Goal: Task Accomplishment & Management: Manage account settings

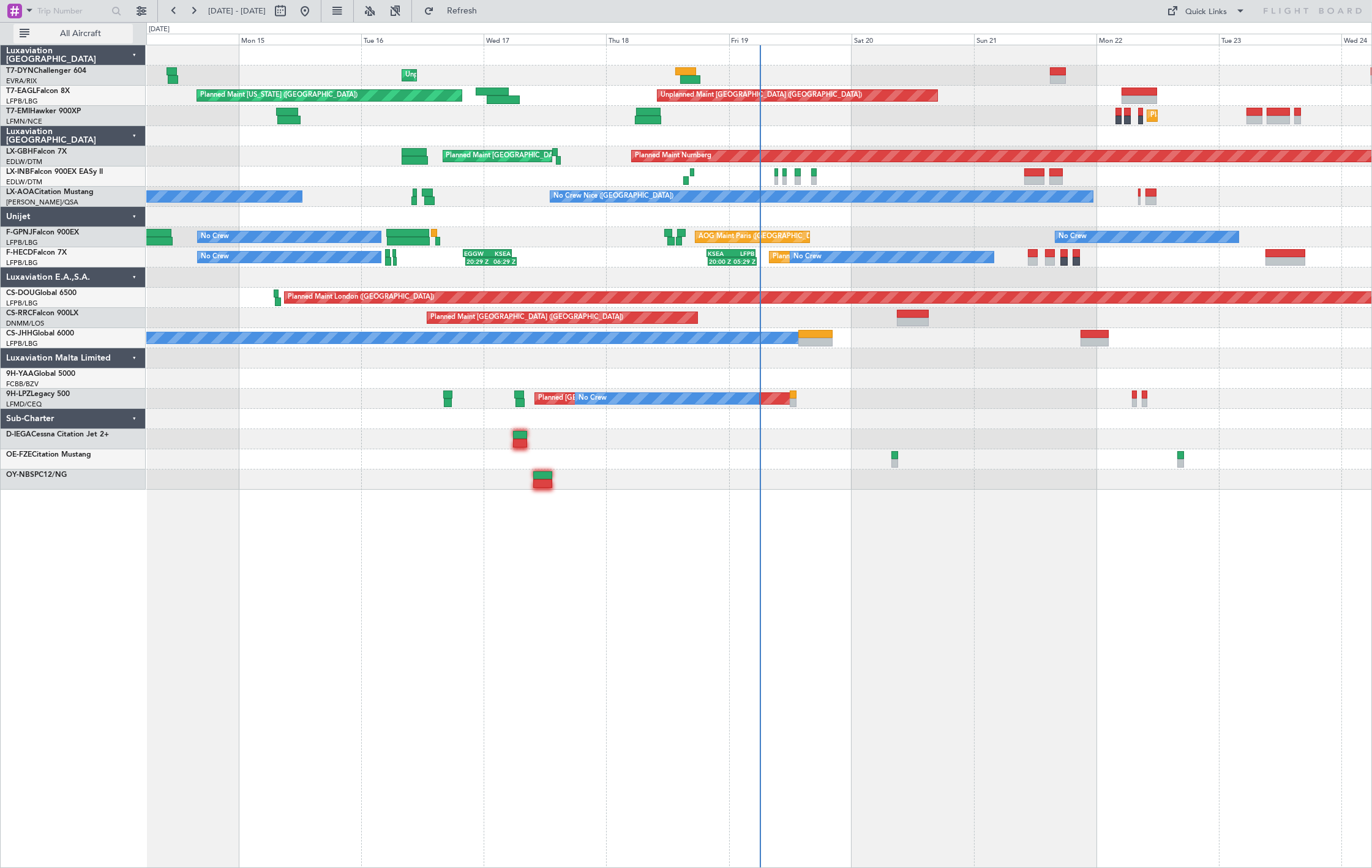
click at [69, 29] on span "All Aircraft" at bounding box center [80, 33] width 97 height 8
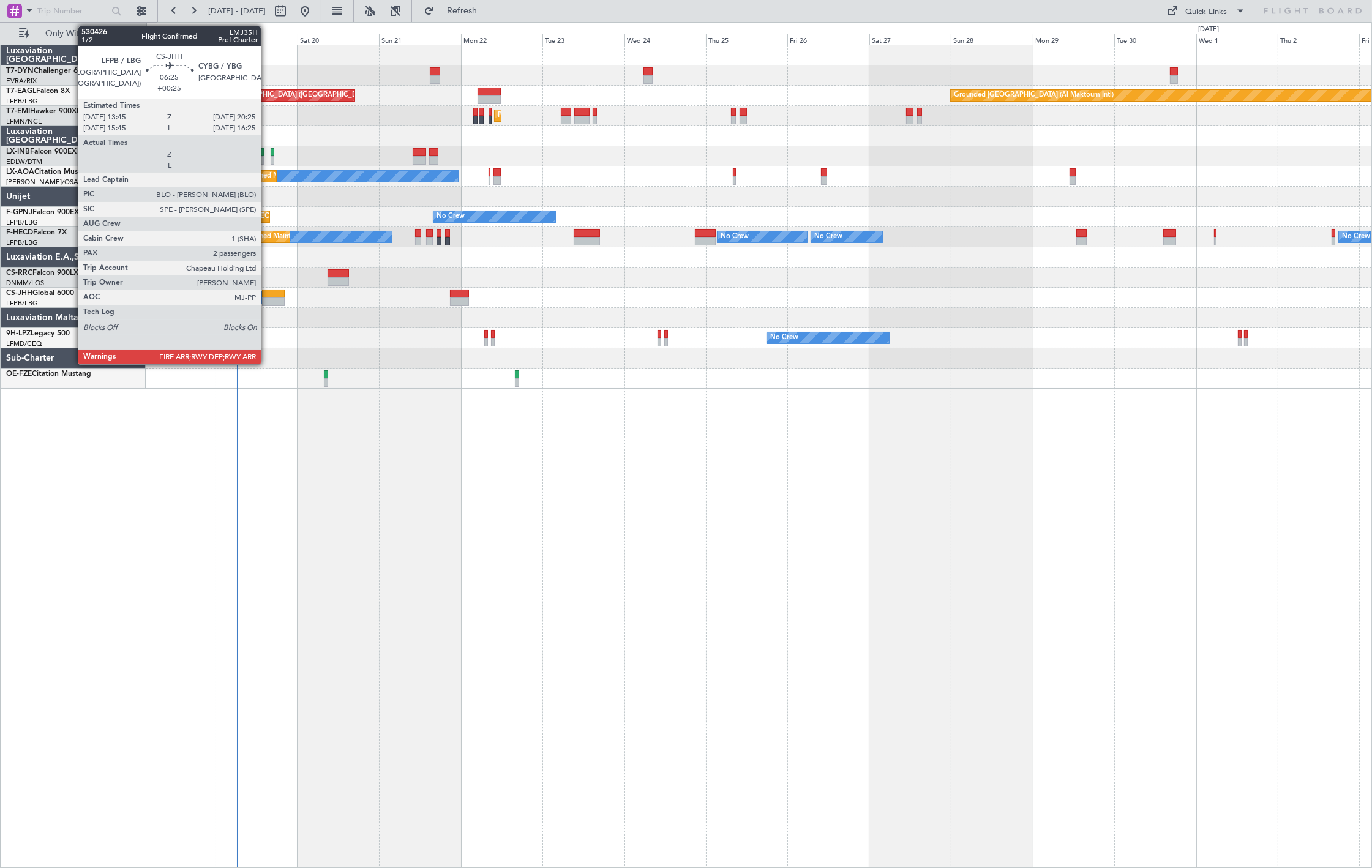
click at [267, 298] on div at bounding box center [273, 302] width 23 height 8
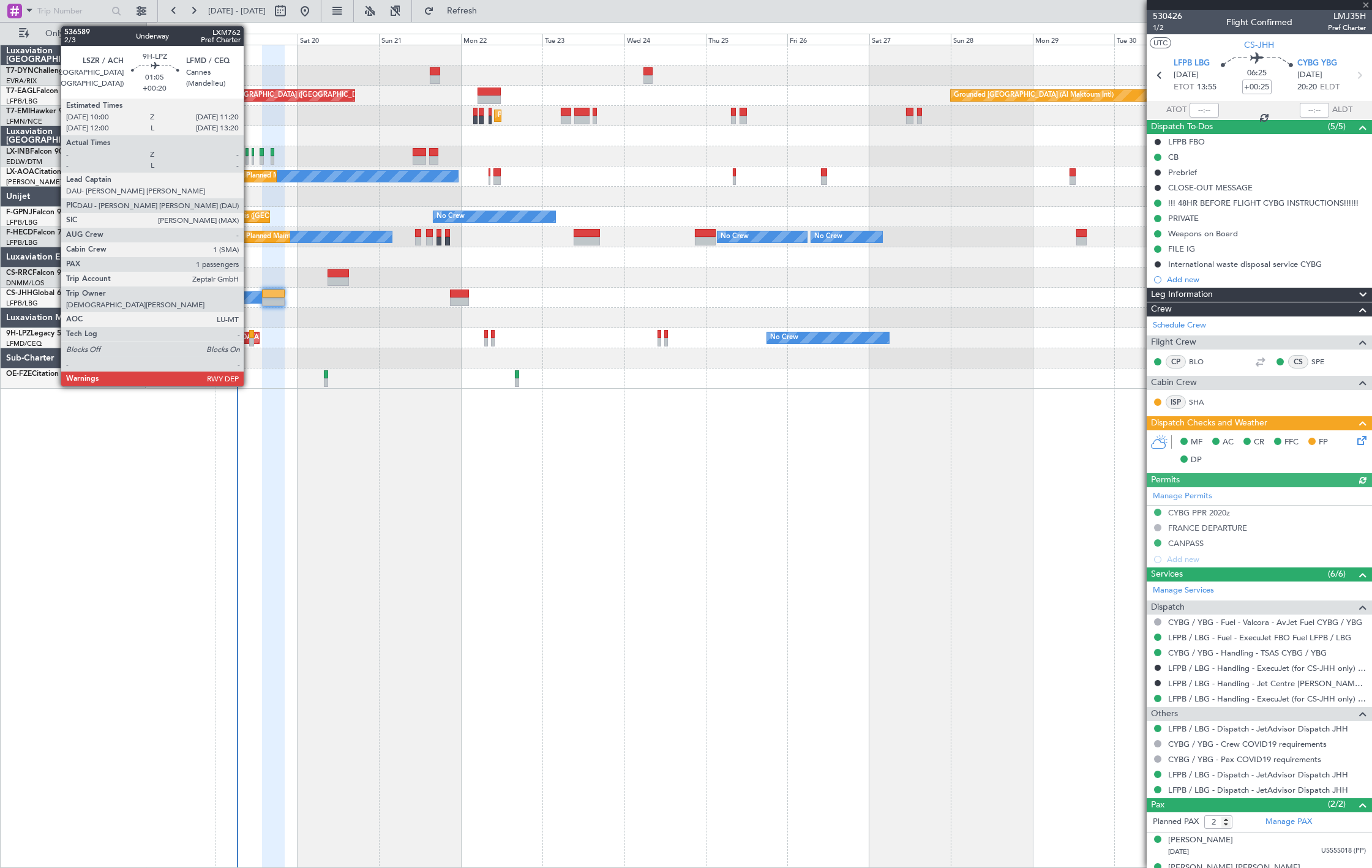
click at [250, 338] on div at bounding box center [252, 342] width 5 height 8
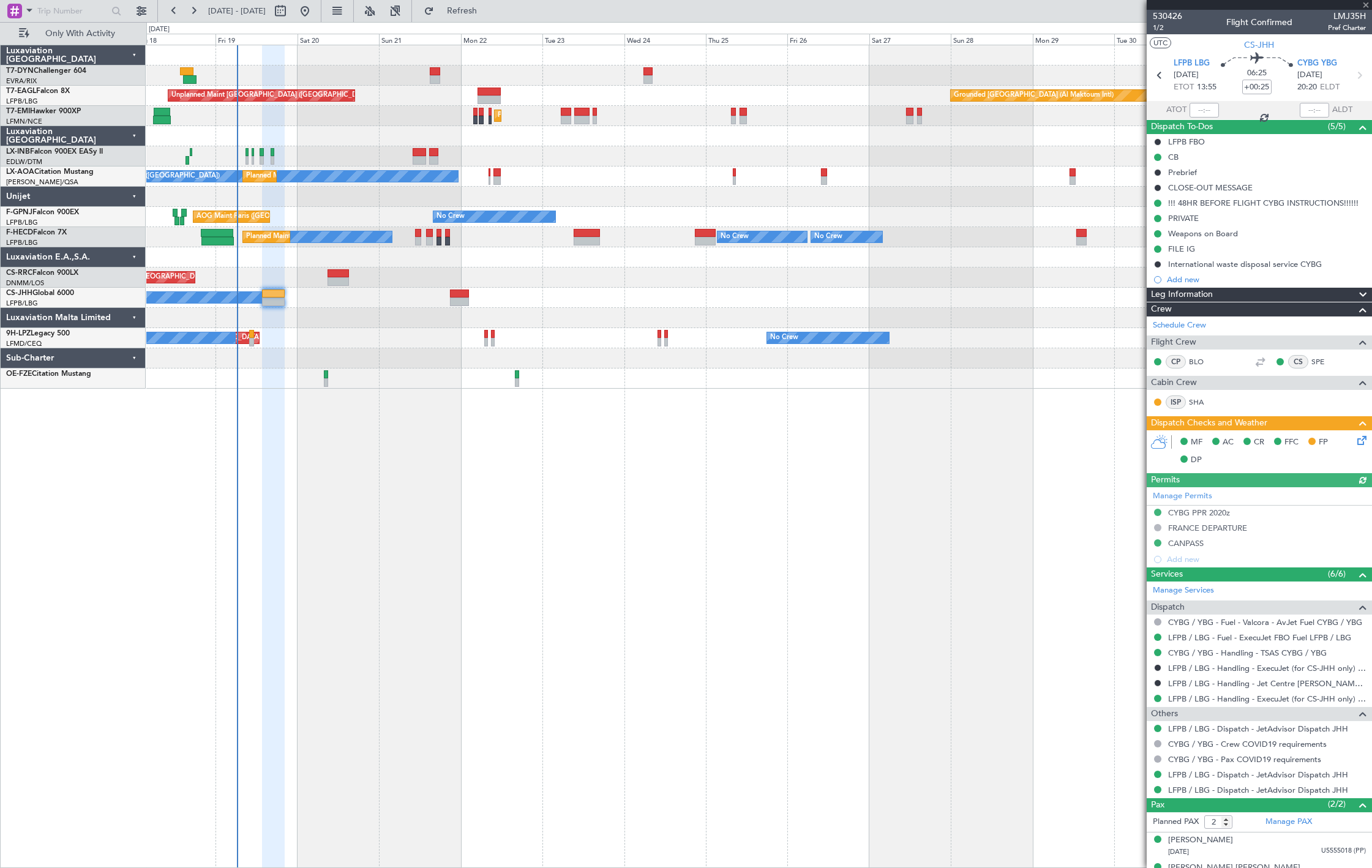
type input "+00:20"
type input "1"
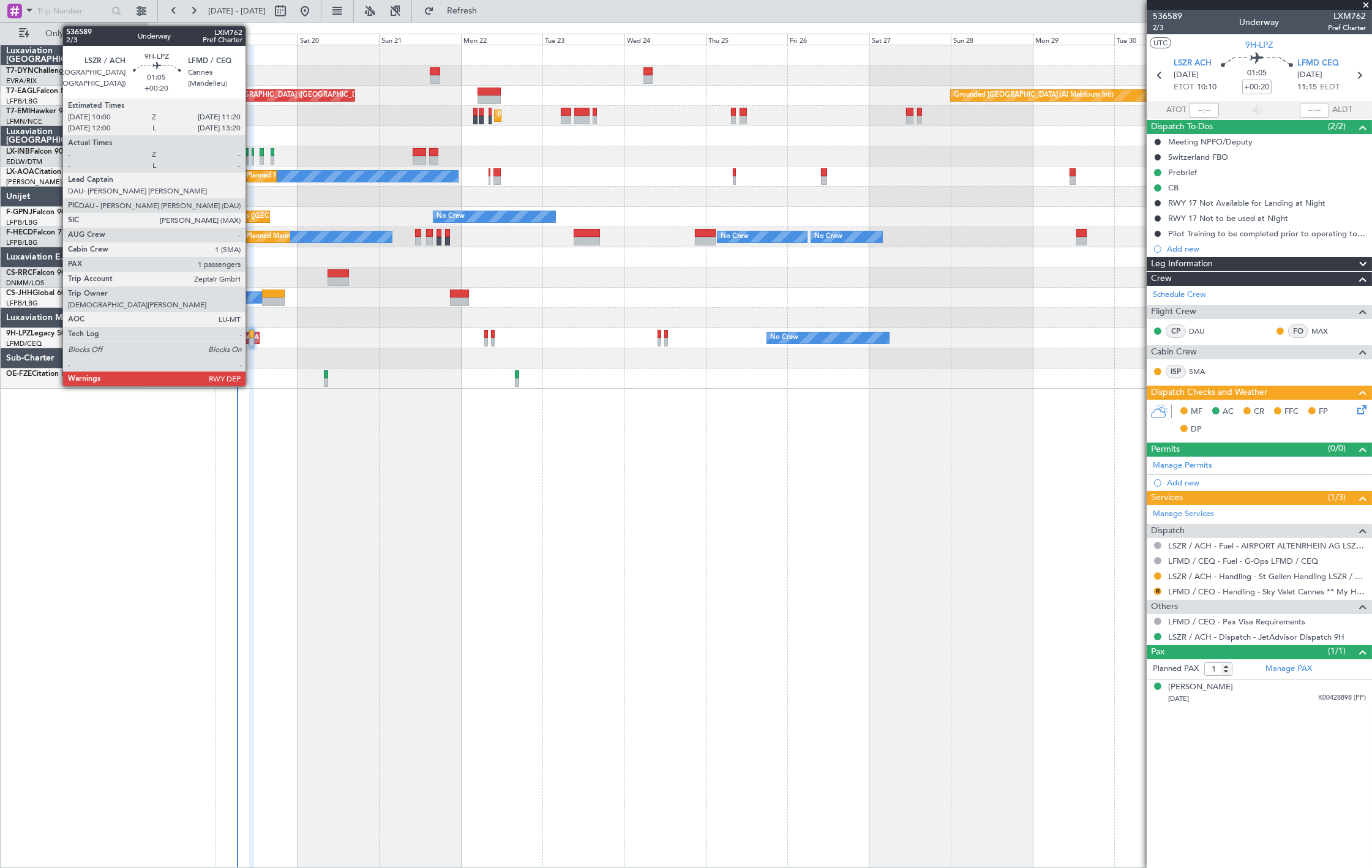
click at [252, 340] on div at bounding box center [252, 342] width 5 height 8
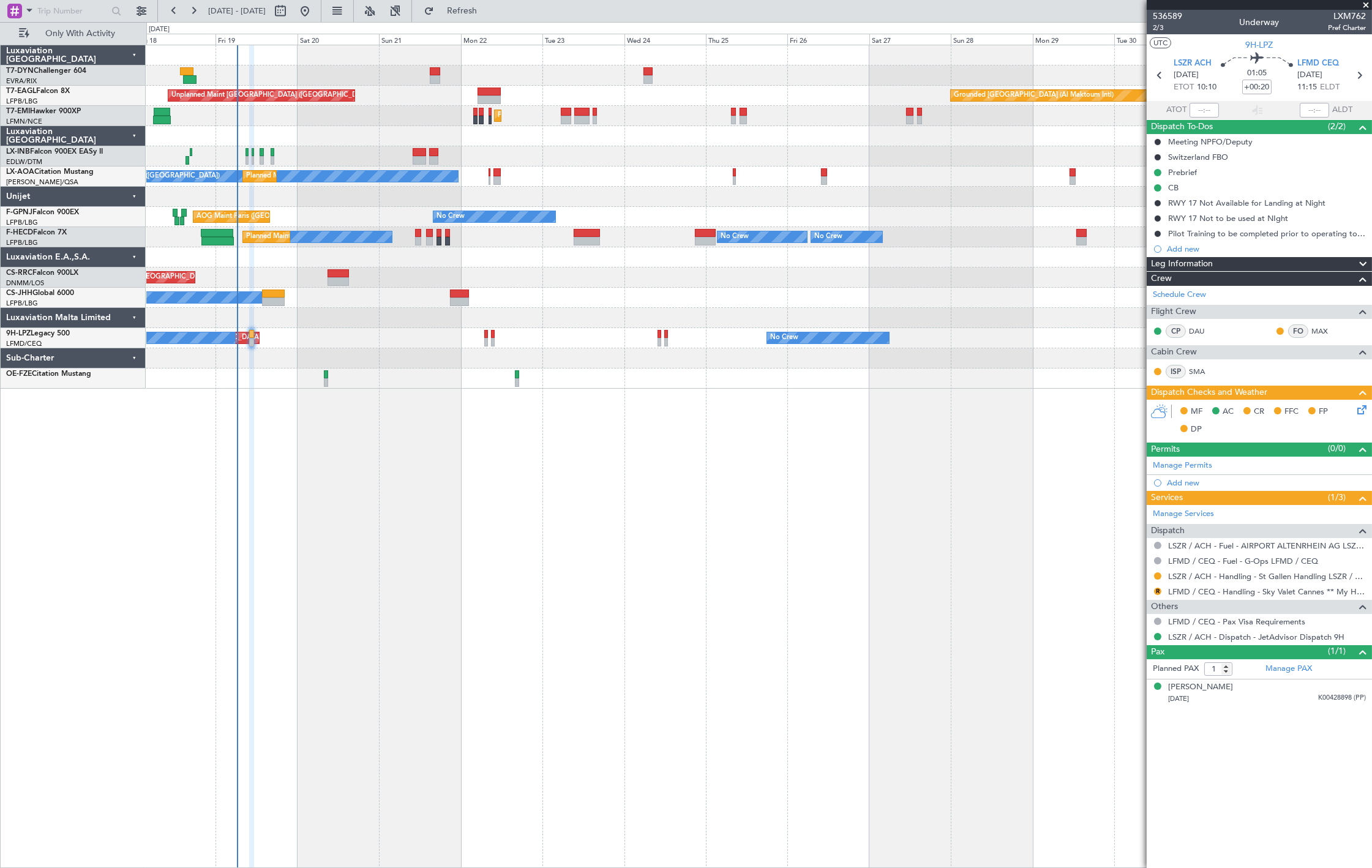
click at [1360, 410] on icon at bounding box center [1360, 407] width 10 height 10
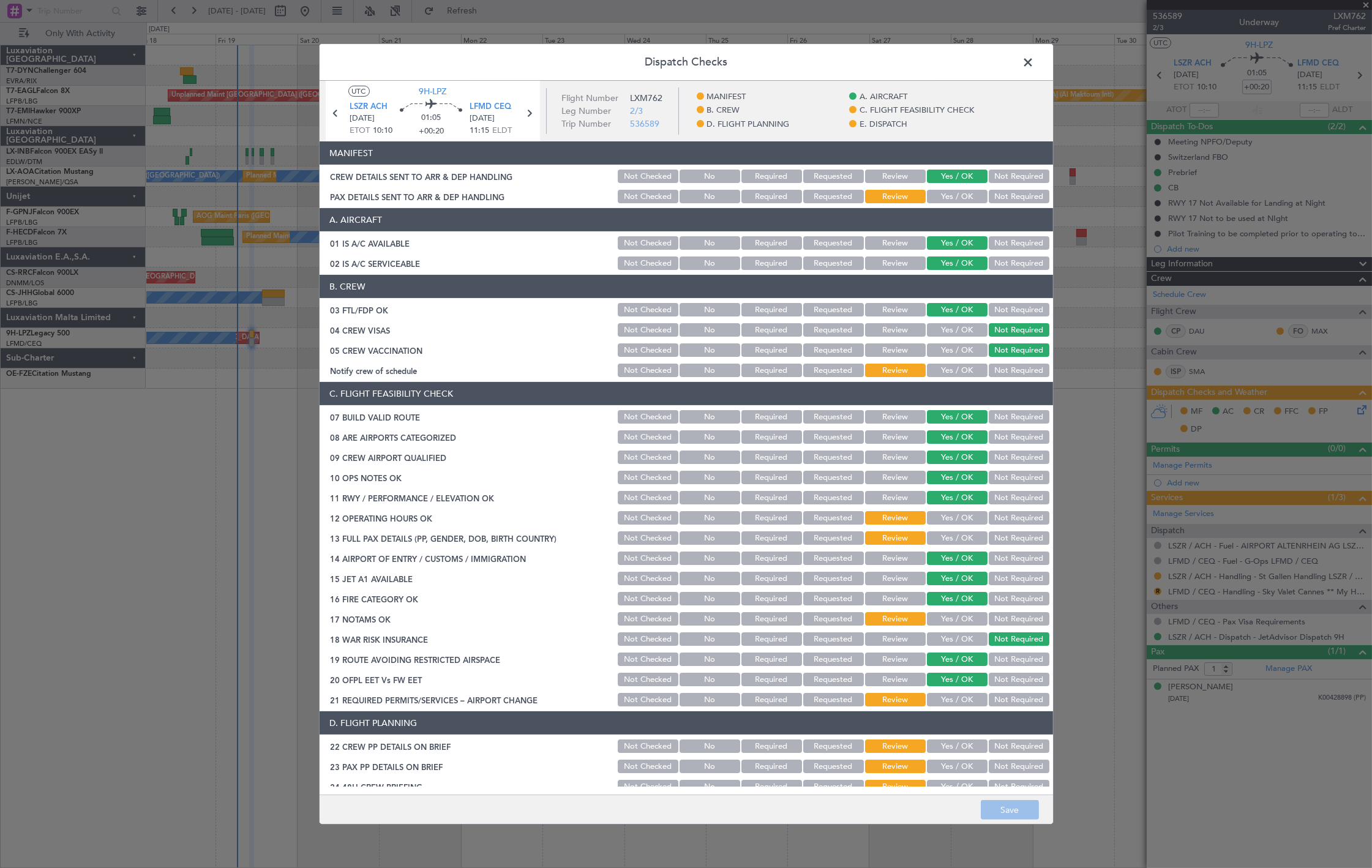
click at [939, 193] on button "Yes / OK" at bounding box center [957, 196] width 61 height 13
click at [1029, 812] on button "Save" at bounding box center [1010, 810] width 59 height 19
click at [1035, 65] on span at bounding box center [1035, 65] width 0 height 25
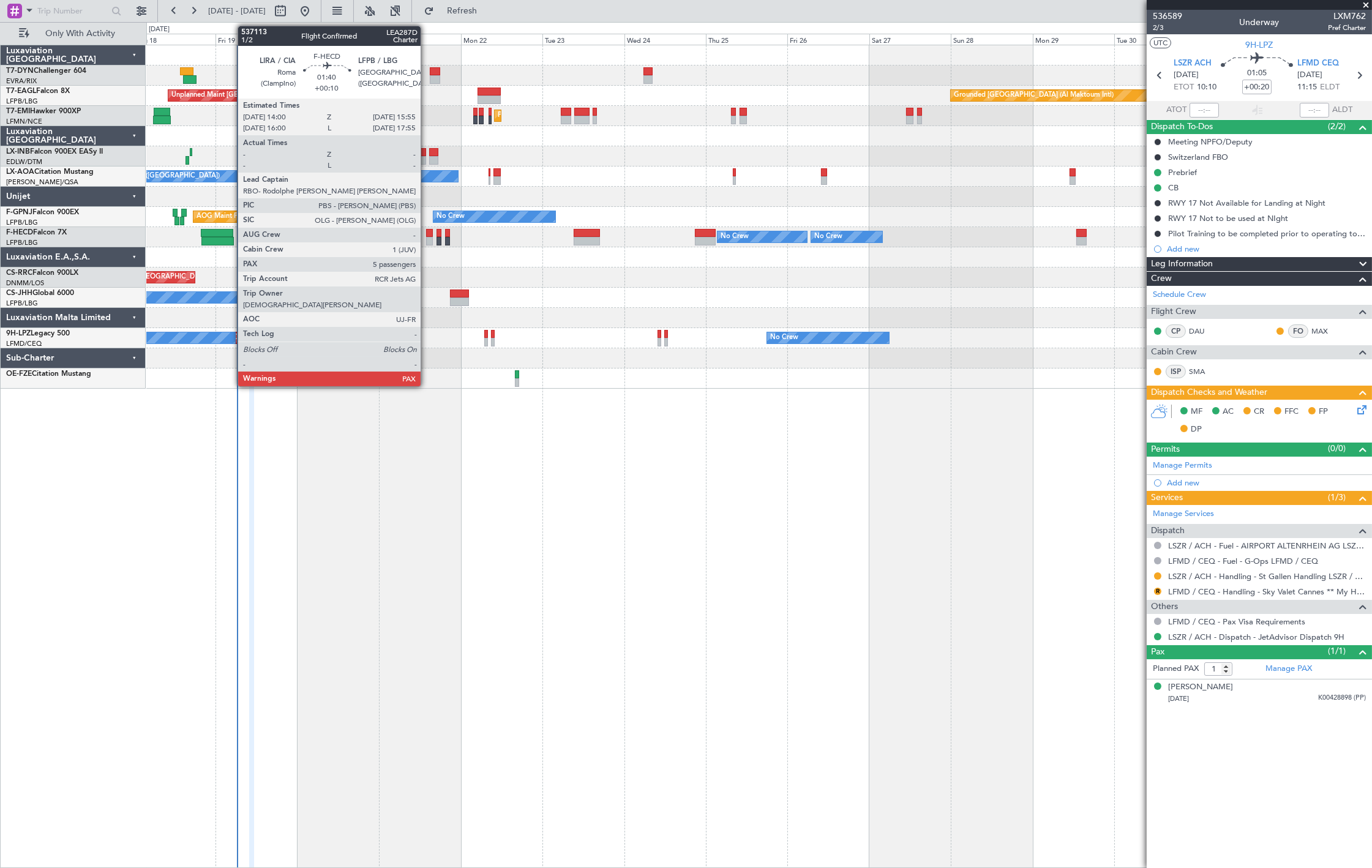
click at [427, 242] on div at bounding box center [430, 241] width 7 height 8
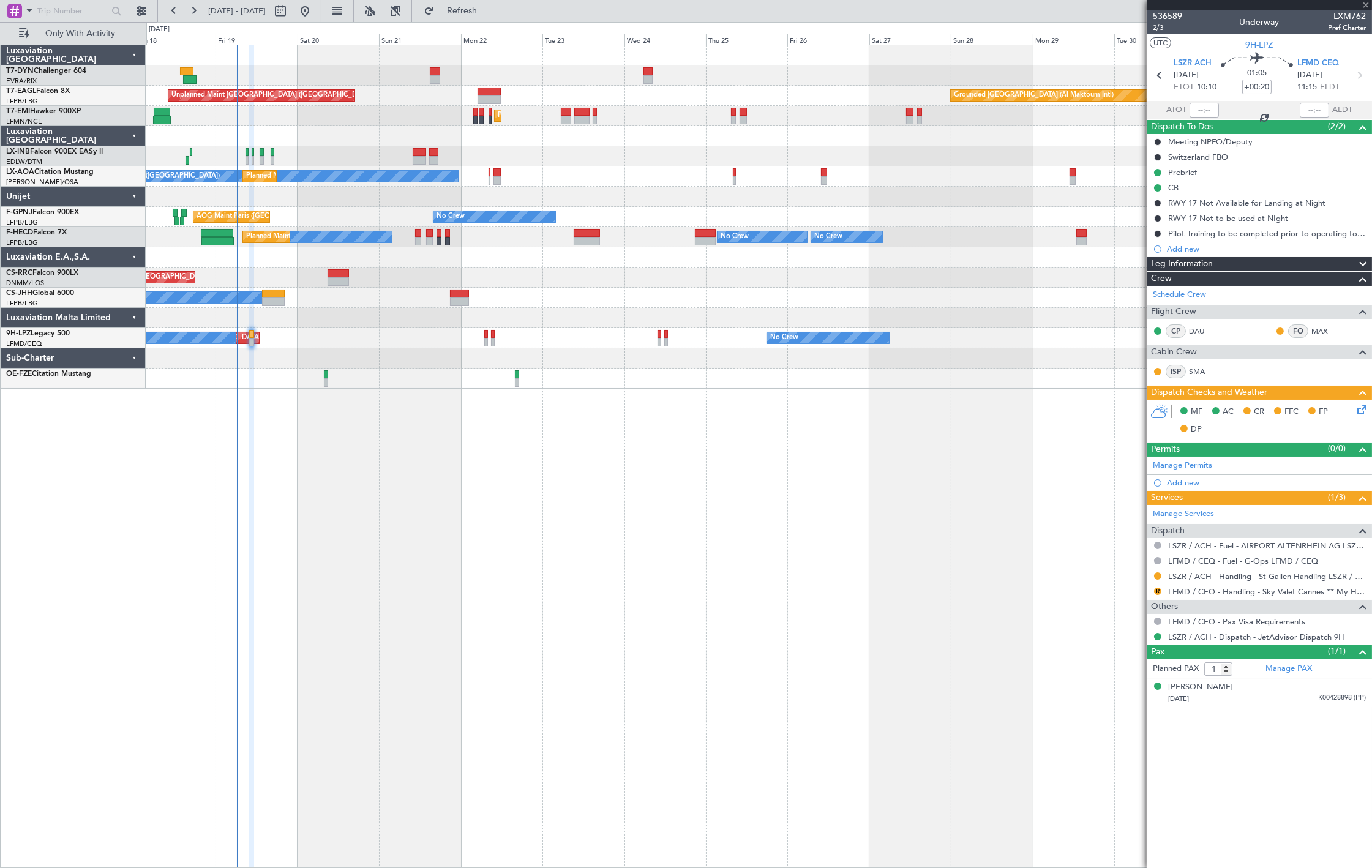
type input "+00:10"
type input "7"
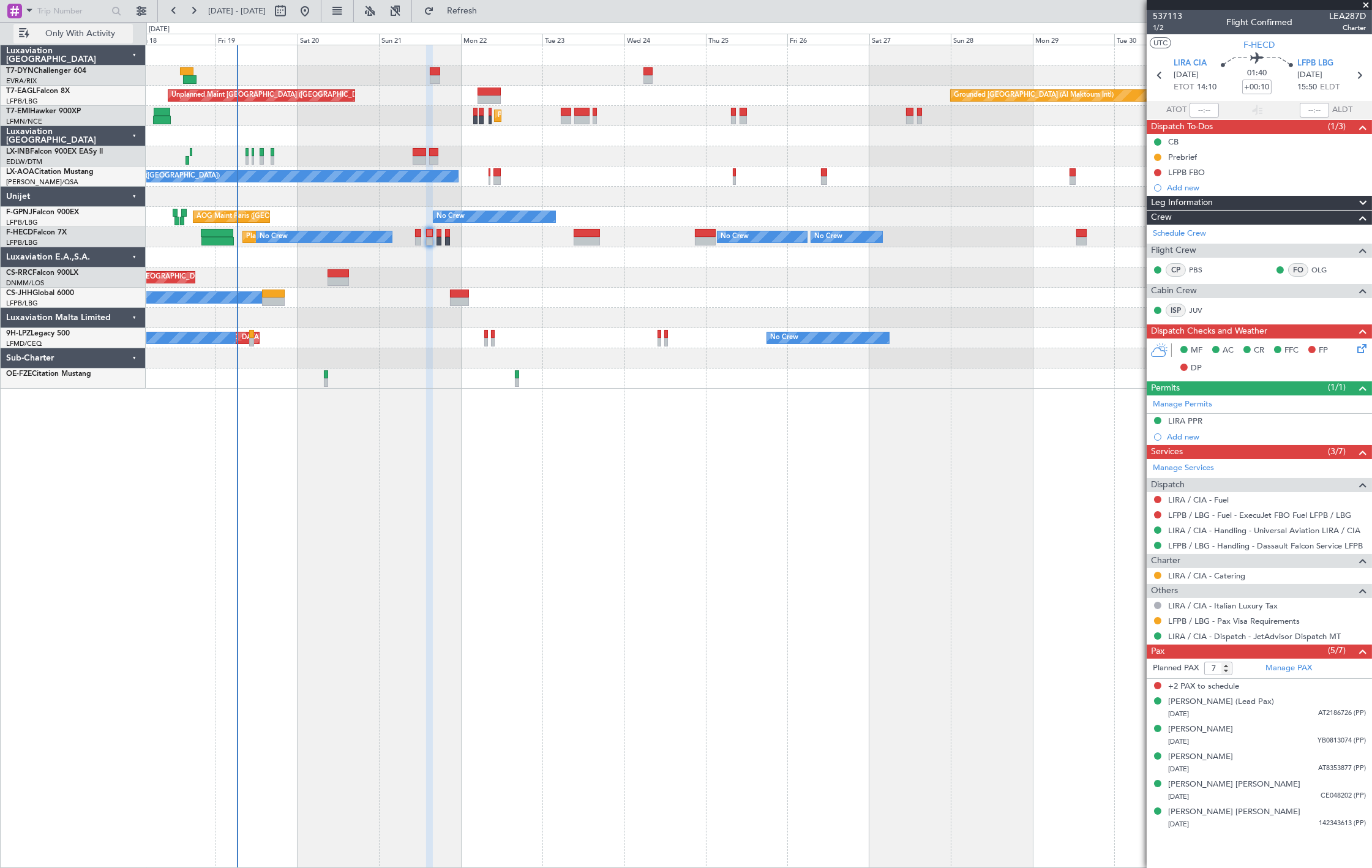
click at [130, 32] on button "Only With Activity" at bounding box center [72, 33] width 119 height 19
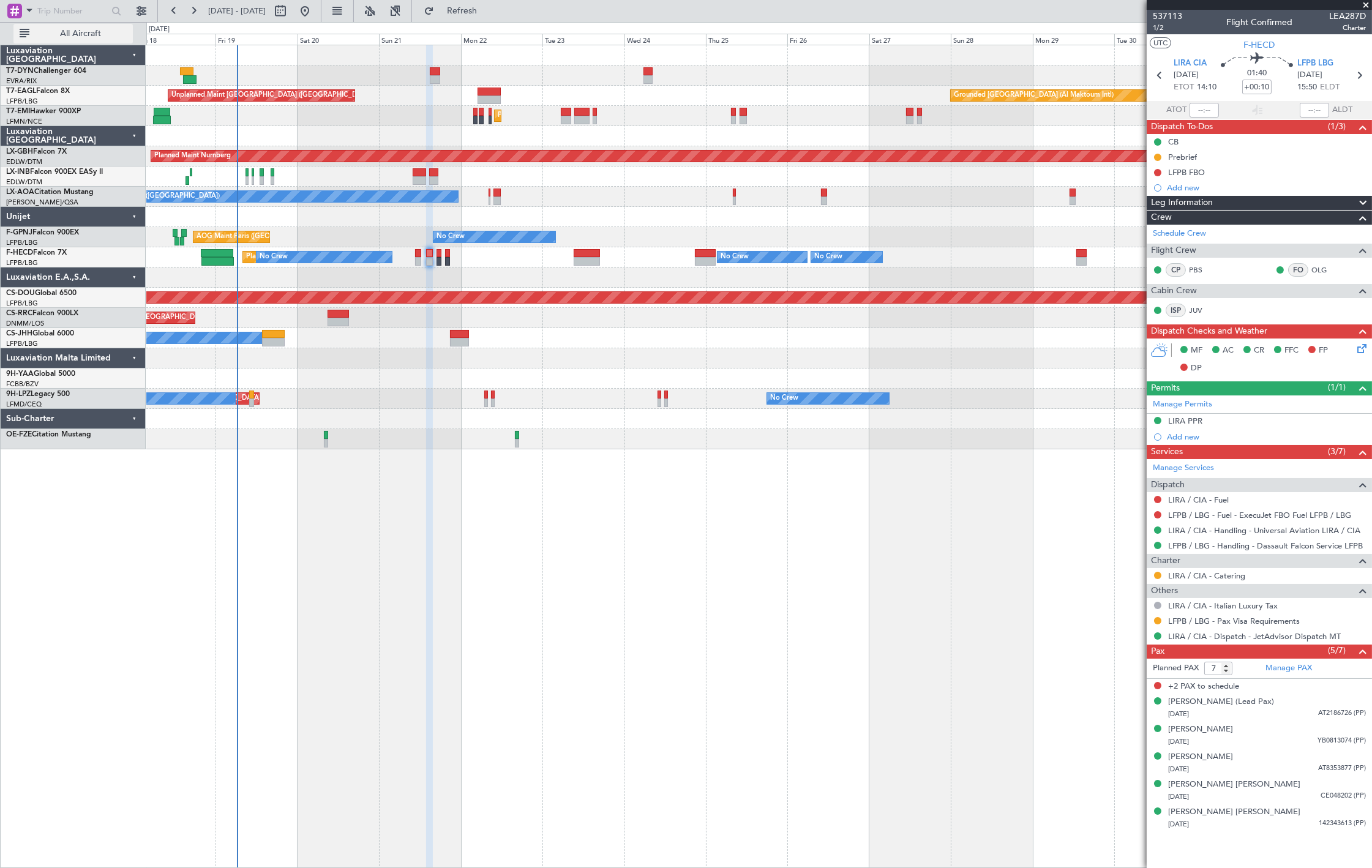
click at [130, 32] on button "All Aircraft" at bounding box center [72, 33] width 119 height 19
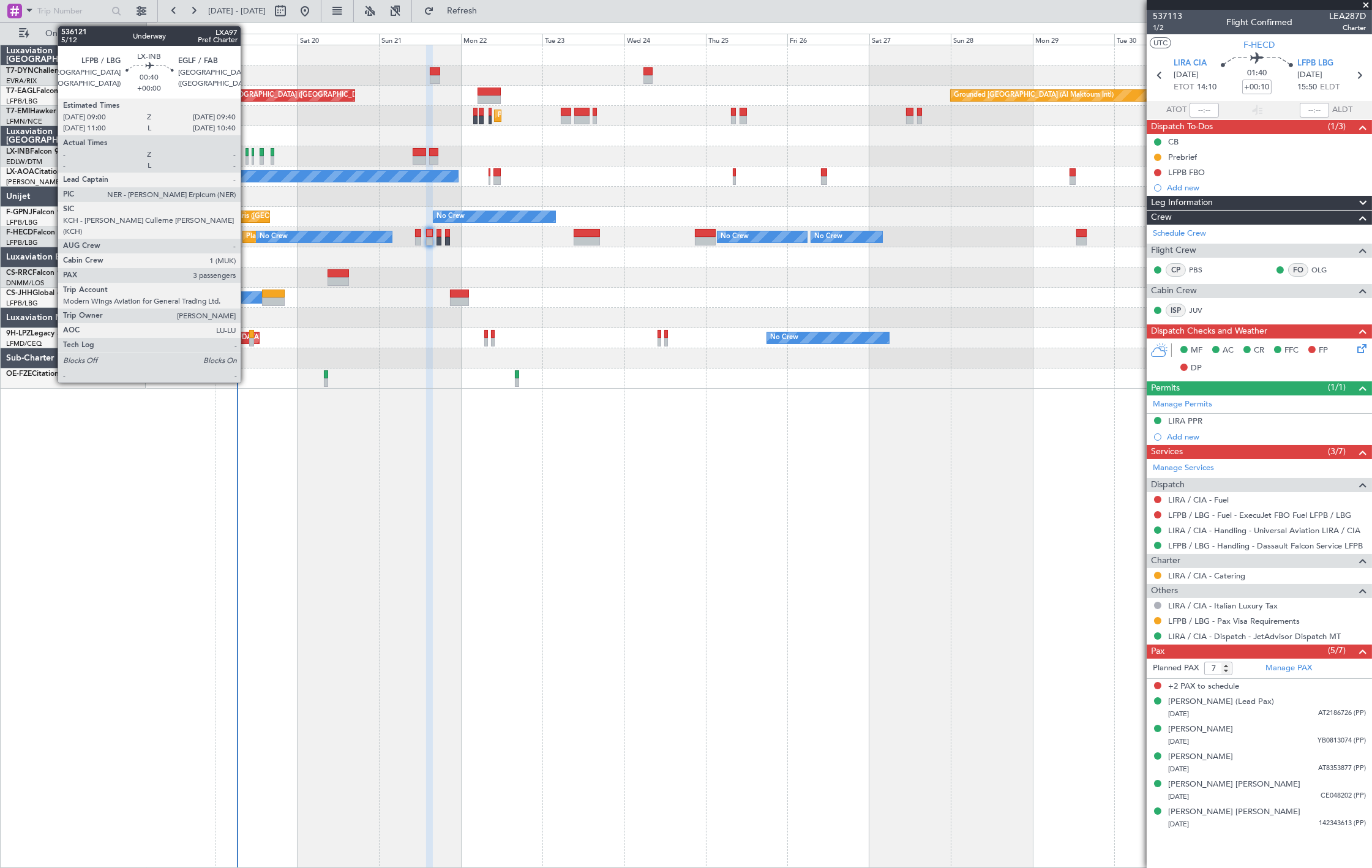
click at [247, 155] on div at bounding box center [246, 152] width 2 height 8
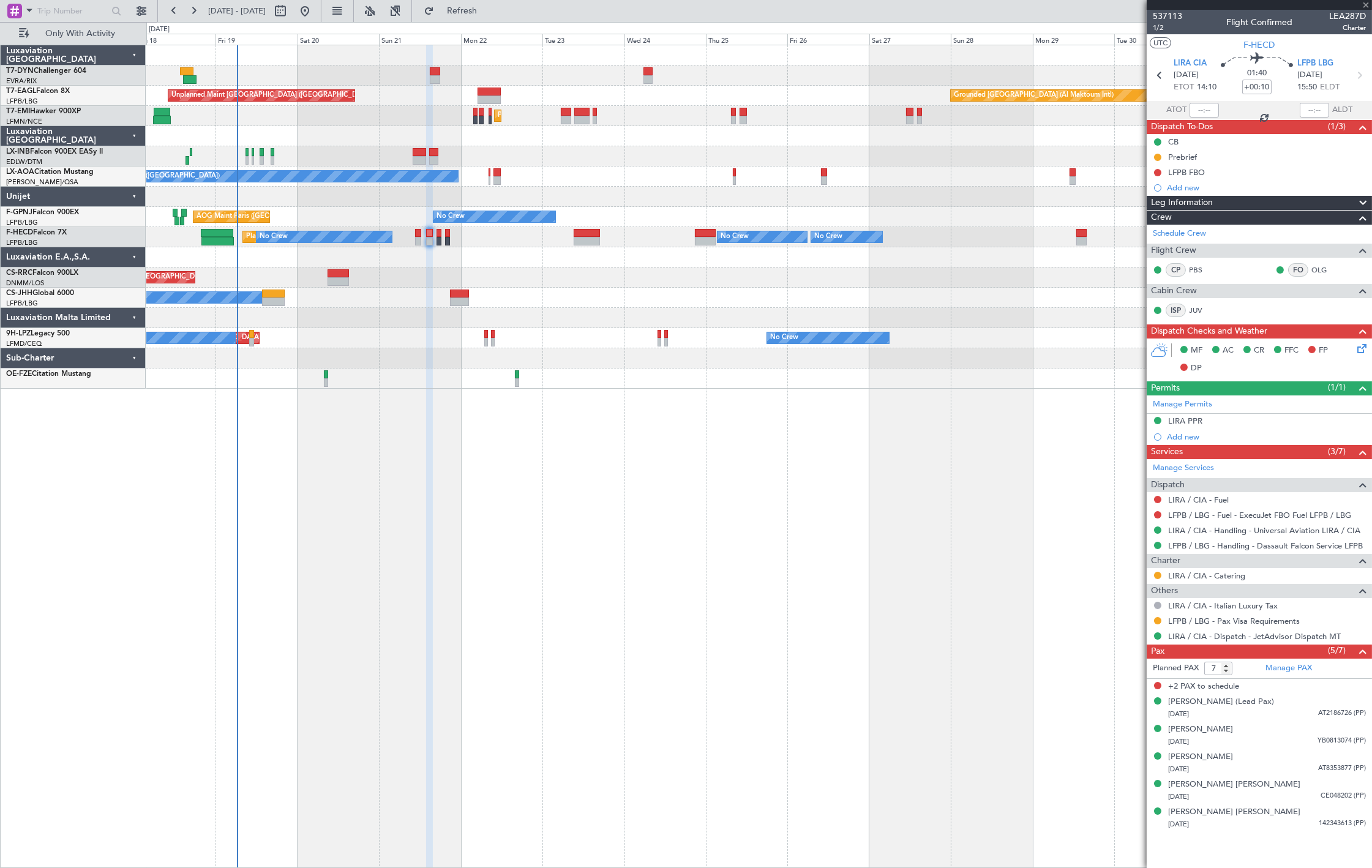
type input "3"
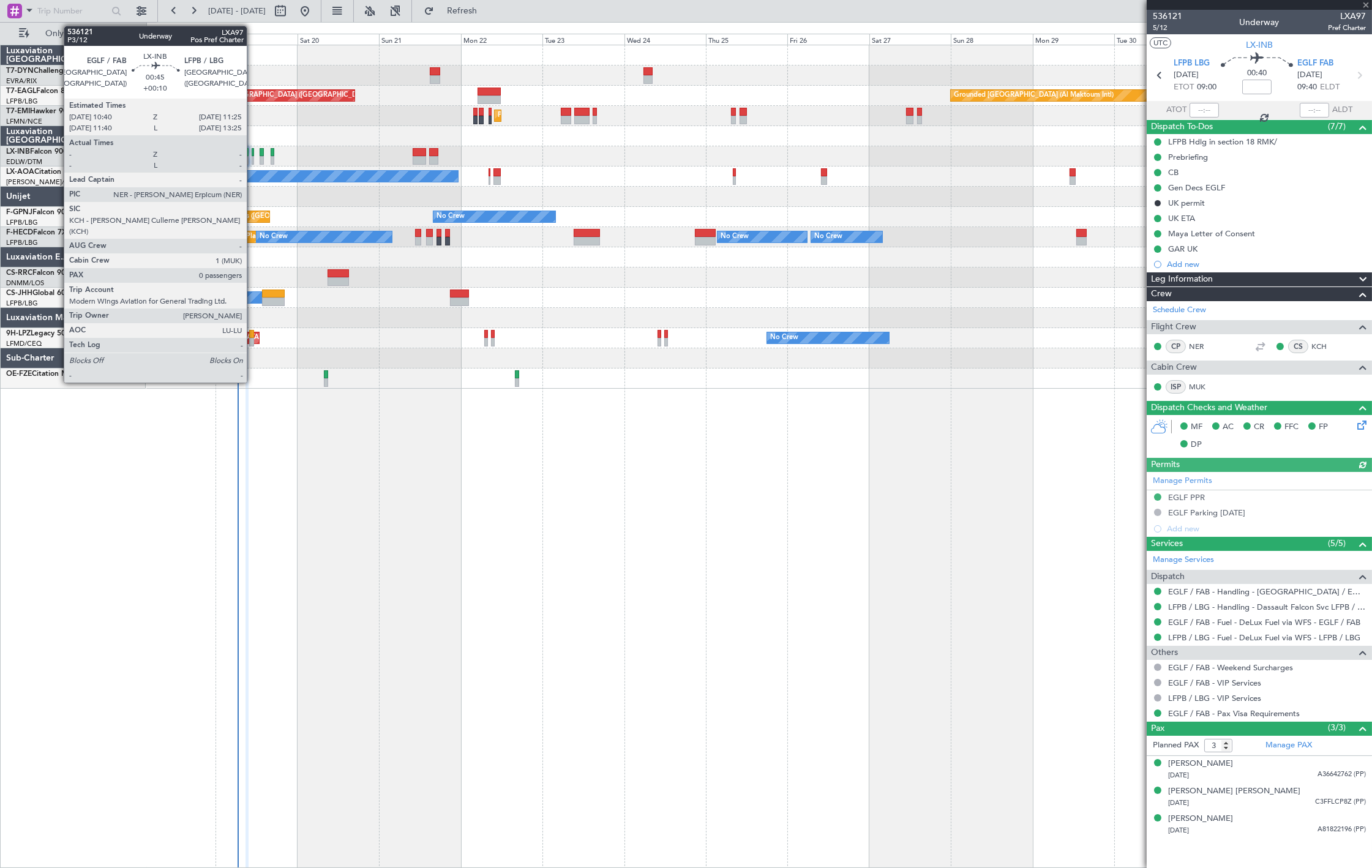
click at [253, 152] on div at bounding box center [253, 152] width 3 height 8
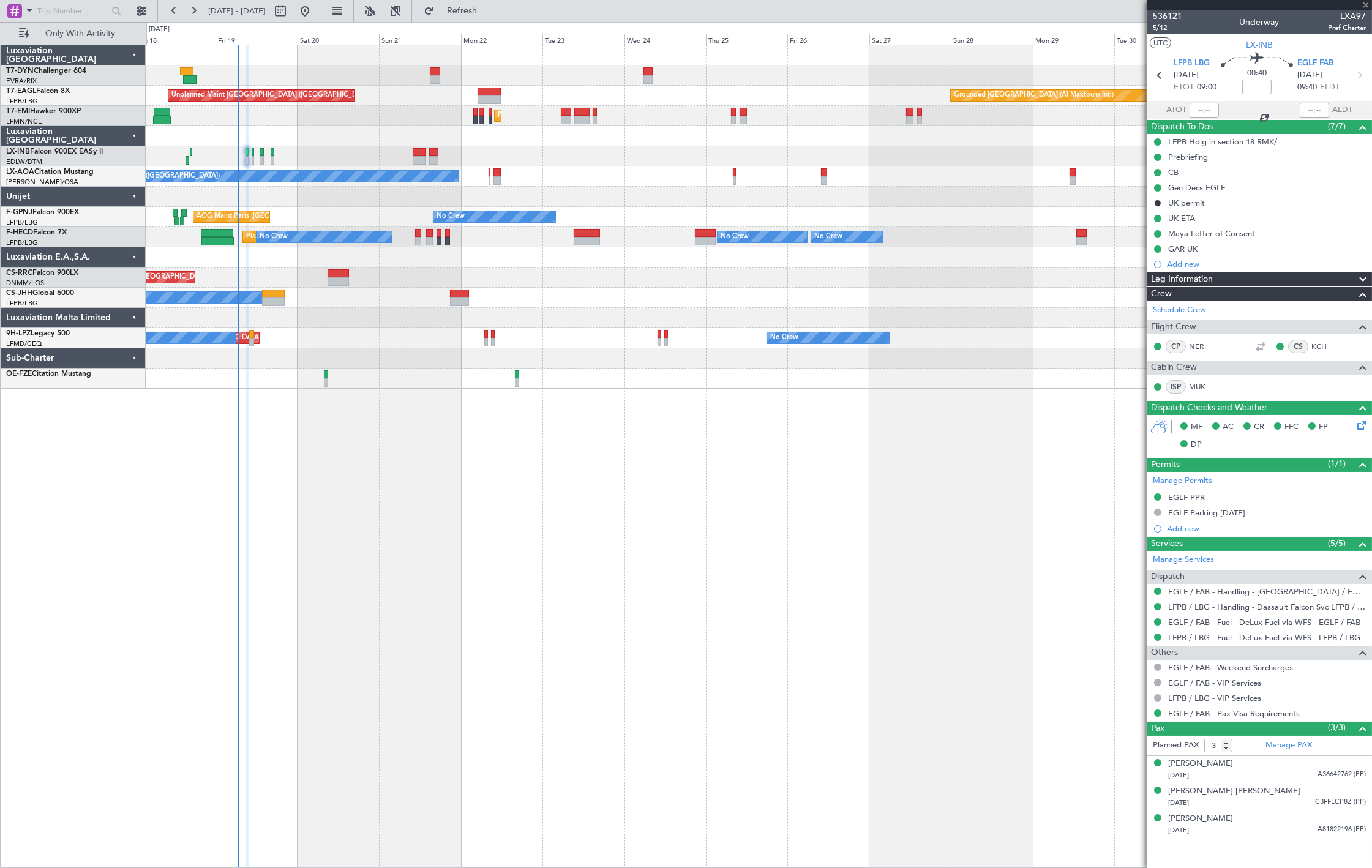
type input "+00:10"
type input "0"
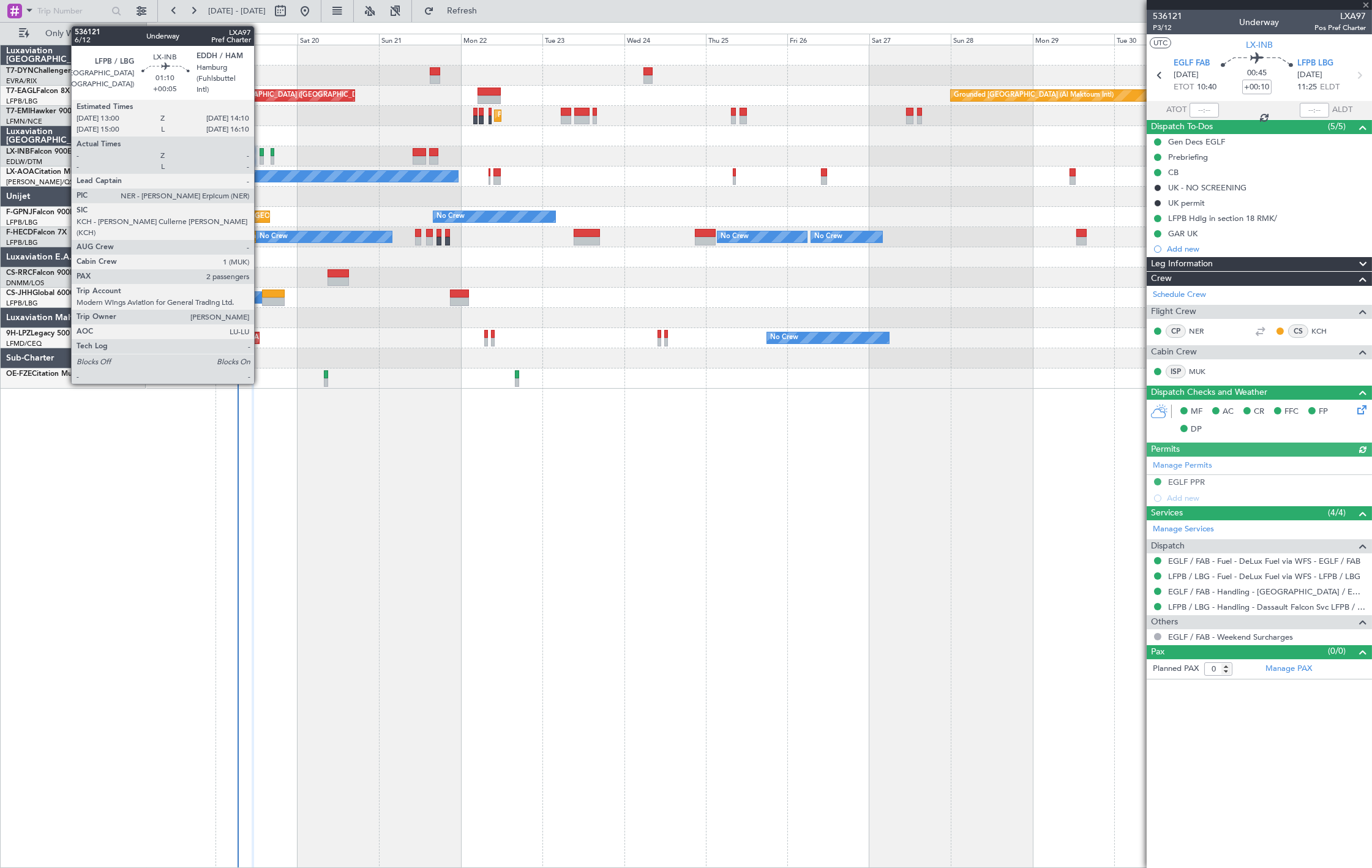
click at [260, 160] on div at bounding box center [262, 160] width 5 height 8
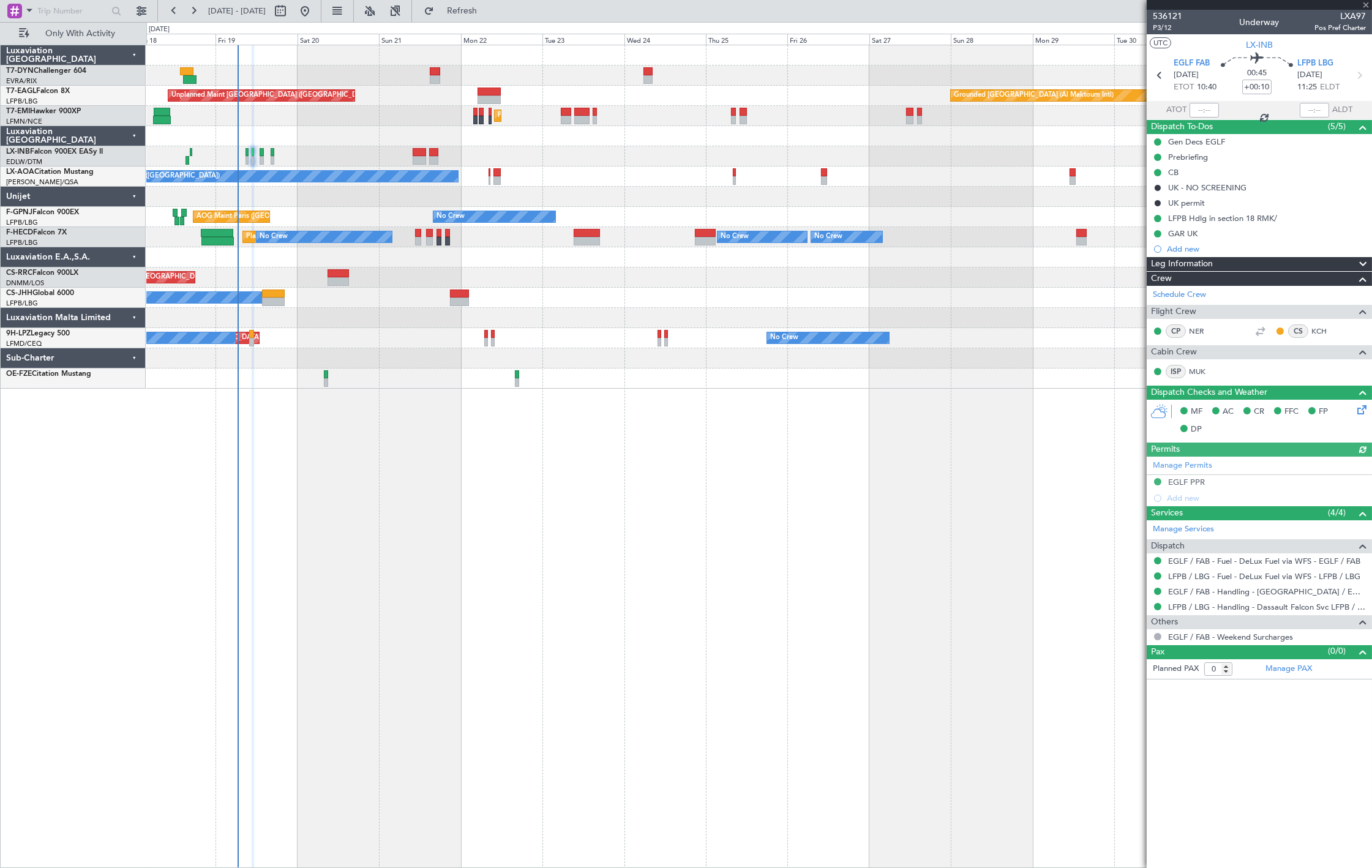
type input "+00:05"
type input "2"
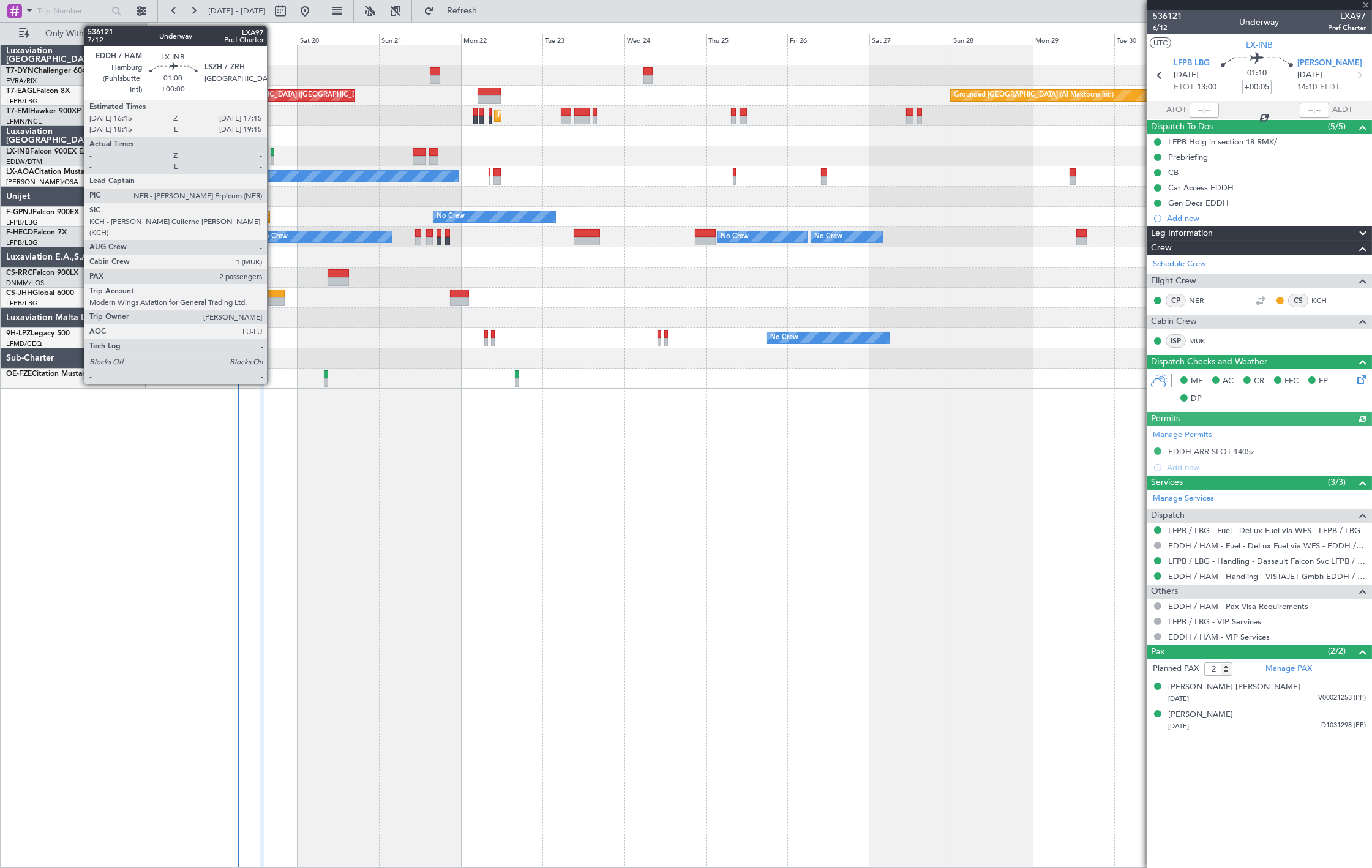
click at [273, 154] on div at bounding box center [273, 152] width 4 height 8
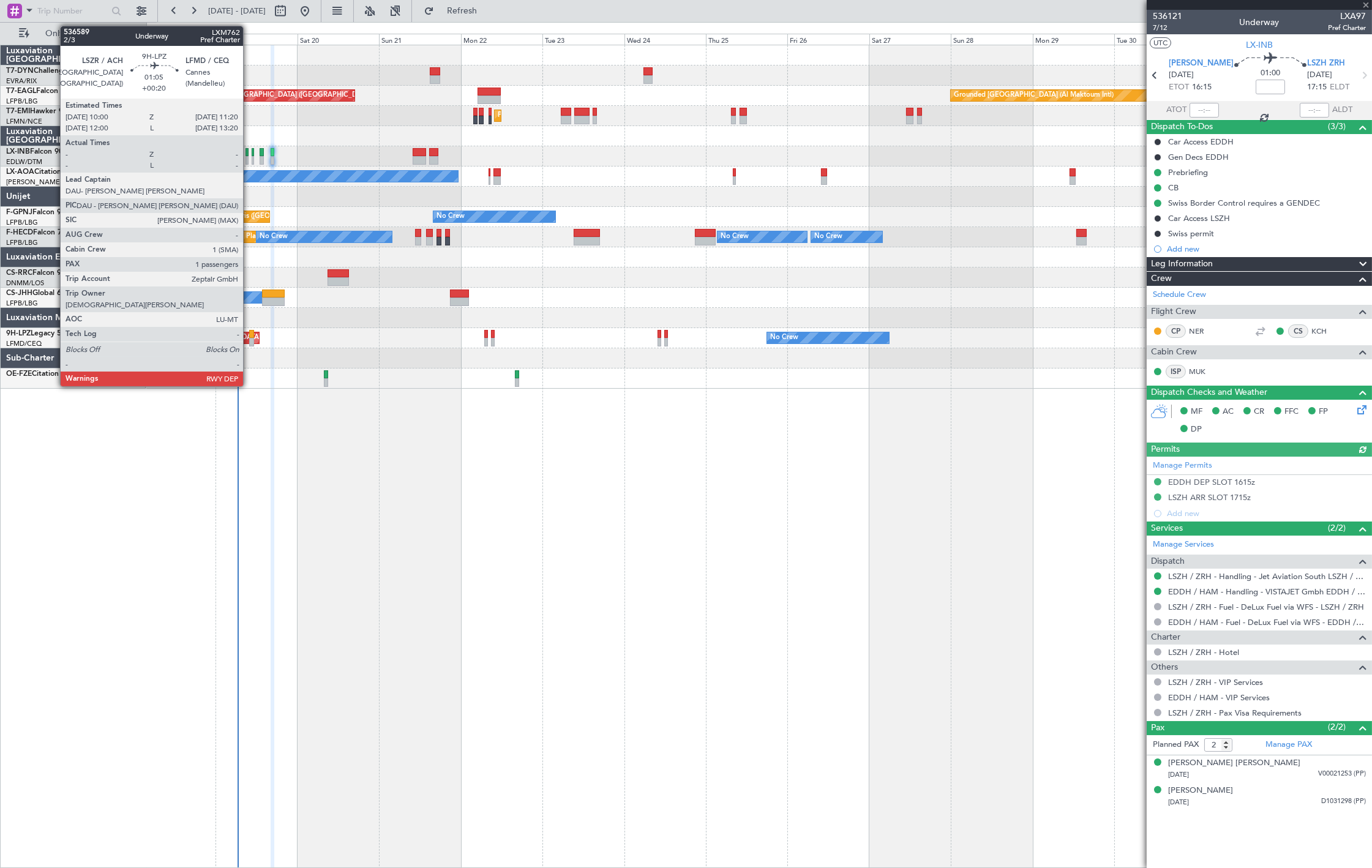
click at [249, 342] on div at bounding box center [252, 342] width 5 height 8
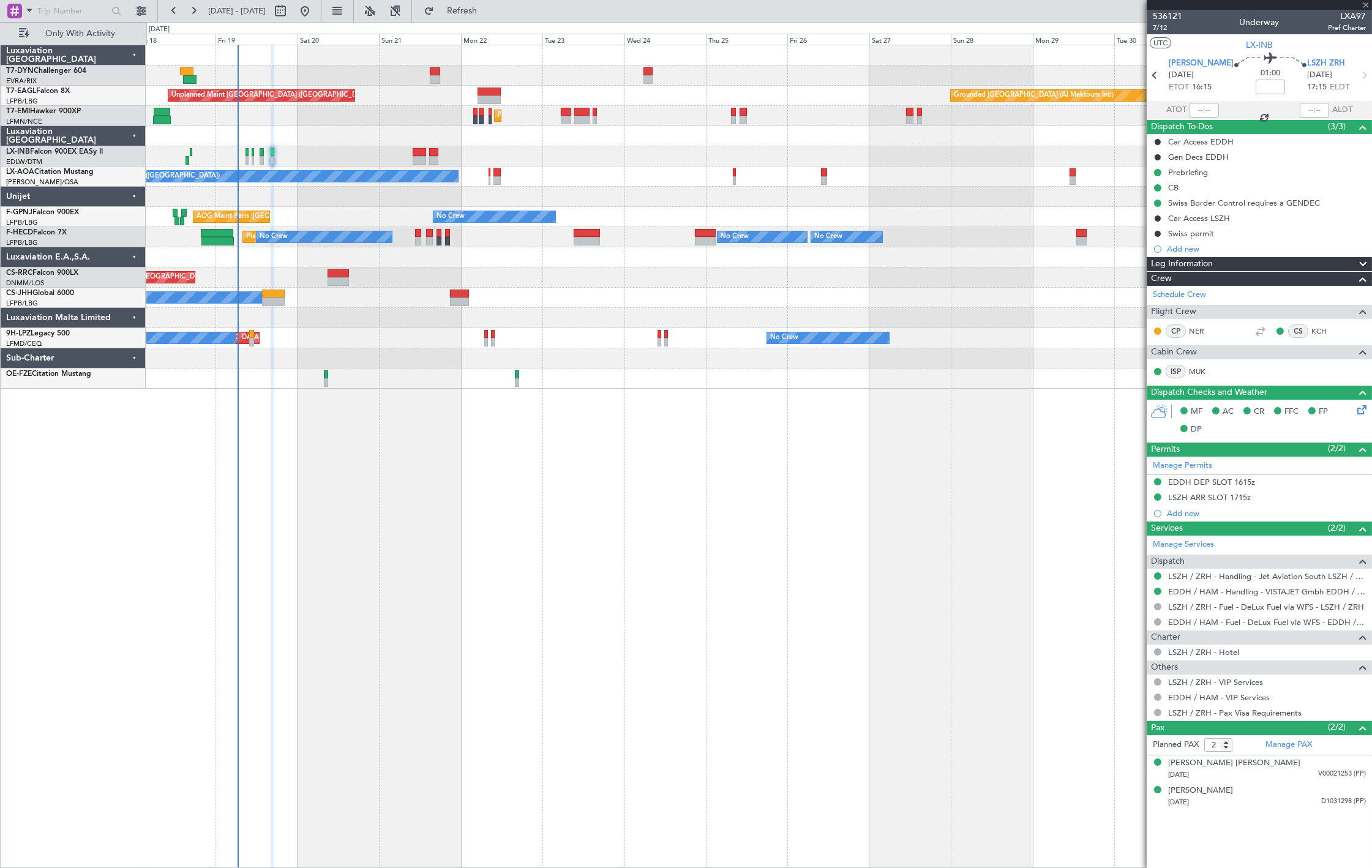
type input "+00:20"
type input "1"
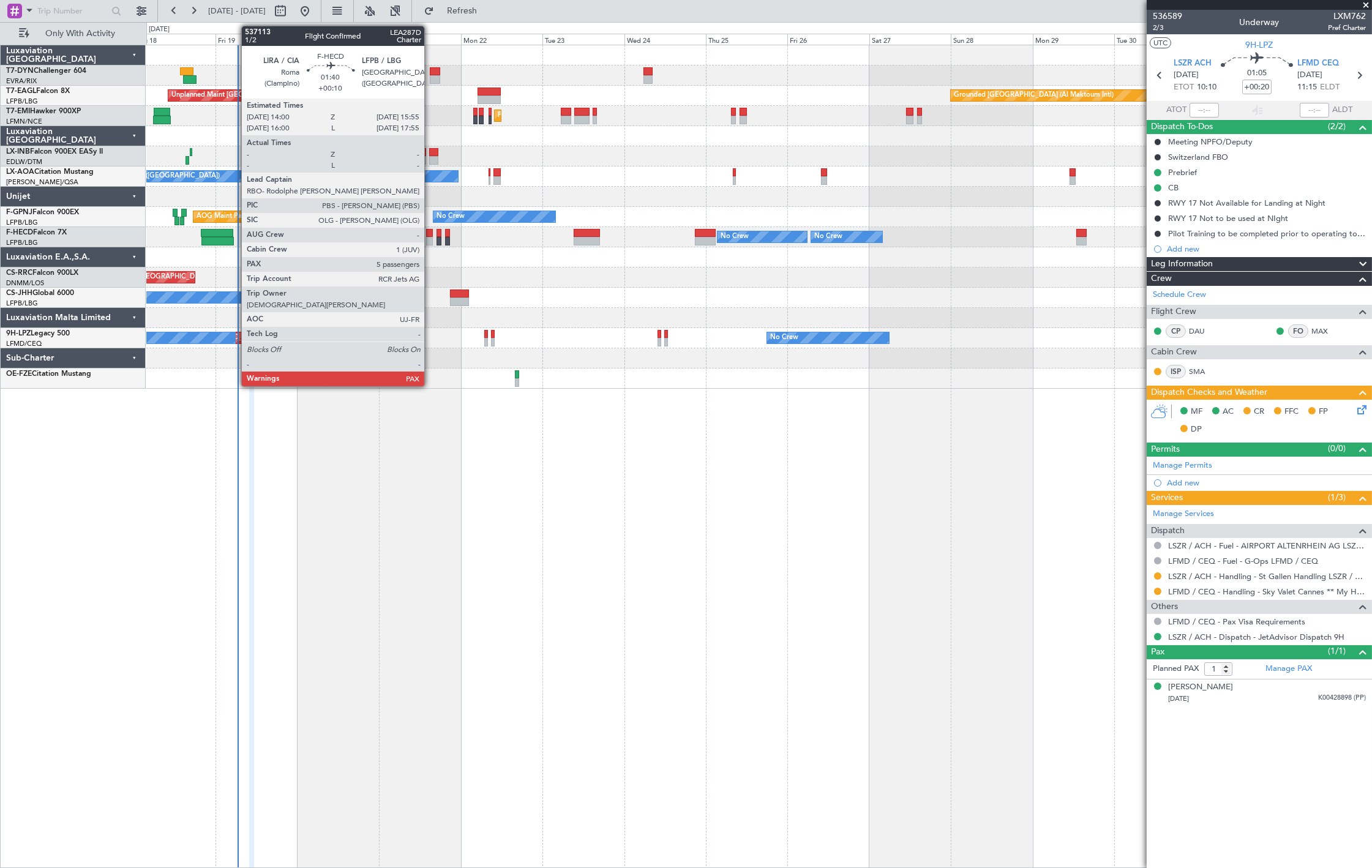
click at [430, 233] on div at bounding box center [430, 232] width 7 height 8
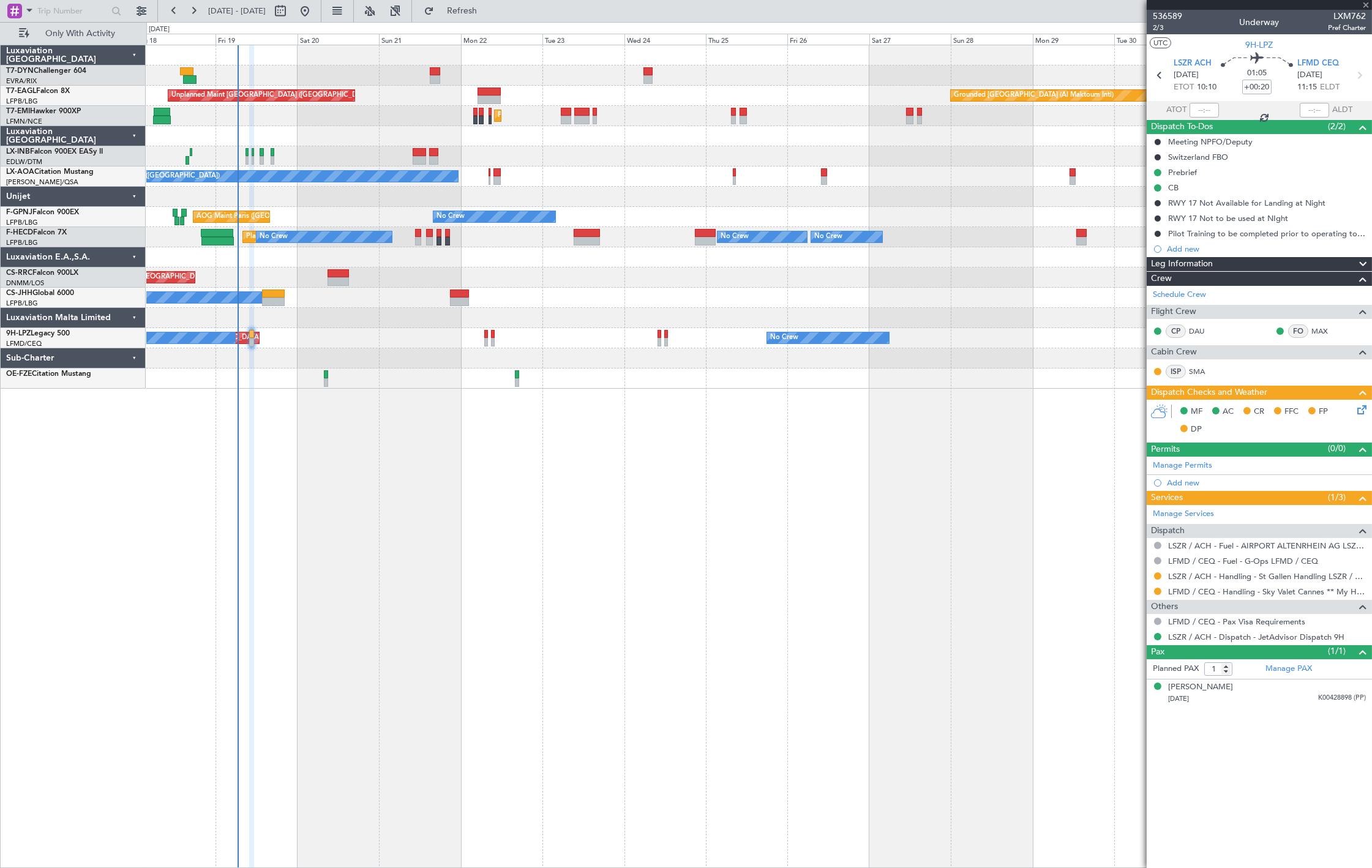
type input "+00:10"
type input "7"
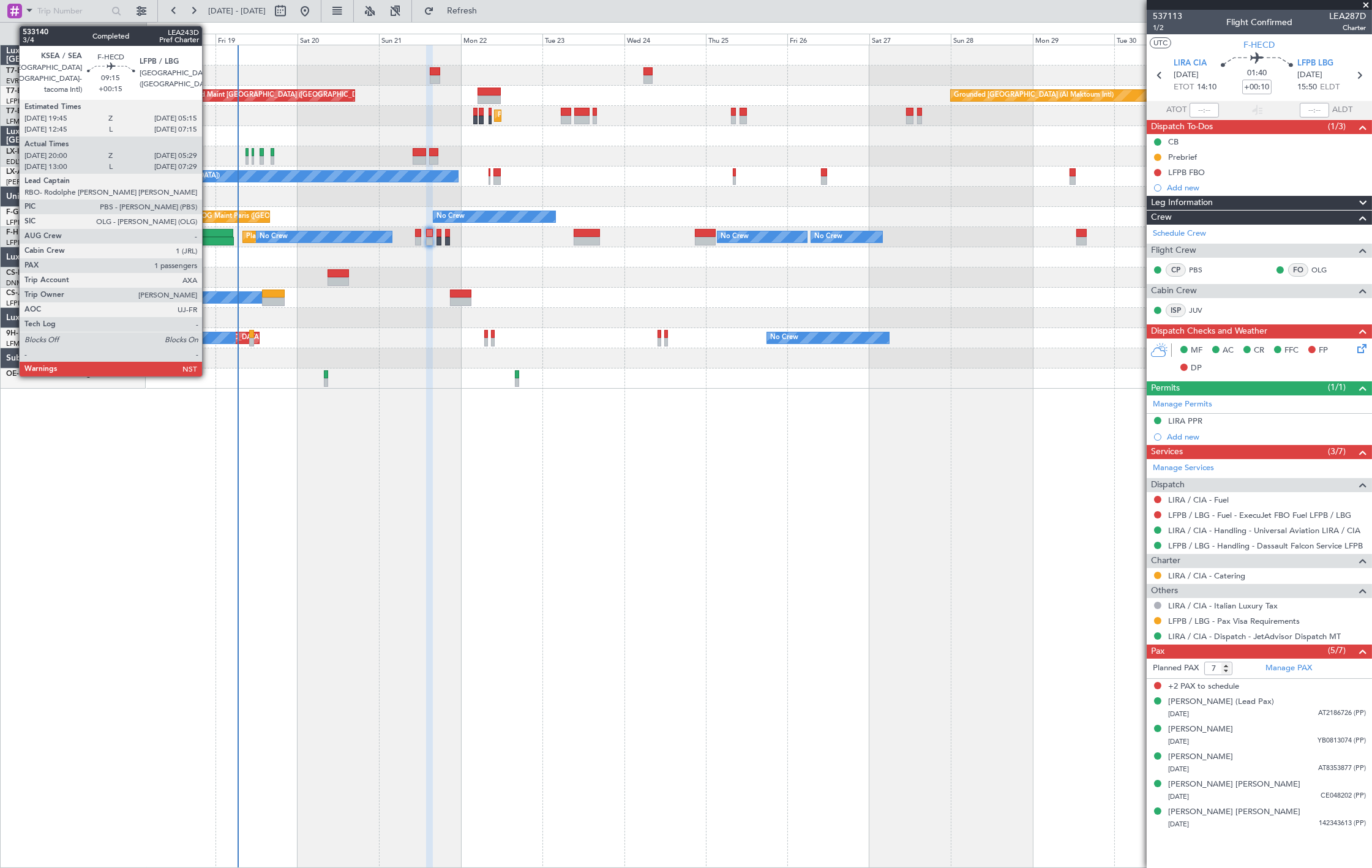
click at [208, 229] on div at bounding box center [217, 232] width 32 height 8
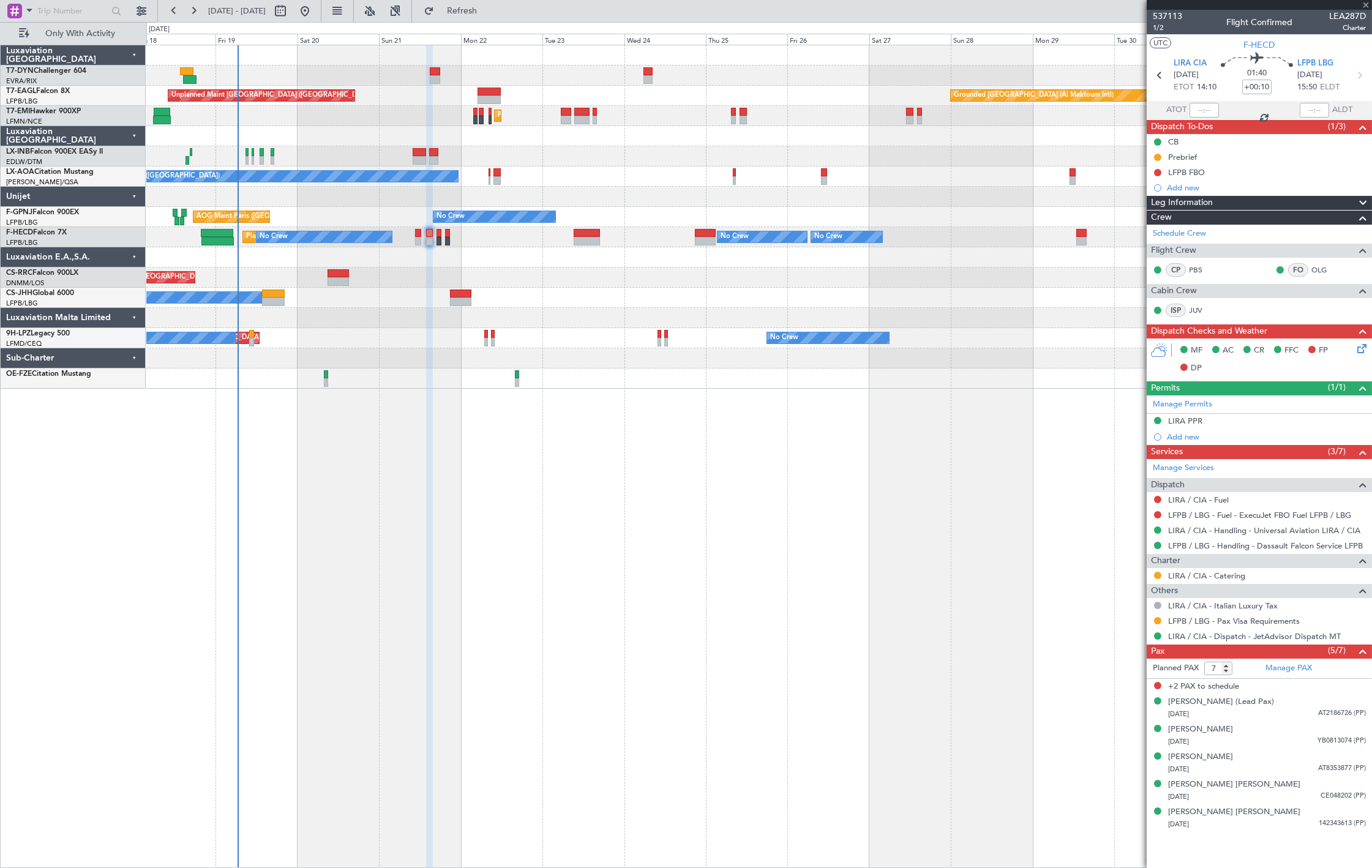
type input "+00:15"
type input "20:10"
type input "05:24"
type input "1"
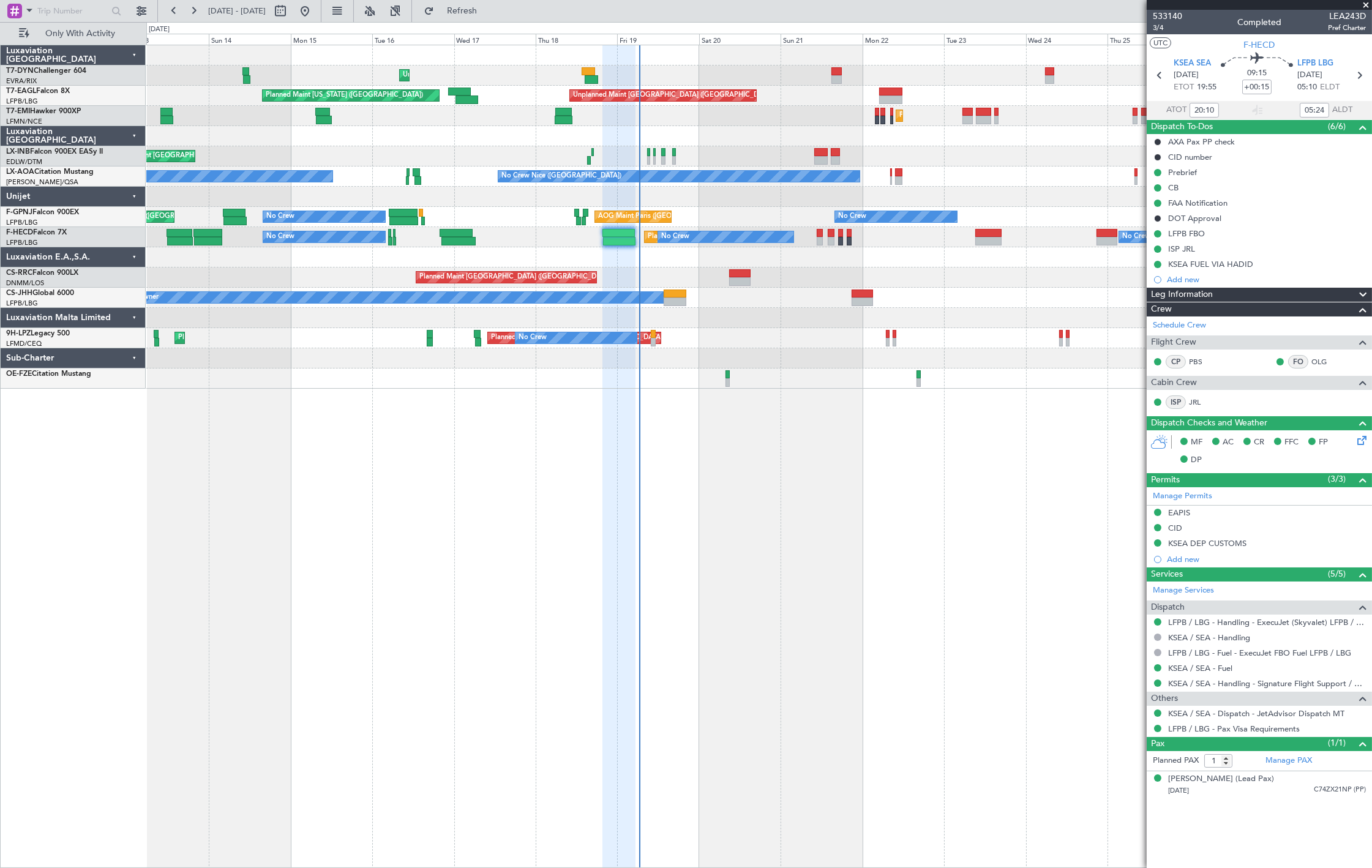
click at [630, 284] on div "Unplanned Maint Riga (Riga Intl) Unplanned Maint Paris (Le Bourget) Grounded Du…" at bounding box center [759, 217] width 1226 height 343
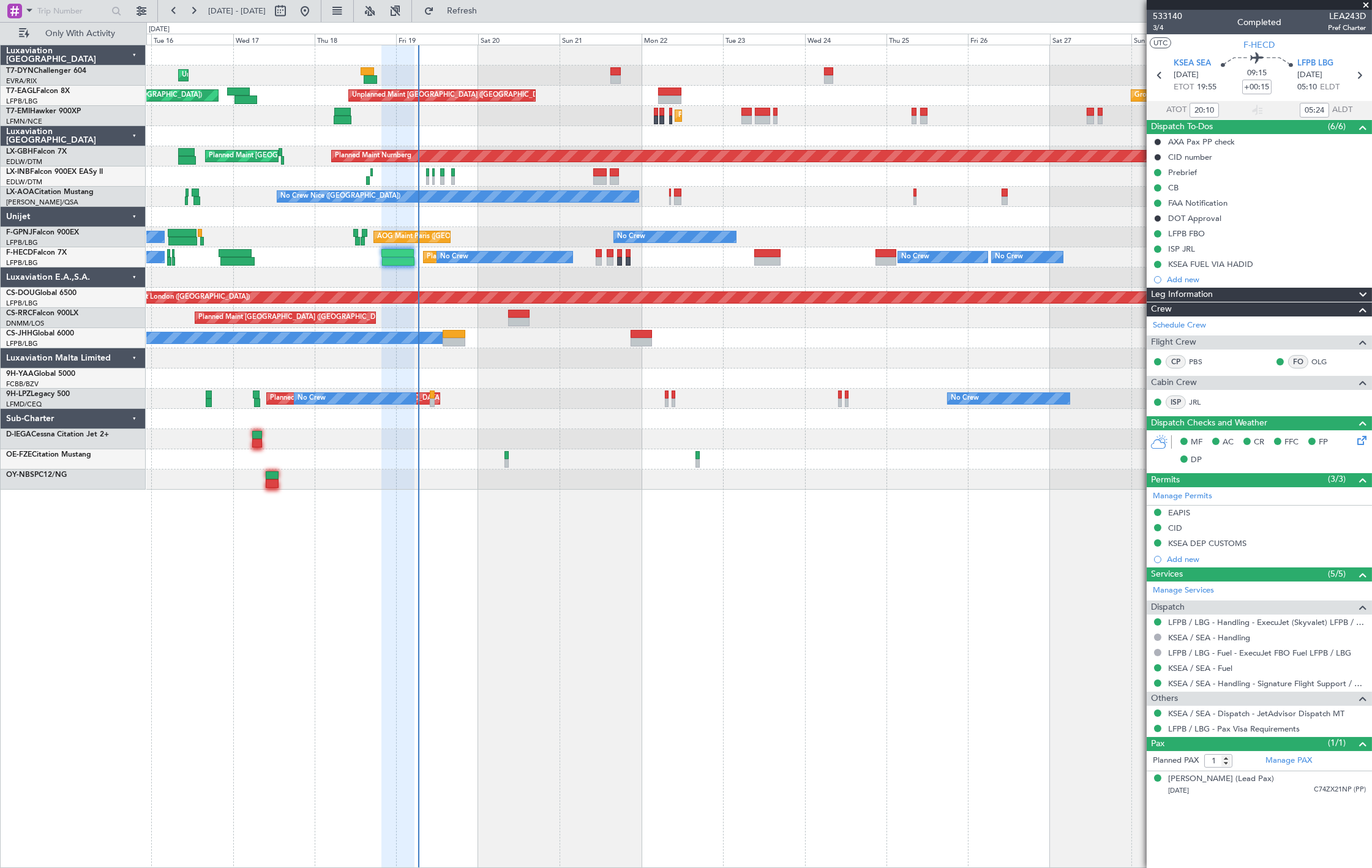
click at [381, 289] on div "Unplanned Maint Riga (Riga Intl) Unplanned Maint Paris (Le Bourget) Grounded Du…" at bounding box center [759, 267] width 1226 height 444
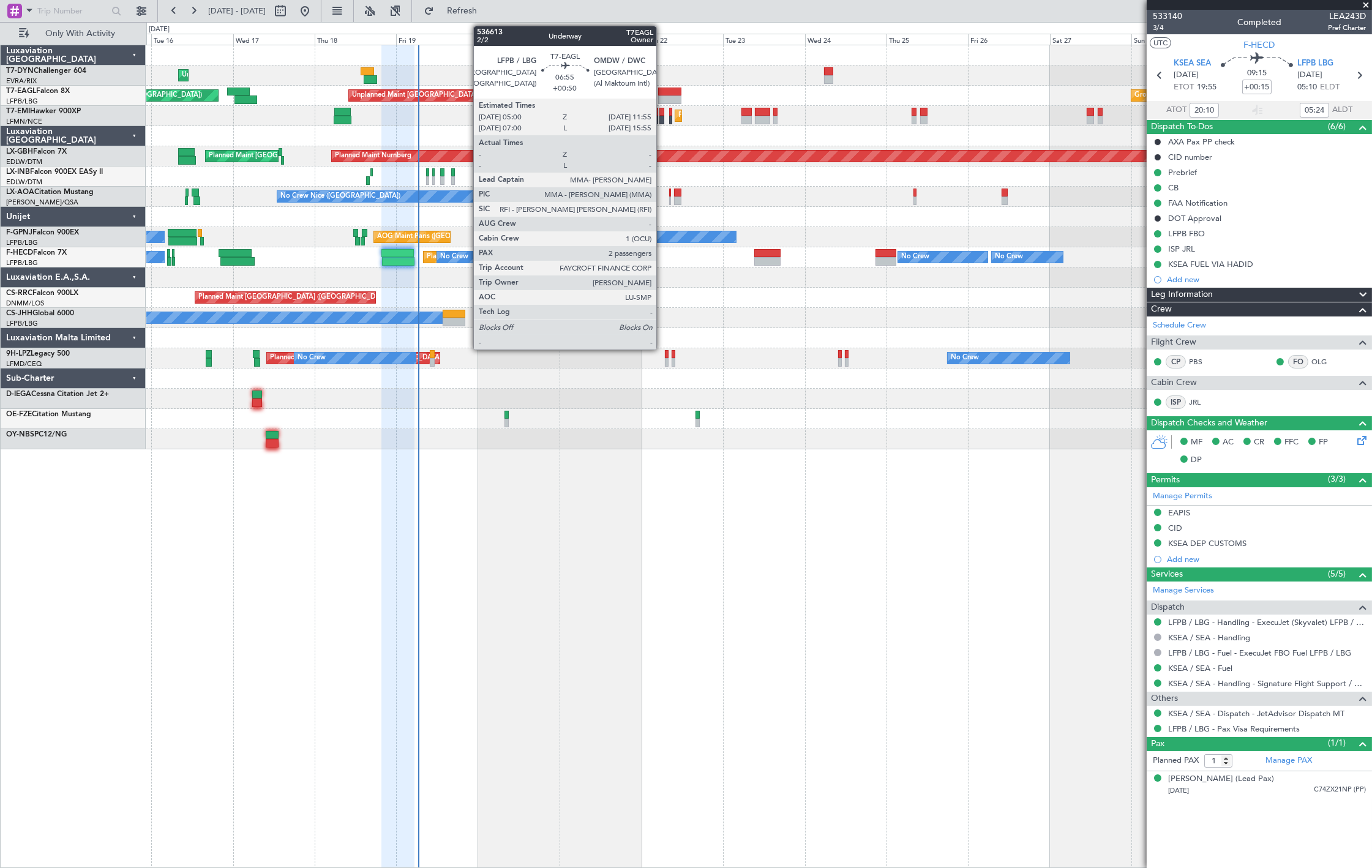
click at [663, 98] on div at bounding box center [670, 99] width 24 height 8
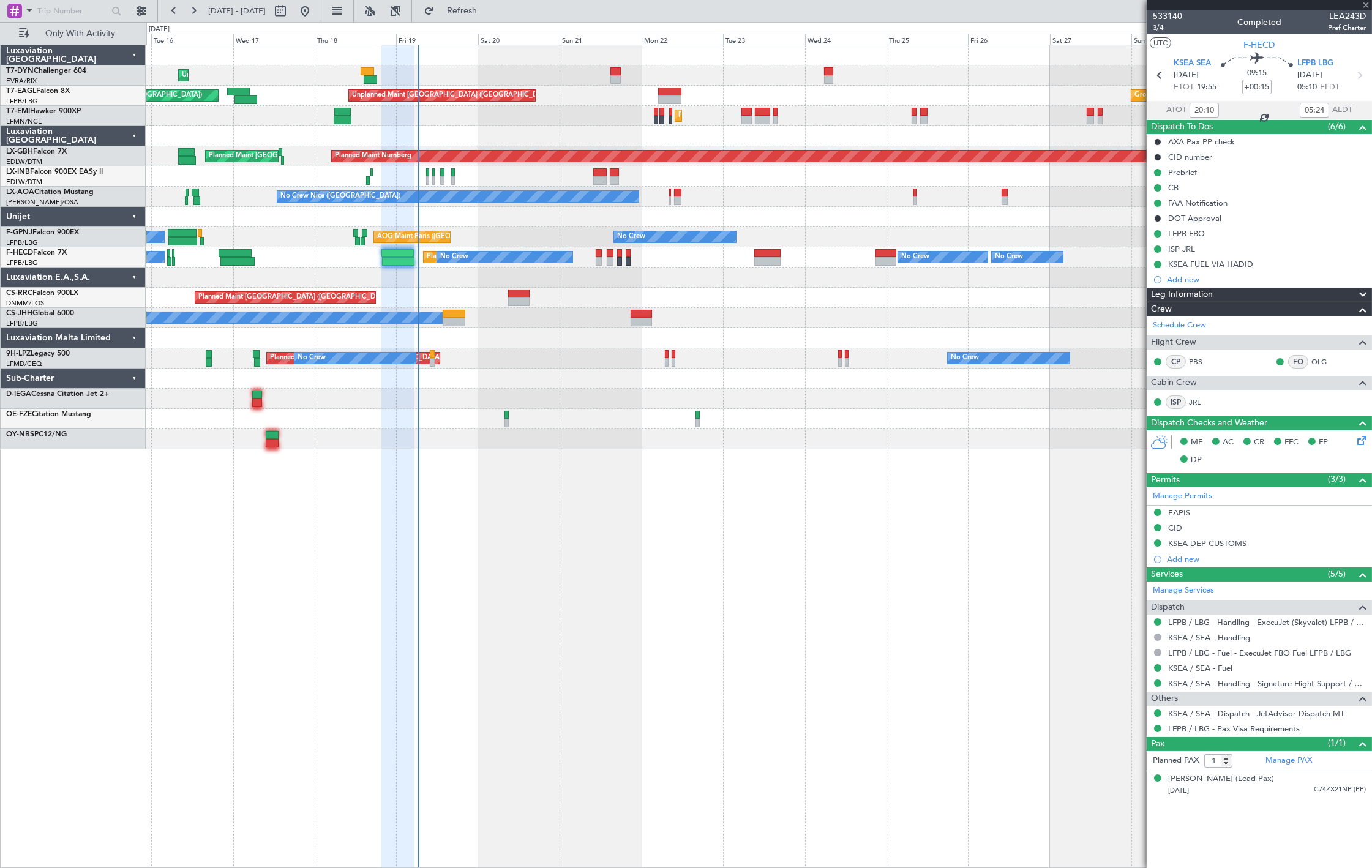
type input "+00:50"
type input "2"
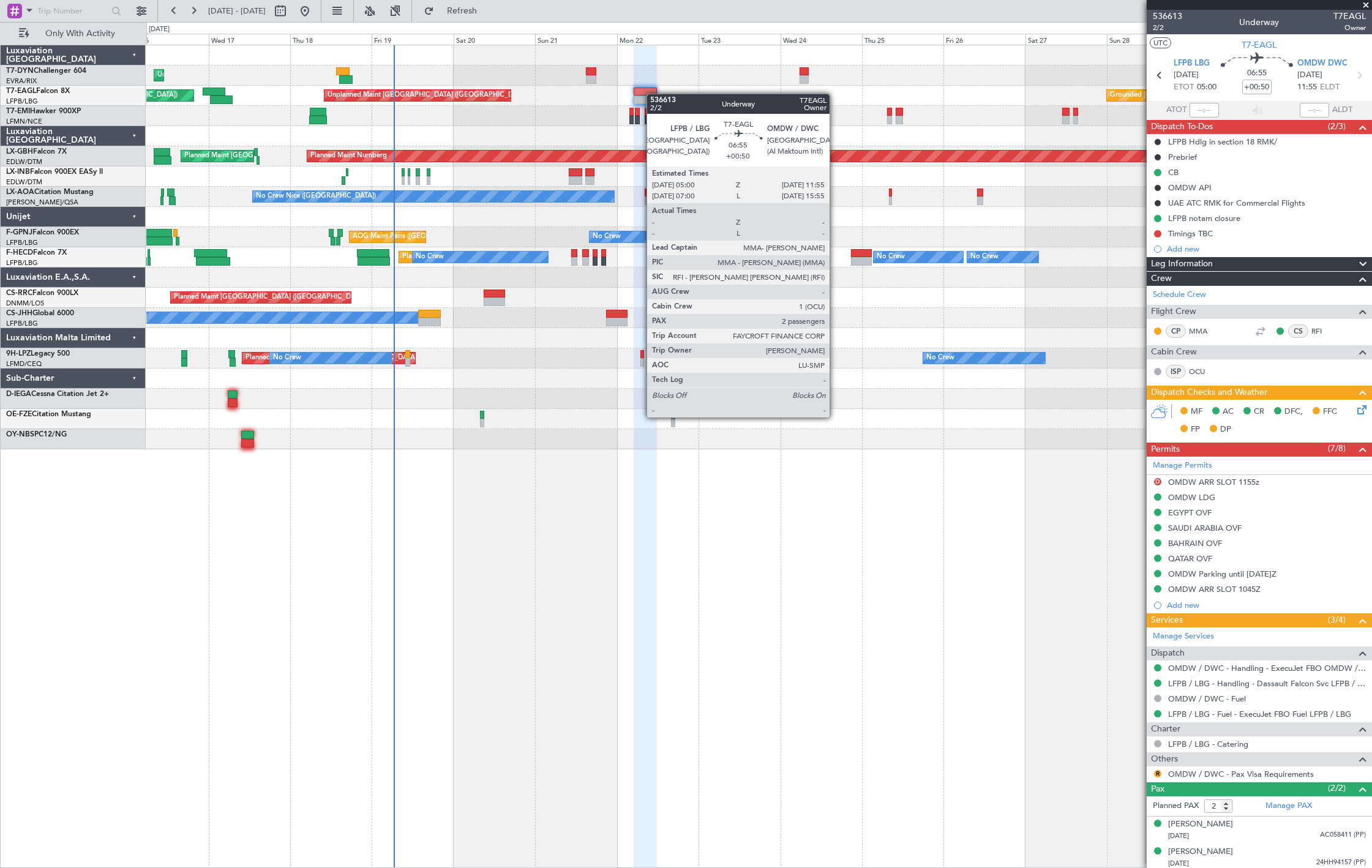
click at [649, 93] on div at bounding box center [645, 92] width 24 height 8
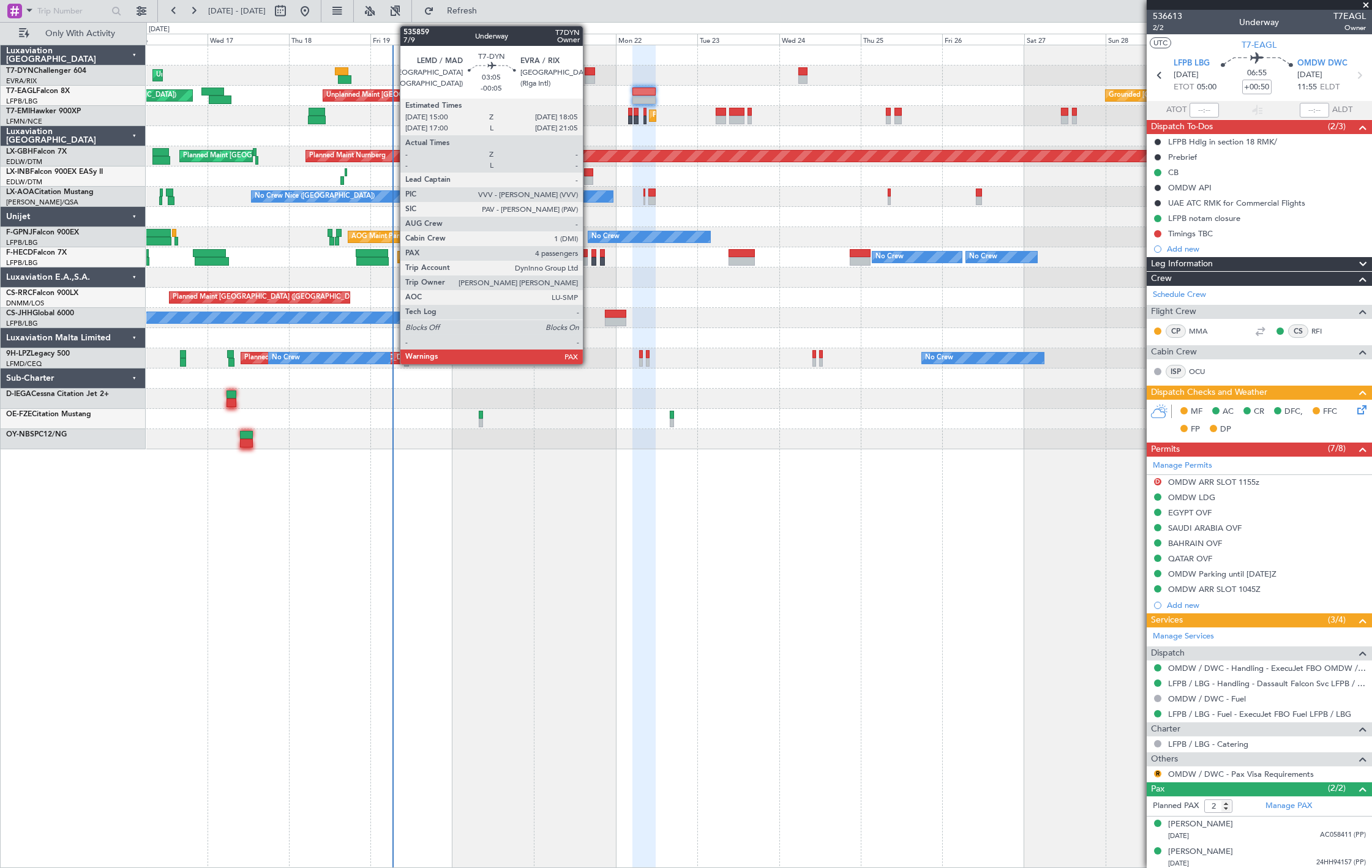
click at [589, 71] on div at bounding box center [591, 71] width 11 height 8
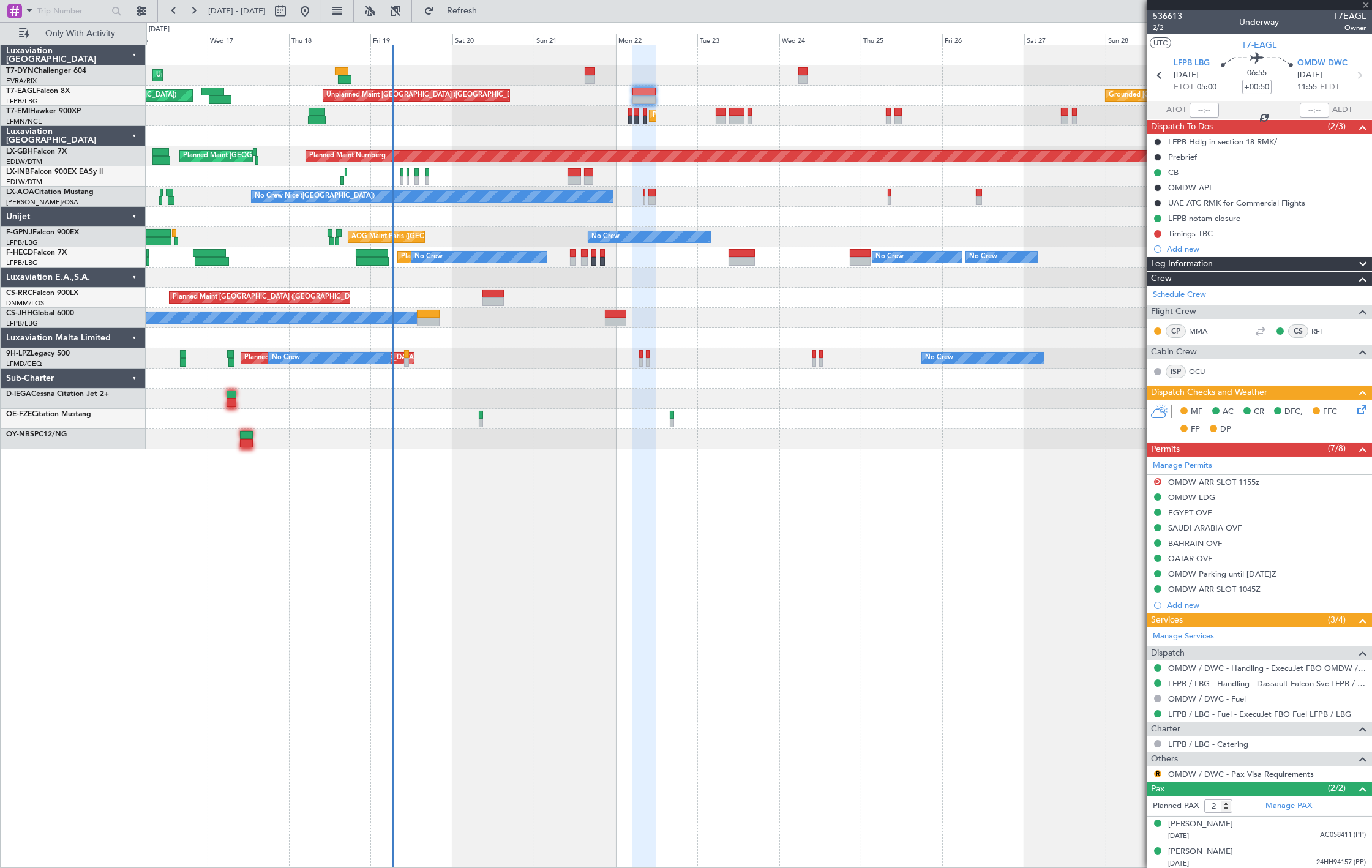
type input "-00:05"
type input "4"
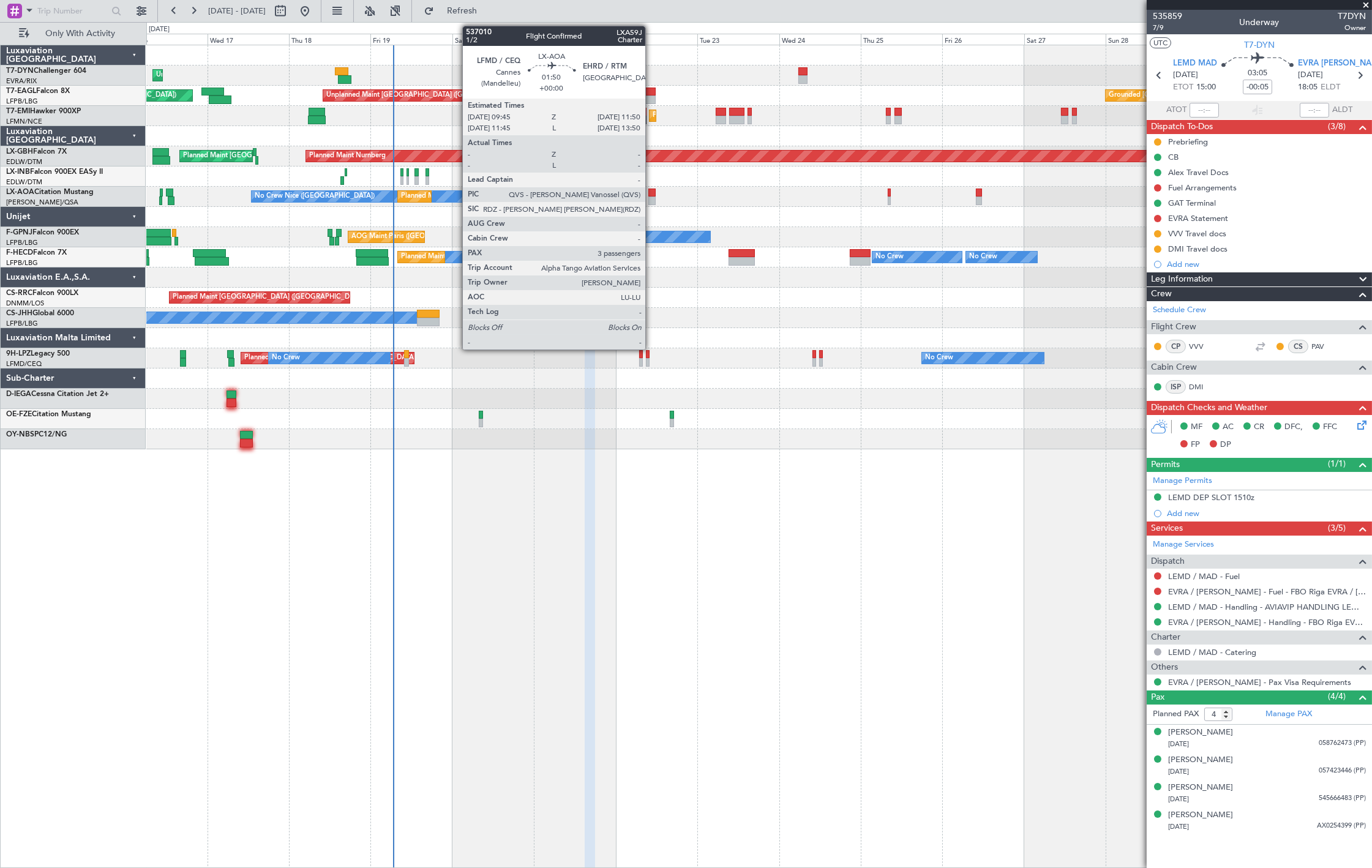
click at [651, 194] on div at bounding box center [652, 192] width 8 height 8
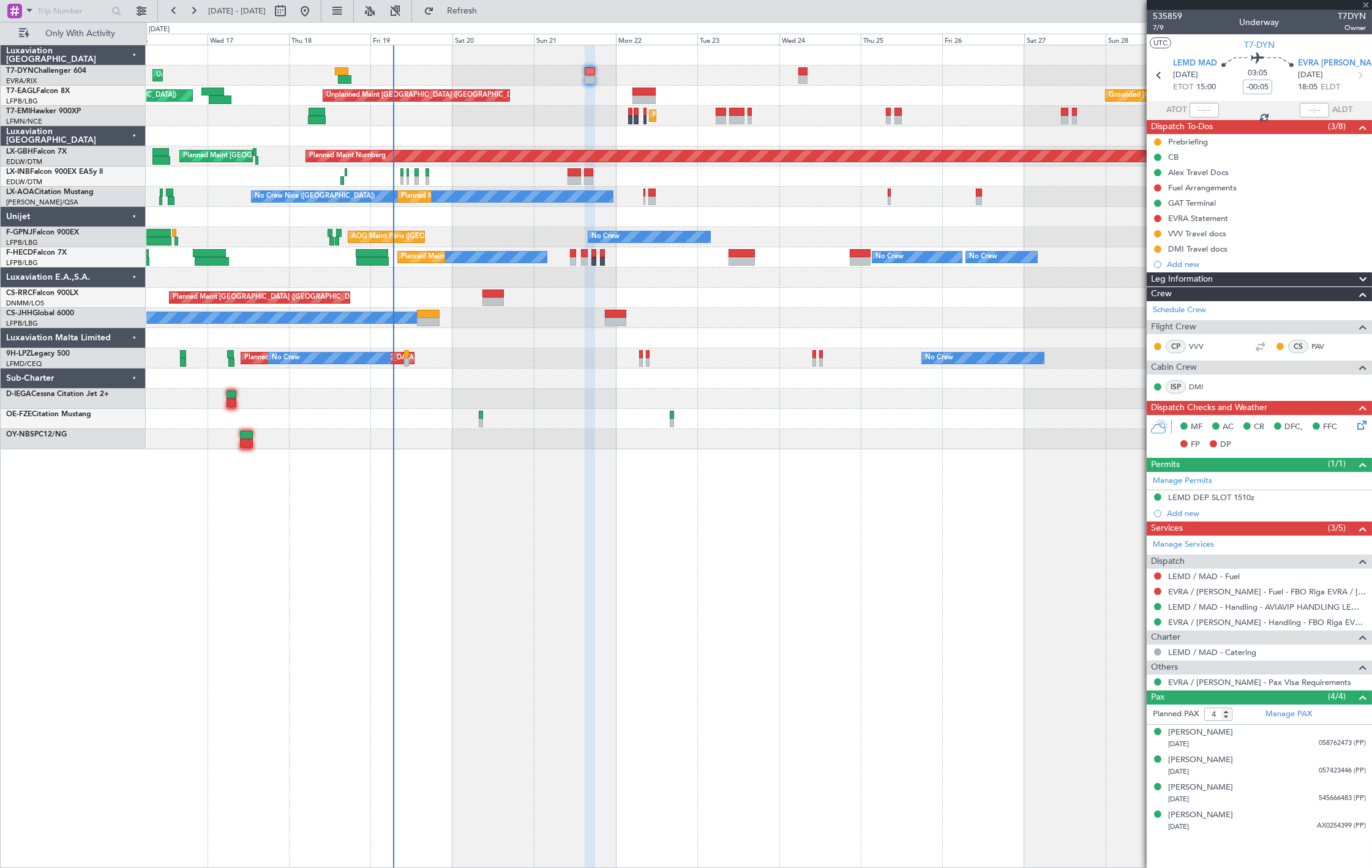
type input "3"
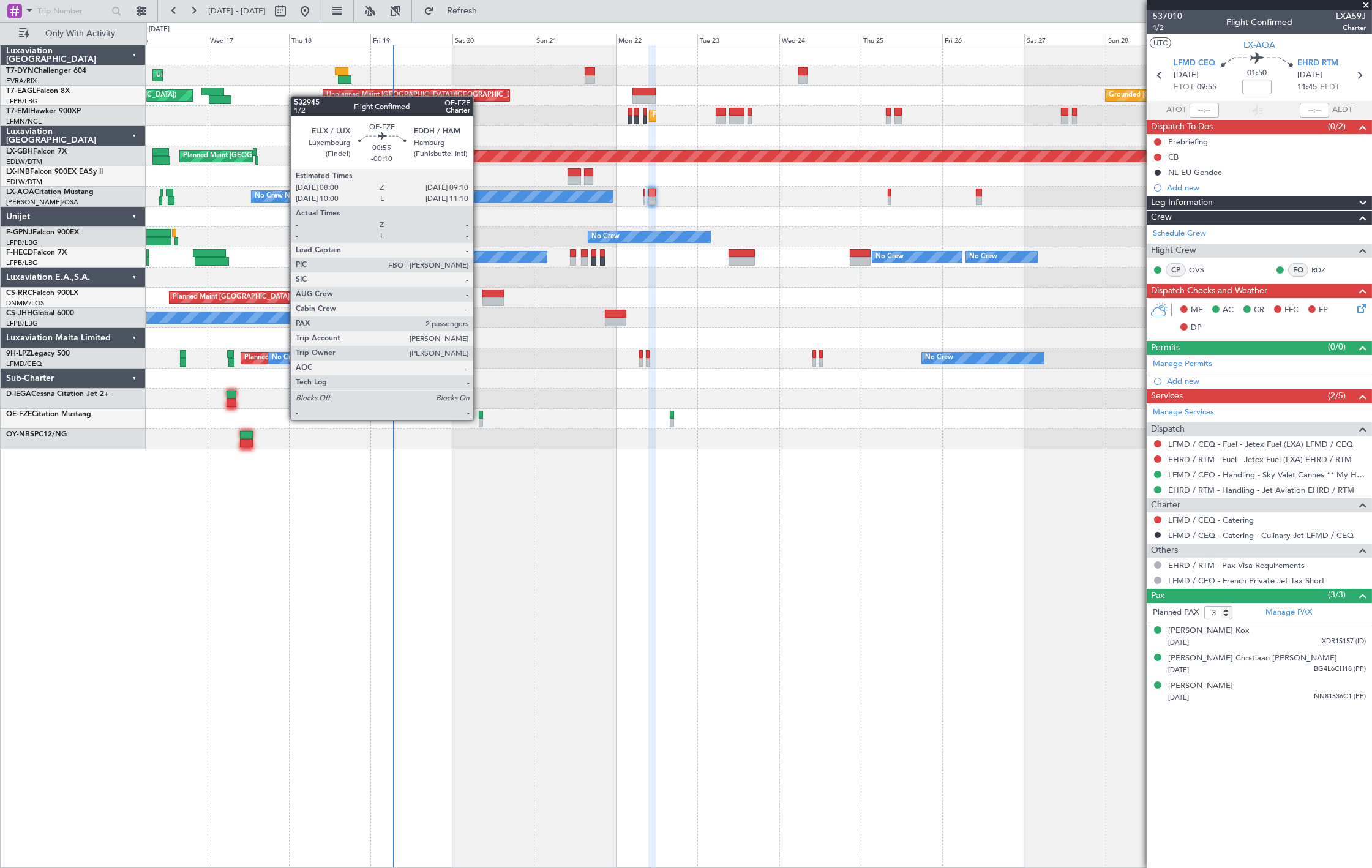
click at [480, 419] on div at bounding box center [481, 422] width 5 height 8
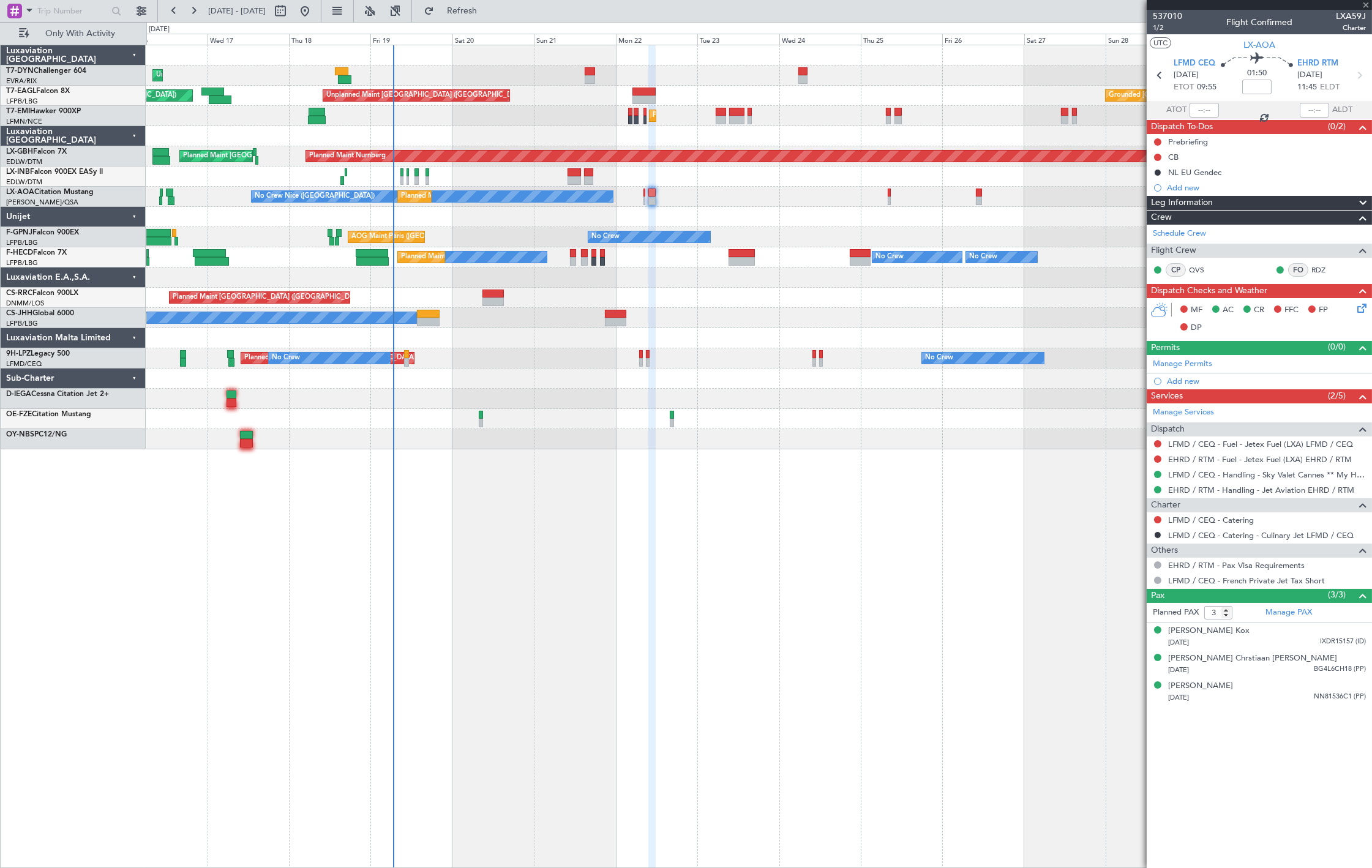
type input "-00:10"
type input "2"
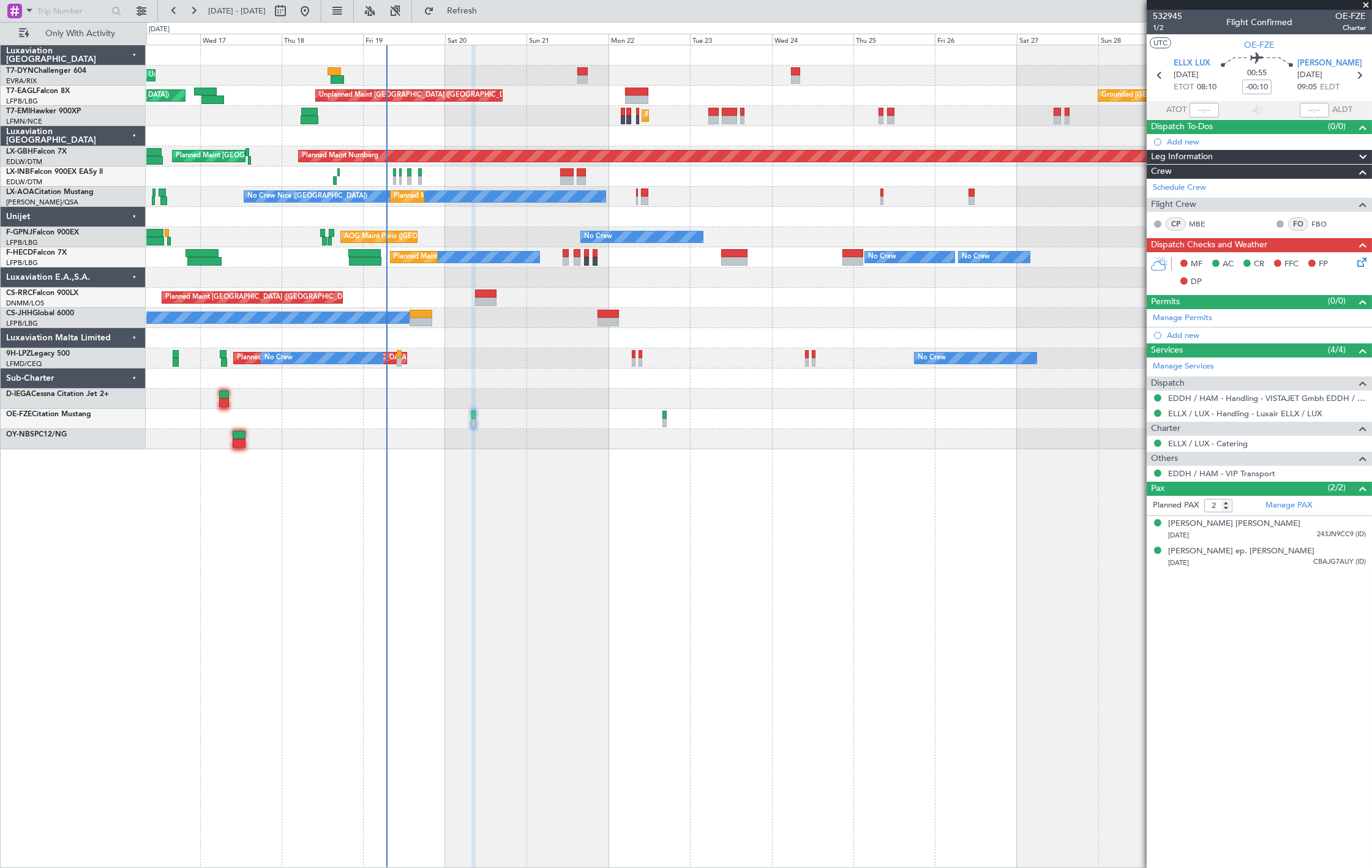
click at [492, 239] on div "No Crew AOG Maint Paris (Le Bourget) No Crew AOG Maint Paris (Le Bourget)" at bounding box center [759, 237] width 1226 height 20
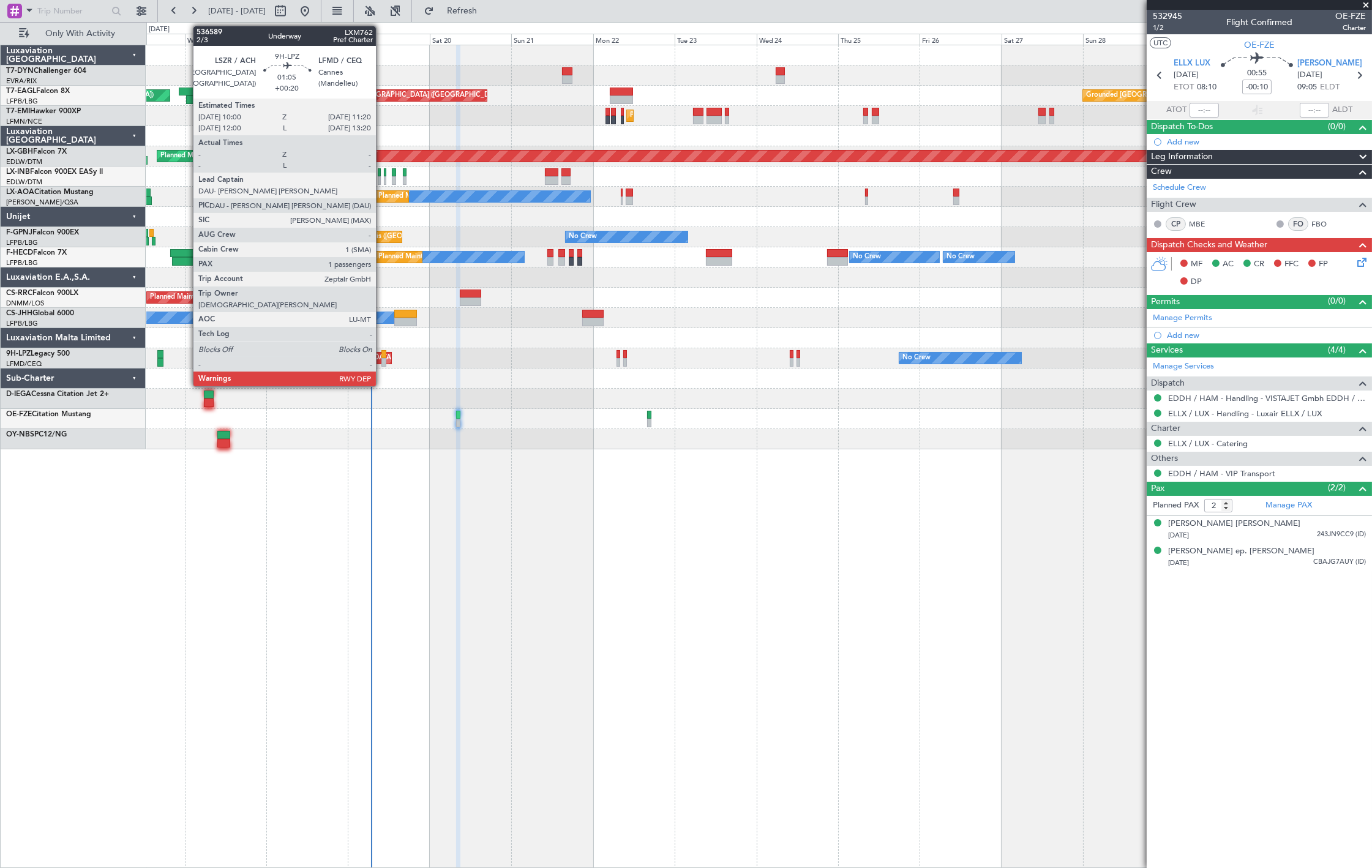
click at [382, 359] on div at bounding box center [384, 362] width 5 height 8
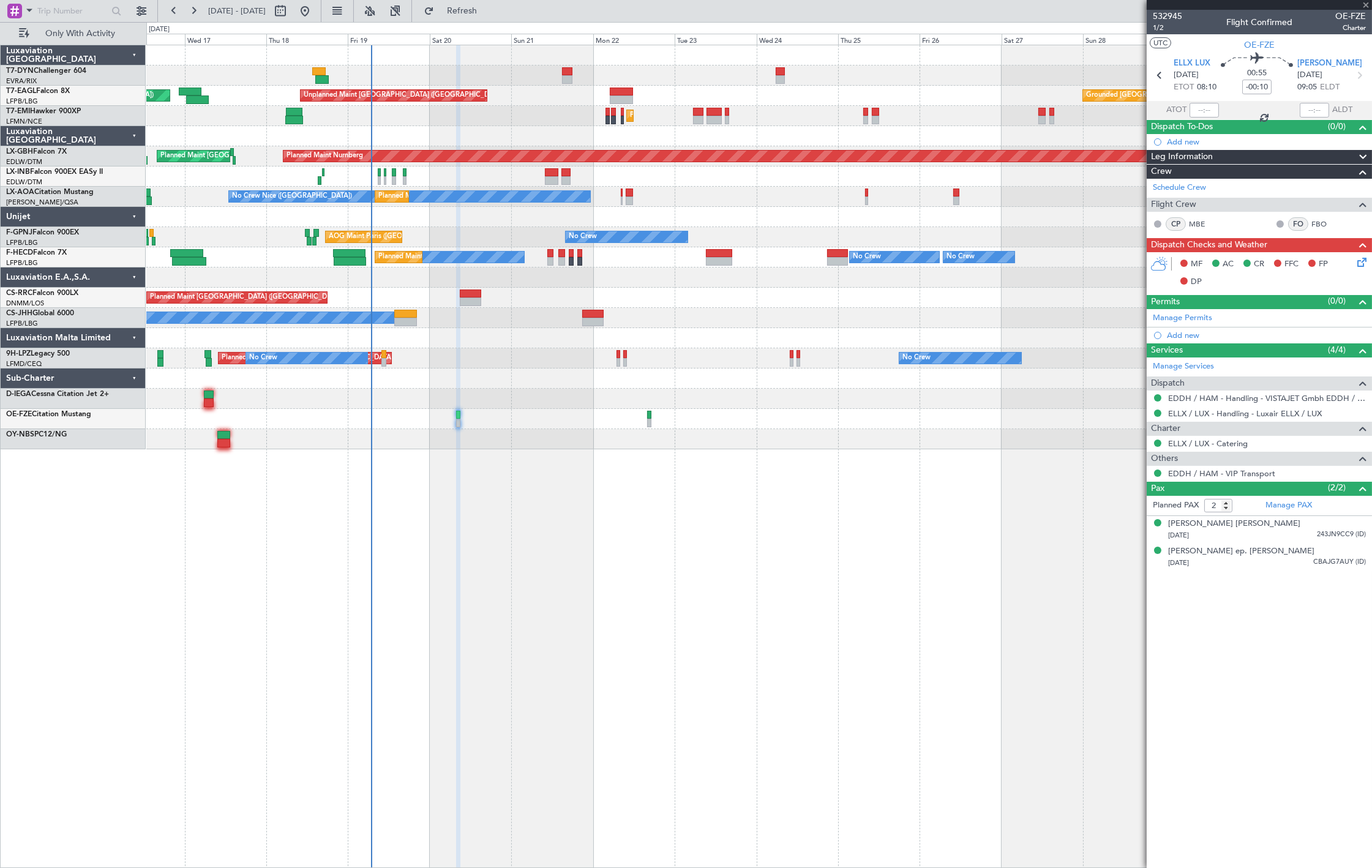
type input "+00:20"
type input "1"
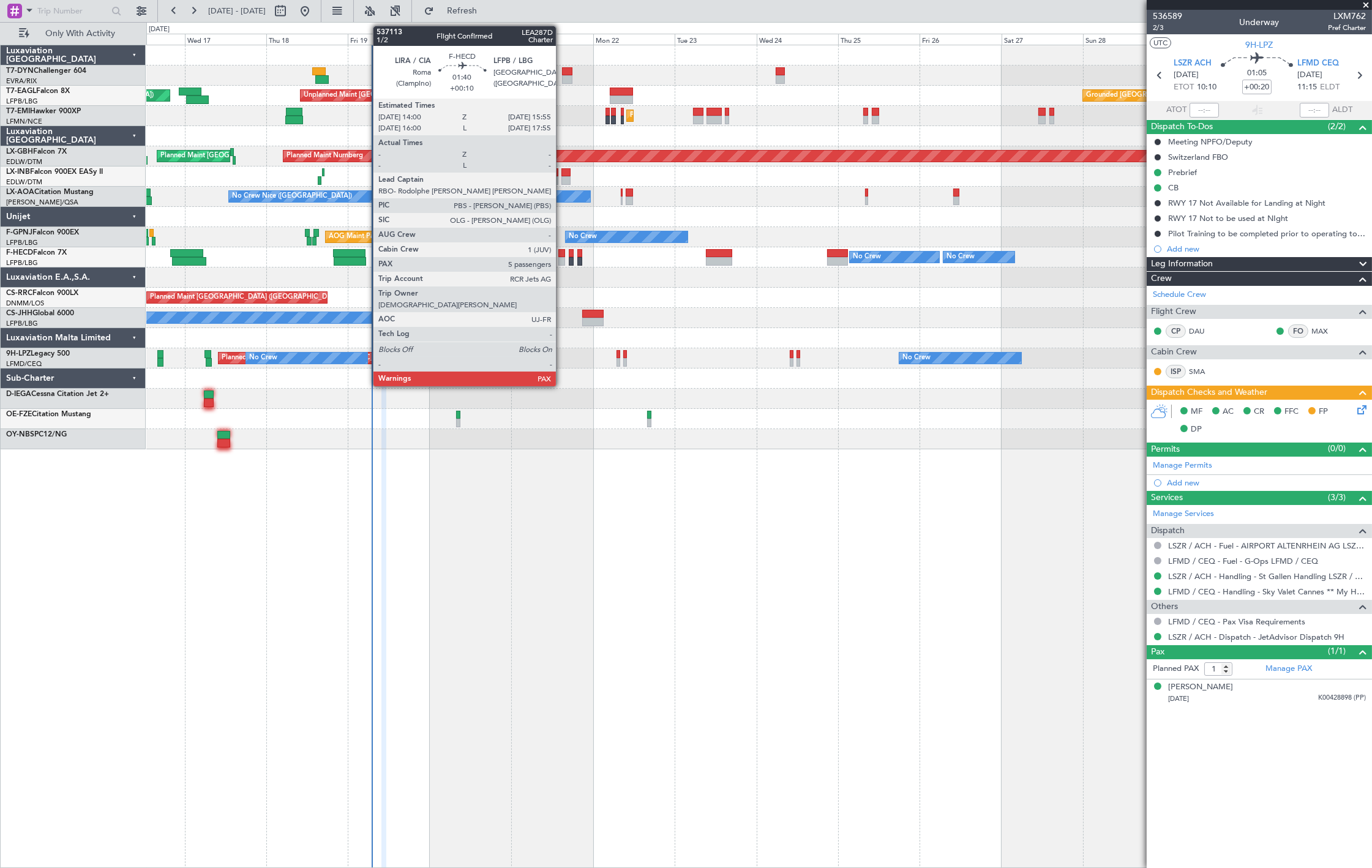
click at [562, 252] on div at bounding box center [561, 253] width 7 height 8
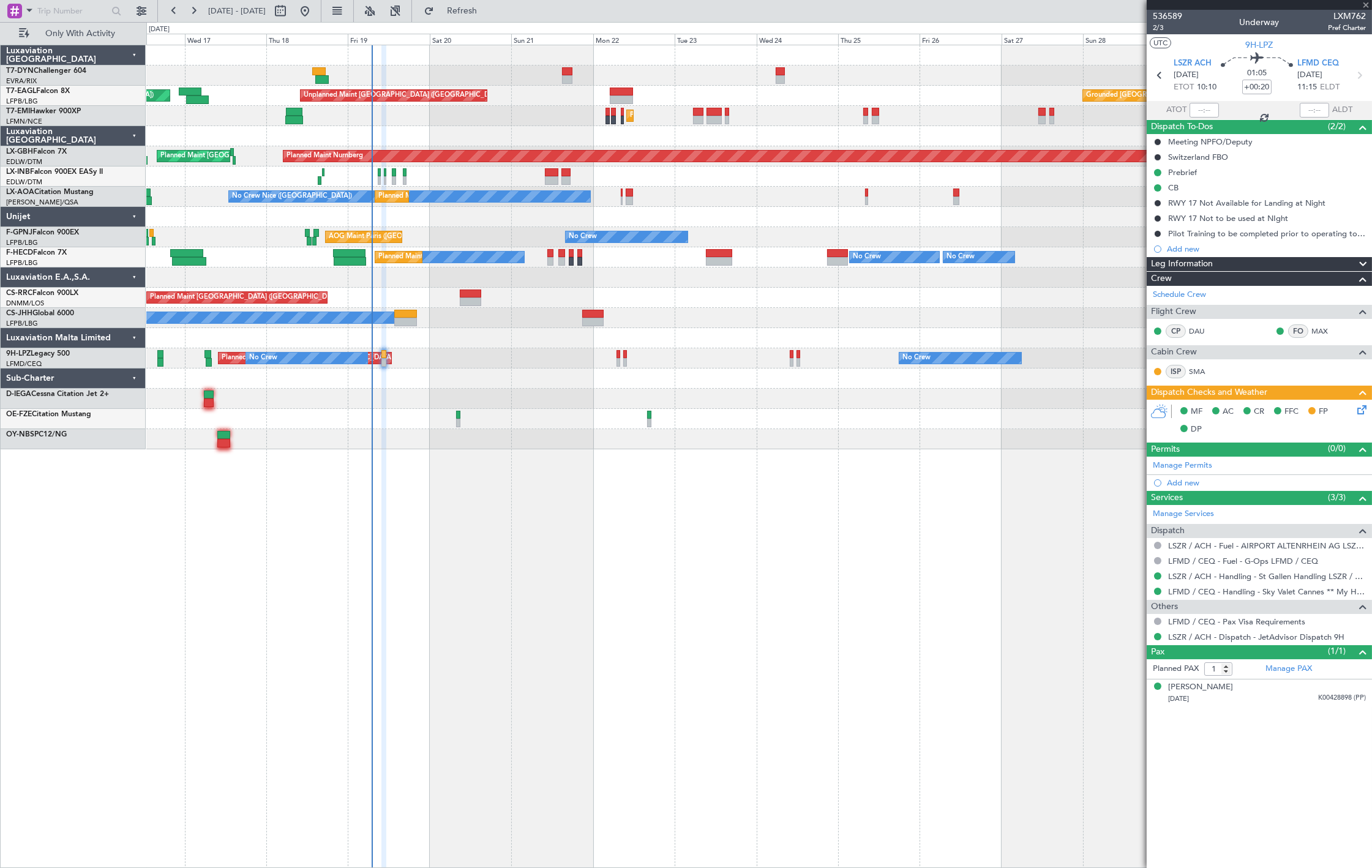
type input "+00:10"
type input "7"
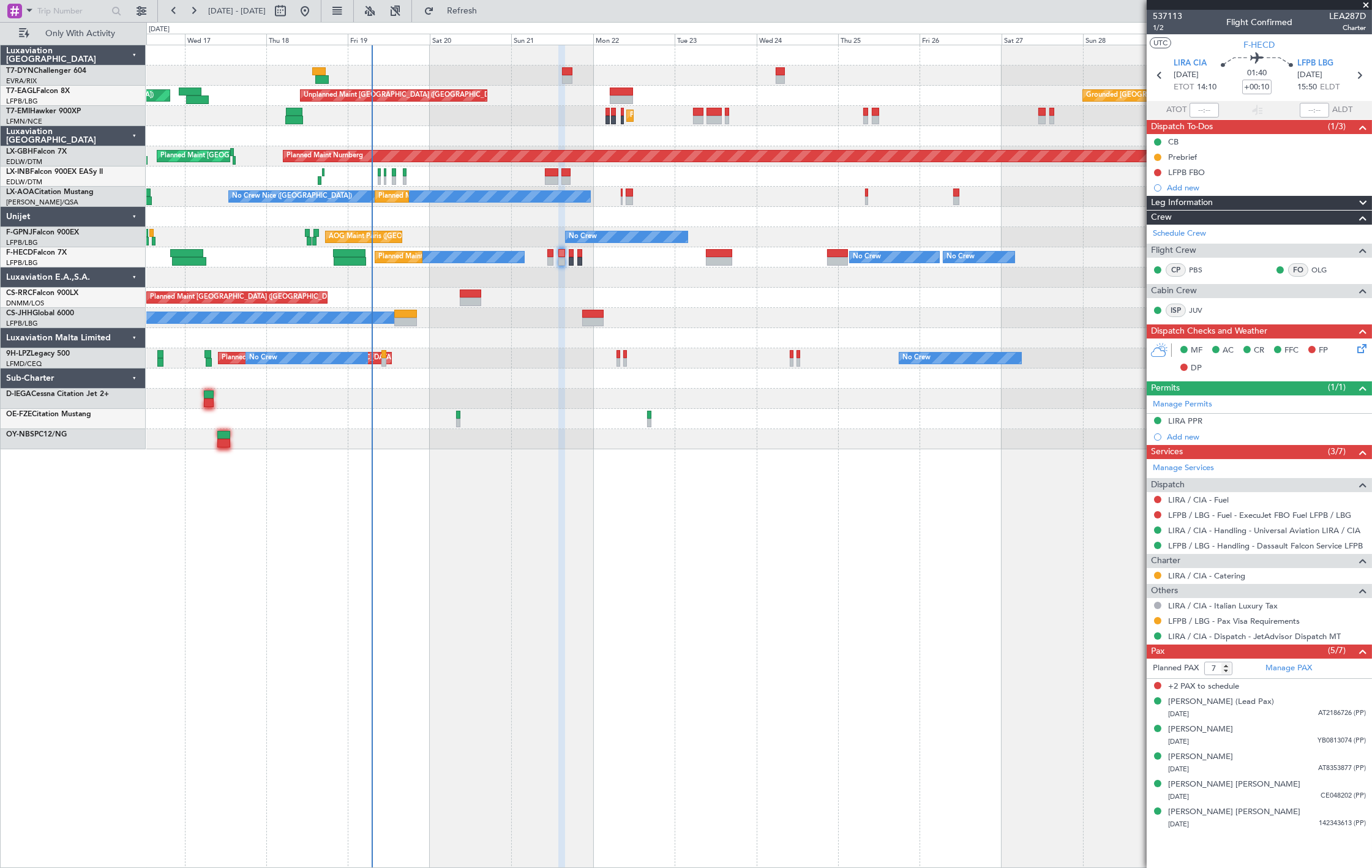
click at [395, 119] on div "Planned Maint [GEOGRAPHIC_DATA]" at bounding box center [759, 116] width 1226 height 20
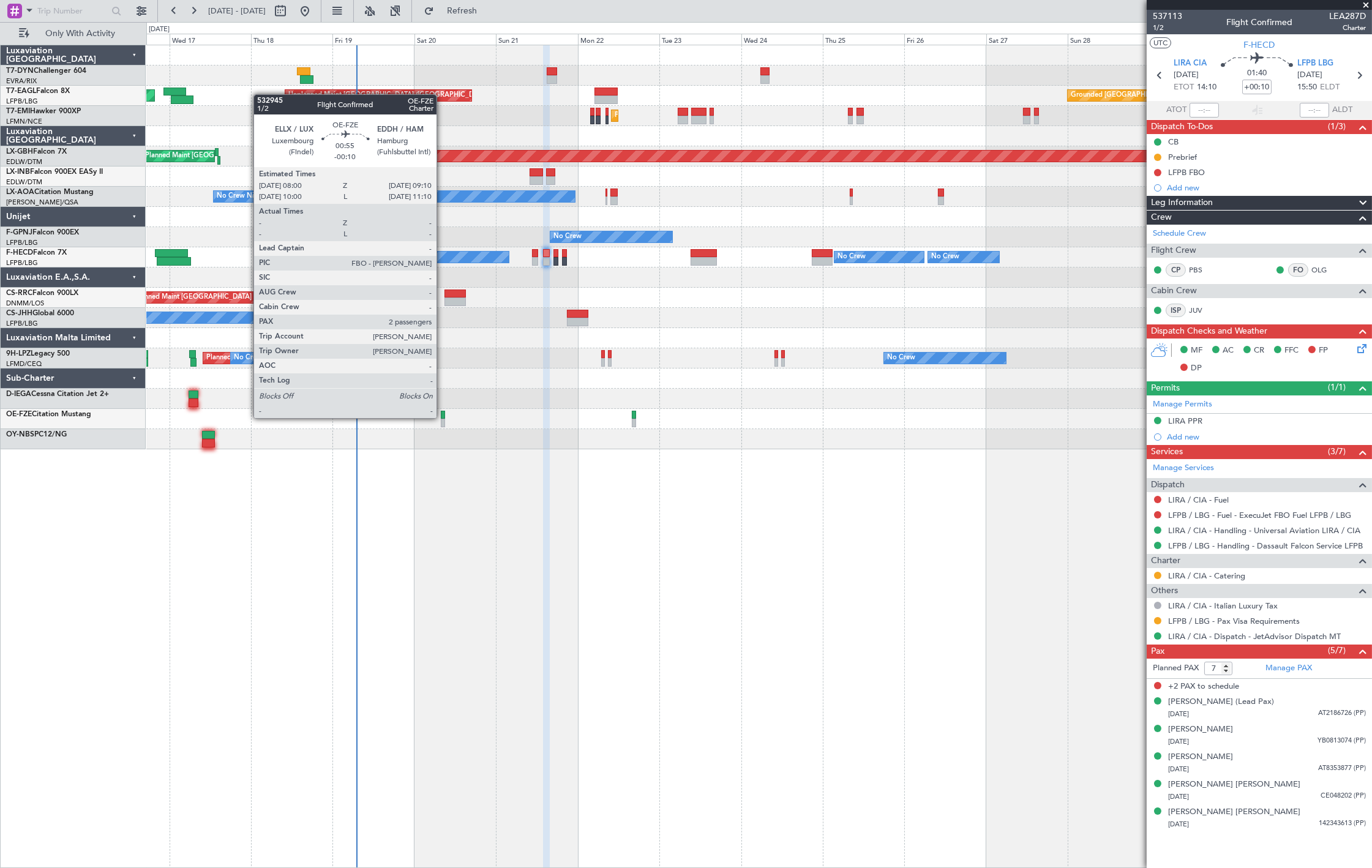
click at [443, 417] on div at bounding box center [443, 415] width 5 height 8
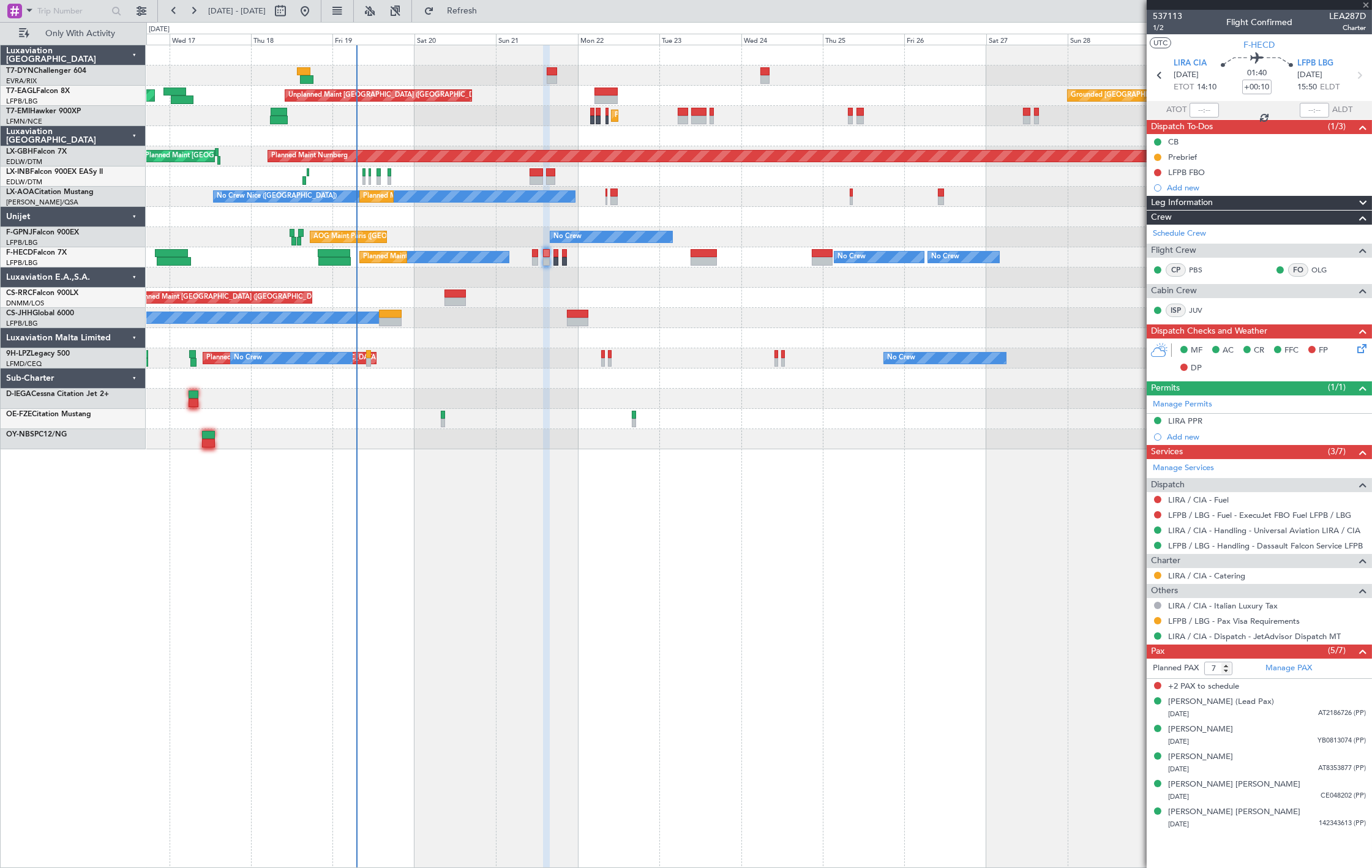
type input "-00:10"
type input "2"
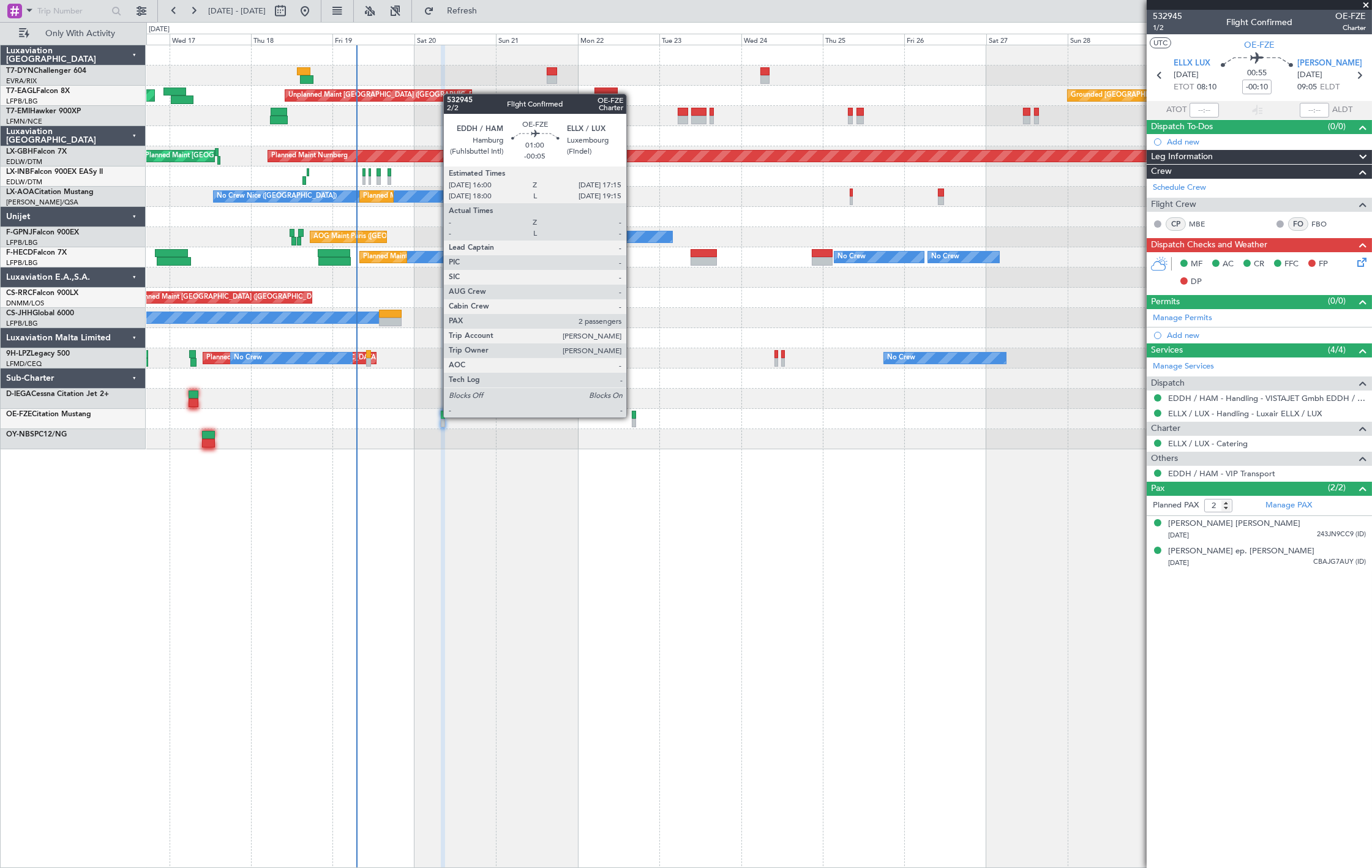
click at [633, 419] on div at bounding box center [759, 419] width 1226 height 20
click at [632, 414] on div at bounding box center [634, 415] width 5 height 8
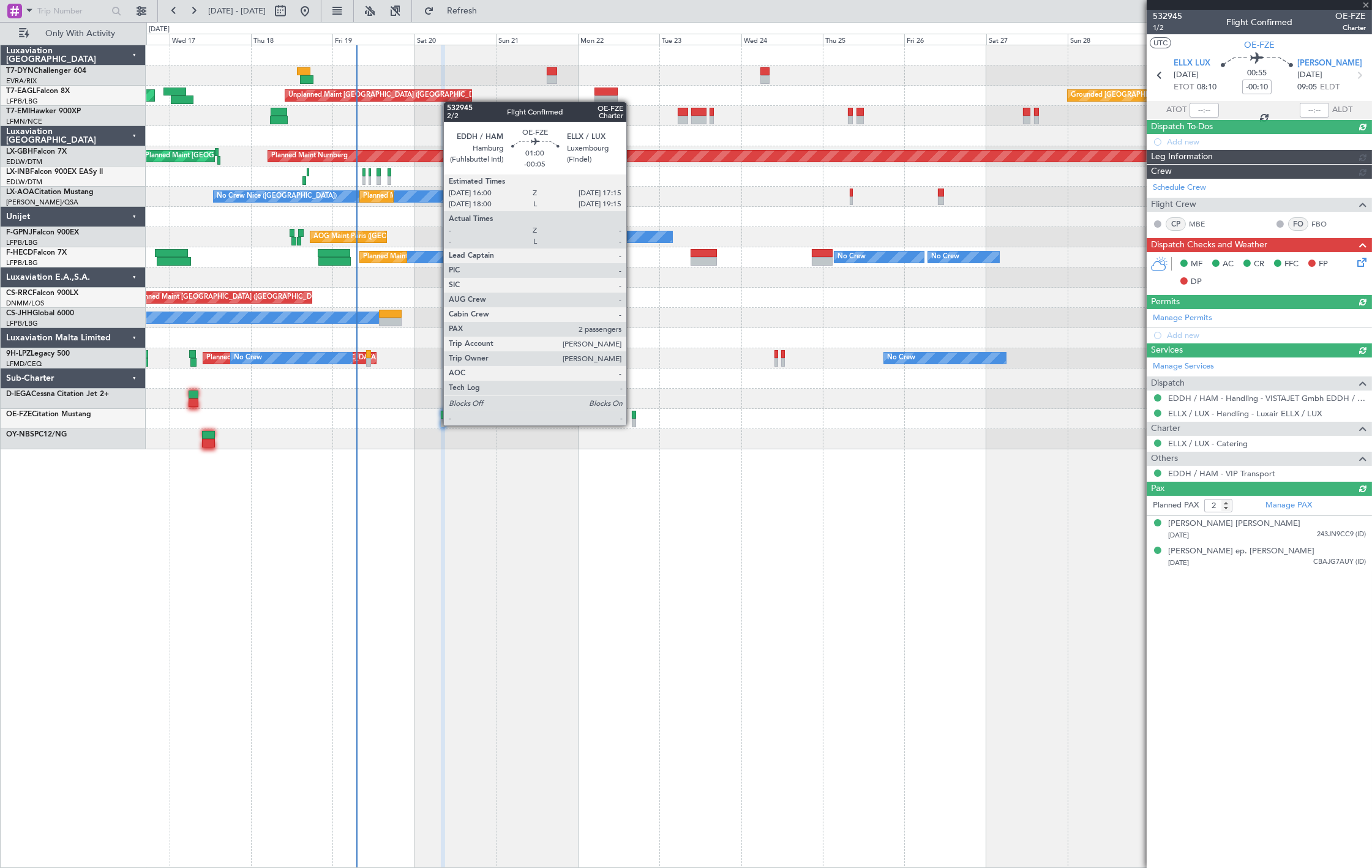
type input "-00:05"
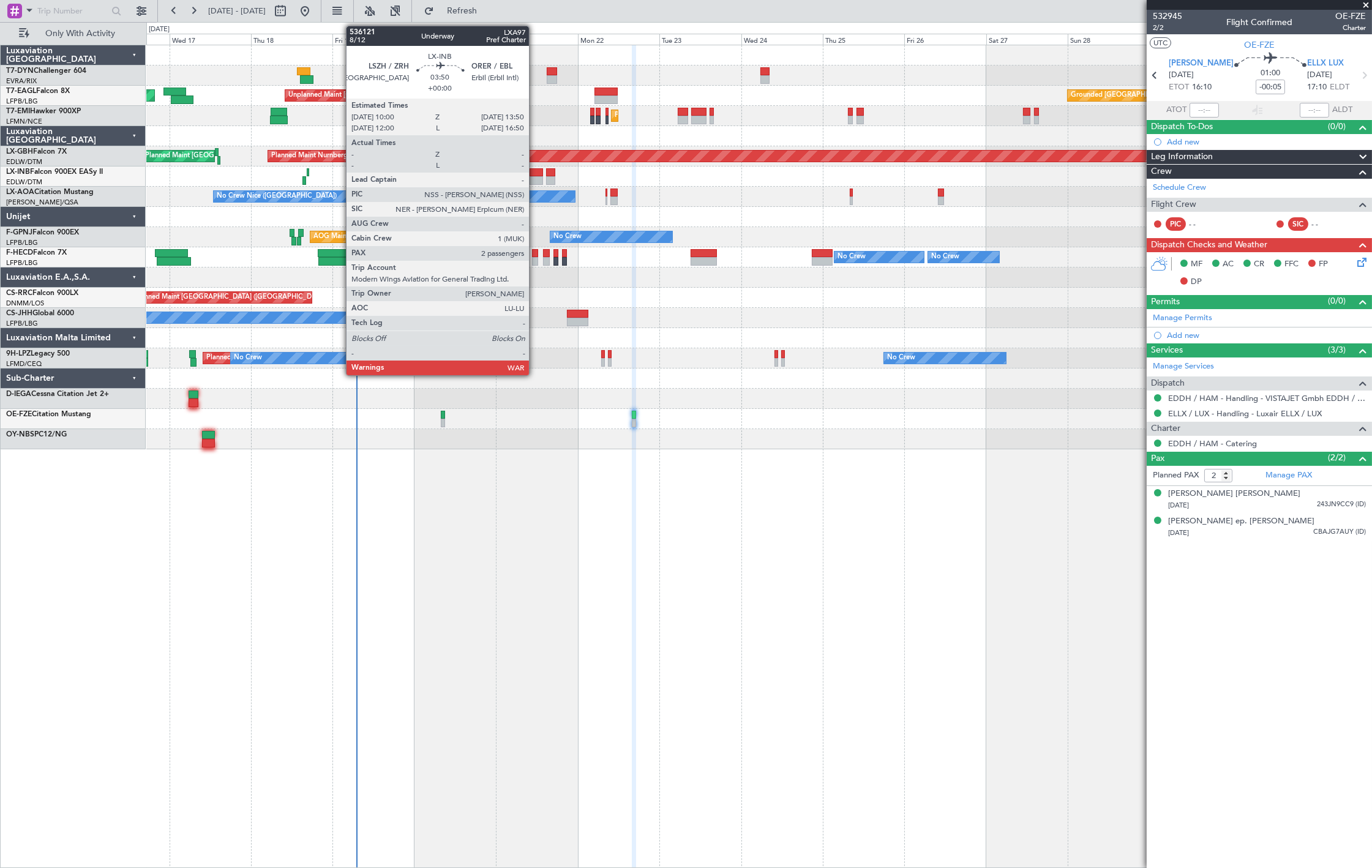
click at [535, 169] on div at bounding box center [536, 172] width 13 height 8
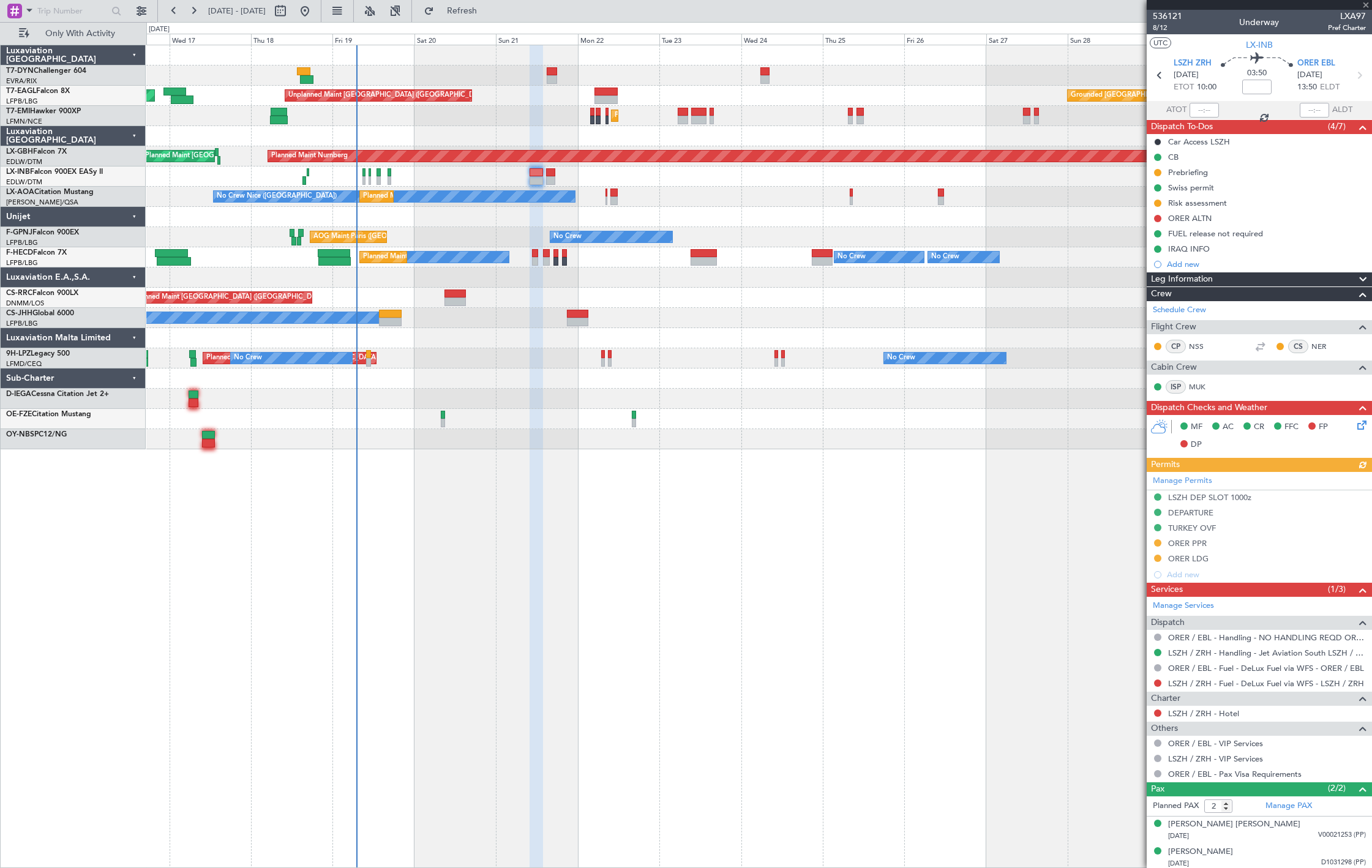
scroll to position [3, 0]
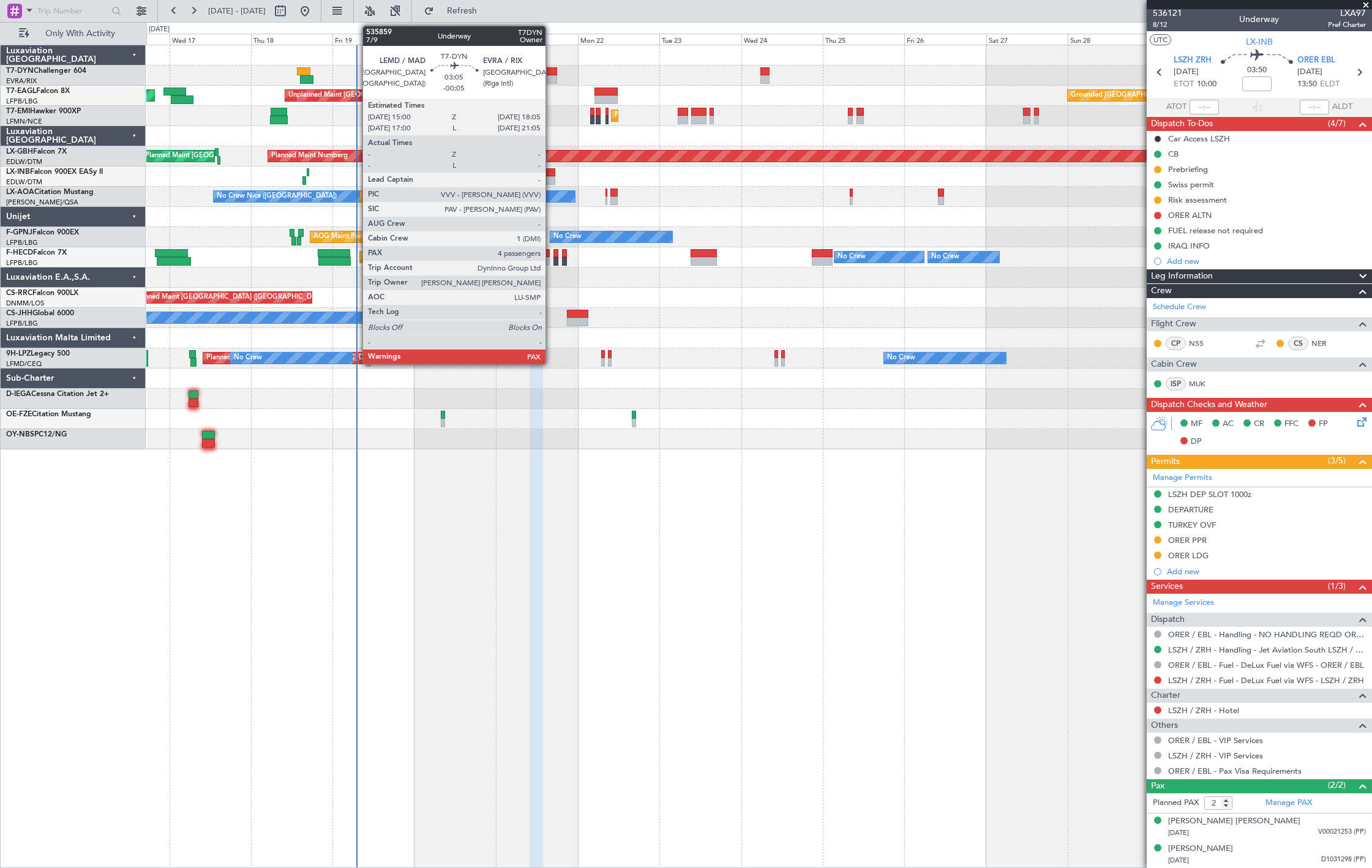
click at [552, 74] on div at bounding box center [552, 71] width 11 height 8
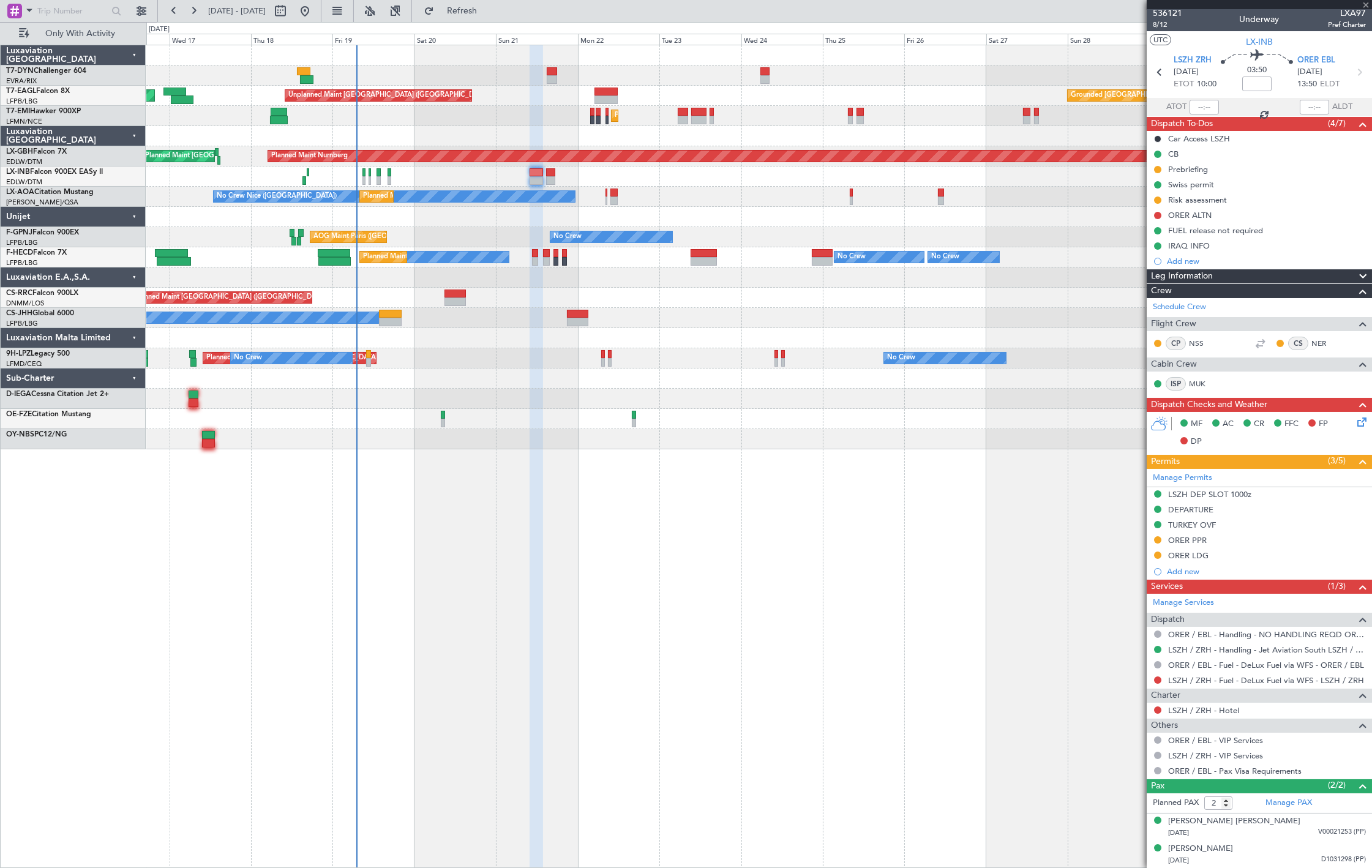
type input "-00:05"
type input "4"
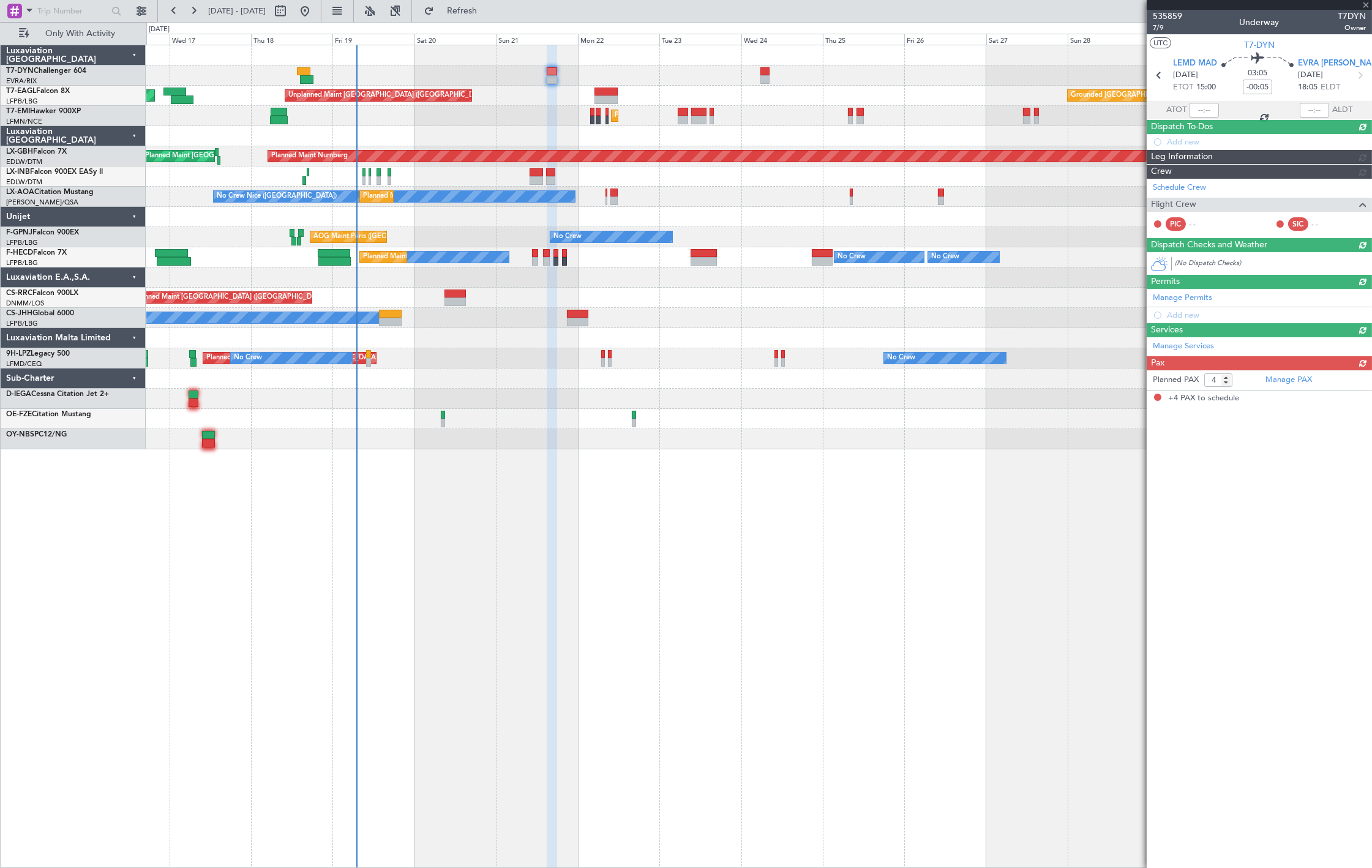
scroll to position [0, 0]
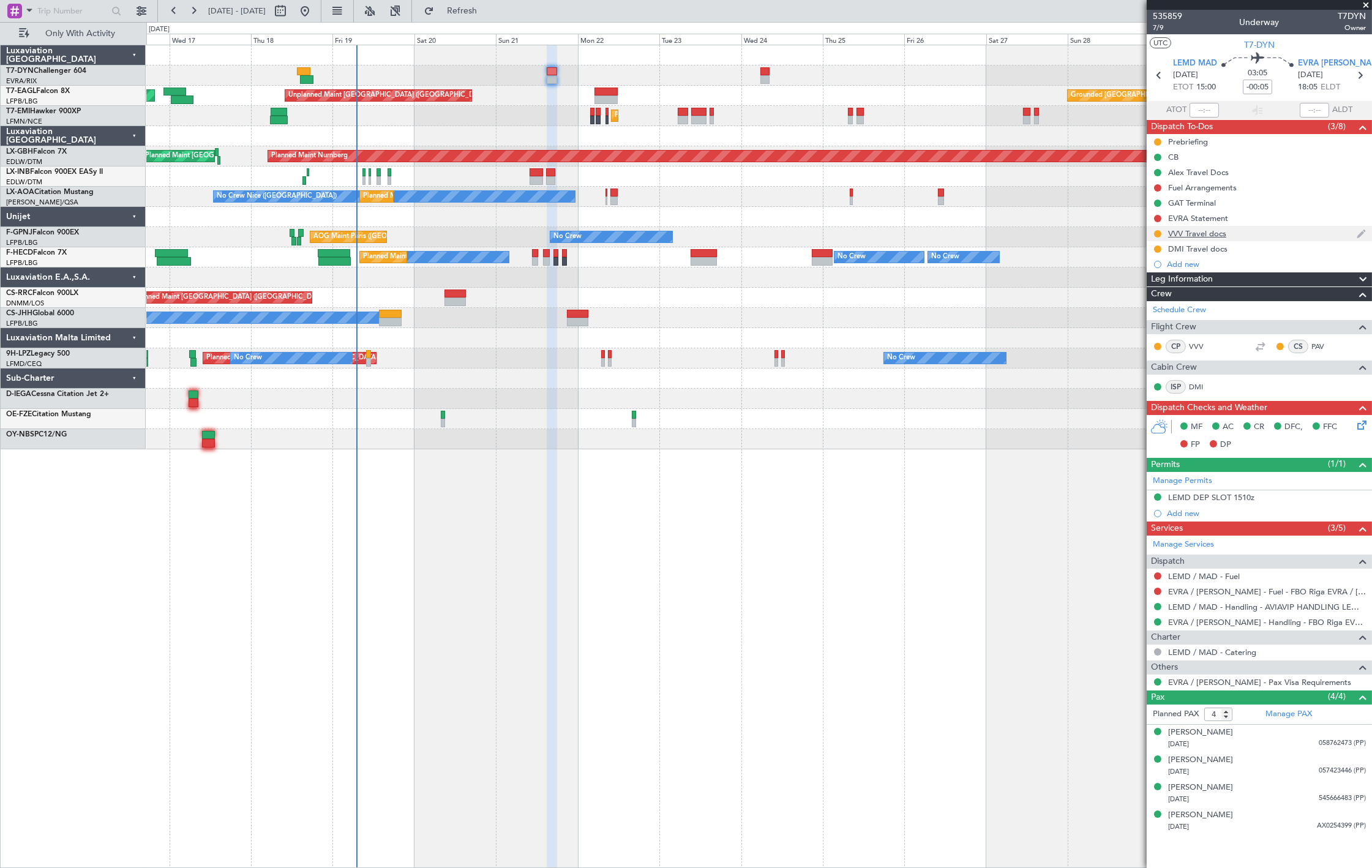
click at [1216, 235] on div "VVV Travel docs" at bounding box center [1198, 234] width 59 height 11
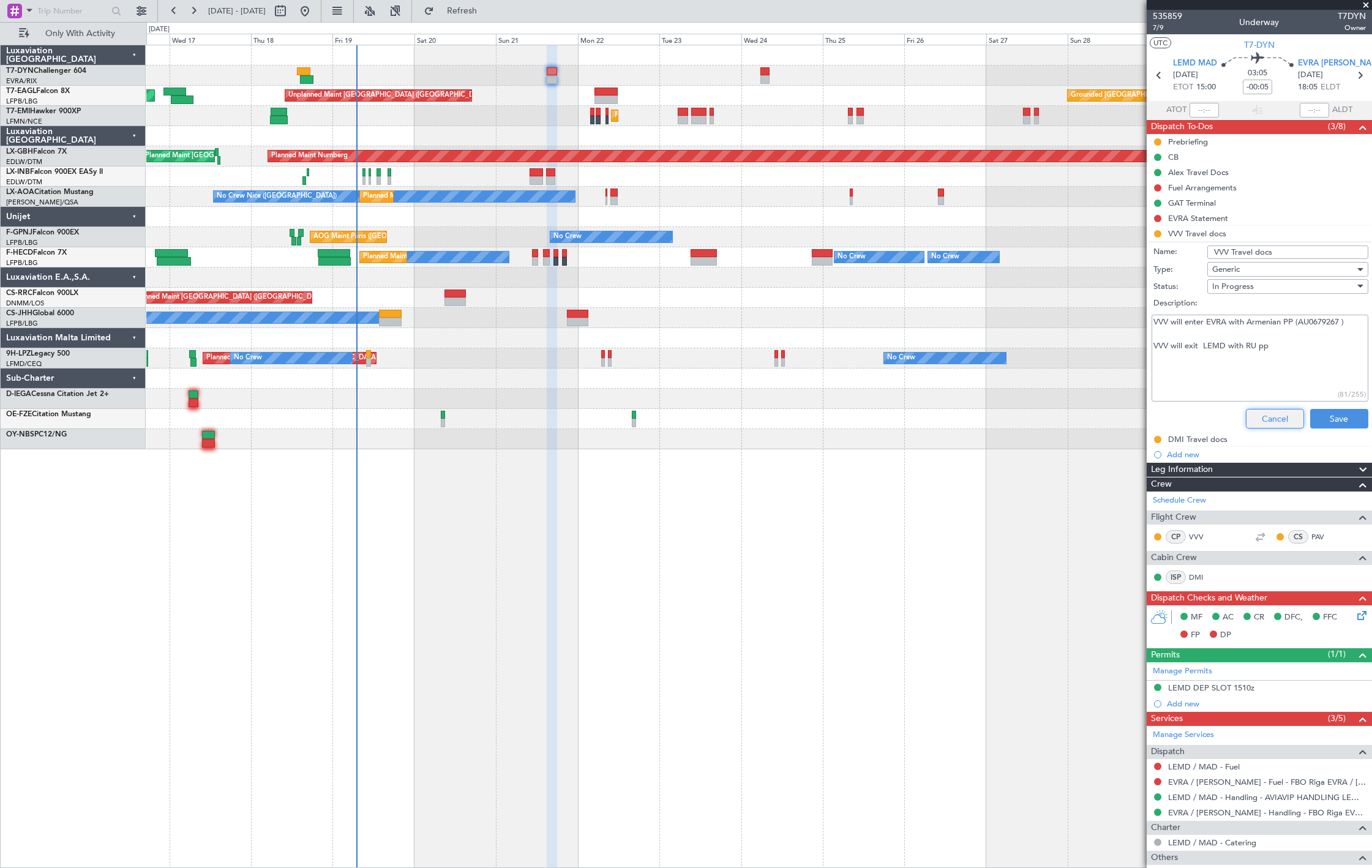
click at [1275, 420] on button "Cancel" at bounding box center [1276, 418] width 59 height 19
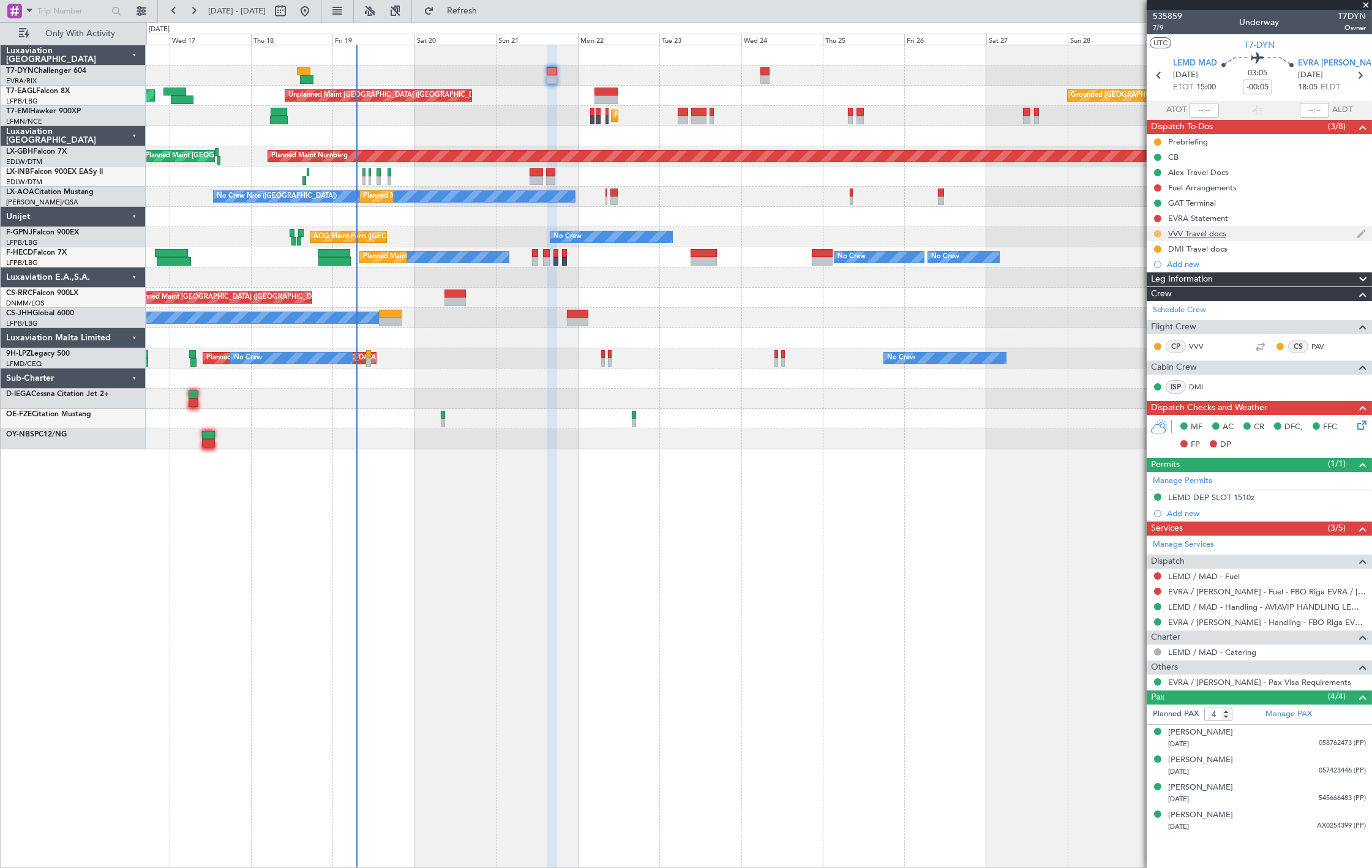
click at [1160, 231] on button at bounding box center [1158, 234] width 8 height 8
click at [1168, 284] on span "Completed" at bounding box center [1163, 288] width 40 height 12
click at [1220, 248] on div "DMI Travel docs" at bounding box center [1198, 249] width 59 height 11
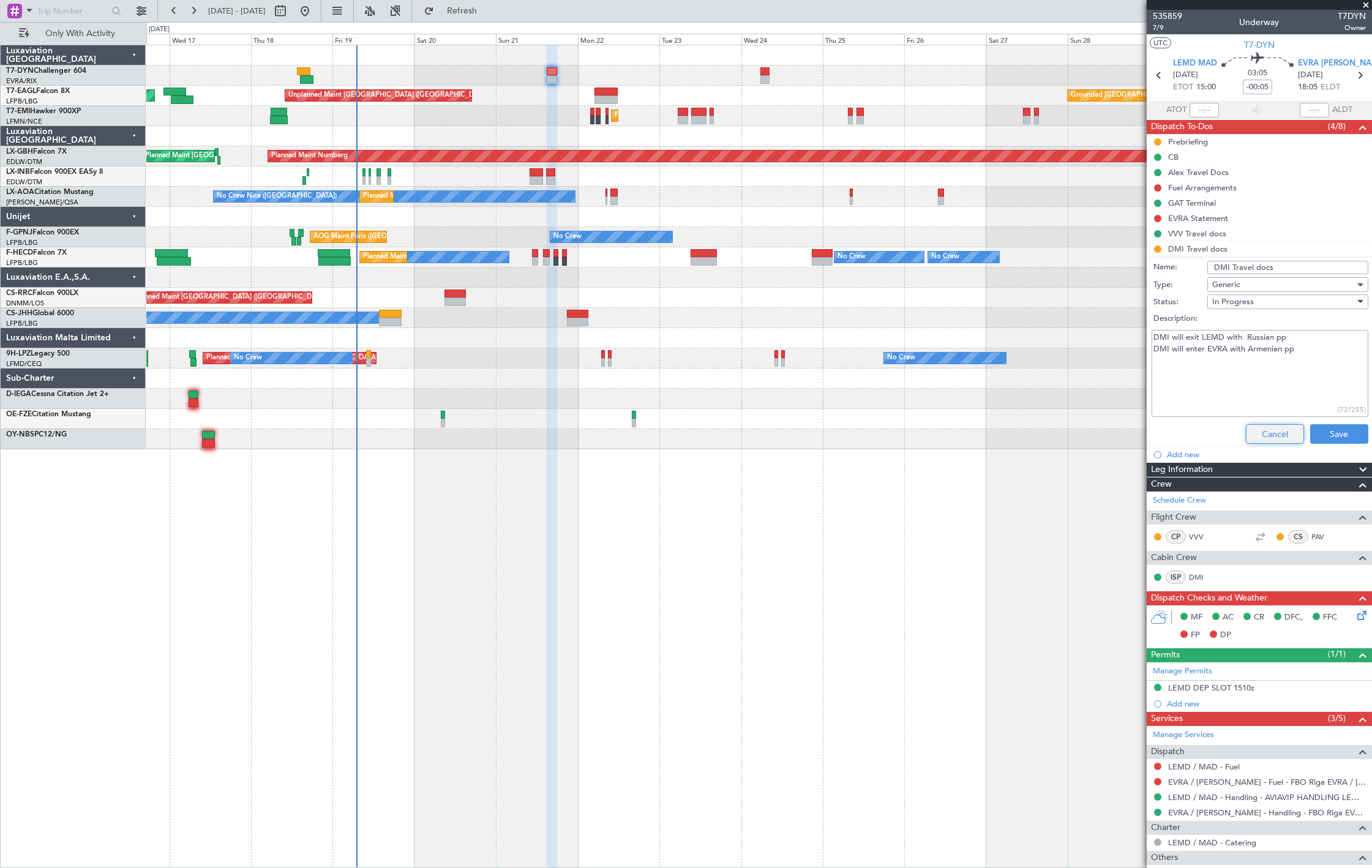
click at [1271, 436] on button "Cancel" at bounding box center [1276, 433] width 59 height 19
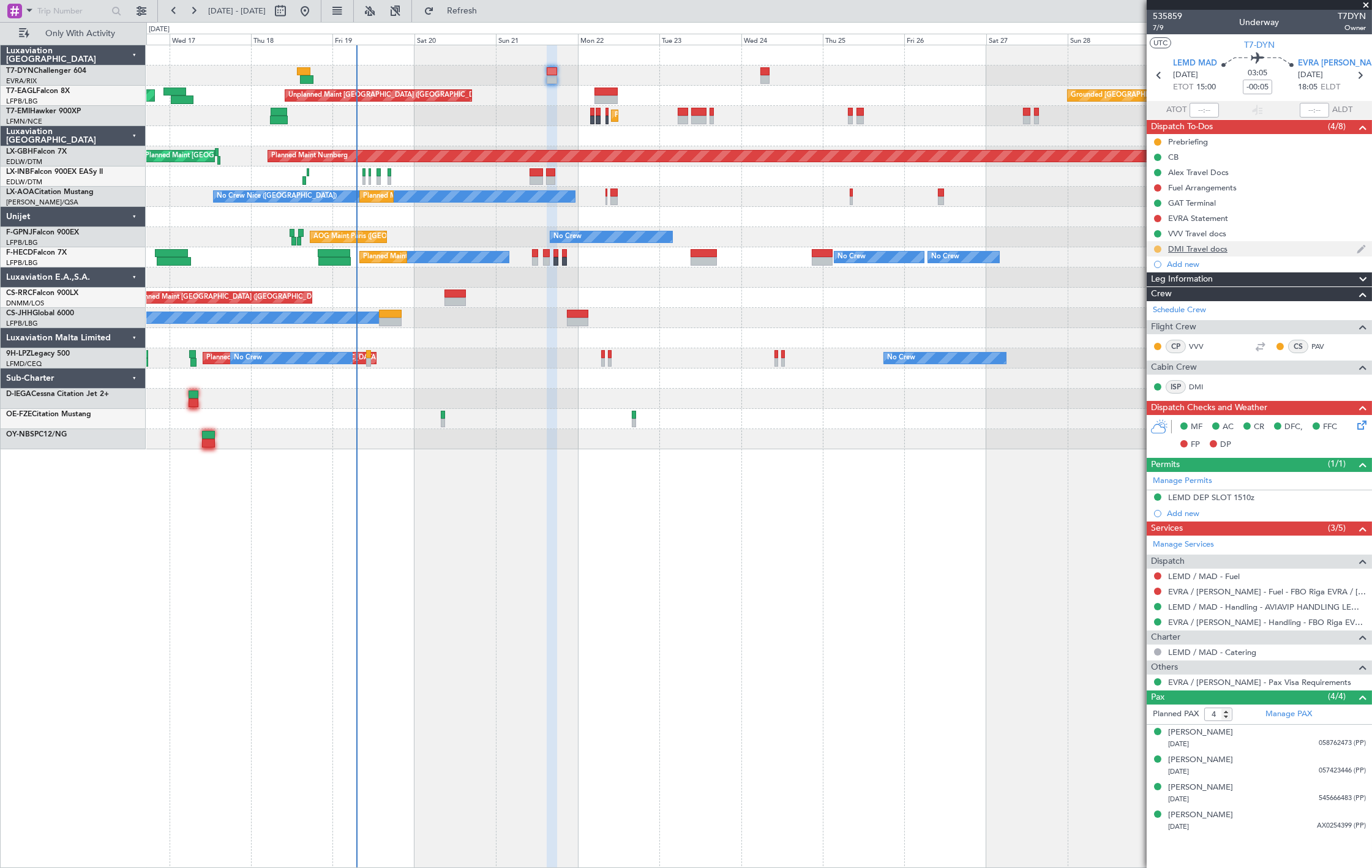
click at [1160, 247] on button at bounding box center [1158, 249] width 8 height 8
click at [1182, 306] on span "Completed" at bounding box center [1163, 303] width 40 height 12
click at [1158, 215] on button at bounding box center [1158, 219] width 8 height 8
click at [1167, 266] on span "Completed" at bounding box center [1163, 272] width 40 height 12
click at [1202, 175] on div "Alex Travel Docs" at bounding box center [1199, 172] width 61 height 11
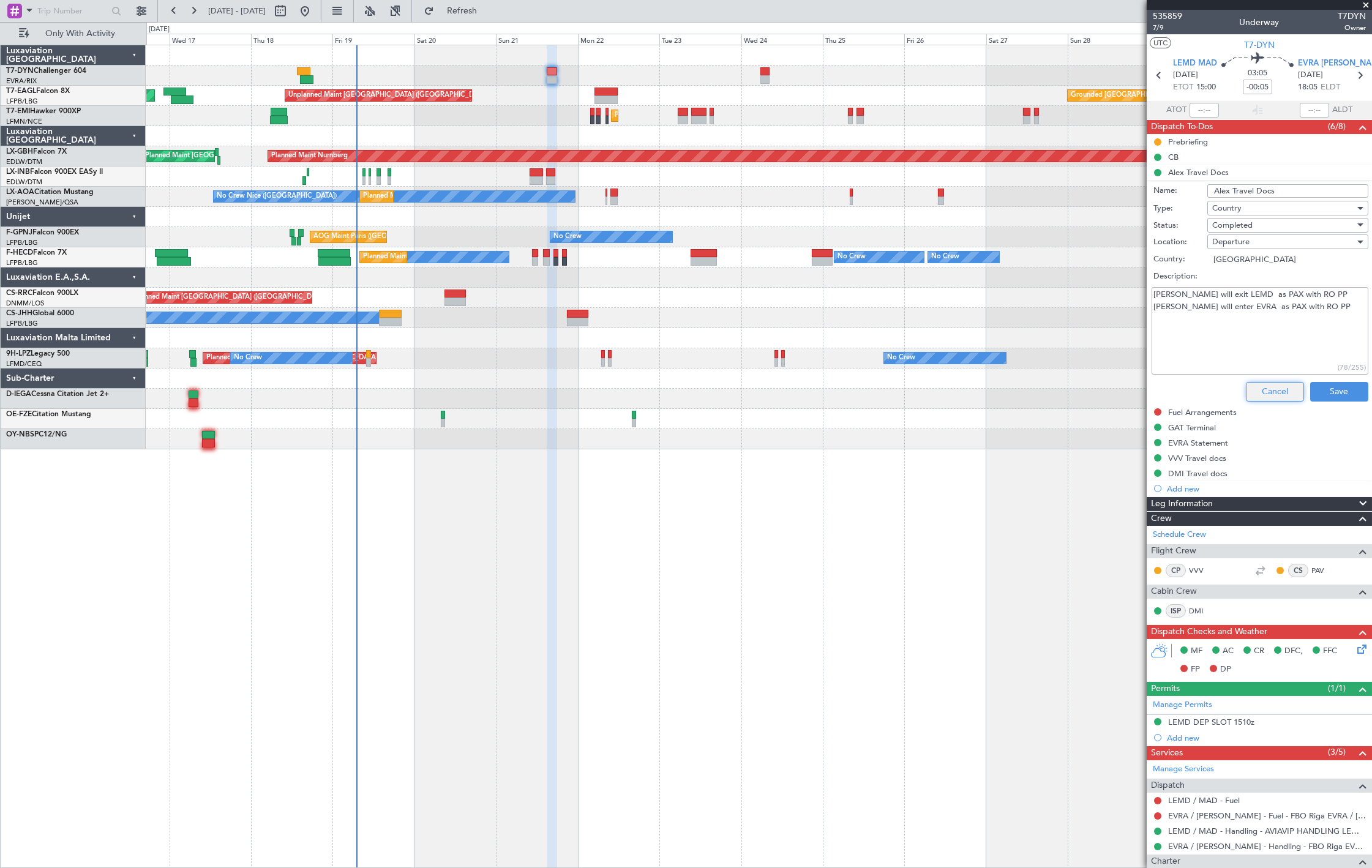
click at [1278, 396] on button "Cancel" at bounding box center [1276, 391] width 59 height 19
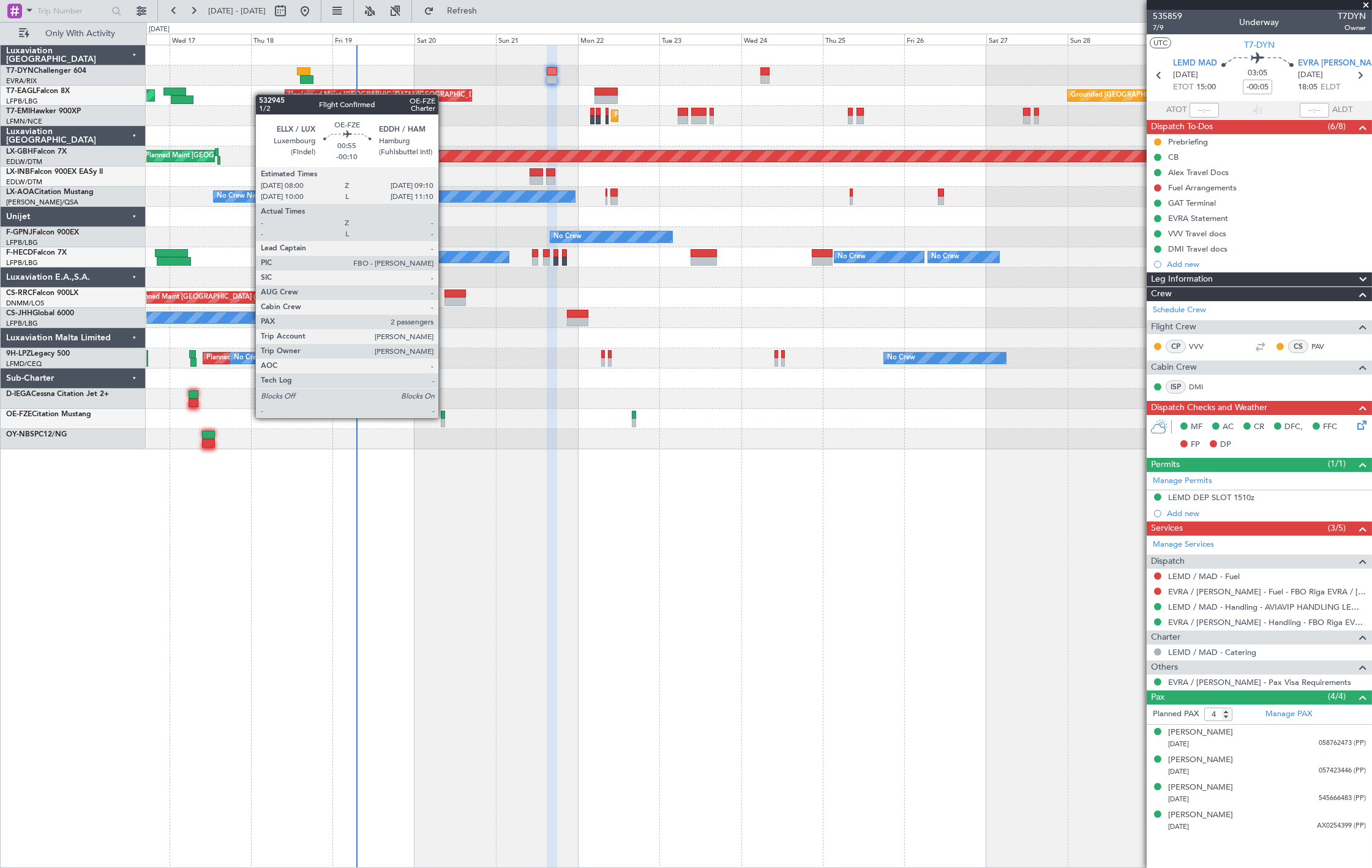
click at [444, 417] on div at bounding box center [443, 415] width 5 height 8
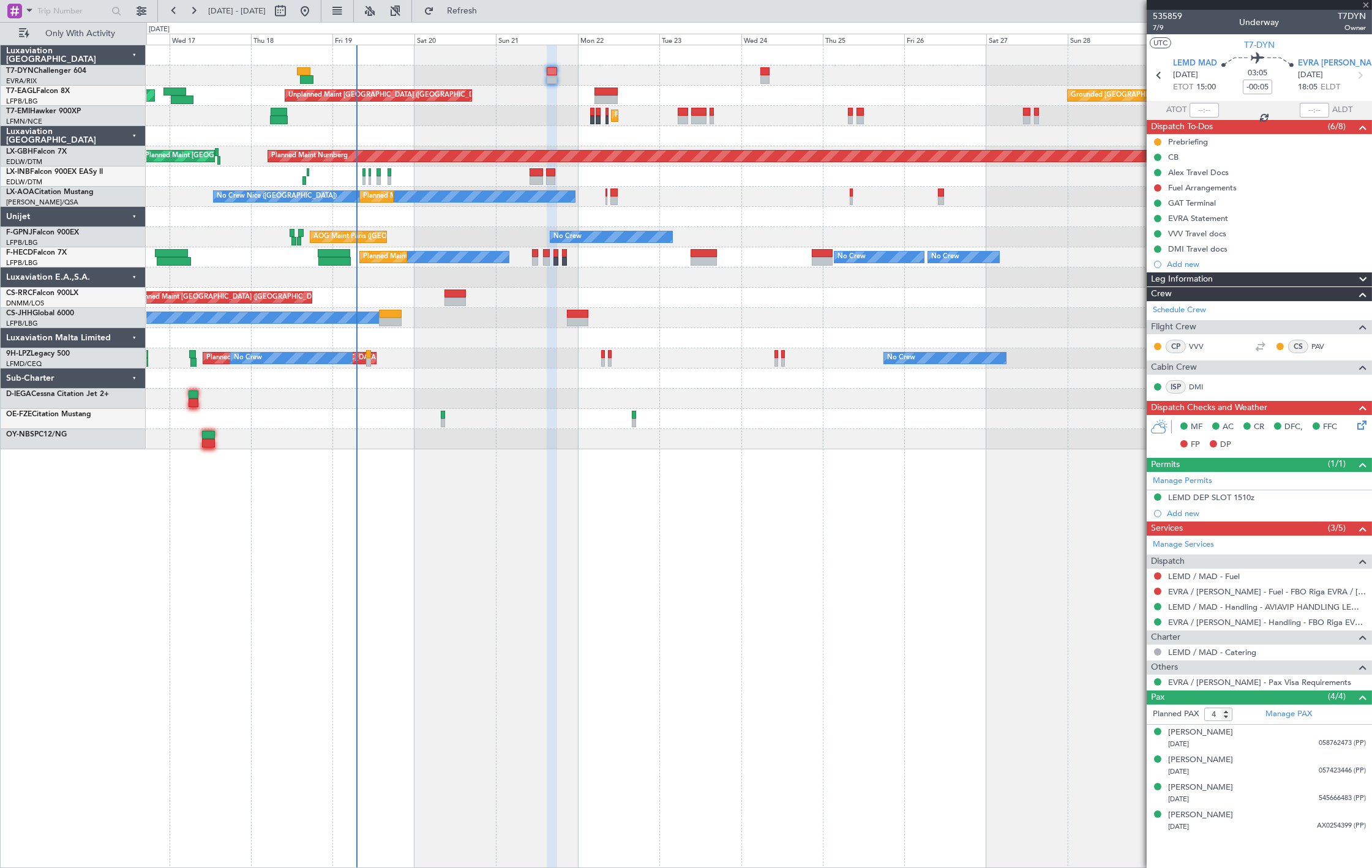
type input "-00:10"
type input "2"
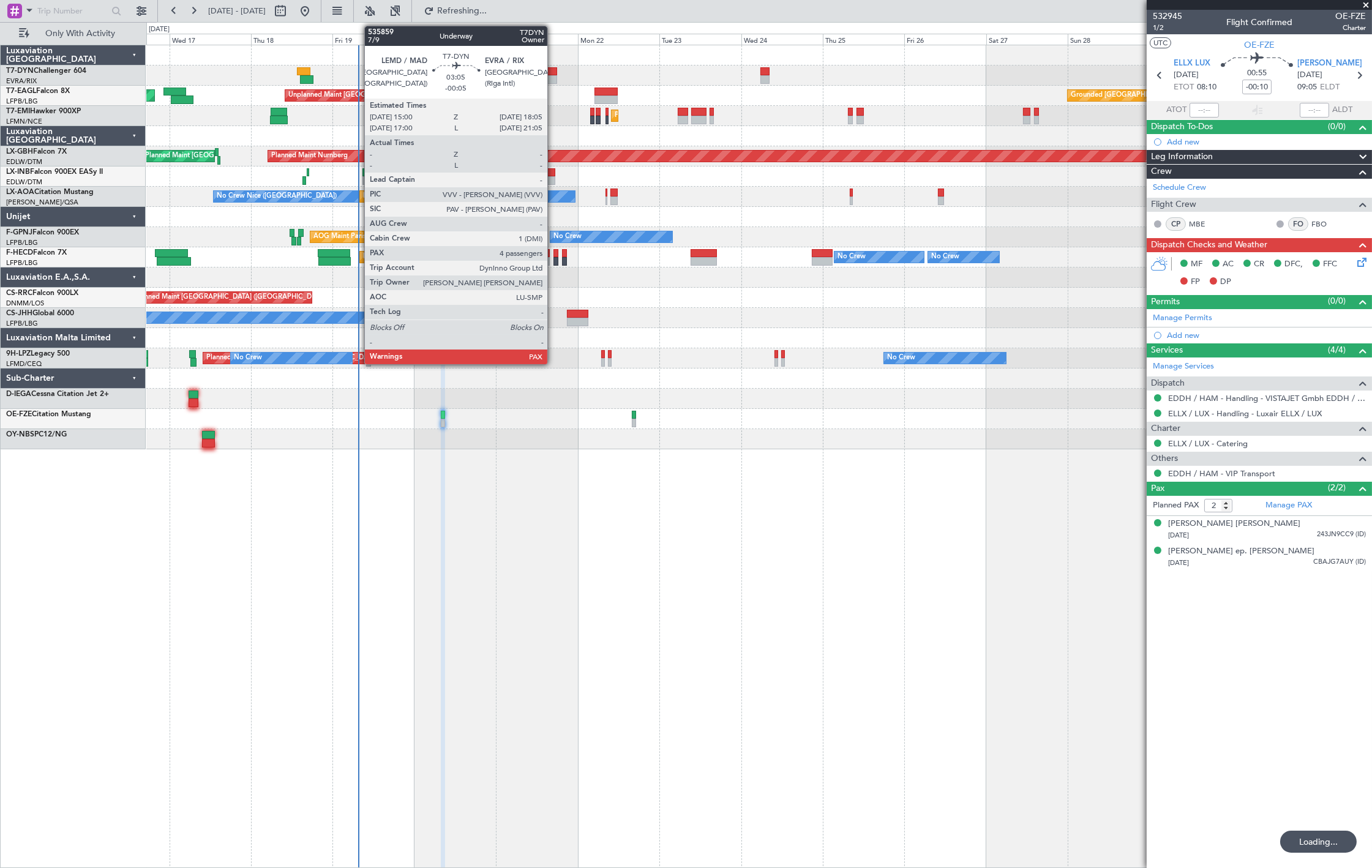
click at [554, 69] on div at bounding box center [552, 71] width 11 height 8
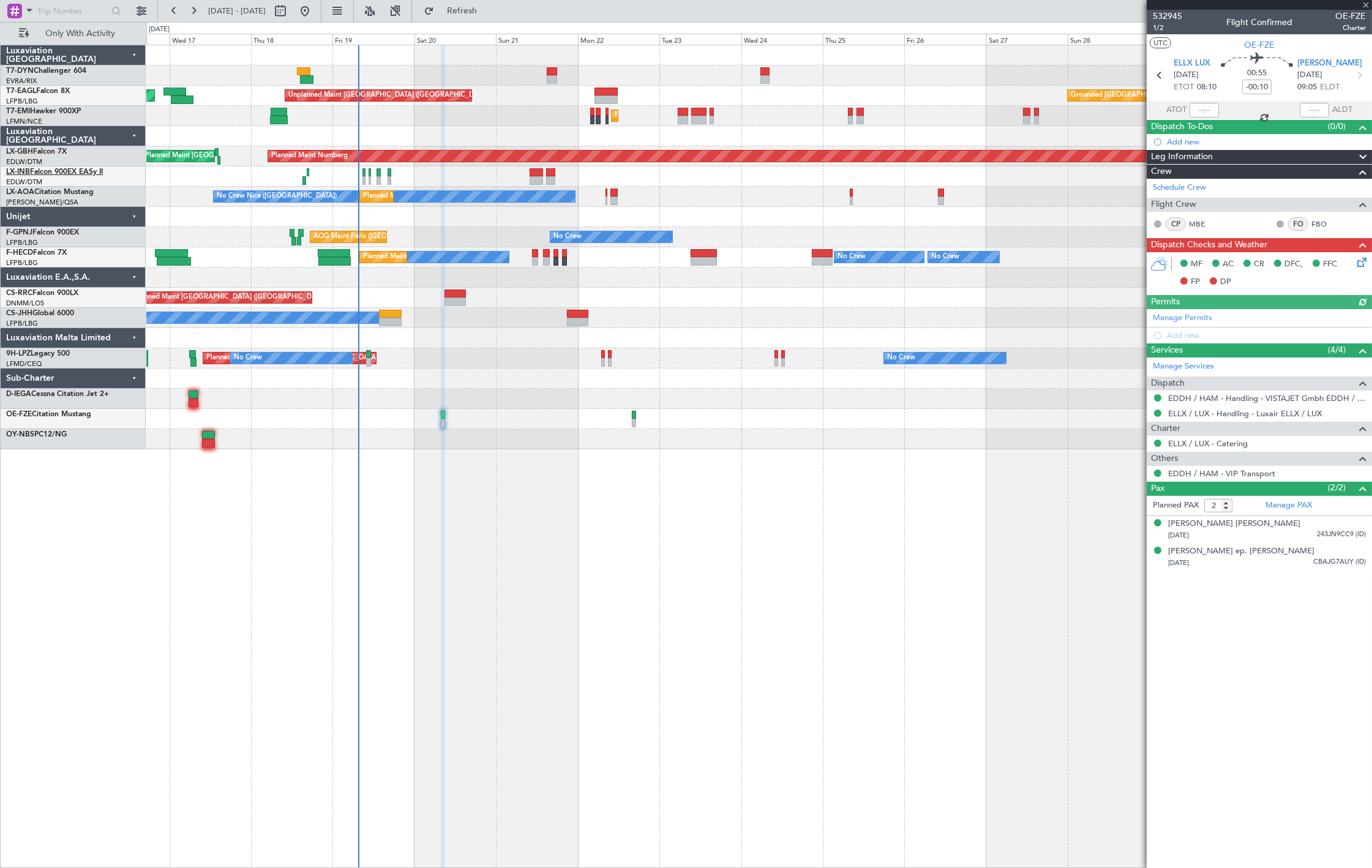
type input "-00:05"
type input "4"
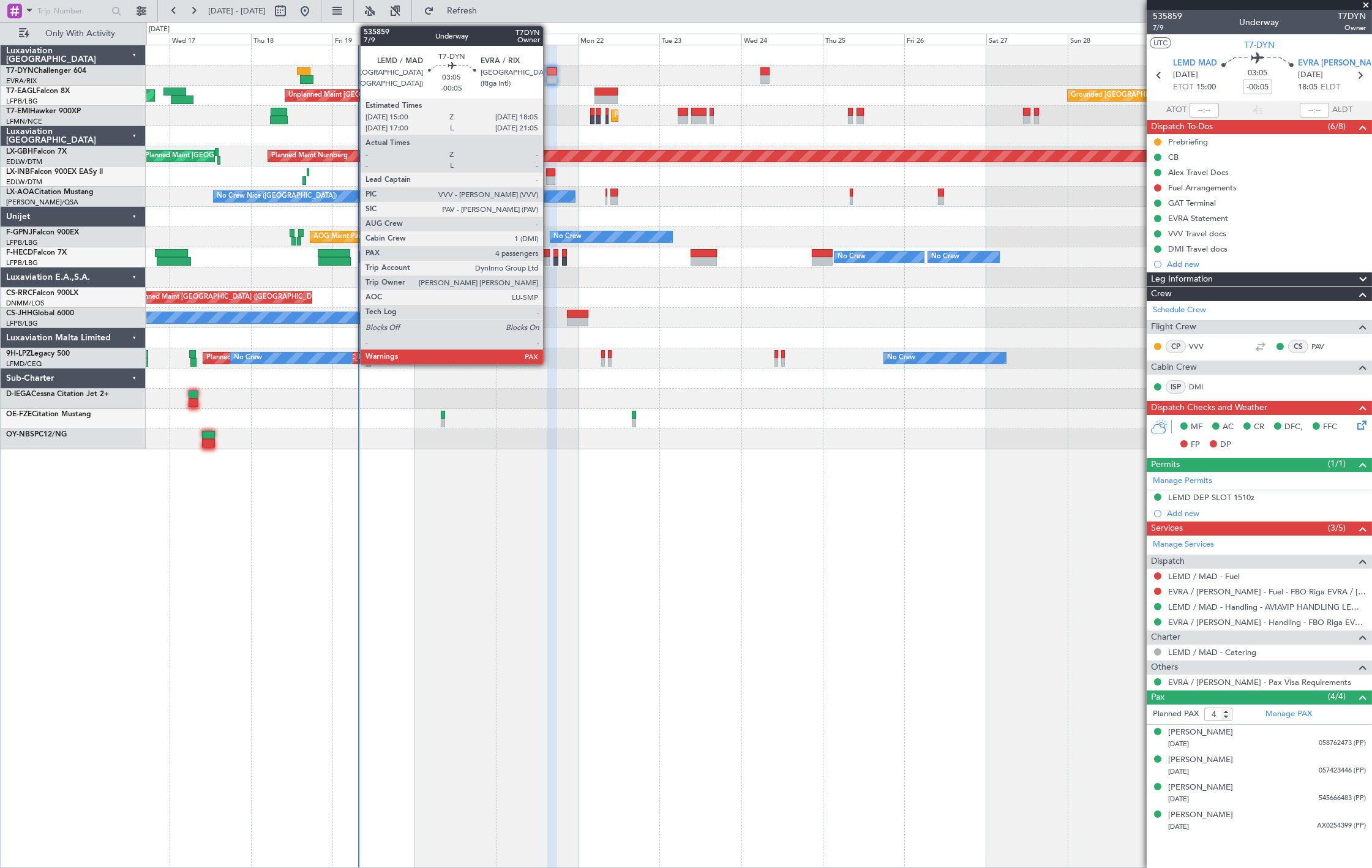
click at [549, 75] on div at bounding box center [552, 71] width 11 height 8
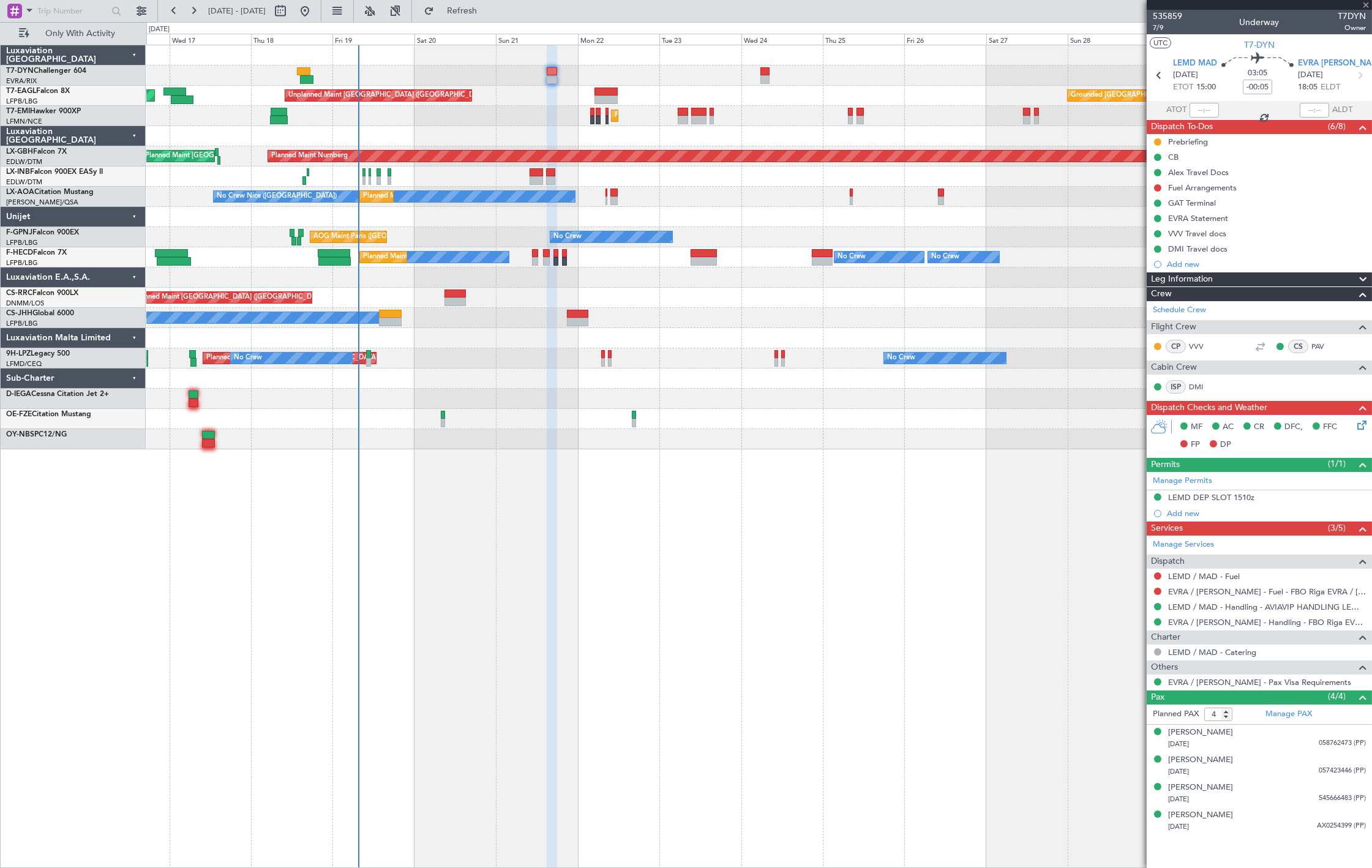
click at [549, 78] on div at bounding box center [552, 79] width 11 height 8
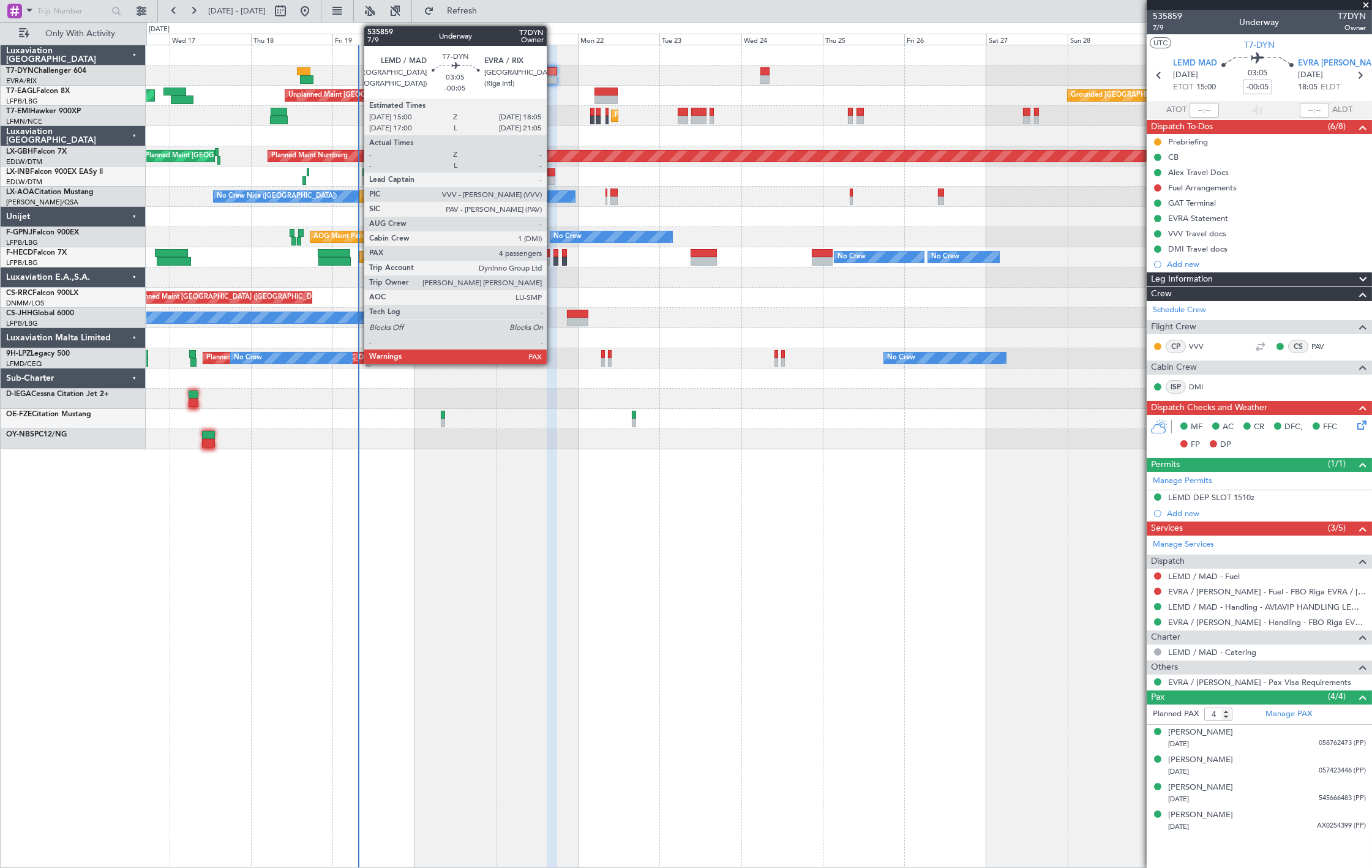
click at [553, 76] on div at bounding box center [552, 79] width 11 height 8
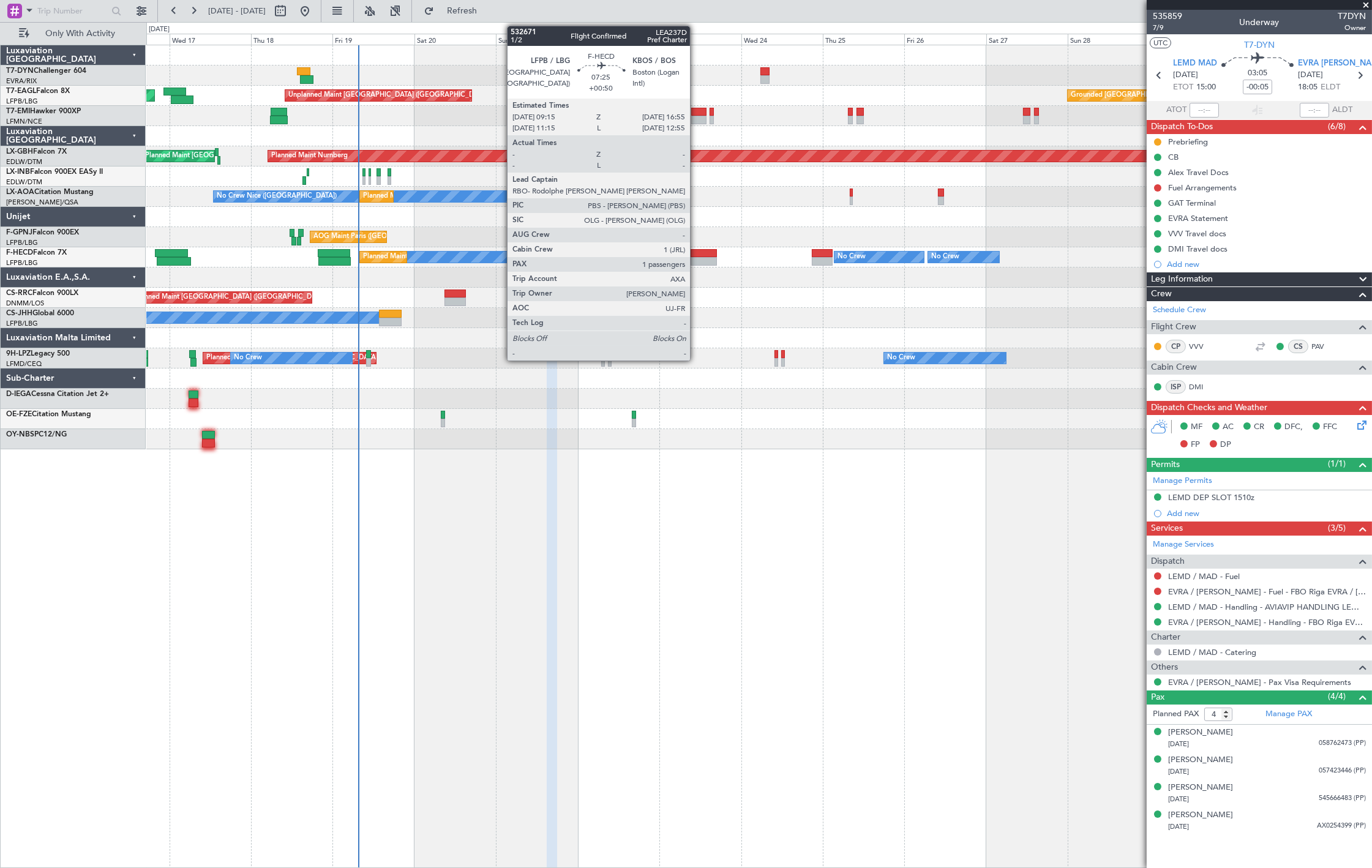
click at [696, 258] on div at bounding box center [704, 261] width 26 height 8
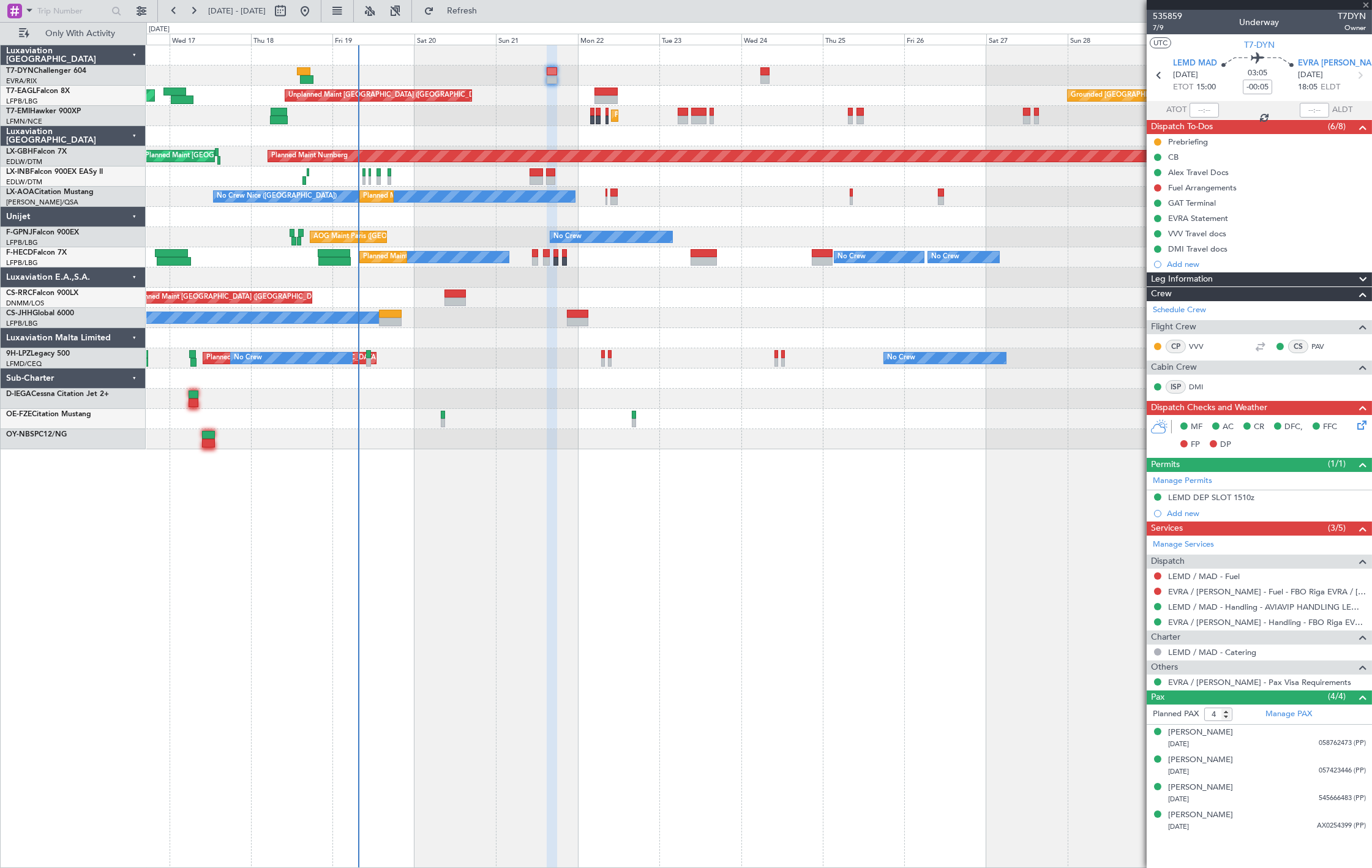
type input "+00:50"
type input "1"
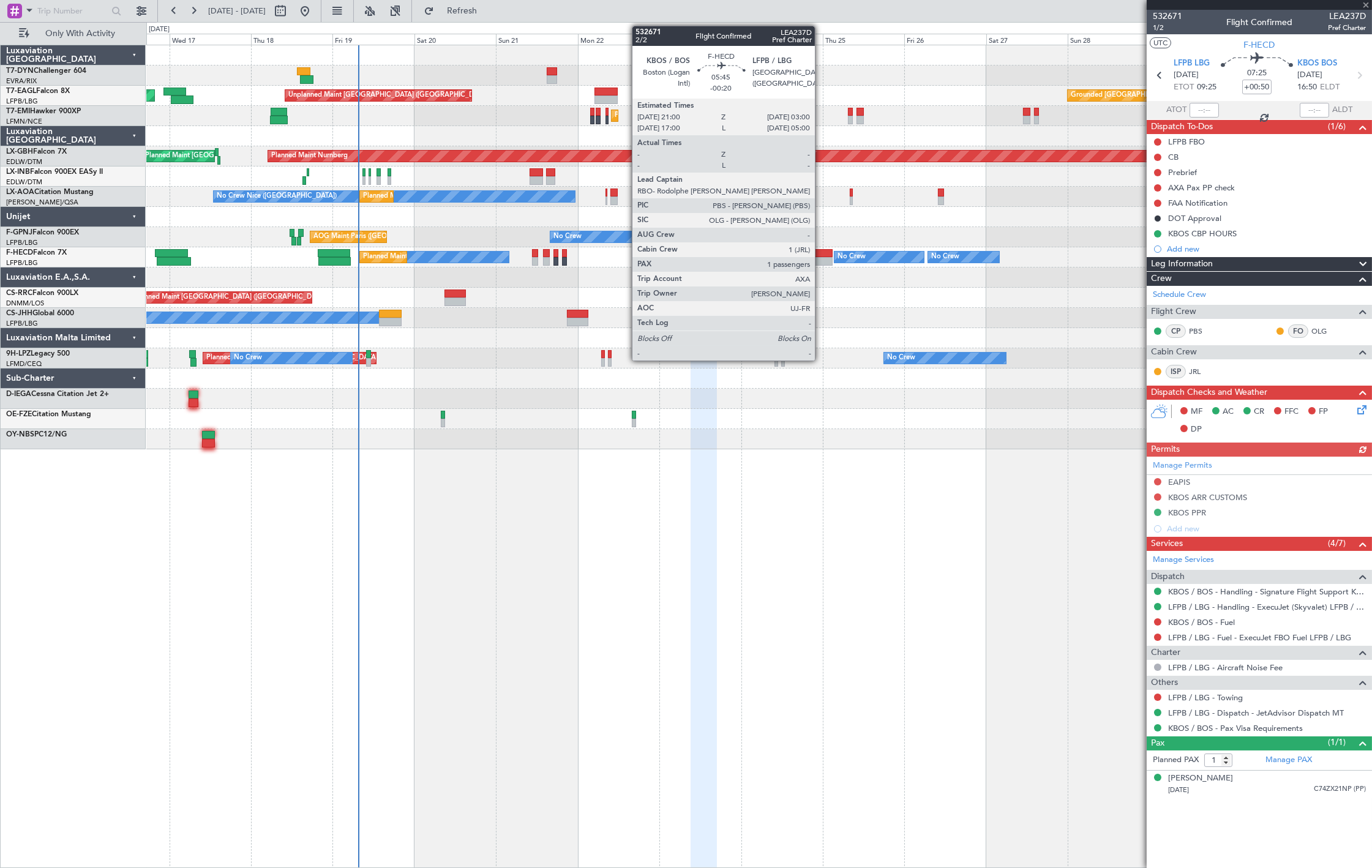
click at [822, 260] on div at bounding box center [822, 261] width 21 height 8
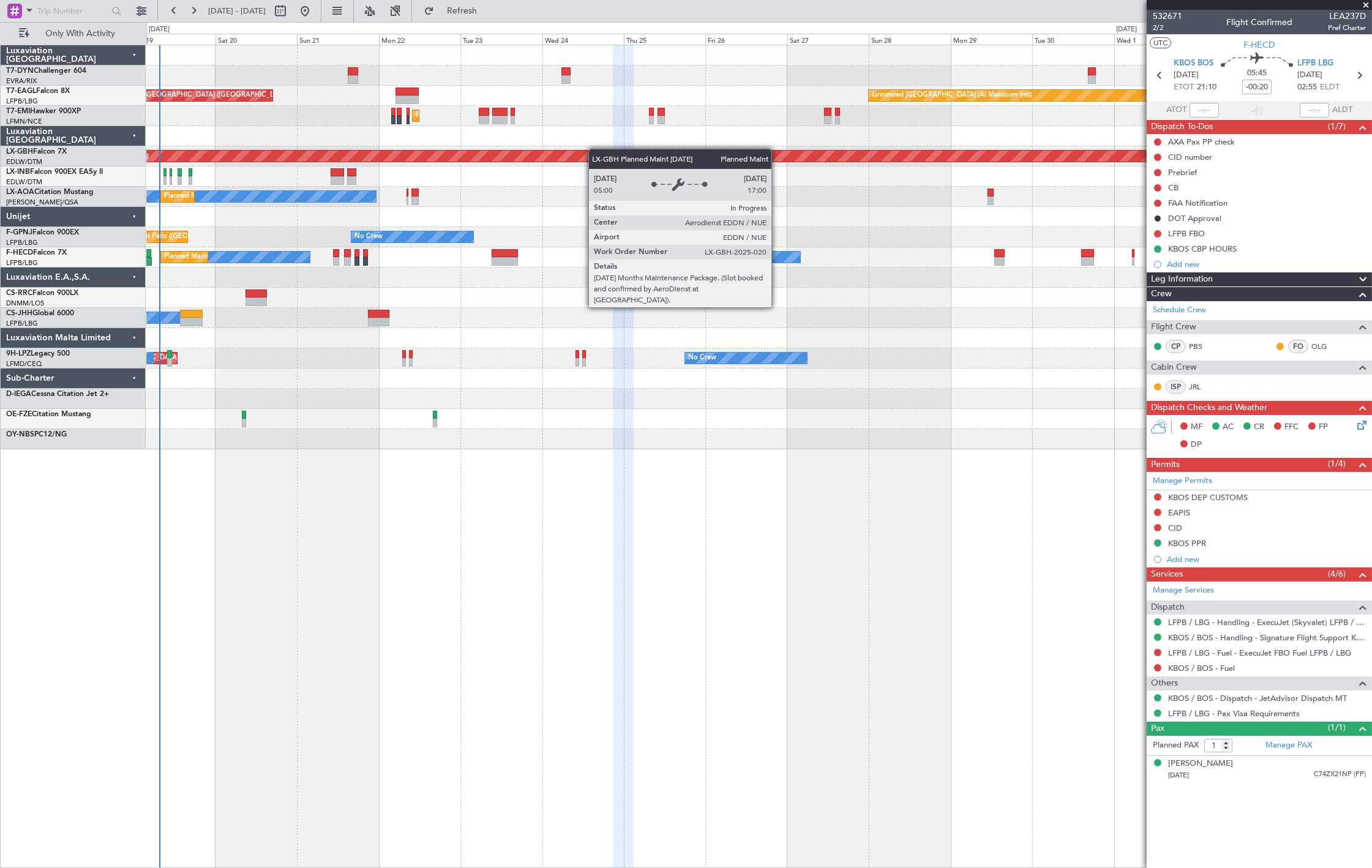
click at [561, 155] on div "Unplanned Maint Riga (Riga Intl) Grounded Dubai (Al Maktoum Intl) Unplanned Mai…" at bounding box center [759, 247] width 1226 height 404
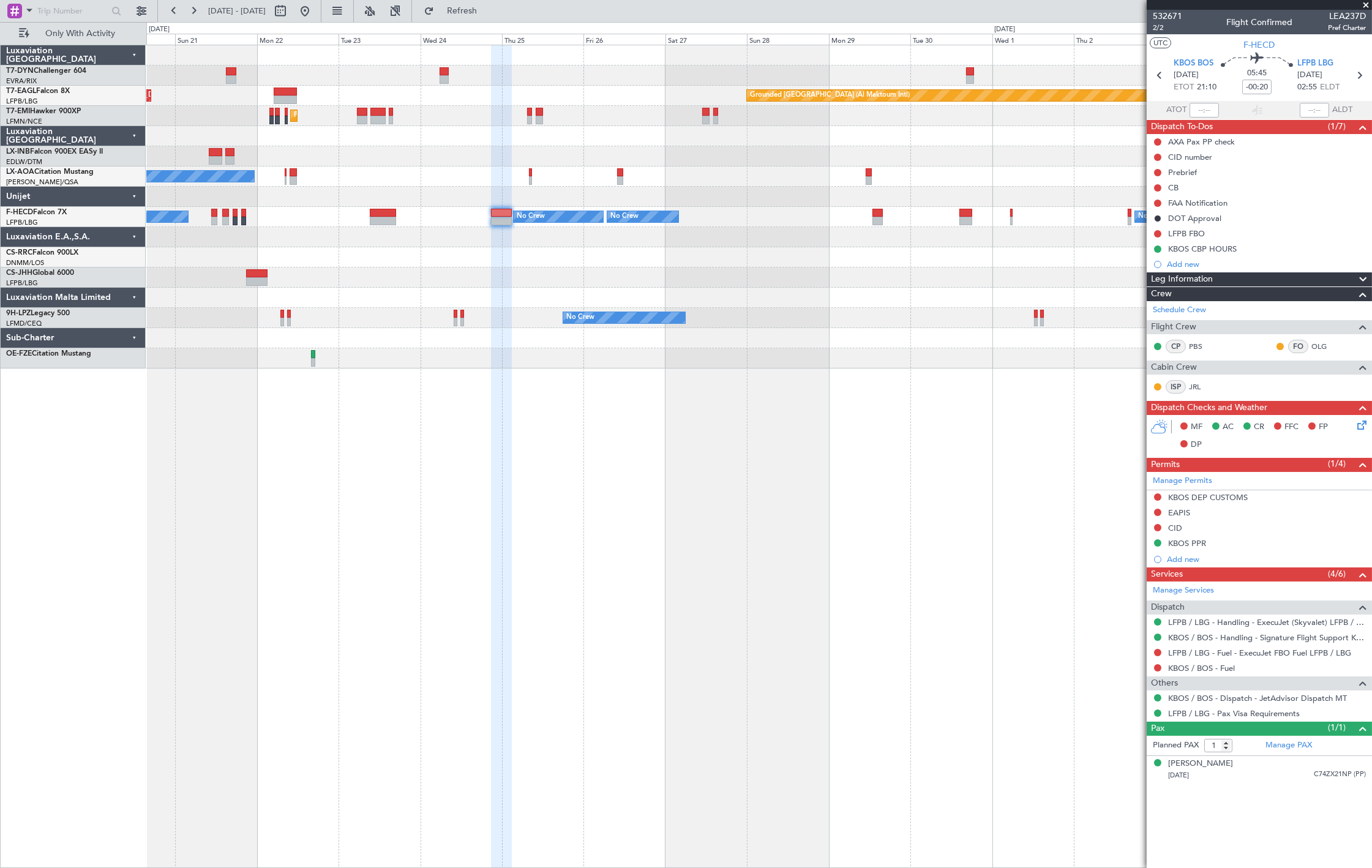
click at [732, 151] on div "Grounded Dubai (Al Maktoum Intl) Unplanned Maint Paris (Le Bourget) Planned Mai…" at bounding box center [759, 207] width 1226 height 323
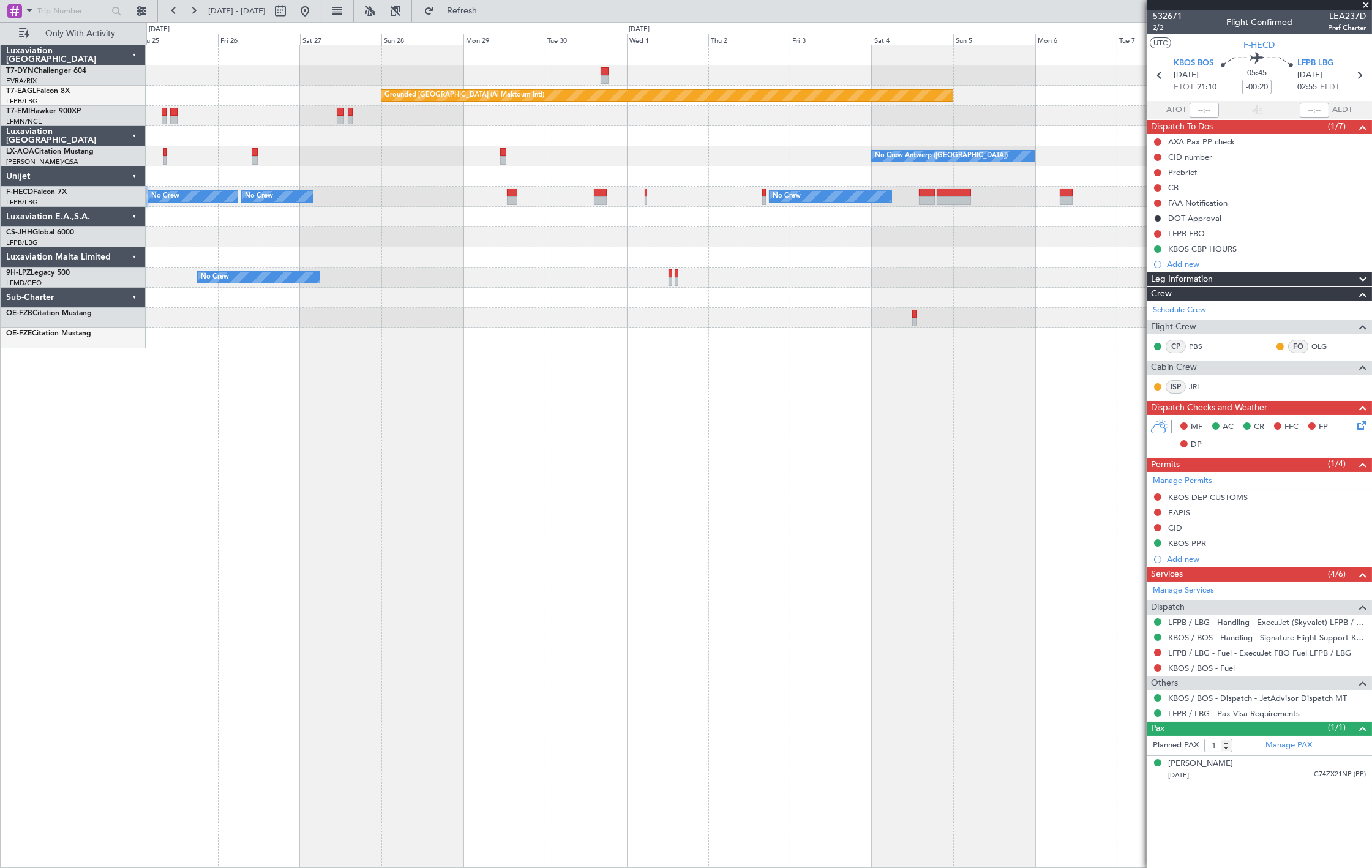
click at [501, 132] on div "Grounded Dubai (Al Maktoum Intl) Planned Maint Zurich No Crew Antwerp (Deurne) …" at bounding box center [759, 197] width 1226 height 303
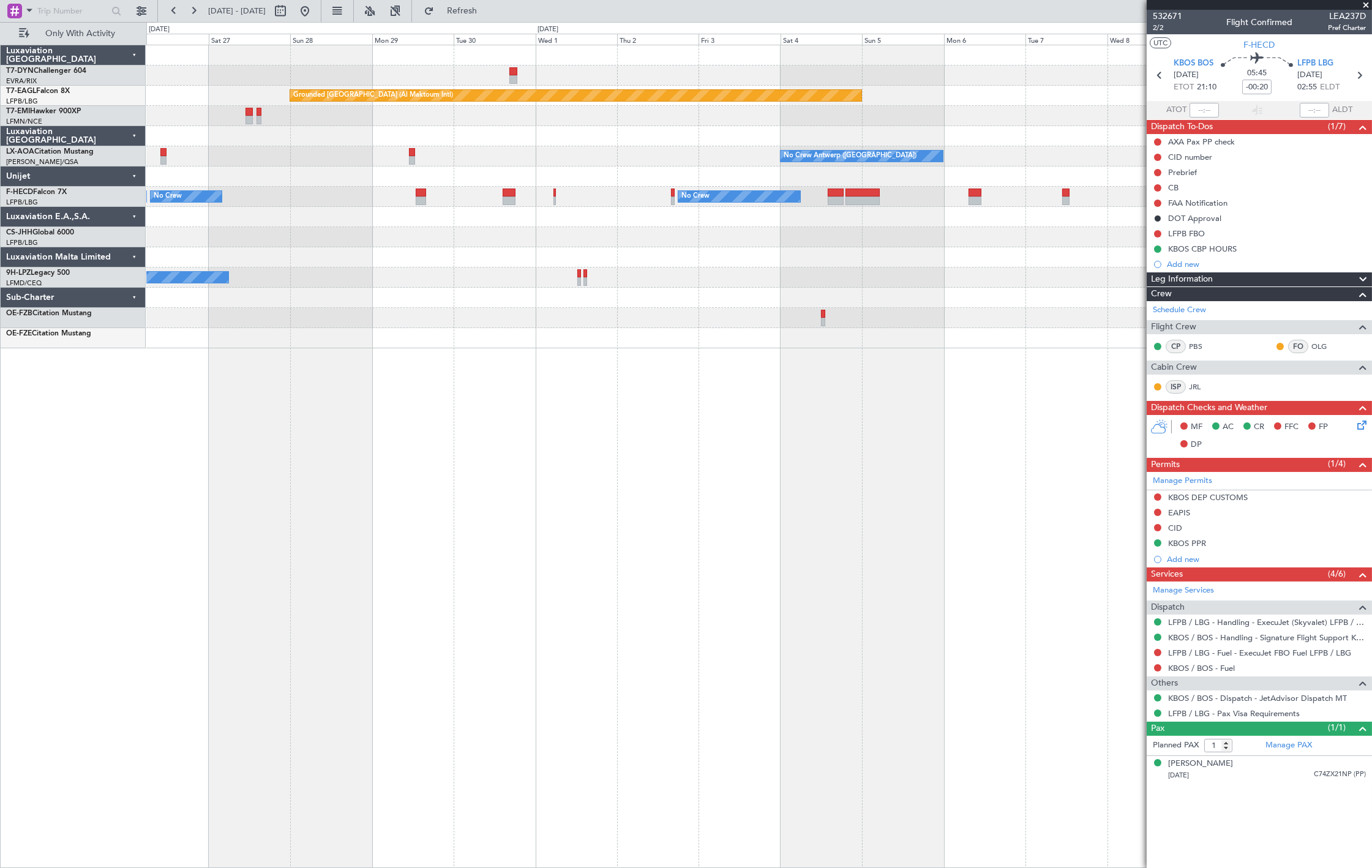
click at [522, 136] on div "Grounded Dubai (Al Maktoum Intl) Planned Maint Zurich No Crew Antwerp (Deurne) …" at bounding box center [759, 197] width 1226 height 303
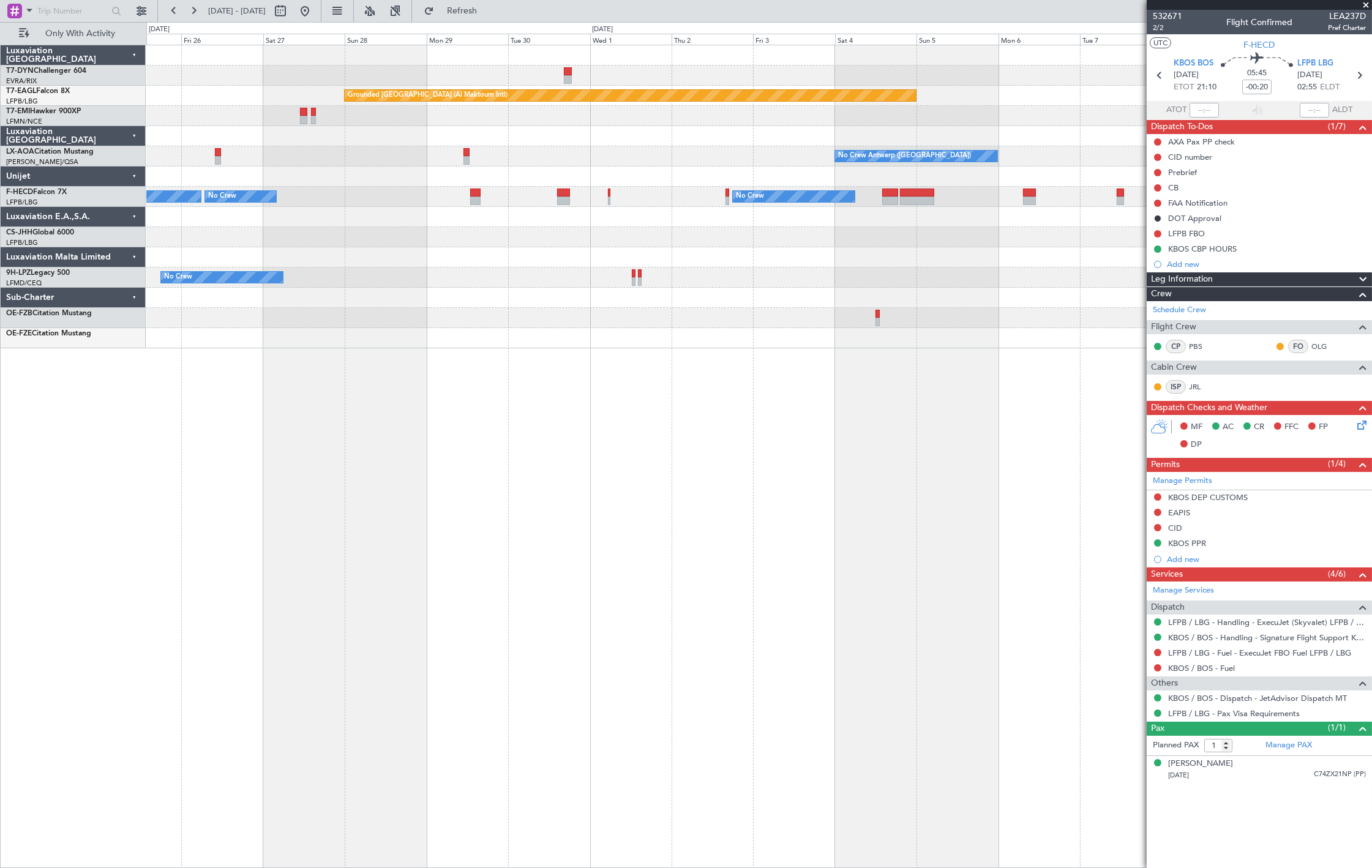
click at [998, 117] on div "Grounded Dubai (Al Maktoum Intl) Planned Maint Zurich No Crew Antwerp (Deurne) …" at bounding box center [759, 197] width 1226 height 303
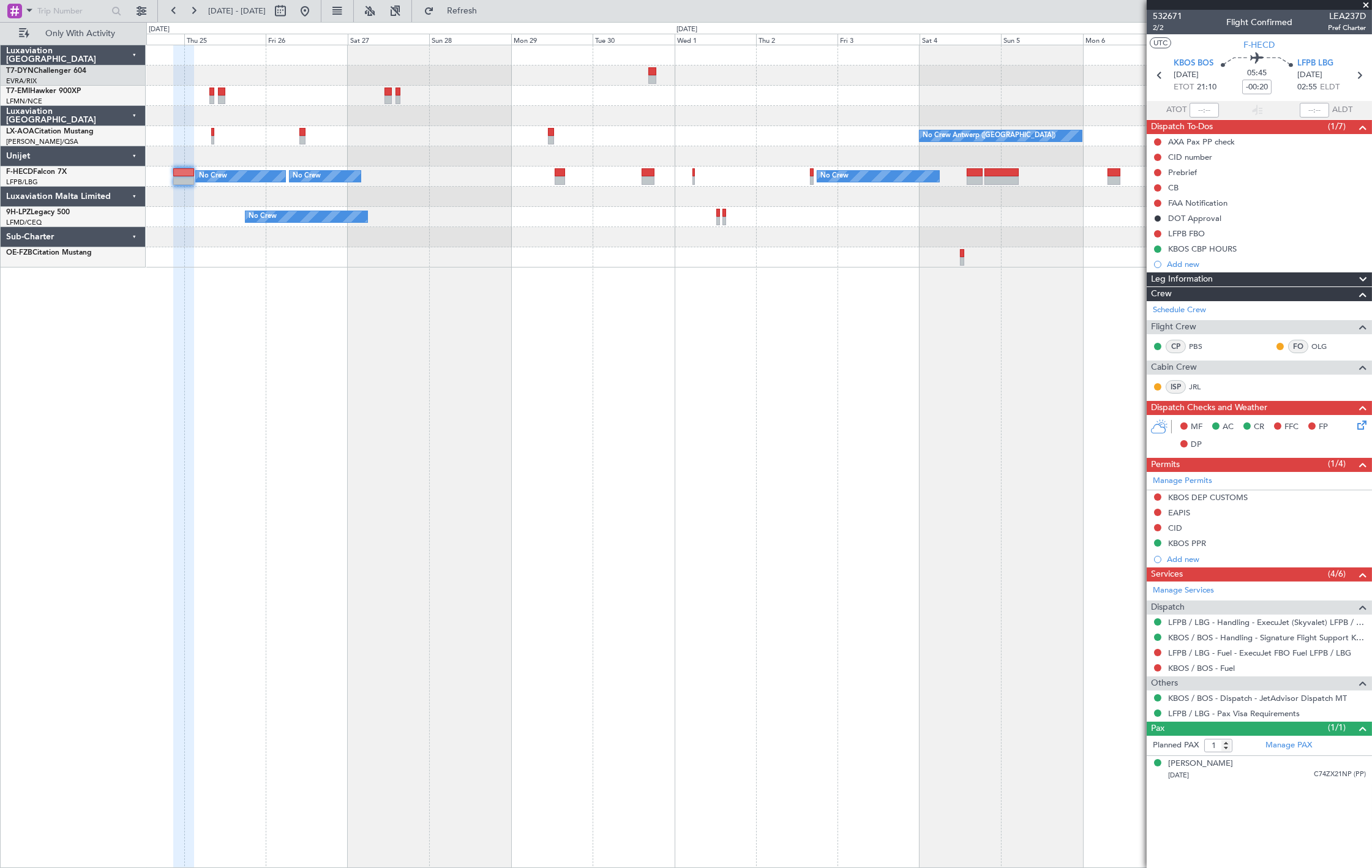
click at [513, 108] on div at bounding box center [759, 116] width 1226 height 20
click at [315, 11] on button at bounding box center [304, 11] width 19 height 19
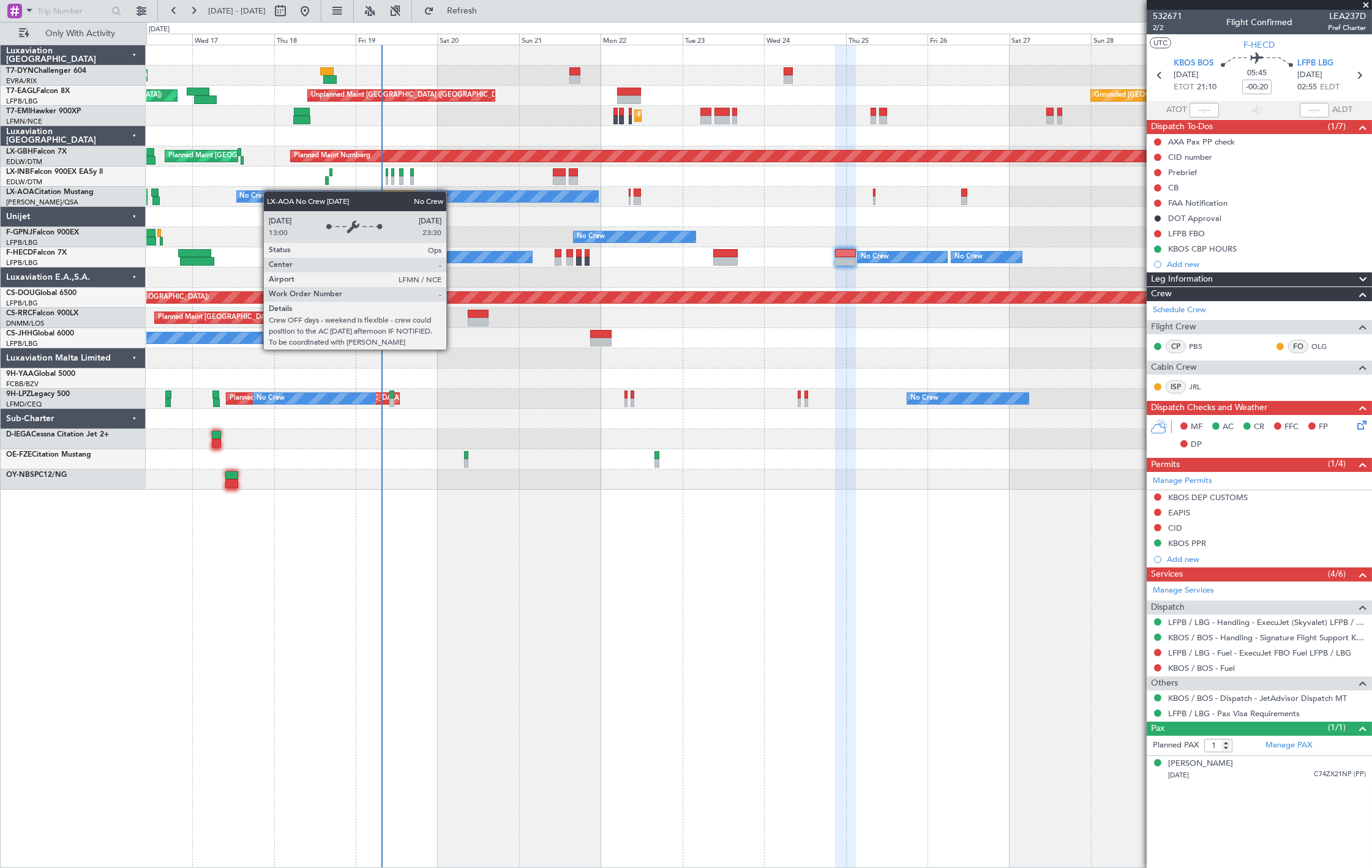
click at [226, 197] on div "Unplanned Maint Riga (Riga Intl) Unplanned Maint Paris (Le Bourget) Planned Mai…" at bounding box center [759, 267] width 1226 height 444
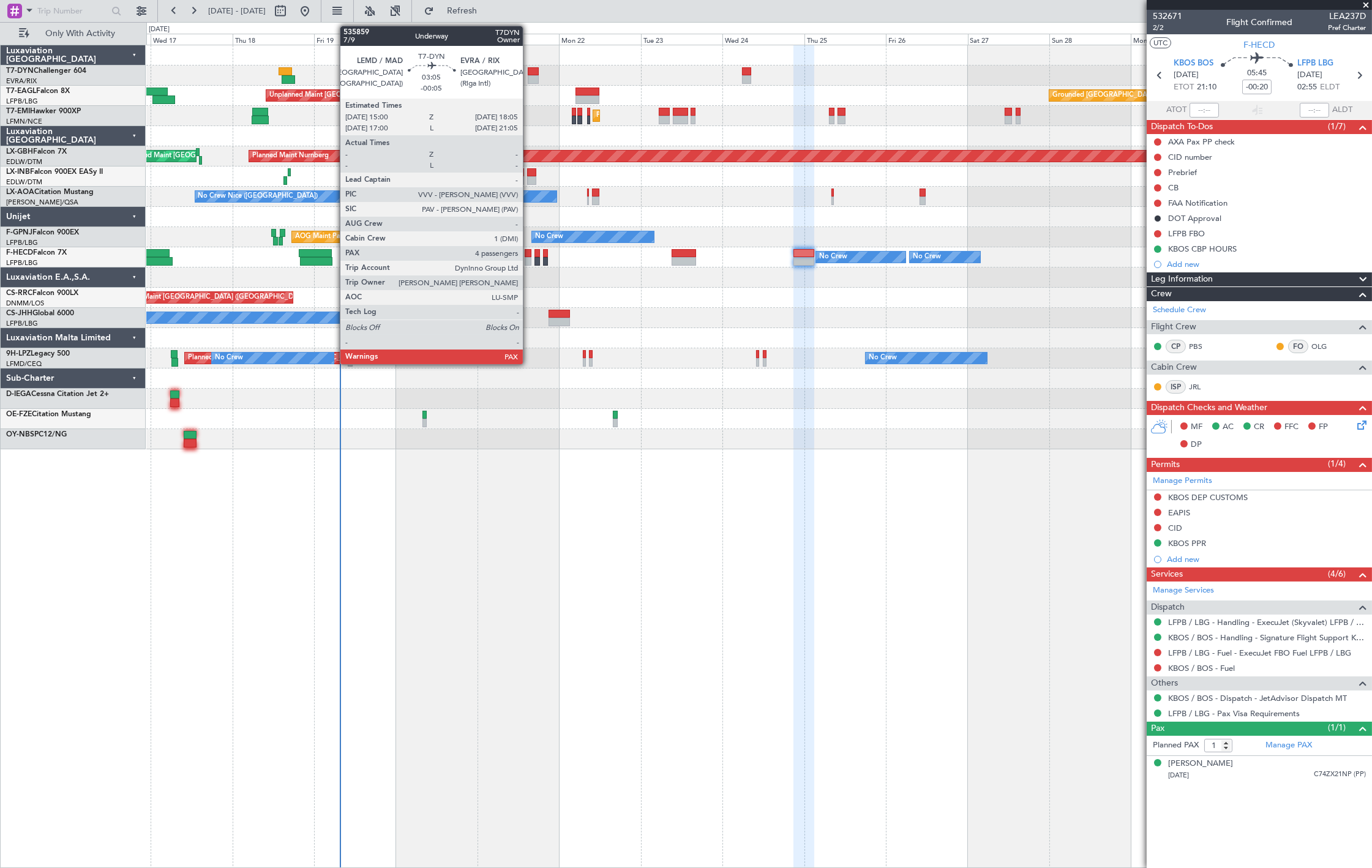
click at [531, 76] on div at bounding box center [534, 79] width 11 height 8
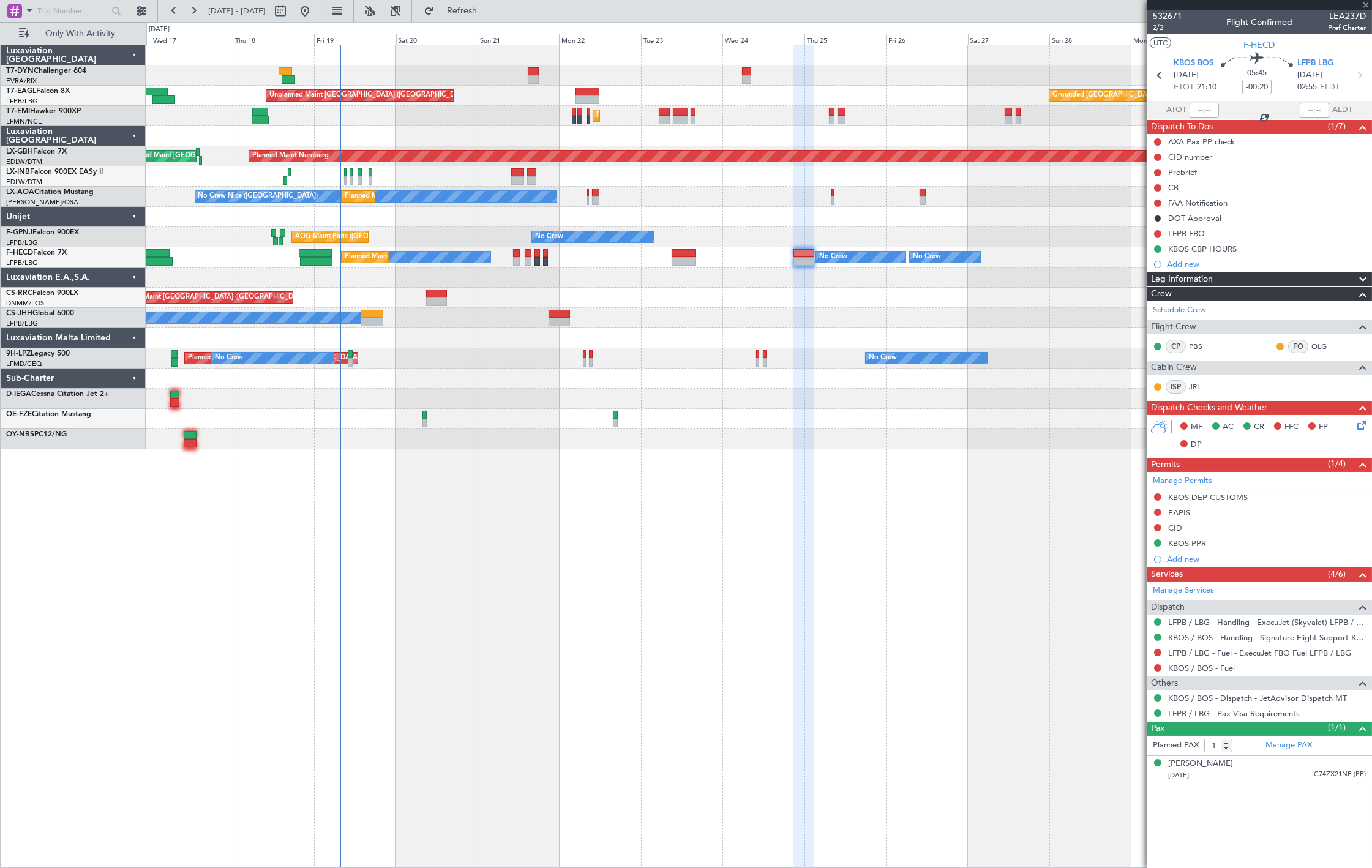
type input "-00:05"
type input "4"
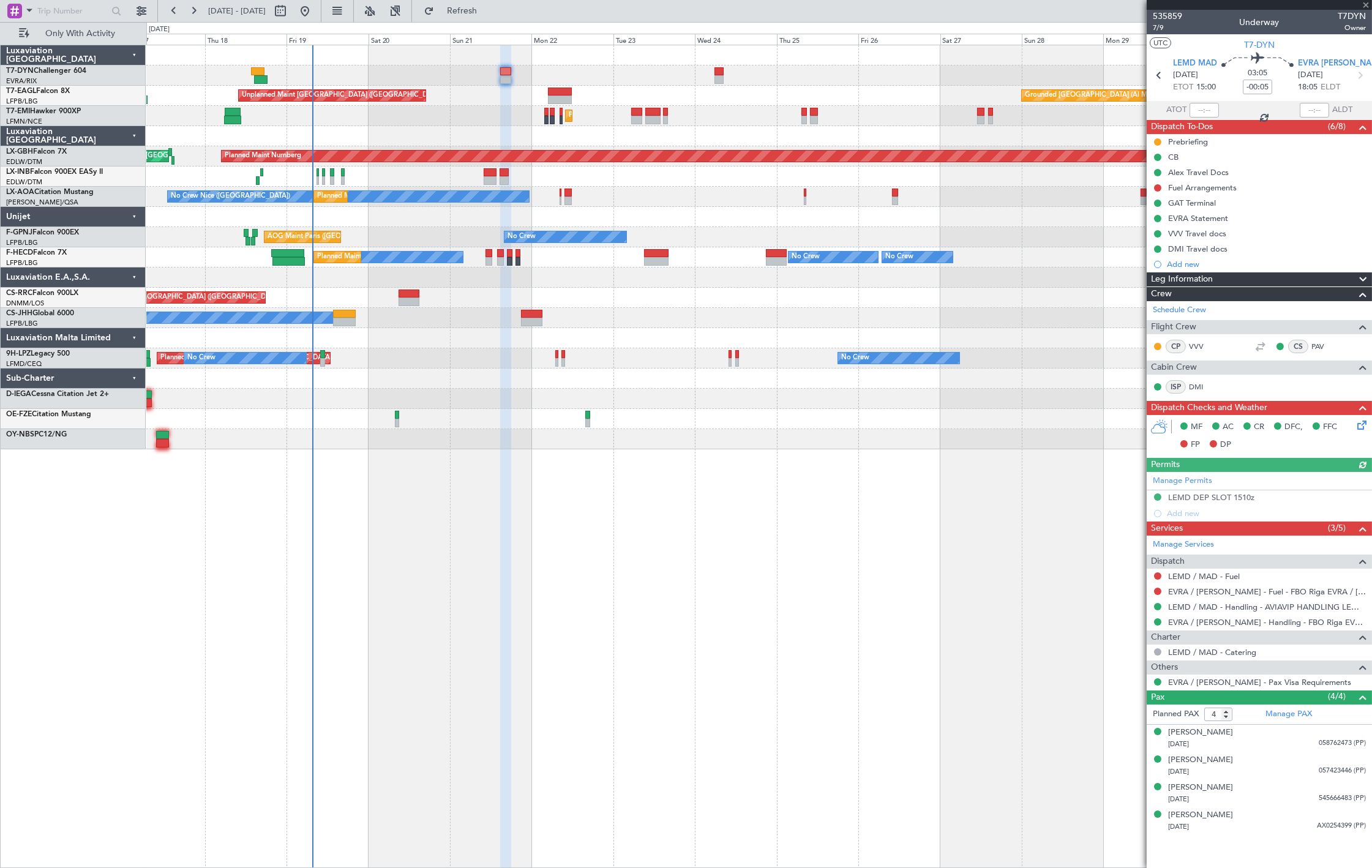
click at [510, 105] on div "Unplanned Maint Riga (Riga Intl) Grounded Dubai (Al Maktoum Intl) Unplanned Mai…" at bounding box center [759, 247] width 1226 height 404
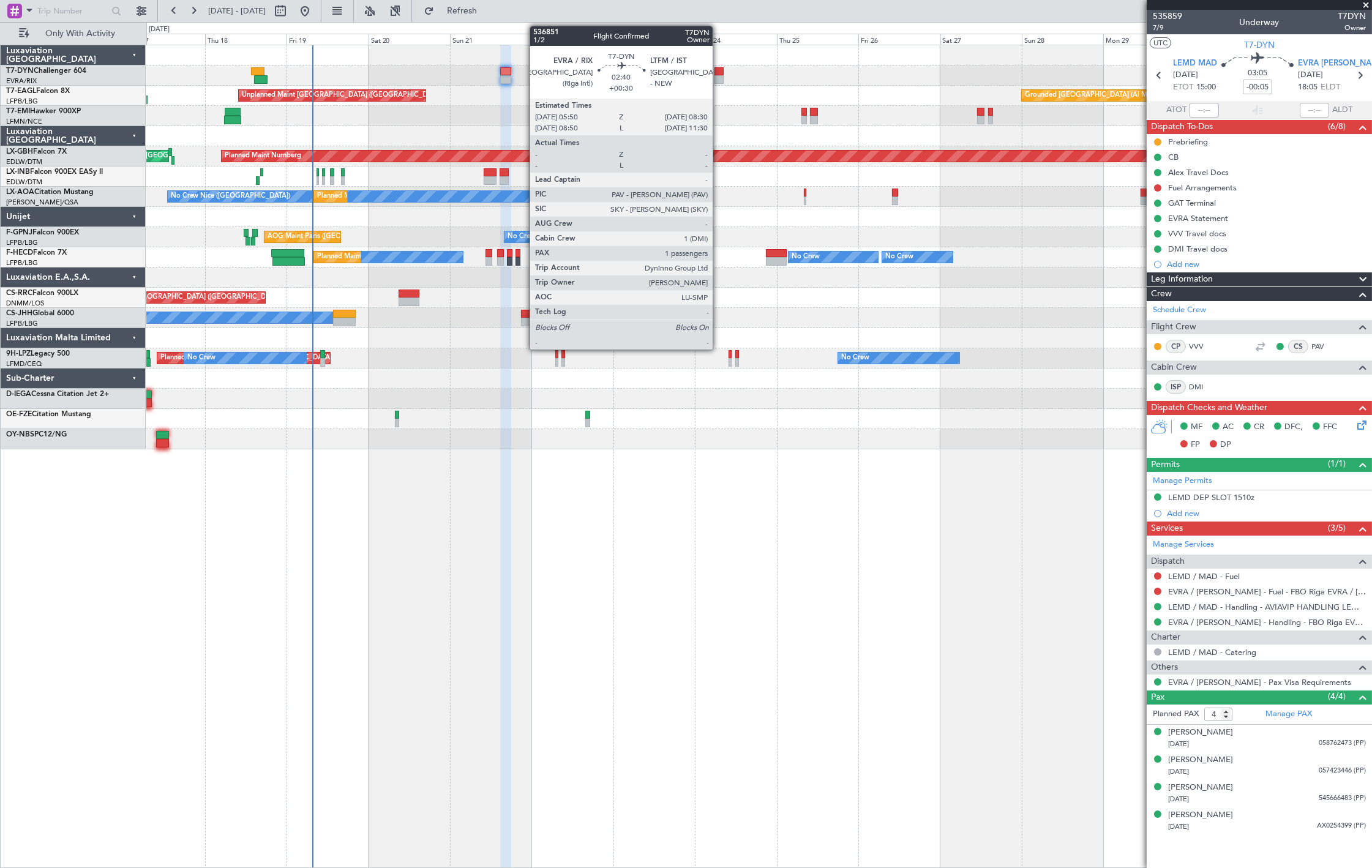
click at [718, 76] on div at bounding box center [719, 79] width 9 height 8
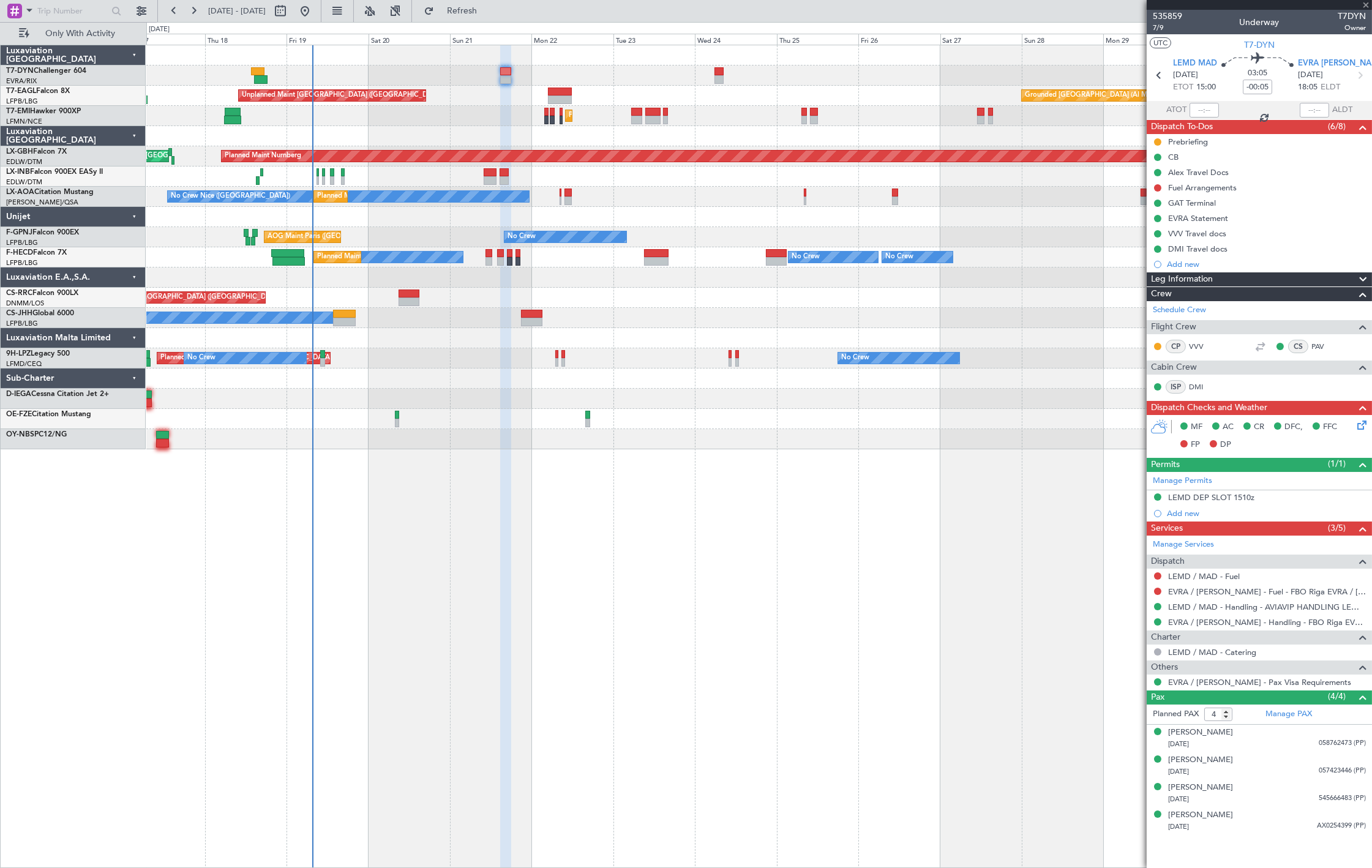
type input "+00:30"
type input "1"
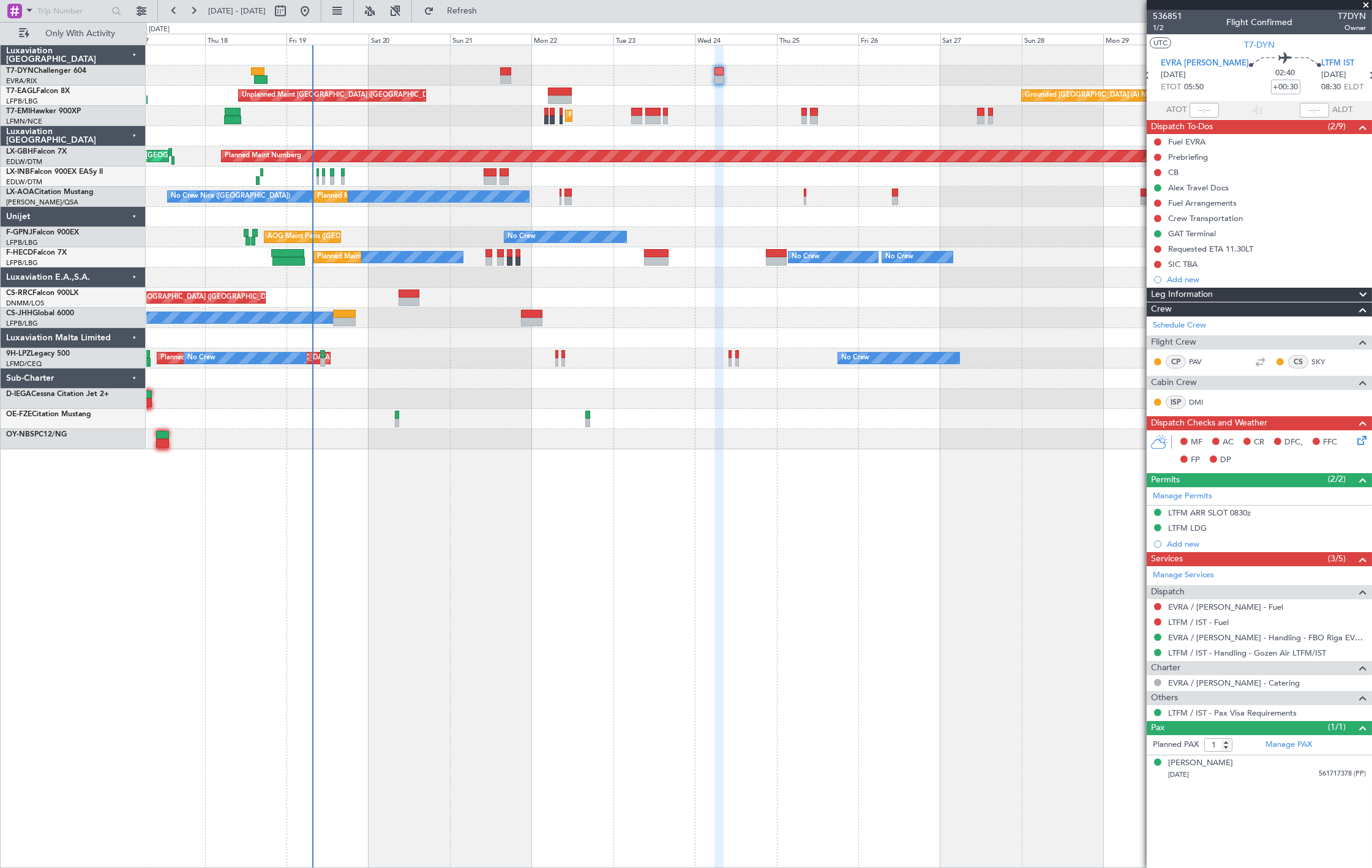
click at [1294, 261] on div "SIC TBA" at bounding box center [1260, 264] width 226 height 15
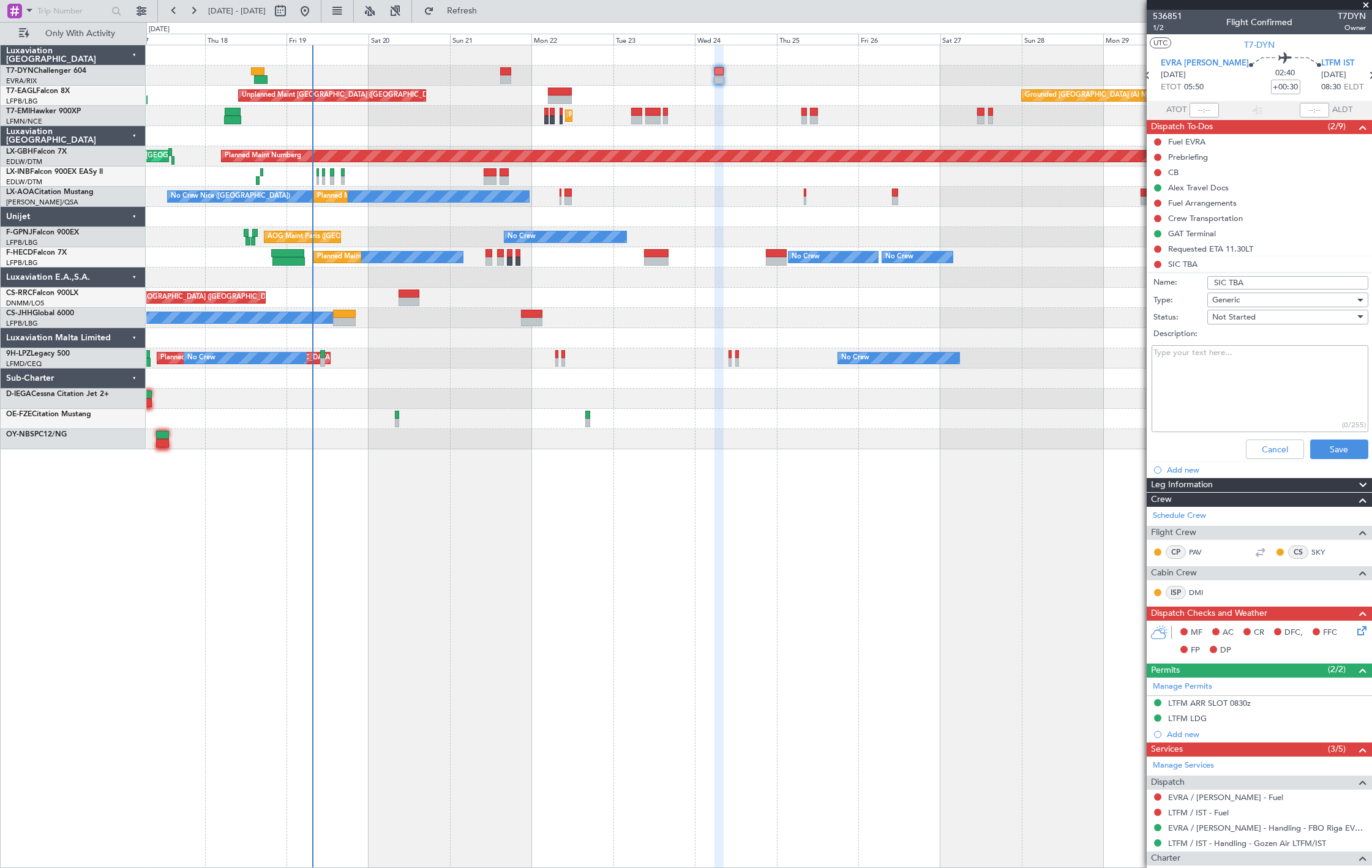
click at [1277, 437] on div "Cancel Save" at bounding box center [1257, 449] width 231 height 29
click at [1280, 444] on button "Cancel" at bounding box center [1276, 449] width 59 height 19
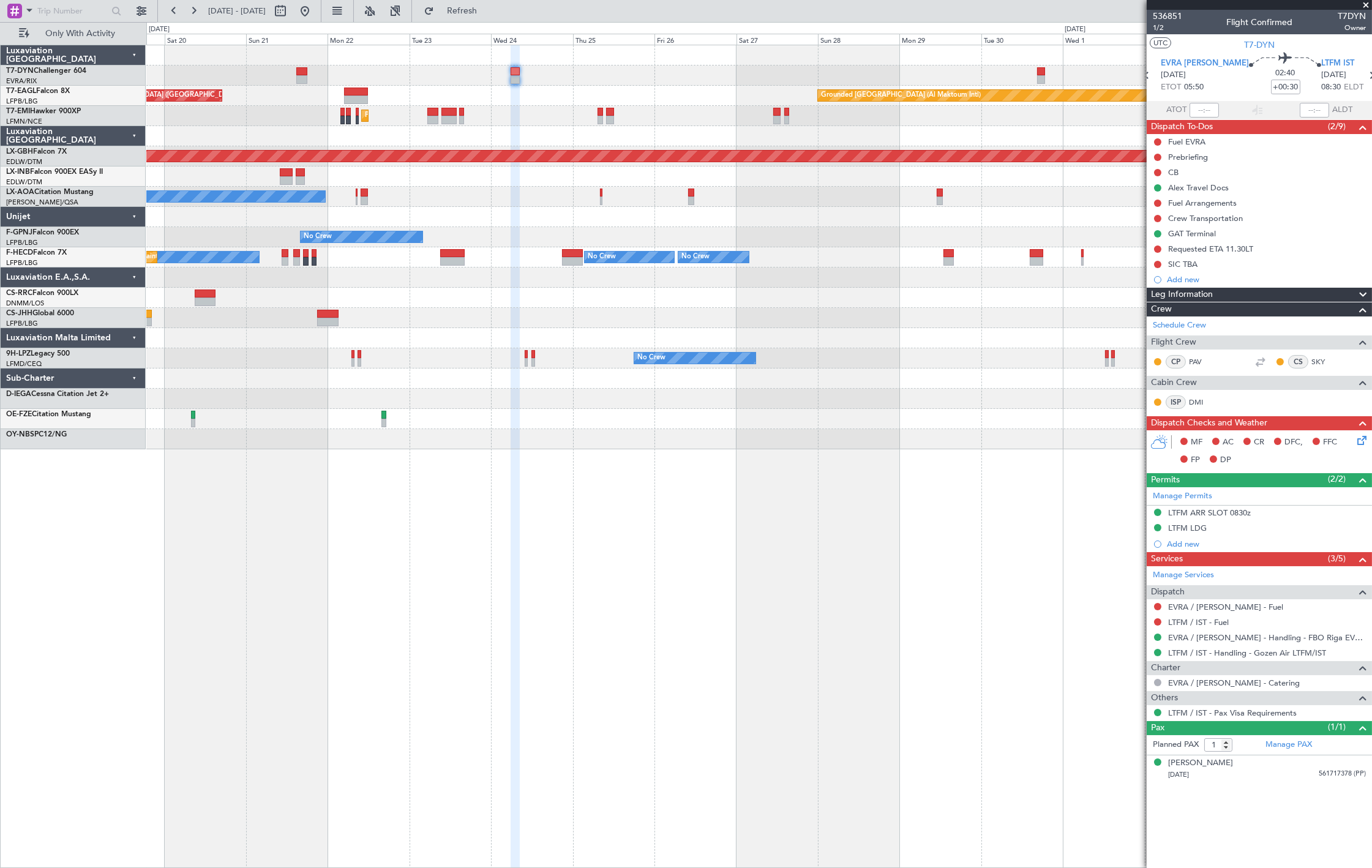
click at [768, 132] on div "Unplanned Maint [GEOGRAPHIC_DATA] (Riga Intl) Grounded [GEOGRAPHIC_DATA] (Al Ma…" at bounding box center [759, 247] width 1226 height 404
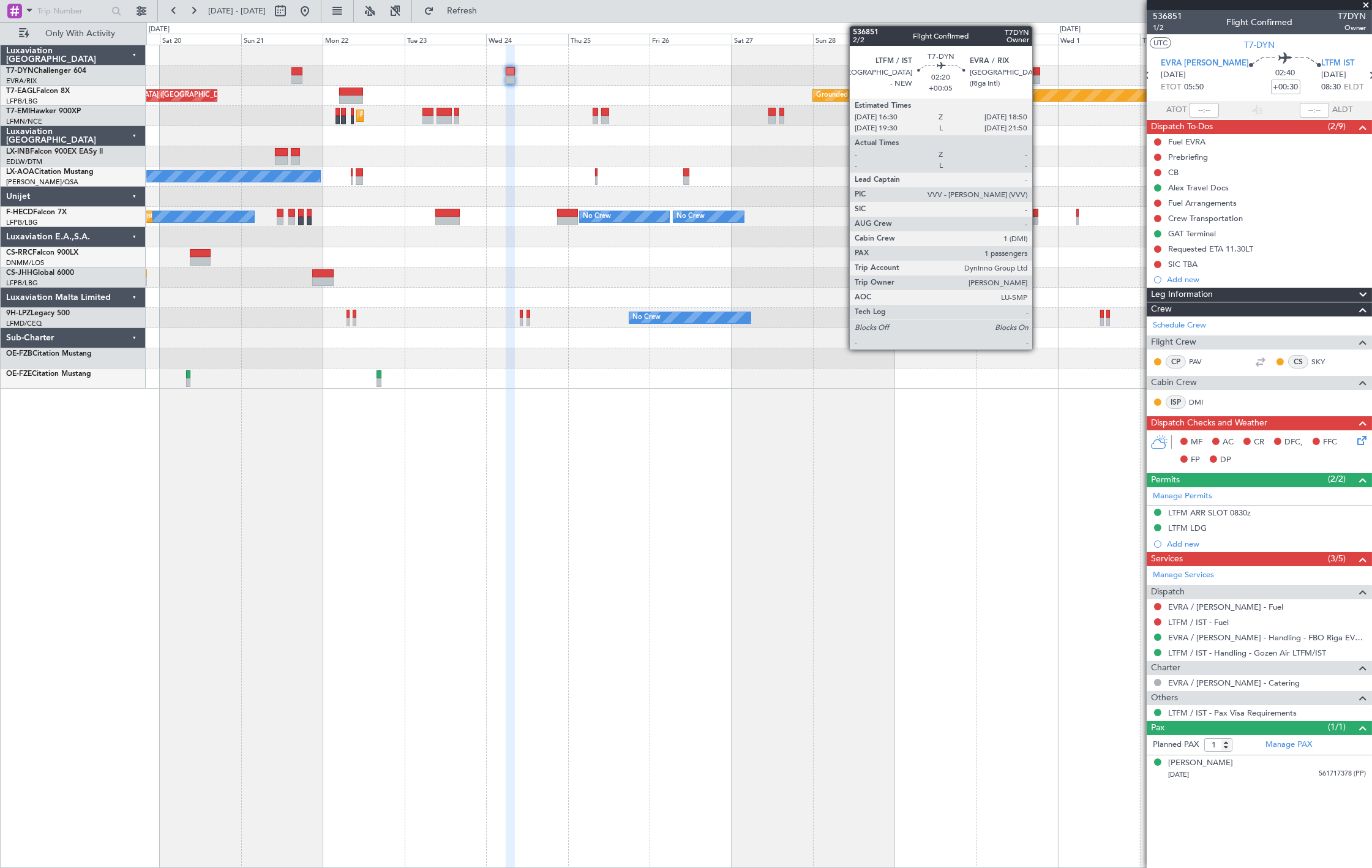
click at [1039, 71] on div at bounding box center [1036, 71] width 8 height 8
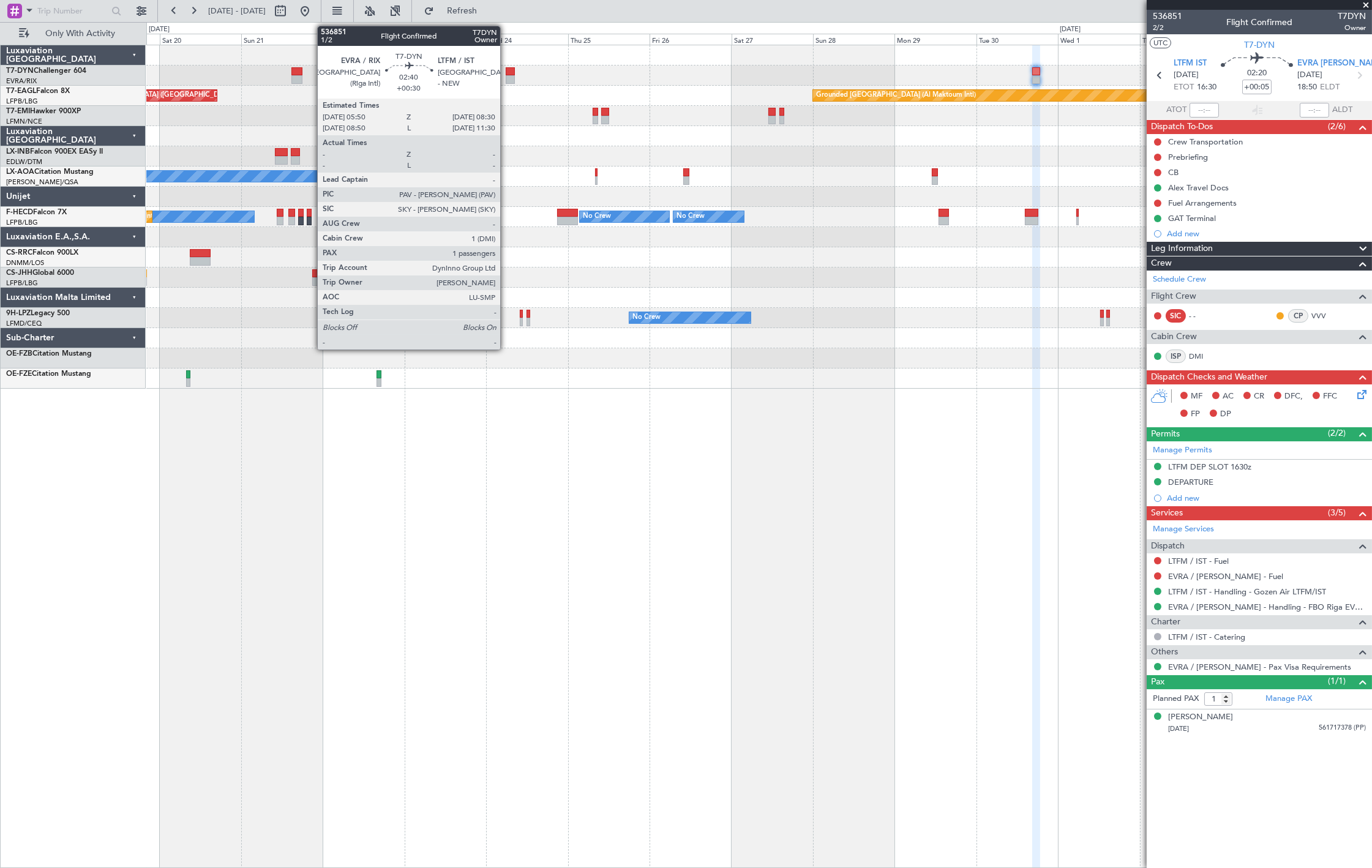
click at [507, 82] on div at bounding box center [510, 79] width 9 height 8
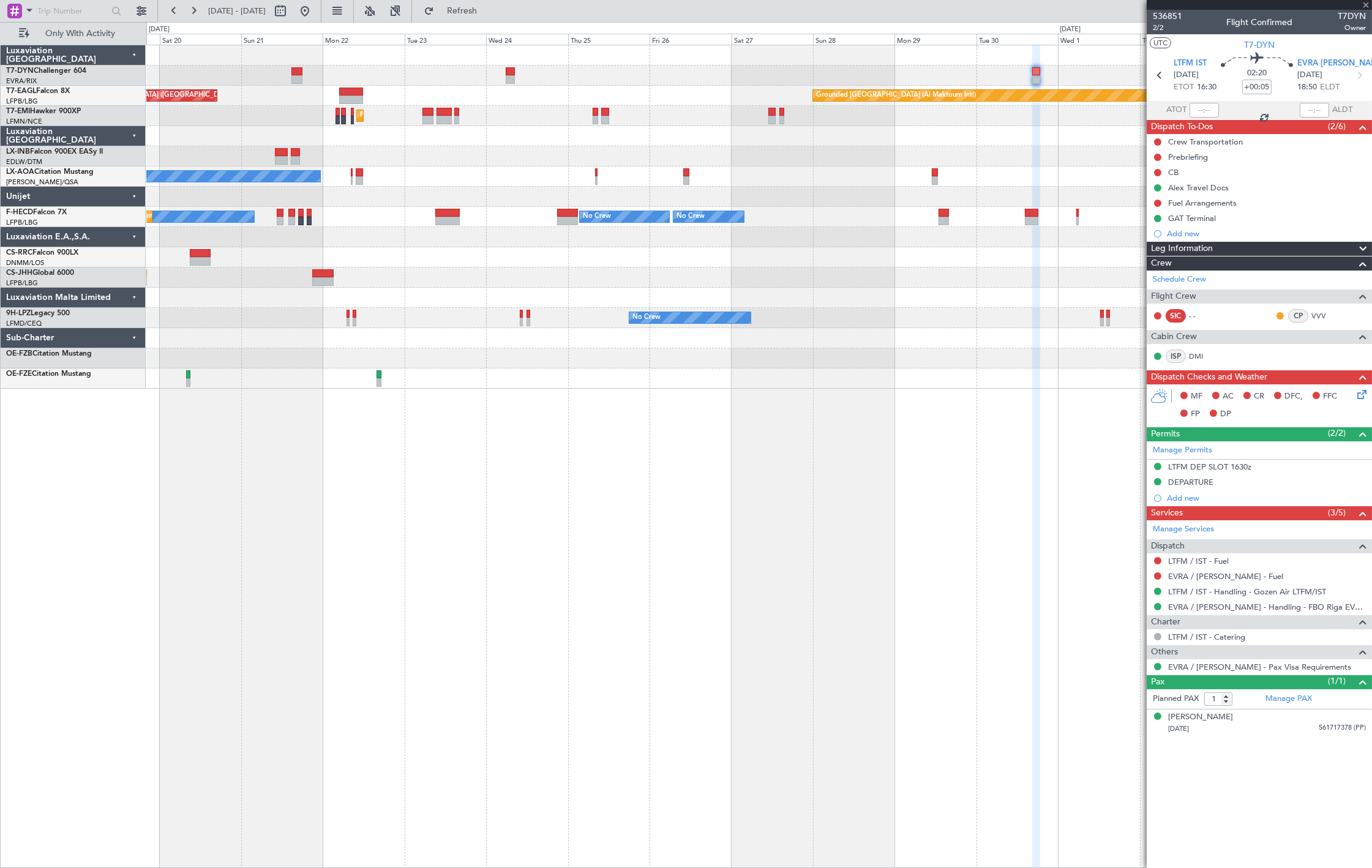
type input "+00:30"
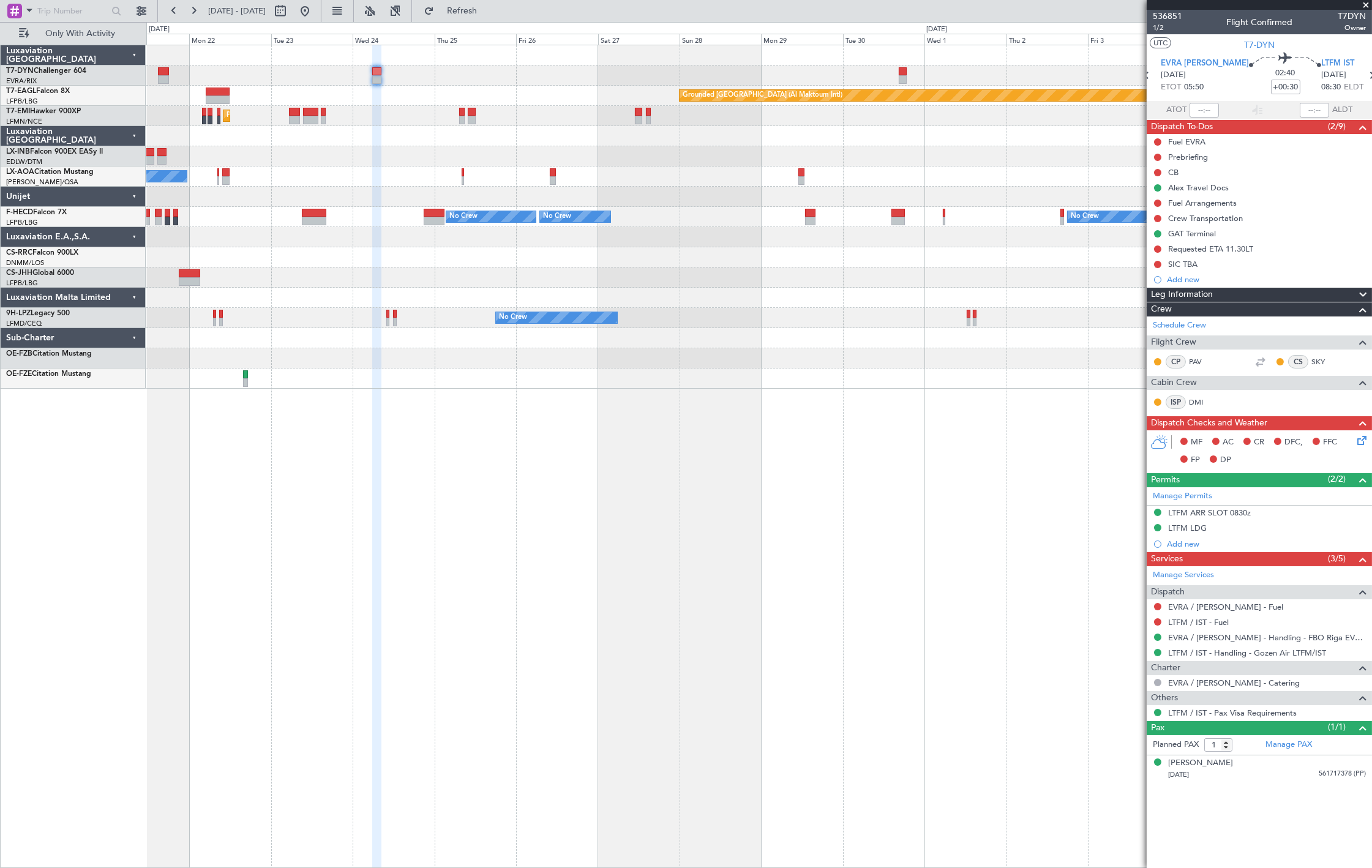
click at [629, 154] on div at bounding box center [759, 156] width 1226 height 20
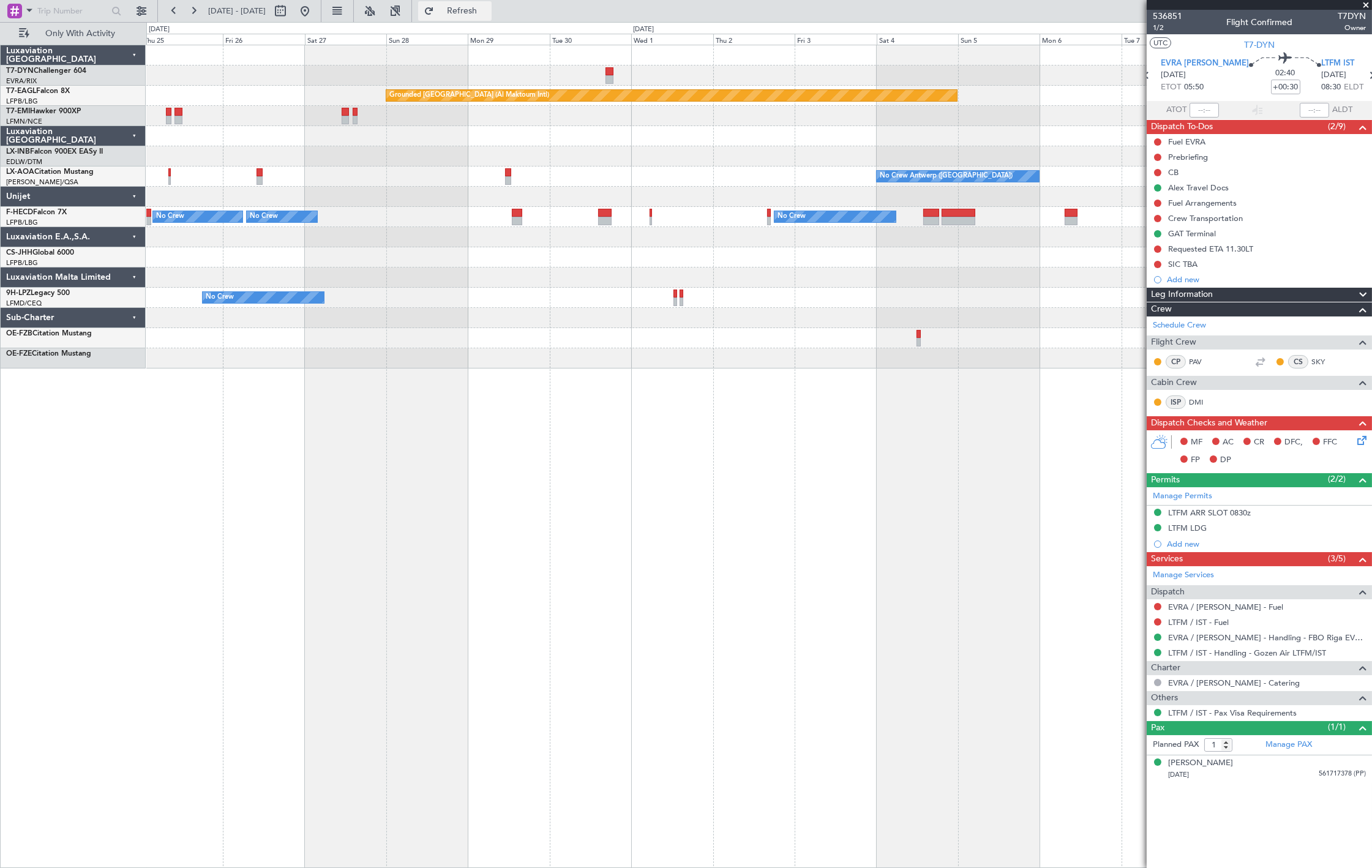
click at [481, 15] on span "Refresh" at bounding box center [462, 11] width 52 height 8
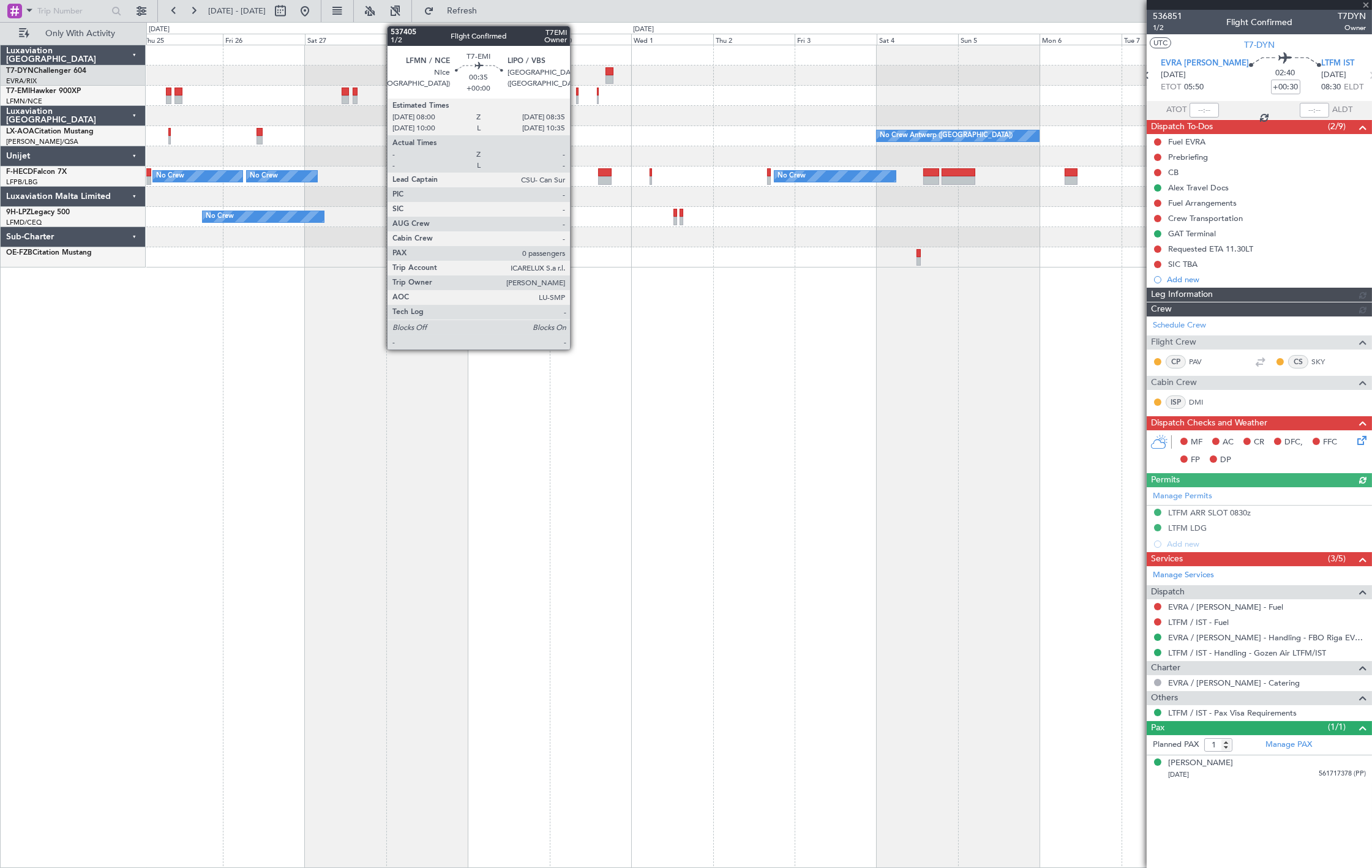
click at [576, 94] on div at bounding box center [577, 92] width 2 height 8
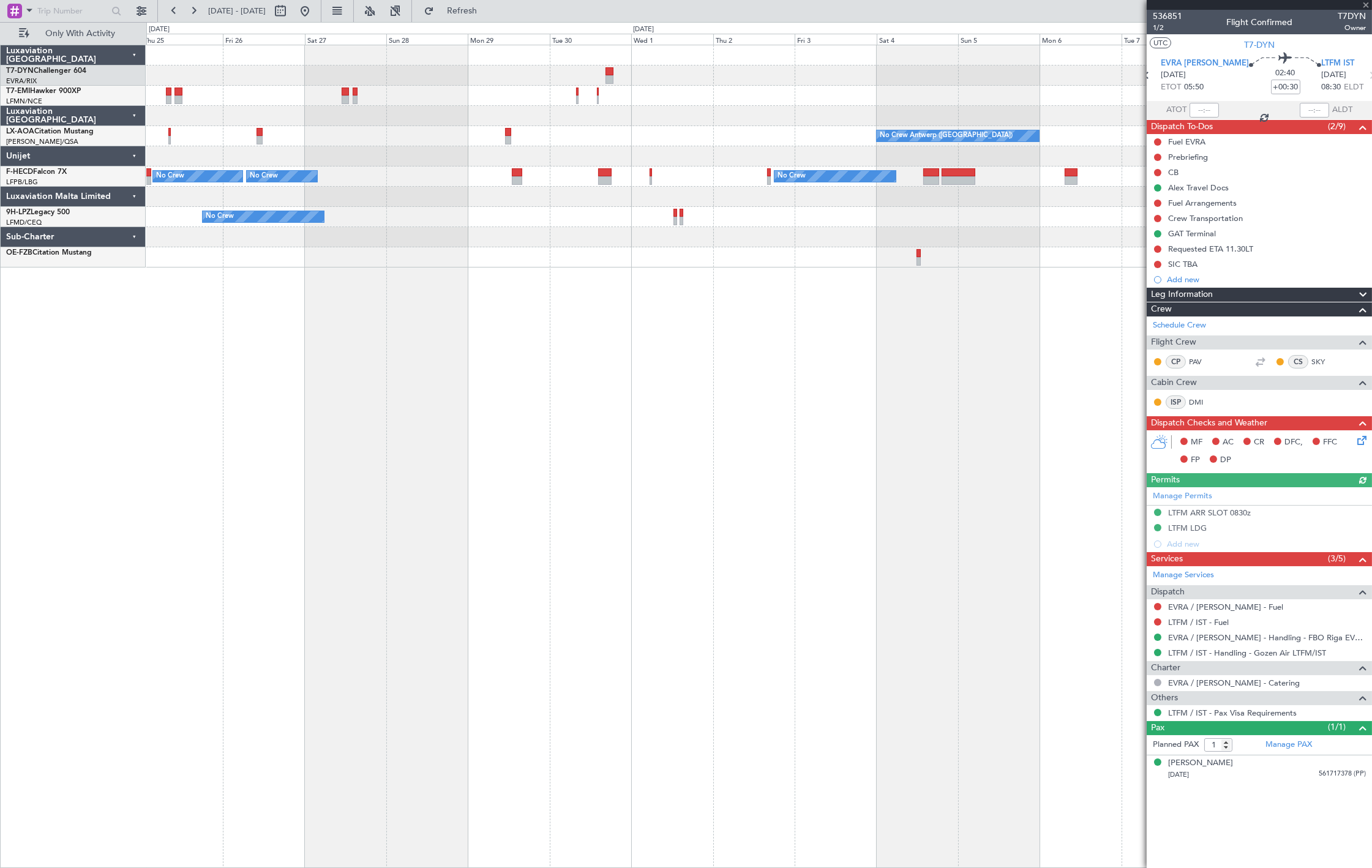
type input "0"
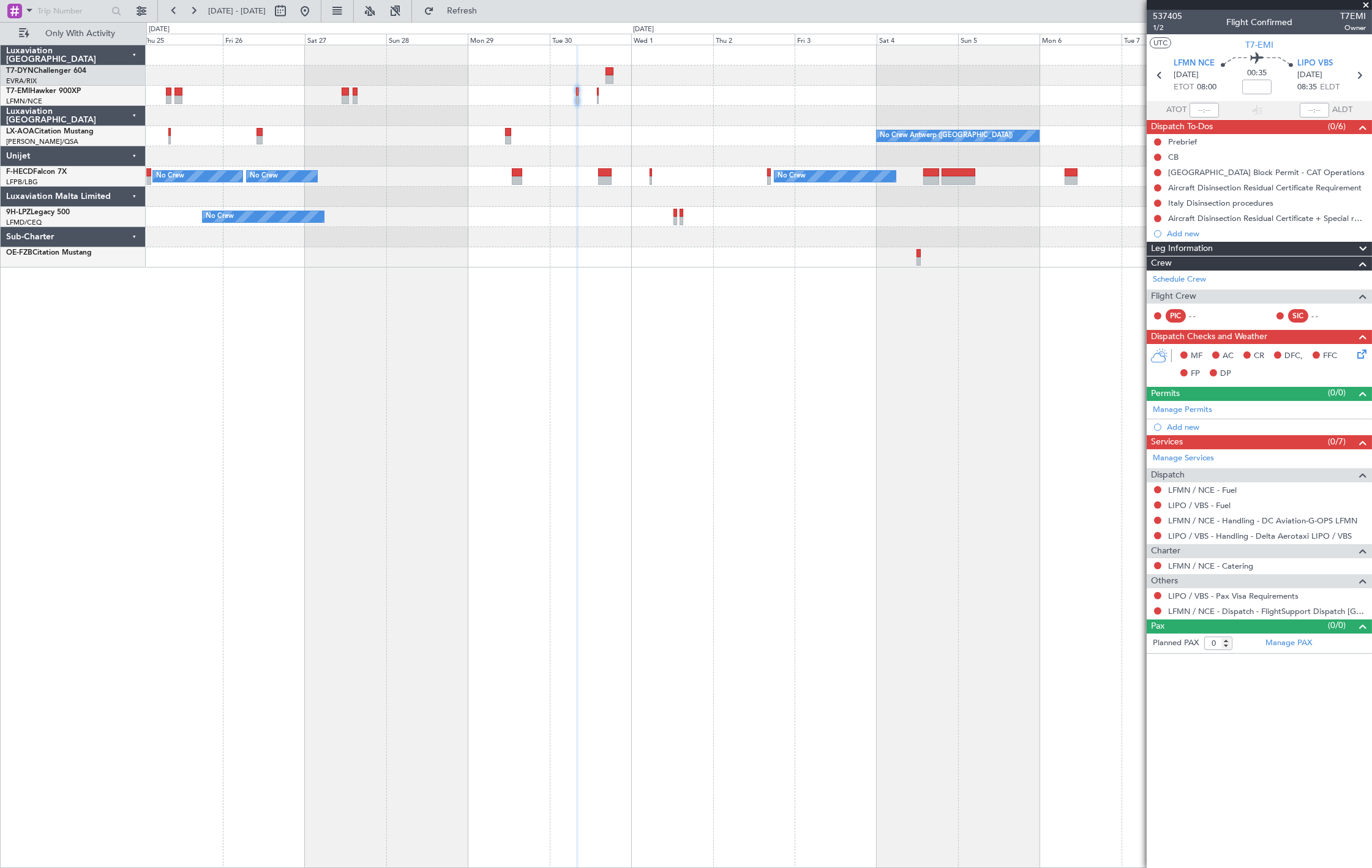
click at [1160, 567] on button at bounding box center [1158, 566] width 8 height 8
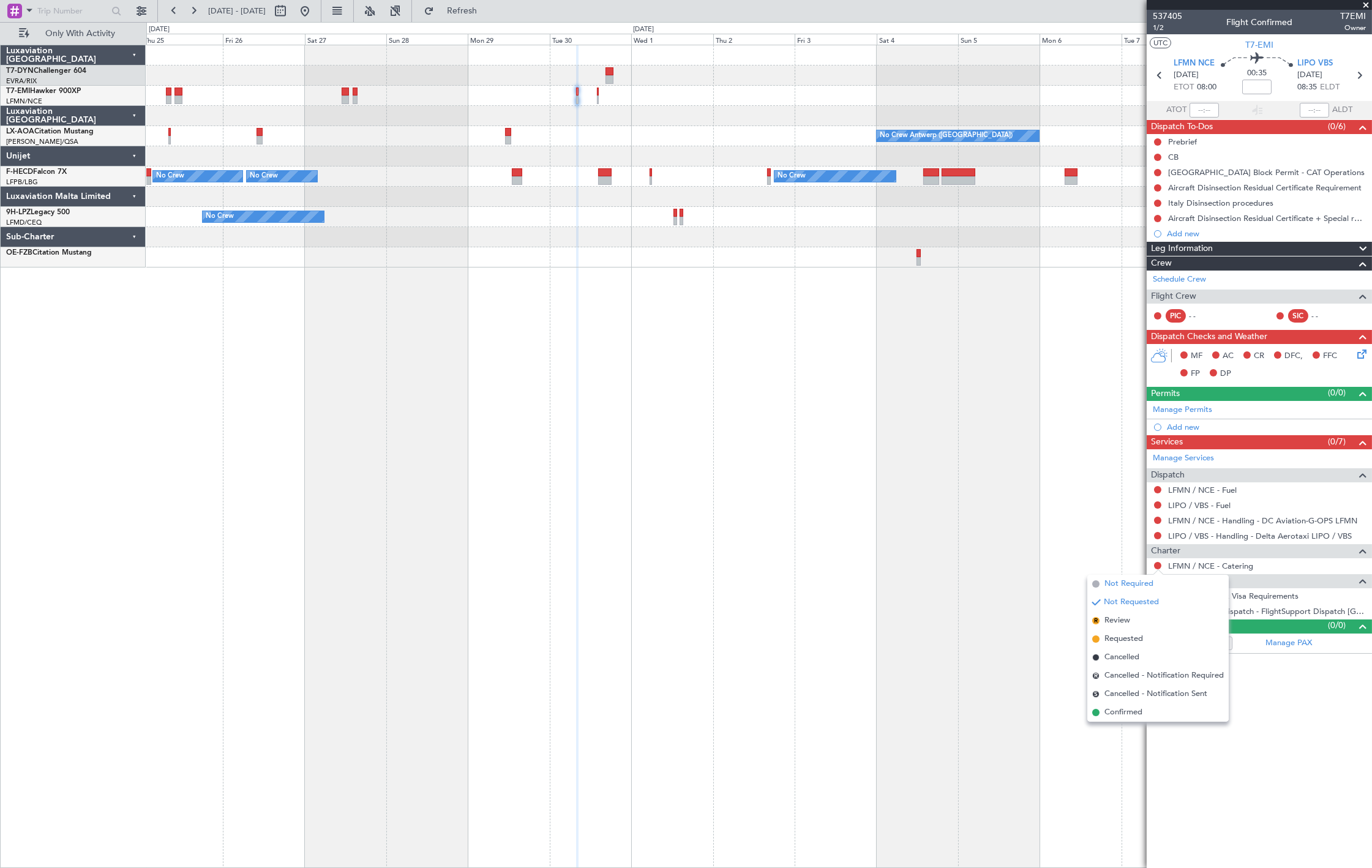
click at [1150, 590] on li "Not Required" at bounding box center [1159, 584] width 142 height 18
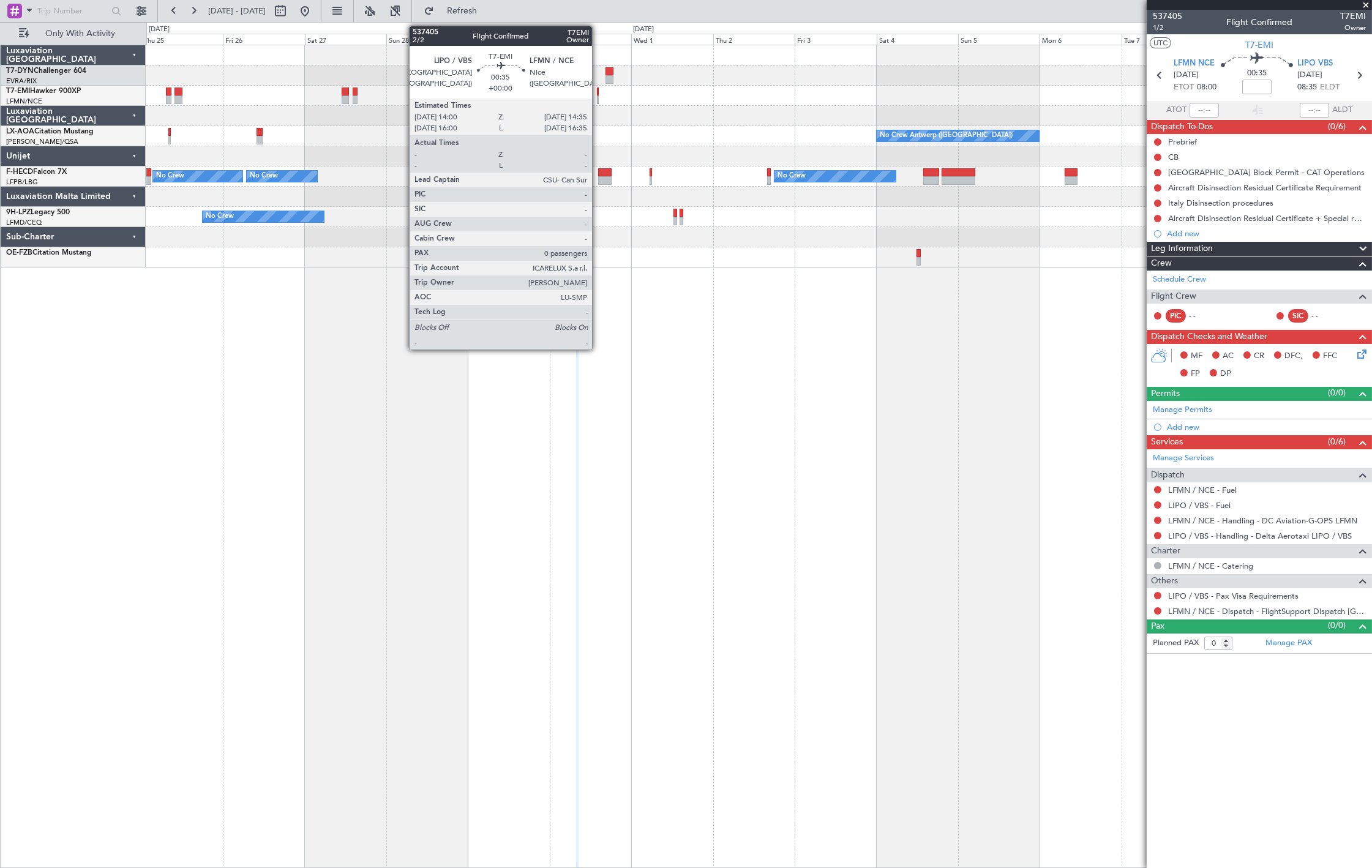
click at [598, 95] on div at bounding box center [597, 99] width 2 height 8
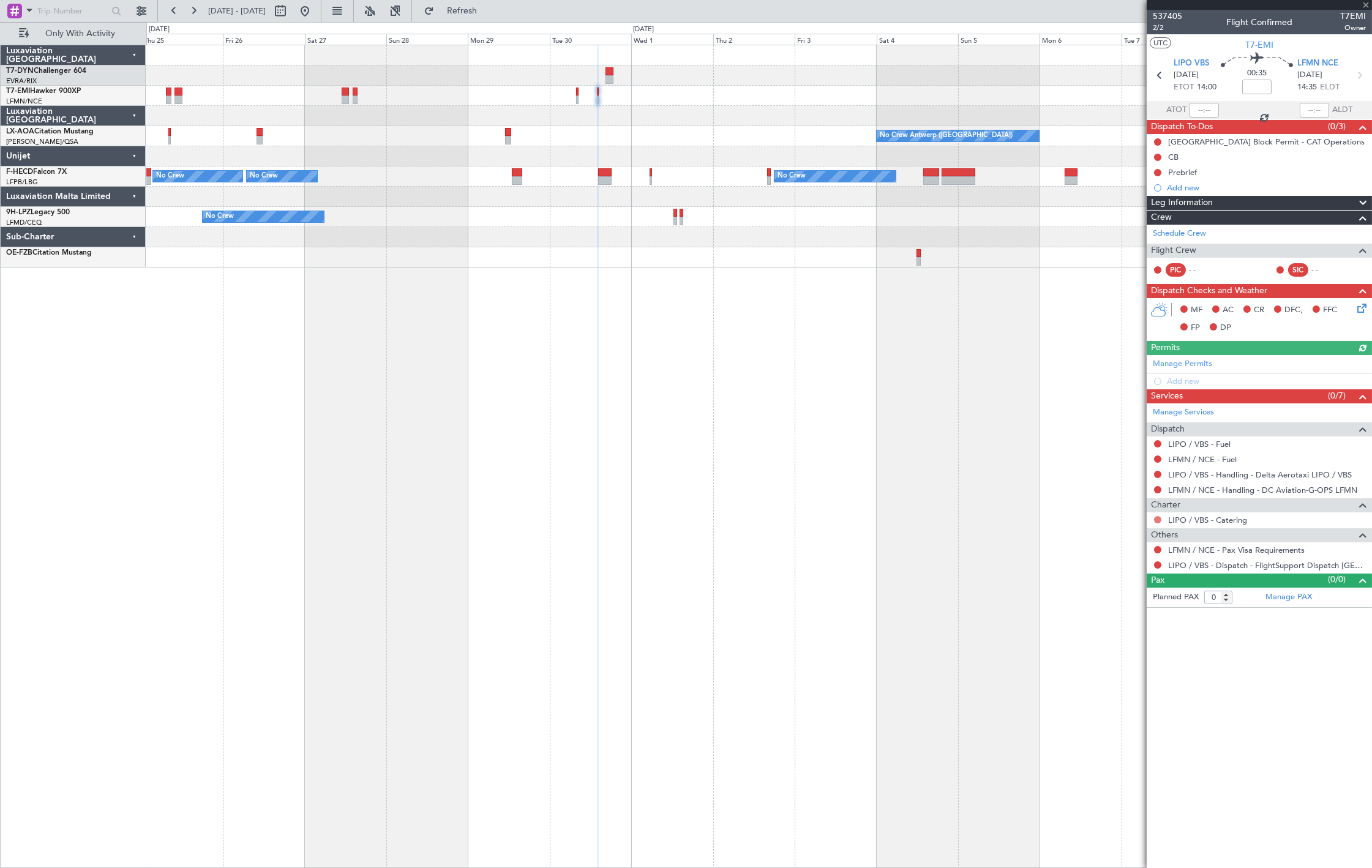
click at [1160, 518] on button at bounding box center [1158, 520] width 8 height 8
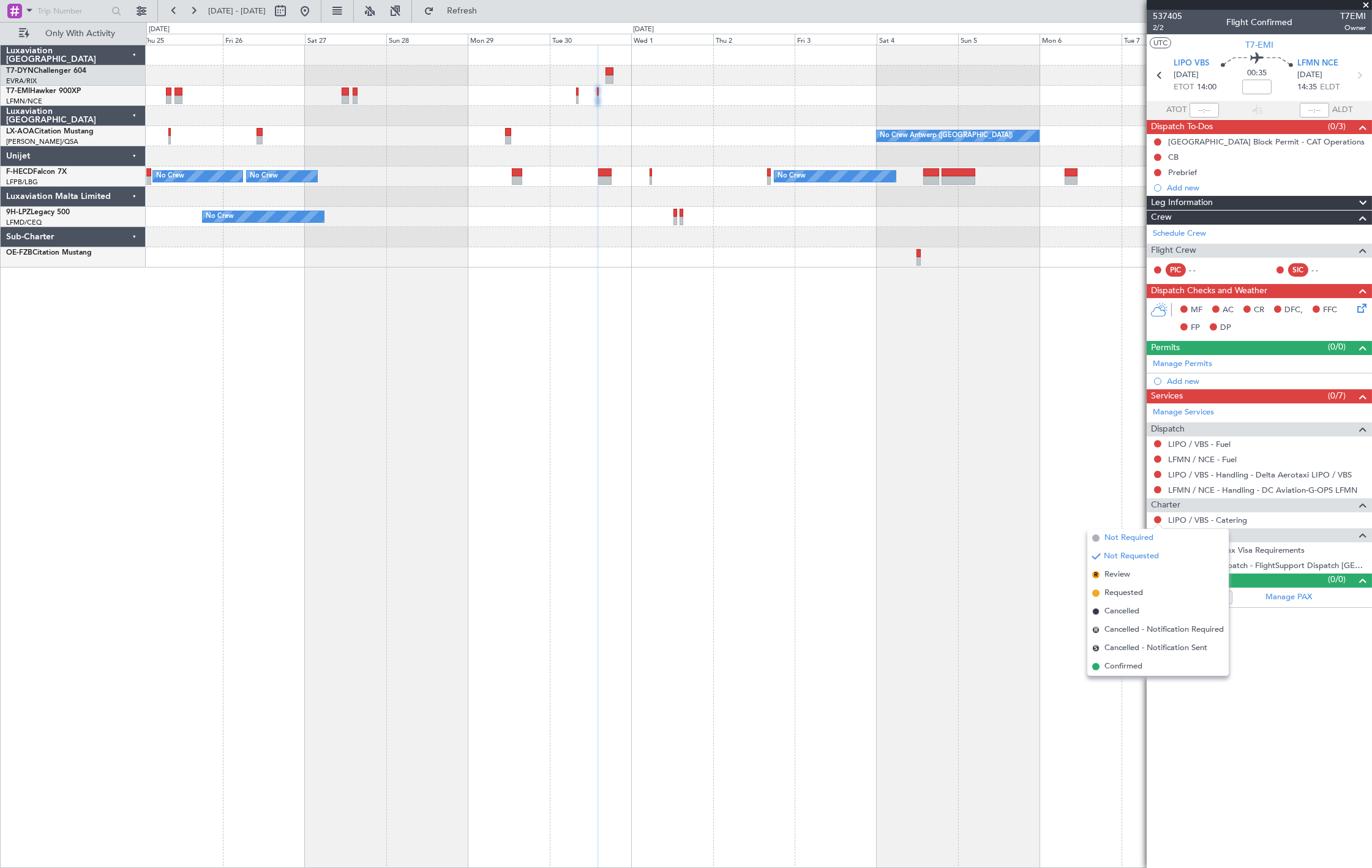
click at [1118, 535] on span "Not Required" at bounding box center [1129, 538] width 49 height 12
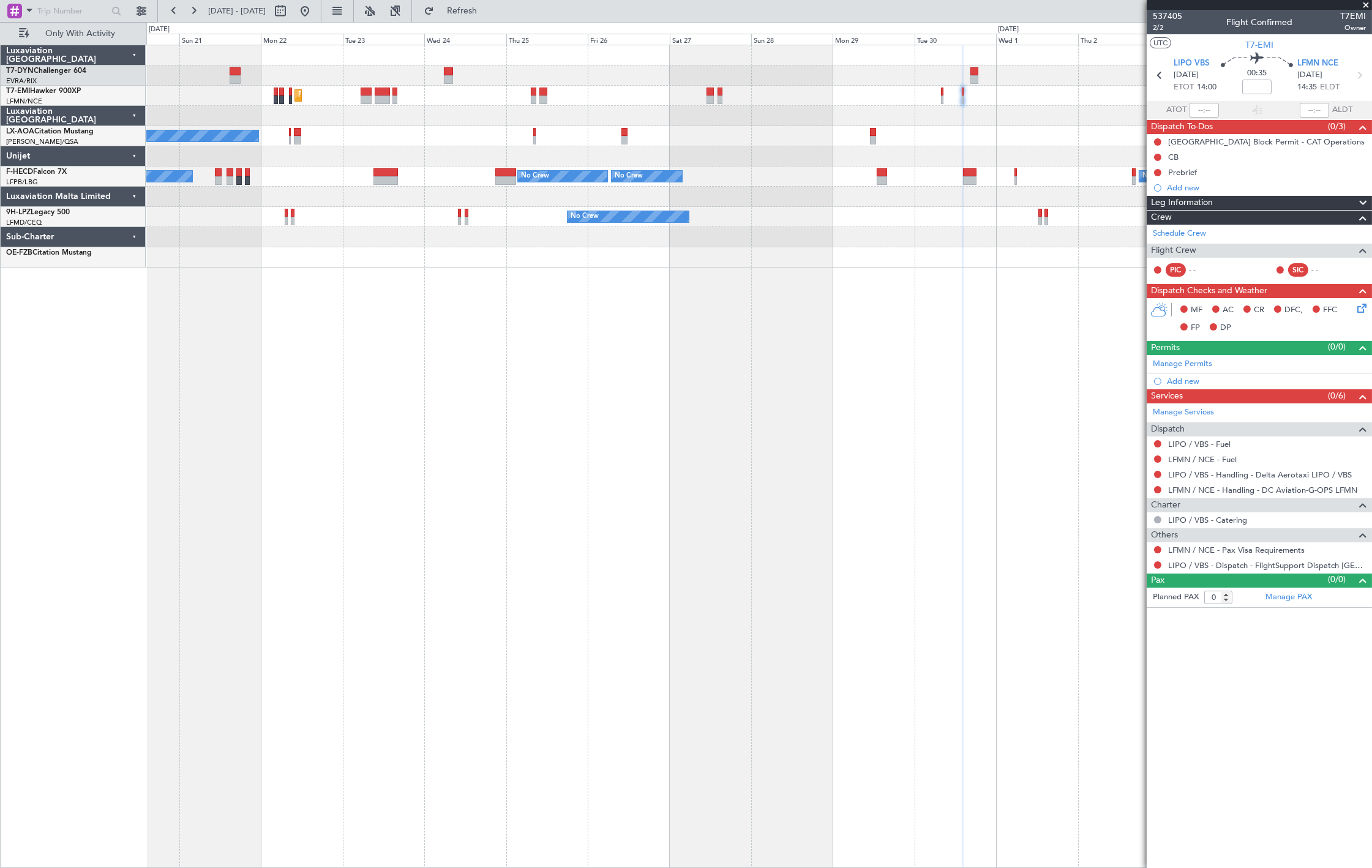
click at [725, 179] on div "Planned Maint Zurich No Crew Antwerp (Deurne) No Crew Nice (Côte d'Azur Airport…" at bounding box center [759, 156] width 1226 height 222
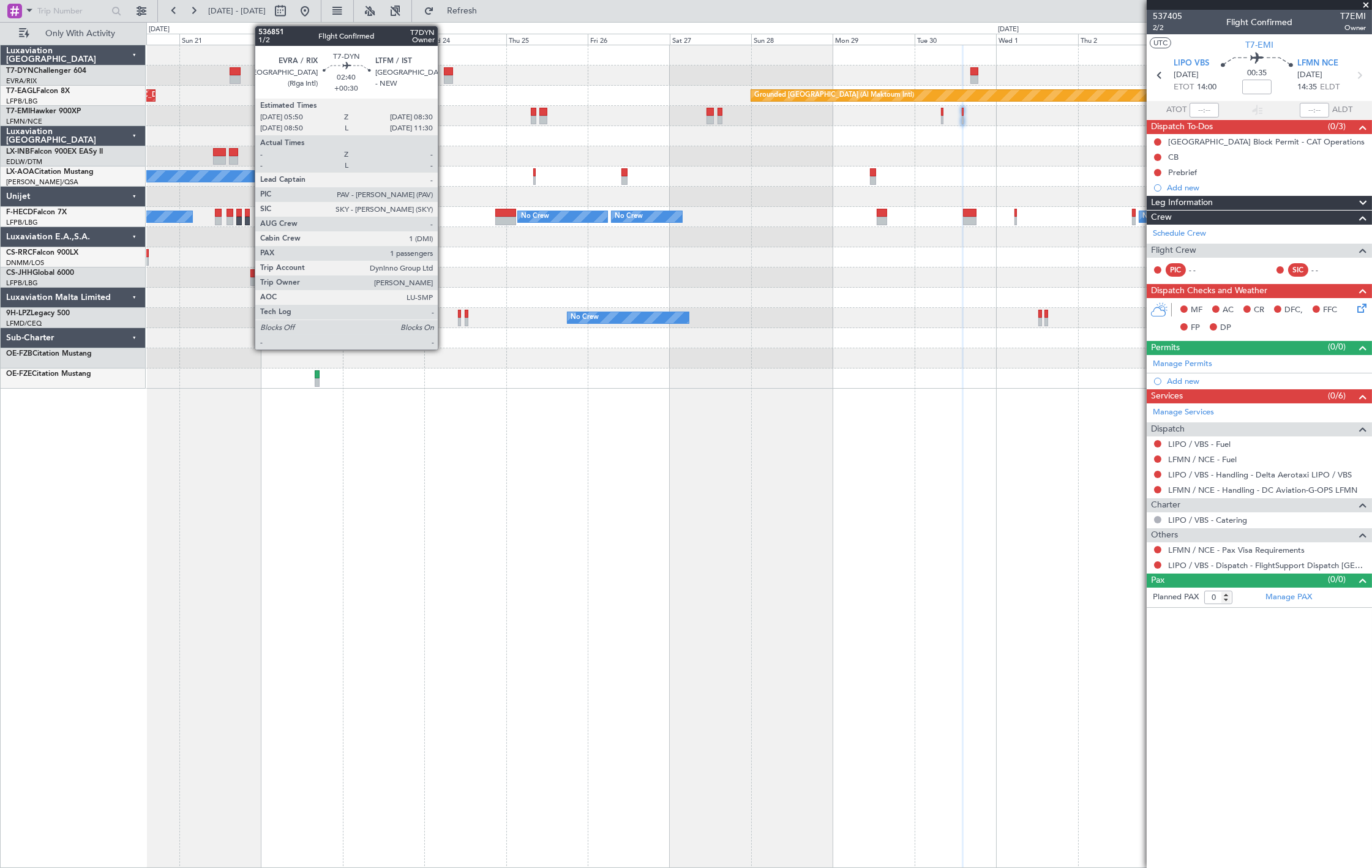
click at [444, 76] on div at bounding box center [449, 79] width 9 height 8
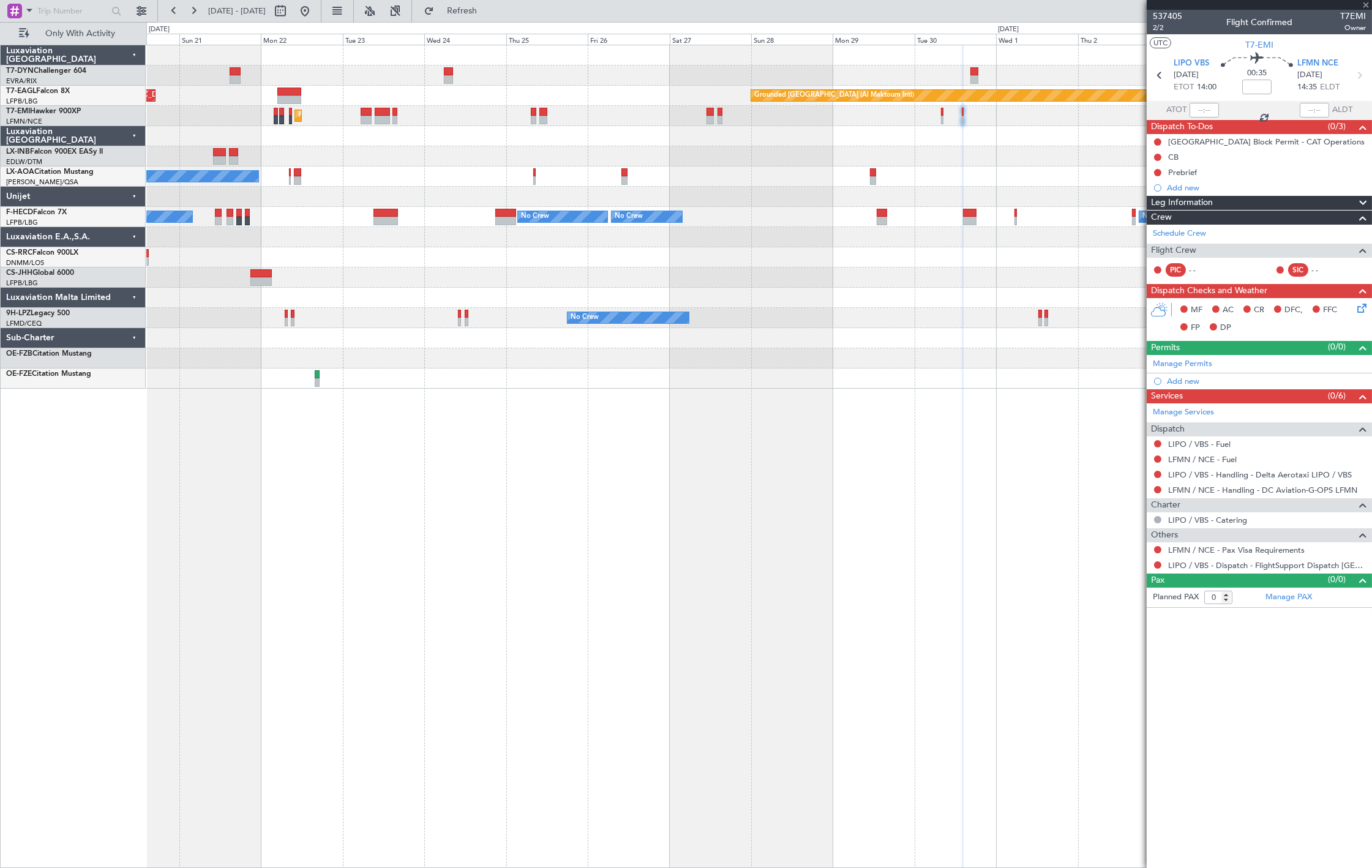
type input "+00:30"
type input "1"
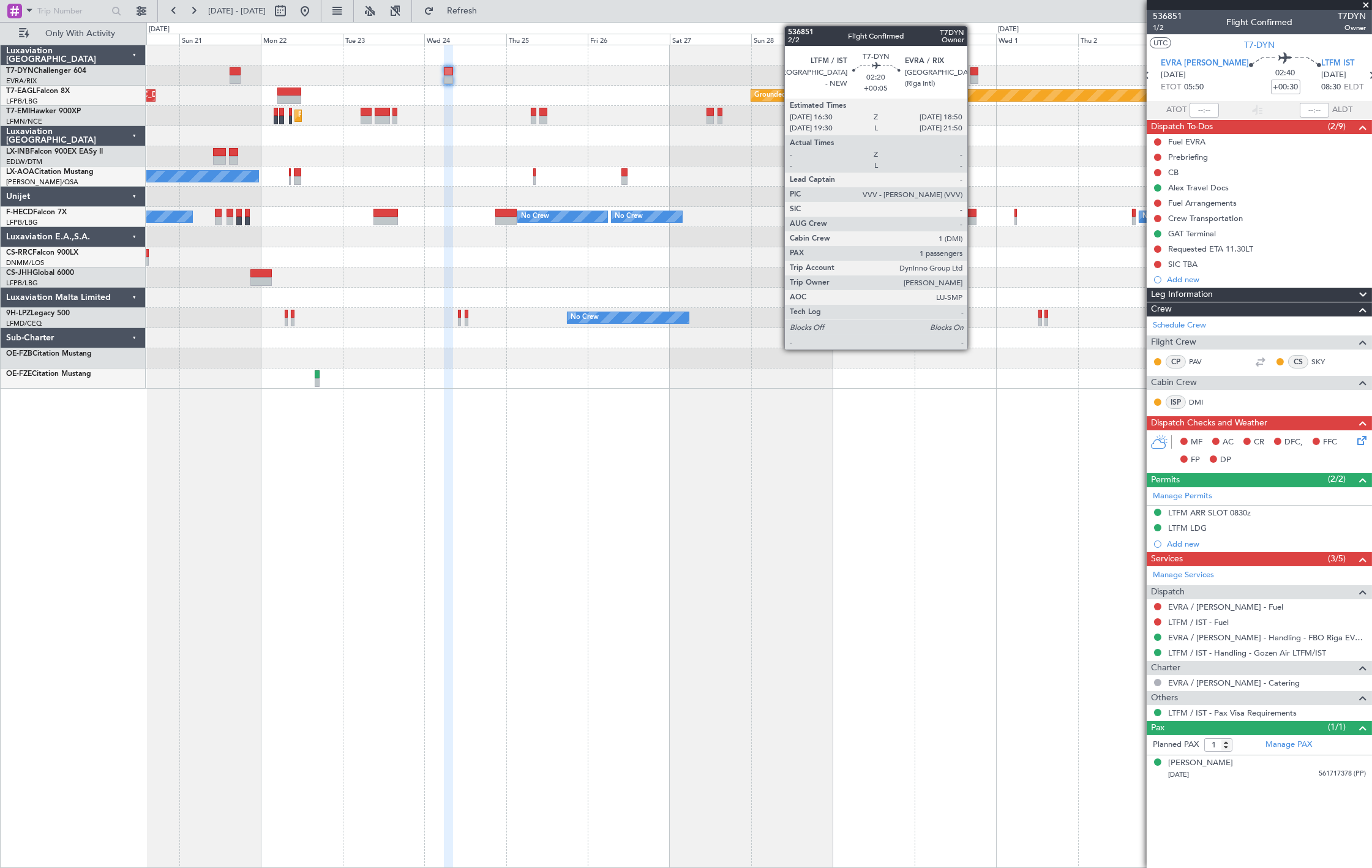
click at [974, 72] on div at bounding box center [975, 71] width 8 height 8
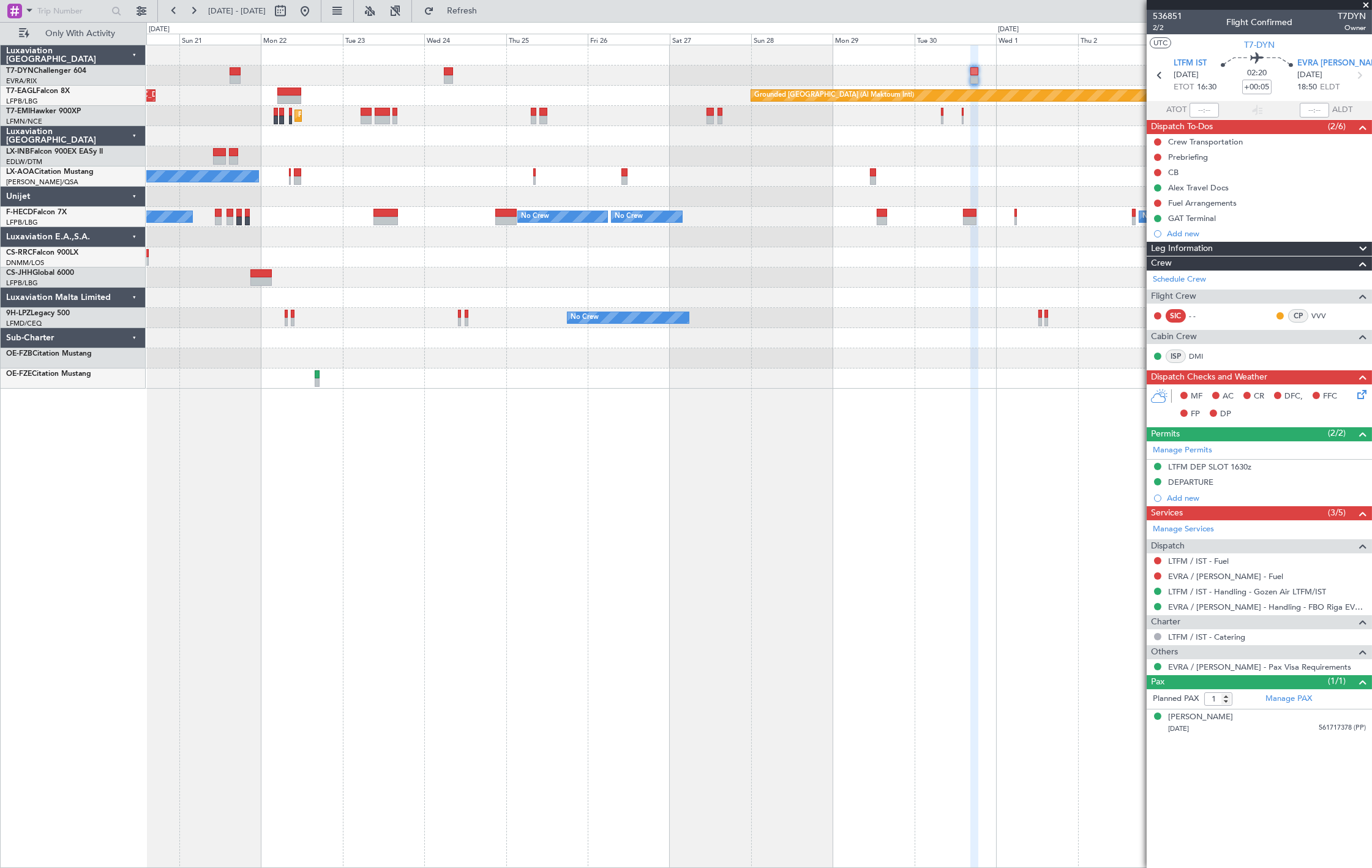
drag, startPoint x: 343, startPoint y: 13, endPoint x: 343, endPoint y: 25, distance: 12.0
click at [315, 13] on button at bounding box center [304, 11] width 19 height 19
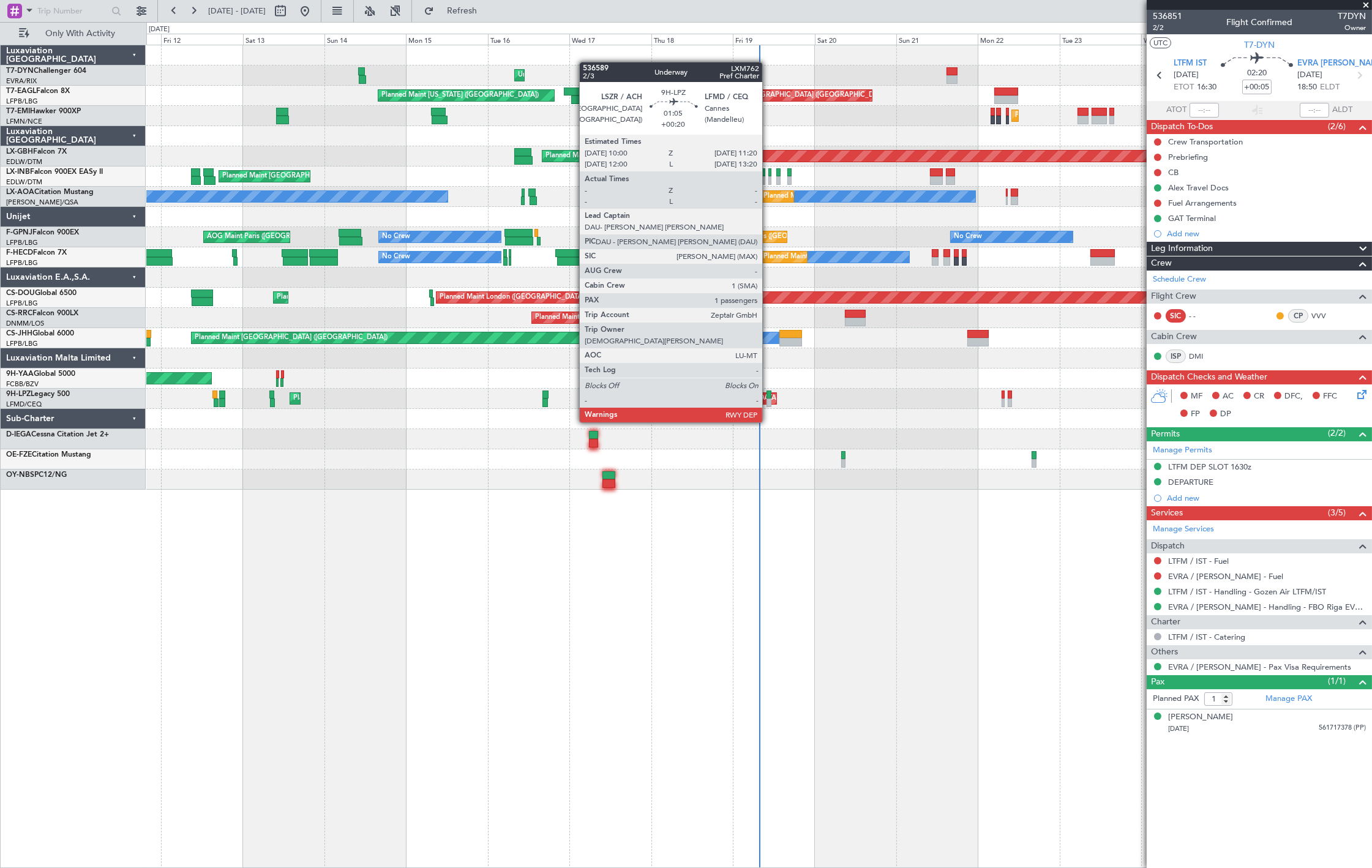
click at [768, 399] on div at bounding box center [769, 402] width 5 height 8
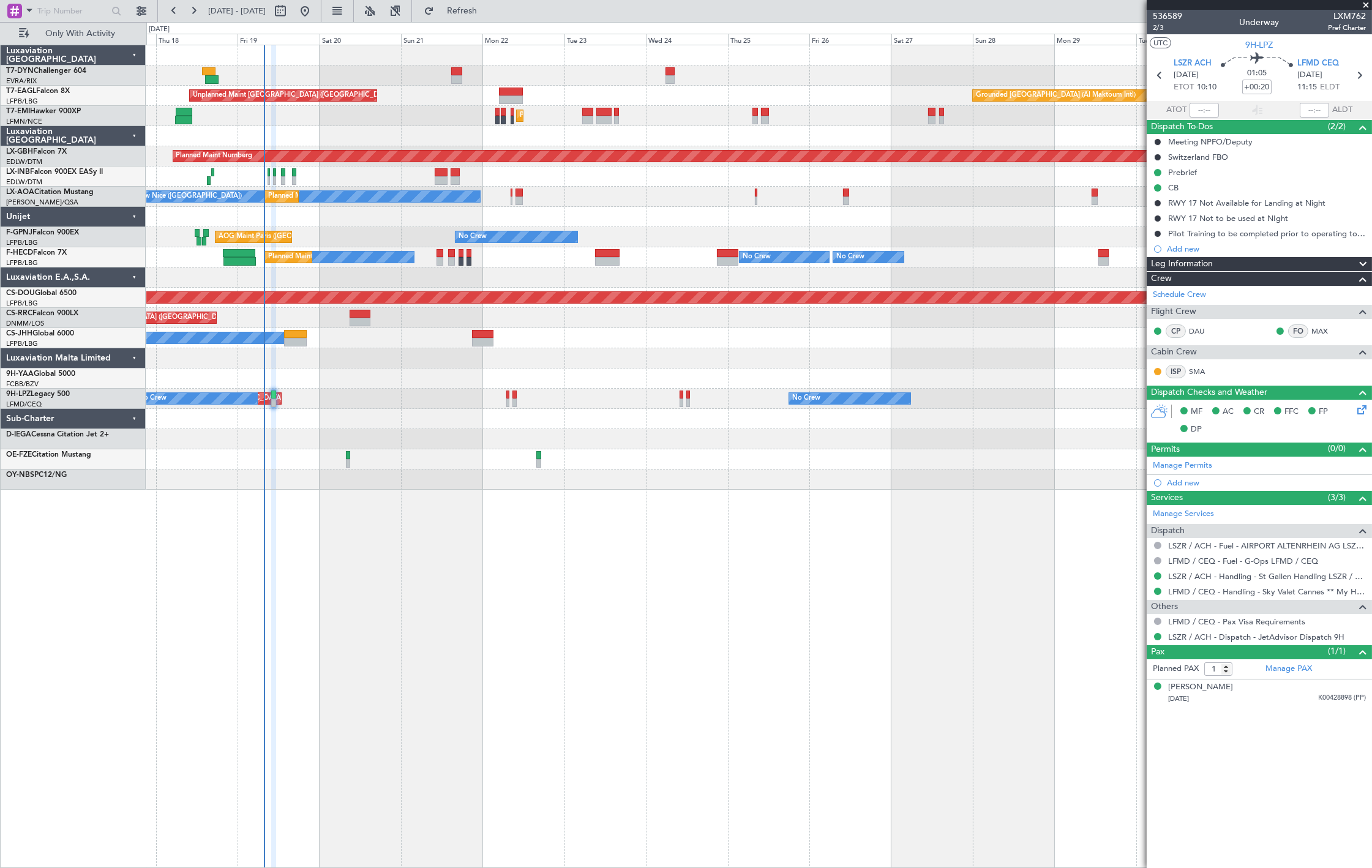
click at [146, 163] on div "Unplanned Maint Riga (Riga Intl) Unplanned Maint Paris (Le Bourget) Grounded Du…" at bounding box center [686, 445] width 1372 height 846
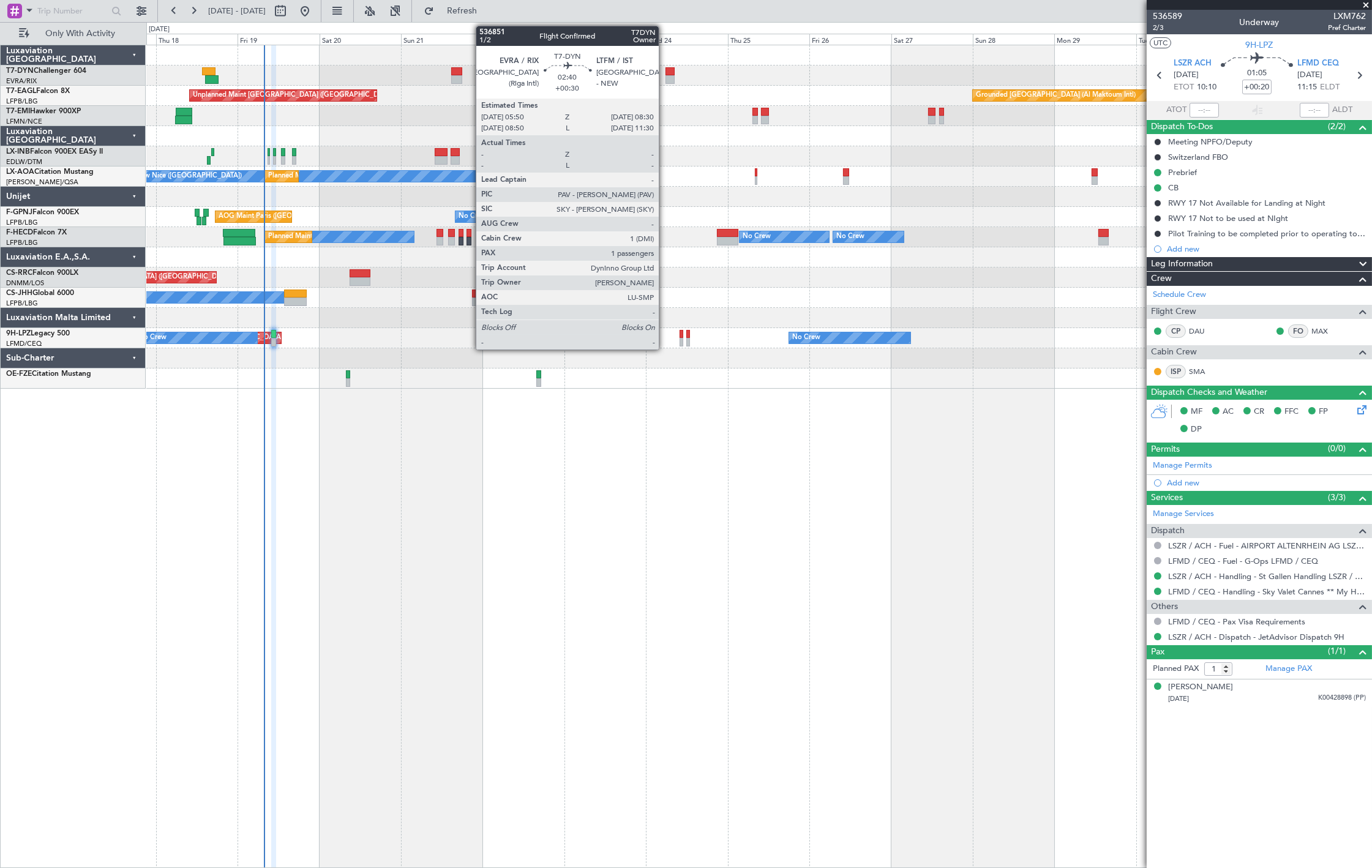
click at [666, 67] on div at bounding box center [671, 71] width 9 height 8
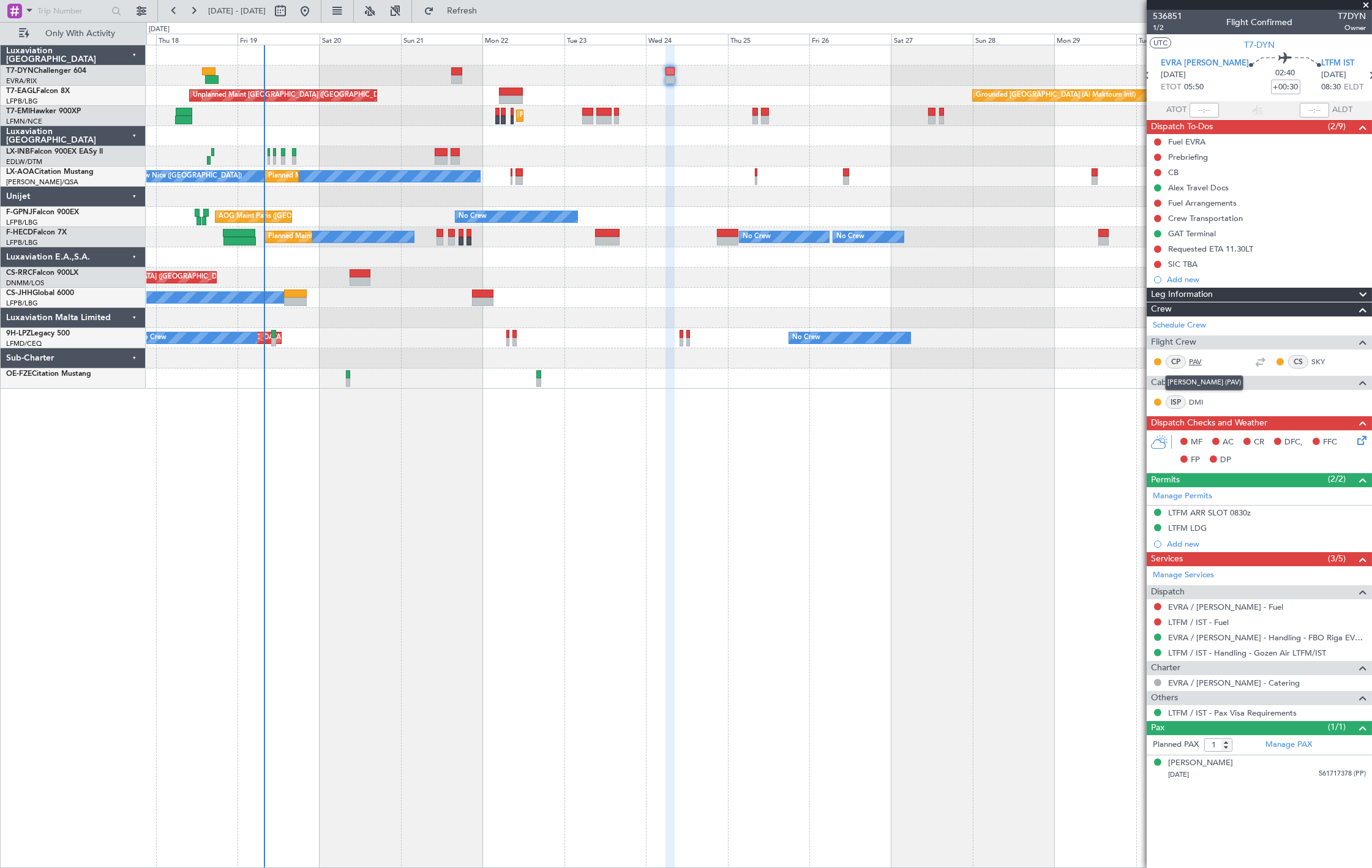
click at [1198, 358] on link "PAV" at bounding box center [1203, 362] width 28 height 11
click at [1315, 359] on link "SKY" at bounding box center [1326, 362] width 28 height 11
click at [1196, 396] on link "DMI" at bounding box center [1203, 402] width 28 height 11
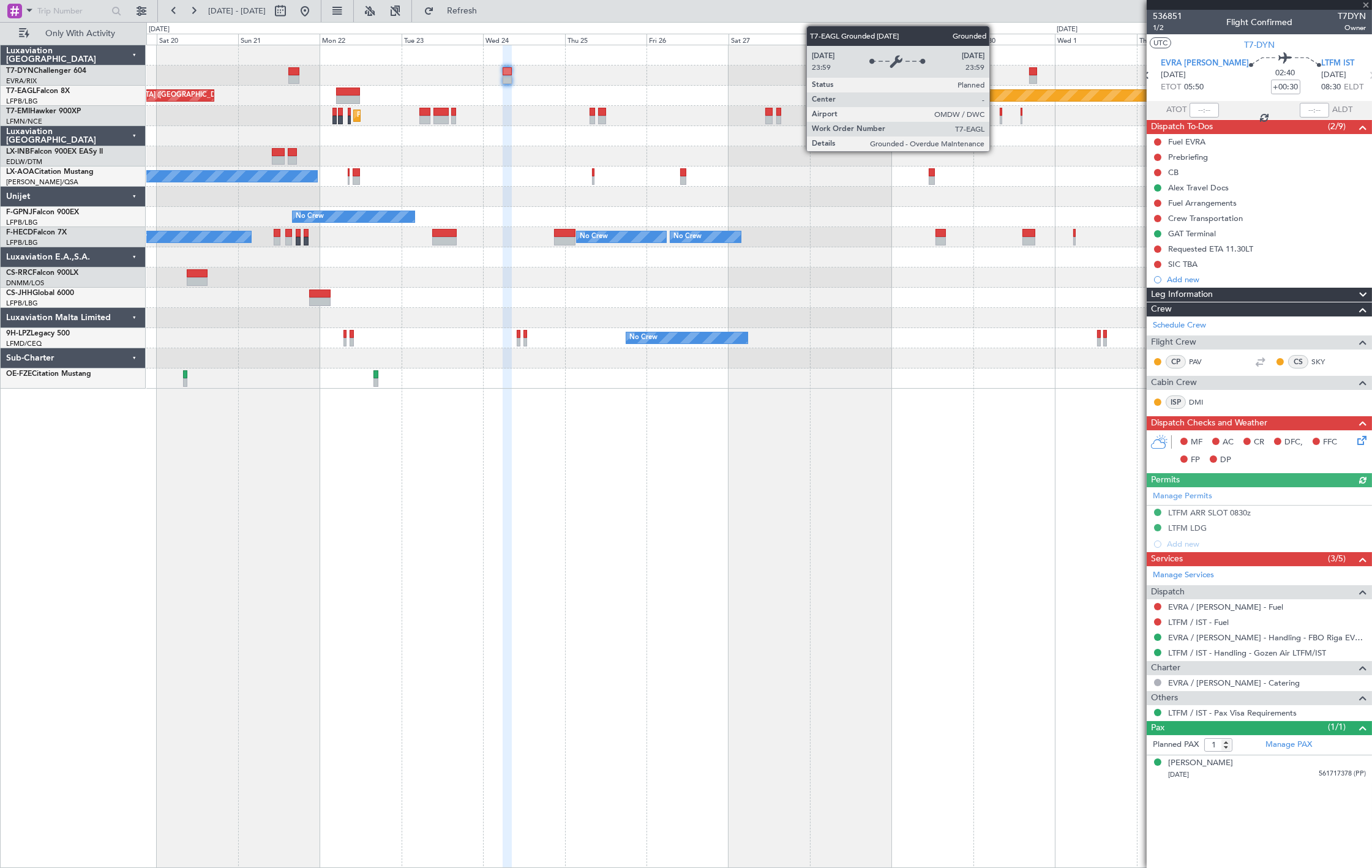
click at [708, 101] on div "Unplanned Maint Riga (Riga Intl) Grounded Dubai (Al Maktoum Intl) Unplanned Mai…" at bounding box center [759, 217] width 1226 height 343
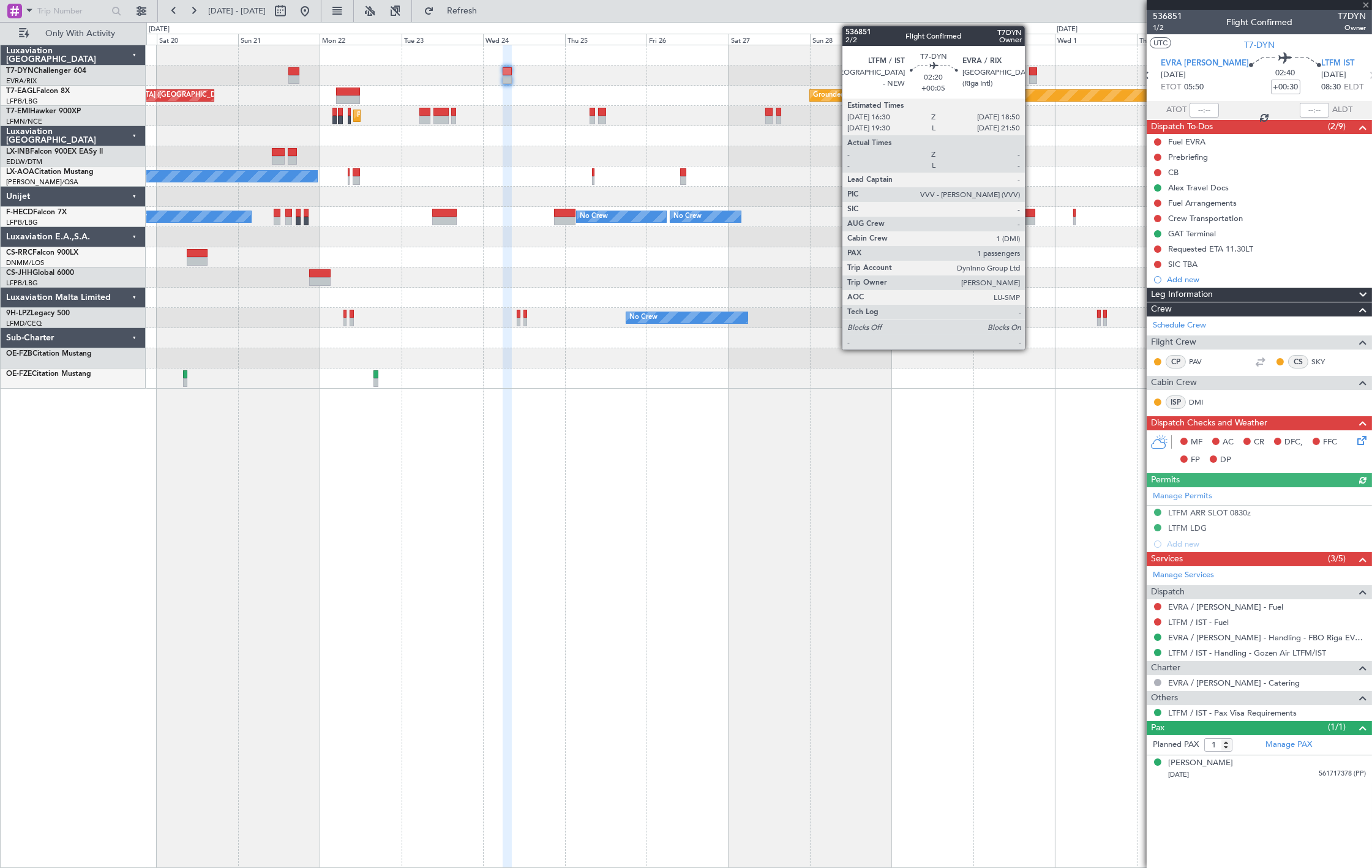
click at [1031, 76] on div at bounding box center [1033, 79] width 8 height 8
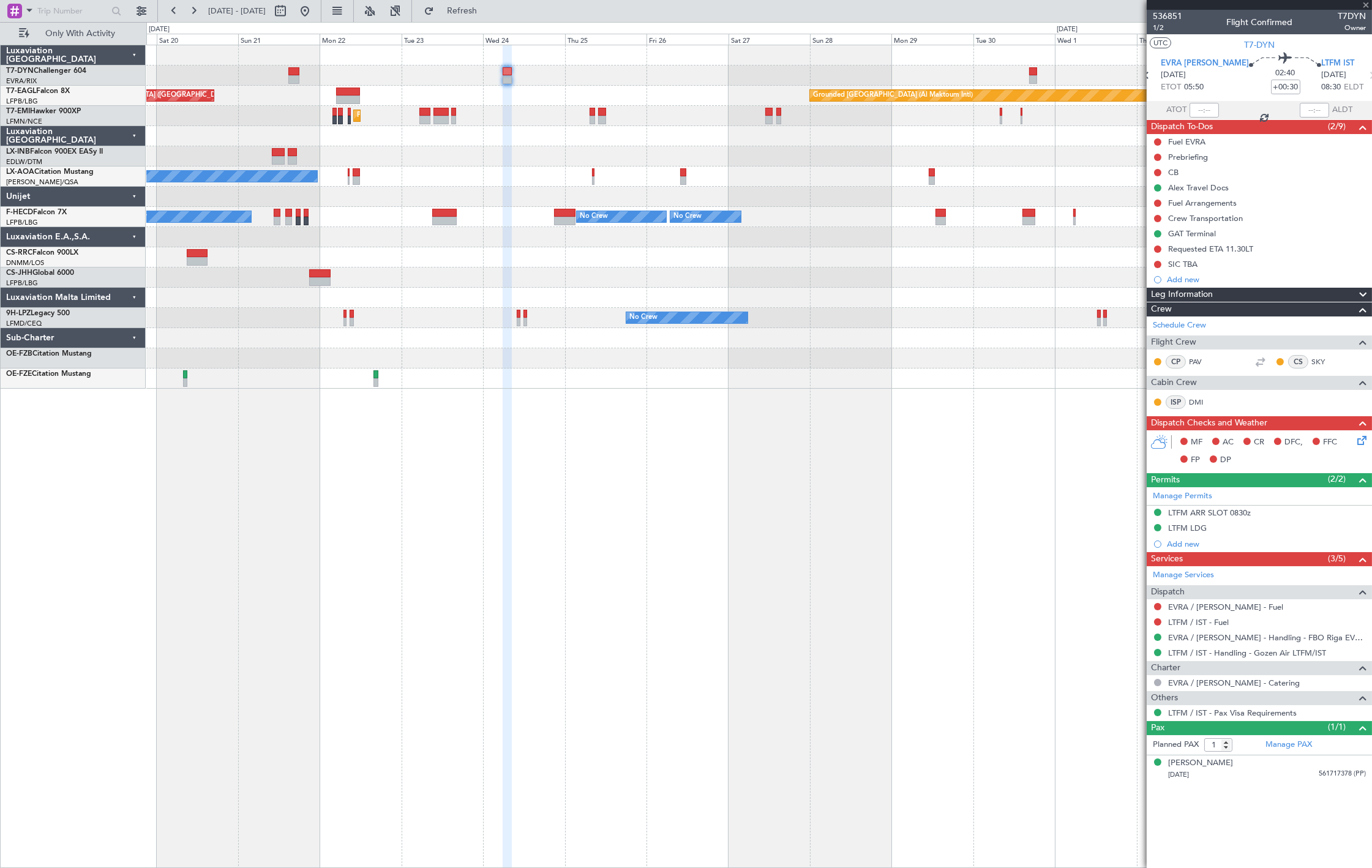
type input "+00:05"
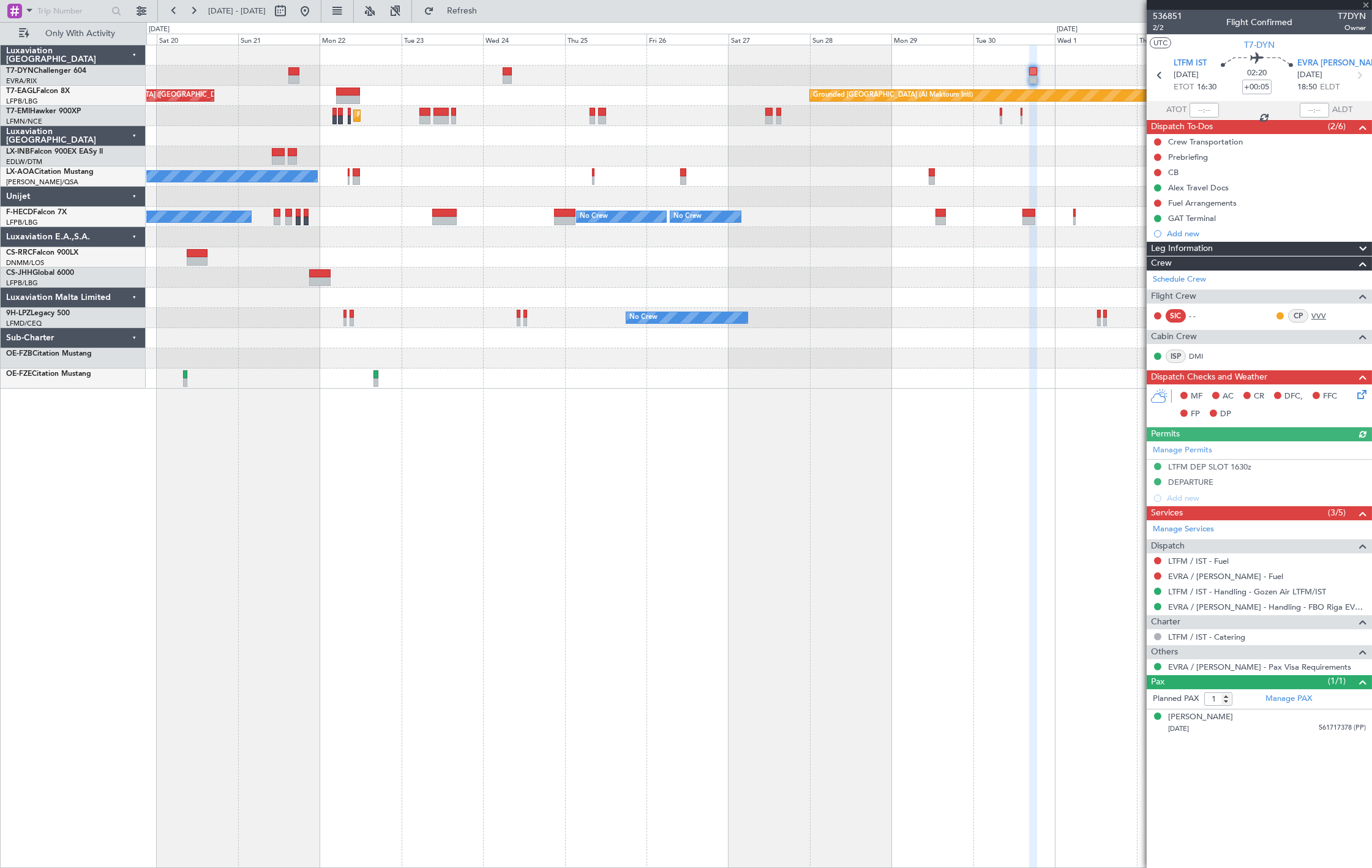
click at [1320, 315] on link "VVV" at bounding box center [1326, 315] width 28 height 11
click at [315, 6] on button at bounding box center [304, 11] width 19 height 19
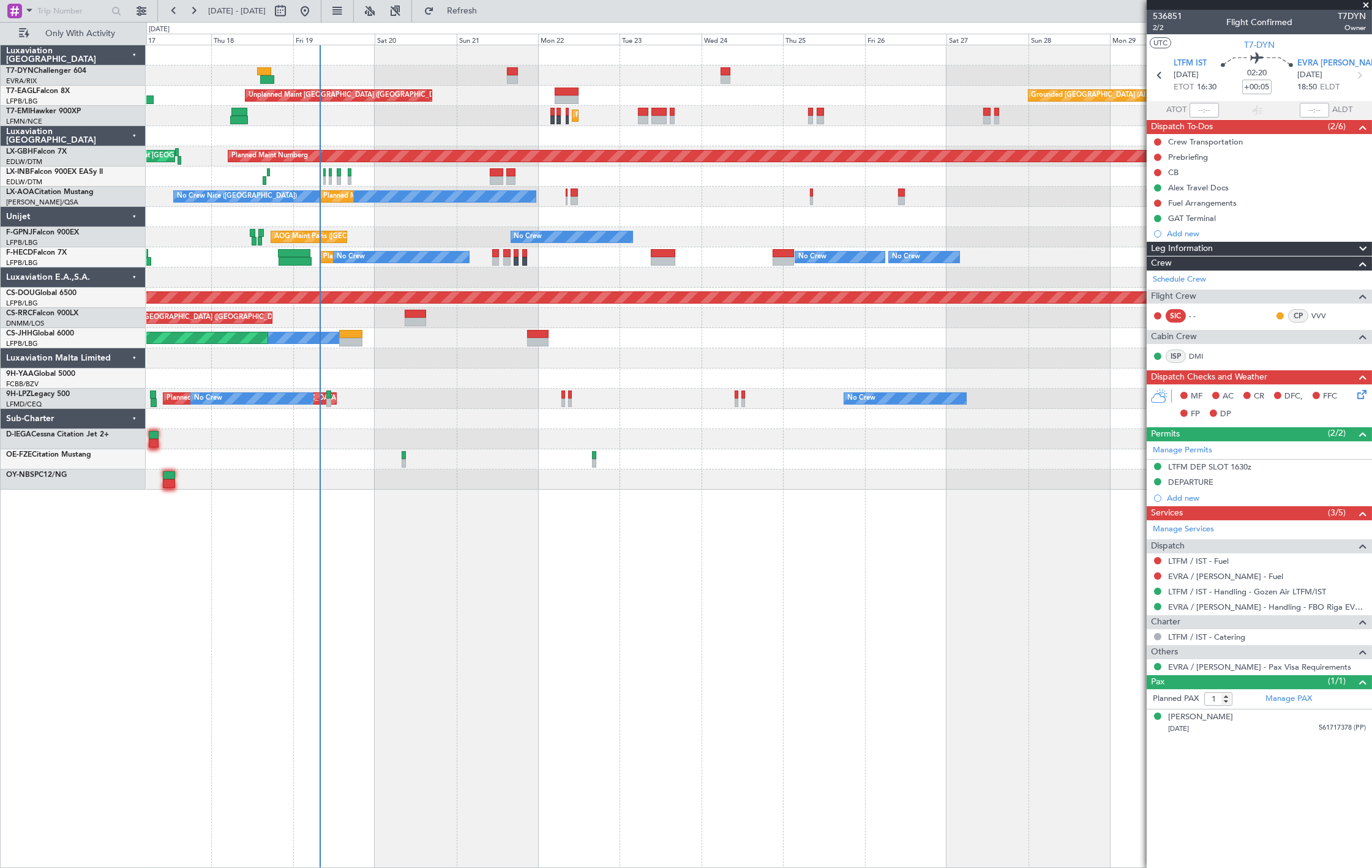
click at [229, 234] on div "Unplanned Maint Riga (Riga Intl) Unplanned Maint Paris (Le Bourget) Grounded Du…" at bounding box center [759, 267] width 1226 height 444
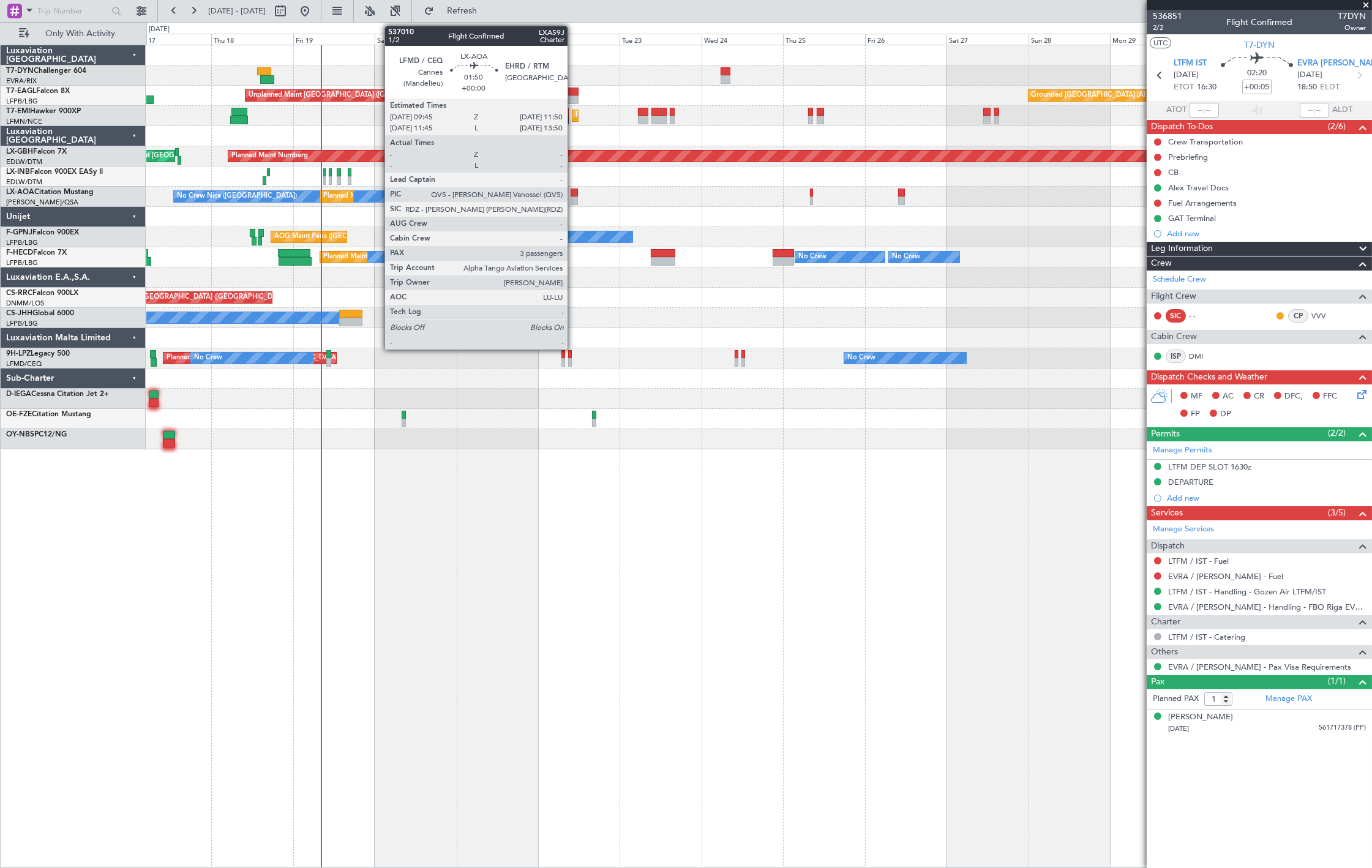
click at [574, 198] on div at bounding box center [574, 200] width 8 height 8
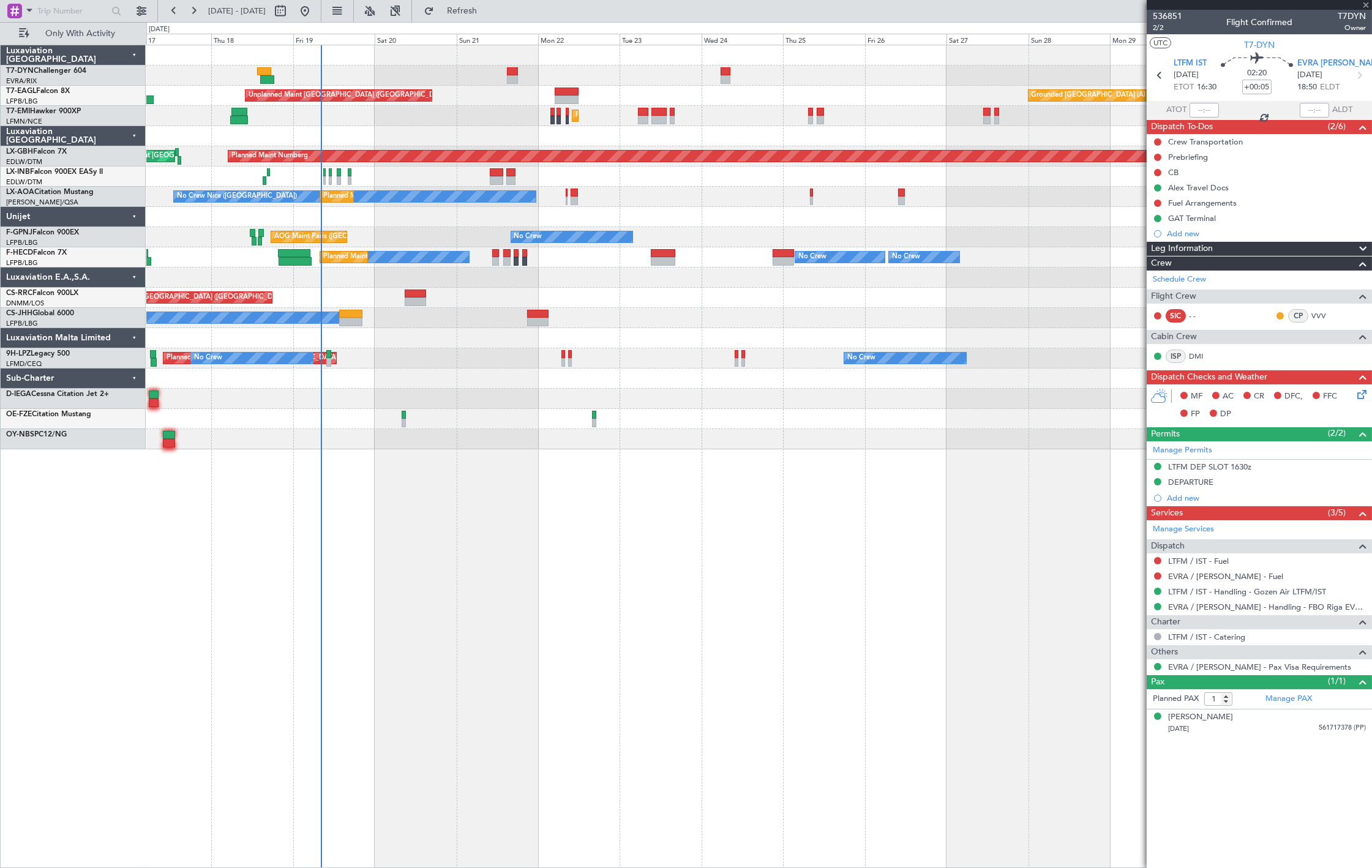
type input "3"
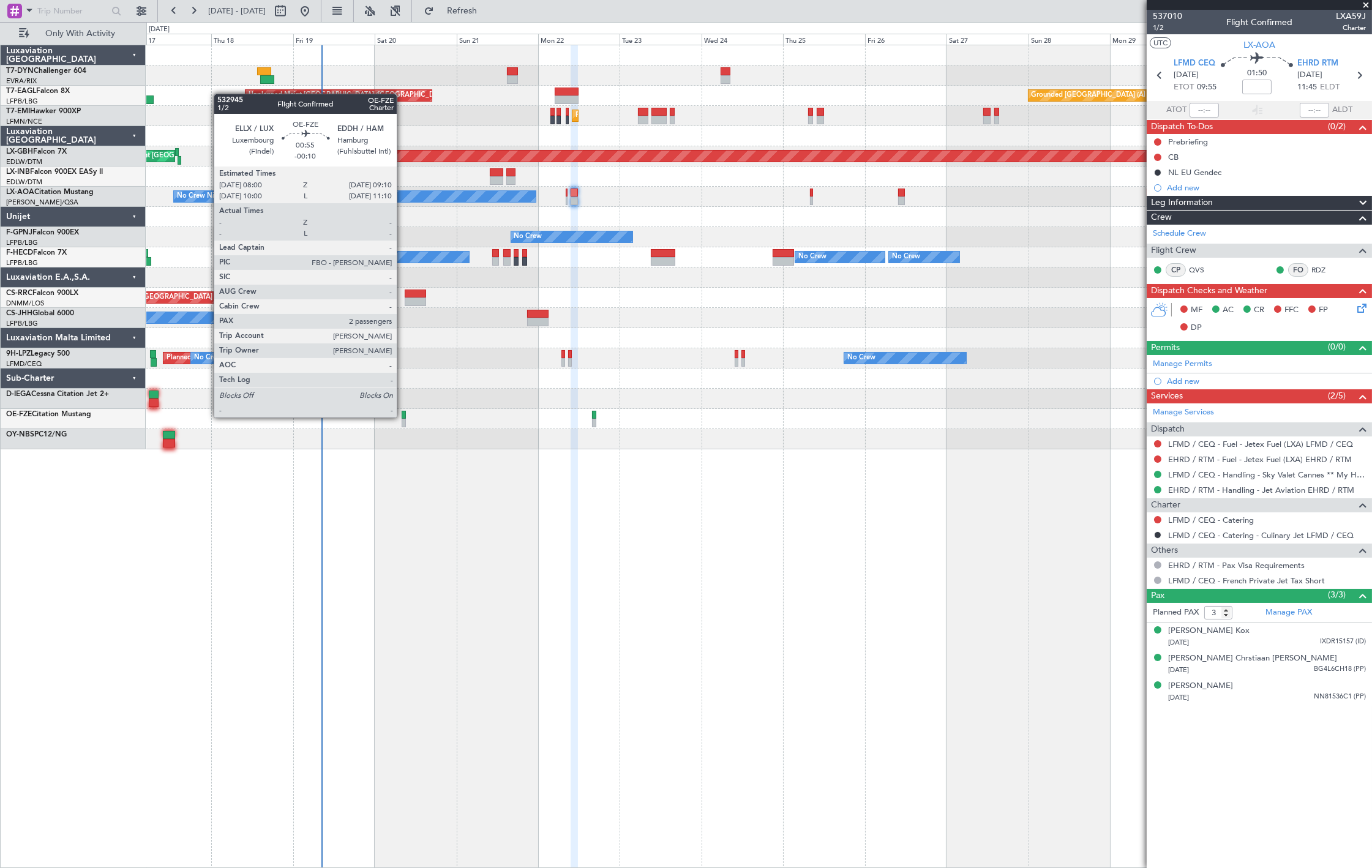
click at [403, 416] on div at bounding box center [404, 415] width 5 height 8
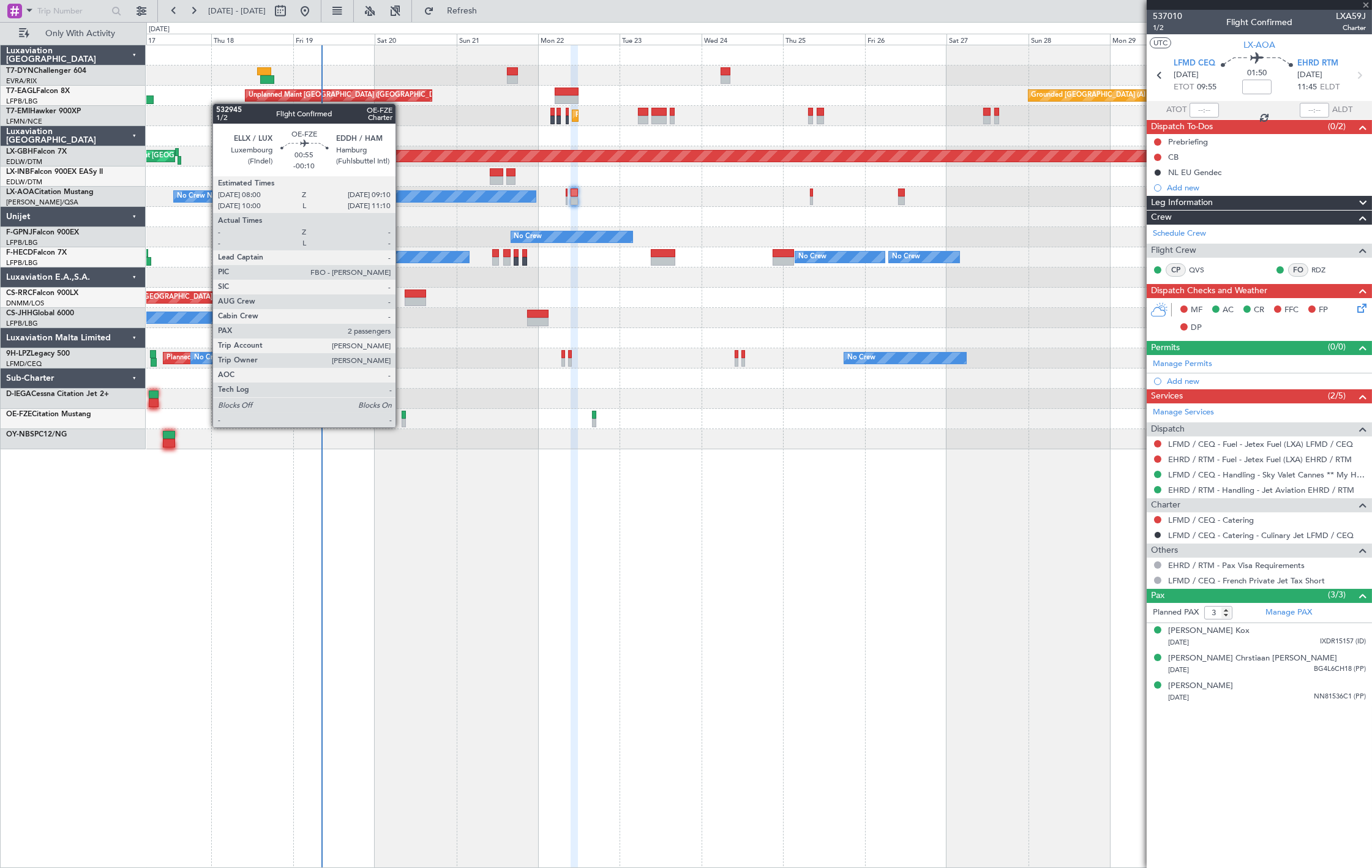
type input "-00:10"
type input "2"
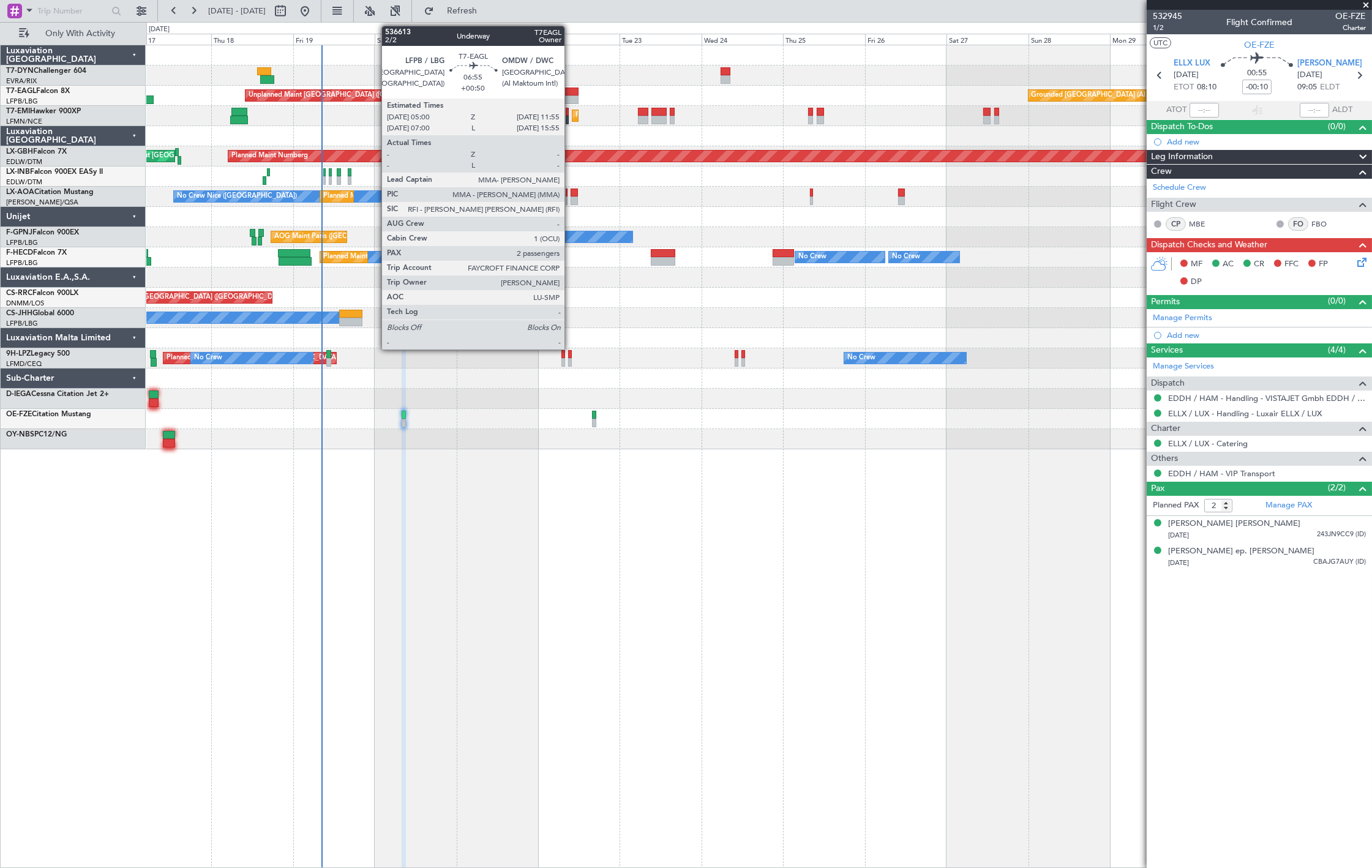
click at [571, 89] on div at bounding box center [567, 92] width 24 height 8
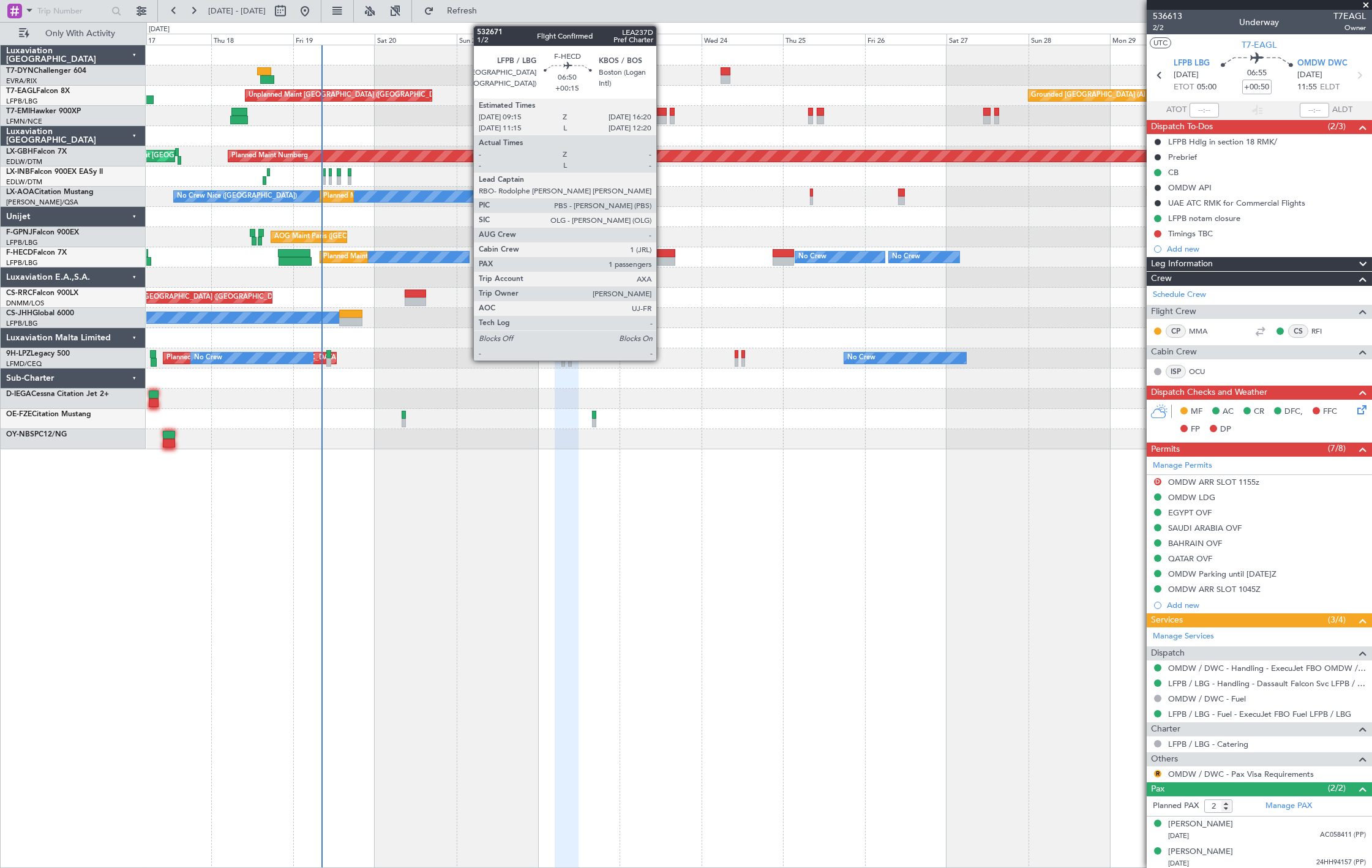
click at [663, 257] on div at bounding box center [663, 261] width 25 height 8
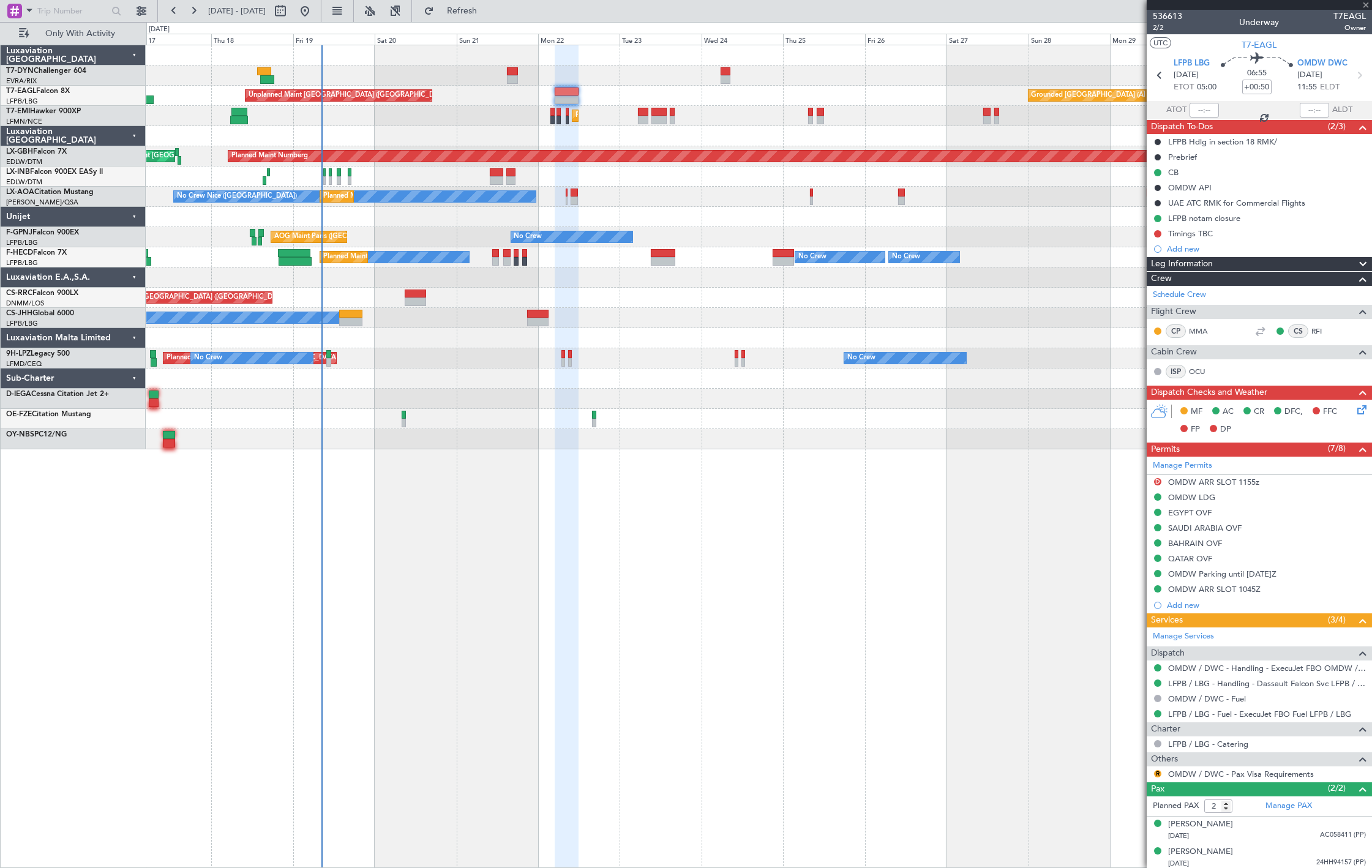
type input "+00:15"
type input "1"
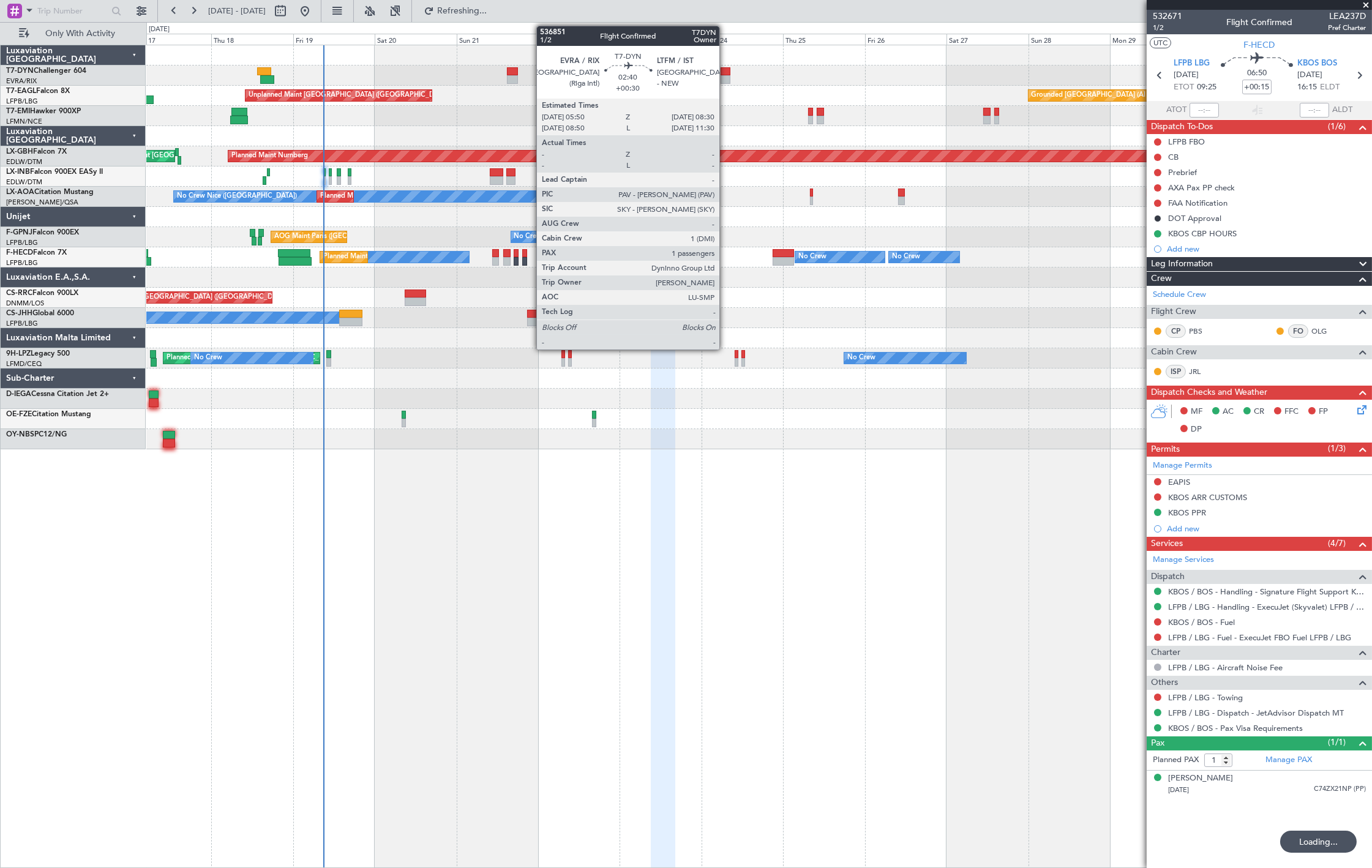
click at [726, 73] on div at bounding box center [725, 71] width 9 height 8
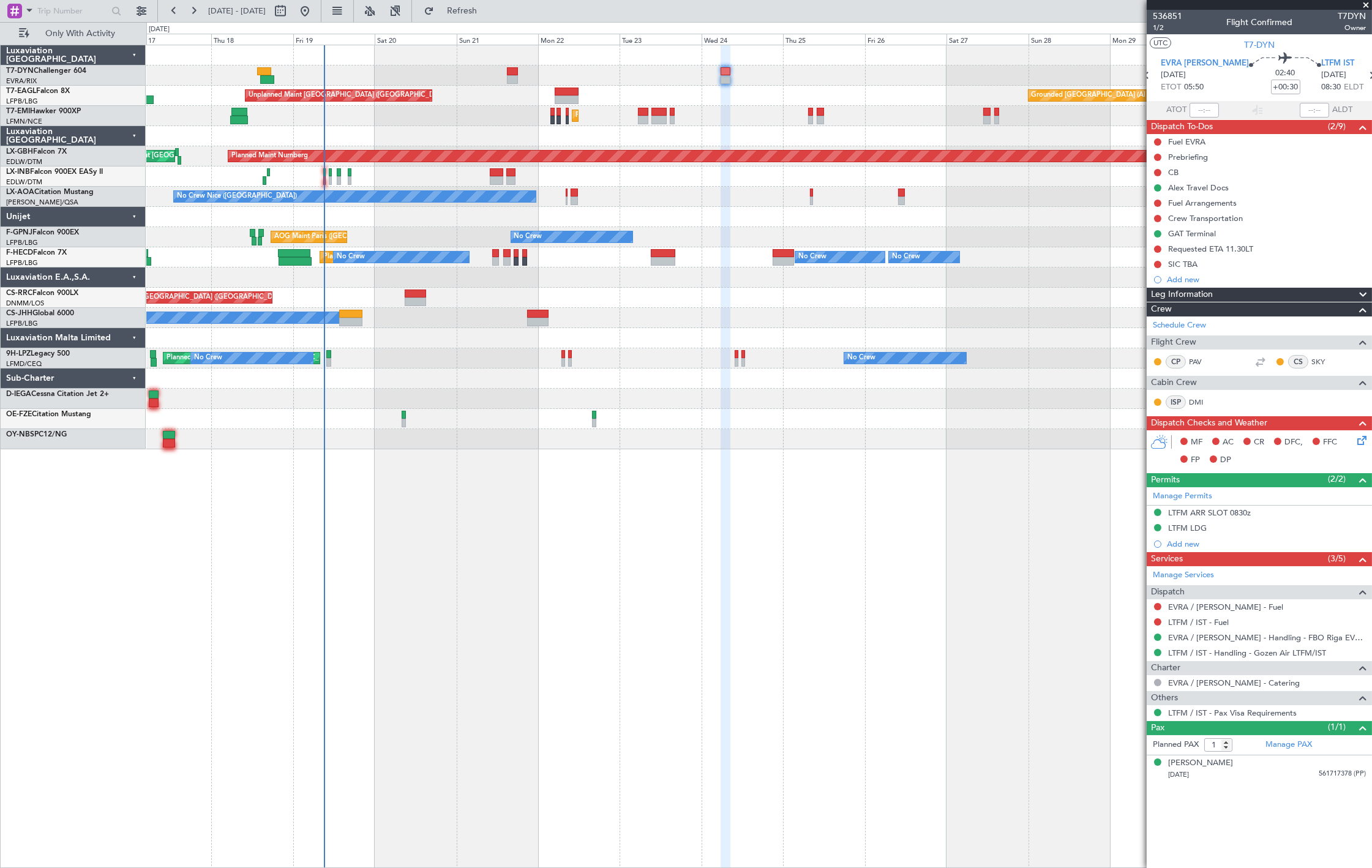
click at [709, 76] on div "Unplanned Maint [GEOGRAPHIC_DATA] (Riga Intl)" at bounding box center [759, 75] width 1226 height 20
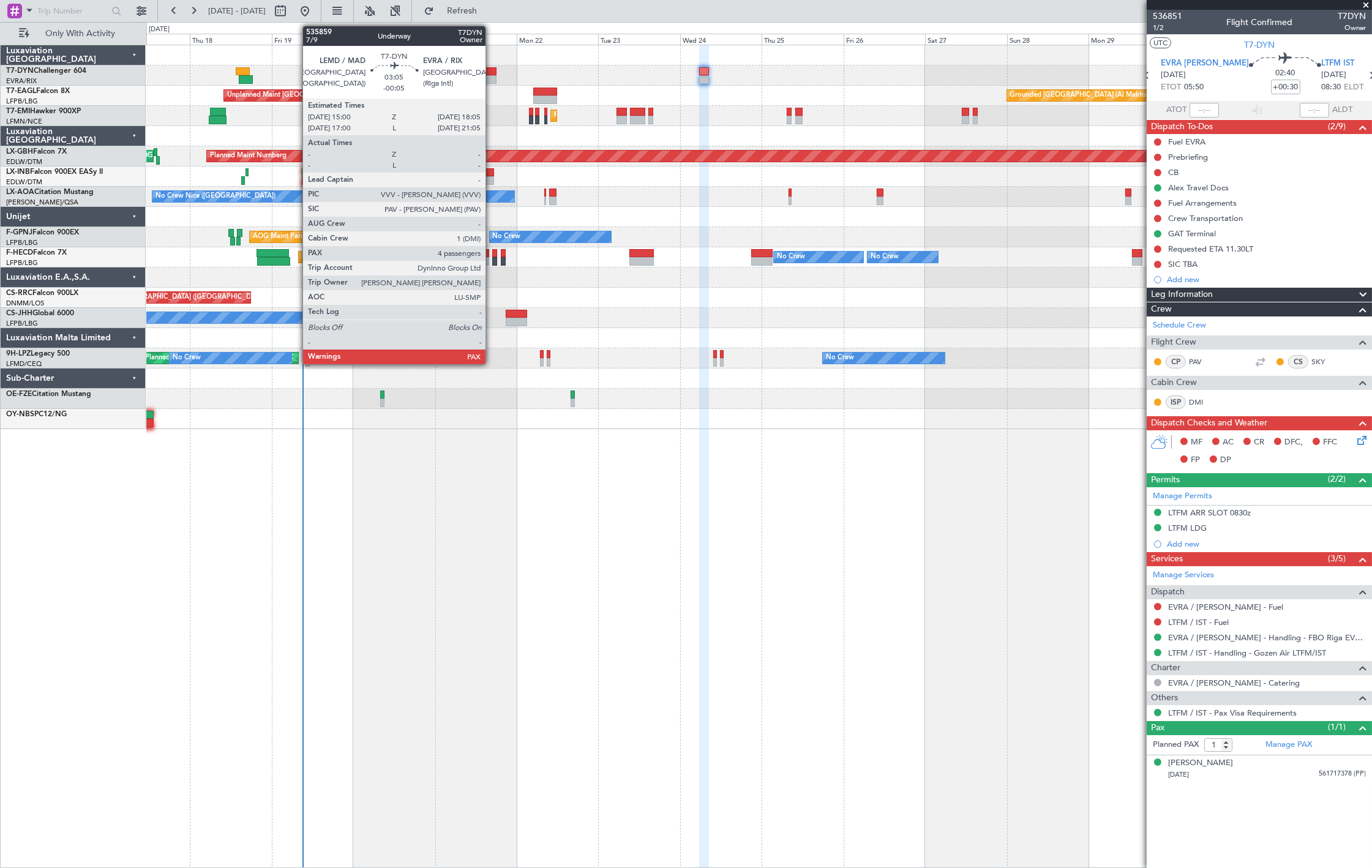
click at [492, 71] on div at bounding box center [491, 71] width 11 height 8
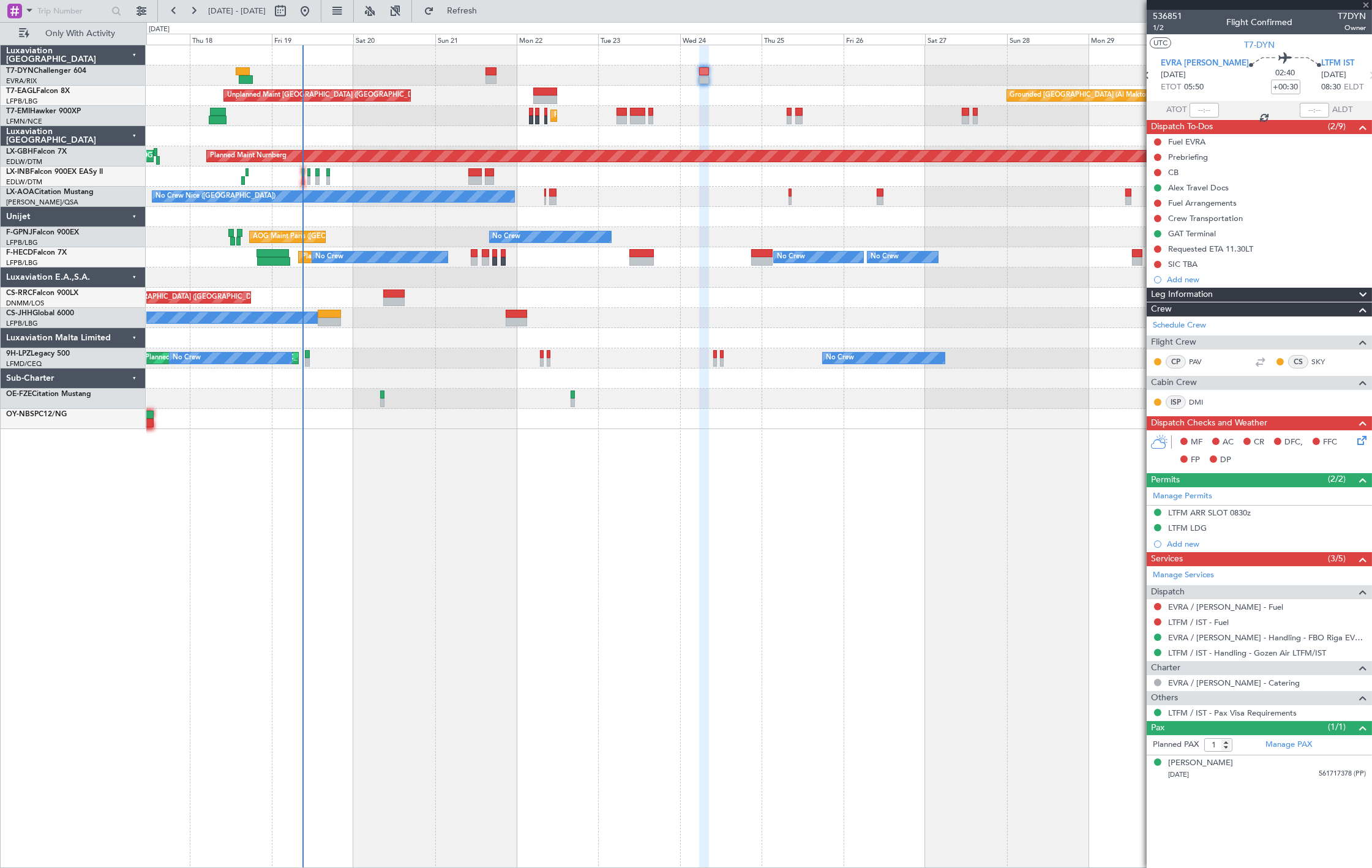
type input "-00:05"
type input "4"
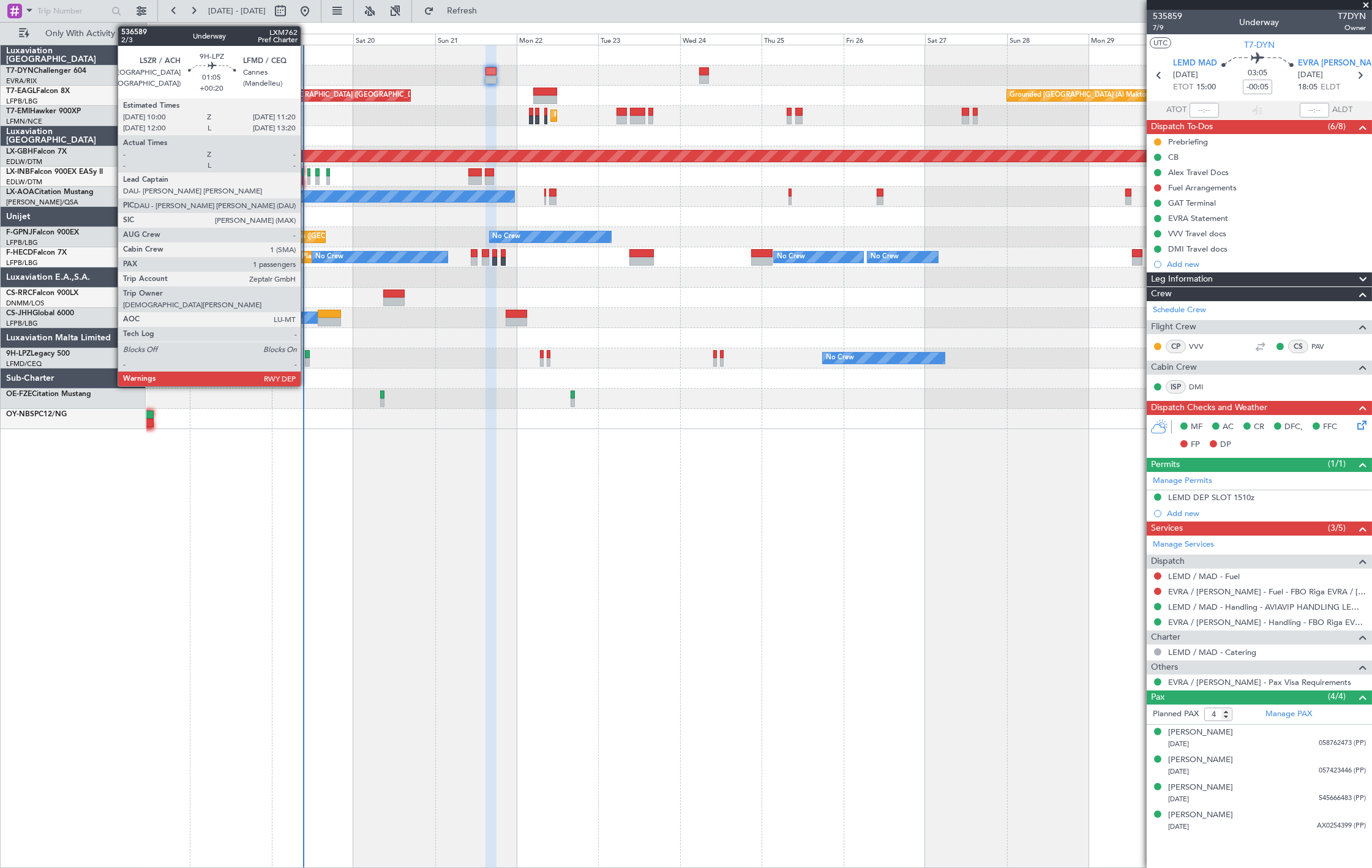
click at [306, 359] on div at bounding box center [307, 362] width 5 height 8
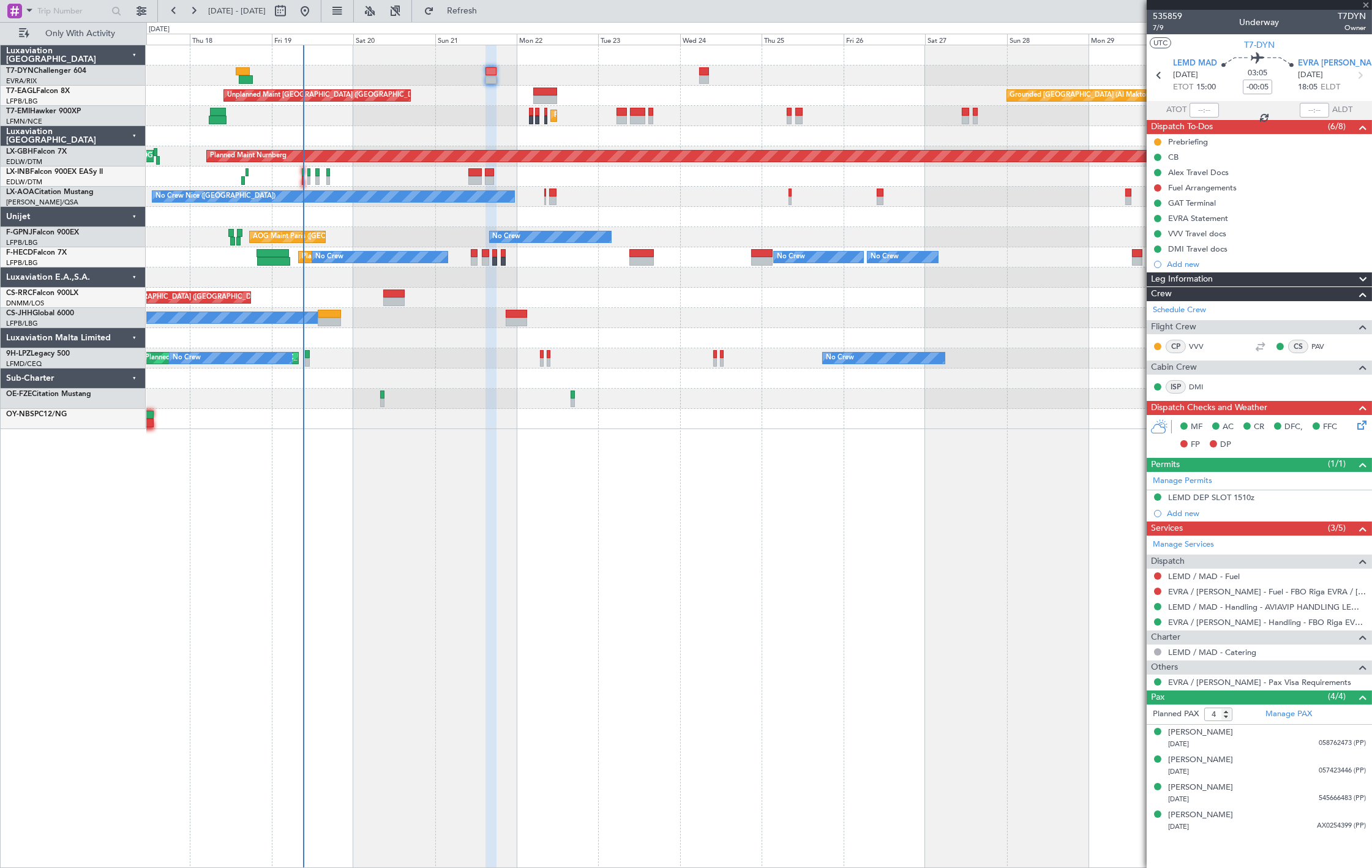
type input "+00:20"
type input "1"
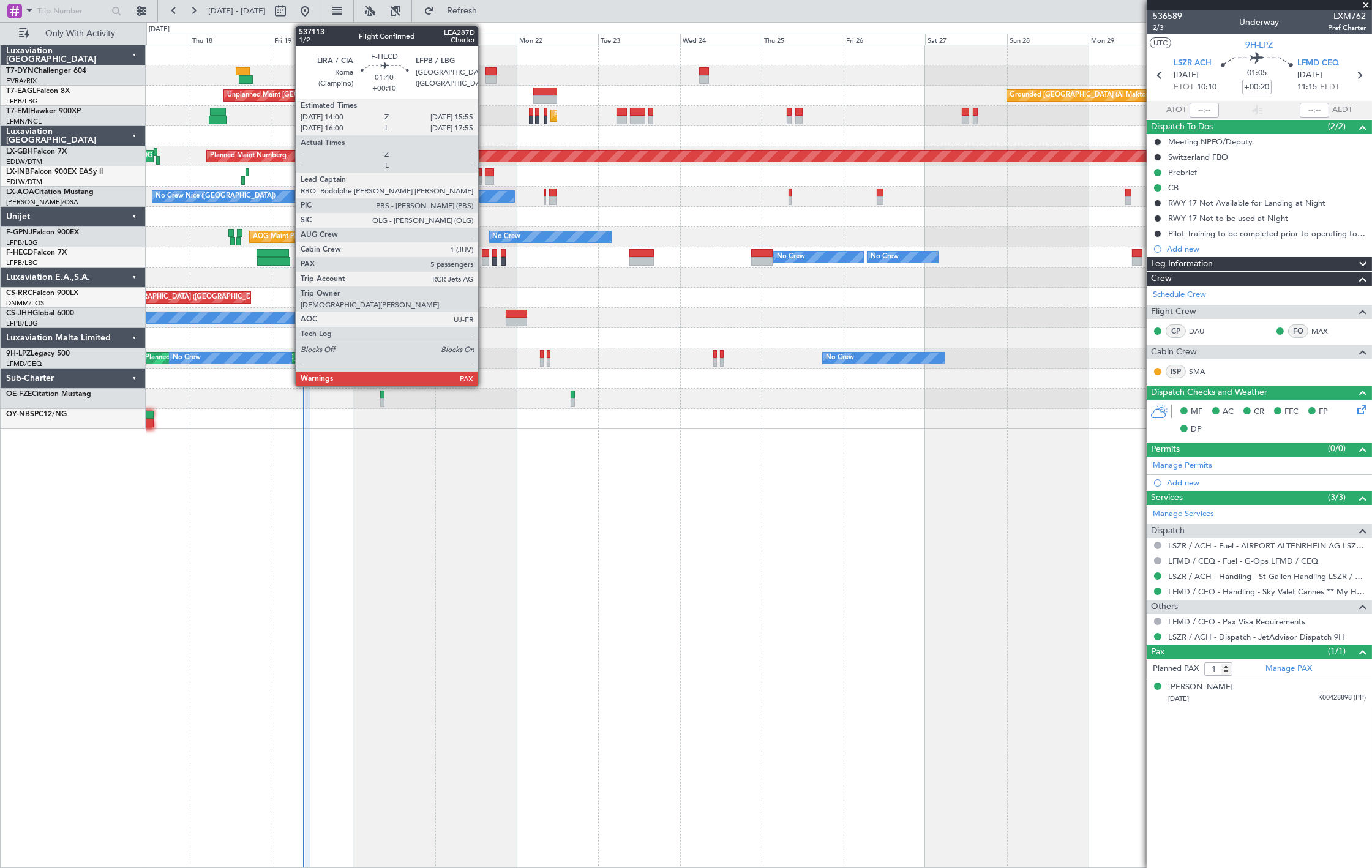
click at [484, 253] on div at bounding box center [485, 253] width 7 height 8
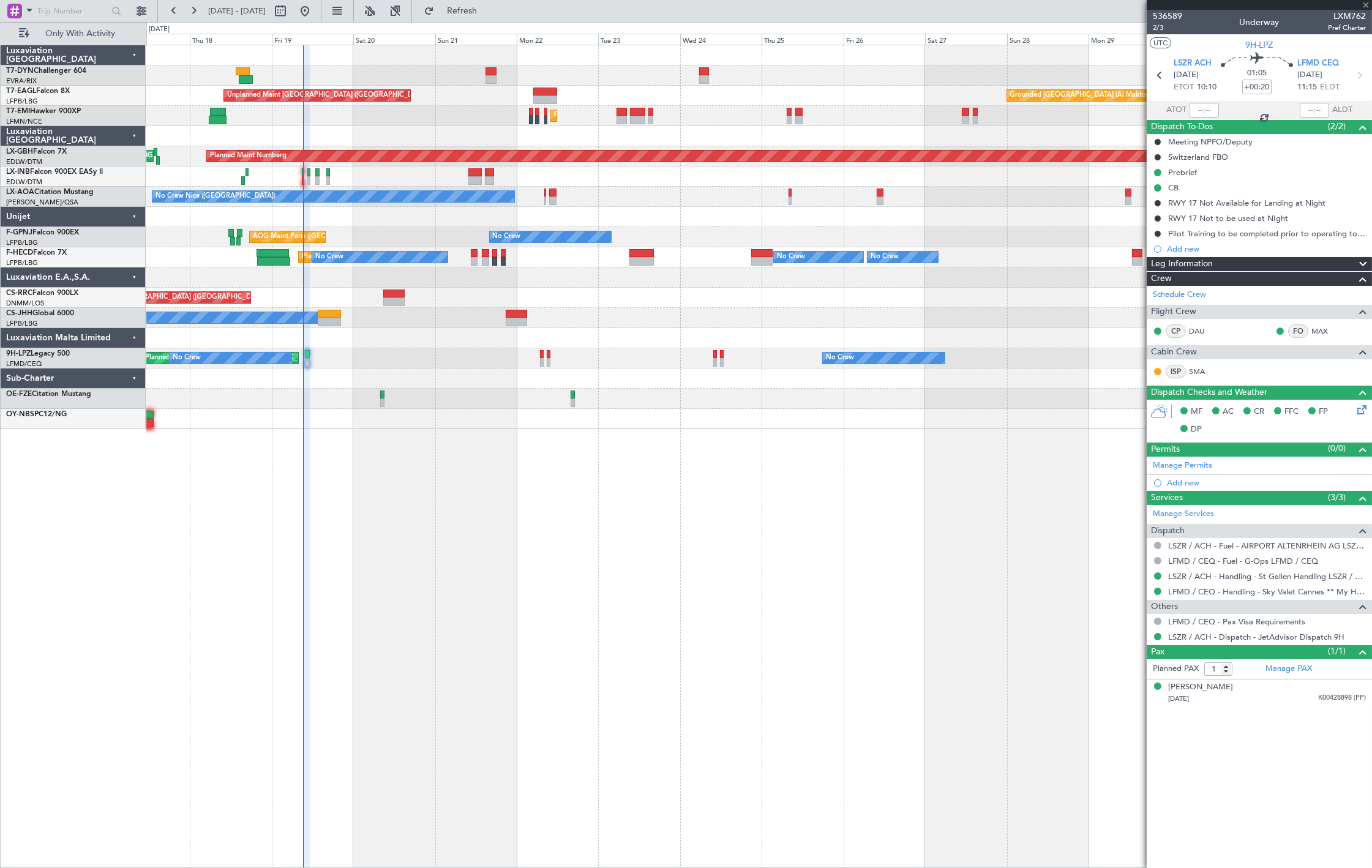
type input "+00:10"
type input "7"
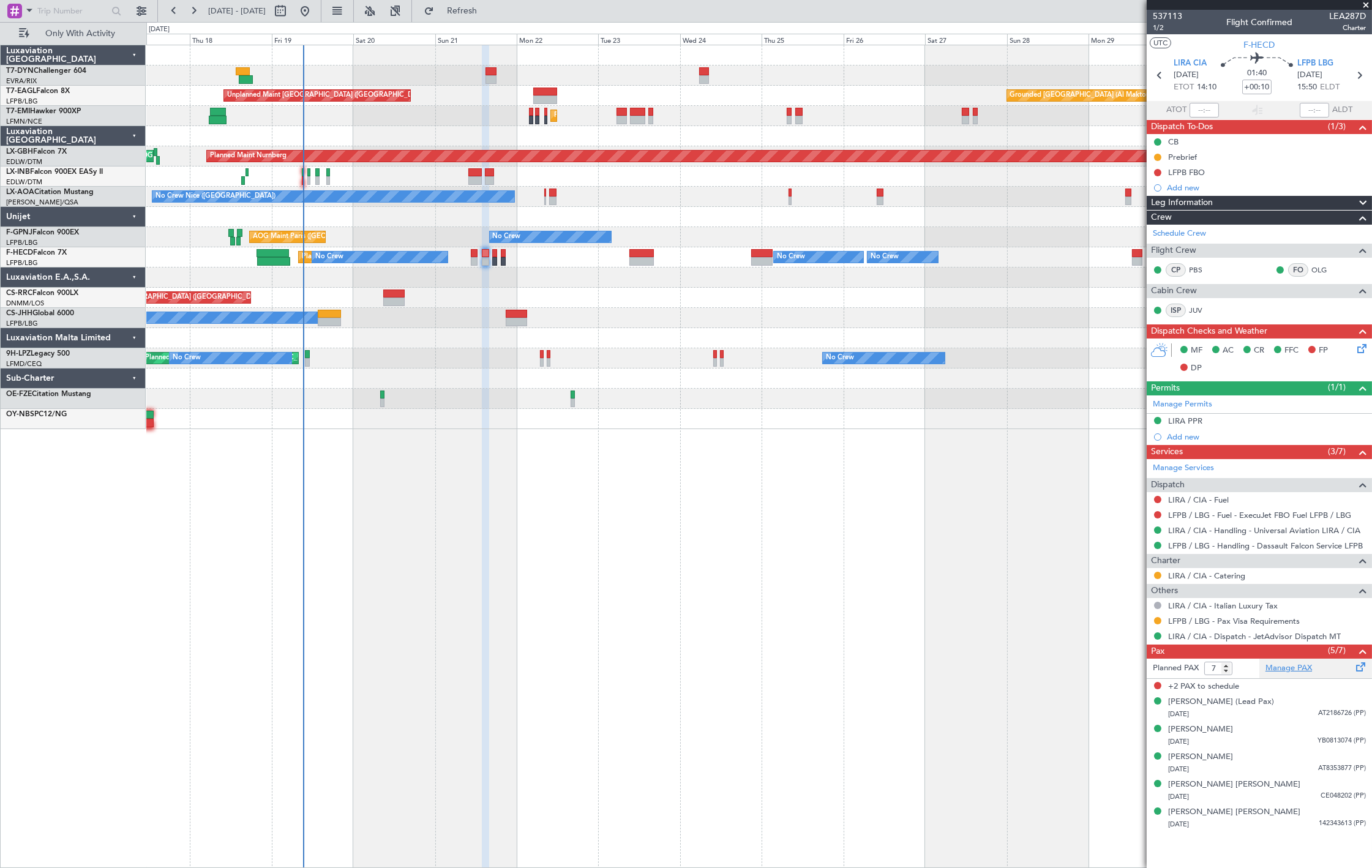
click at [1279, 668] on link "Manage PAX" at bounding box center [1289, 669] width 46 height 12
type input "6"
click at [1229, 670] on input "6" at bounding box center [1219, 668] width 28 height 13
click at [1243, 669] on form "Planned PAX 6" at bounding box center [1203, 668] width 112 height 19
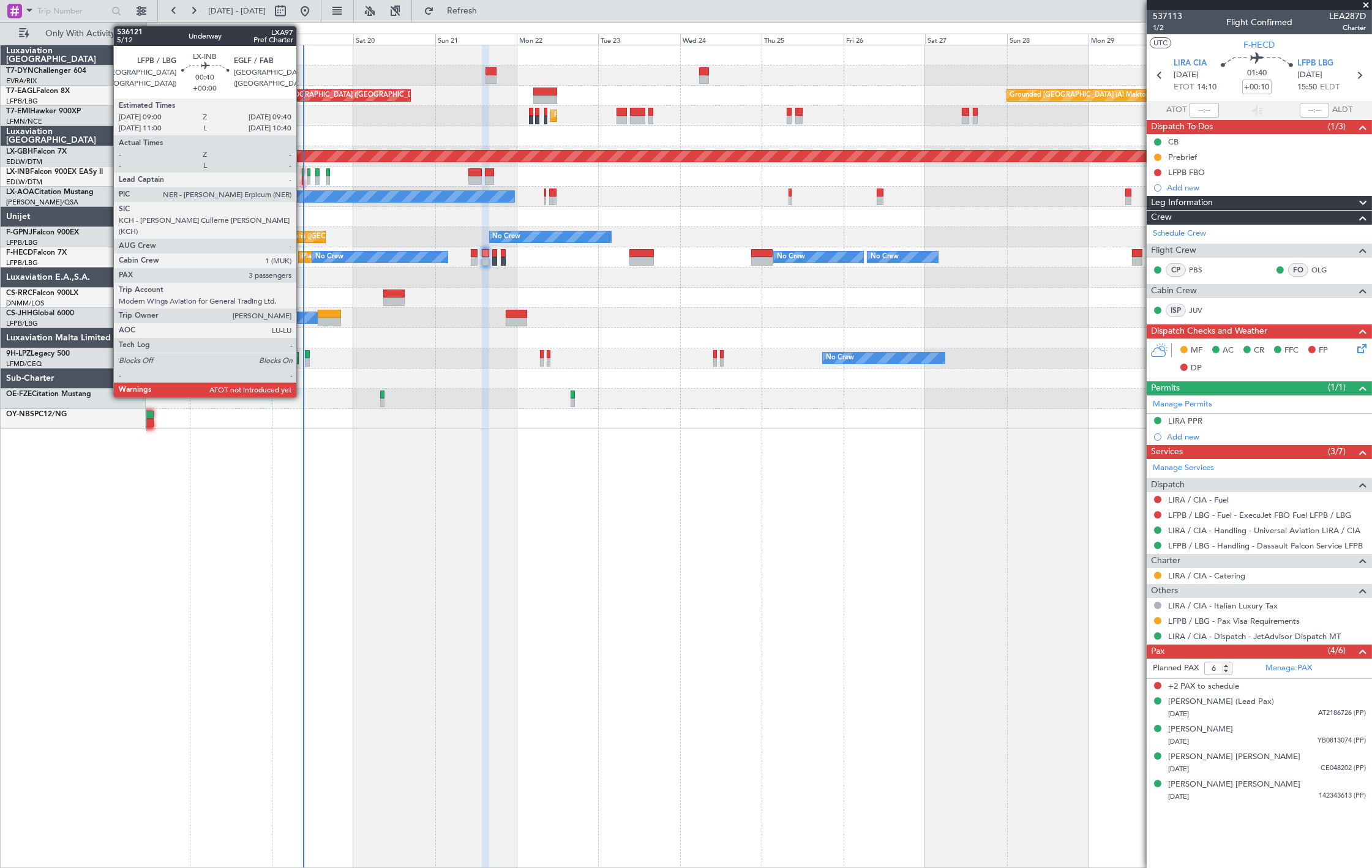
click at [303, 172] on div at bounding box center [303, 172] width 2 height 8
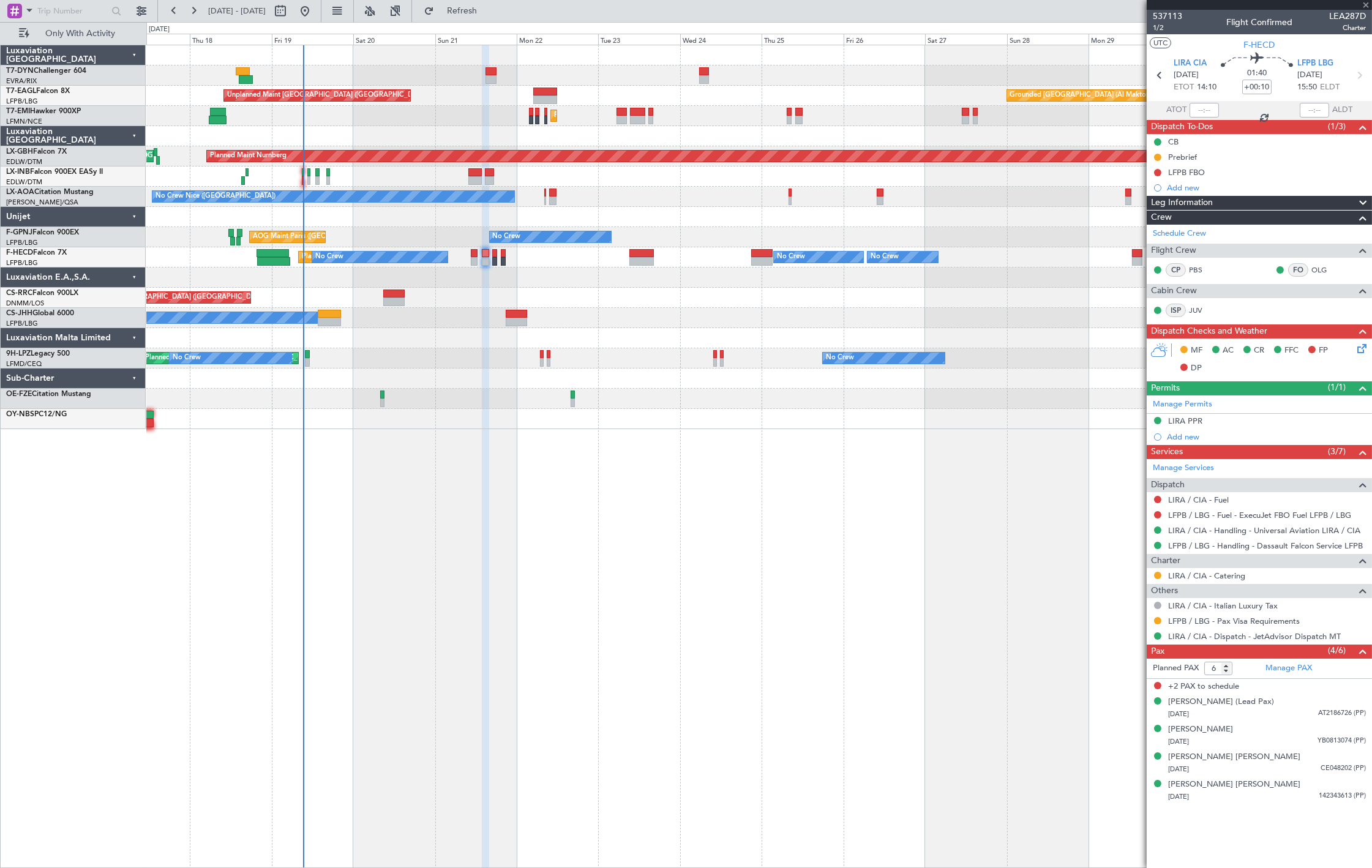
type input "3"
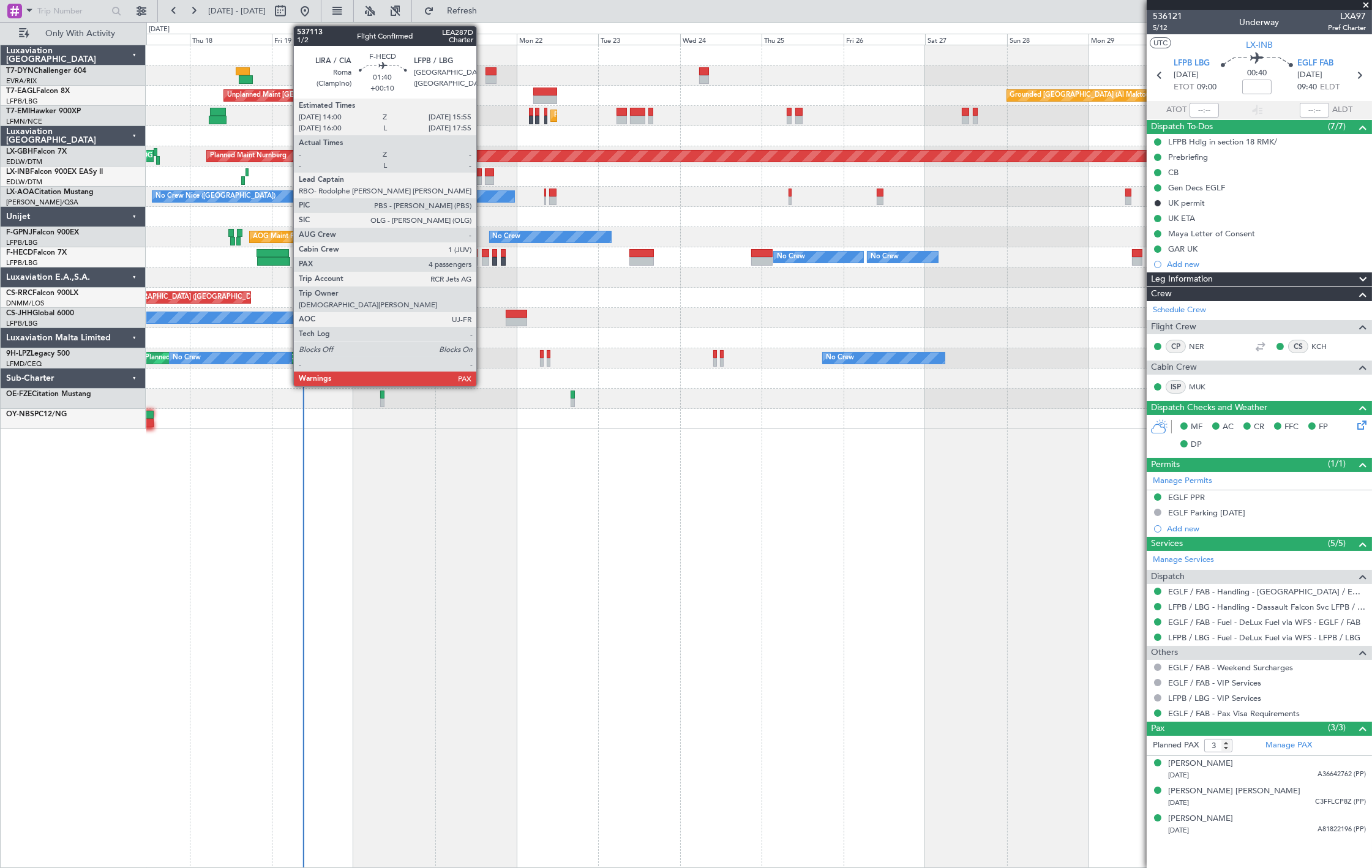
click at [483, 257] on div at bounding box center [485, 261] width 7 height 8
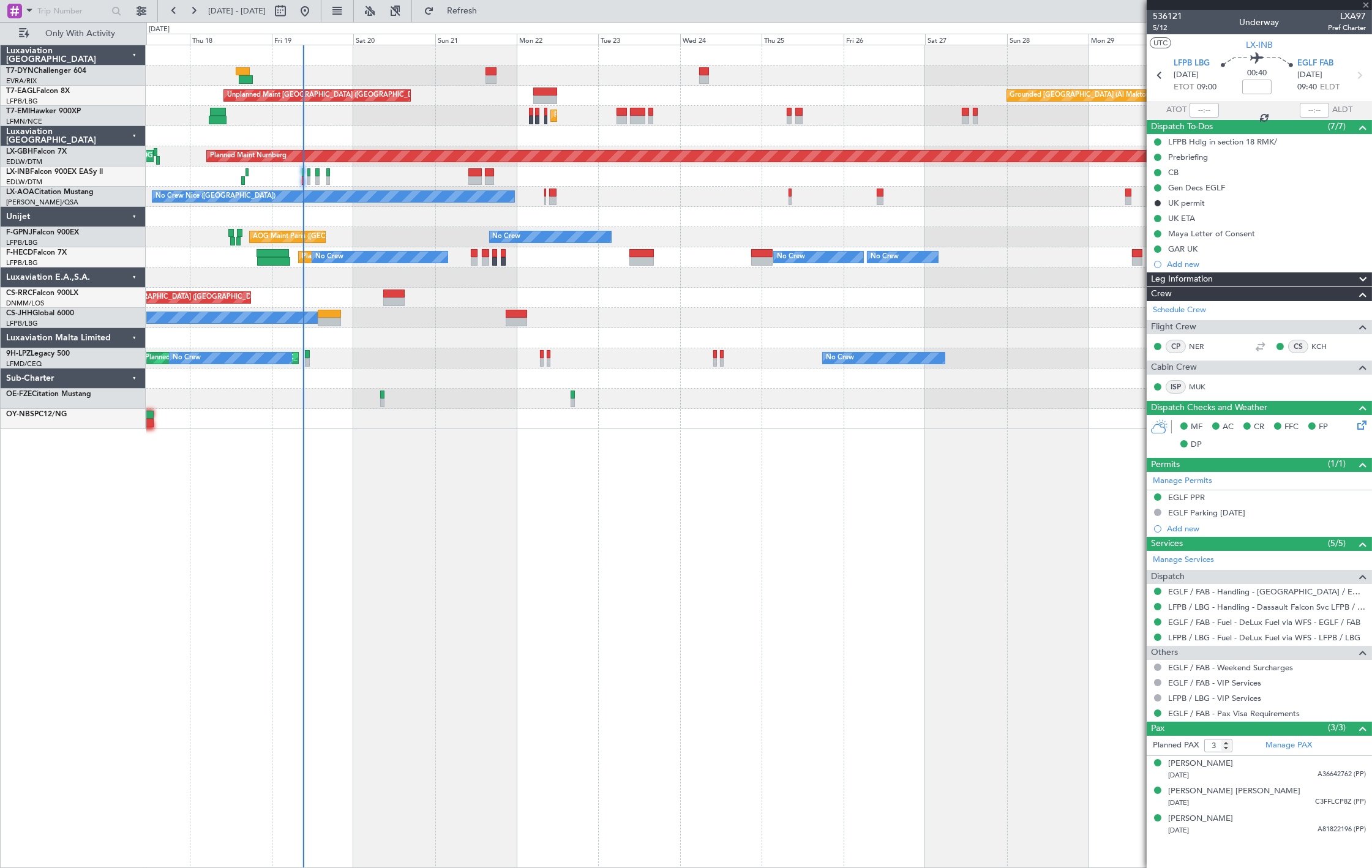
type input "+00:10"
type input "6"
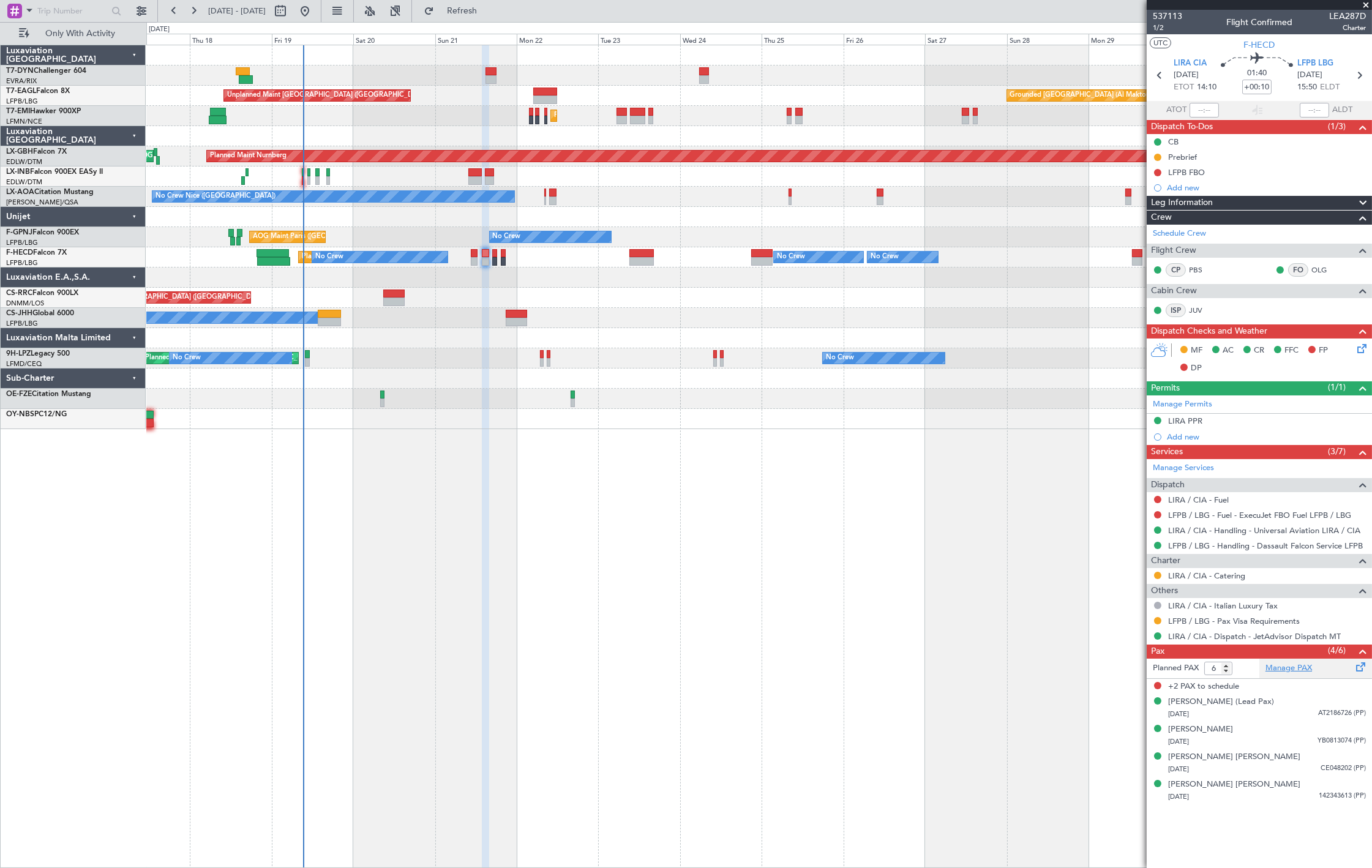
click at [1298, 669] on link "Manage PAX" at bounding box center [1289, 669] width 46 height 12
click at [1290, 663] on link "Manage PAX" at bounding box center [1289, 669] width 46 height 12
click at [1303, 669] on link "Manage PAX" at bounding box center [1289, 669] width 46 height 12
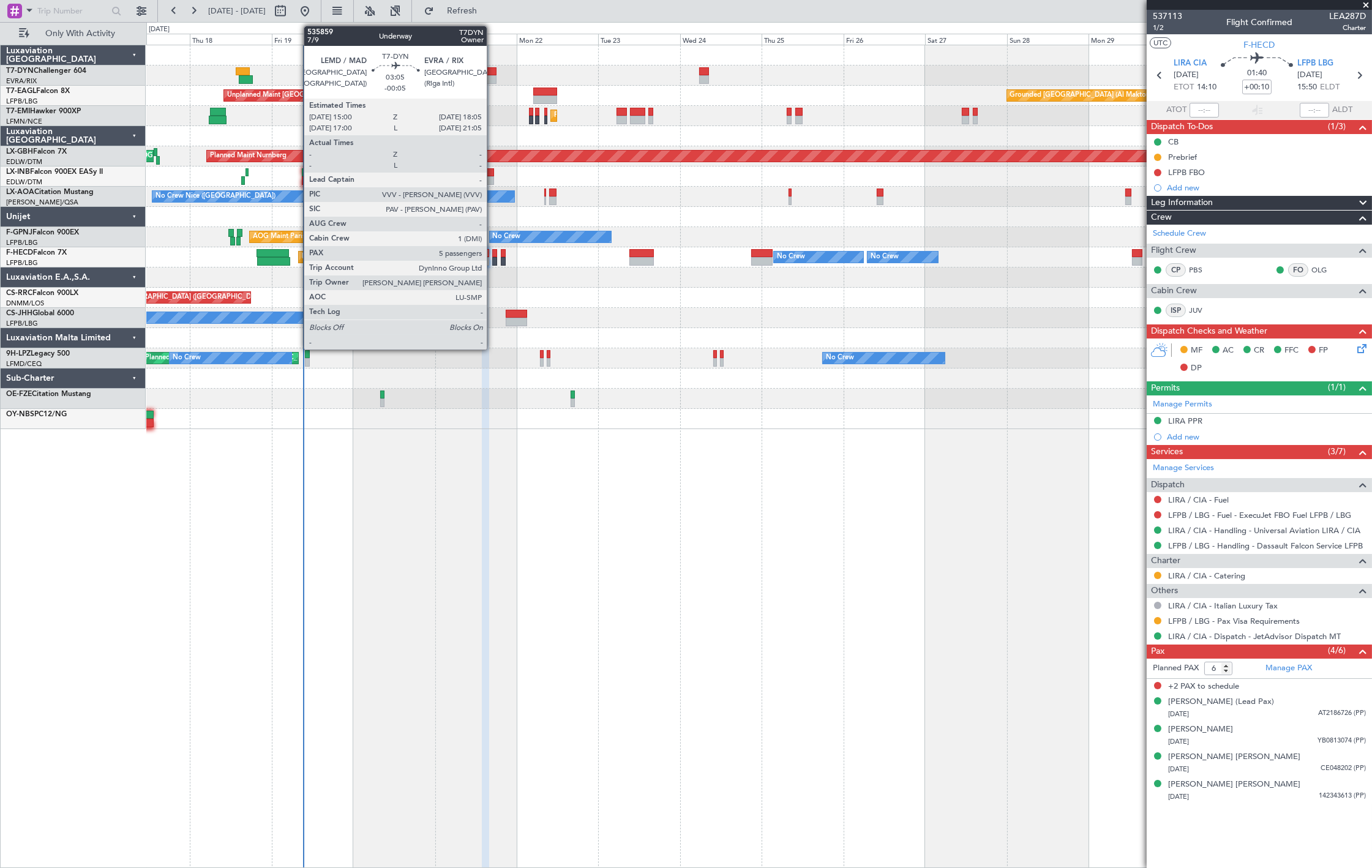
click at [493, 75] on div at bounding box center [491, 79] width 11 height 8
type input "-00:05"
type input "5"
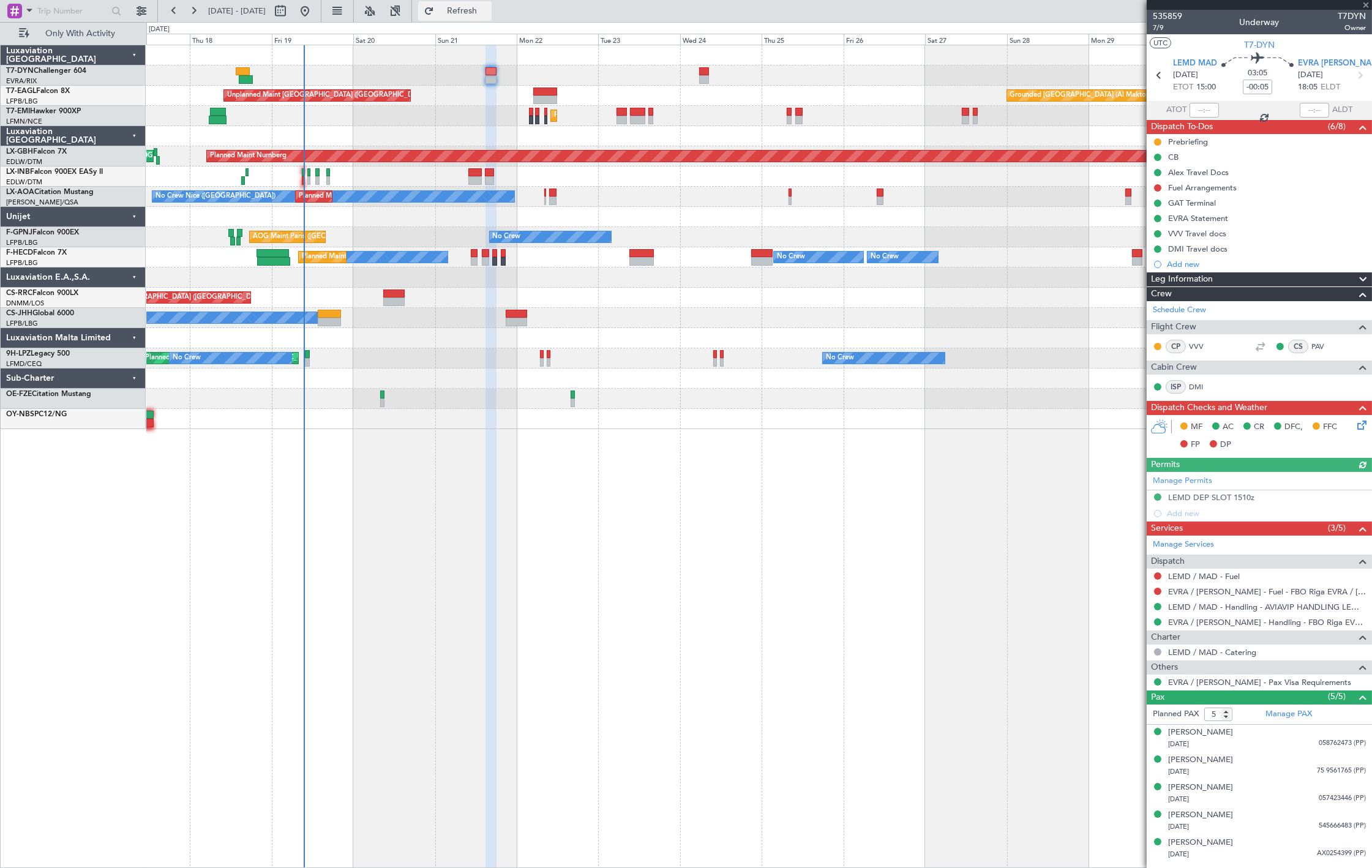
click at [488, 15] on span "Refresh" at bounding box center [462, 11] width 52 height 8
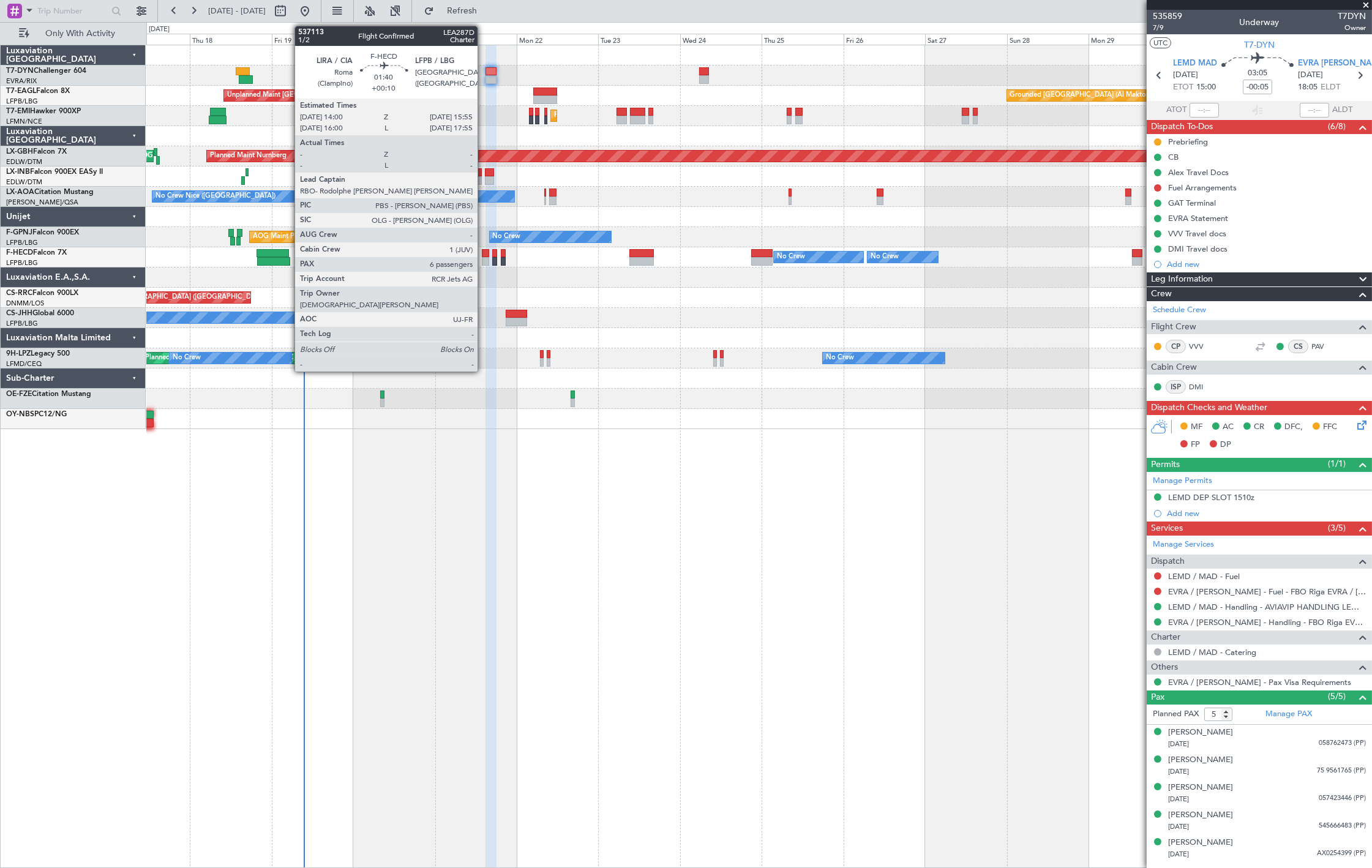
click at [484, 255] on div at bounding box center [485, 253] width 7 height 8
type input "+00:10"
type input "6"
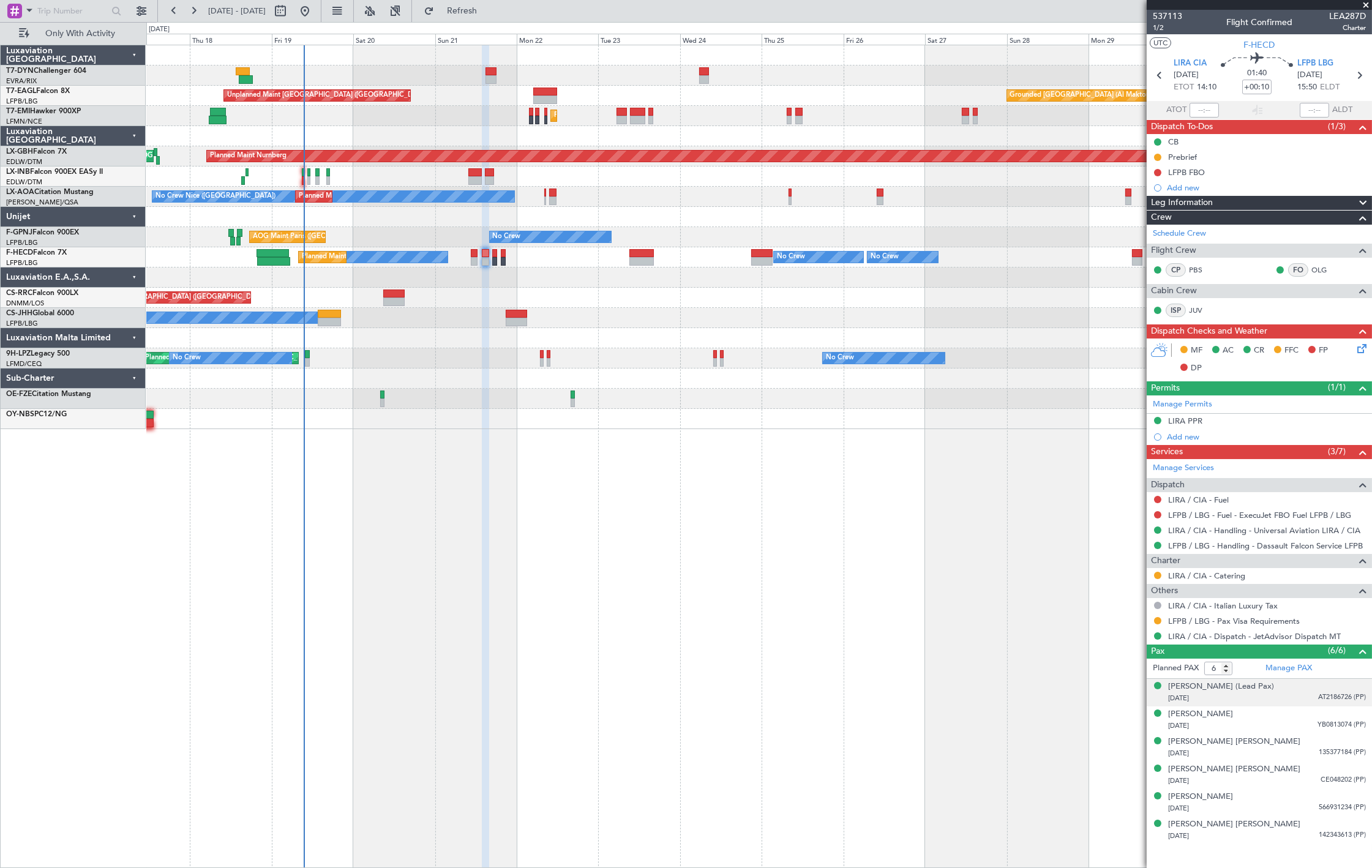
click at [1304, 693] on div "23/10/1952 AT2186726 (PP)" at bounding box center [1267, 699] width 198 height 12
click at [1317, 746] on div "Alessandra Trabattoni 06/05/1987 YB0813074 (PP)" at bounding box center [1267, 749] width 198 height 24
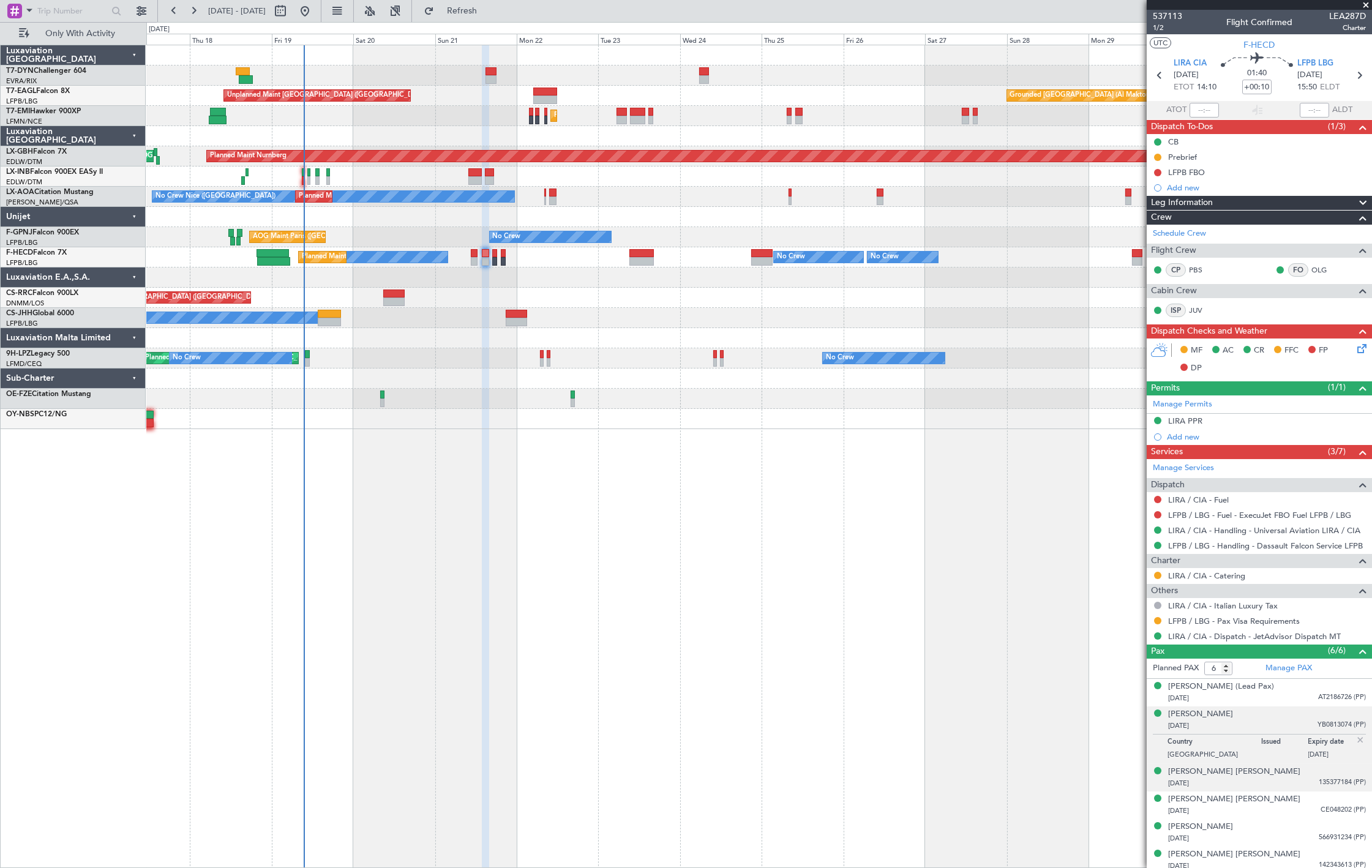
click at [1336, 781] on span "135377184 (PP)" at bounding box center [1342, 783] width 47 height 11
click at [1156, 619] on button at bounding box center [1158, 621] width 8 height 8
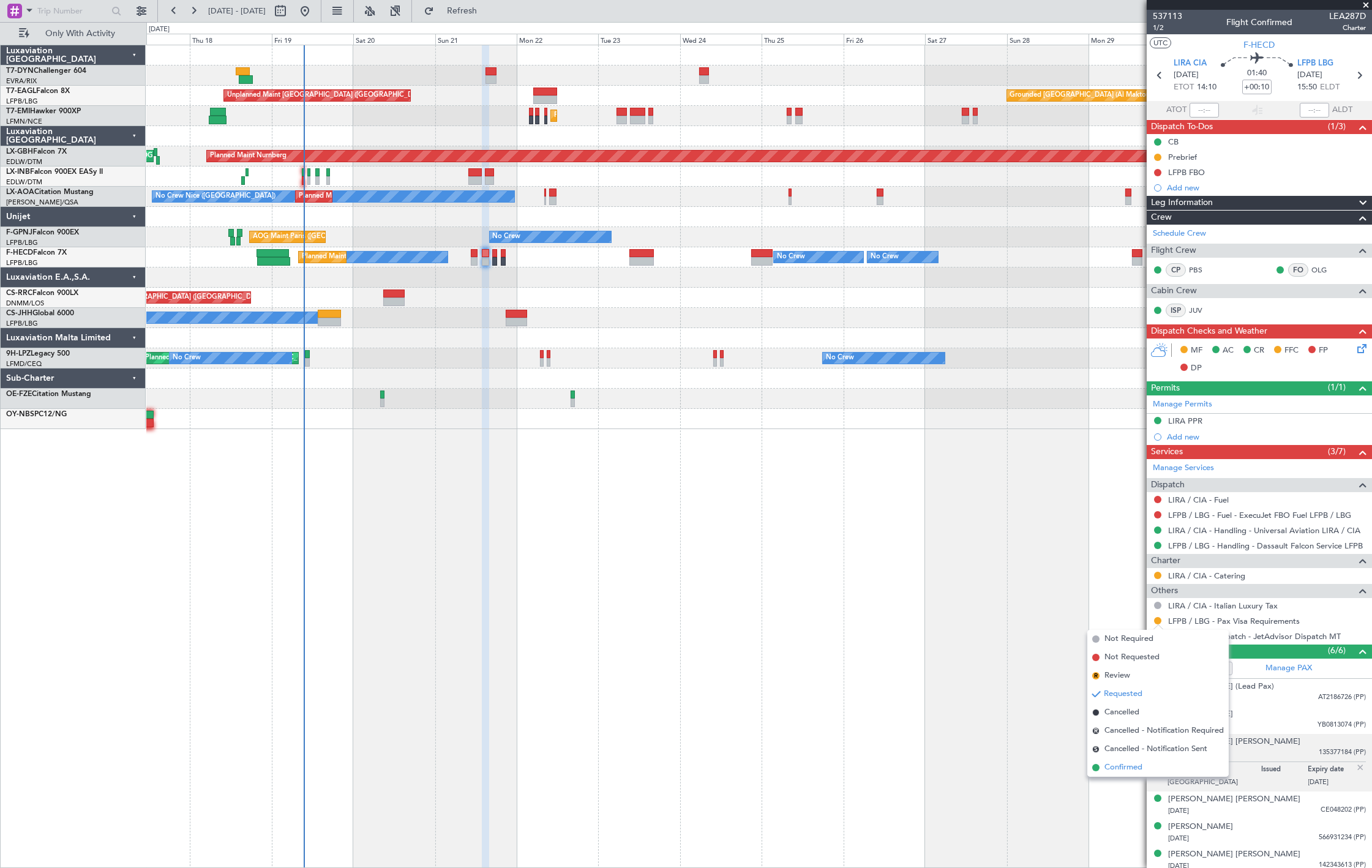
click at [1149, 760] on li "Confirmed" at bounding box center [1159, 767] width 142 height 18
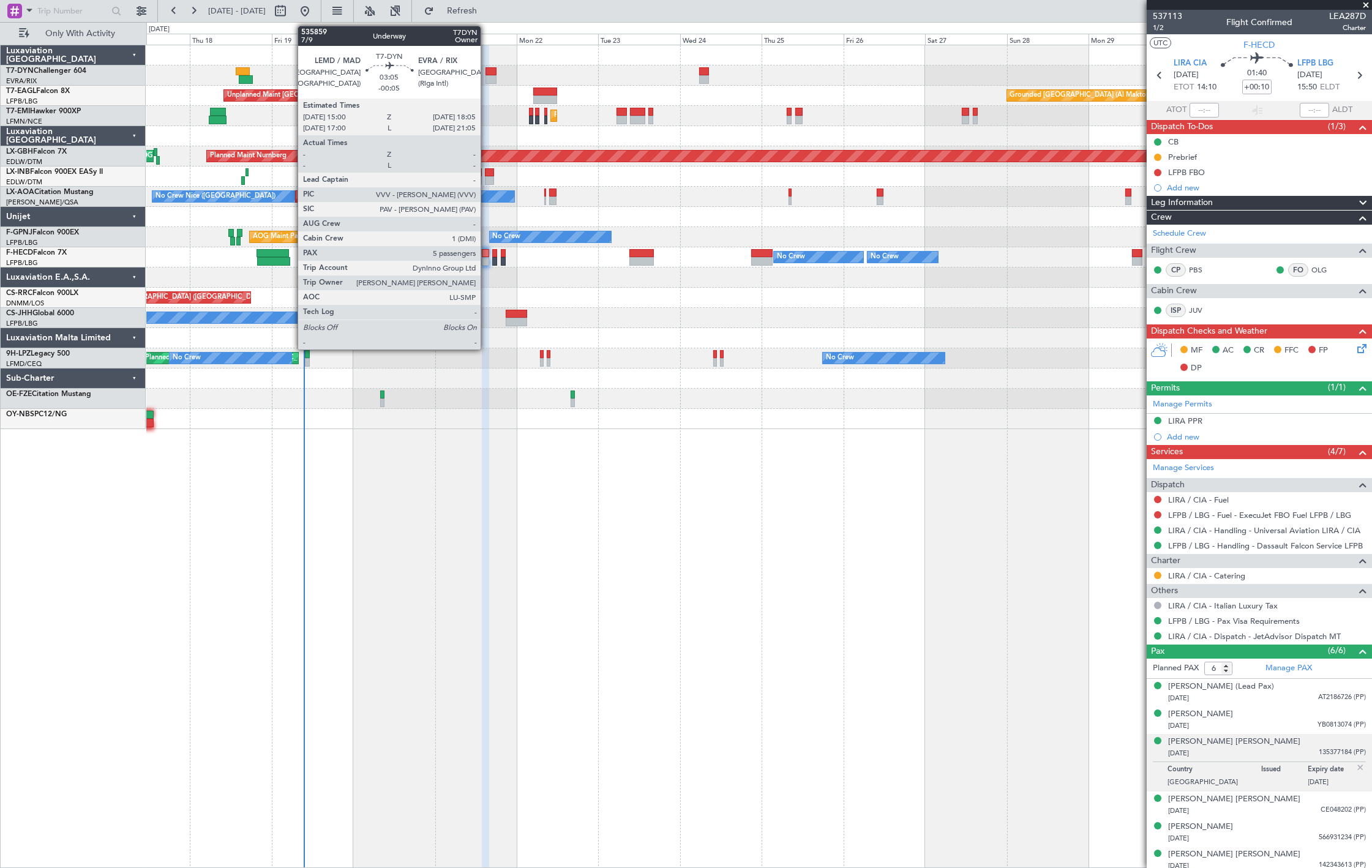
click at [487, 73] on div at bounding box center [491, 71] width 11 height 8
type input "-00:05"
type input "5"
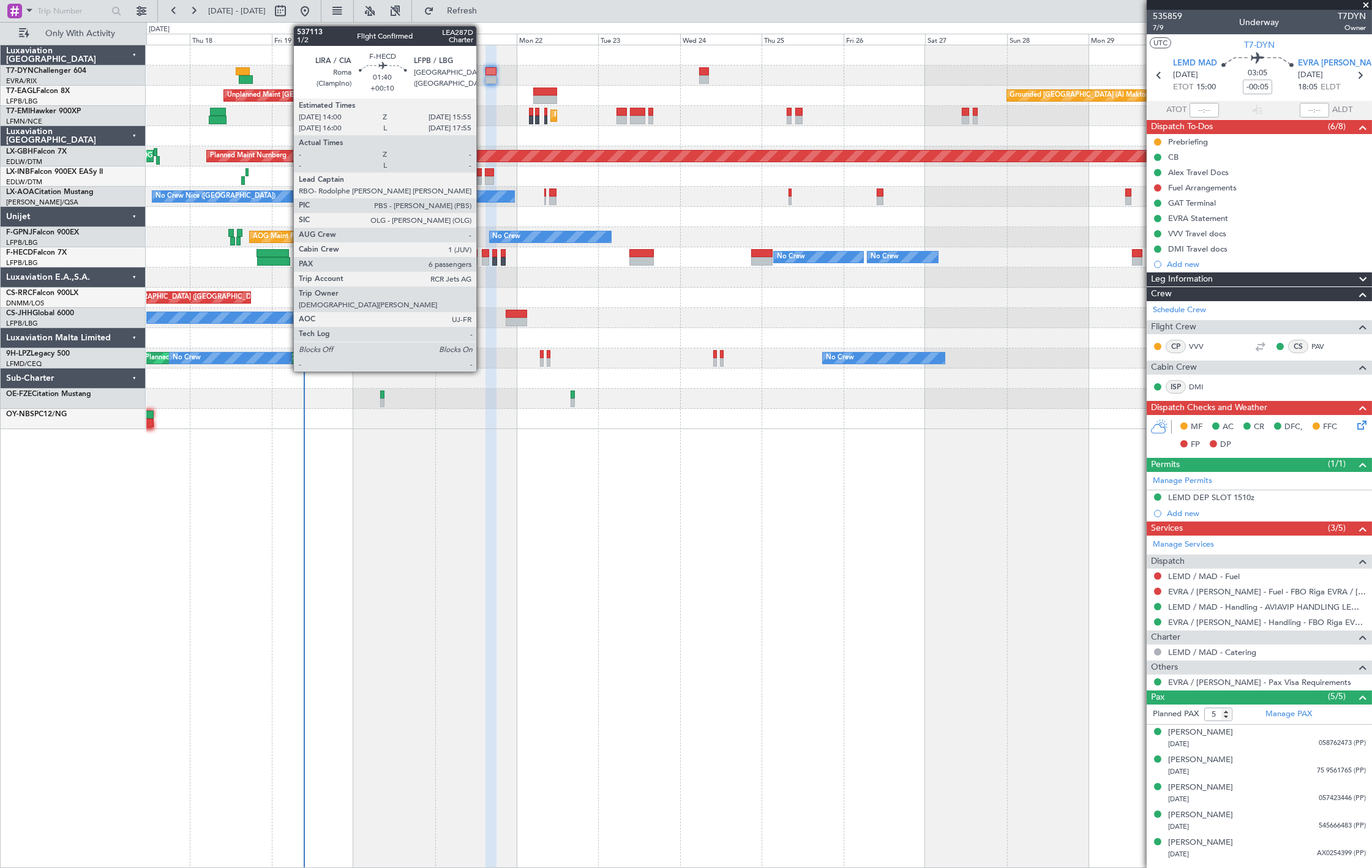
click at [483, 260] on div at bounding box center [485, 261] width 7 height 8
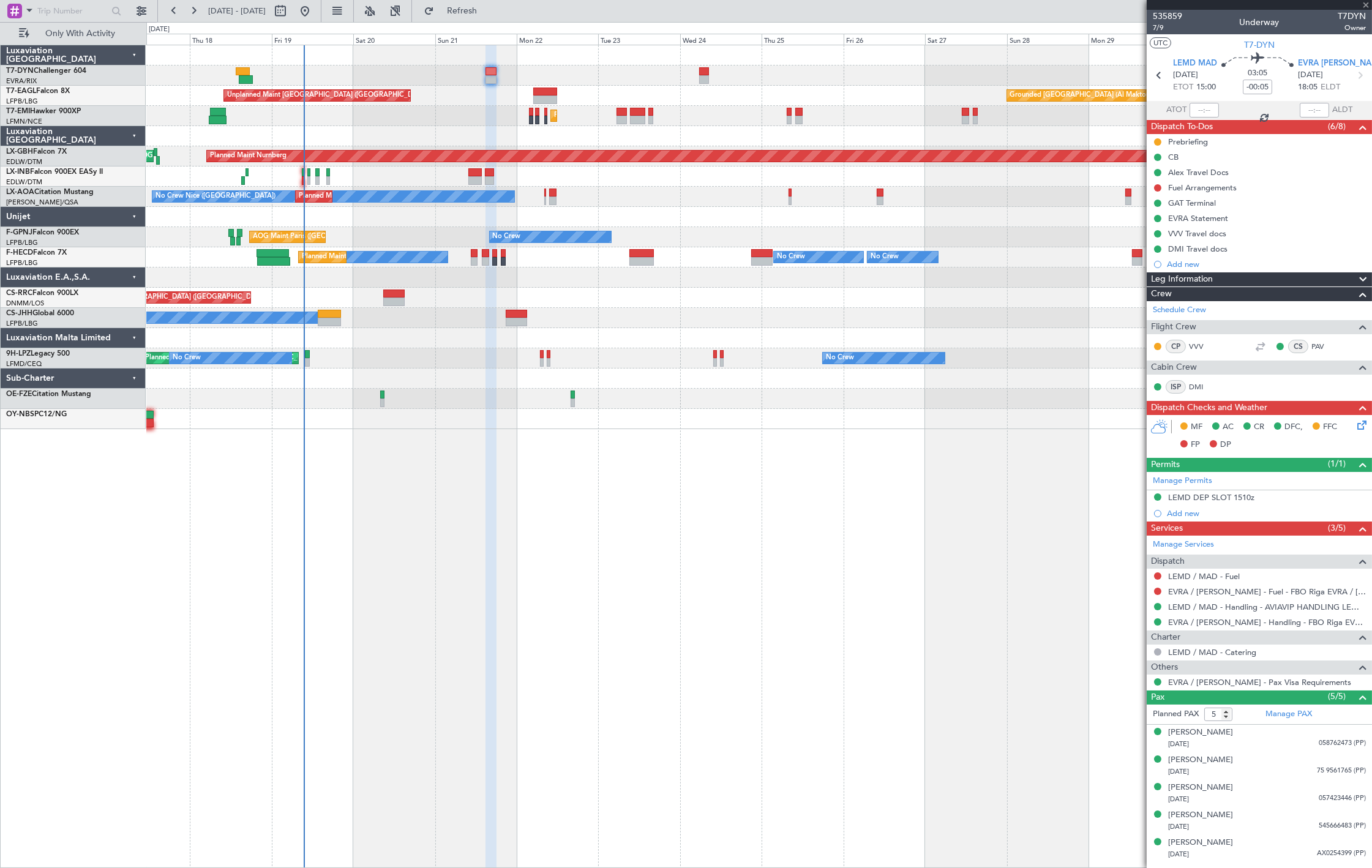
type input "+00:10"
type input "6"
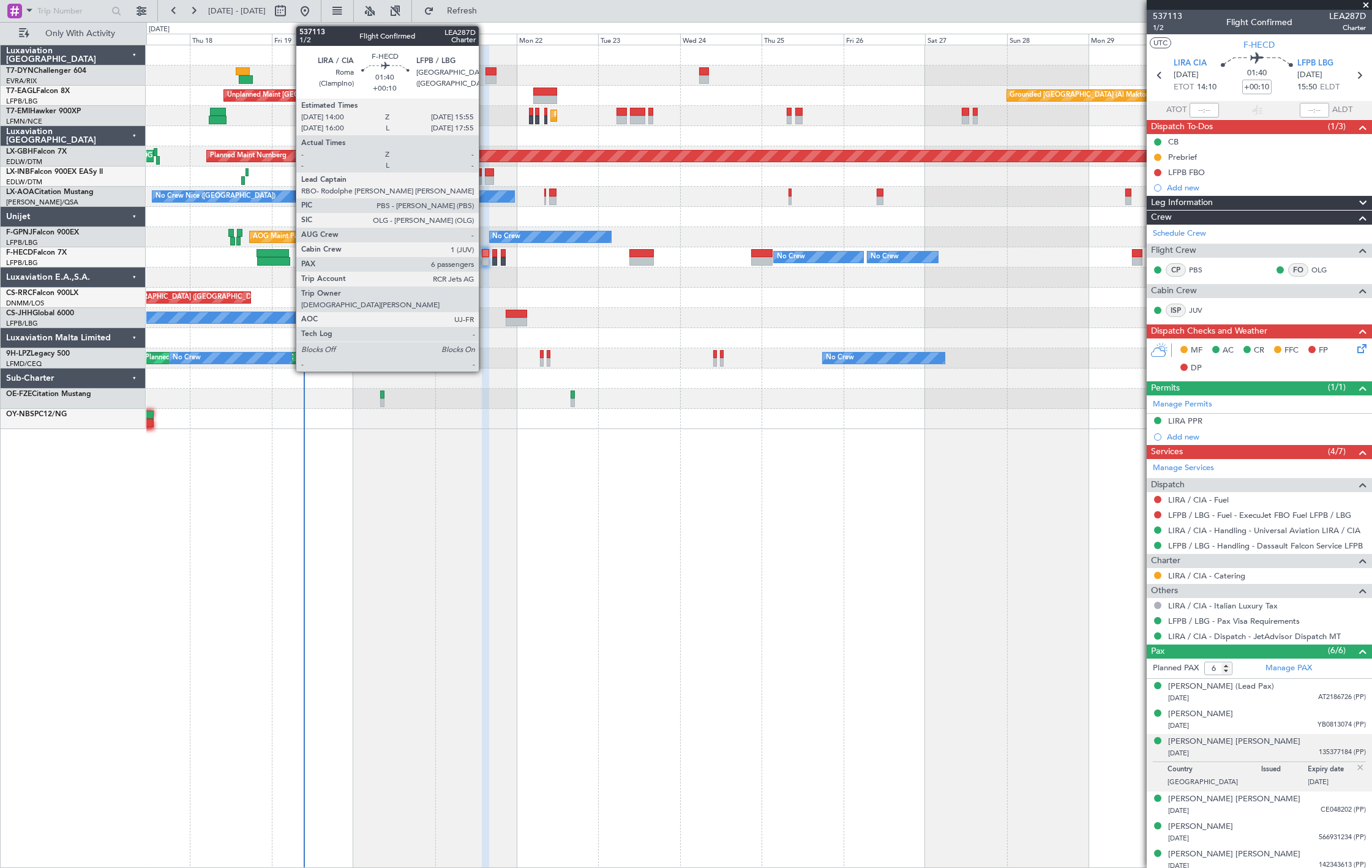
click at [485, 259] on div at bounding box center [485, 261] width 7 height 8
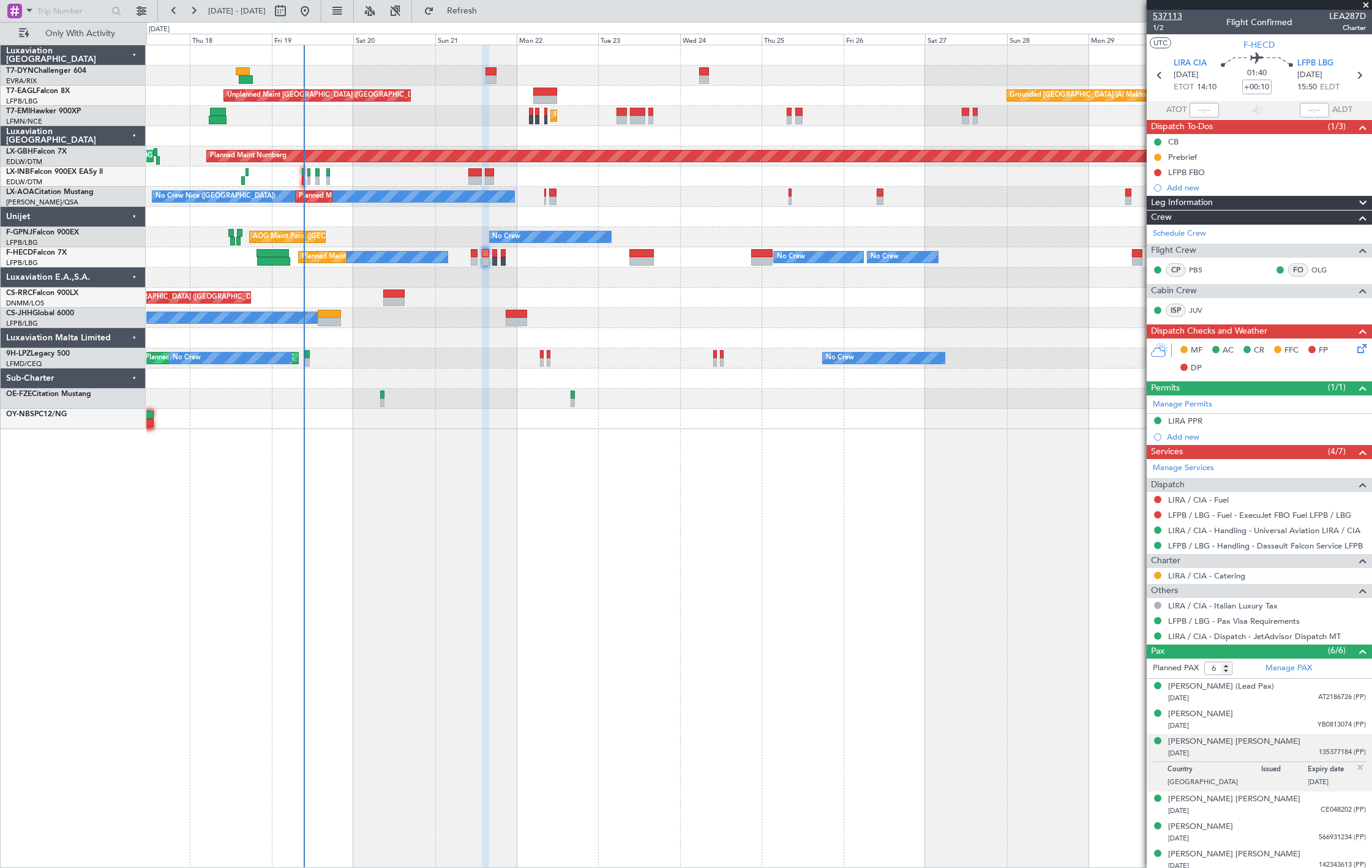
click at [1178, 15] on span "537113" at bounding box center [1168, 16] width 29 height 13
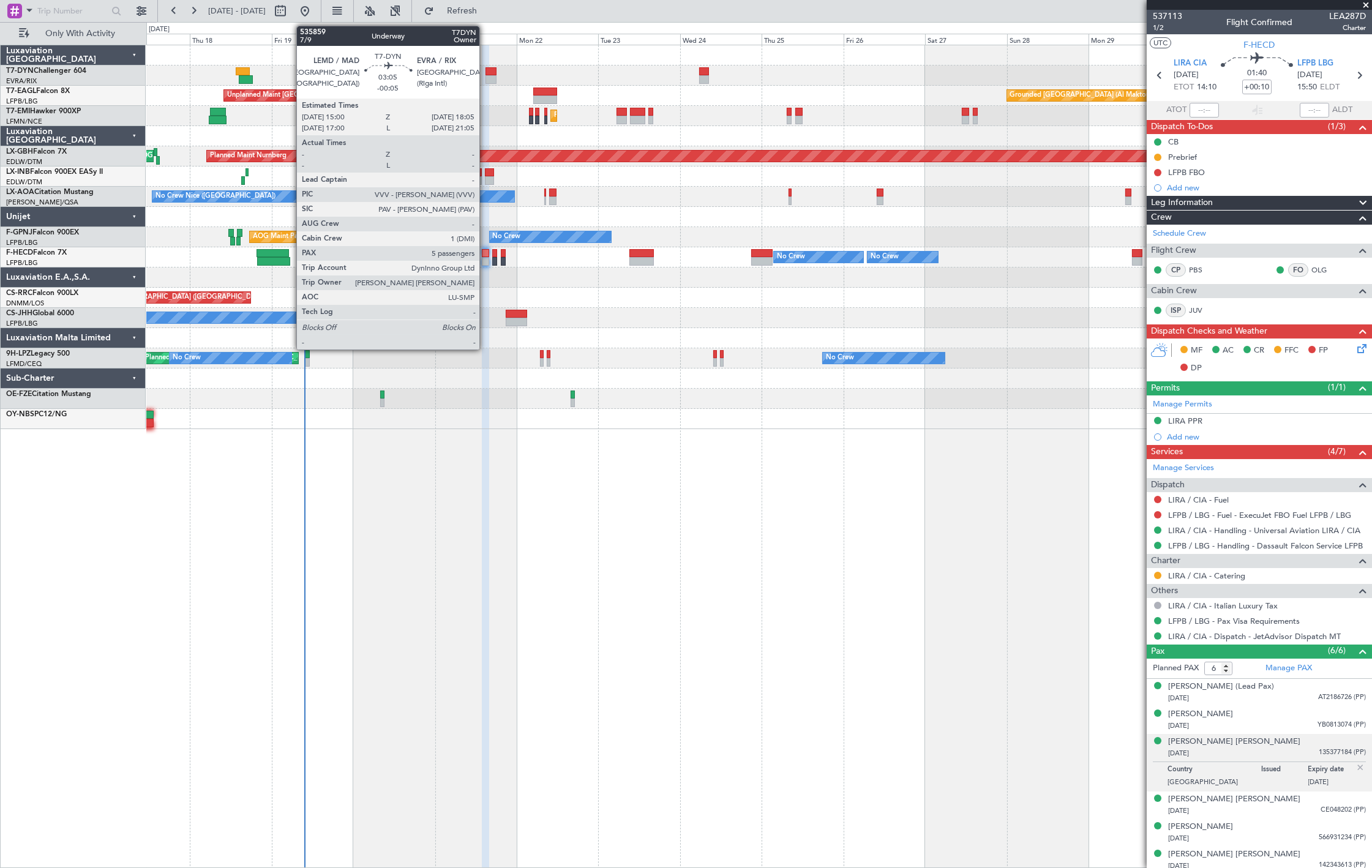
click at [487, 75] on div at bounding box center [491, 79] width 11 height 8
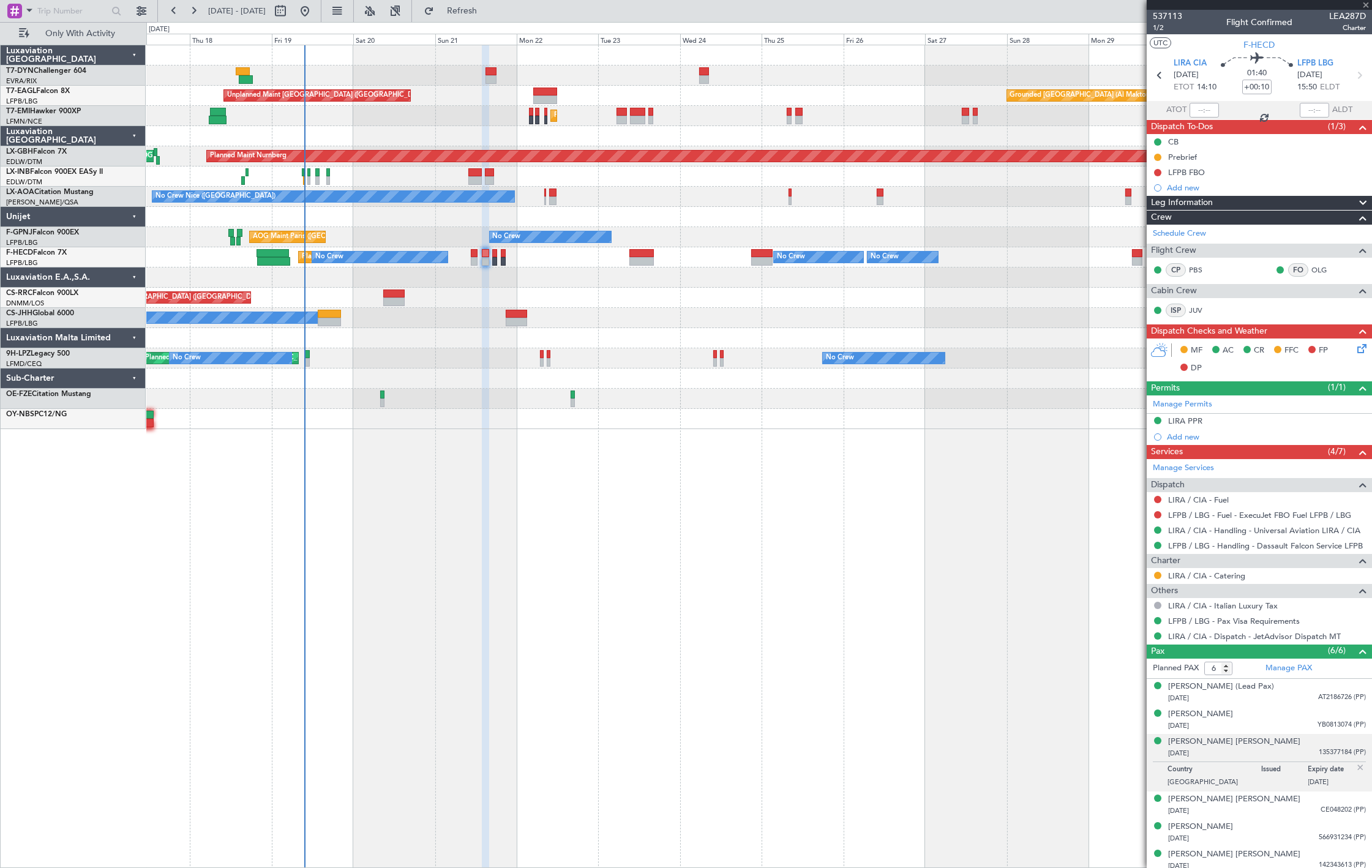
type input "-00:05"
type input "5"
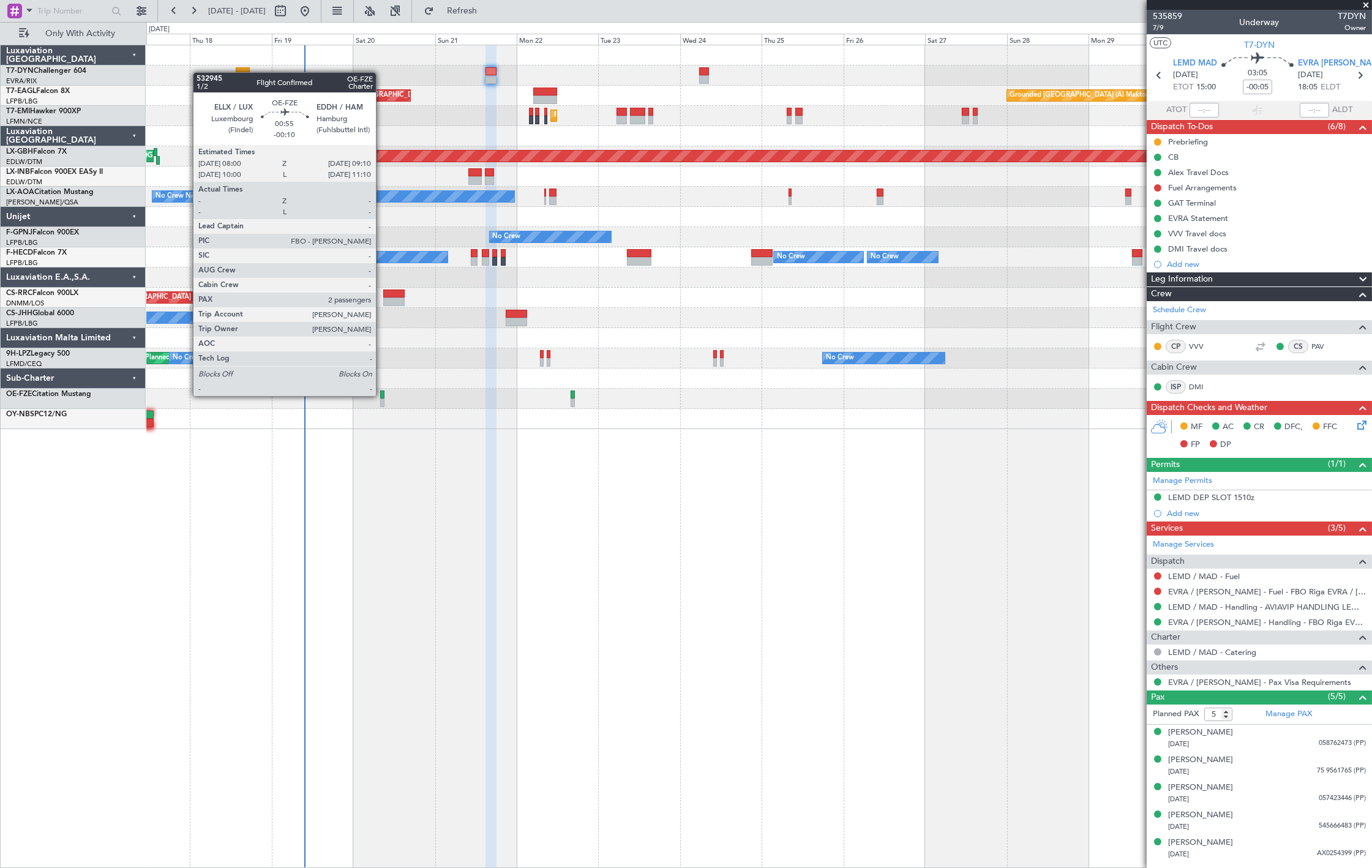
click at [382, 395] on div at bounding box center [383, 394] width 5 height 8
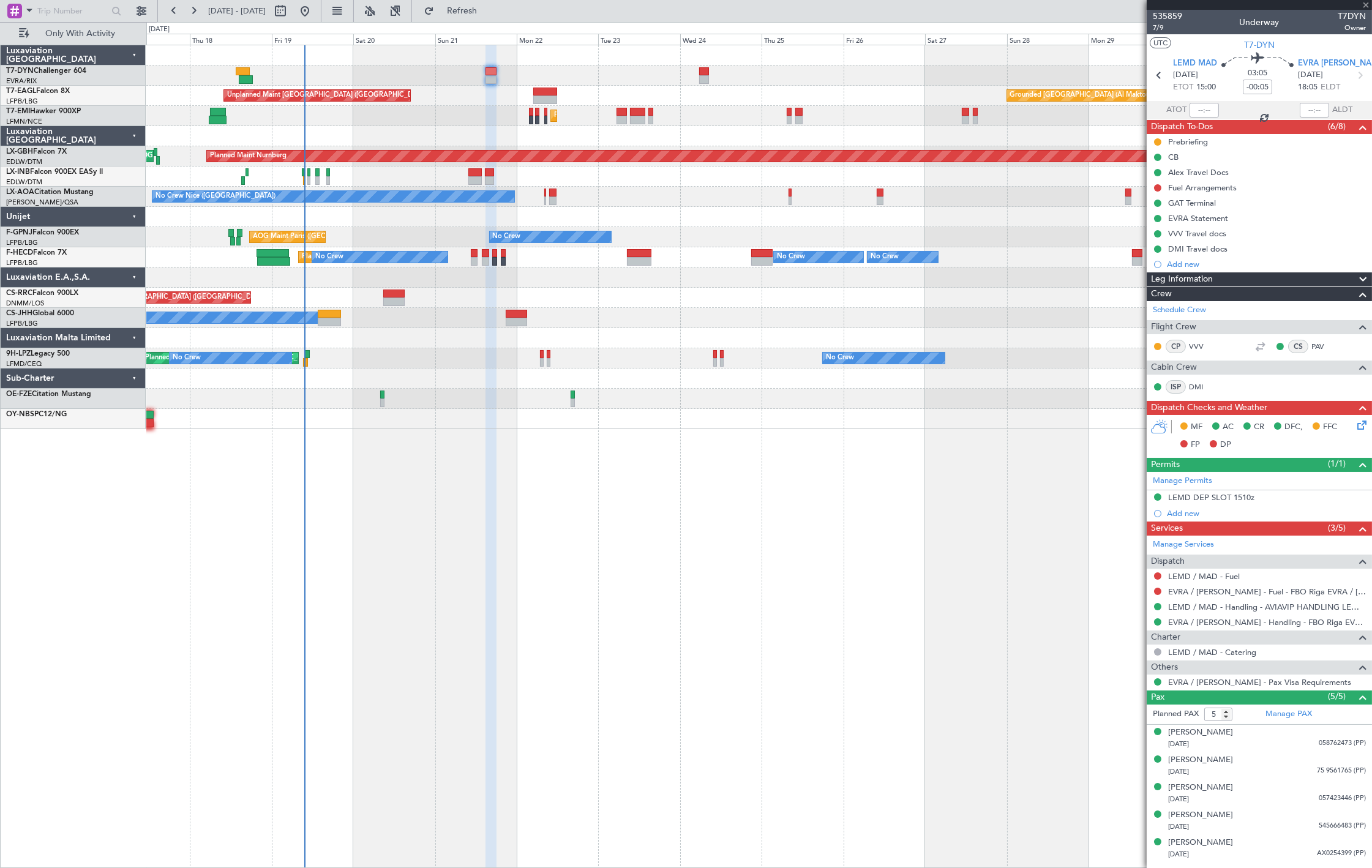
type input "-00:10"
type input "2"
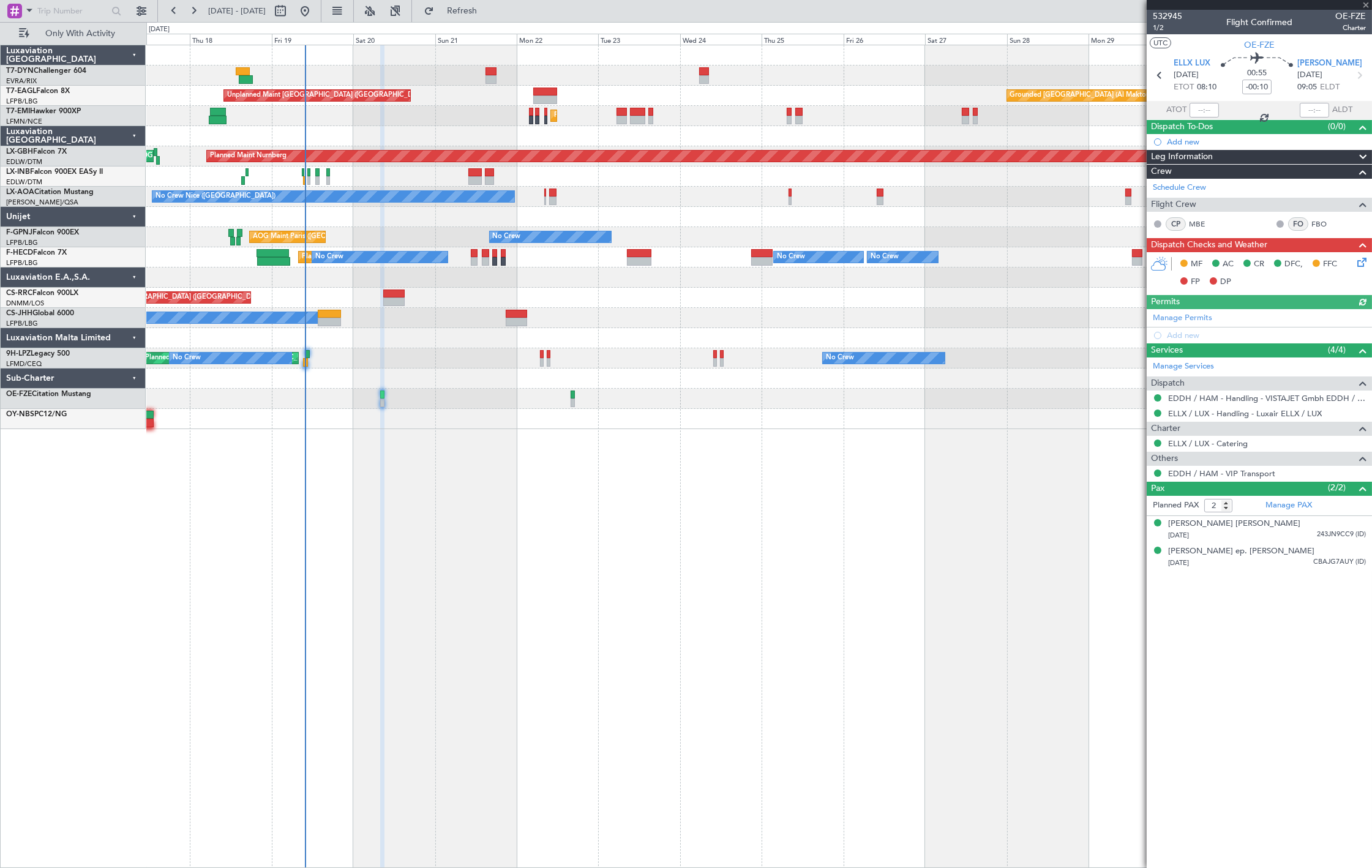
type input "-00:05"
type input "5"
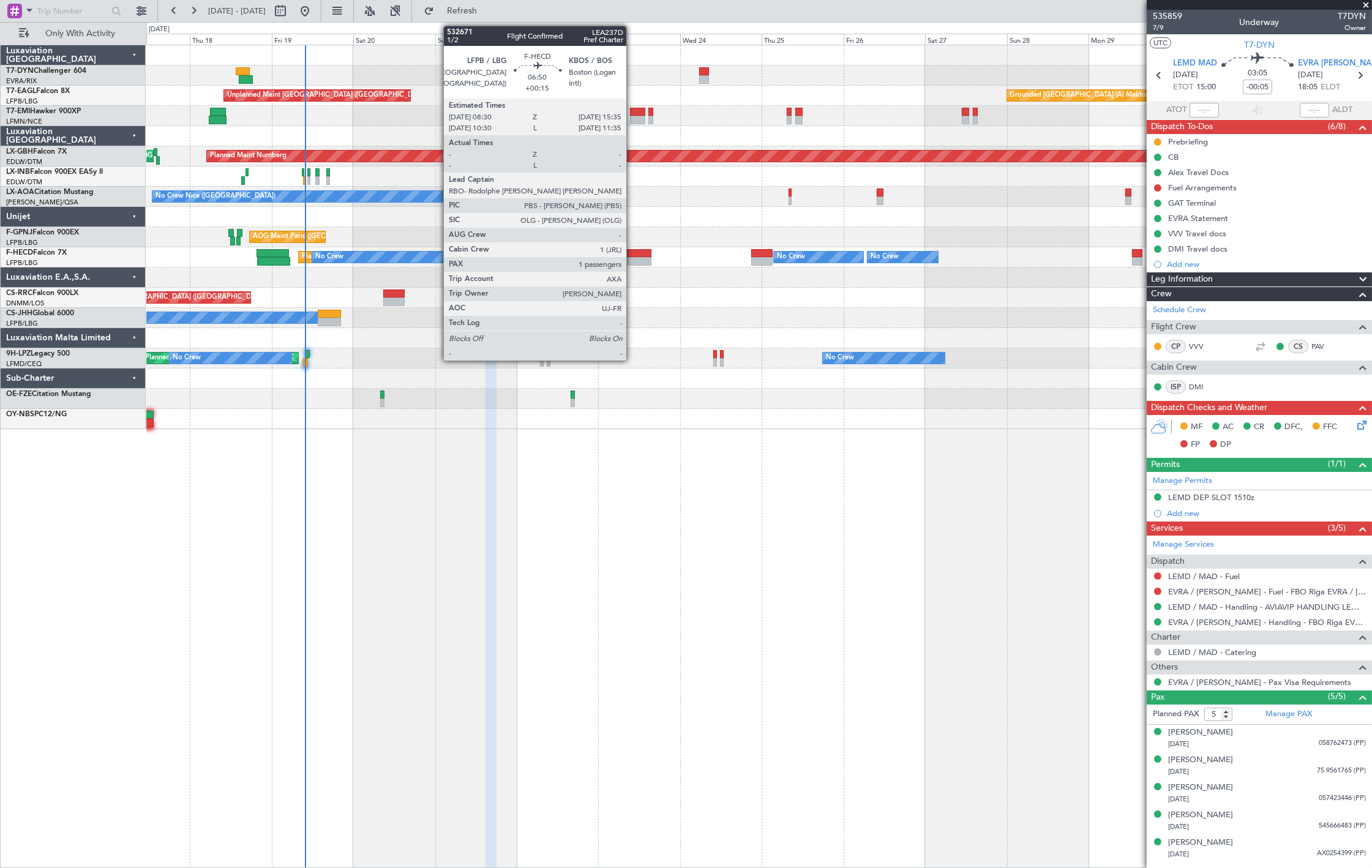
click at [633, 259] on div at bounding box center [639, 261] width 25 height 8
type input "+00:15"
type input "1"
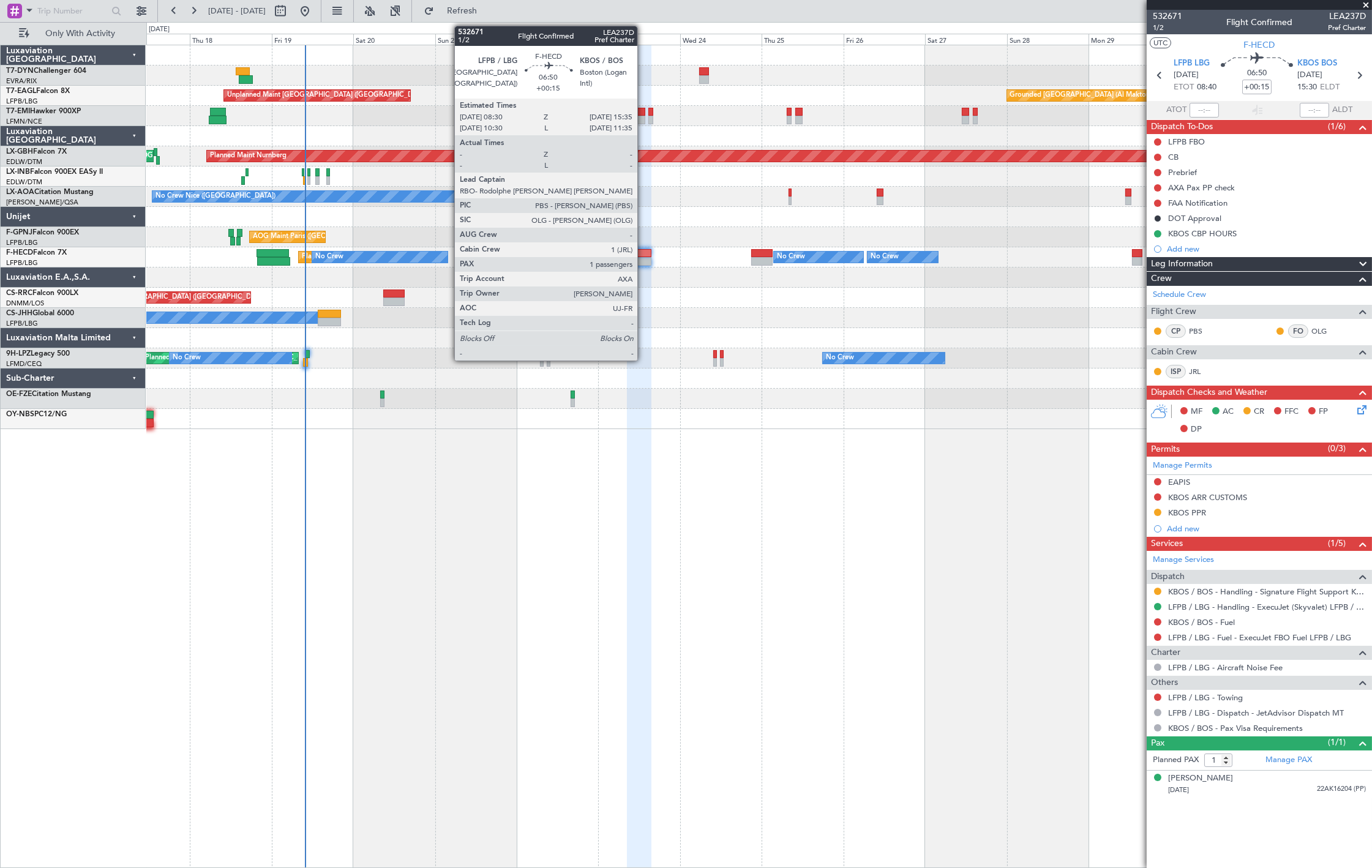
click at [644, 255] on div at bounding box center [639, 253] width 25 height 8
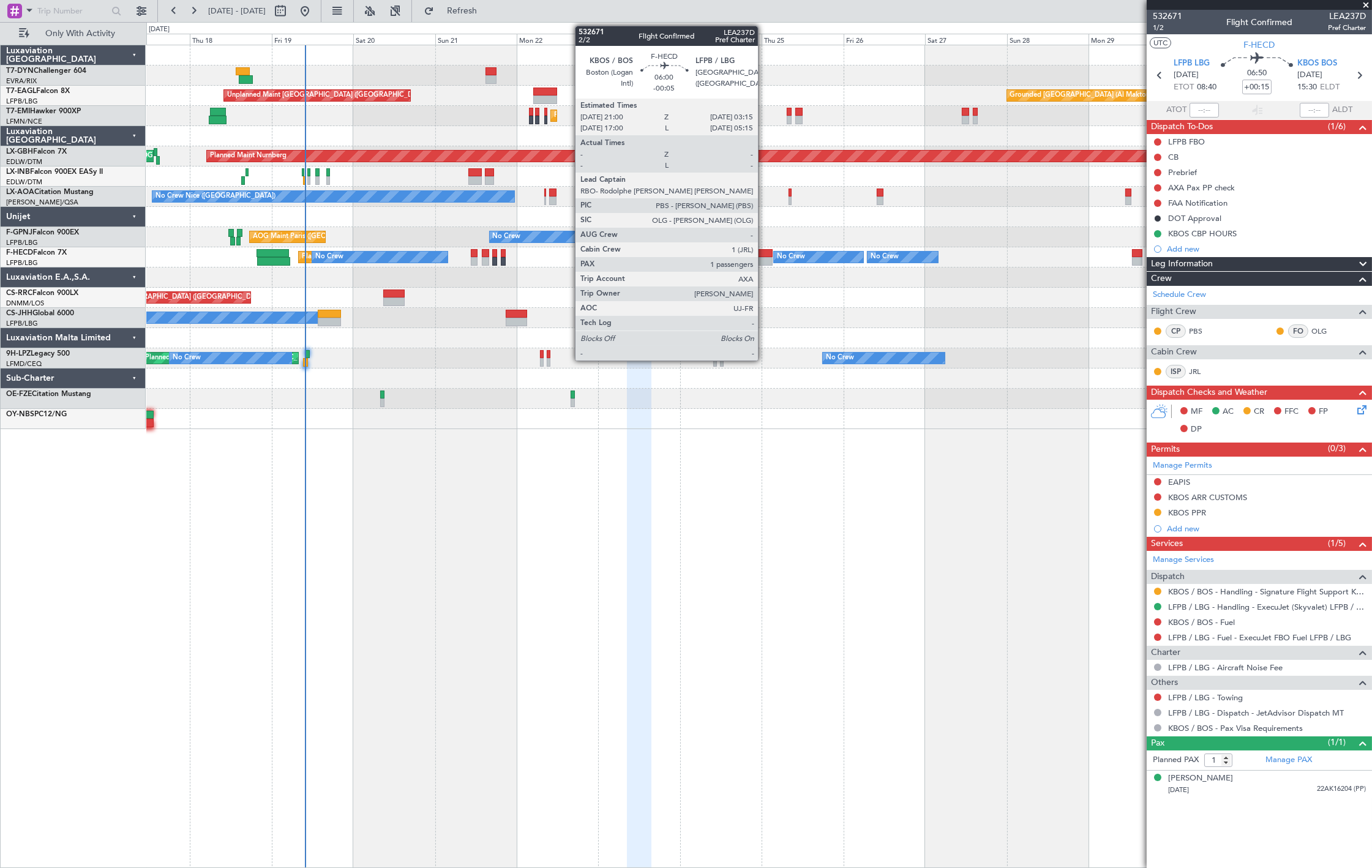
click at [765, 255] on div at bounding box center [762, 253] width 22 height 8
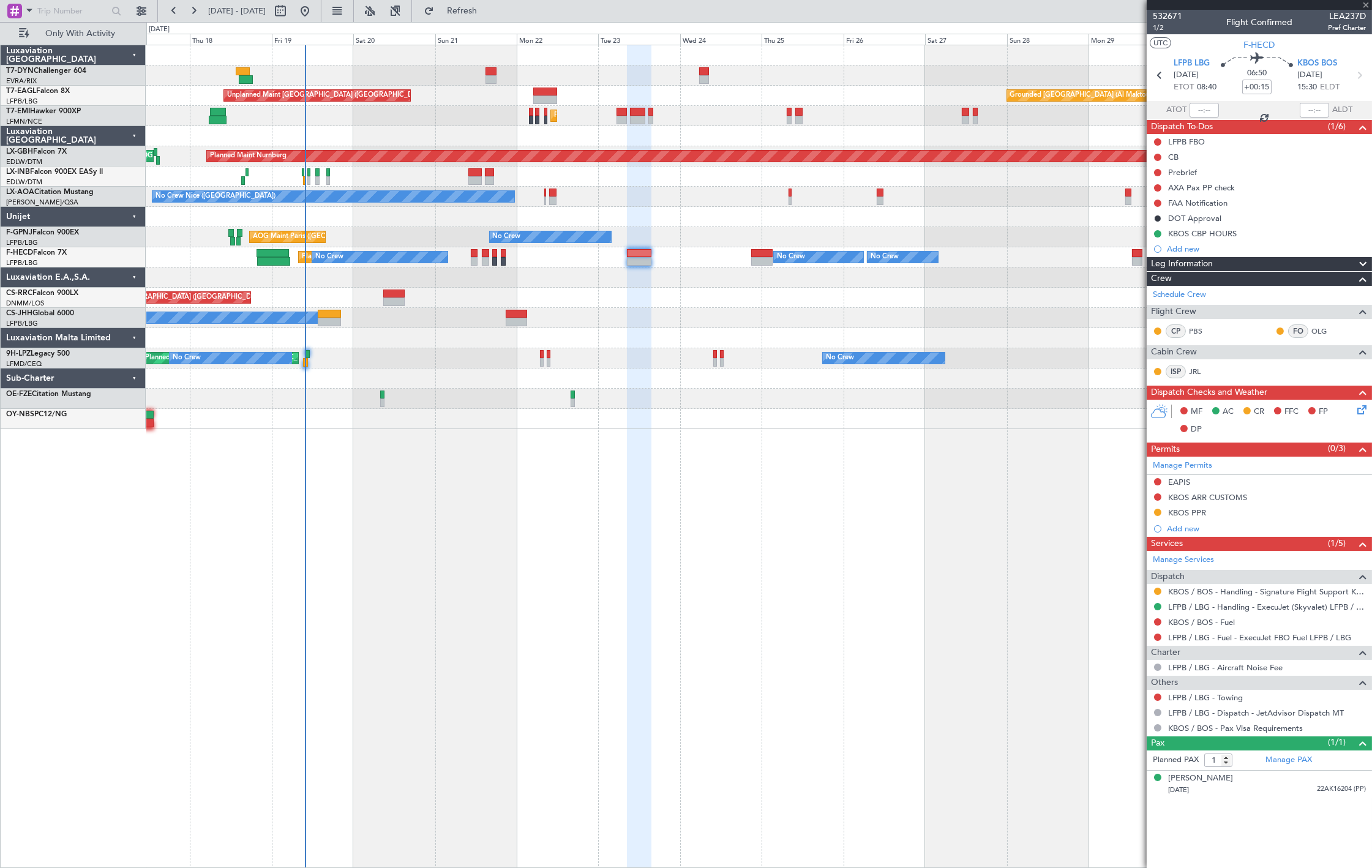
type input "-00:05"
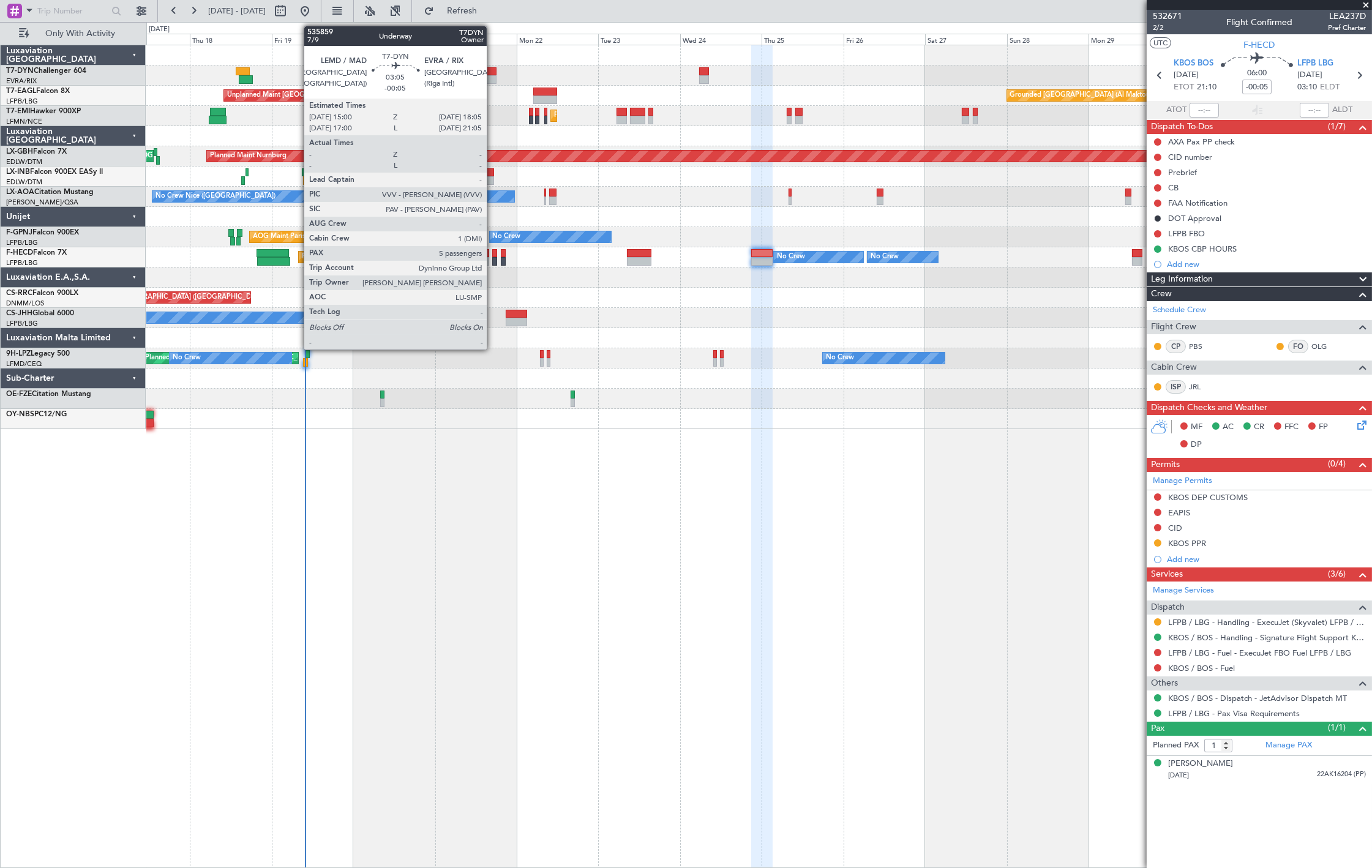
click at [492, 75] on div at bounding box center [491, 79] width 11 height 8
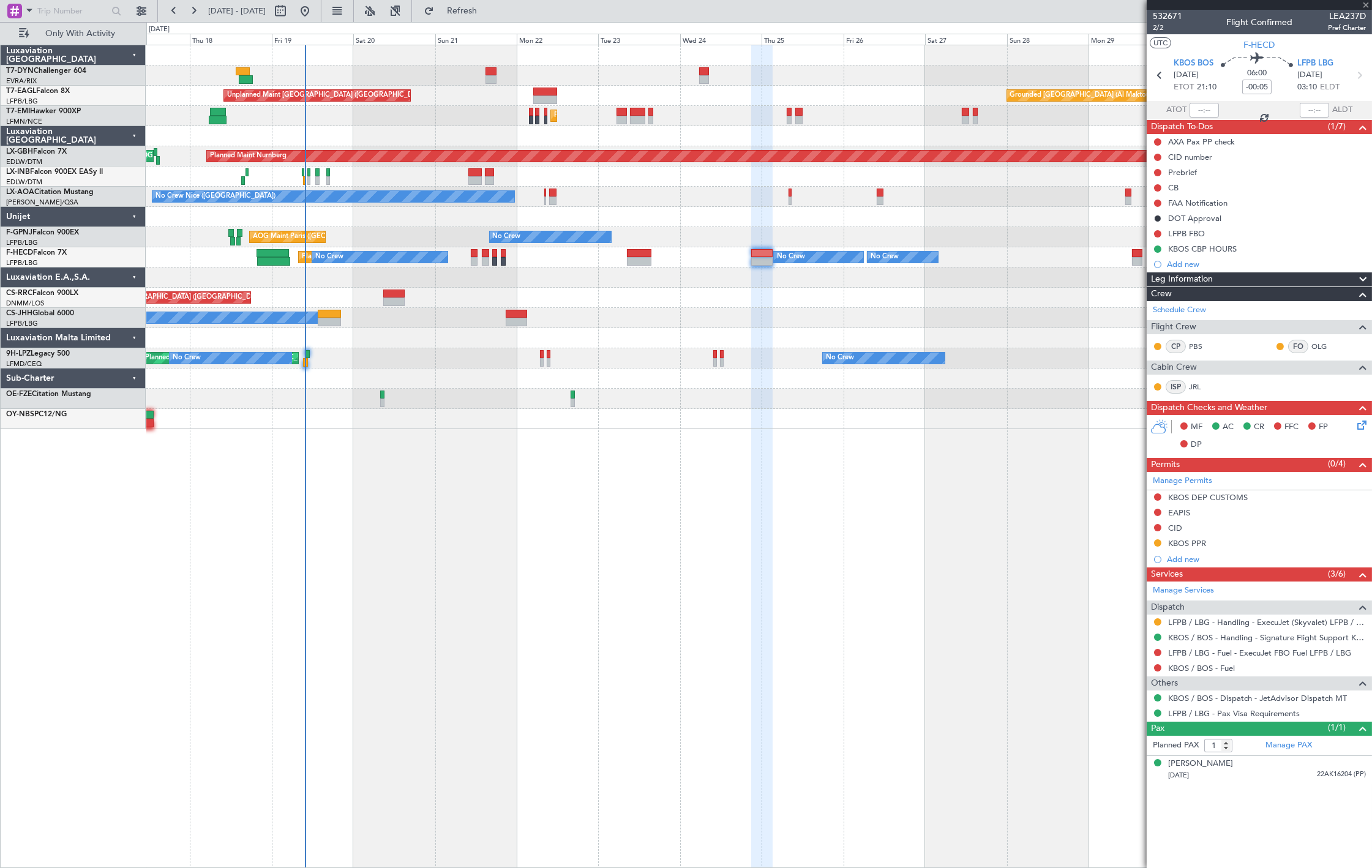
type input "5"
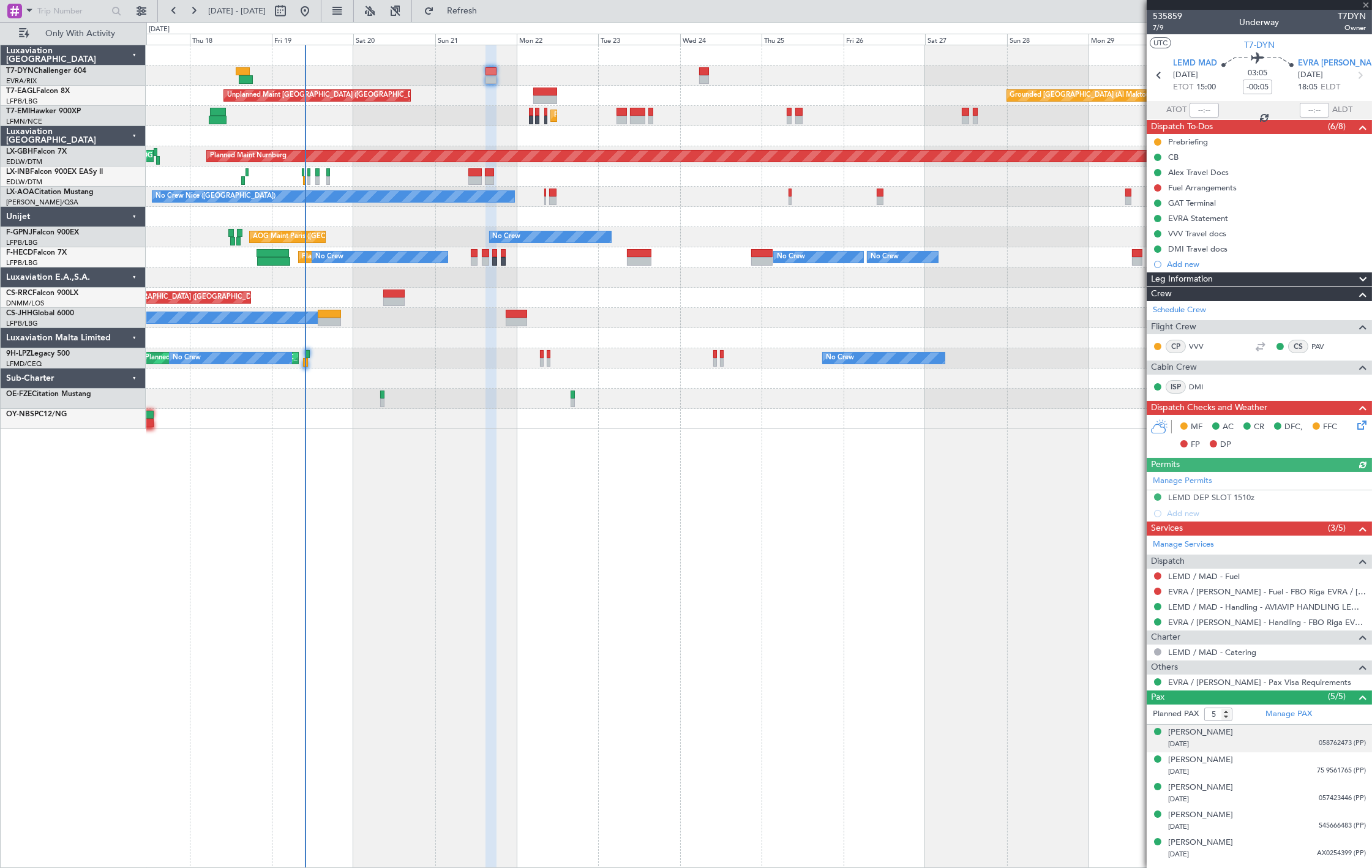
click at [1256, 735] on div "Alexandr Vainstein 24/02/1975 058762473 (PP)" at bounding box center [1267, 738] width 198 height 24
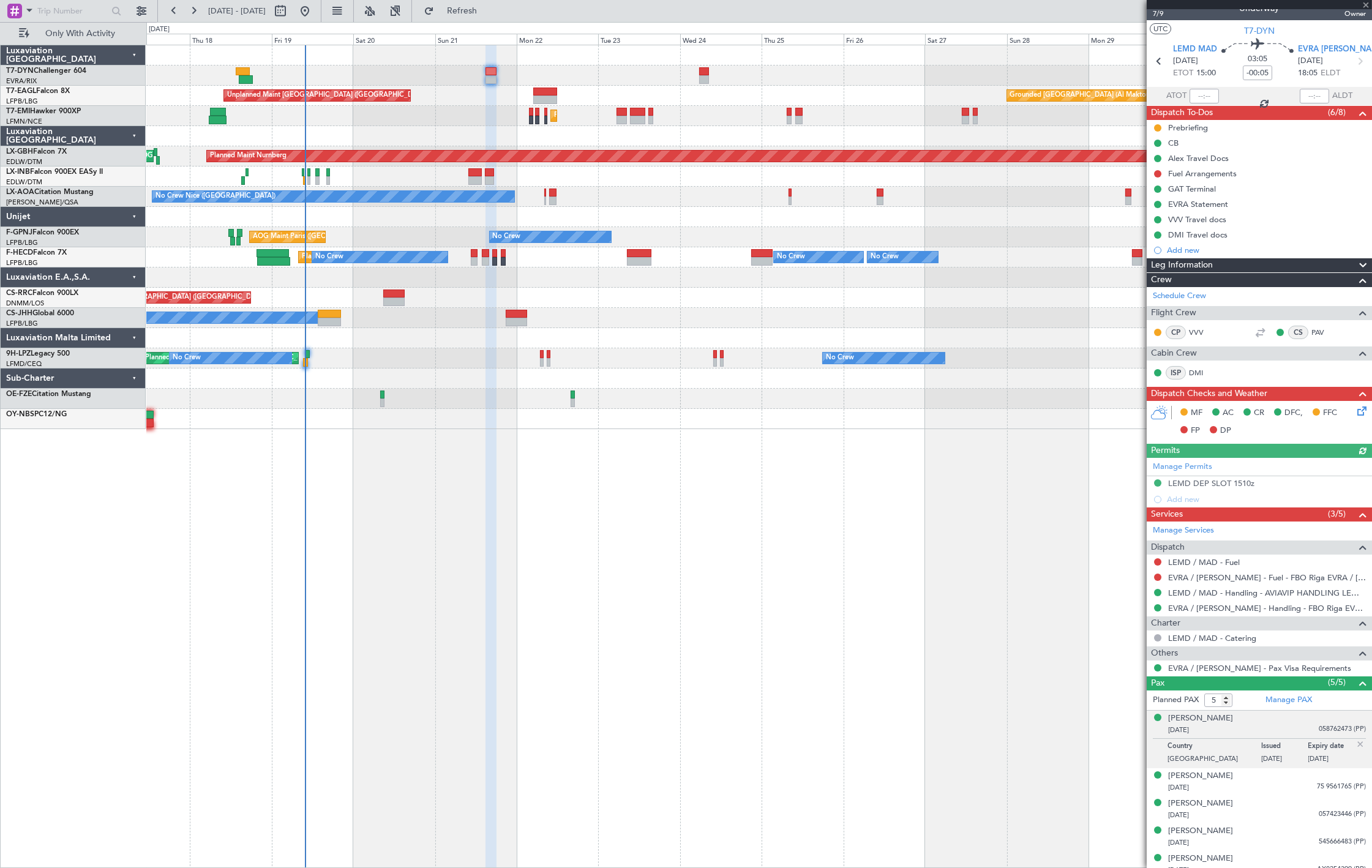
scroll to position [23, 0]
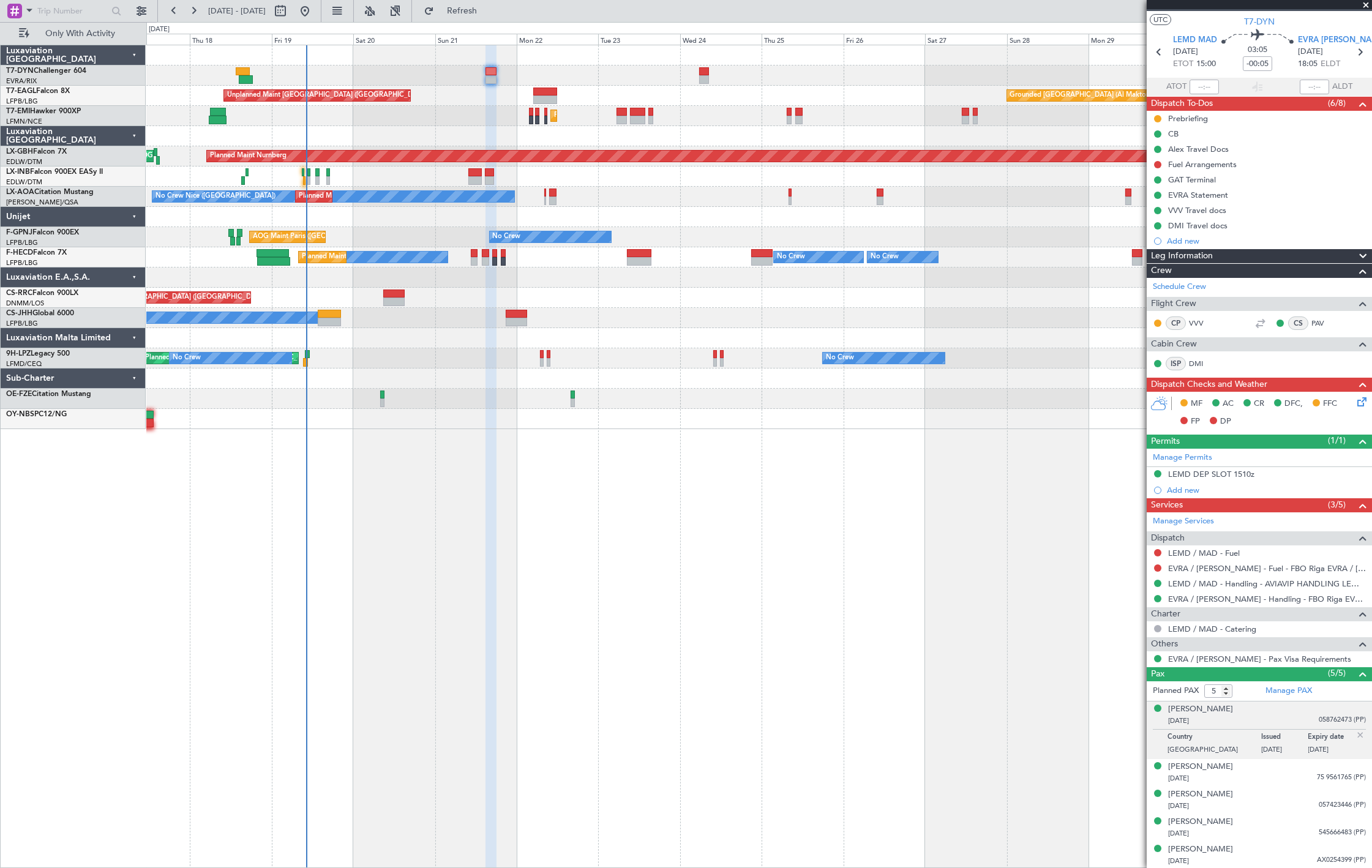
click at [547, 85] on div "Grounded Dubai (Al Maktoum Intl) Unplanned Maint Paris (Le Bourget) Planned Mai…" at bounding box center [759, 95] width 1226 height 20
click at [547, 86] on div "Grounded Dubai (Al Maktoum Intl) Unplanned Maint Paris (Le Bourget) Planned Mai…" at bounding box center [759, 95] width 1226 height 20
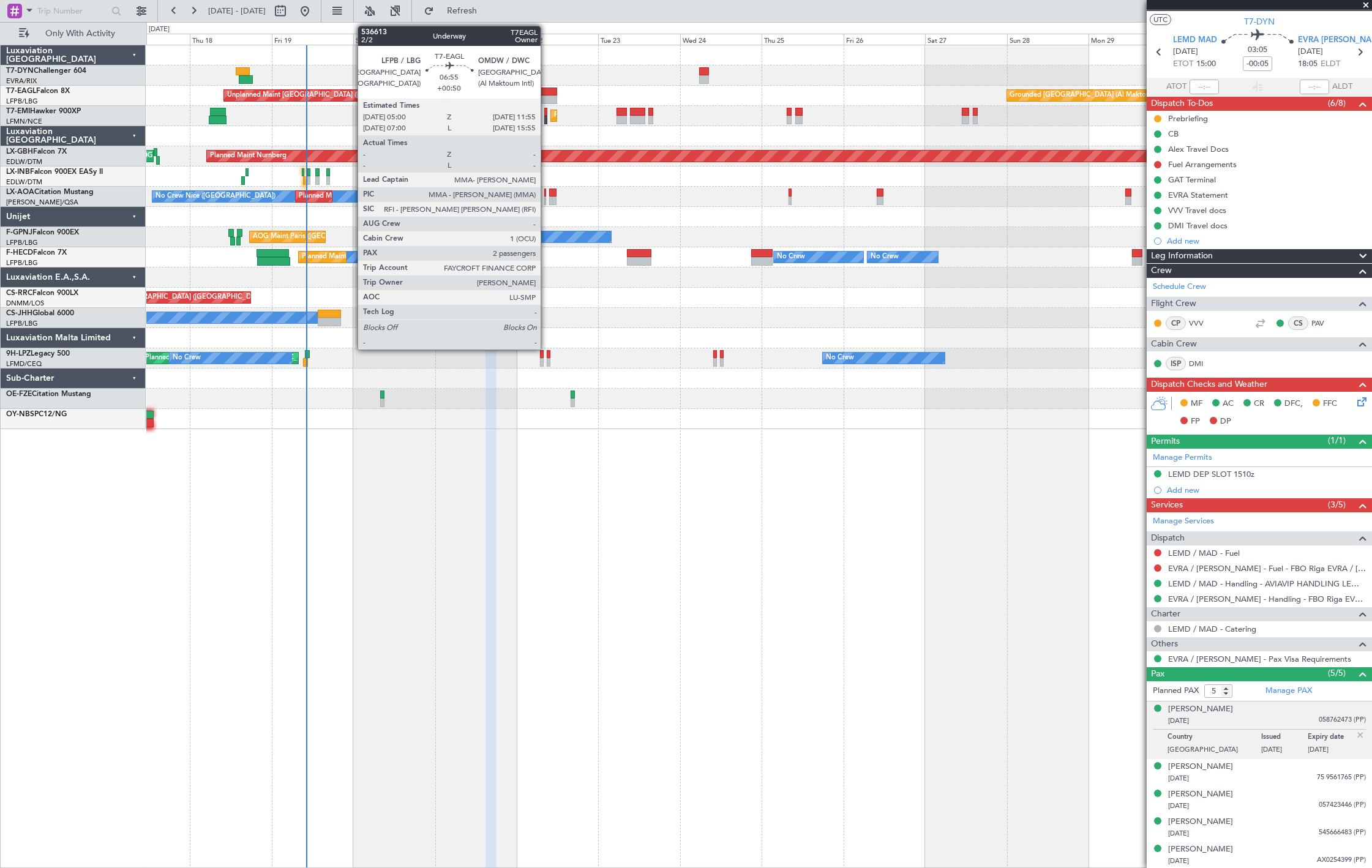
click at [548, 96] on div at bounding box center [545, 99] width 24 height 8
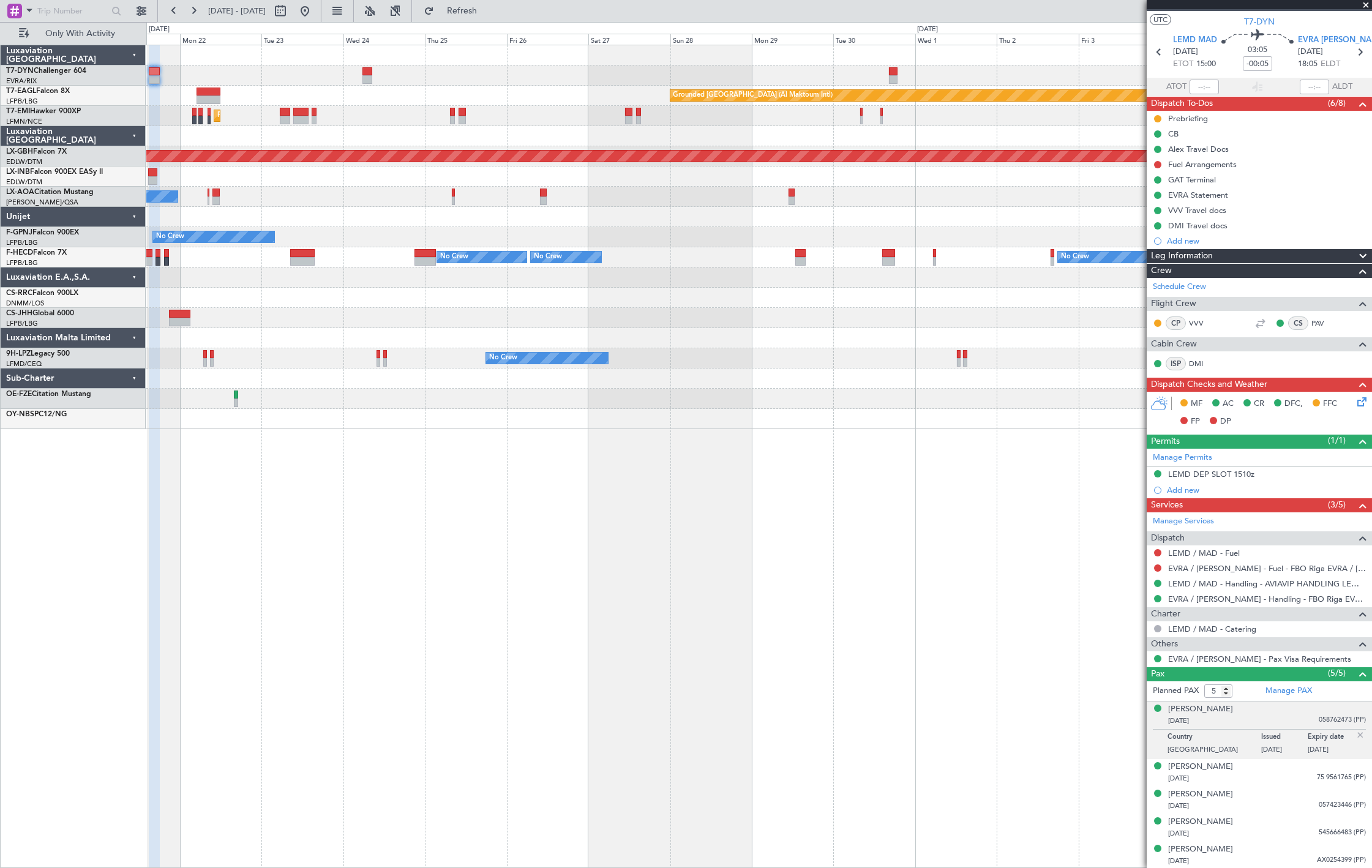
click at [537, 223] on div at bounding box center [759, 217] width 1226 height 20
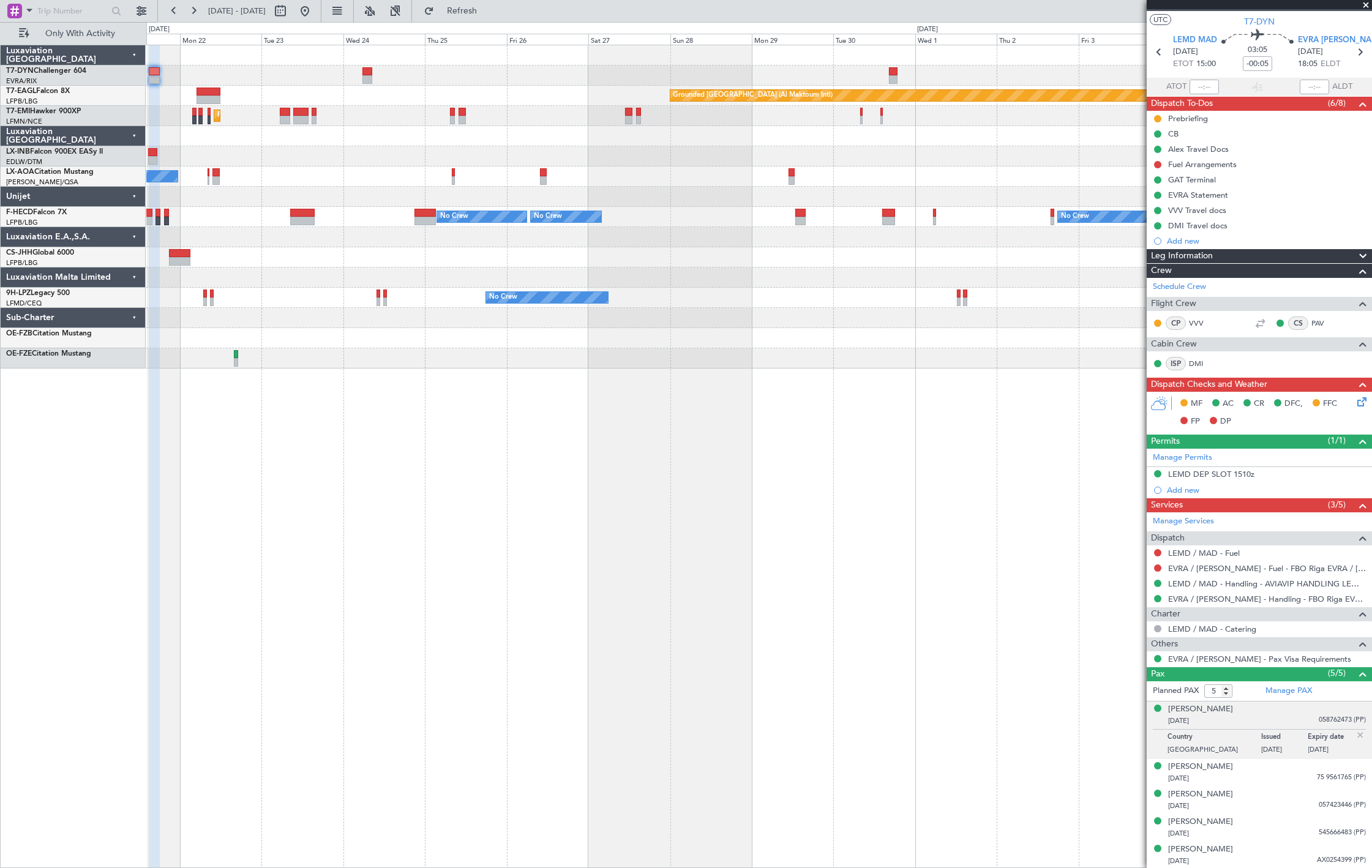
click at [737, 181] on div "No Crew Nice (Côte d'Azur Airport) No Crew Antwerp (Deurne) Planned Maint Nice …" at bounding box center [759, 176] width 1226 height 20
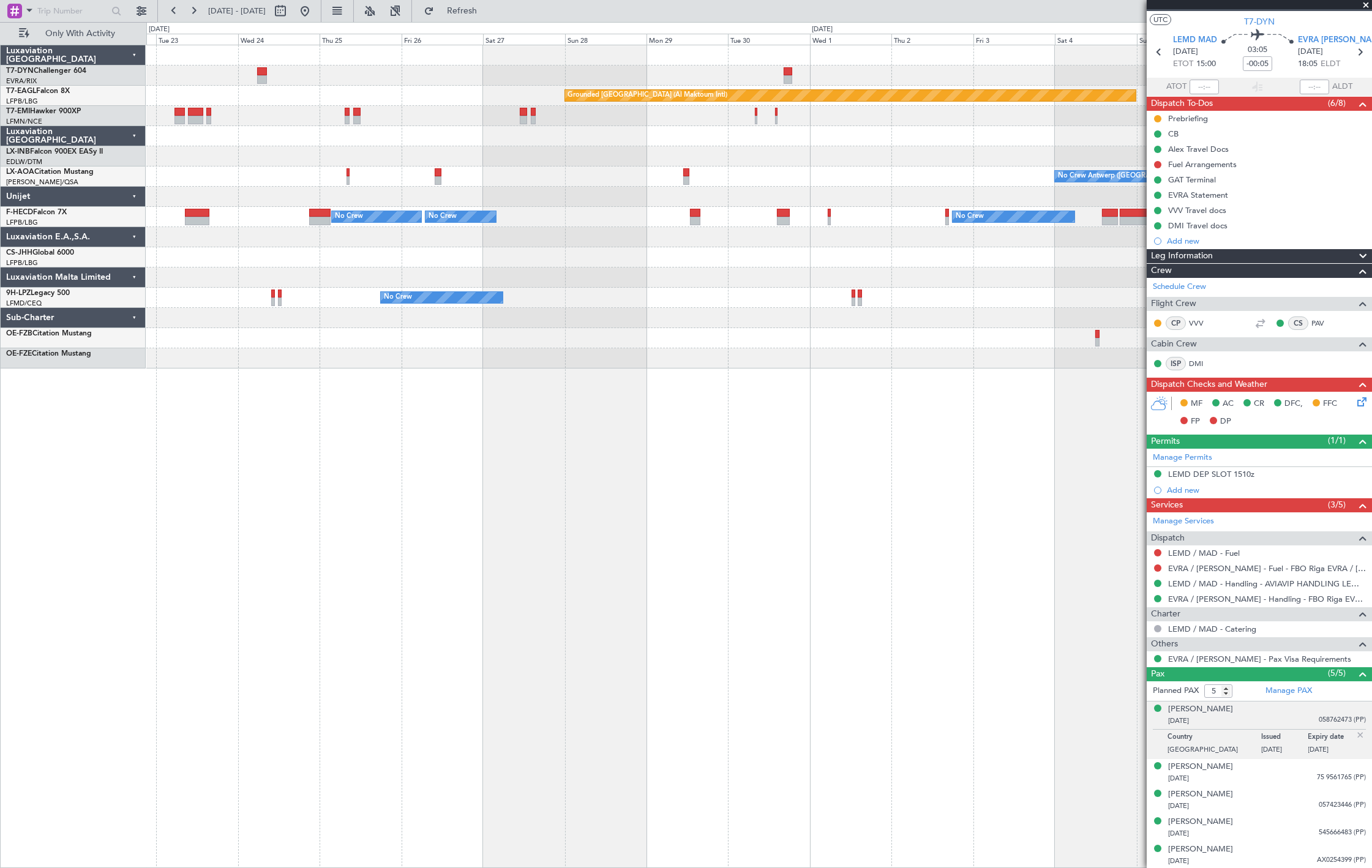
click at [637, 196] on div "Grounded Dubai (Al Maktoum Intl) Unplanned Maint Paris (Le Bourget) Planned Mai…" at bounding box center [759, 207] width 1226 height 323
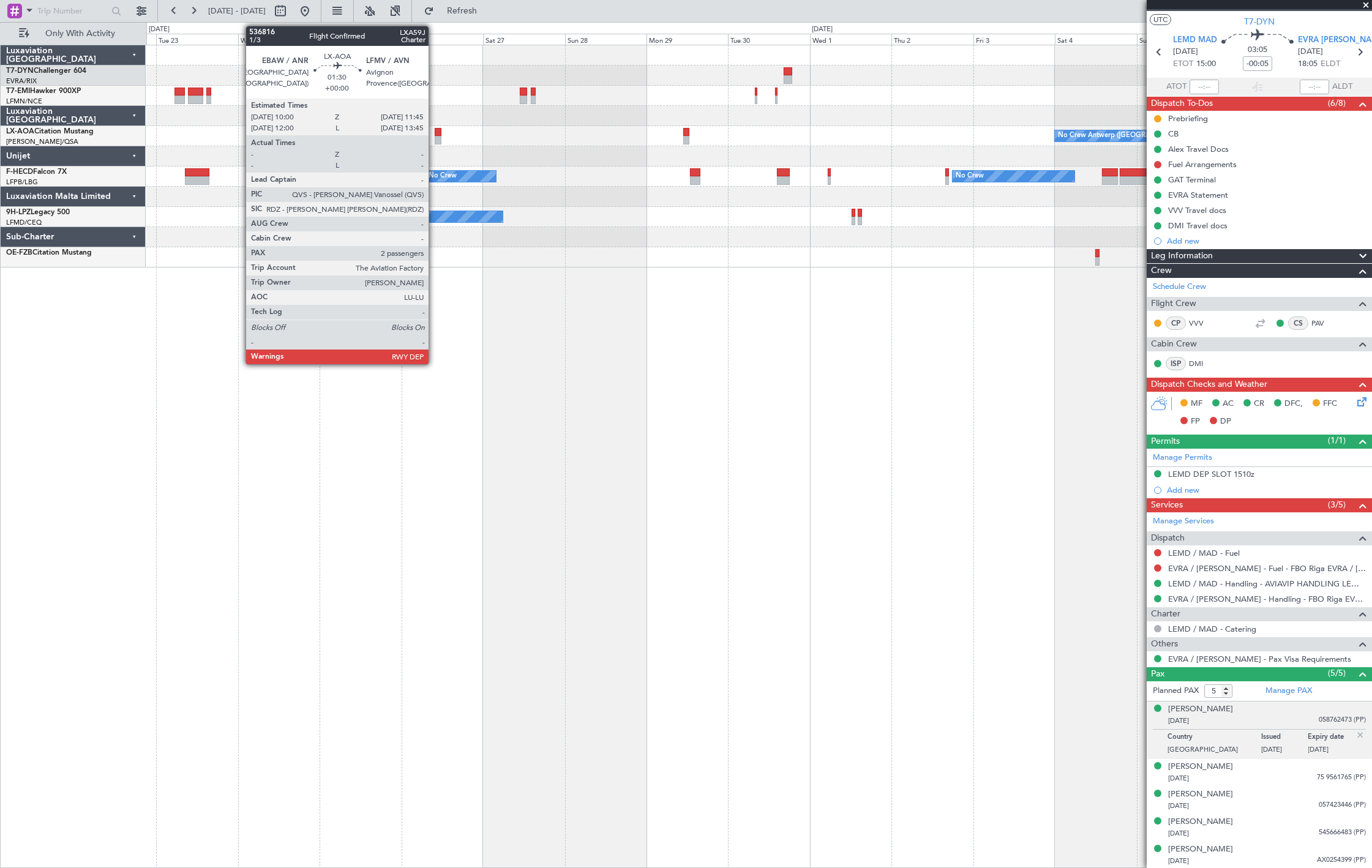
click at [435, 131] on div at bounding box center [438, 132] width 6 height 8
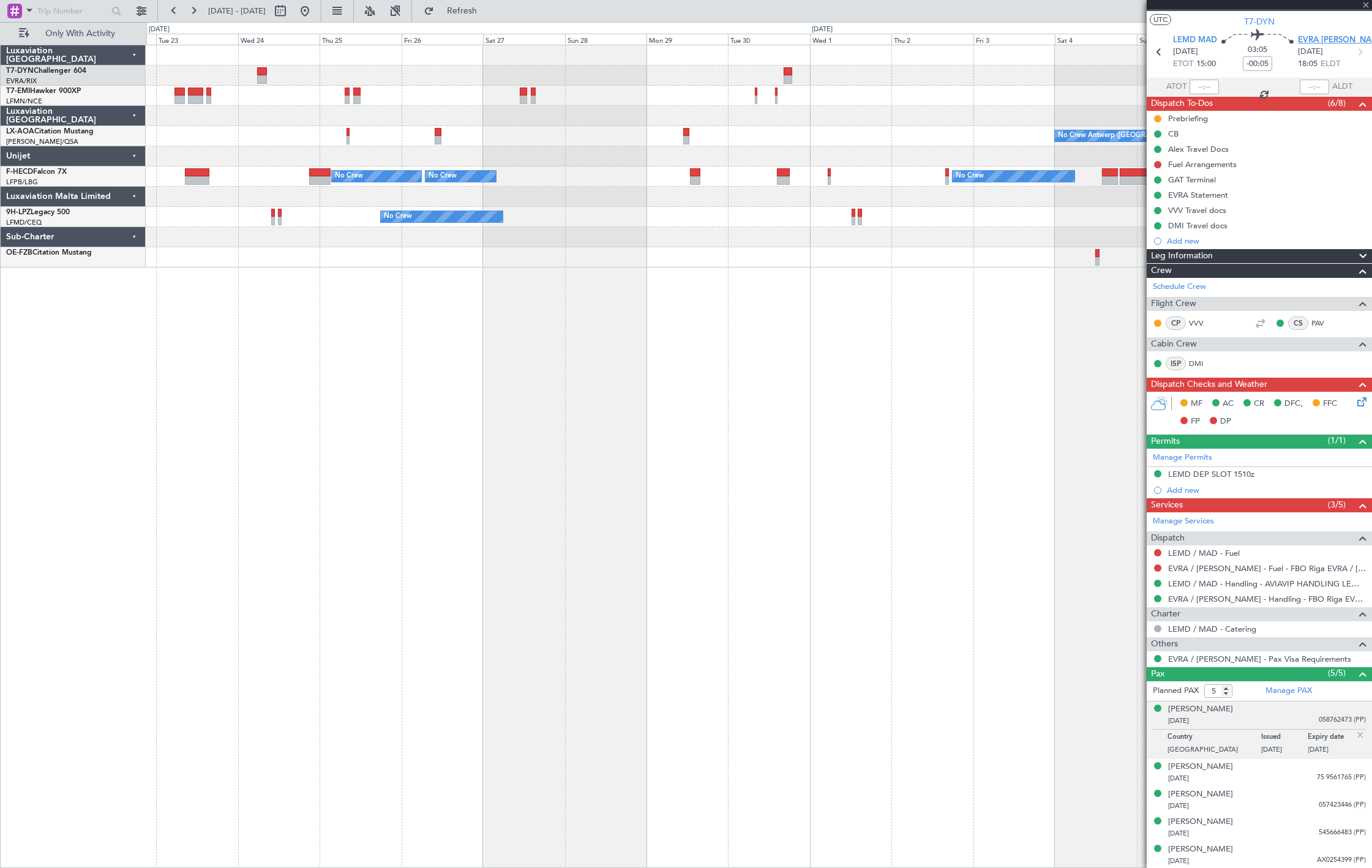
type input "2"
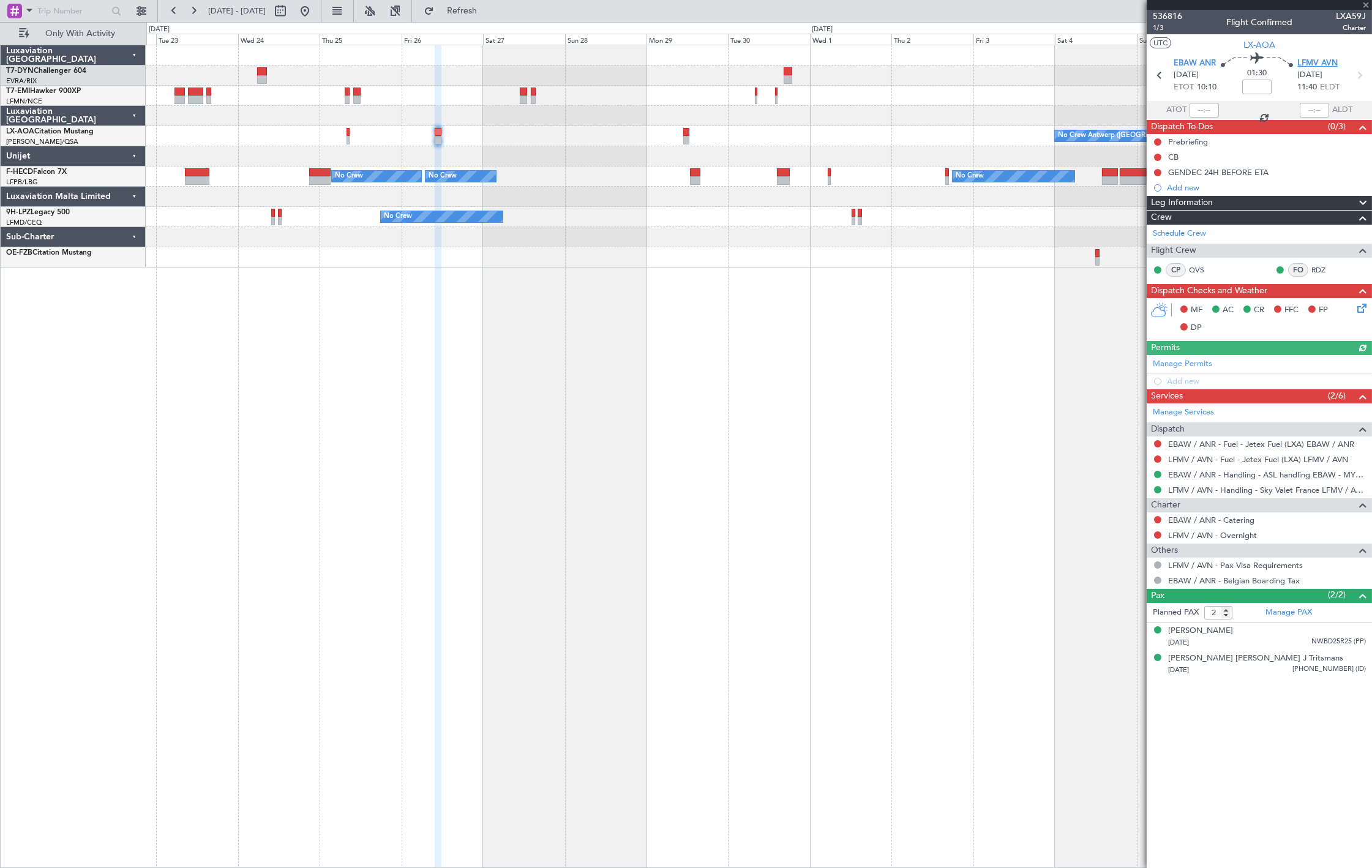
click at [1309, 68] on span "LFMV AVN" at bounding box center [1317, 64] width 40 height 12
click at [477, 7] on span "Refresh" at bounding box center [462, 11] width 52 height 8
click at [315, 12] on button at bounding box center [304, 11] width 19 height 19
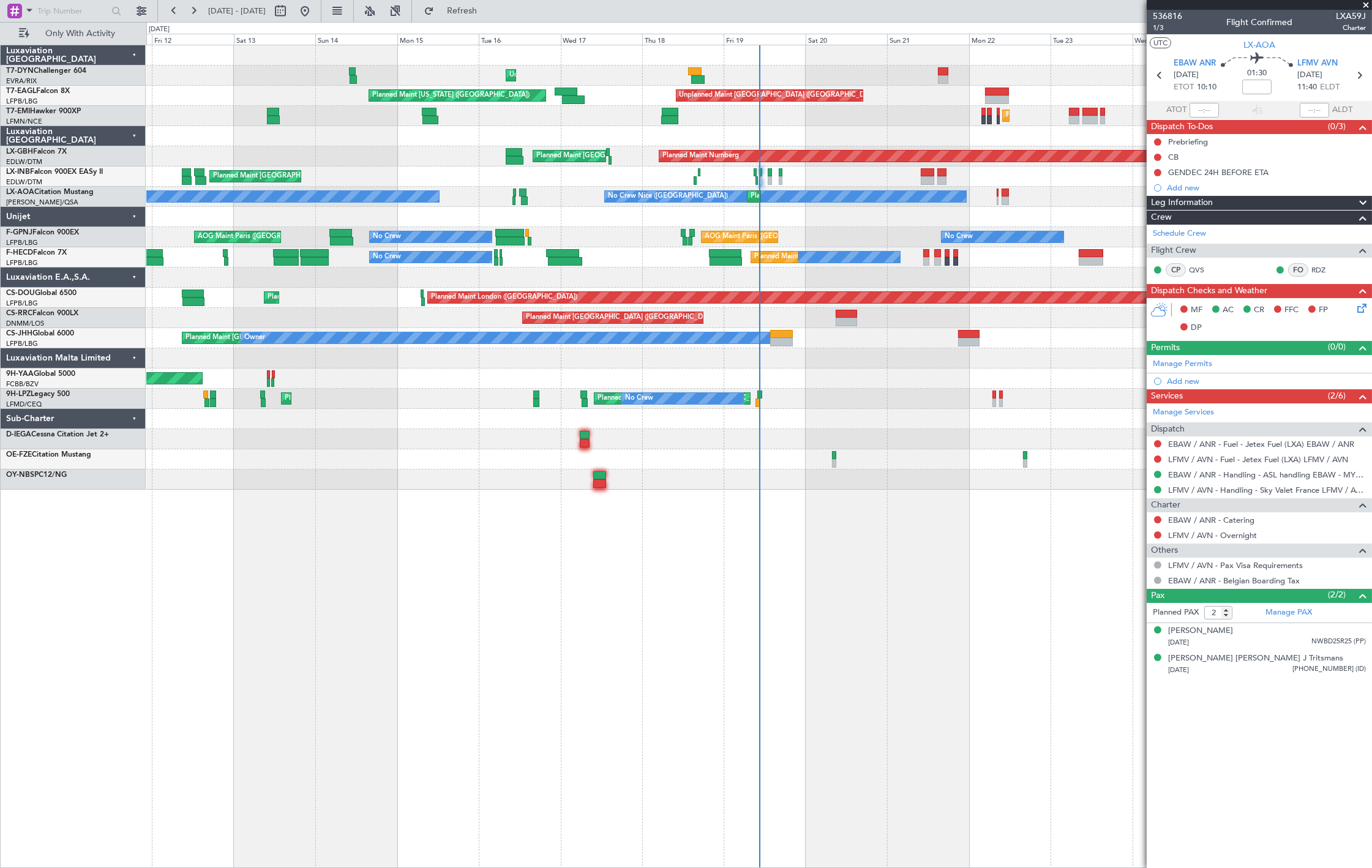
click at [337, 239] on div "Unplanned Maint Riga (Riga Intl) Unplanned Maint Paris (Le Bourget) Planned Mai…" at bounding box center [759, 267] width 1226 height 444
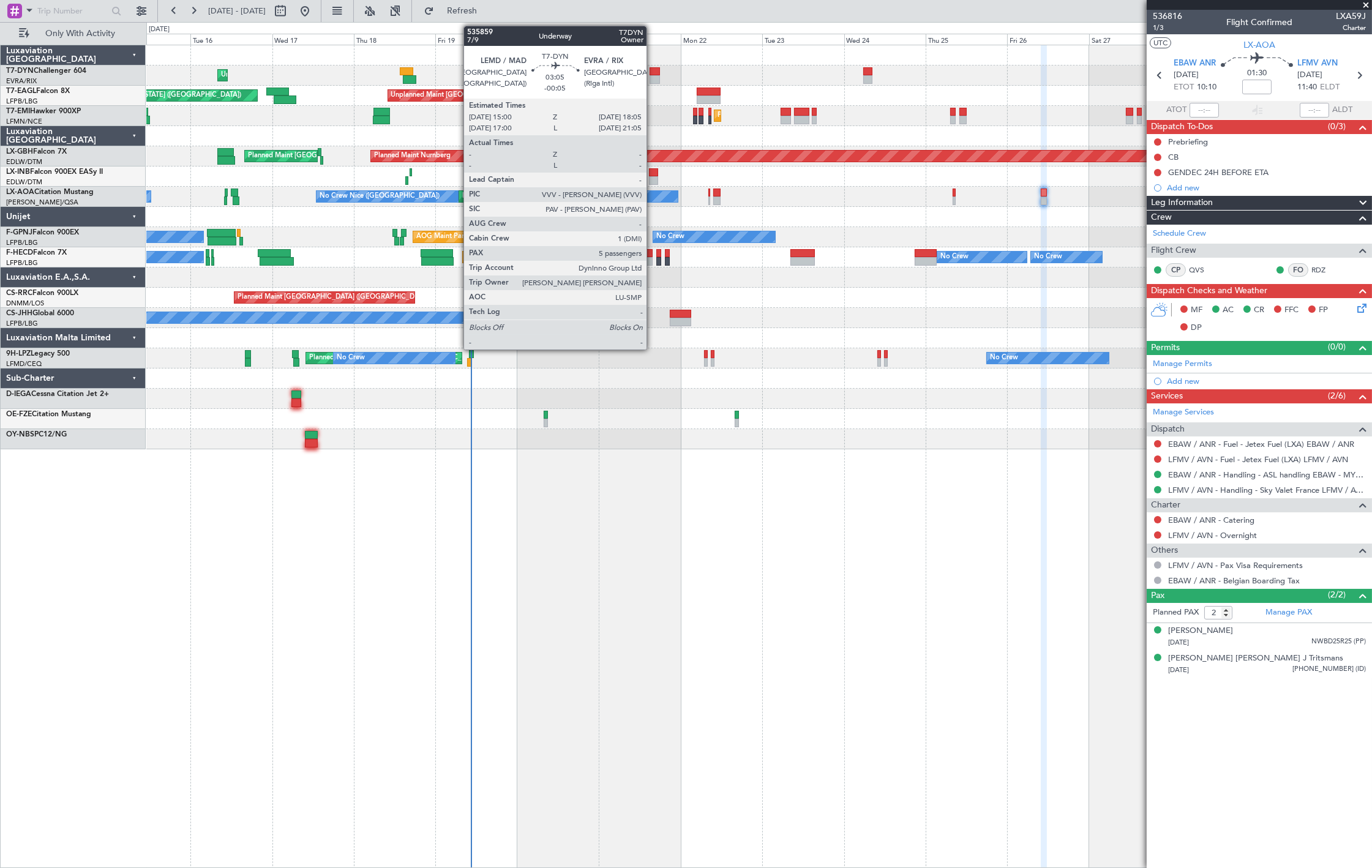
click at [654, 71] on div at bounding box center [655, 71] width 11 height 8
type input "-00:05"
type input "5"
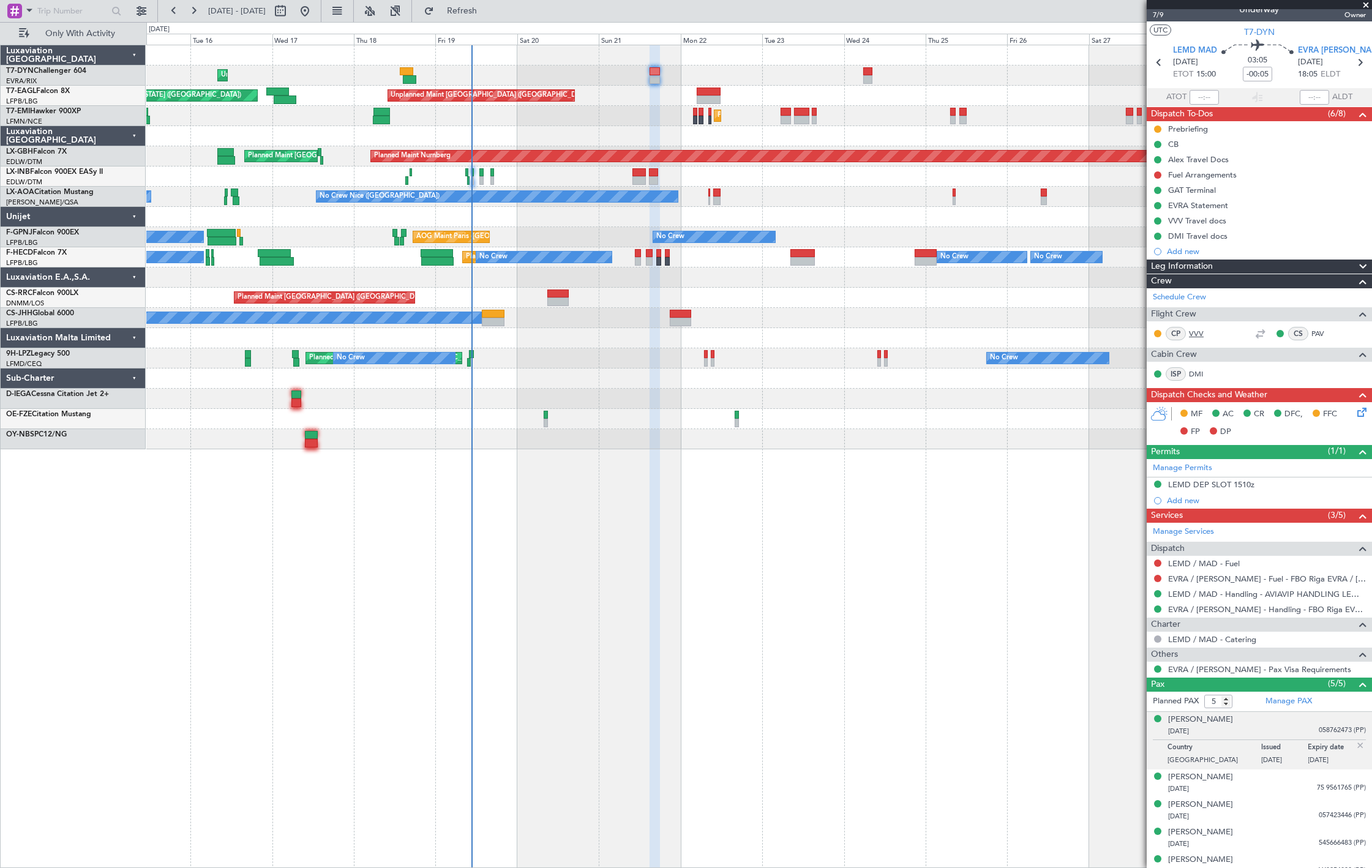
scroll to position [23, 0]
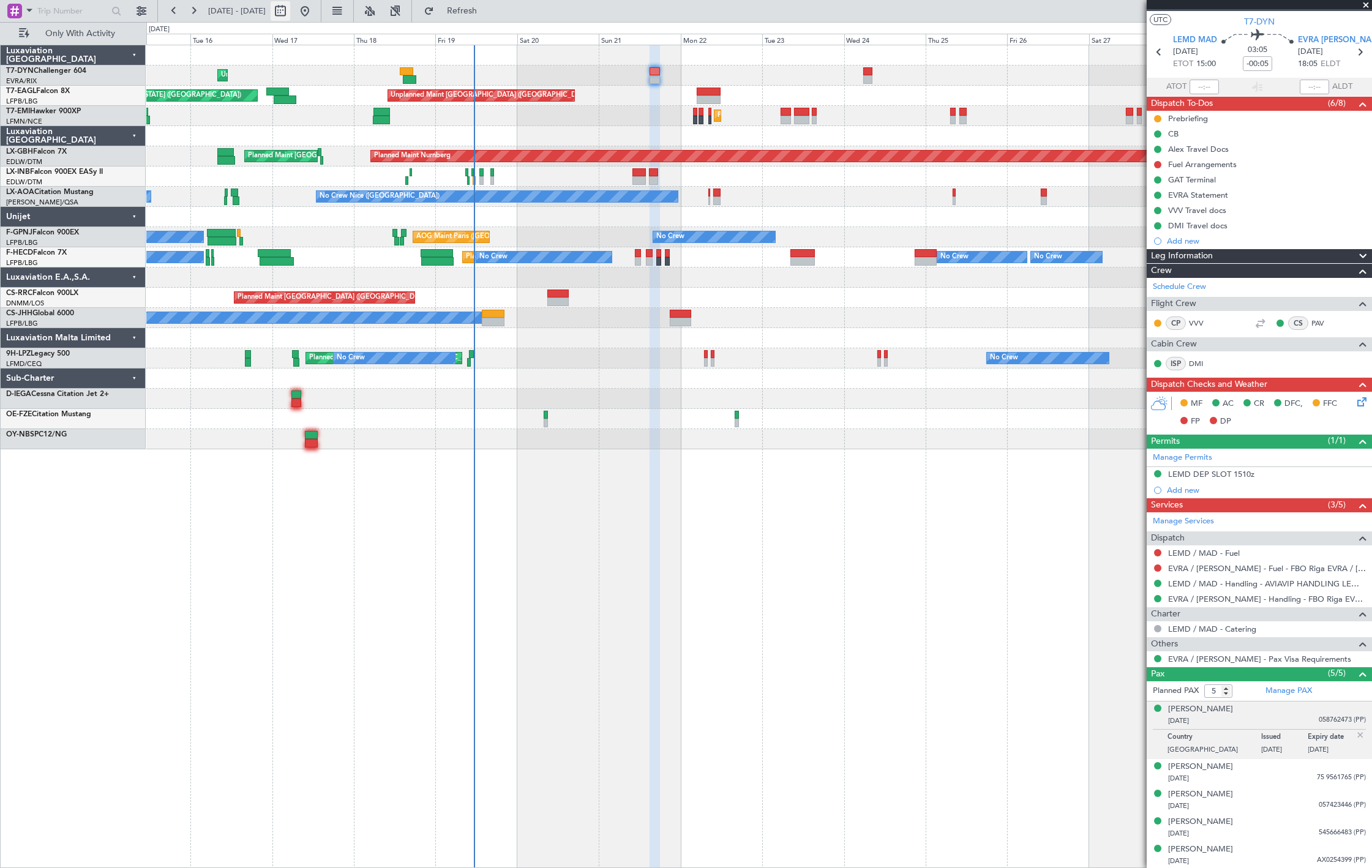
click at [290, 14] on button at bounding box center [280, 11] width 19 height 19
select select "9"
select select "2025"
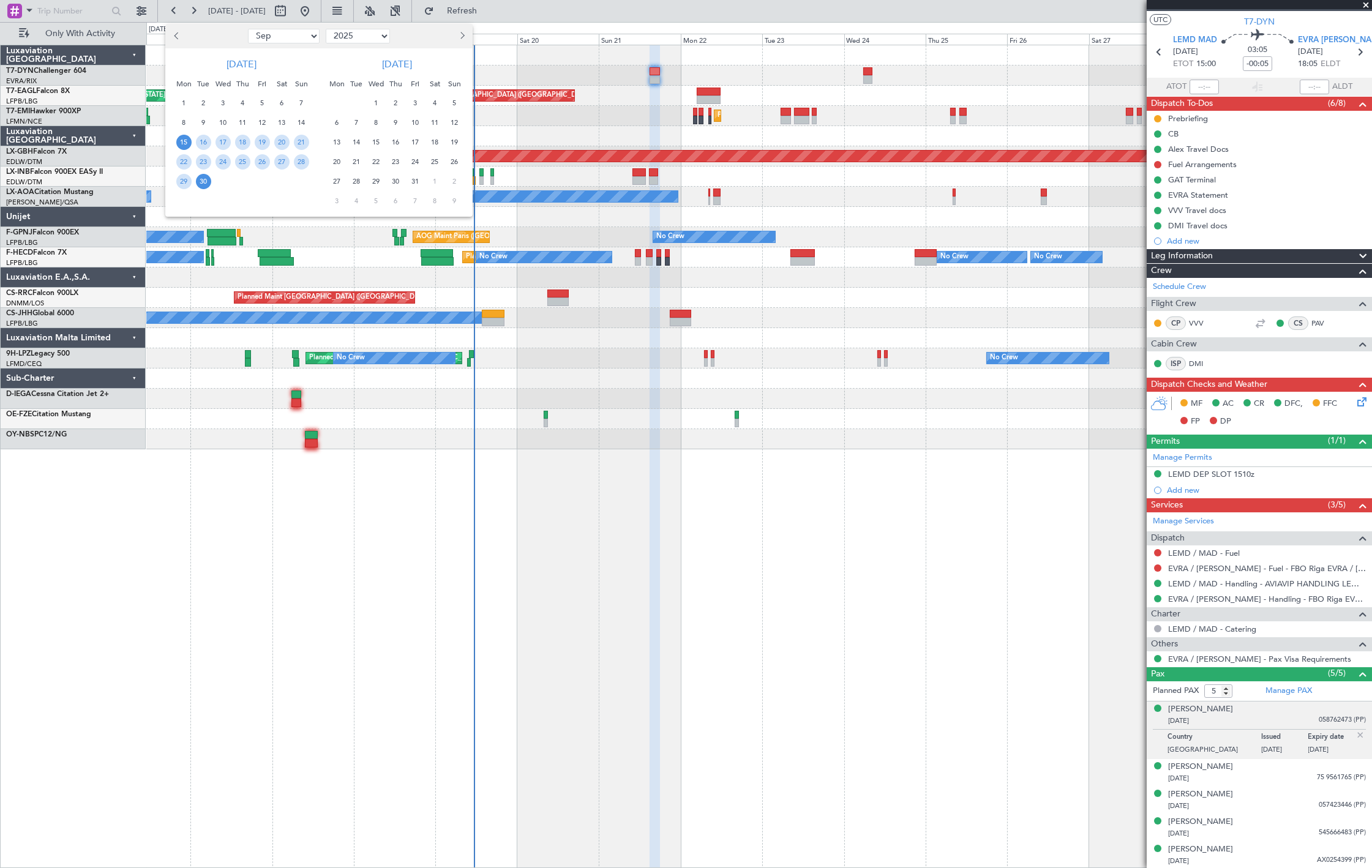
click at [395, 163] on span "23" at bounding box center [396, 162] width 15 height 15
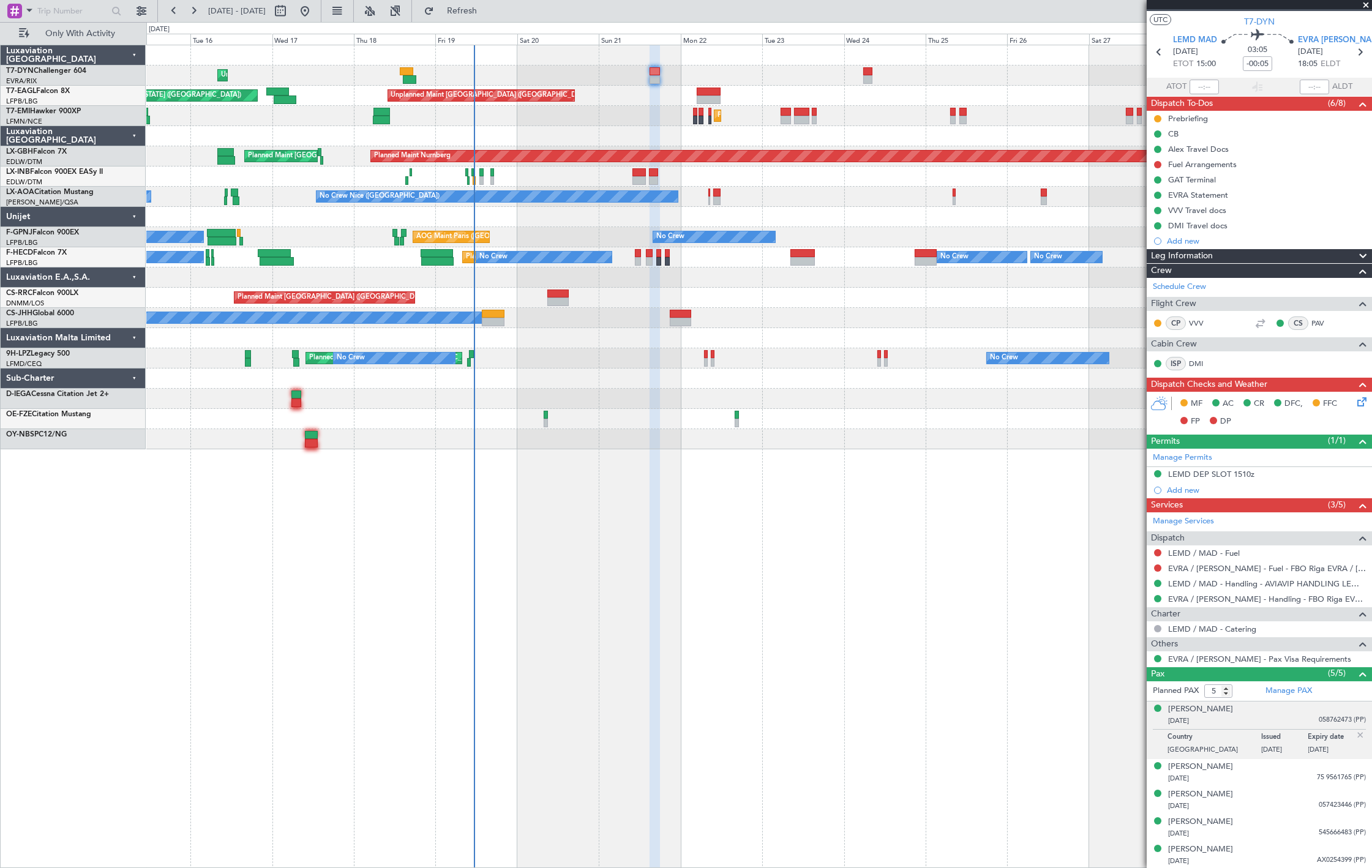
select select "10"
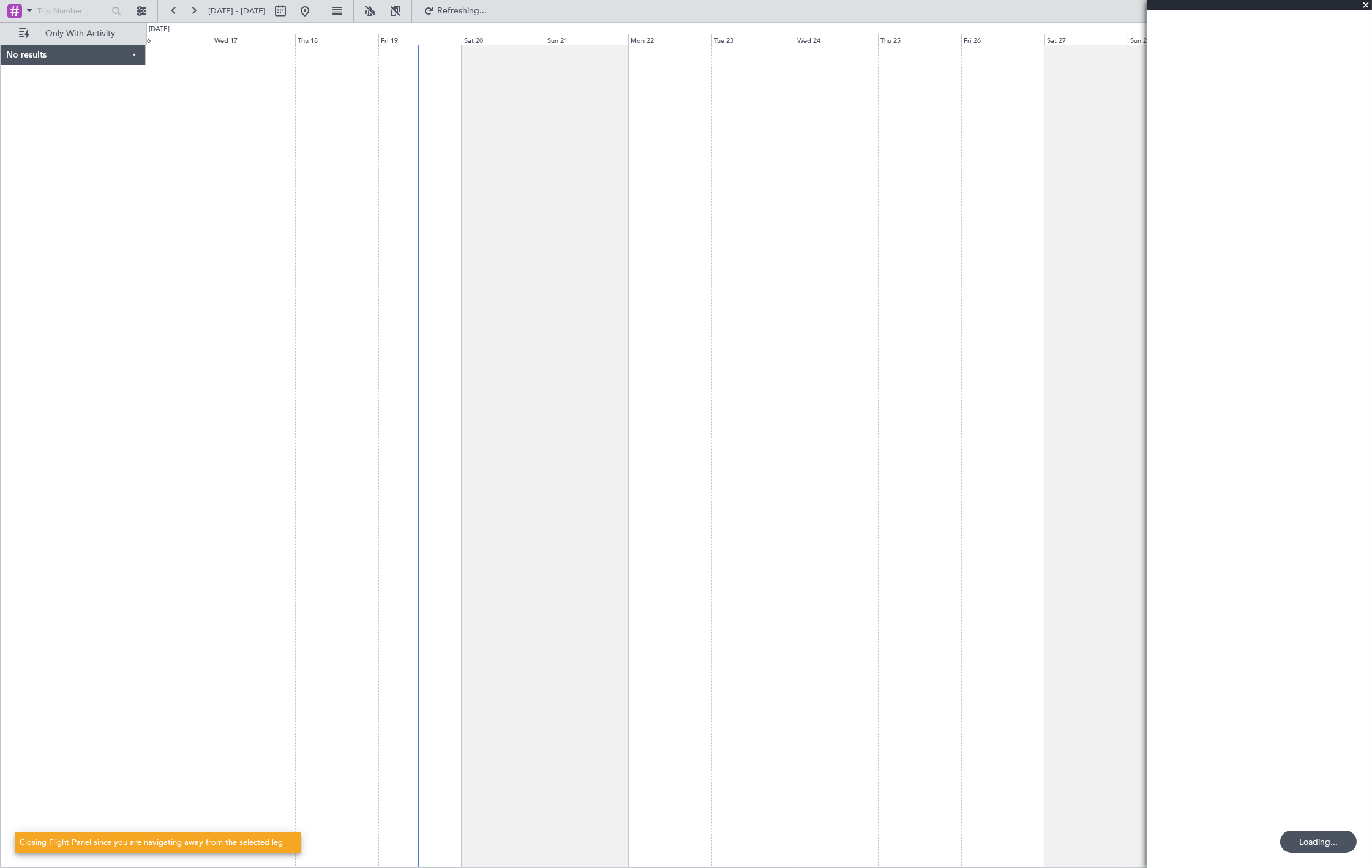
scroll to position [0, 0]
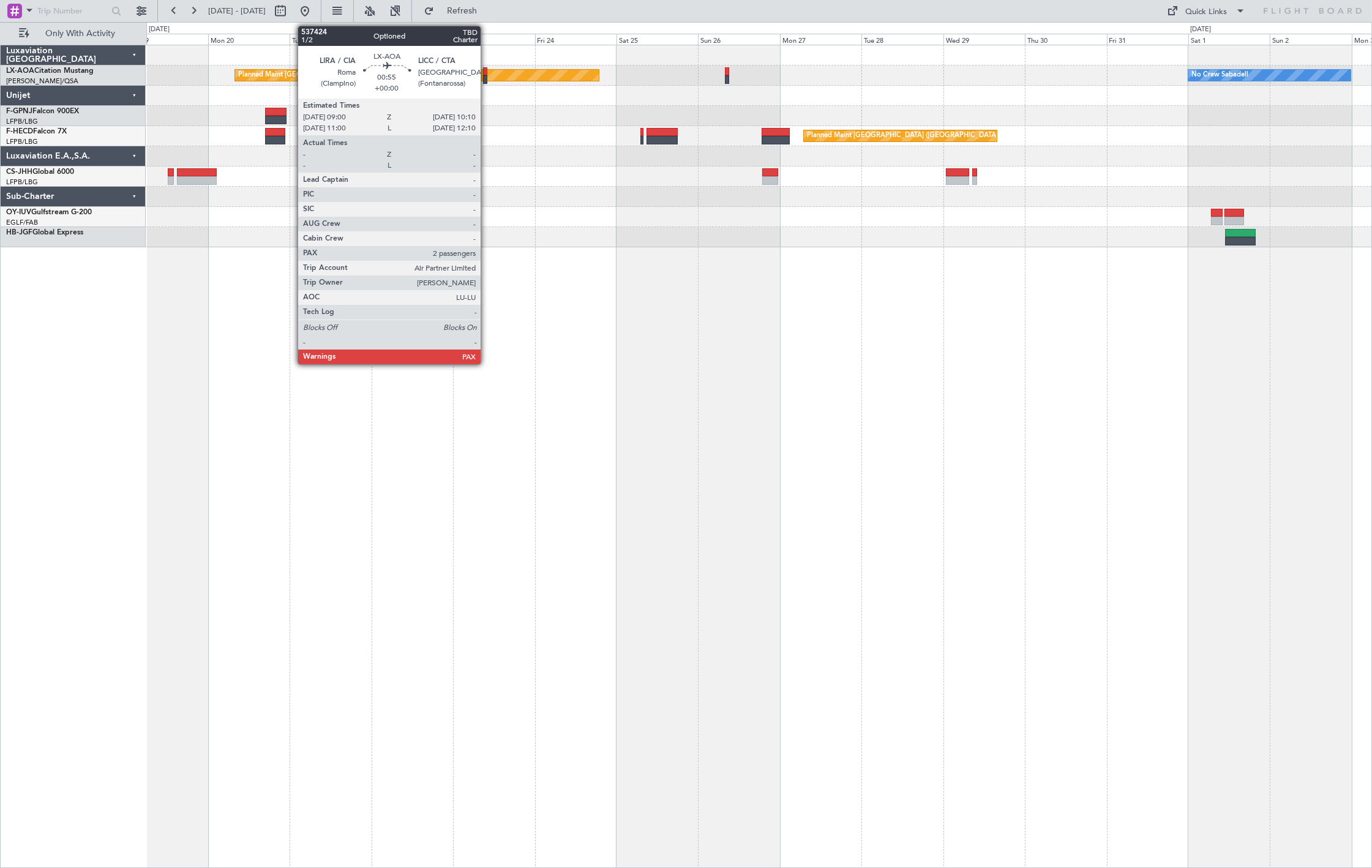
click at [487, 76] on div at bounding box center [486, 79] width 5 height 8
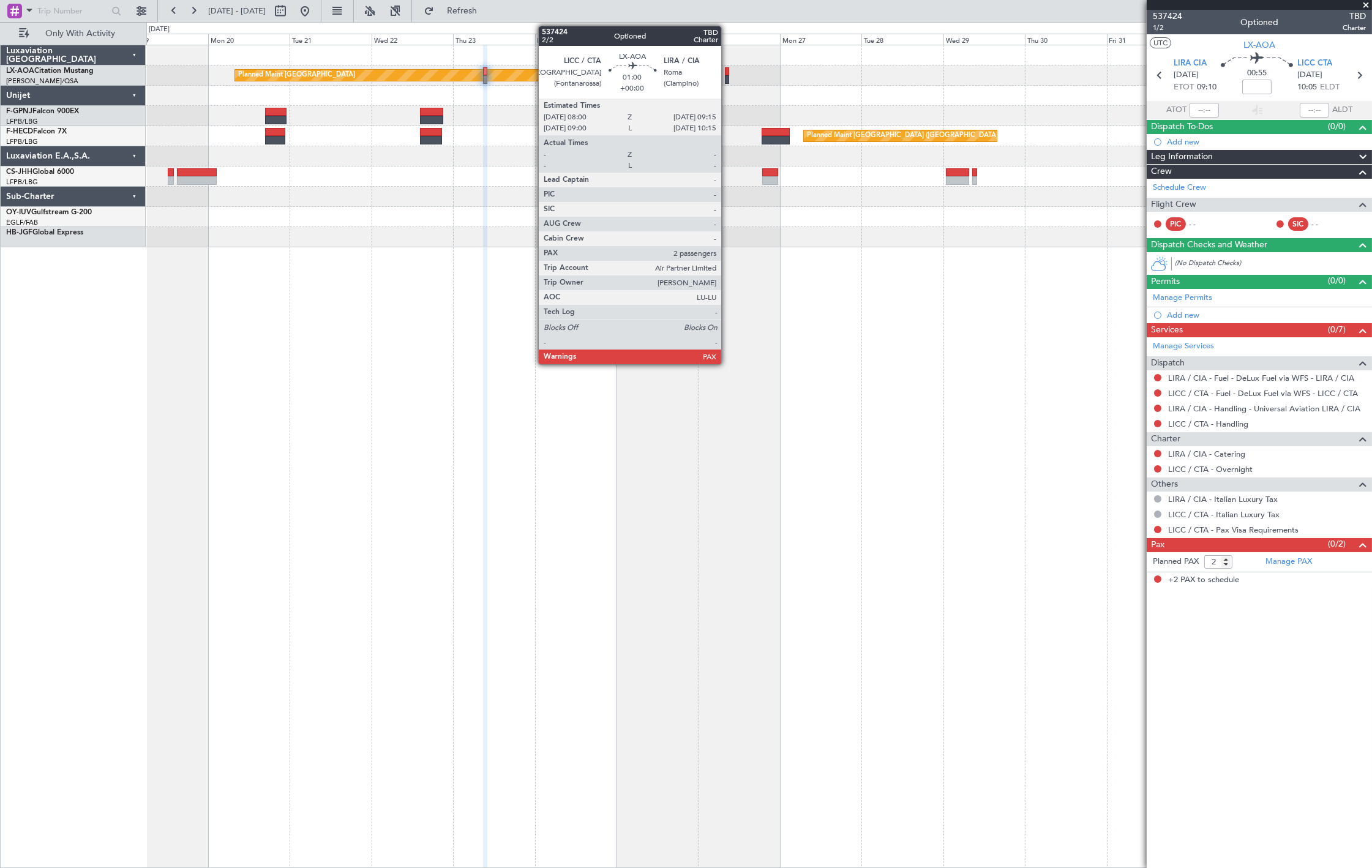
click at [728, 75] on div at bounding box center [728, 79] width 5 height 8
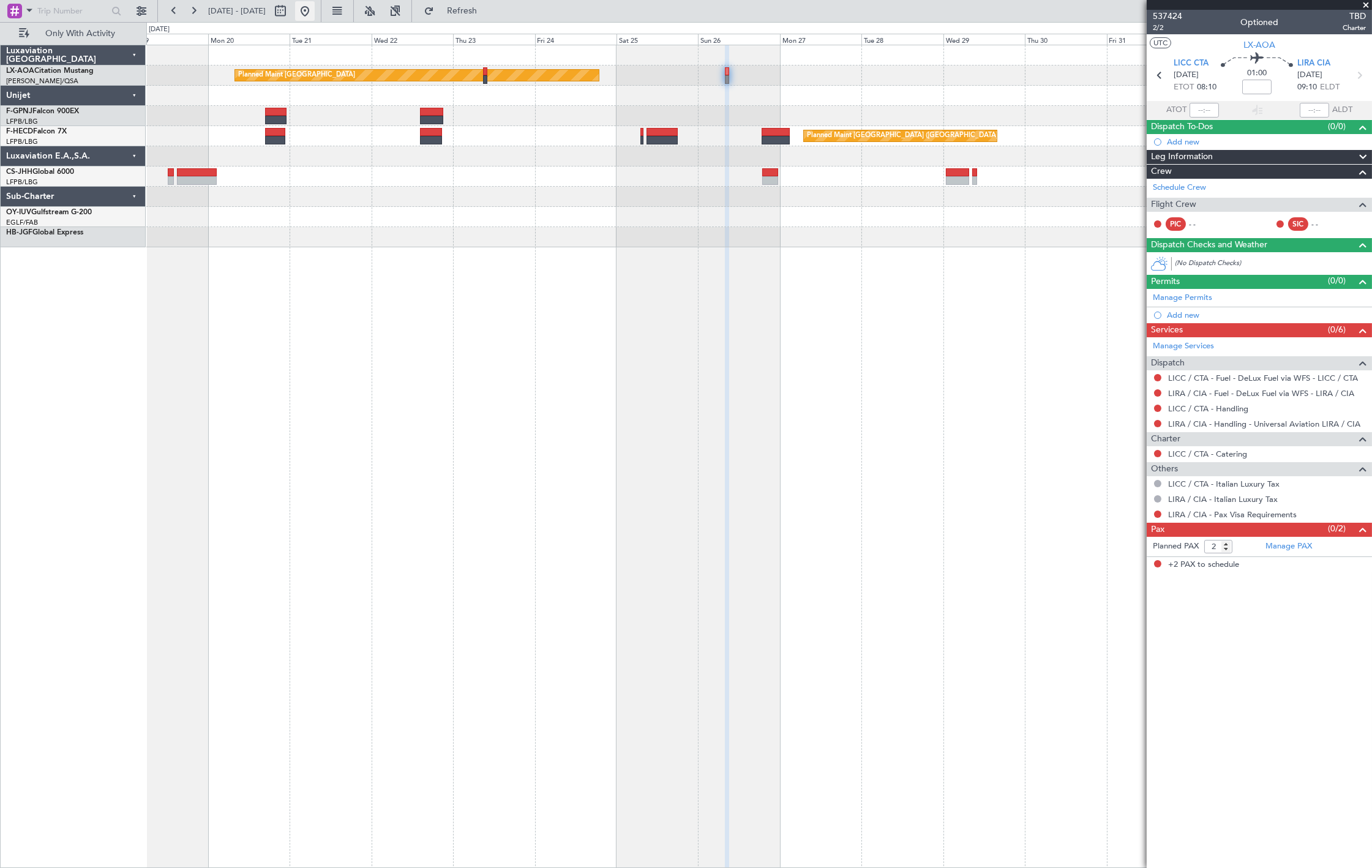
click at [315, 9] on button at bounding box center [304, 11] width 19 height 19
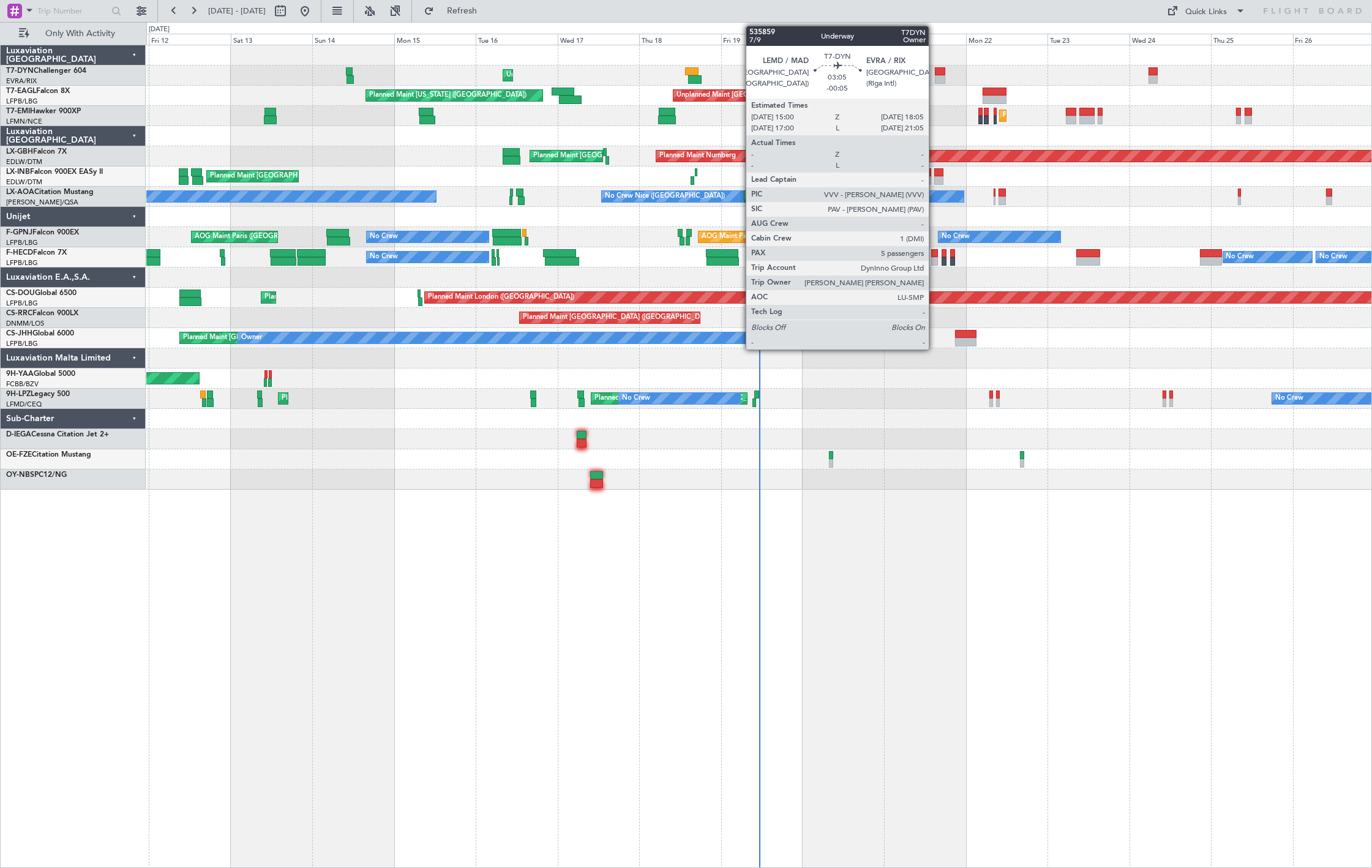
click at [935, 78] on div at bounding box center [941, 79] width 11 height 8
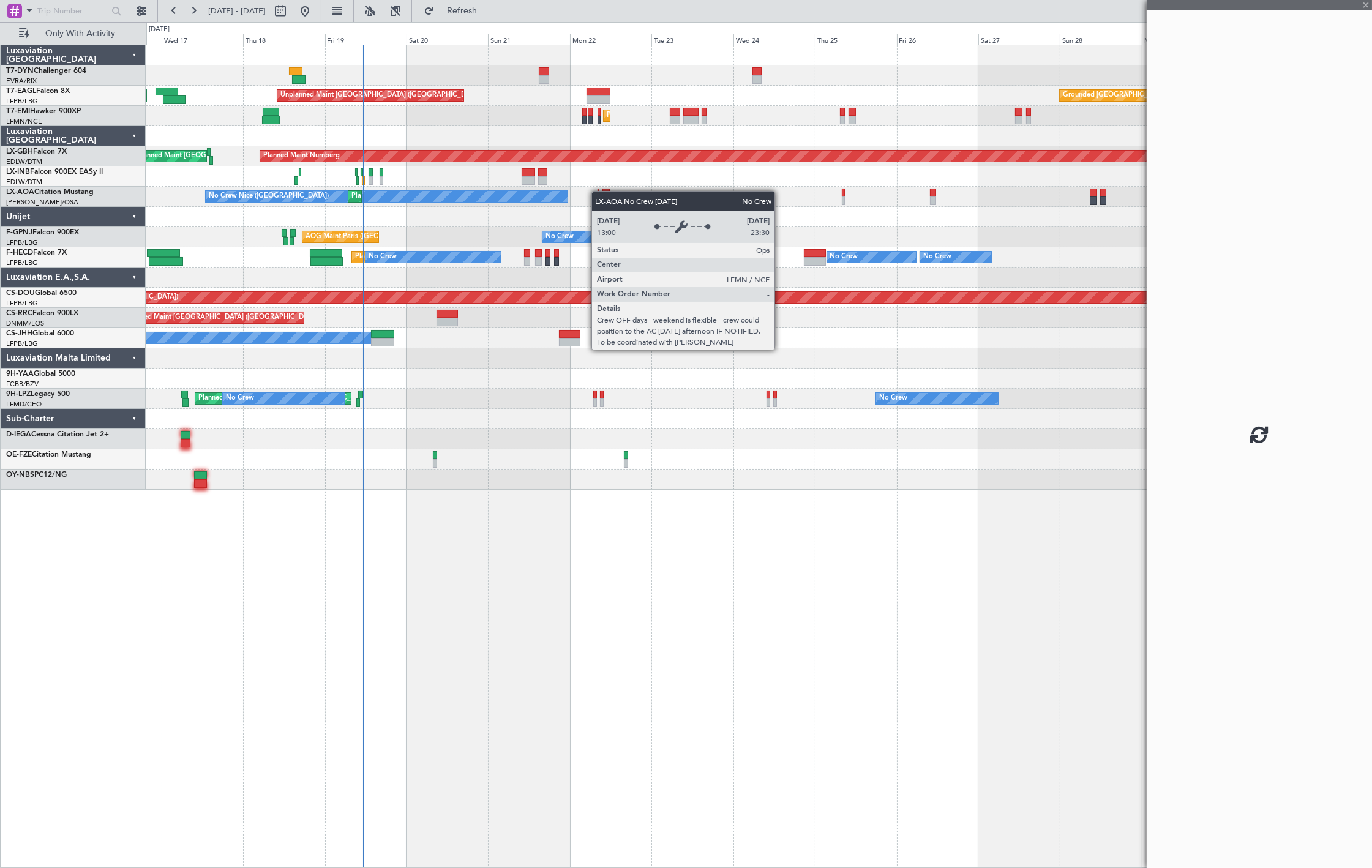
click at [550, 198] on div "Unplanned Maint Riga (Riga Intl) Planned Maint New York (Teterboro) Unplanned M…" at bounding box center [759, 267] width 1226 height 444
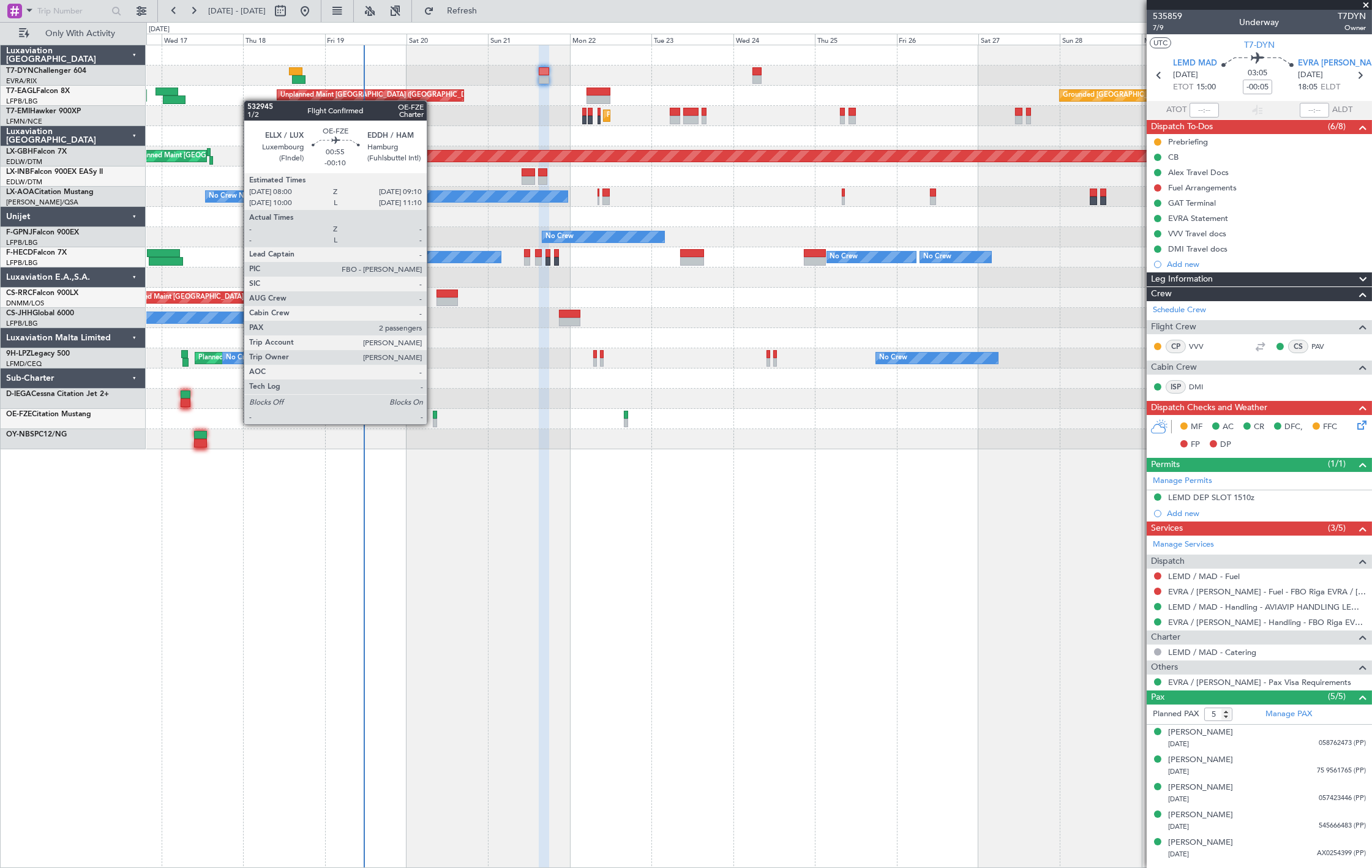
click at [435, 420] on div at bounding box center [435, 422] width 5 height 8
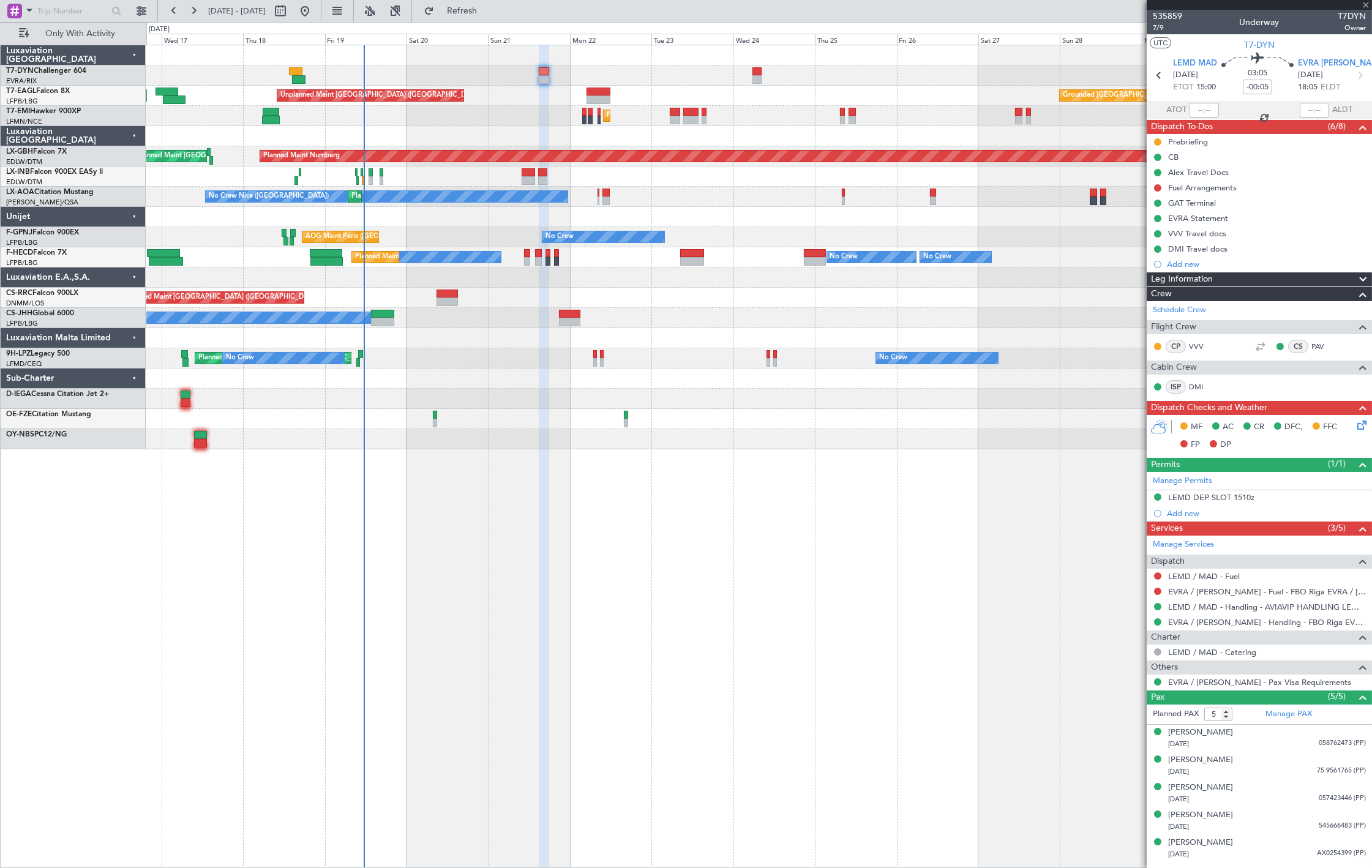
type input "-00:10"
type input "2"
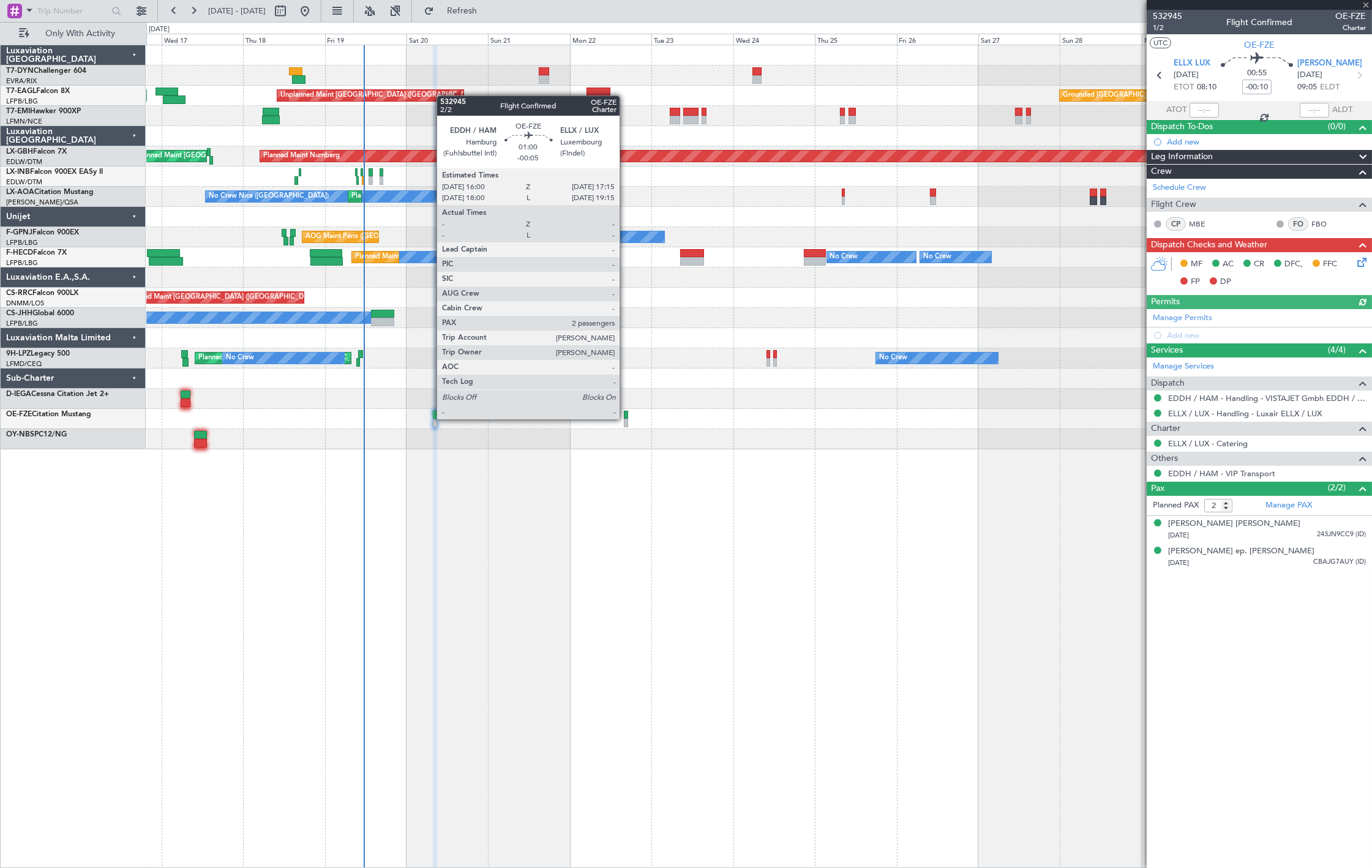
click at [626, 419] on div at bounding box center [626, 422] width 5 height 8
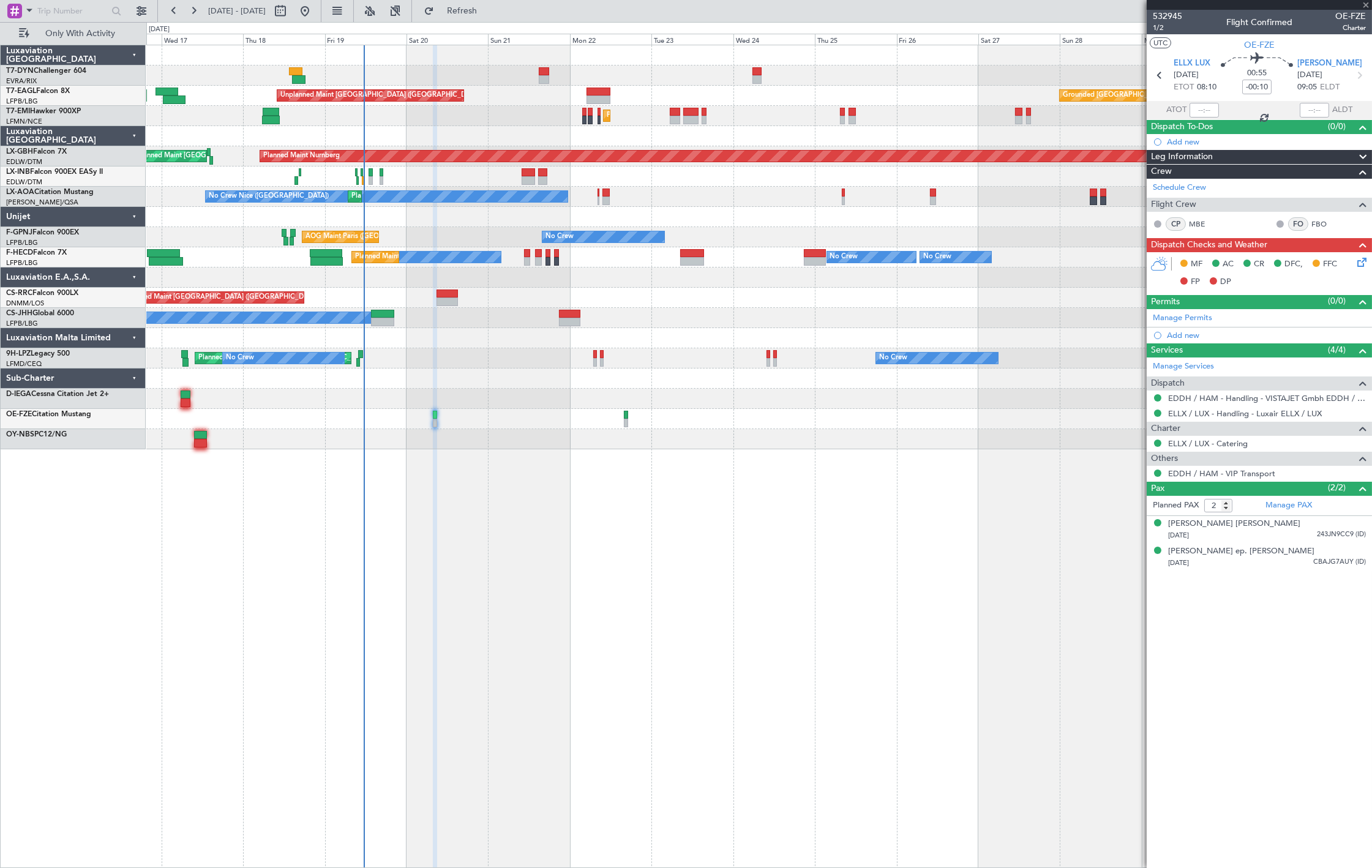
type input "-00:05"
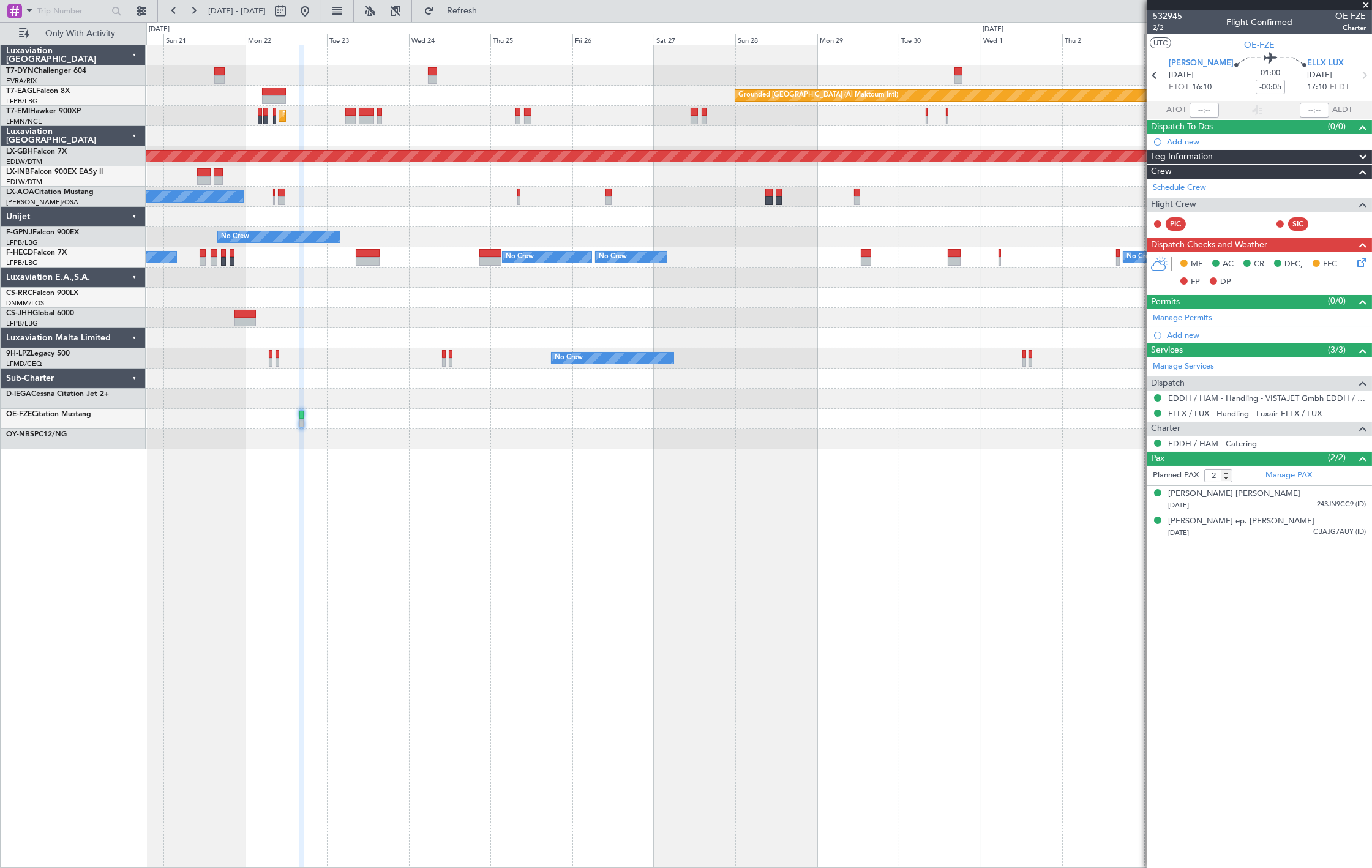
click at [768, 230] on div "Grounded Dubai (Al Maktoum Intl) Unplanned Maint Paris (Le Bourget) Planned Mai…" at bounding box center [759, 247] width 1226 height 404
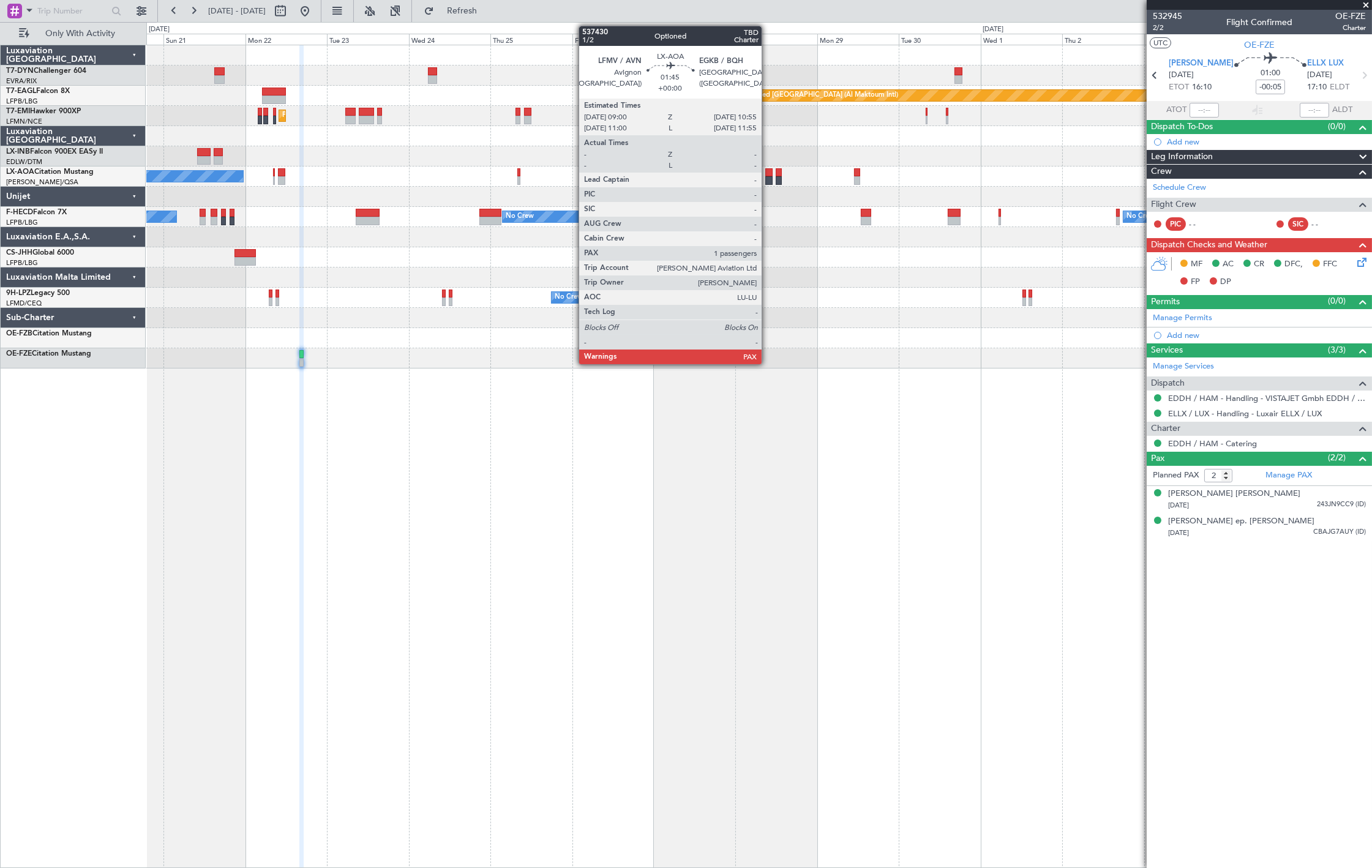
click at [768, 172] on div at bounding box center [768, 172] width 7 height 8
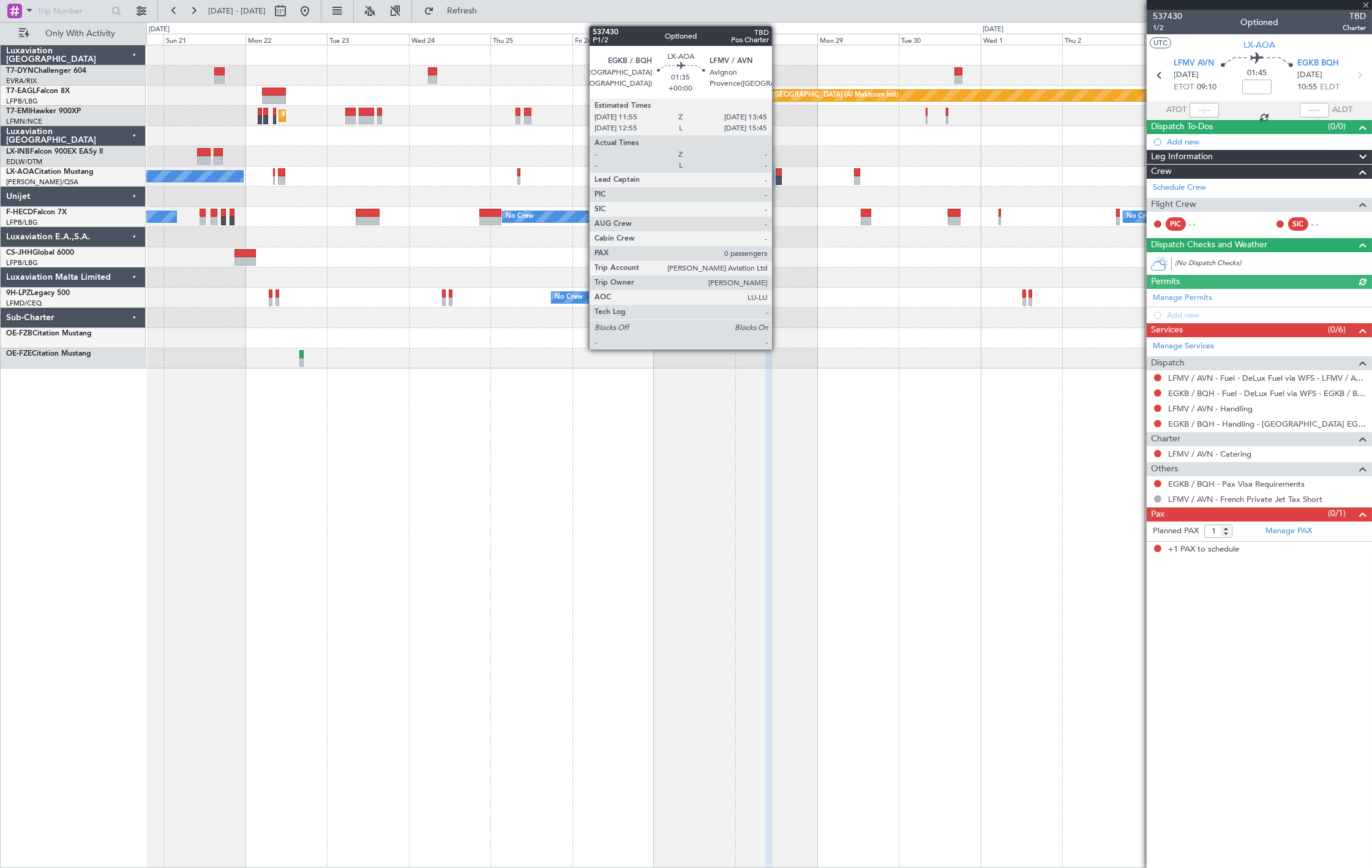
click at [778, 181] on div at bounding box center [779, 180] width 7 height 8
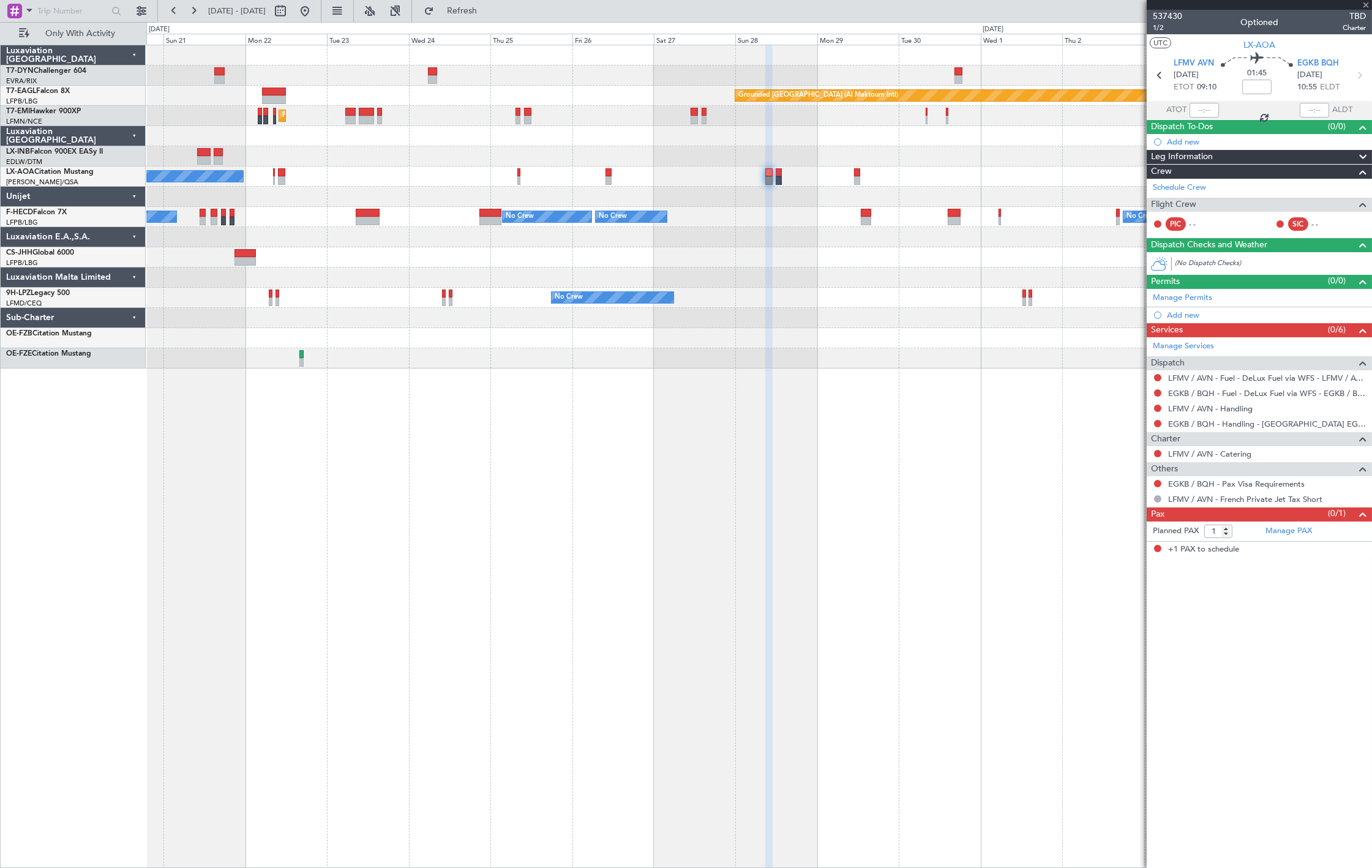
type input "0"
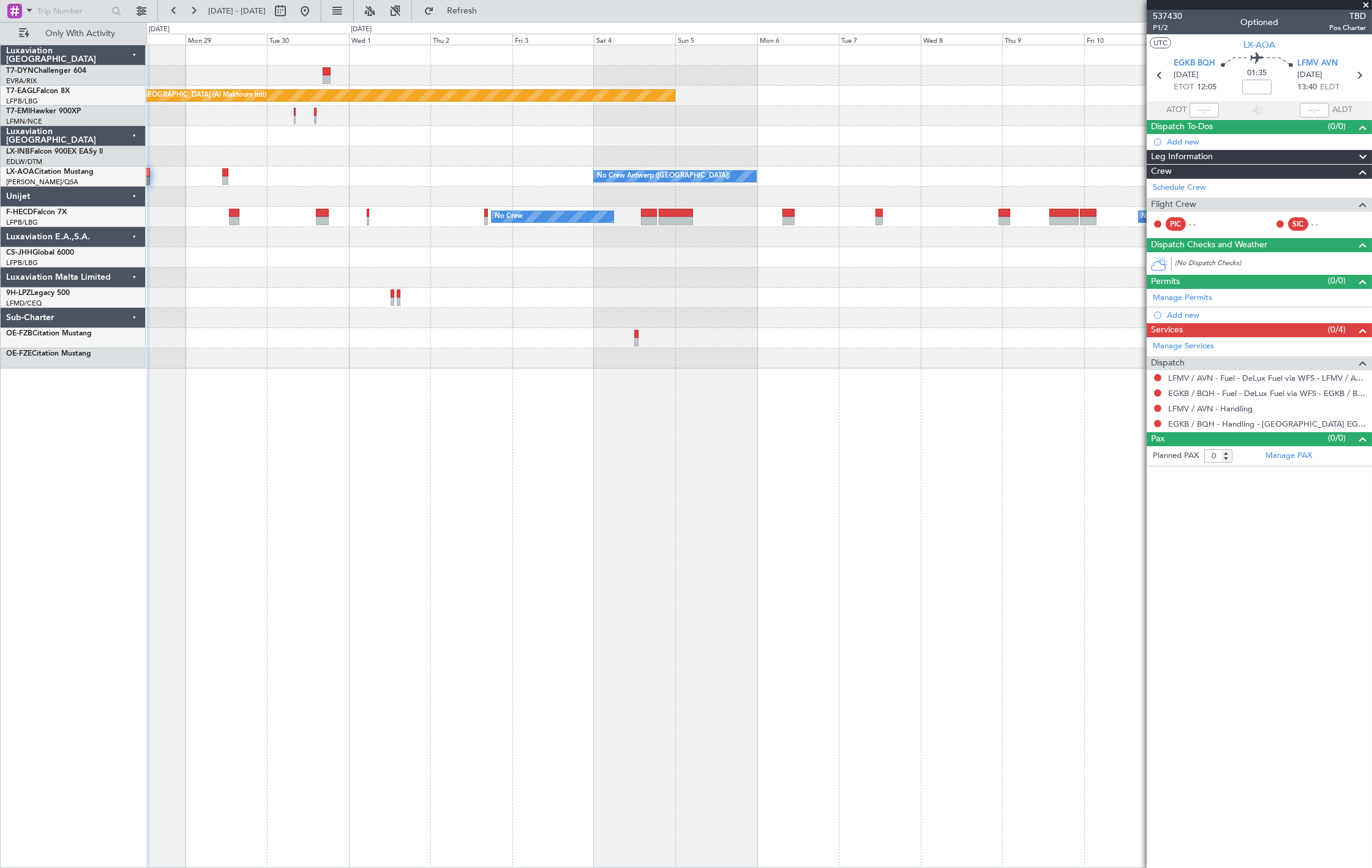
click at [175, 279] on div "Grounded Dubai (Al Maktoum Intl) No Crew Antwerp (Deurne) No Crew Antwerp (Deur…" at bounding box center [759, 207] width 1226 height 323
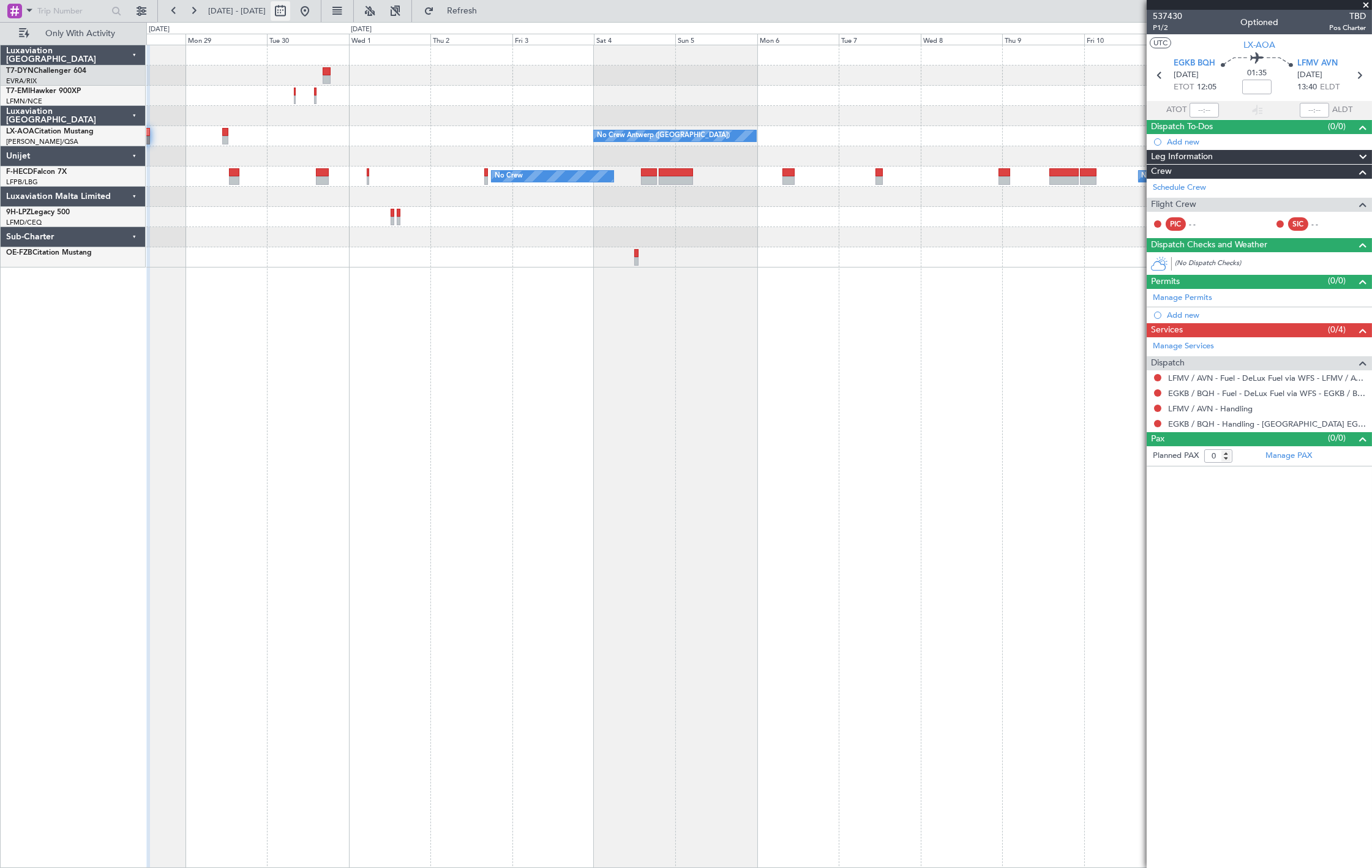
click at [290, 13] on button at bounding box center [280, 11] width 19 height 19
select select "9"
select select "2025"
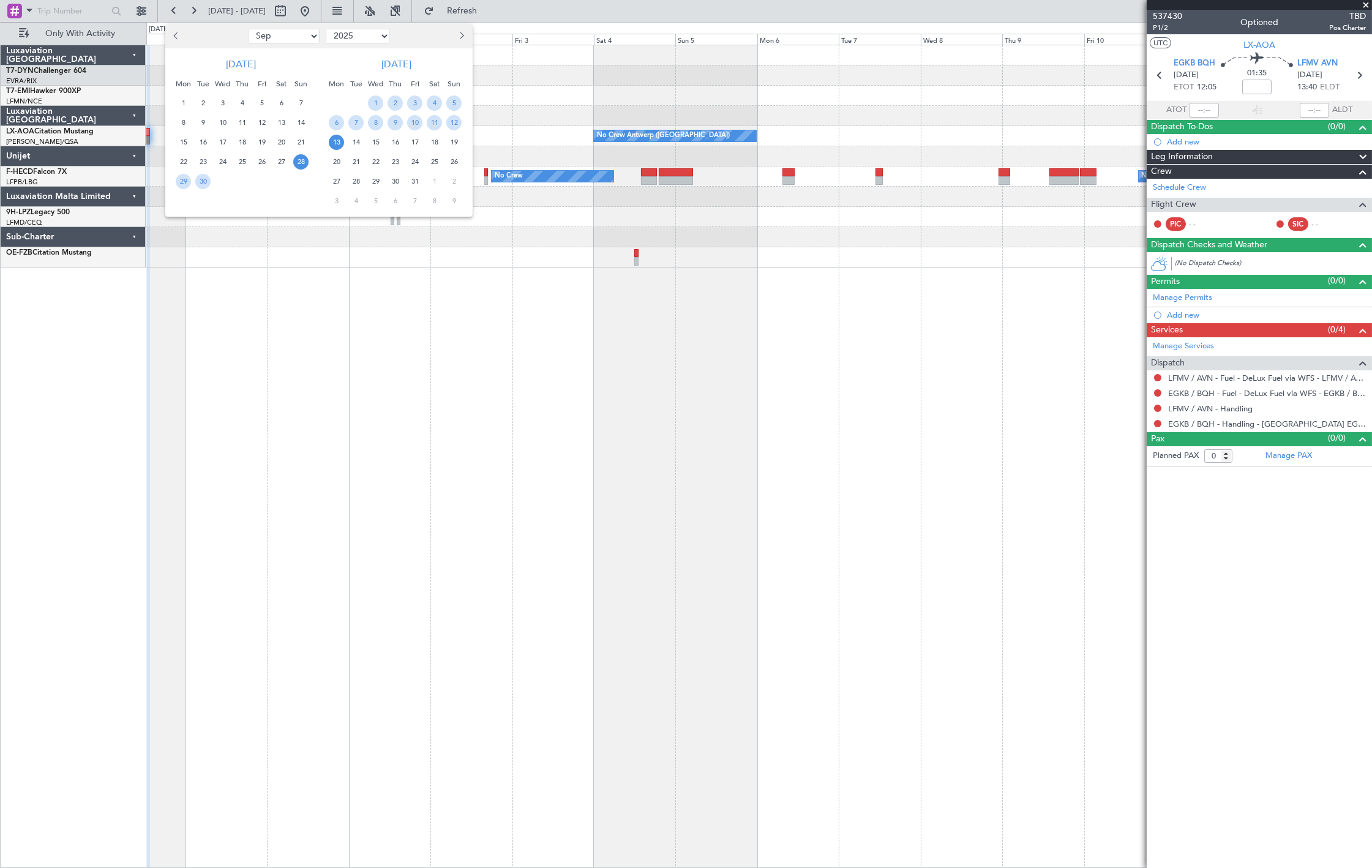
click at [301, 38] on select "Jan Feb Mar Apr May Jun Jul Aug Sep Oct Nov Dec" at bounding box center [283, 35] width 72 height 15
select select "10"
click at [248, 28] on select "Jan Feb Mar Apr May Jun Jul Aug Sep Oct Nov Dec" at bounding box center [283, 35] width 72 height 15
click at [243, 167] on span "23" at bounding box center [243, 162] width 15 height 15
click at [243, 168] on span "23" at bounding box center [243, 162] width 15 height 15
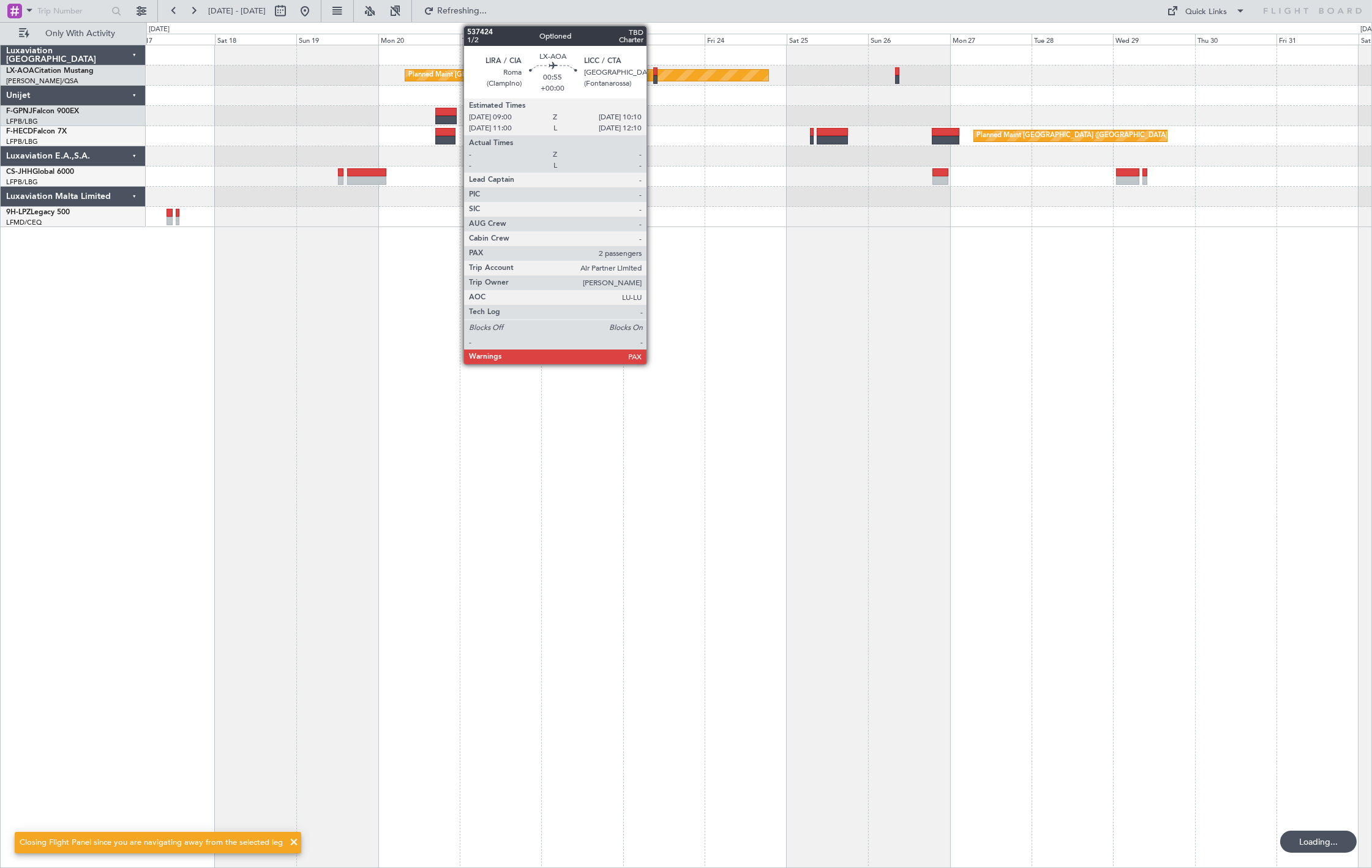
click at [654, 78] on div at bounding box center [656, 79] width 5 height 8
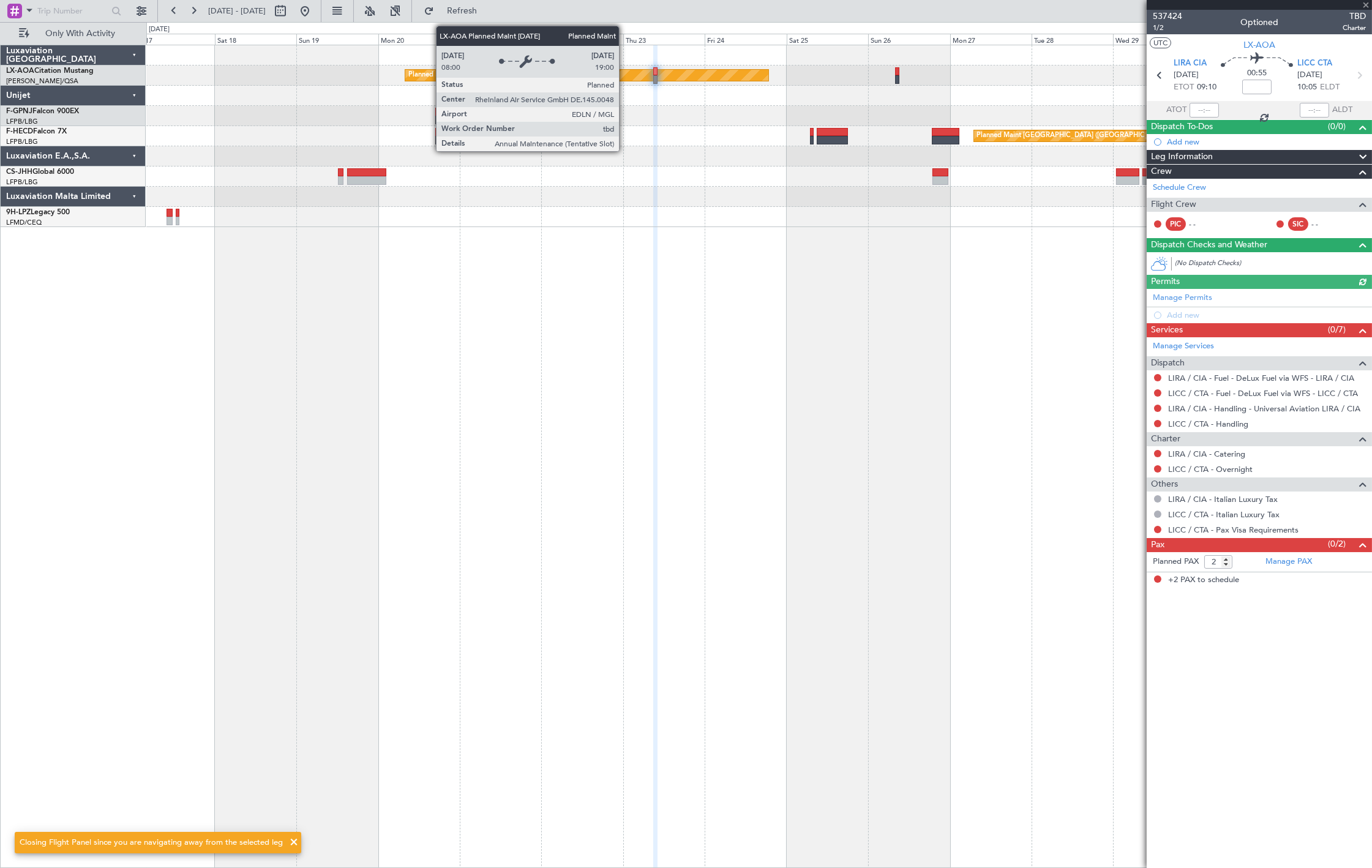
click at [625, 76] on div "Planned Maint Monchengladbach" at bounding box center [587, 75] width 363 height 11
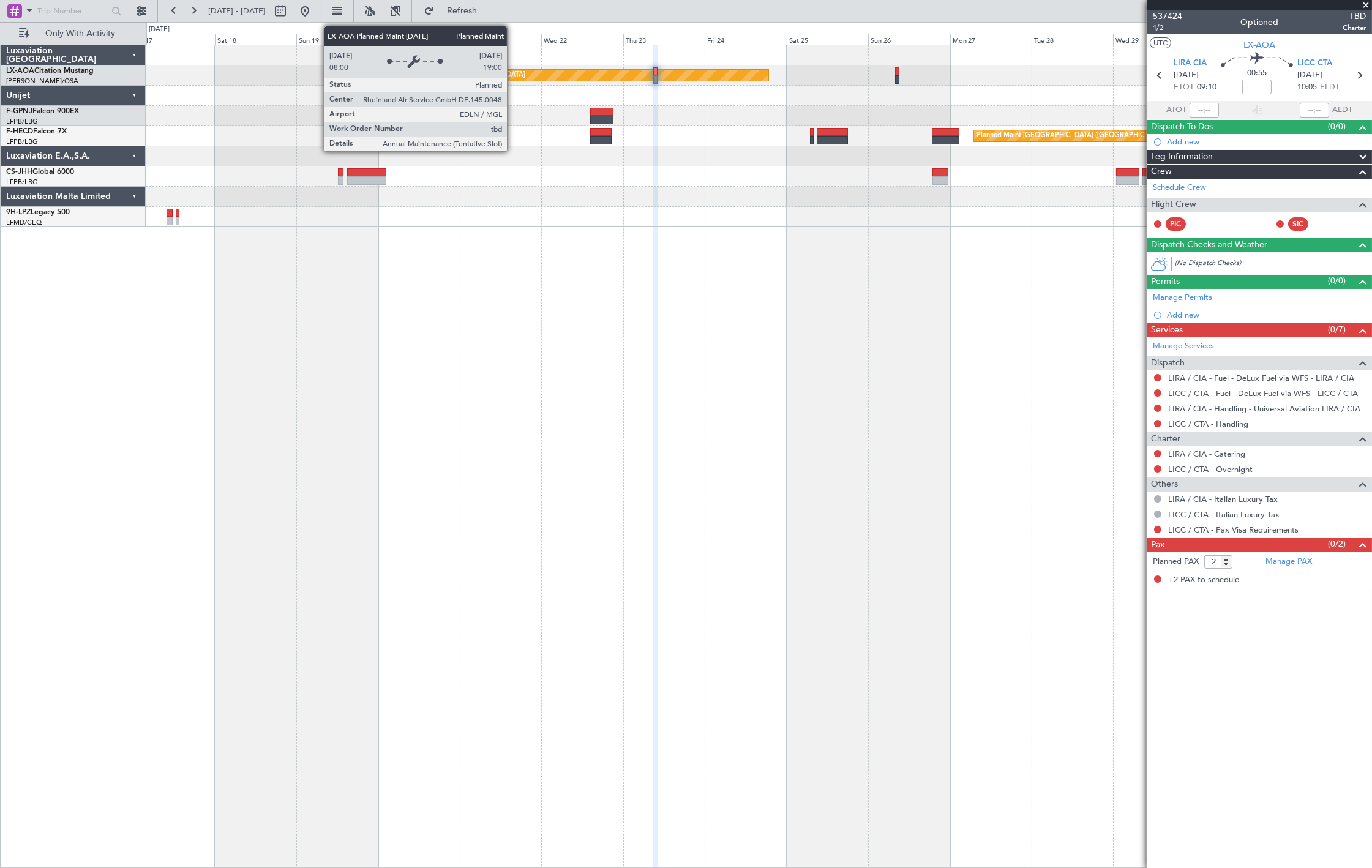
click at [514, 72] on div "Planned Maint Monchengladbach" at bounding box center [467, 75] width 117 height 18
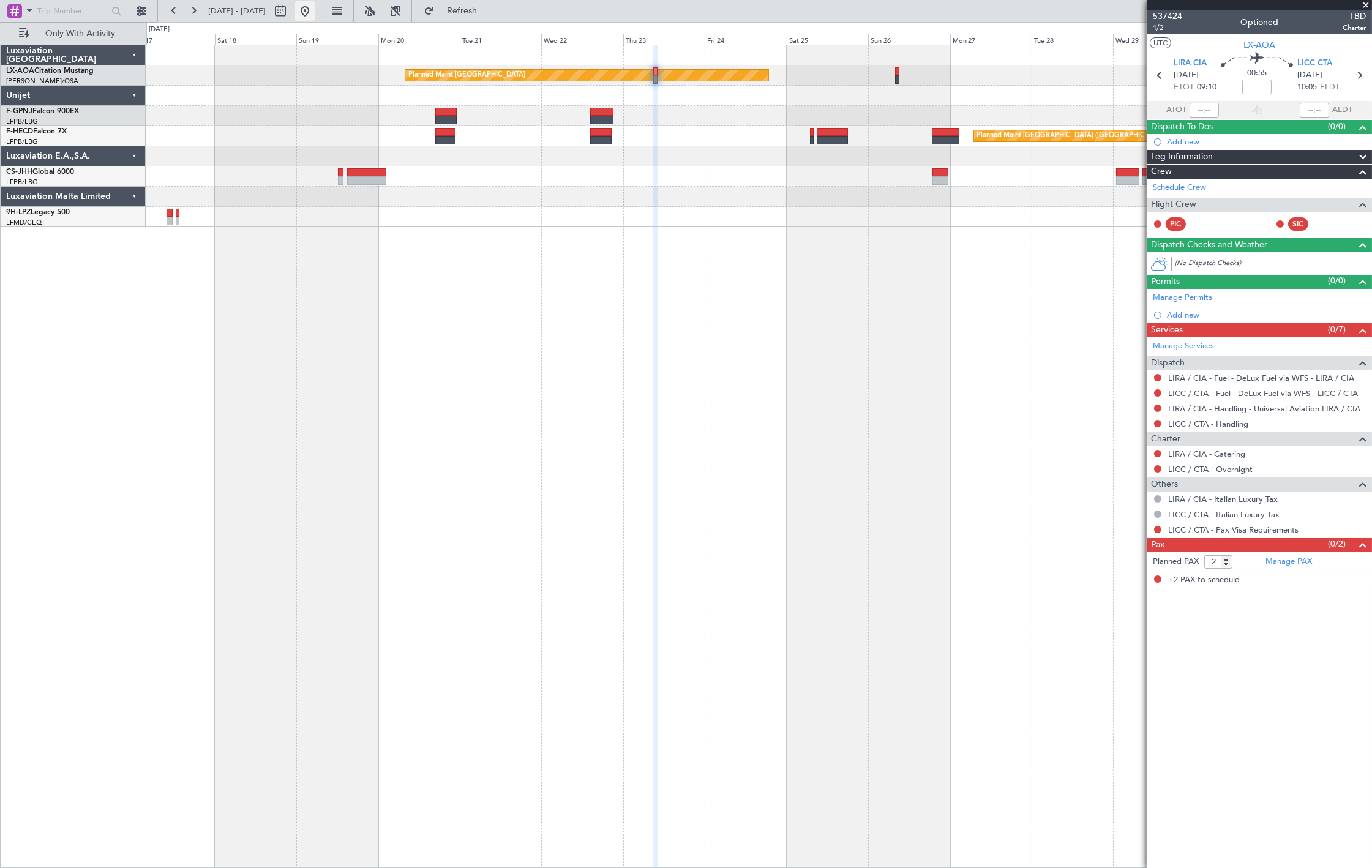
drag, startPoint x: 351, startPoint y: 10, endPoint x: 346, endPoint y: 18, distance: 9.4
click at [315, 10] on button at bounding box center [304, 11] width 19 height 19
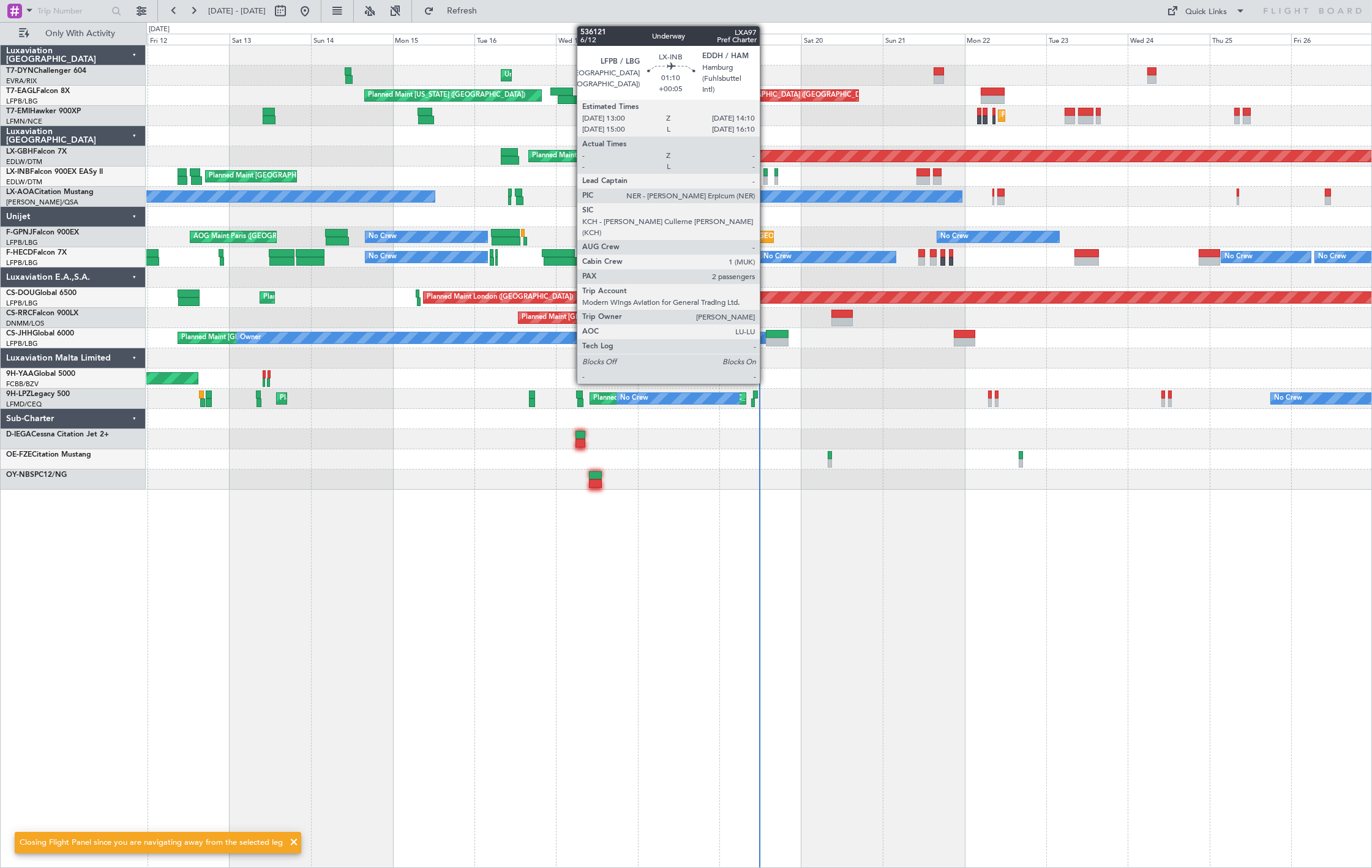
click at [766, 178] on div at bounding box center [766, 180] width 5 height 8
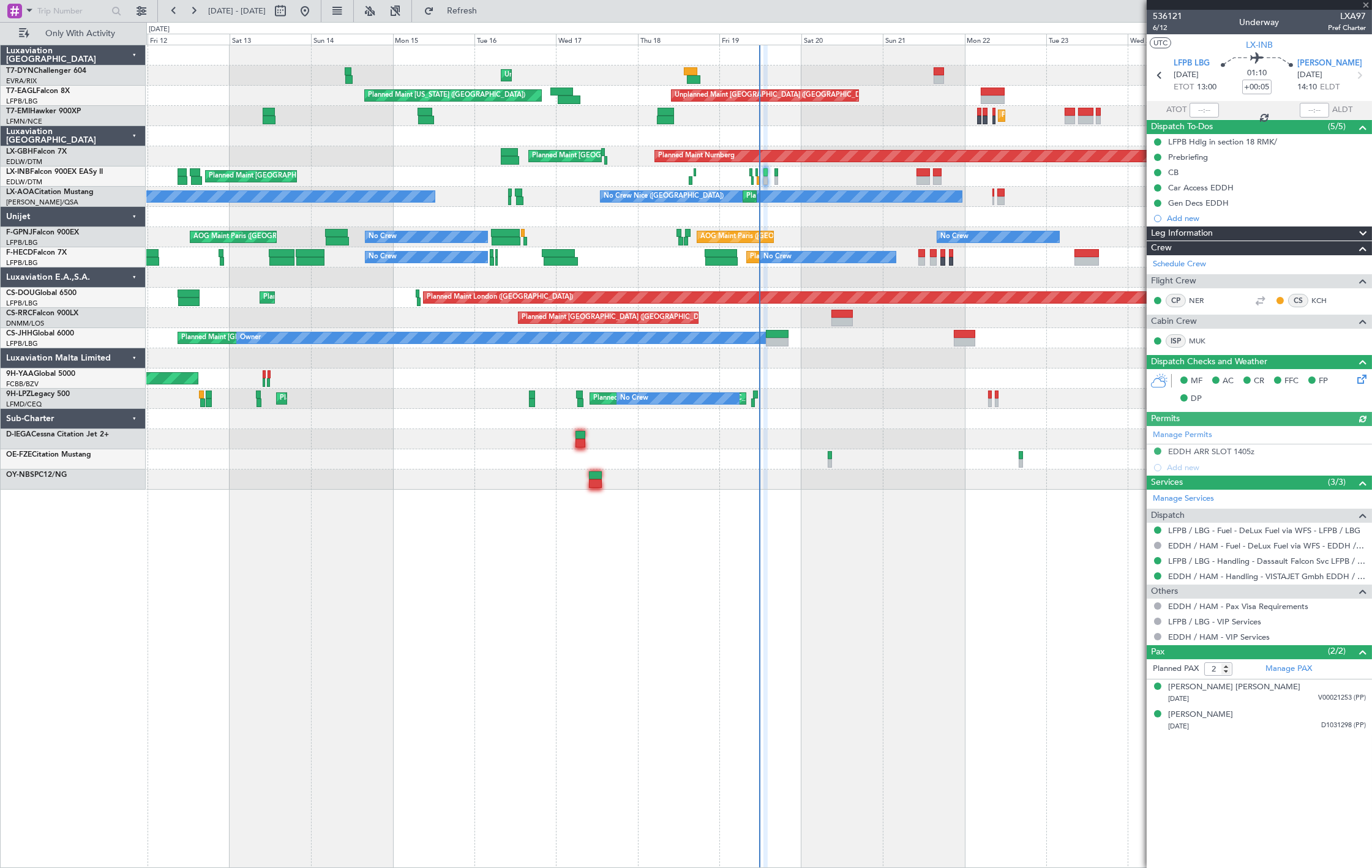
click at [938, 481] on div at bounding box center [759, 479] width 1226 height 20
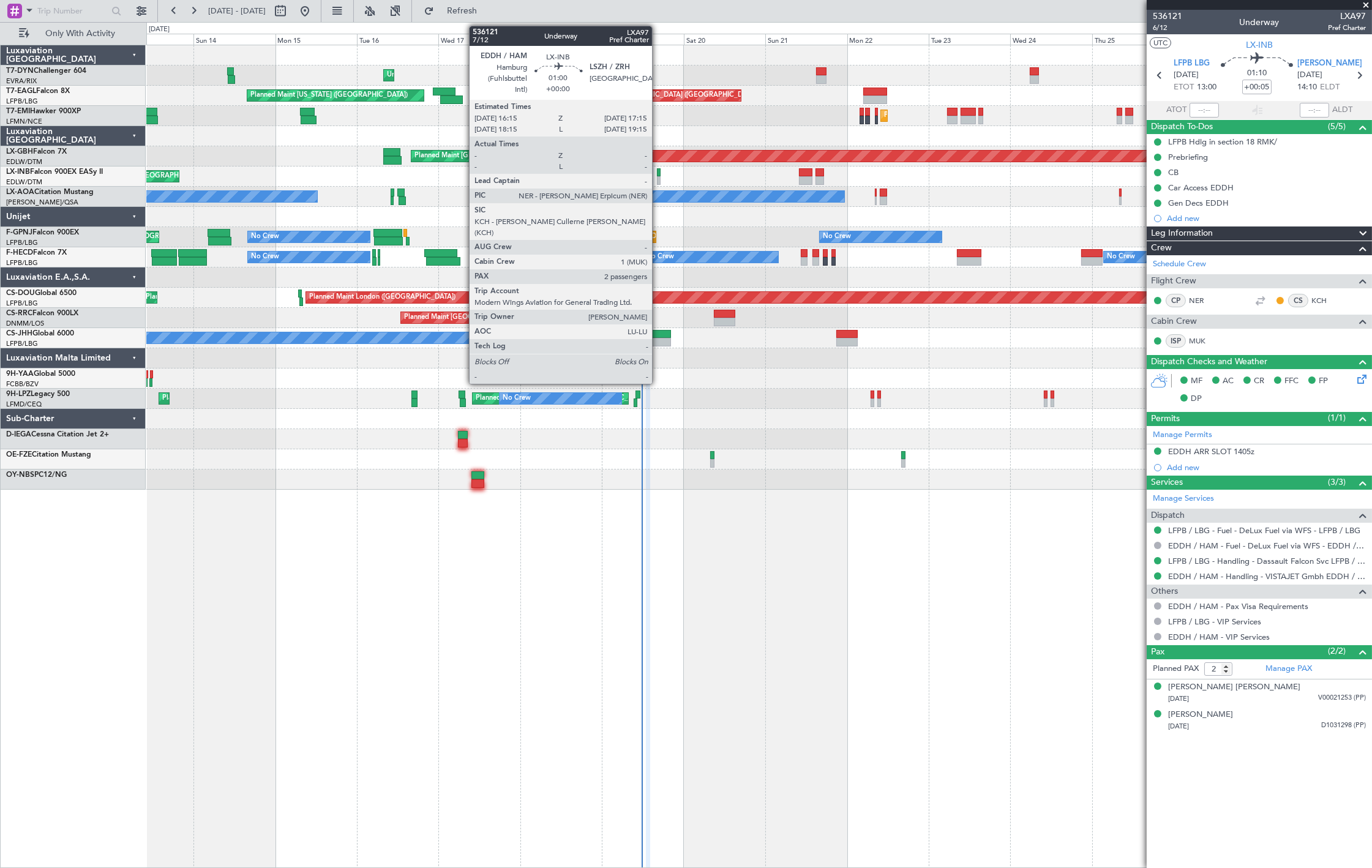
click at [658, 172] on div at bounding box center [658, 172] width 4 height 8
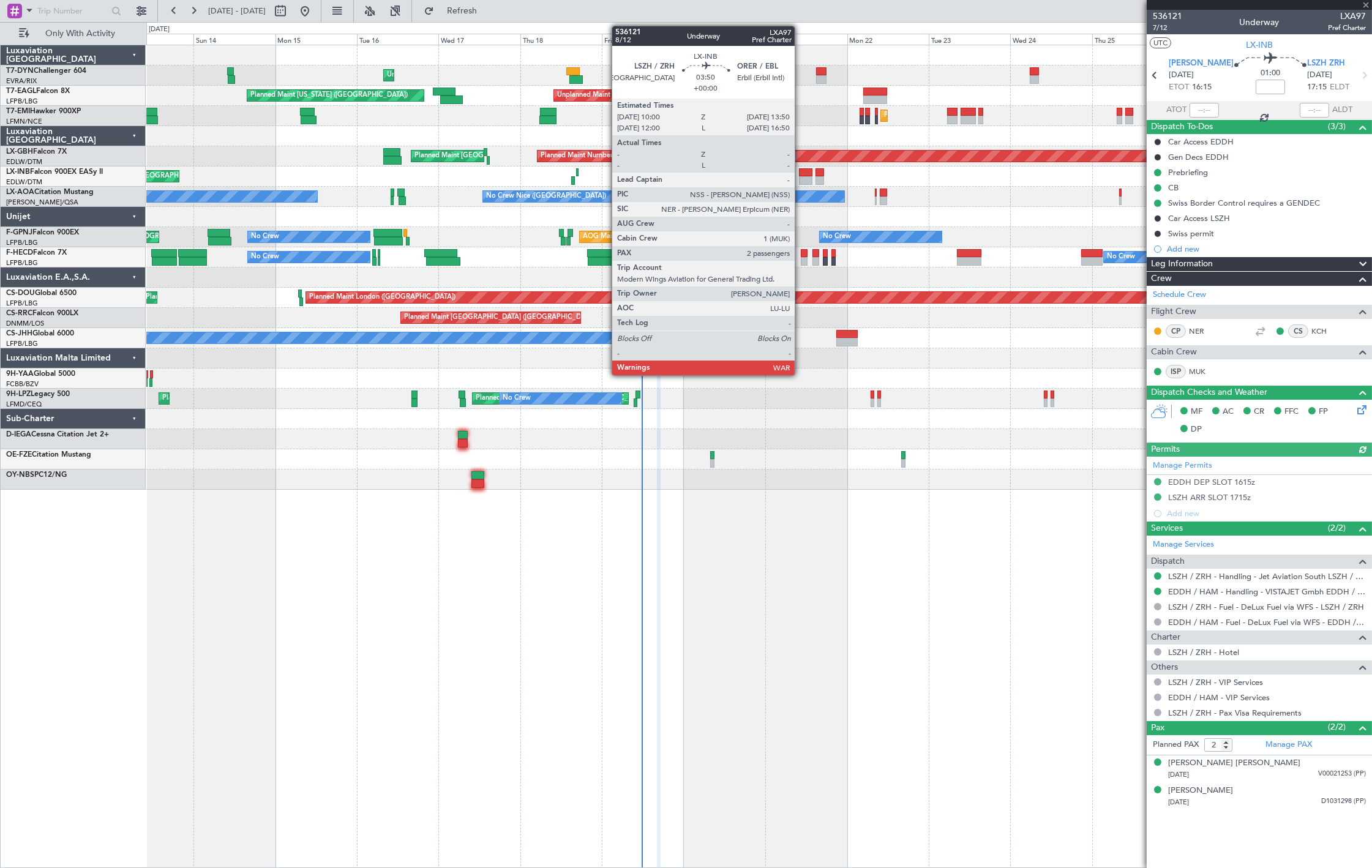
click at [801, 178] on div at bounding box center [805, 180] width 13 height 8
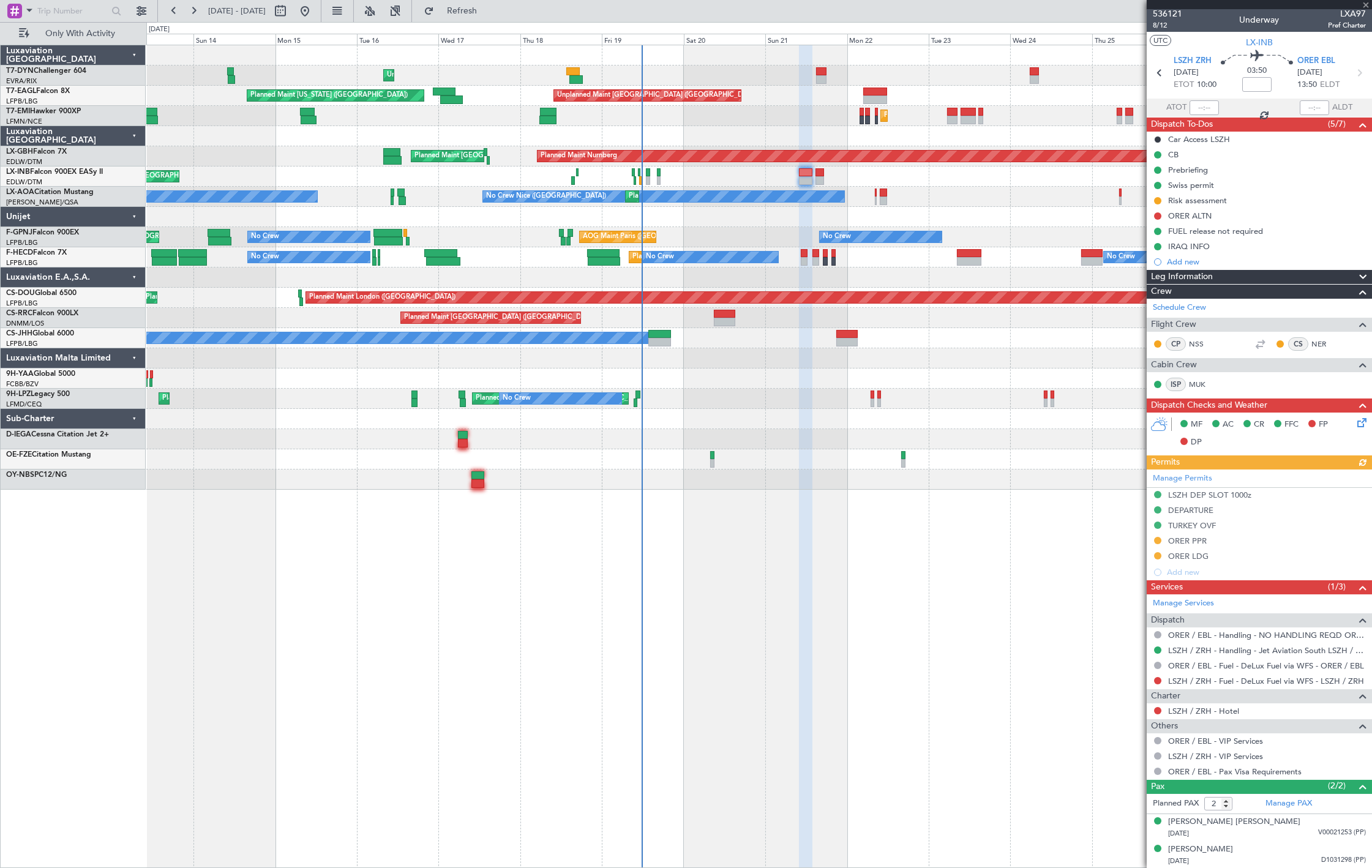
scroll to position [3, 0]
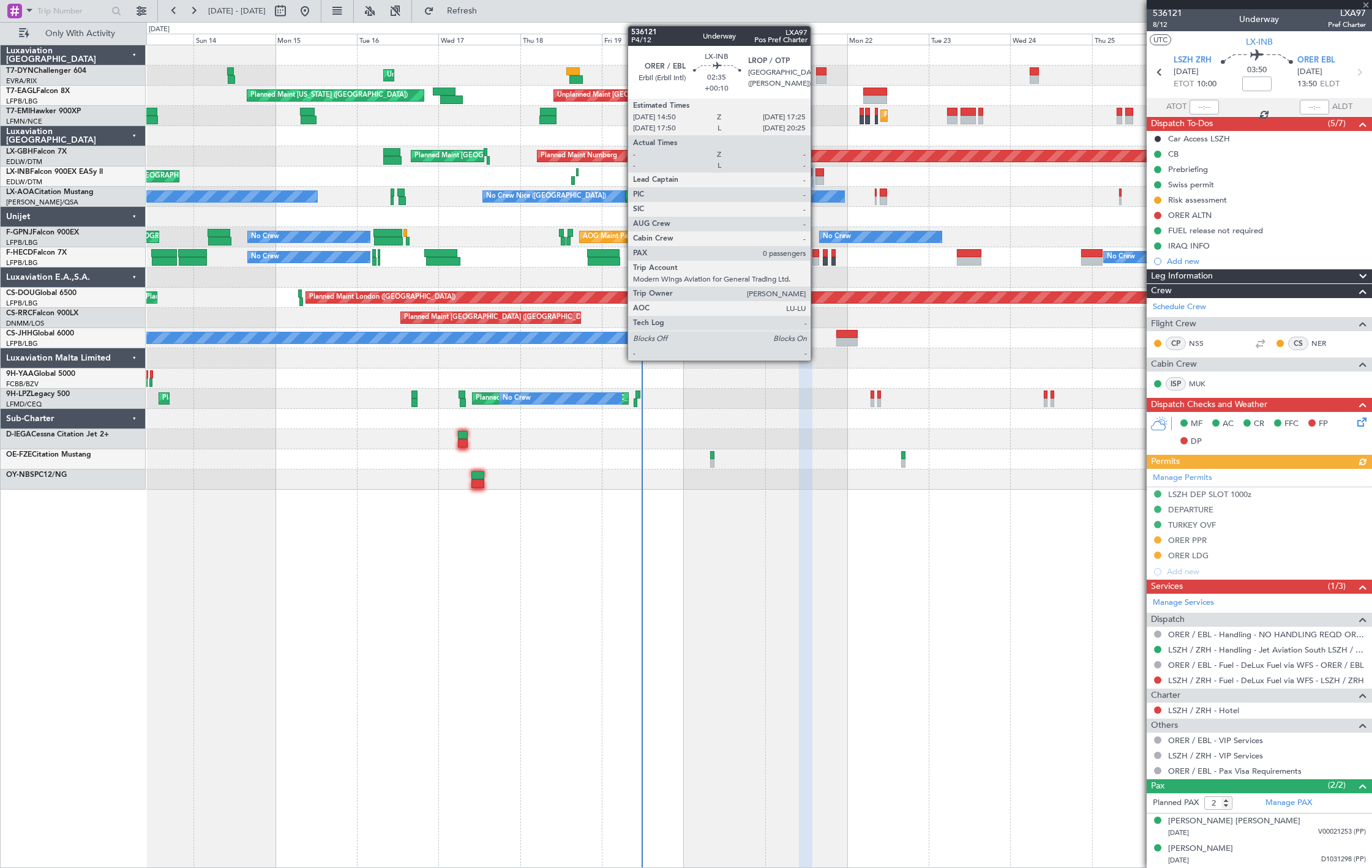
click at [817, 172] on div at bounding box center [820, 172] width 9 height 8
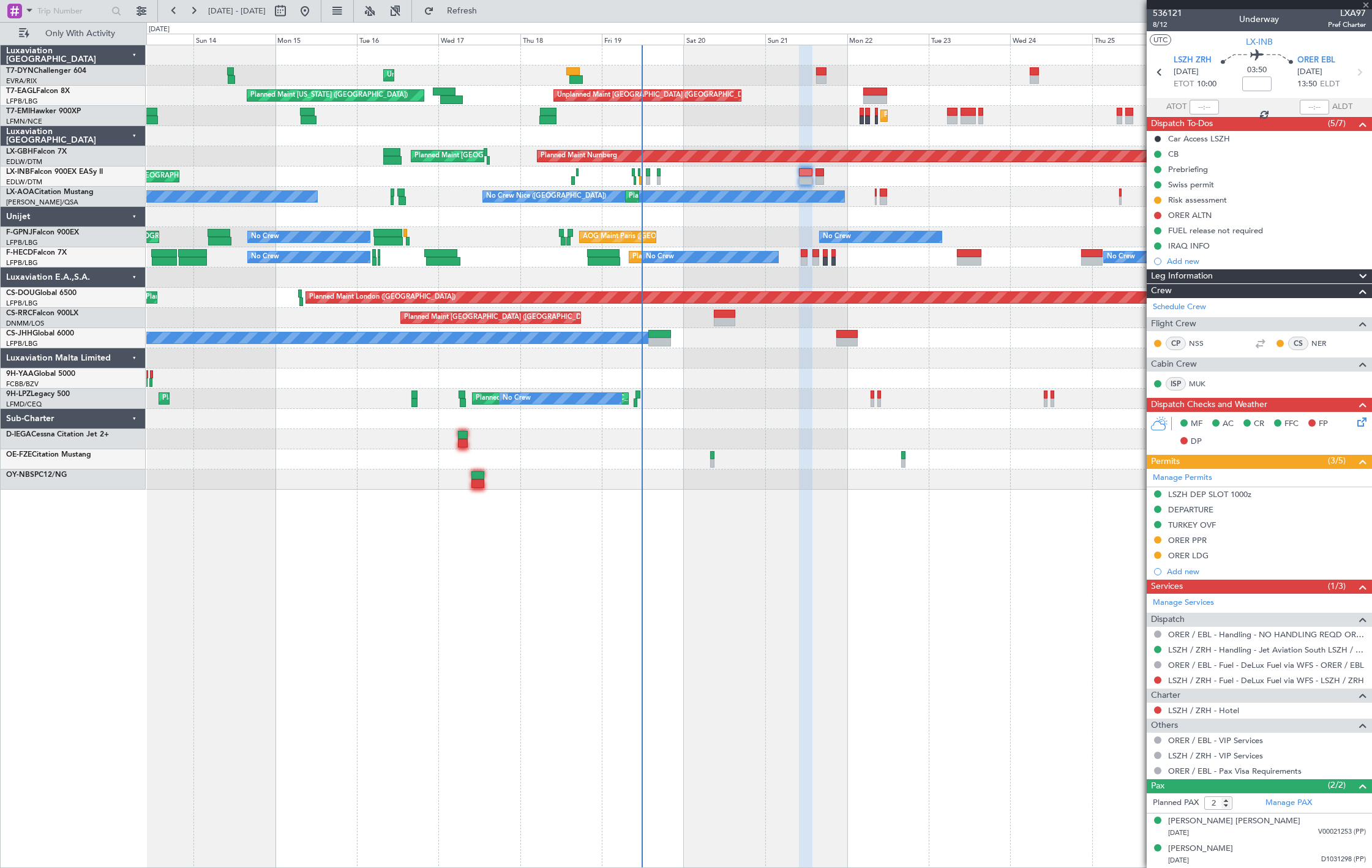
type input "+00:10"
type input "0"
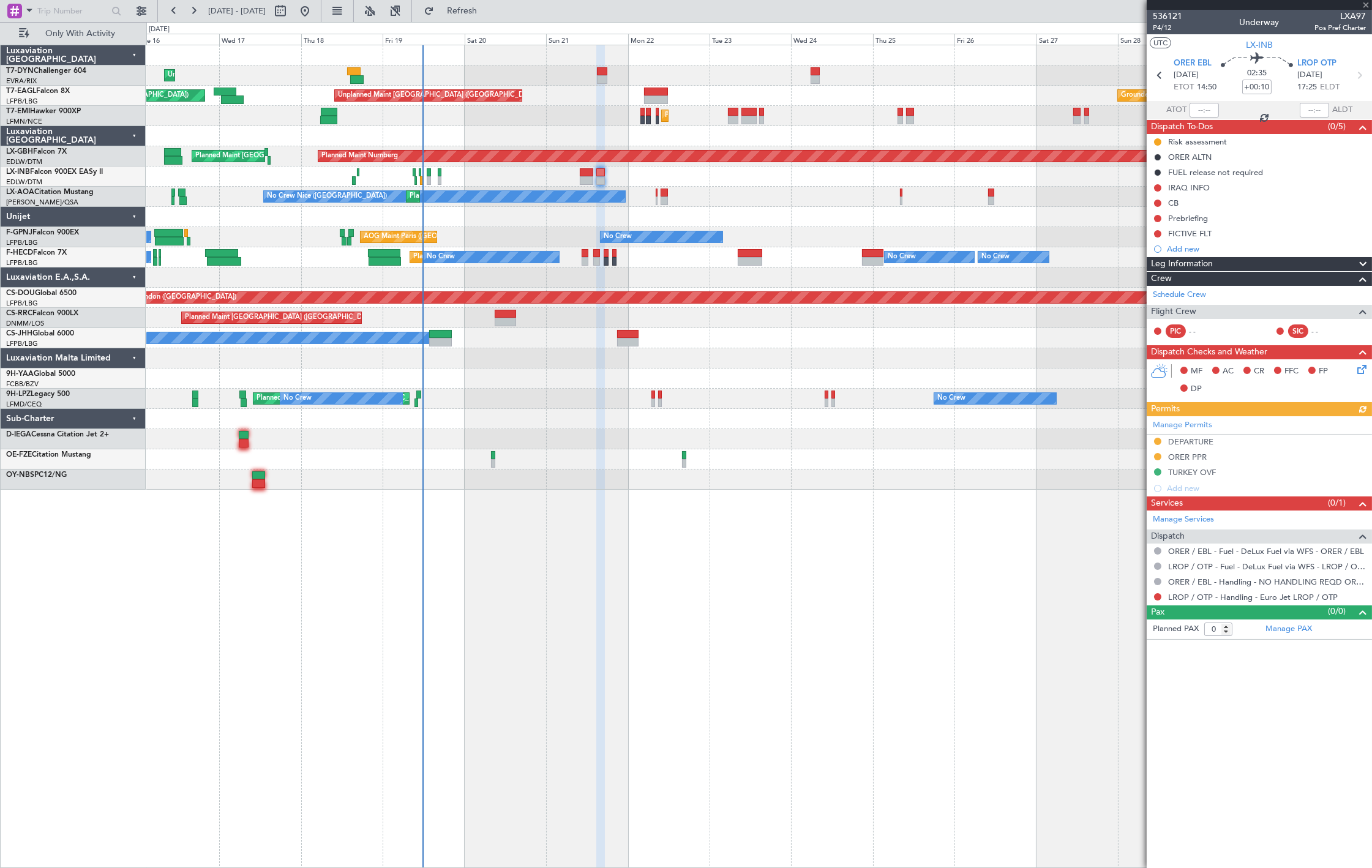
click at [705, 401] on div "No Crew Planned Maint St Gallen (Altenrhein) No Crew Planned Maint Cannes (Mand…" at bounding box center [759, 399] width 1226 height 20
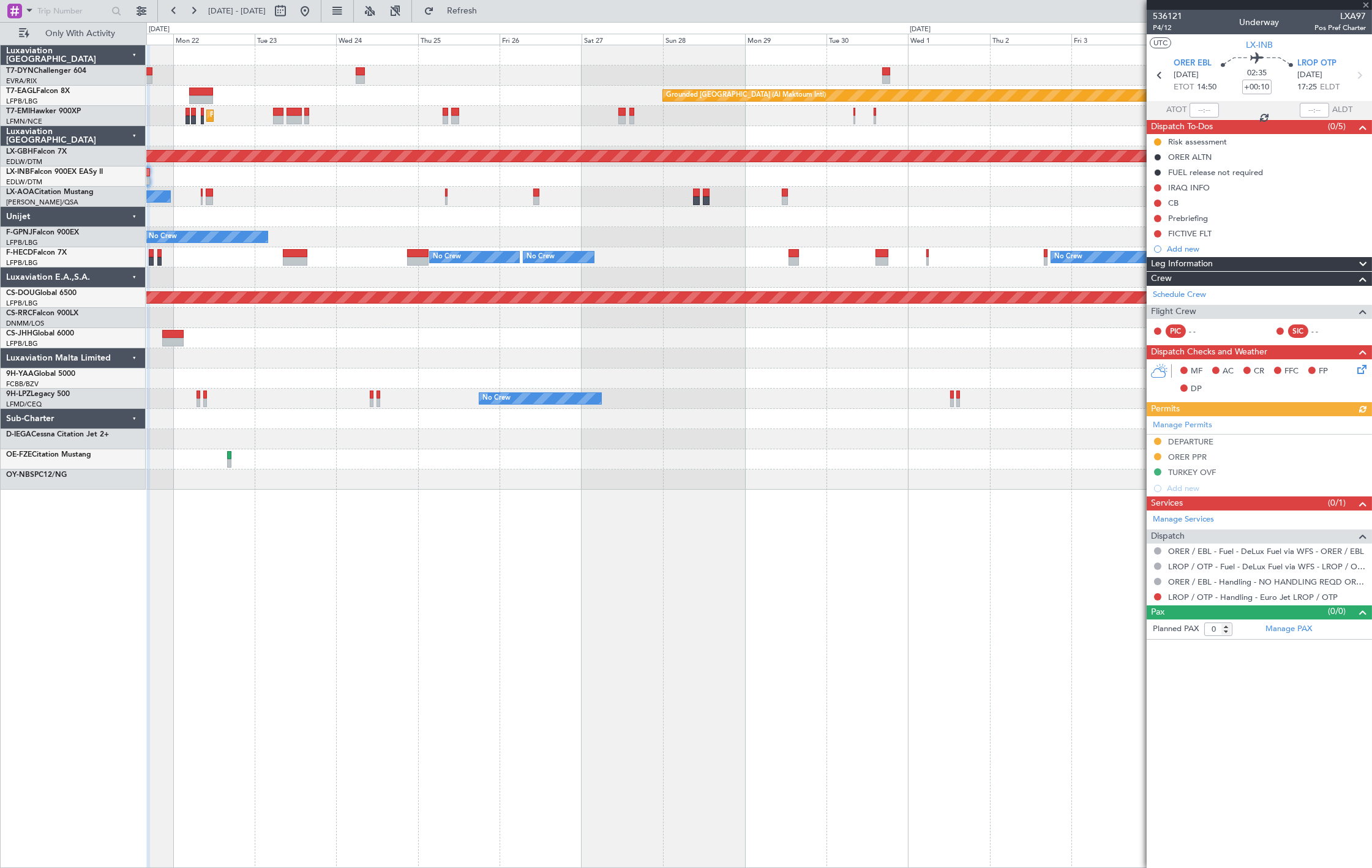
click at [500, 329] on div "Grounded Dubai (Al Maktoum Intl) Unplanned Maint Paris (Le Bourget) Planned Mai…" at bounding box center [759, 267] width 1226 height 444
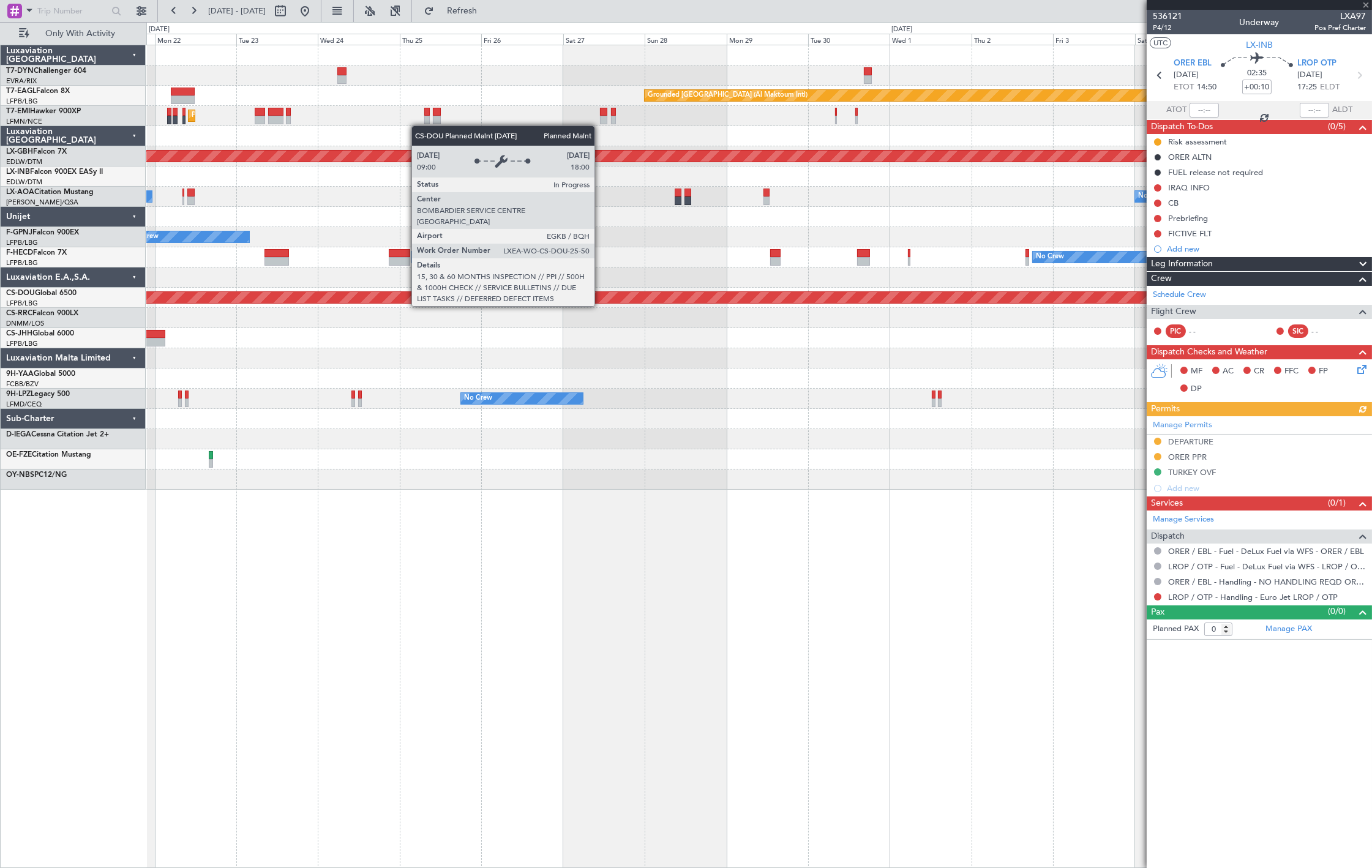
click at [562, 301] on div "Grounded Dubai (Al Maktoum Intl) Unplanned Maint Paris (Le Bourget) Planned Mai…" at bounding box center [759, 267] width 1226 height 444
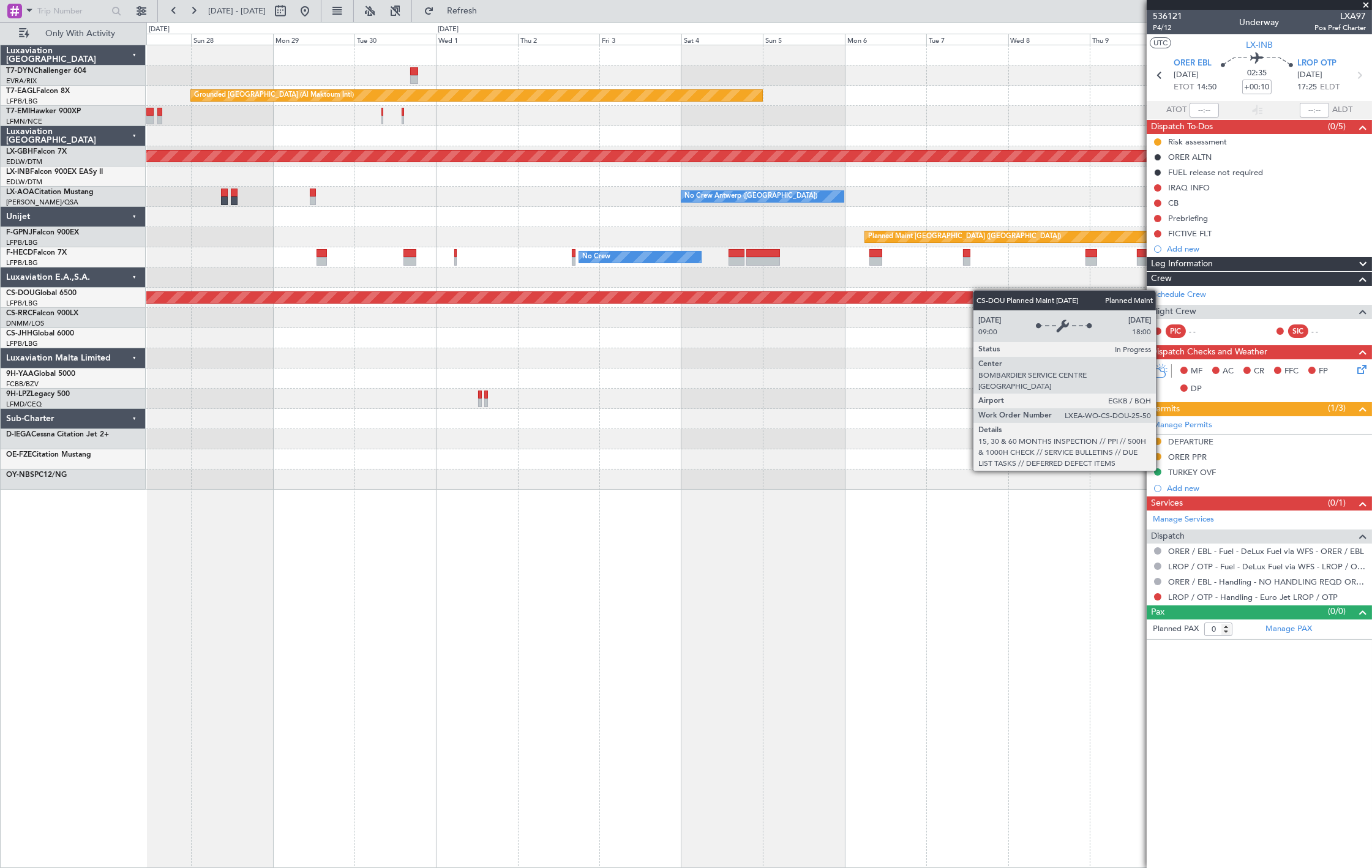
click at [460, 302] on div "Grounded Dubai (Al Maktoum Intl) Planned Maint Nurnberg No Crew Antwerp (Deurne…" at bounding box center [759, 267] width 1226 height 444
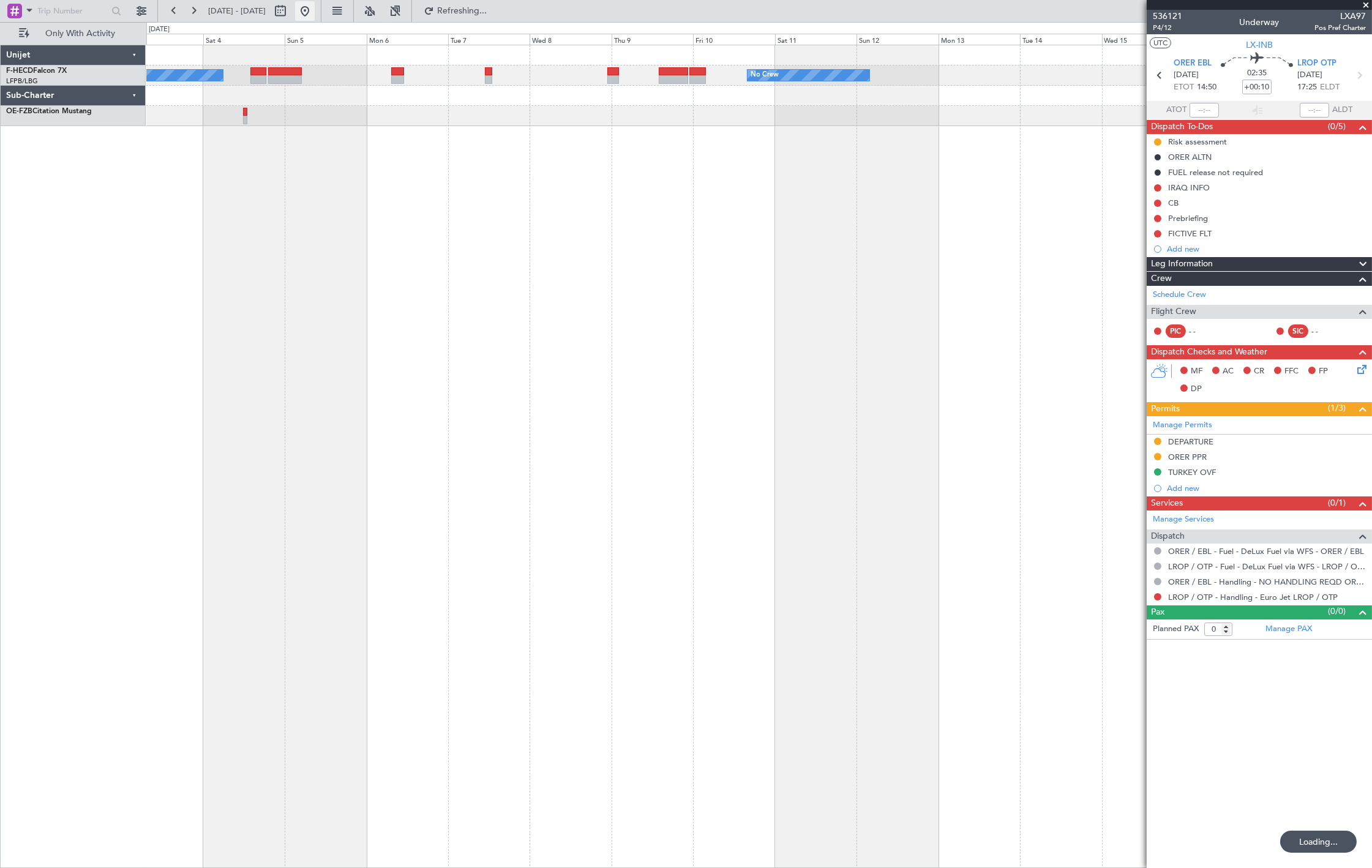
click at [315, 11] on button at bounding box center [304, 11] width 19 height 19
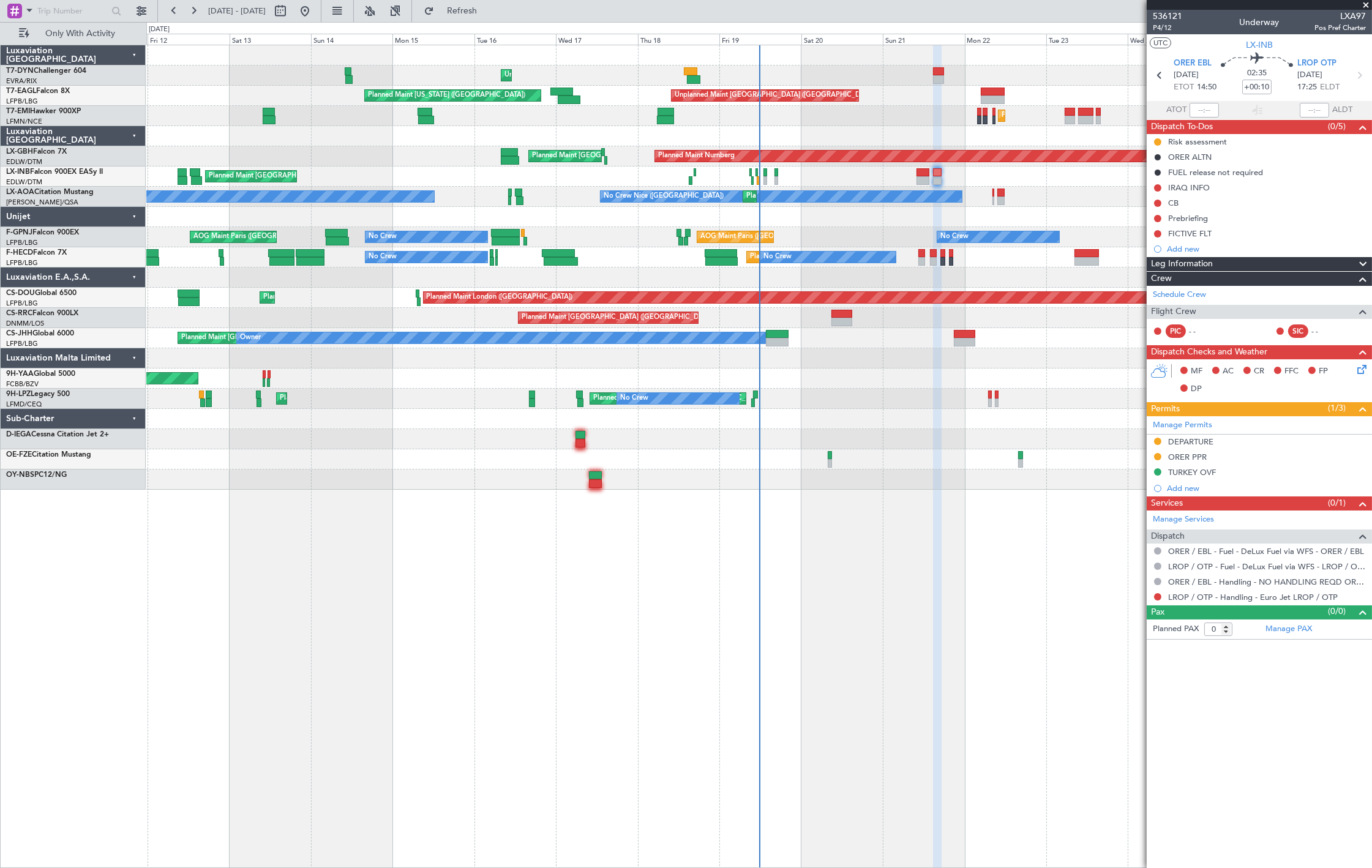
click at [540, 275] on div "Unplanned Maint Riga (Riga Intl) Planned Maint New York (Teterboro) Unplanned M…" at bounding box center [759, 267] width 1226 height 444
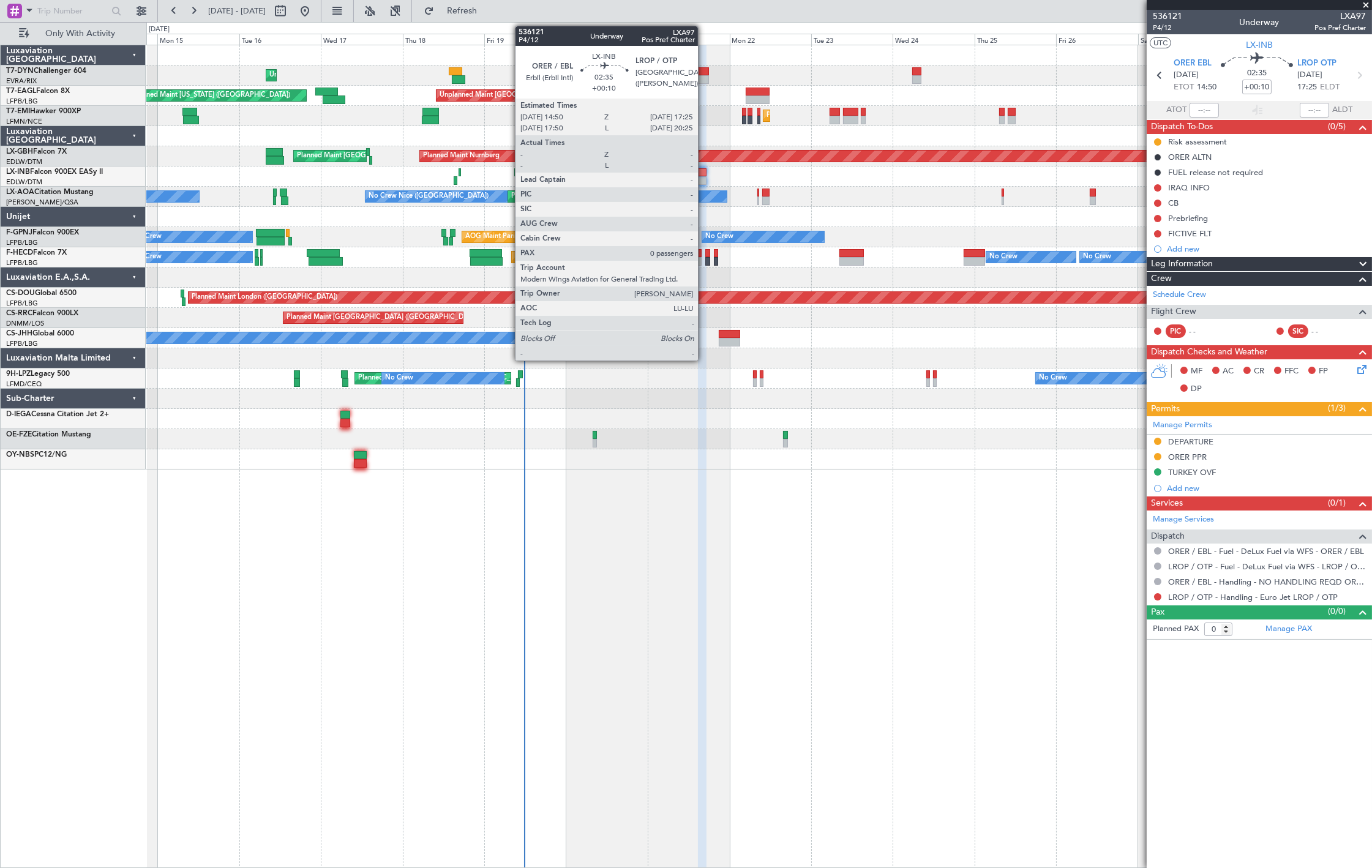
click at [704, 169] on div at bounding box center [703, 172] width 9 height 8
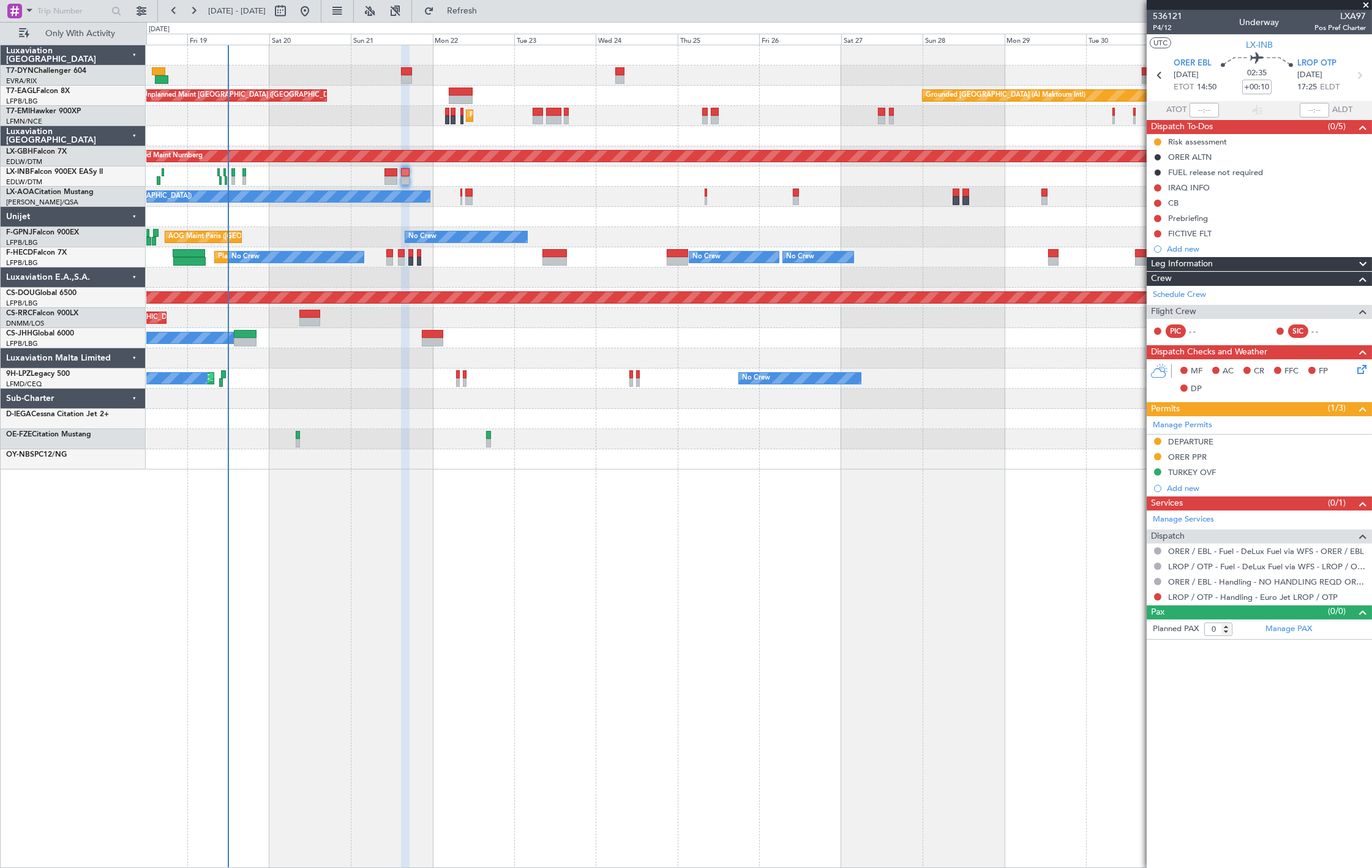
click at [604, 268] on div "Unplanned Maint Riga (Riga Intl) Unplanned Maint Paris (Le Bourget) Grounded Du…" at bounding box center [759, 257] width 1226 height 424
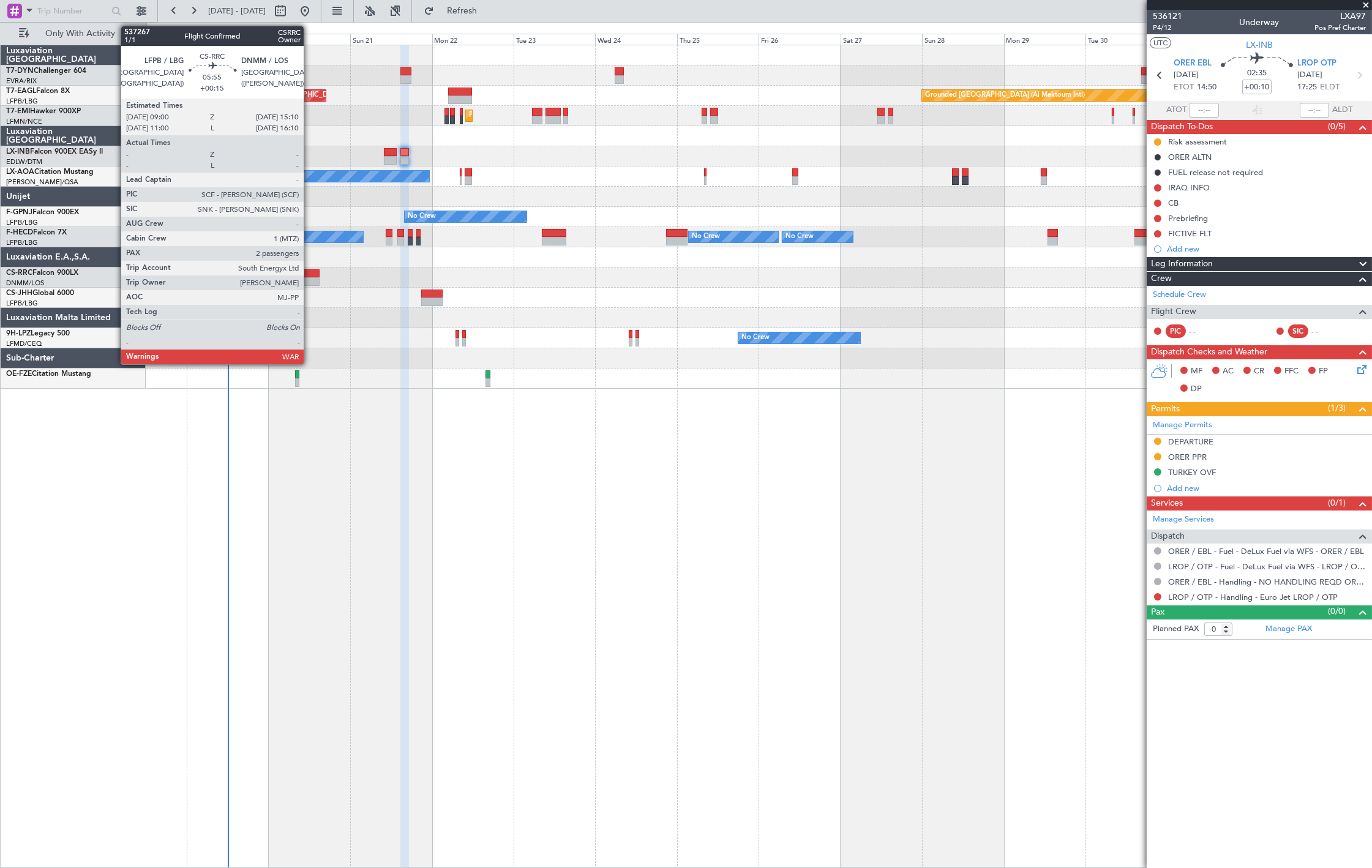
click at [310, 277] on div at bounding box center [310, 281] width 22 height 8
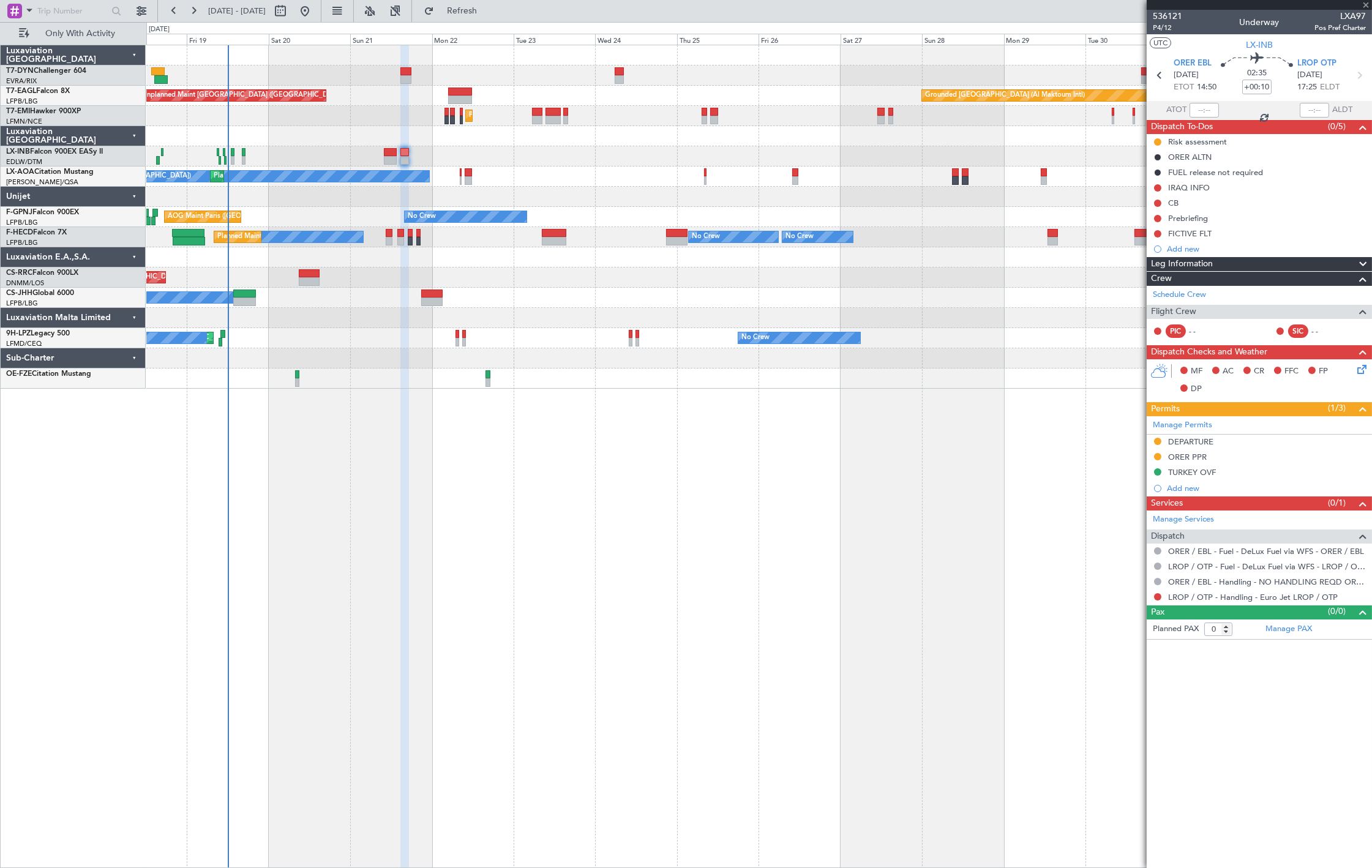
type input "+00:15"
type input "2"
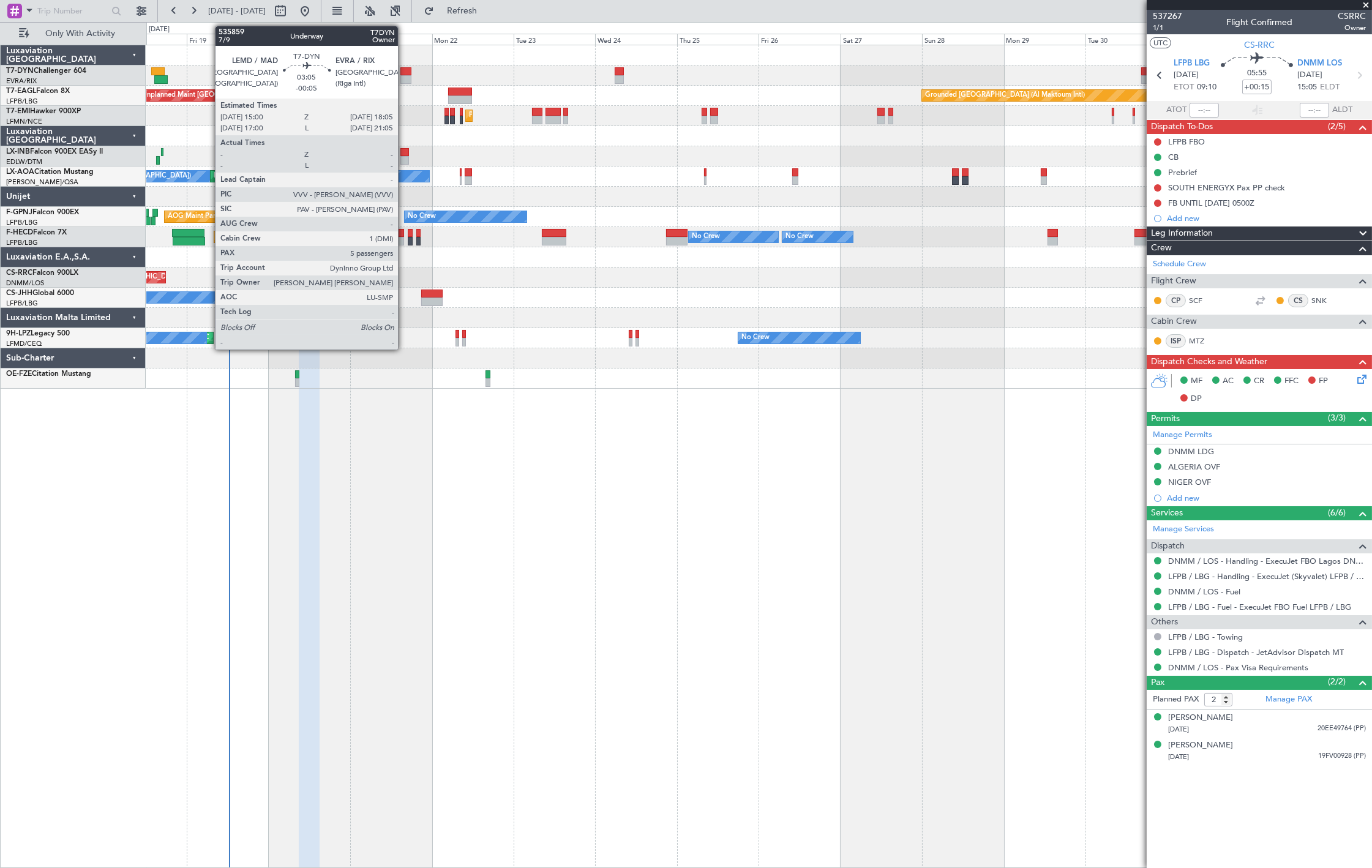
click at [404, 75] on div at bounding box center [406, 79] width 11 height 8
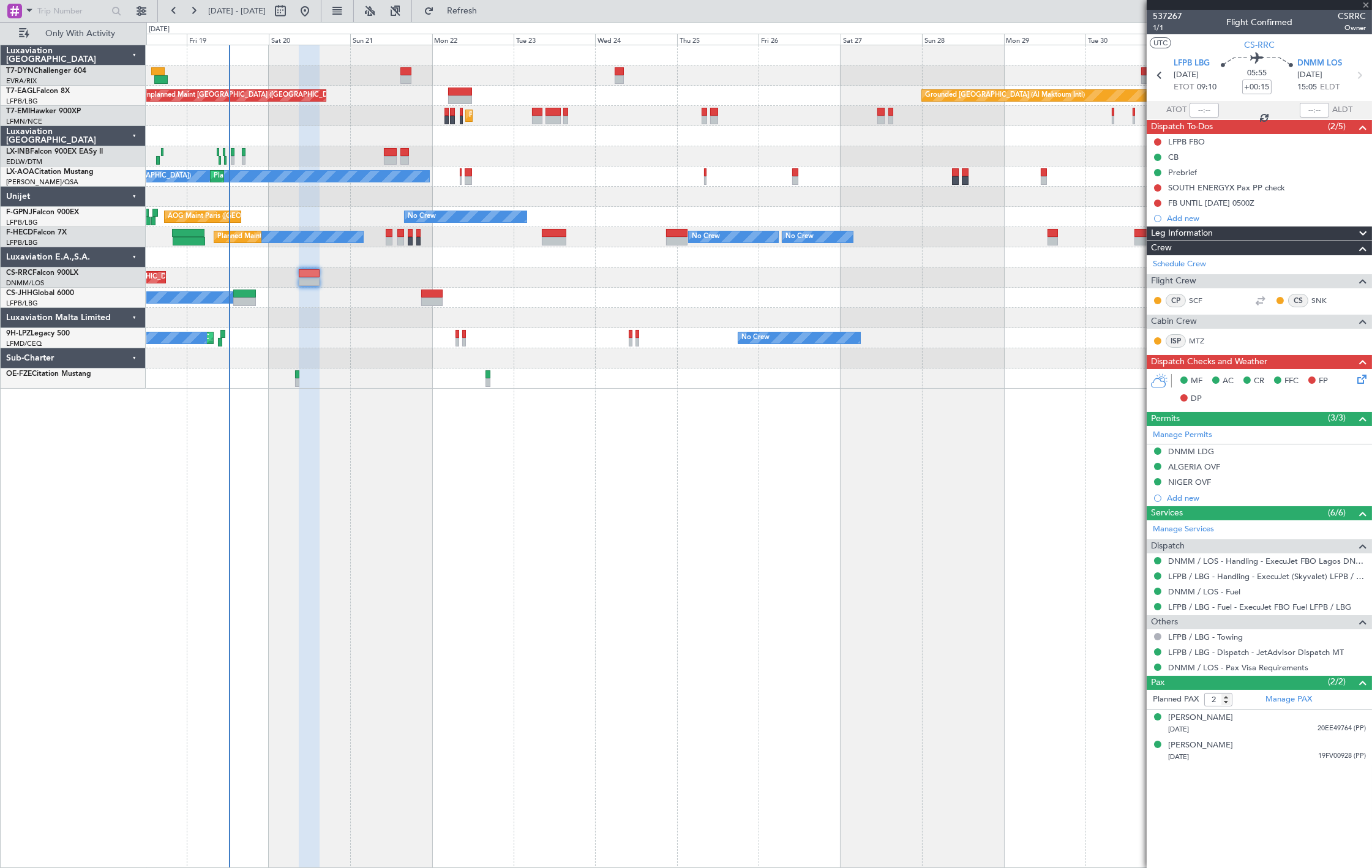
type input "-00:05"
type input "5"
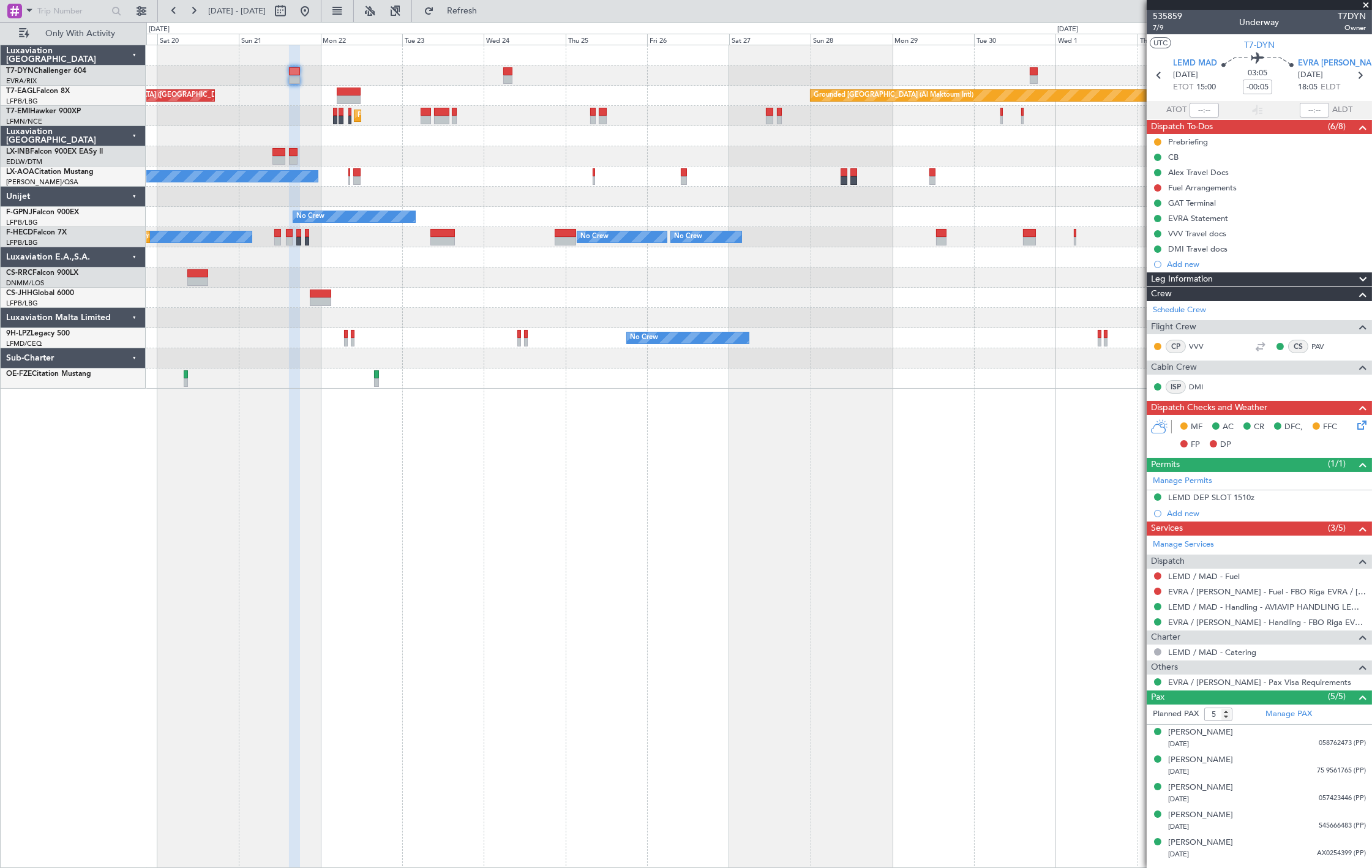
click at [914, 284] on div "Unplanned Maint Riga (Riga Intl) Grounded Dubai (Al Maktoum Intl) Unplanned Mai…" at bounding box center [759, 217] width 1226 height 343
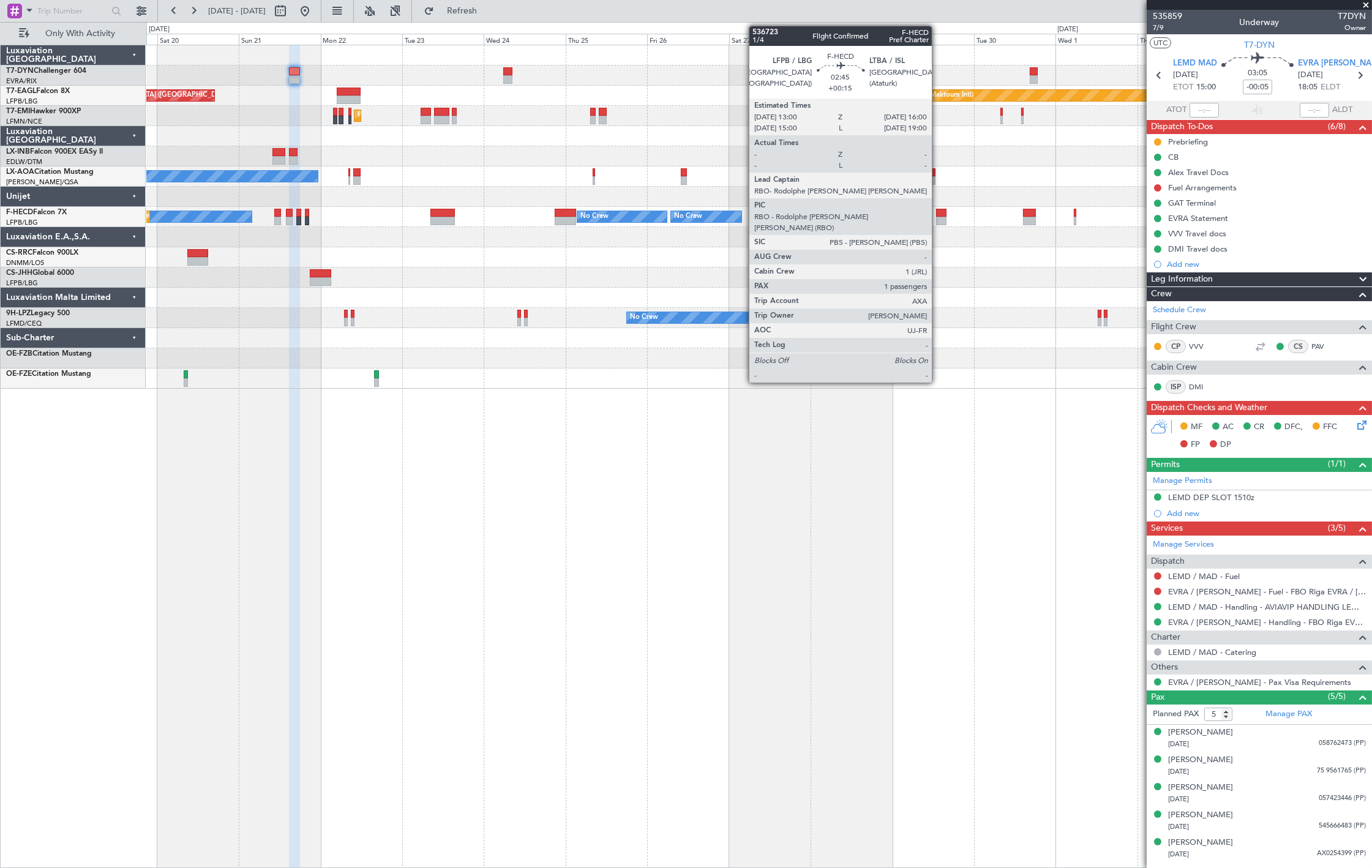
click at [939, 211] on div at bounding box center [942, 212] width 11 height 8
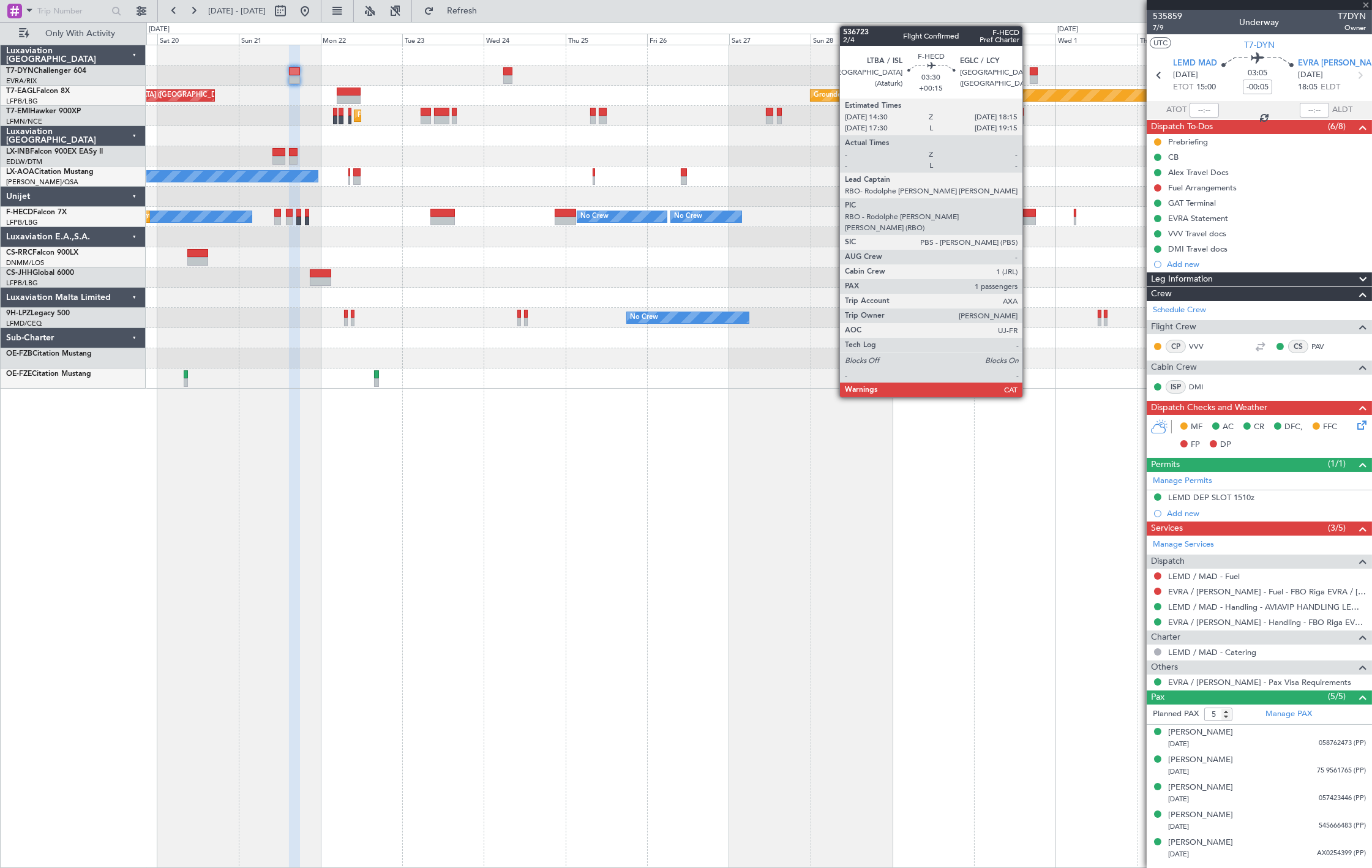
type input "+00:15"
type input "1"
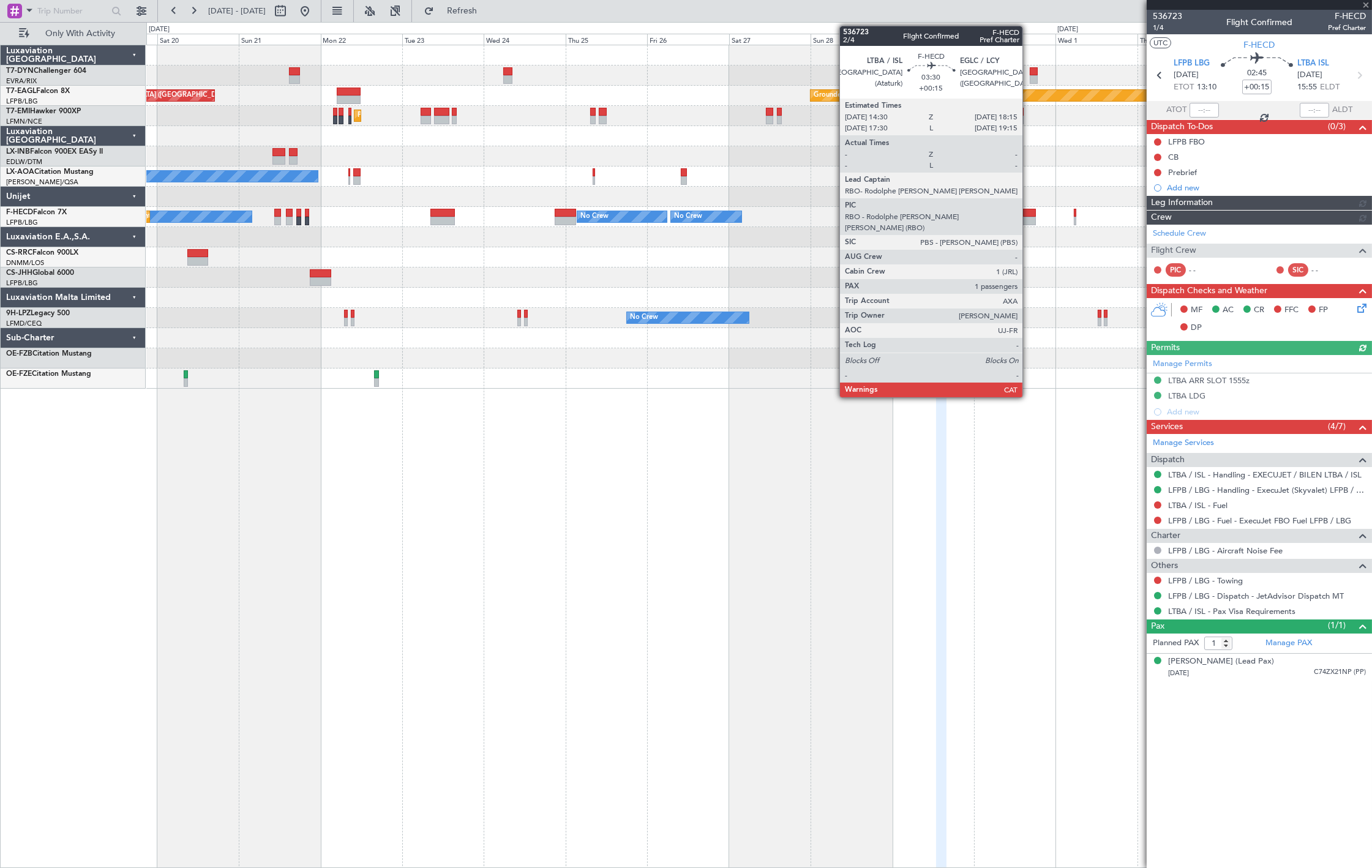
click at [1029, 217] on div at bounding box center [1029, 221] width 13 height 8
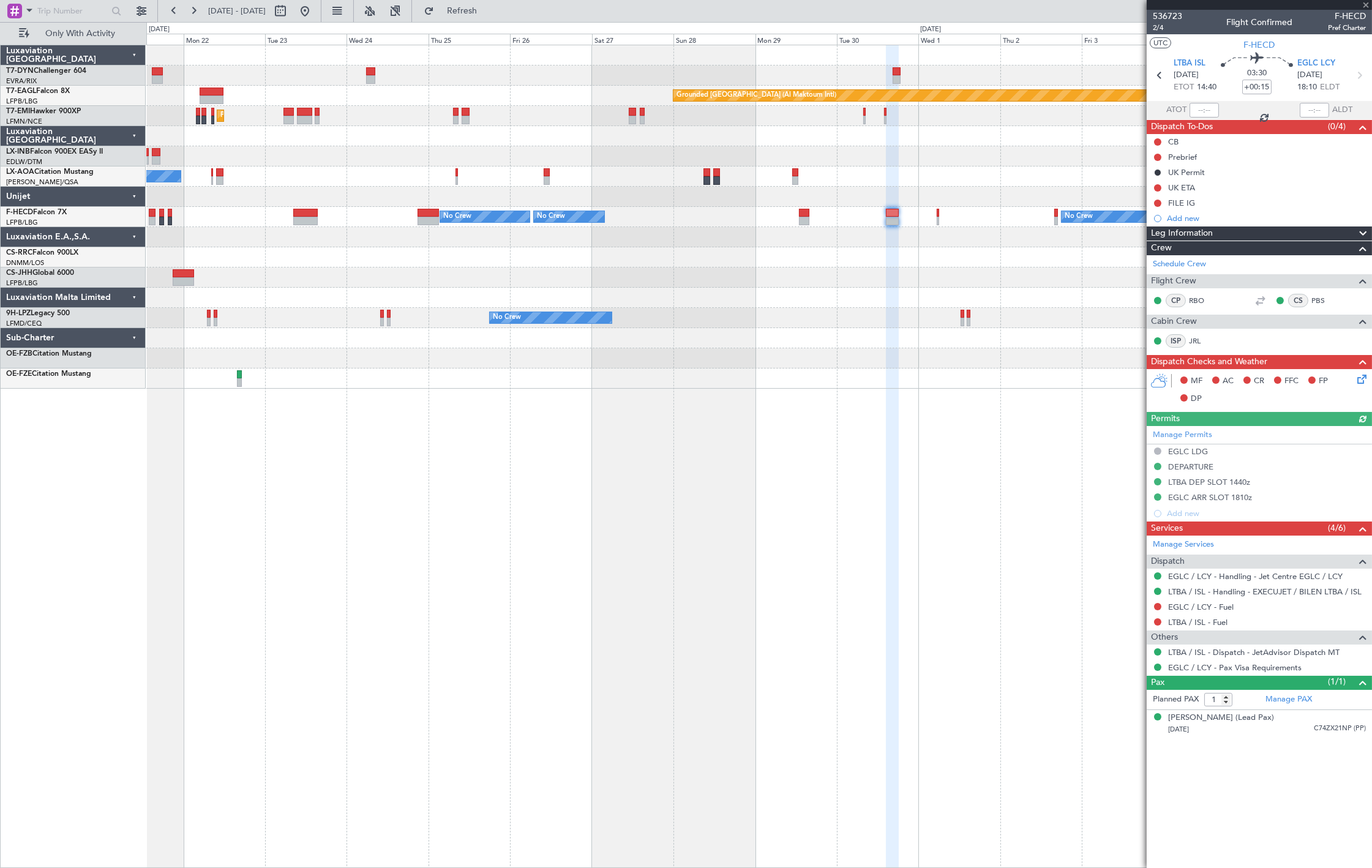
click at [866, 299] on div "Grounded Dubai (Al Maktoum Intl) Unplanned Maint Paris (Le Bourget) Planned Mai…" at bounding box center [759, 217] width 1226 height 343
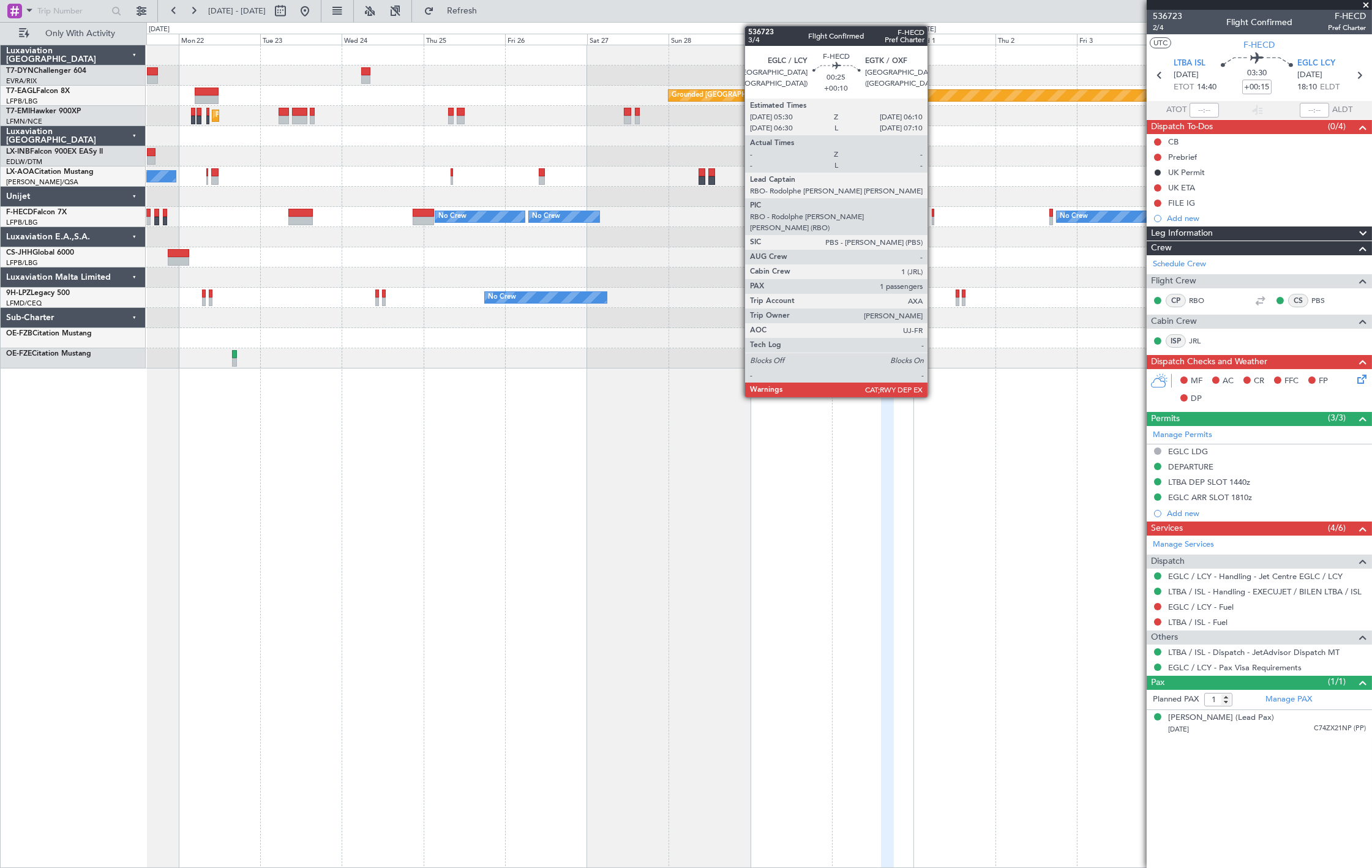
click at [934, 219] on div at bounding box center [933, 221] width 2 height 8
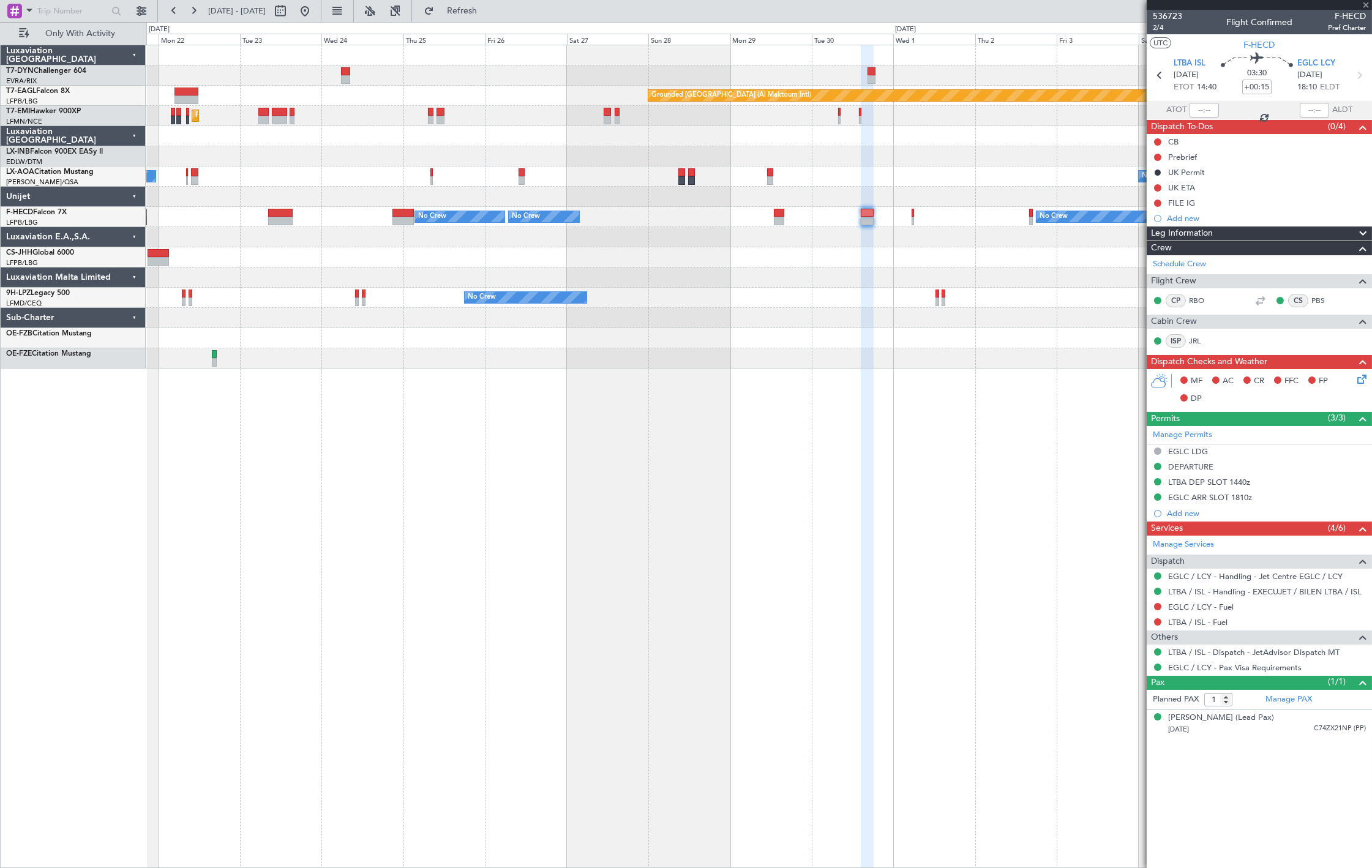
click at [914, 267] on div "Grounded Dubai (Al Maktoum Intl) Unplanned Maint Paris (Le Bourget) Planned Mai…" at bounding box center [759, 207] width 1226 height 323
type input "+00:10"
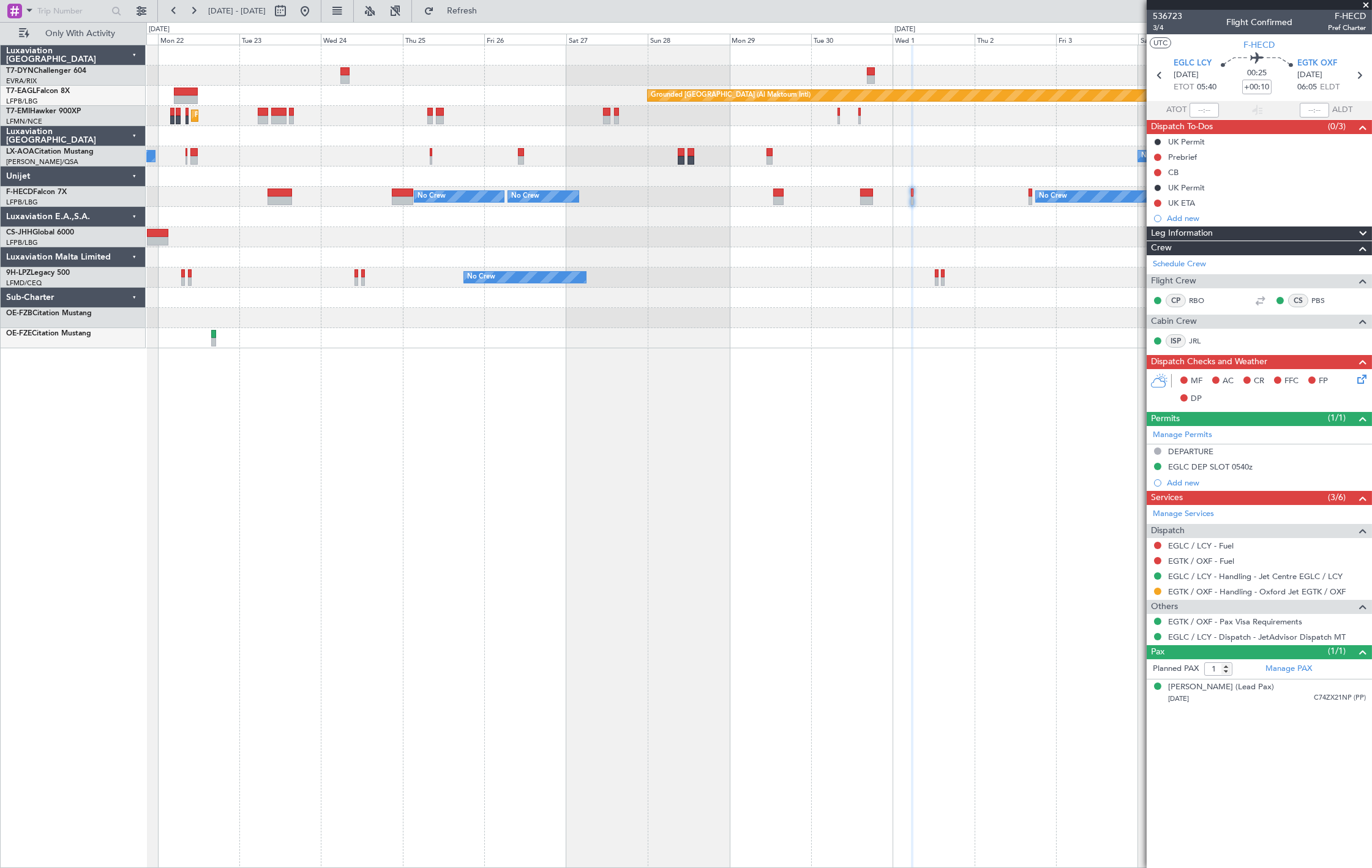
click at [315, 19] on button at bounding box center [304, 11] width 19 height 19
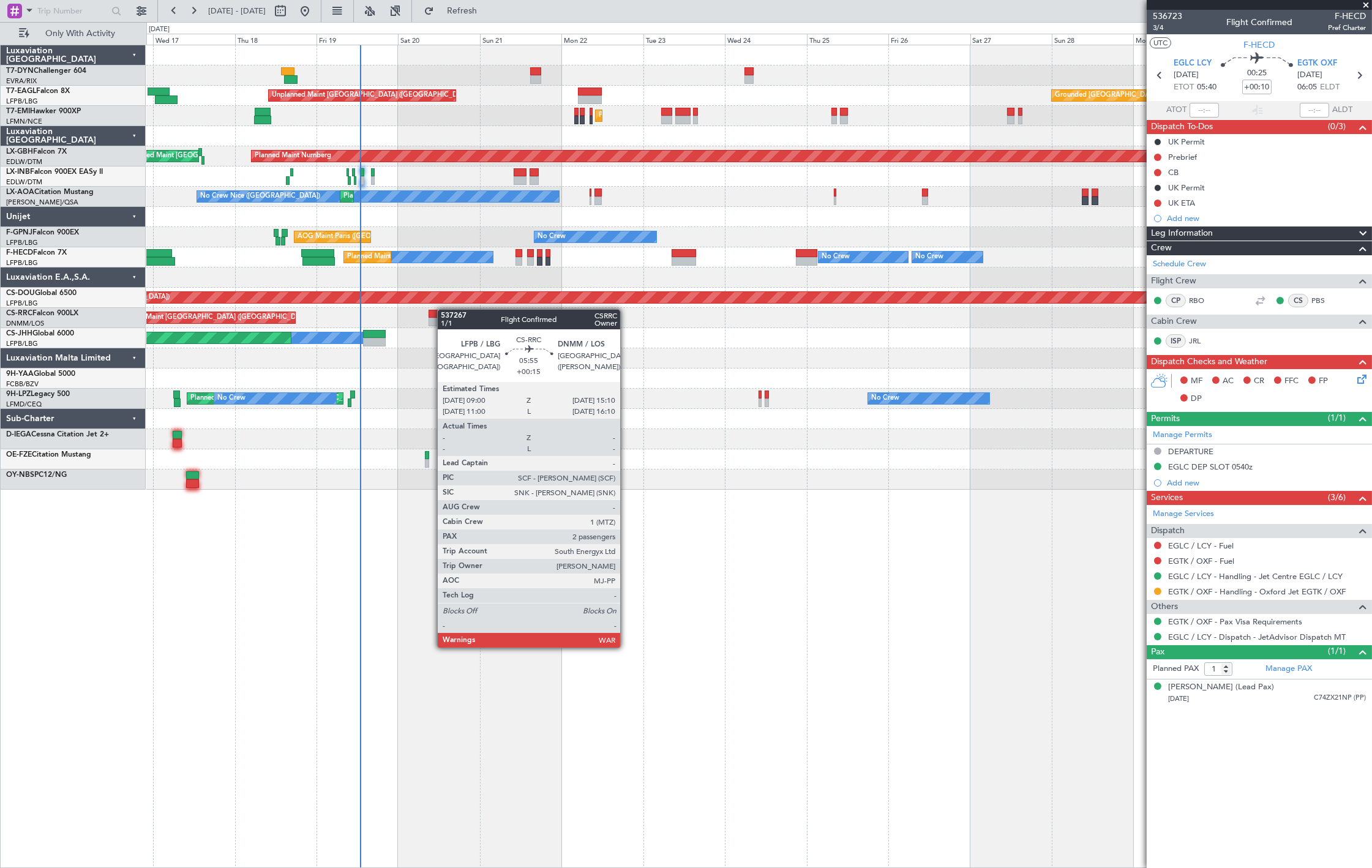
click at [374, 347] on div "Unplanned Maint Riga (Riga Intl) Unplanned Maint Paris (Le Bourget) Grounded Du…" at bounding box center [759, 267] width 1226 height 444
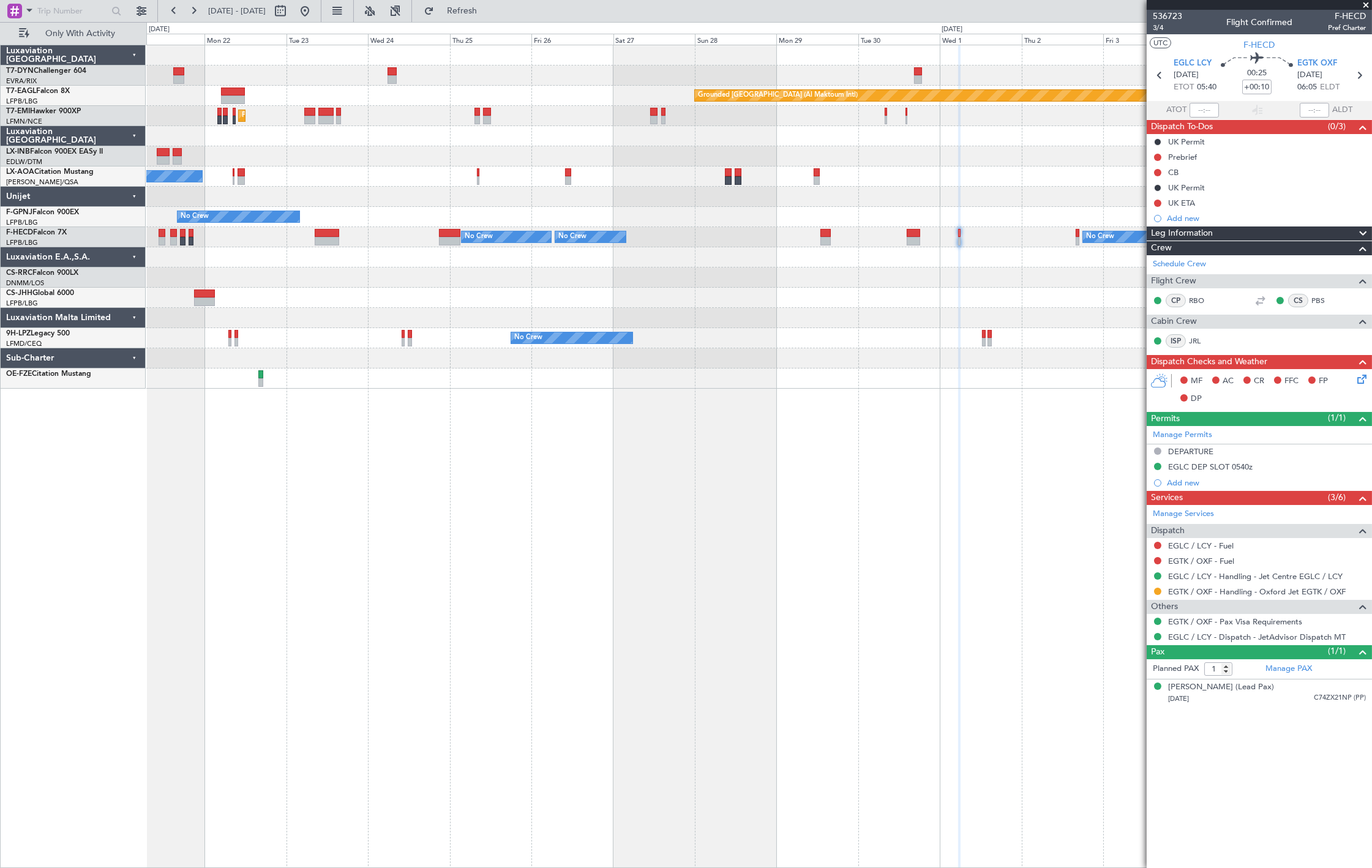
click at [373, 178] on div "No Crew Nice (Côte d'Azur Airport) No Crew Antwerp (Deurne) Planned Maint Nice …" at bounding box center [759, 176] width 1226 height 20
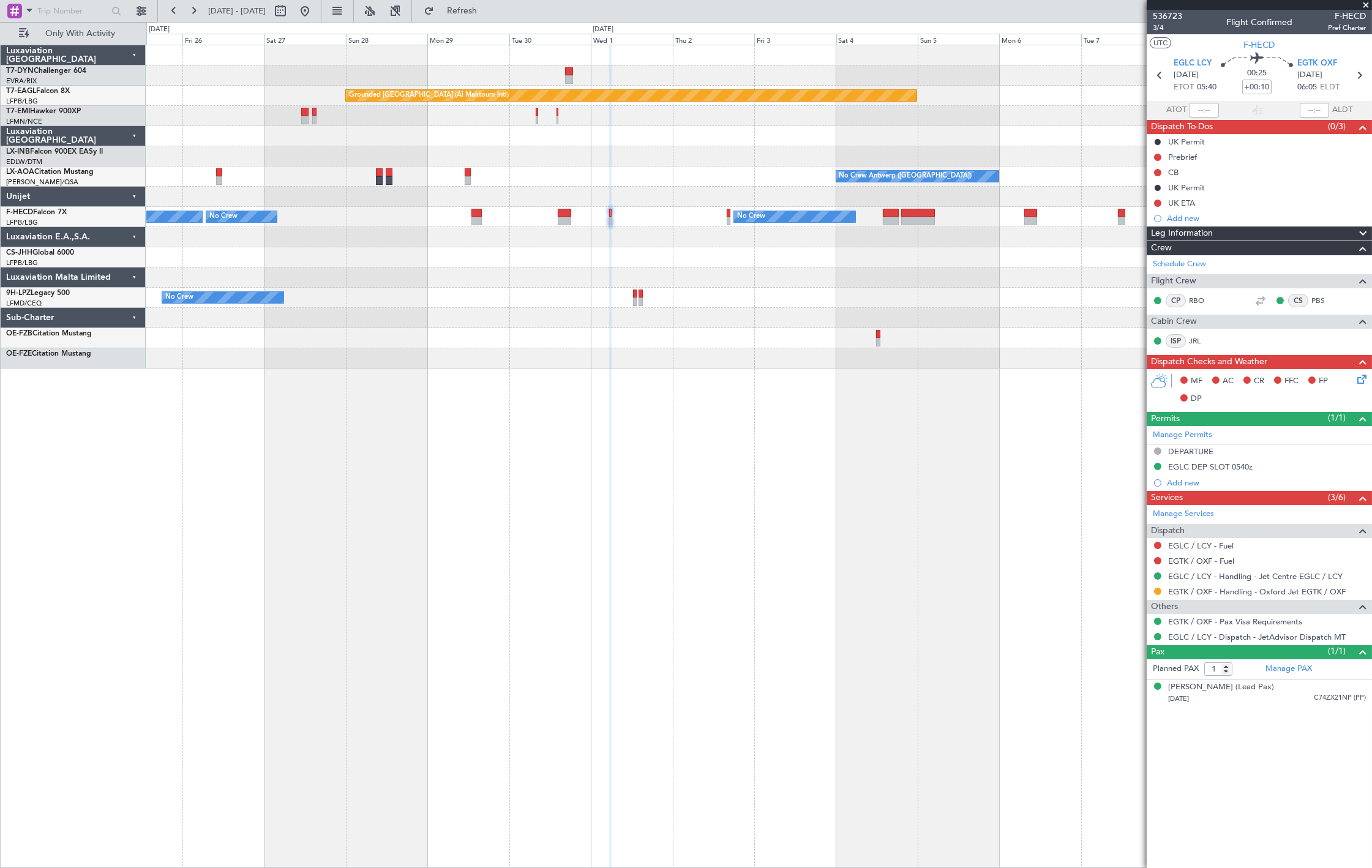
click at [381, 187] on div "Grounded Dubai (Al Maktoum Intl) Planned Maint Zurich No Crew Antwerp (Deurne) …" at bounding box center [759, 207] width 1226 height 323
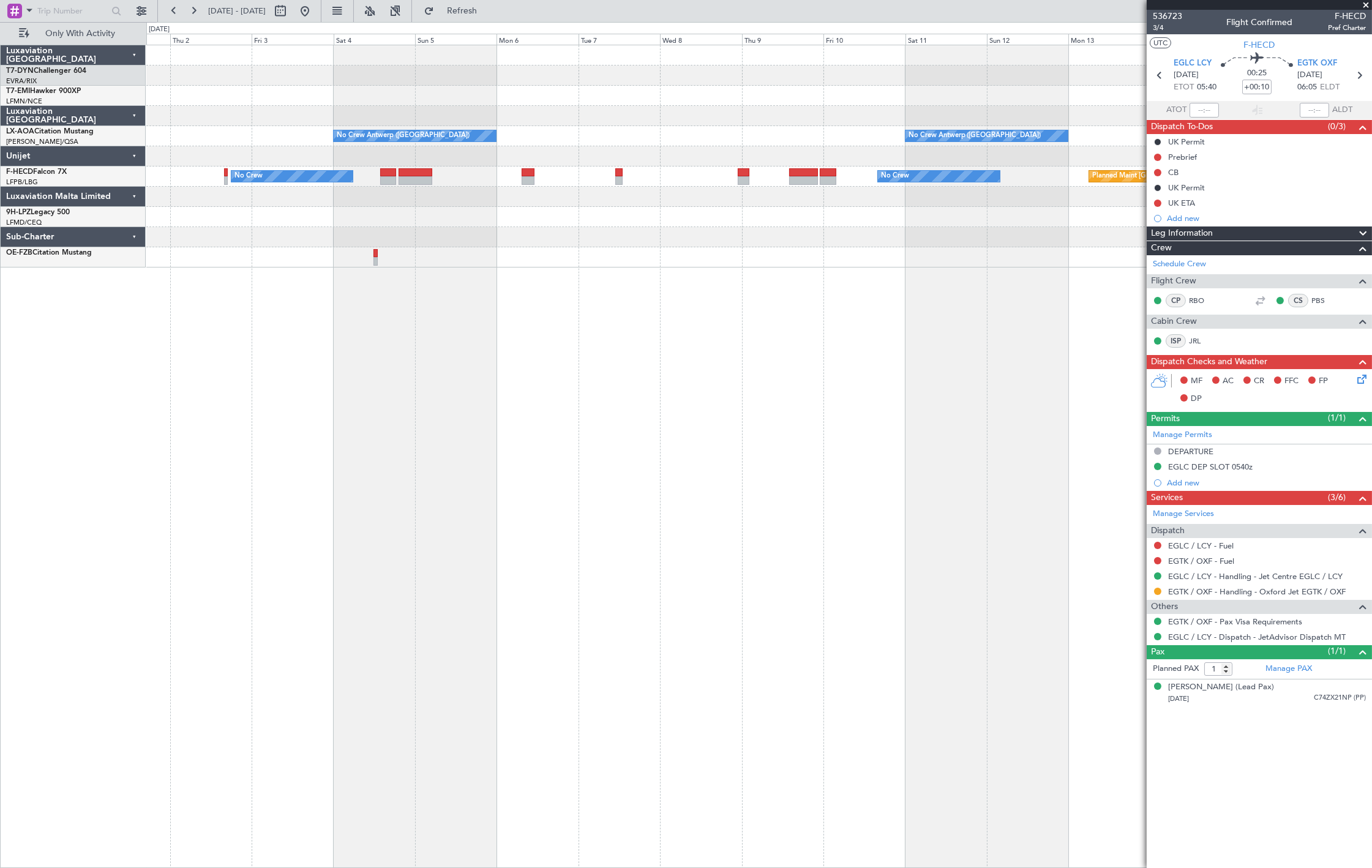
click at [212, 165] on div "No Crew Antwerp (Deurne) No Crew Antwerp (Deurne) Planned Maint Monchengladbach…" at bounding box center [759, 156] width 1226 height 222
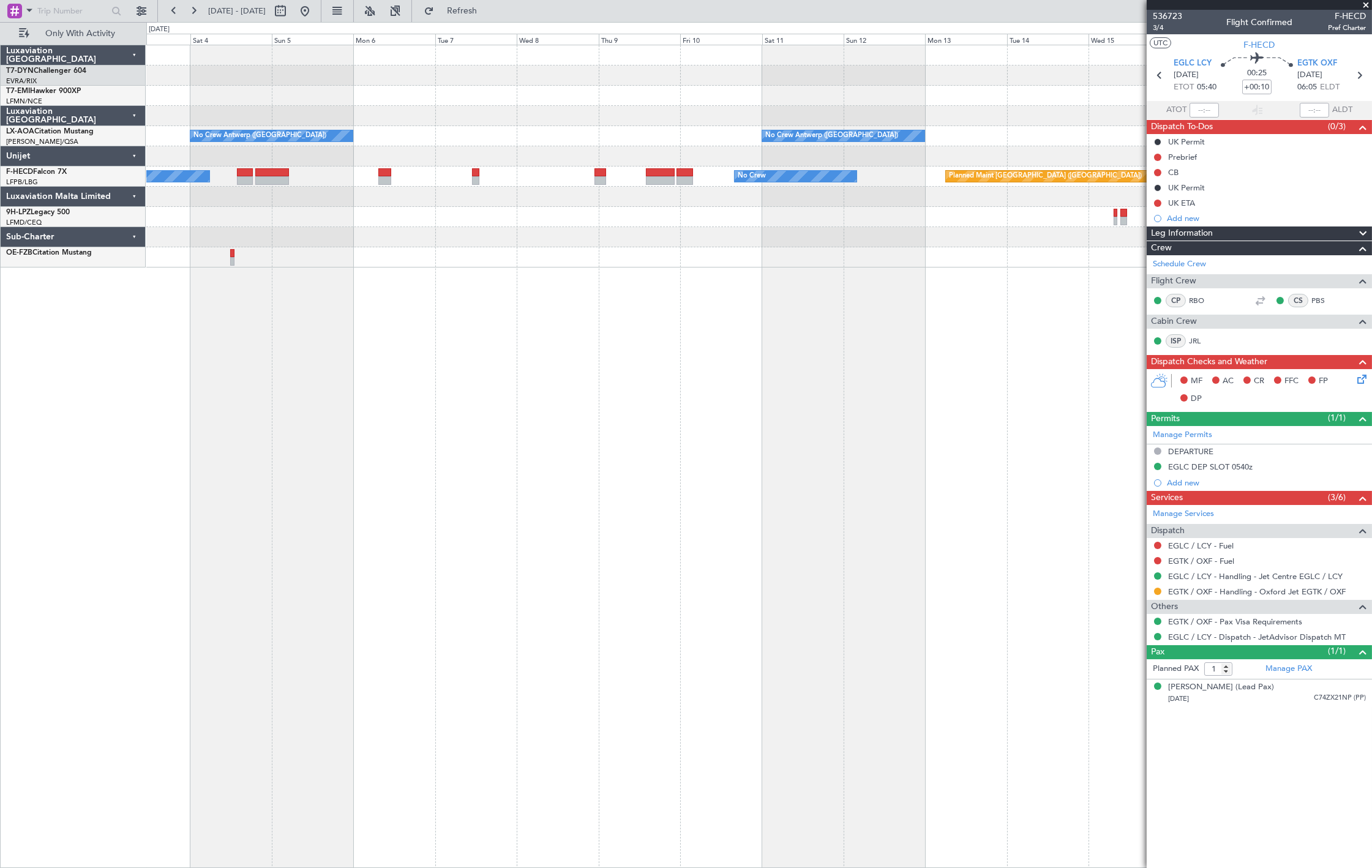
click at [406, 184] on div "No Crew Antwerp (Deurne) No Crew Antwerp (Deurne) Planned Maint Monchengladbach…" at bounding box center [759, 156] width 1226 height 222
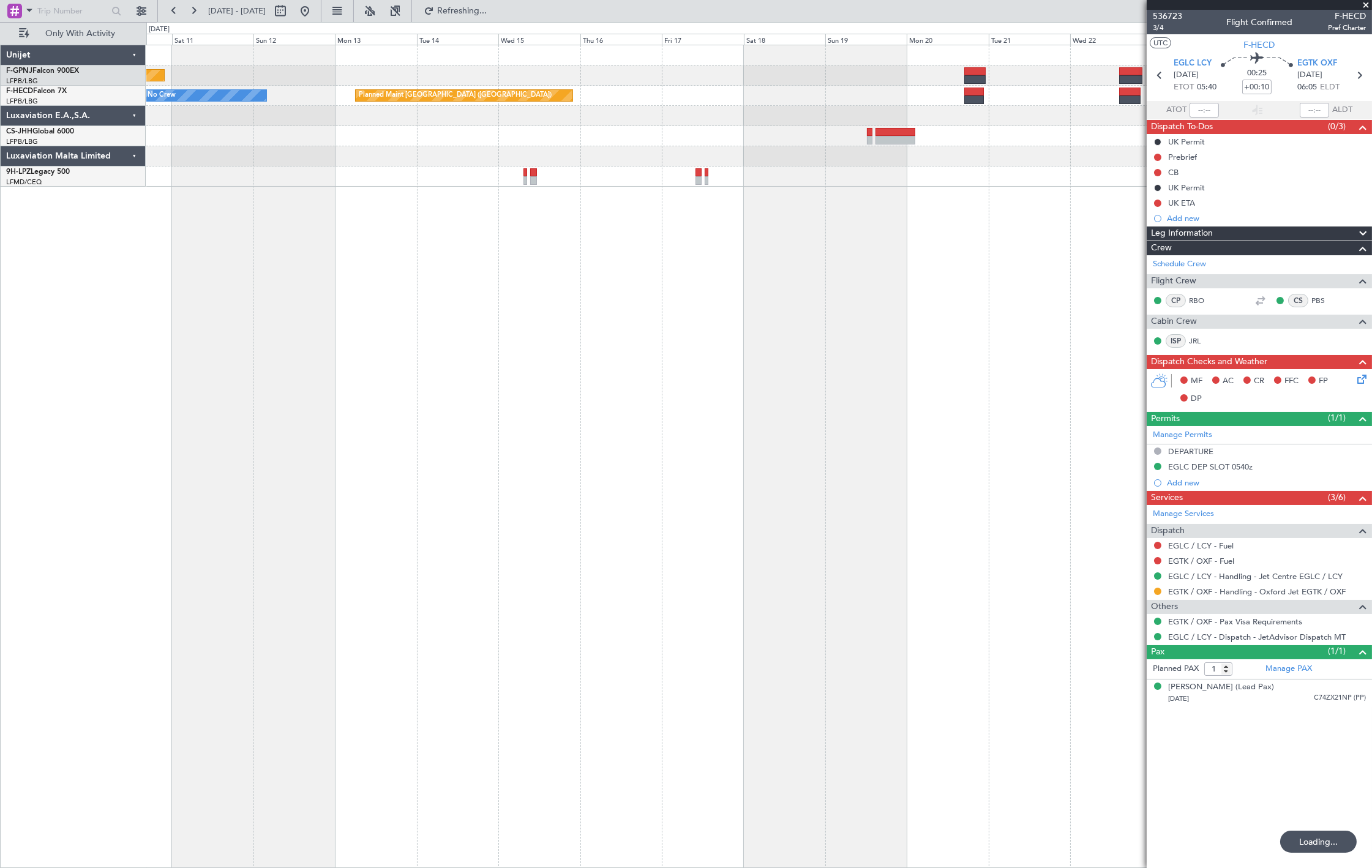
click at [286, 222] on div "Planned Maint Paris (Le Bourget) No Crew Planned Maint Paris (Le Bourget)" at bounding box center [759, 456] width 1226 height 823
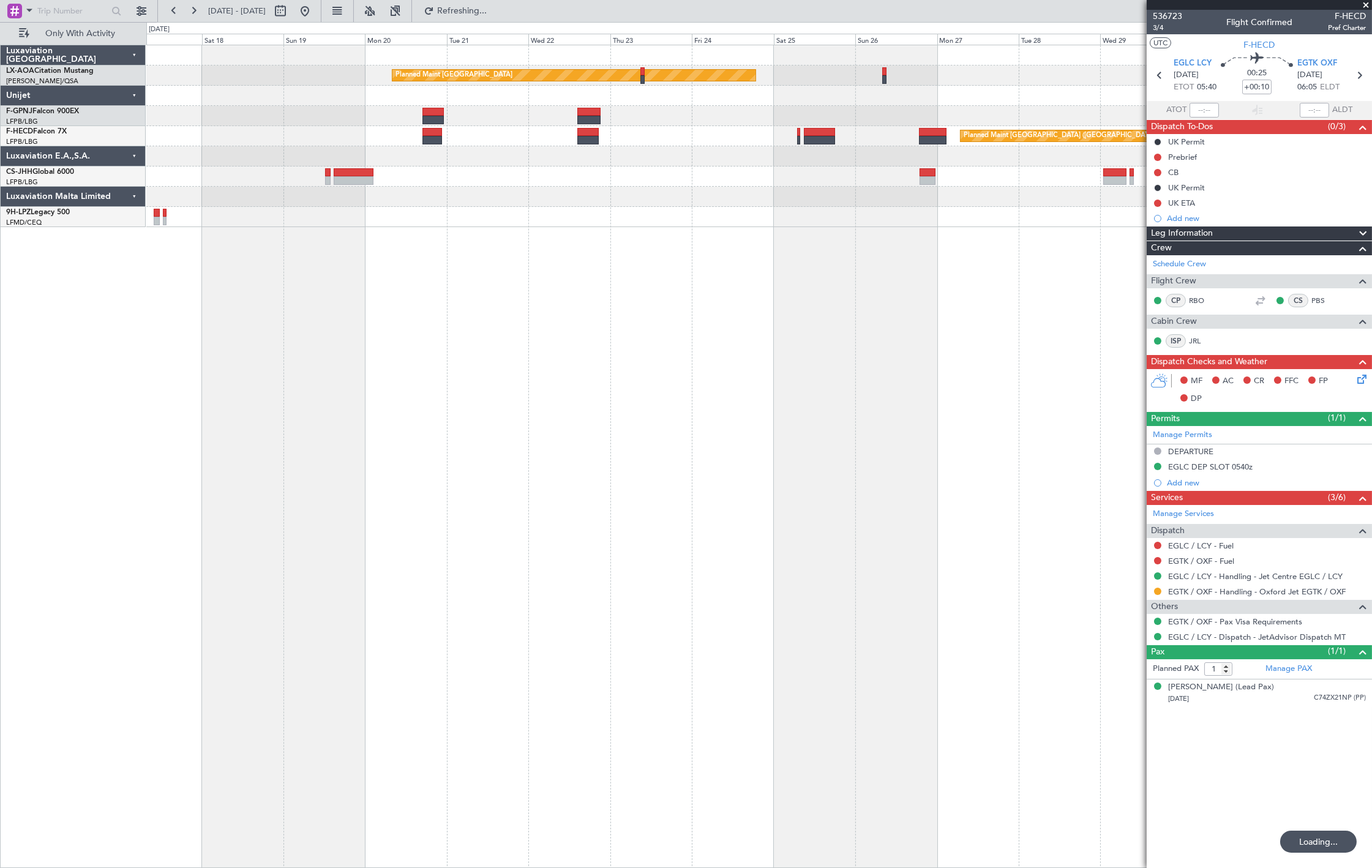
click at [277, 244] on div "Planned Maint Monchengladbach Planned Maint Paris (Le Bourget) Planned Maint Pa…" at bounding box center [759, 456] width 1226 height 823
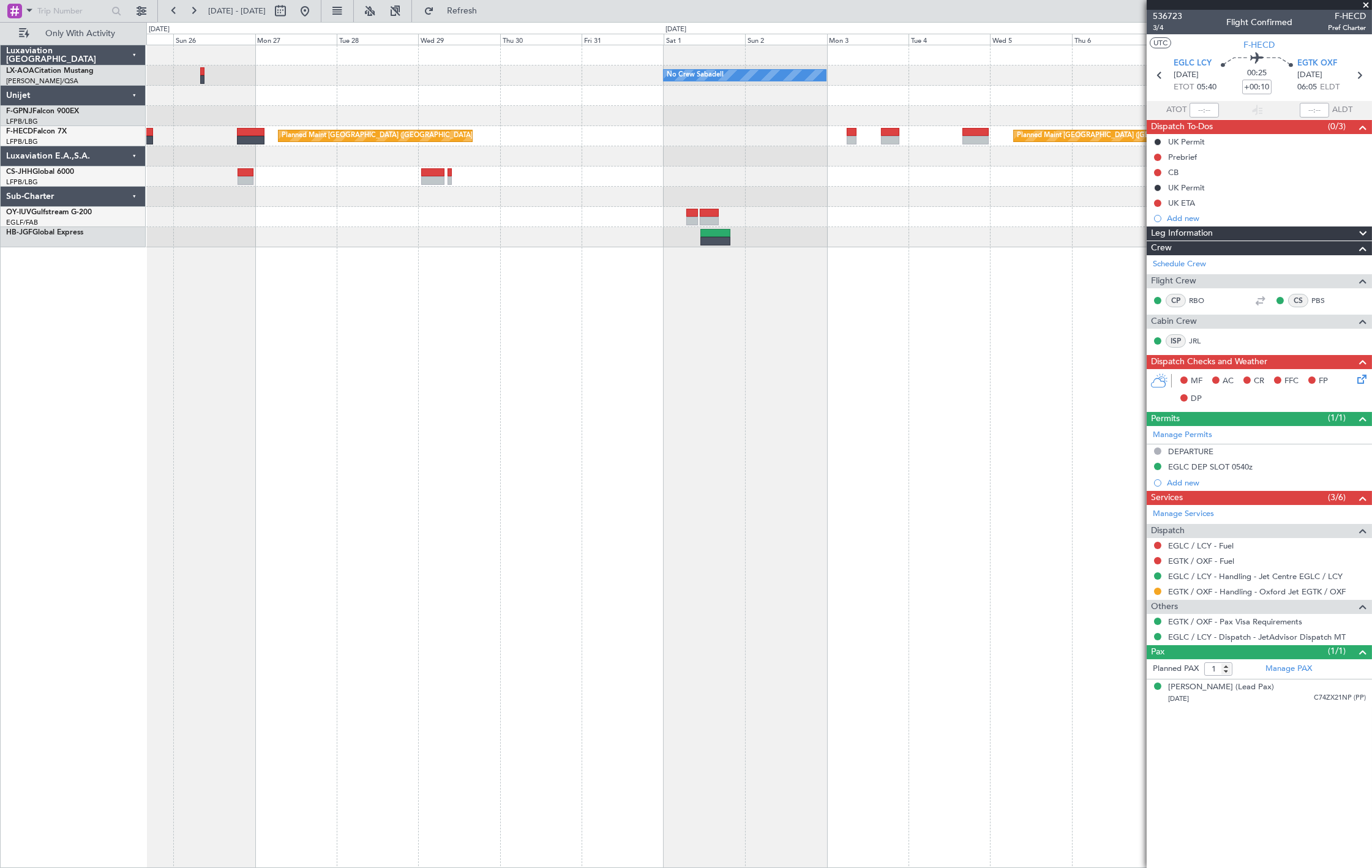
click at [240, 257] on div "No Crew Sabadell No Crew Sabadell Planned Maint Monchengladbach Planned Maint P…" at bounding box center [759, 456] width 1226 height 823
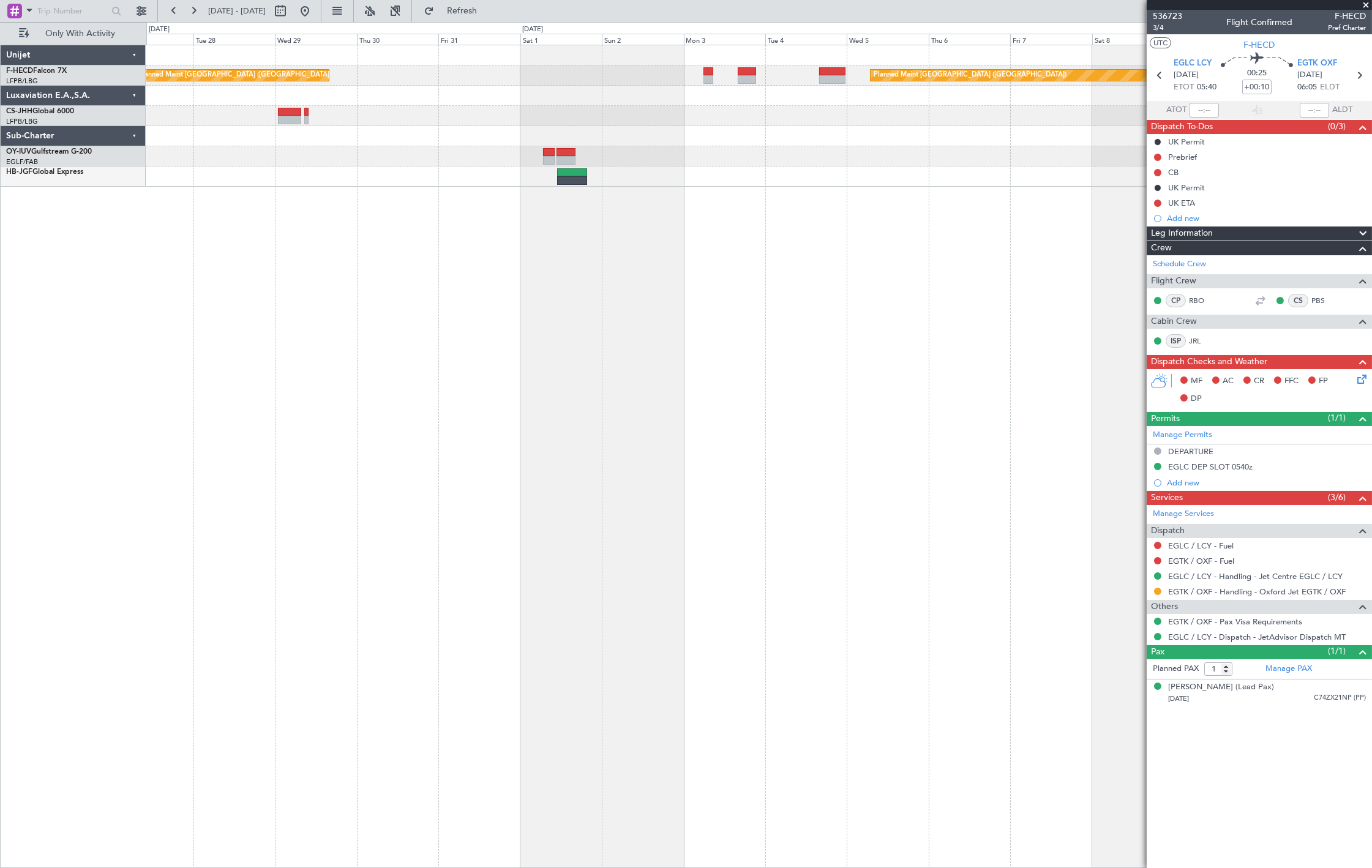
click at [196, 261] on div "Planned Maint Paris (Le Bourget) Planned Maint Paris (Le Bourget)" at bounding box center [759, 456] width 1226 height 823
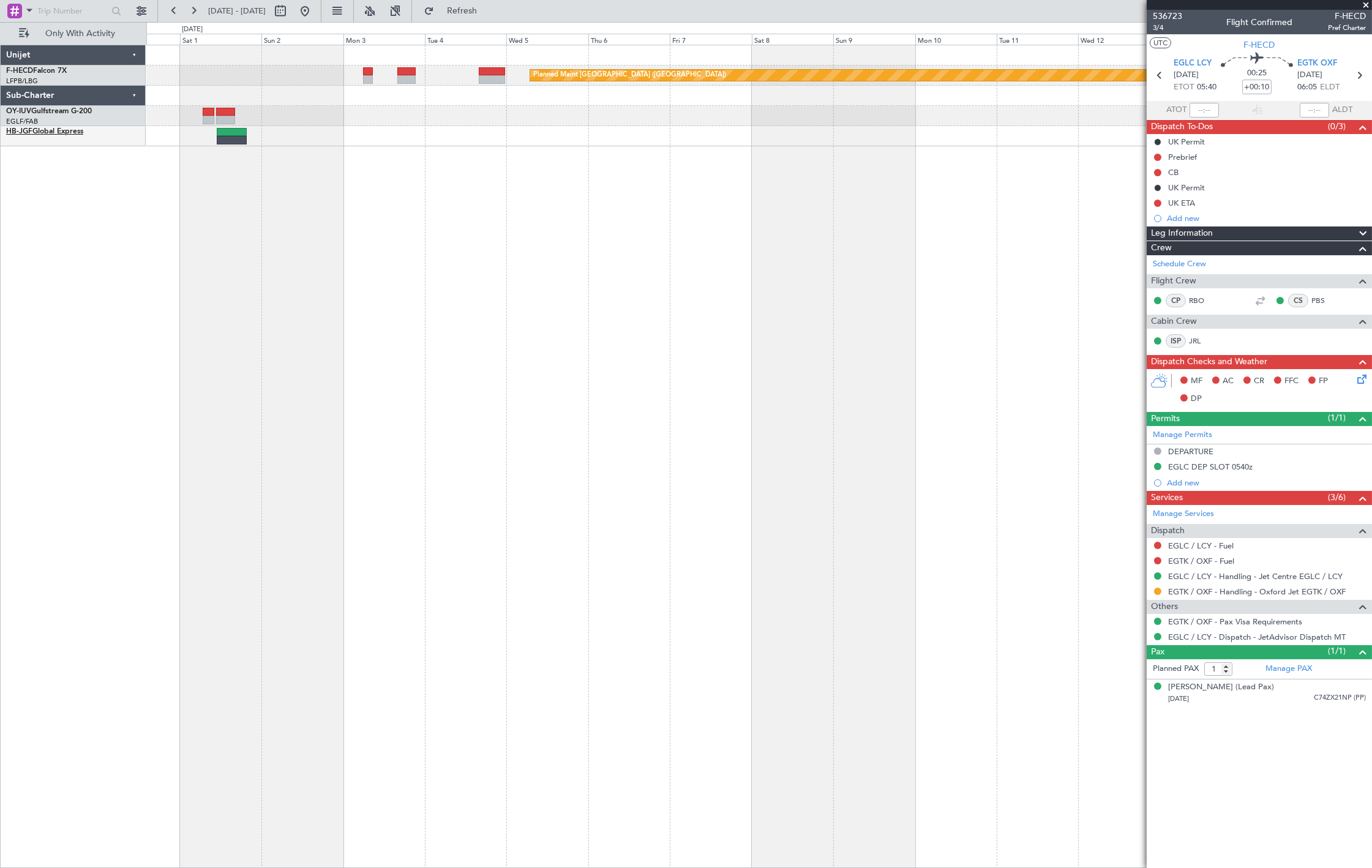
click at [25, 131] on span "HB-JGF" at bounding box center [19, 132] width 26 height 8
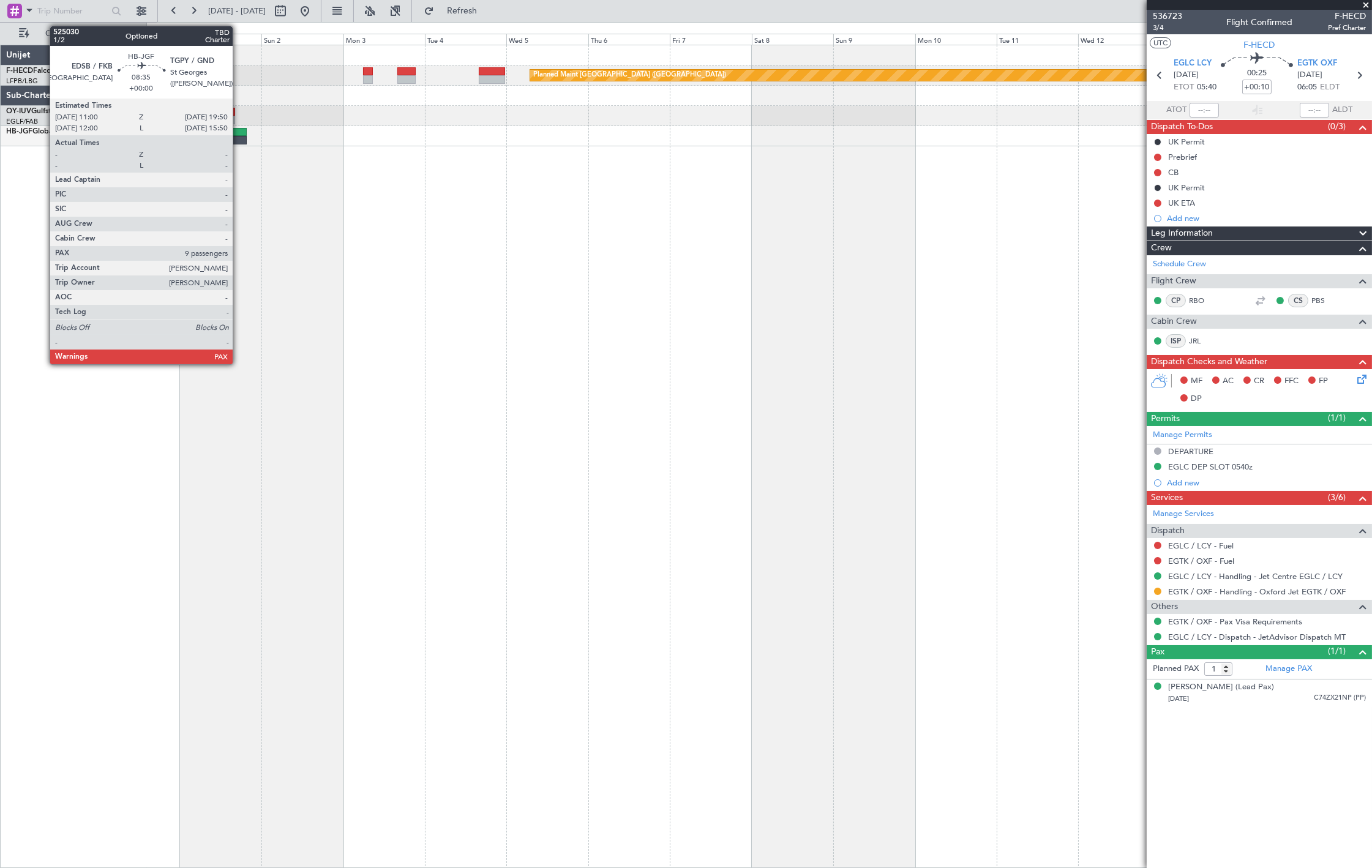
click at [239, 129] on div at bounding box center [233, 132] width 31 height 8
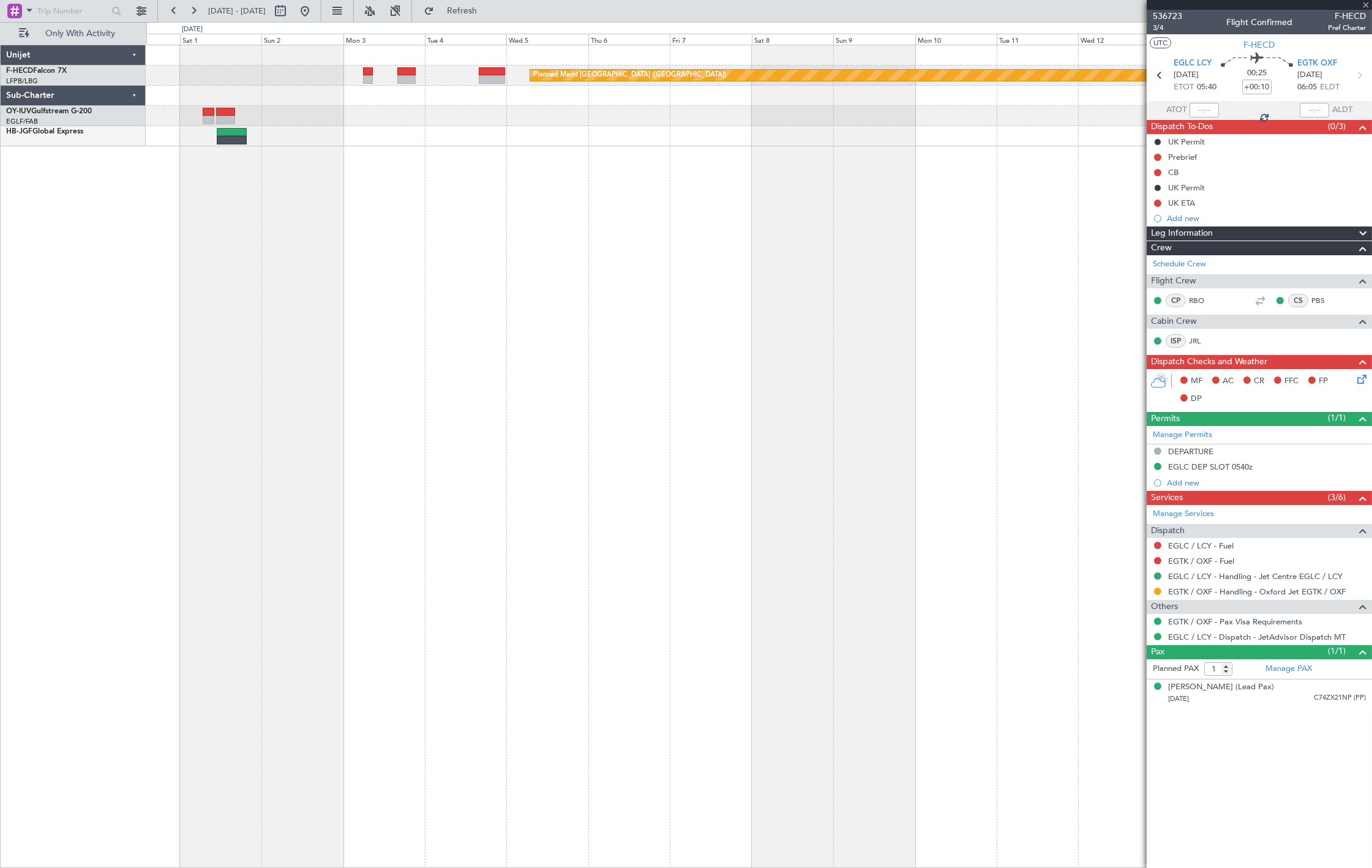
type input "9"
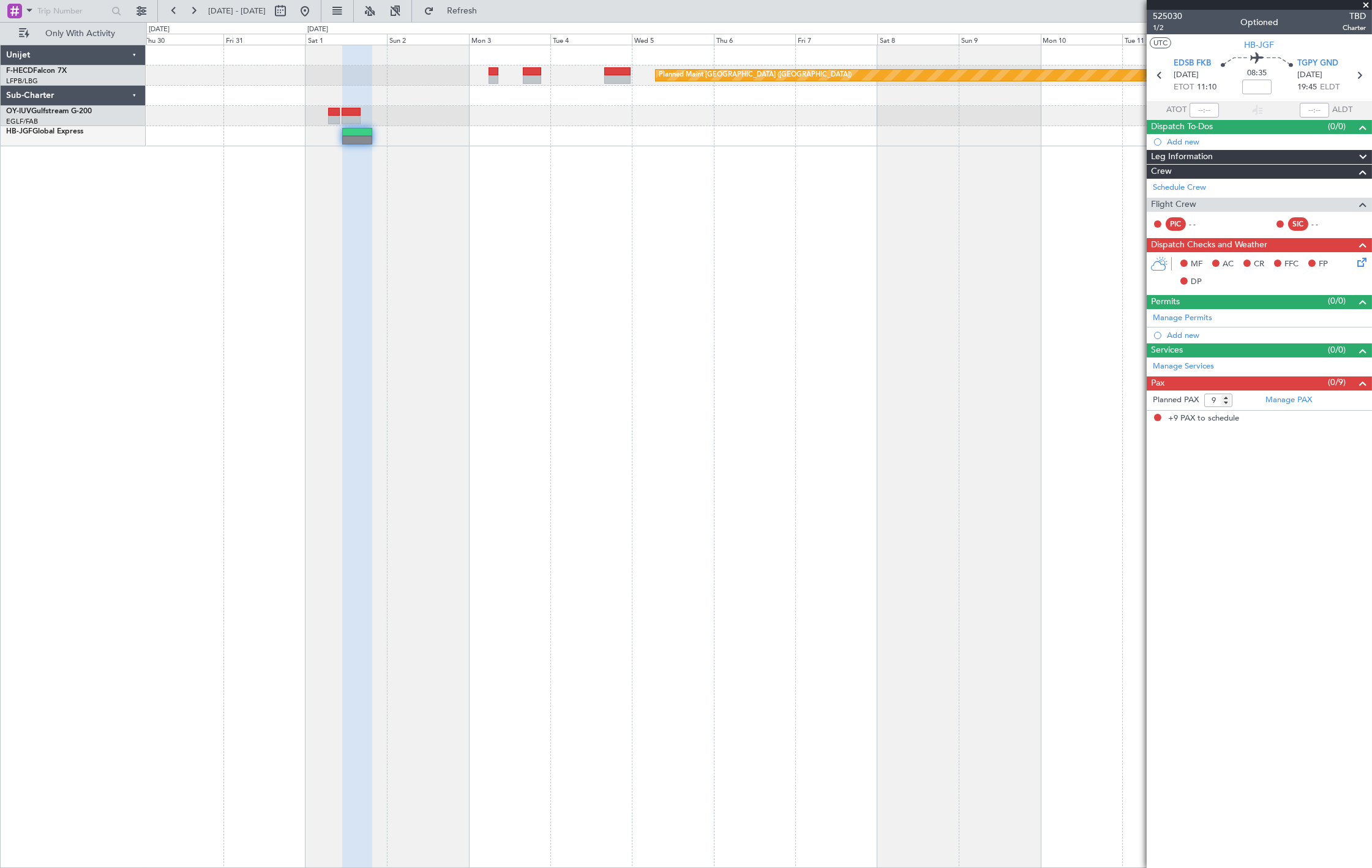
click at [413, 142] on div "Planned Maint Paris (Le Bourget) Planned Maint Paris (Le Bourget)" at bounding box center [759, 95] width 1226 height 101
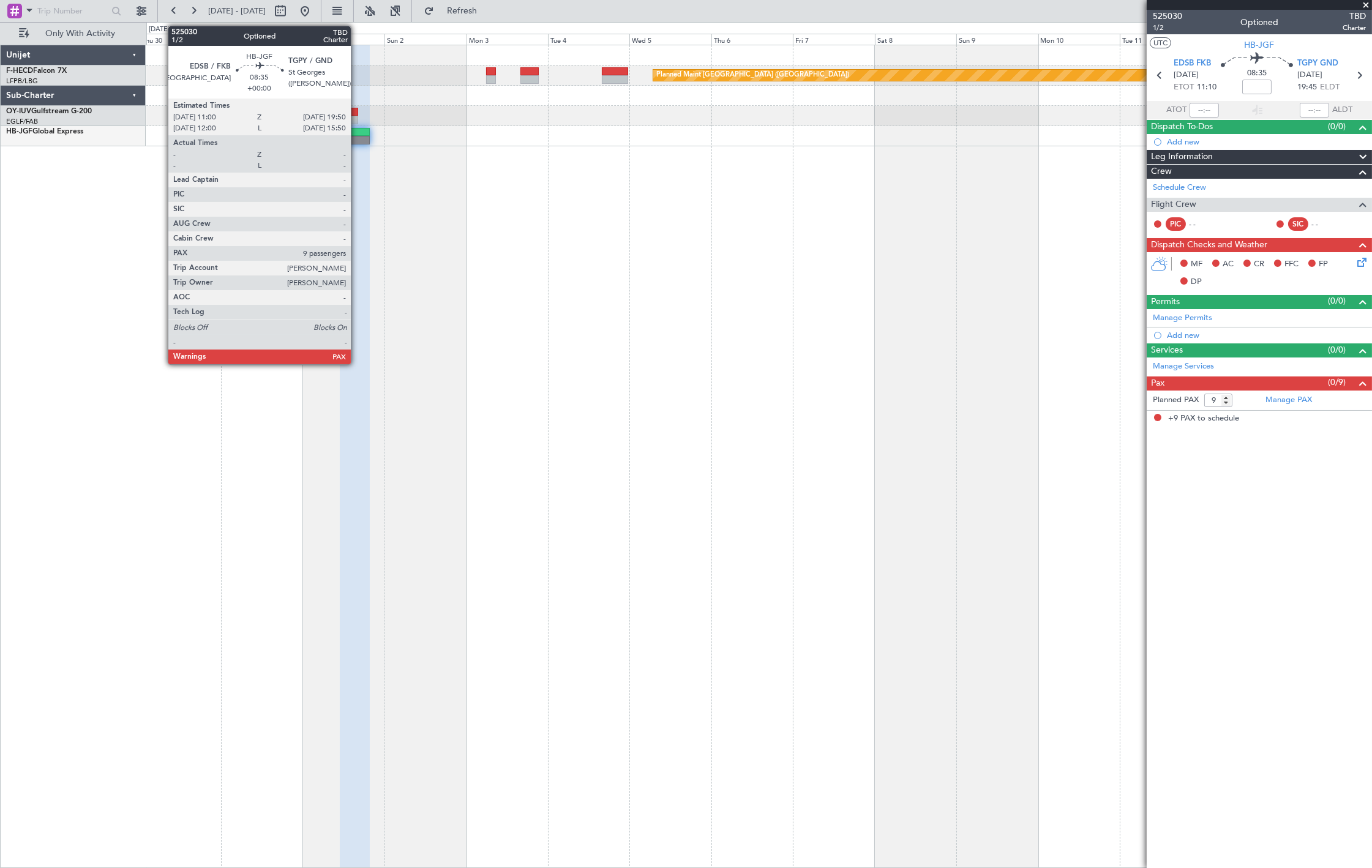
click at [357, 137] on div at bounding box center [355, 140] width 31 height 8
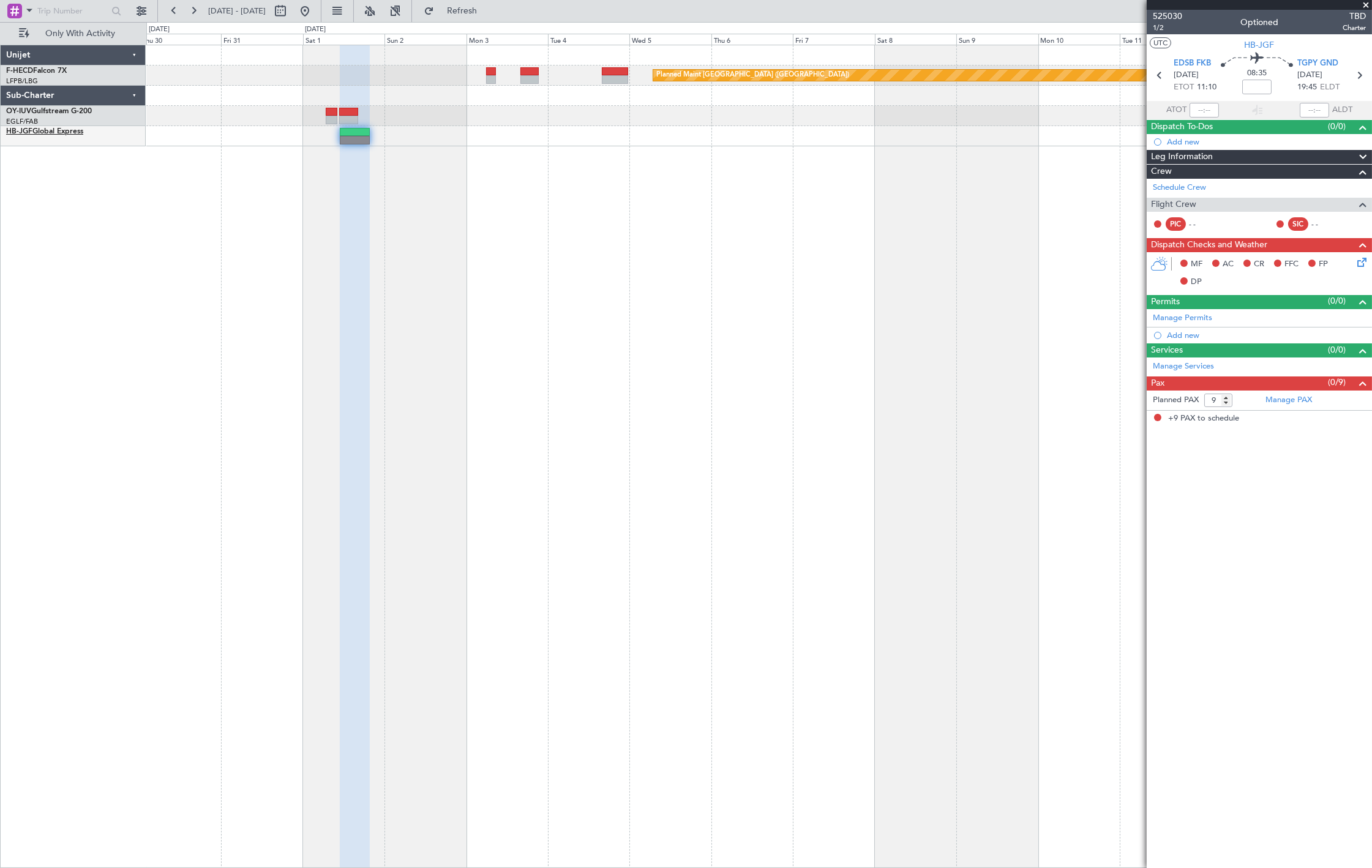
click at [44, 135] on link "HB-JGF Global Express" at bounding box center [45, 132] width 77 height 8
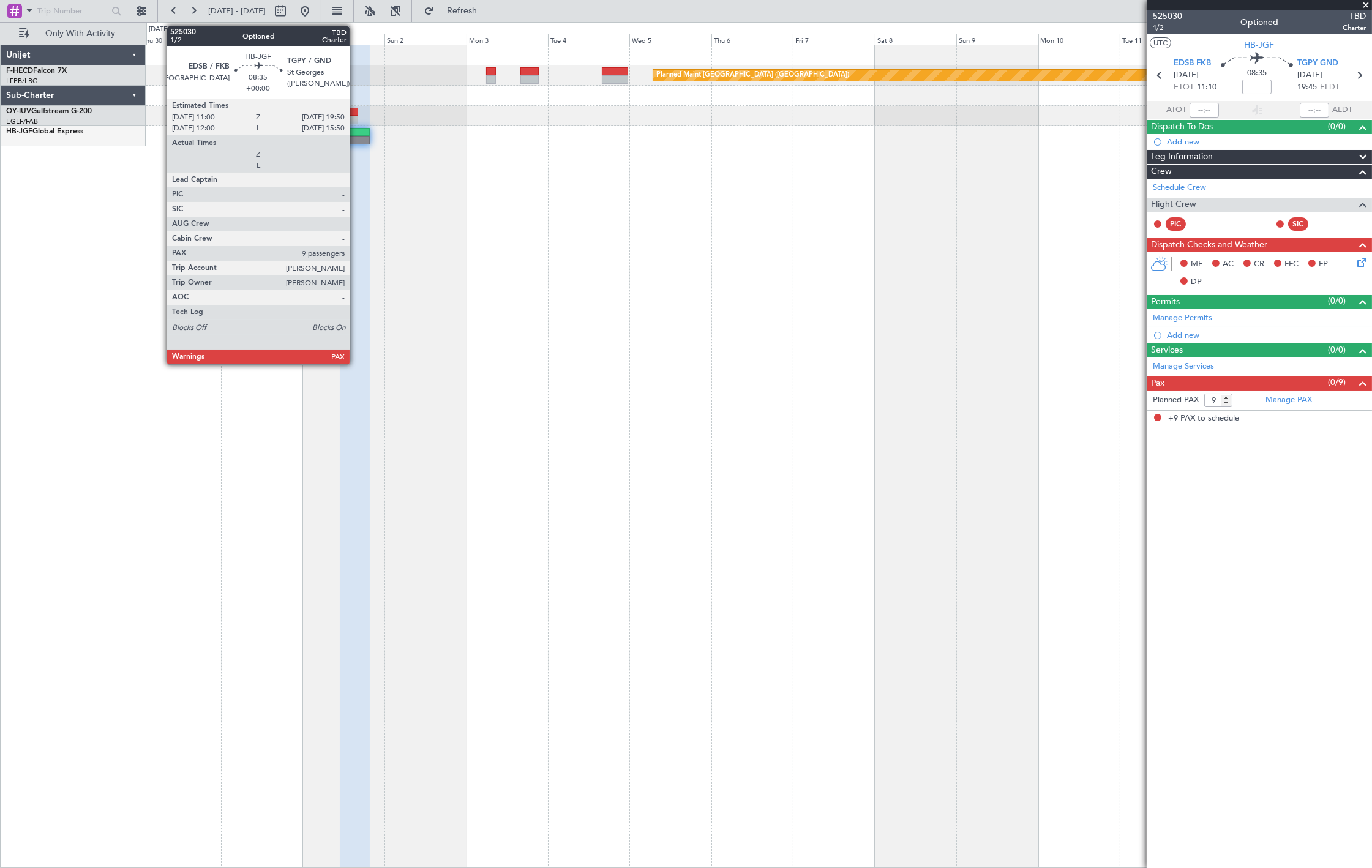
click at [356, 130] on div at bounding box center [355, 132] width 31 height 8
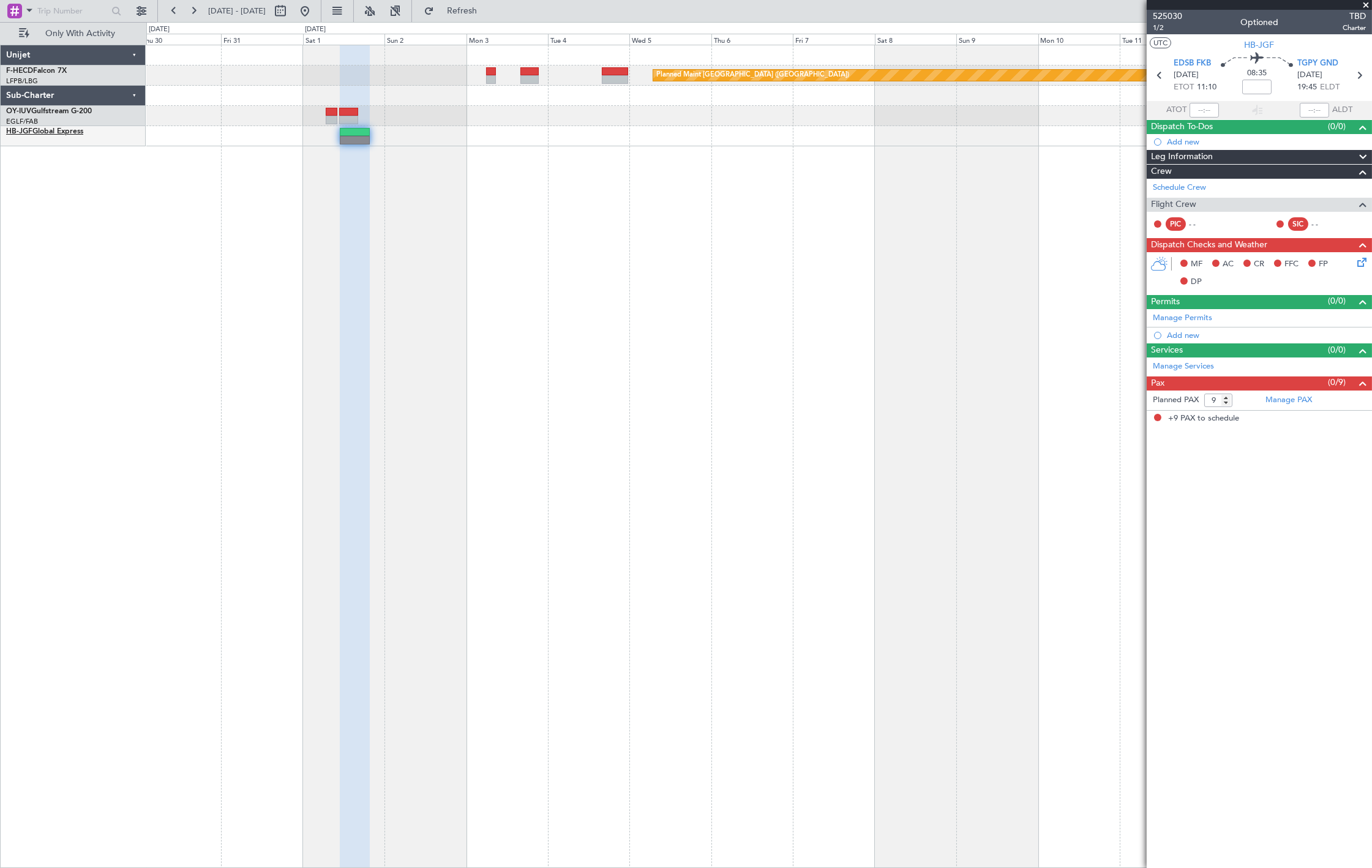
click at [43, 130] on link "HB-JGF Global Express" at bounding box center [45, 132] width 77 height 8
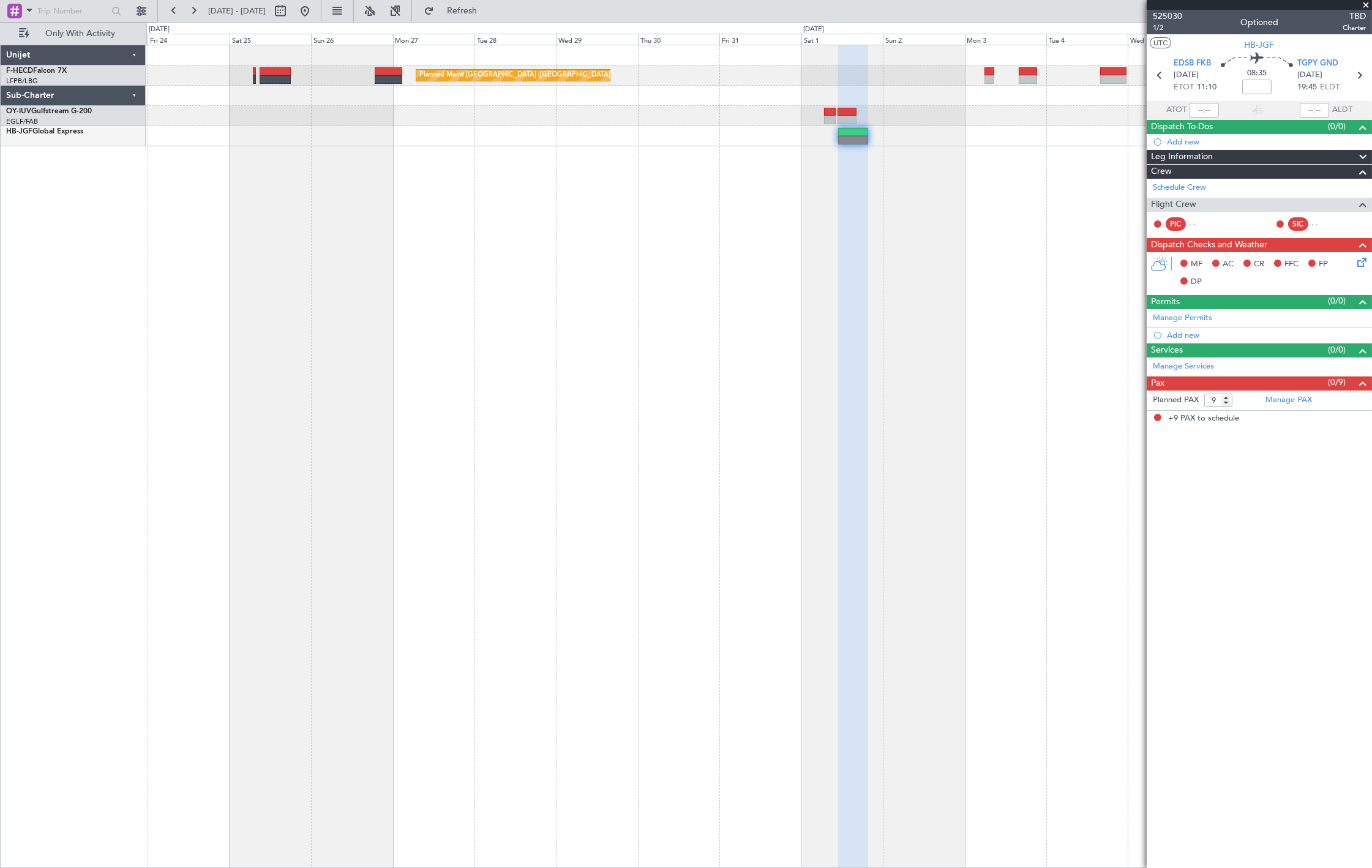
click at [870, 169] on div "Planned Maint [GEOGRAPHIC_DATA] ([GEOGRAPHIC_DATA]) Planned Maint [GEOGRAPHIC_D…" at bounding box center [759, 456] width 1226 height 823
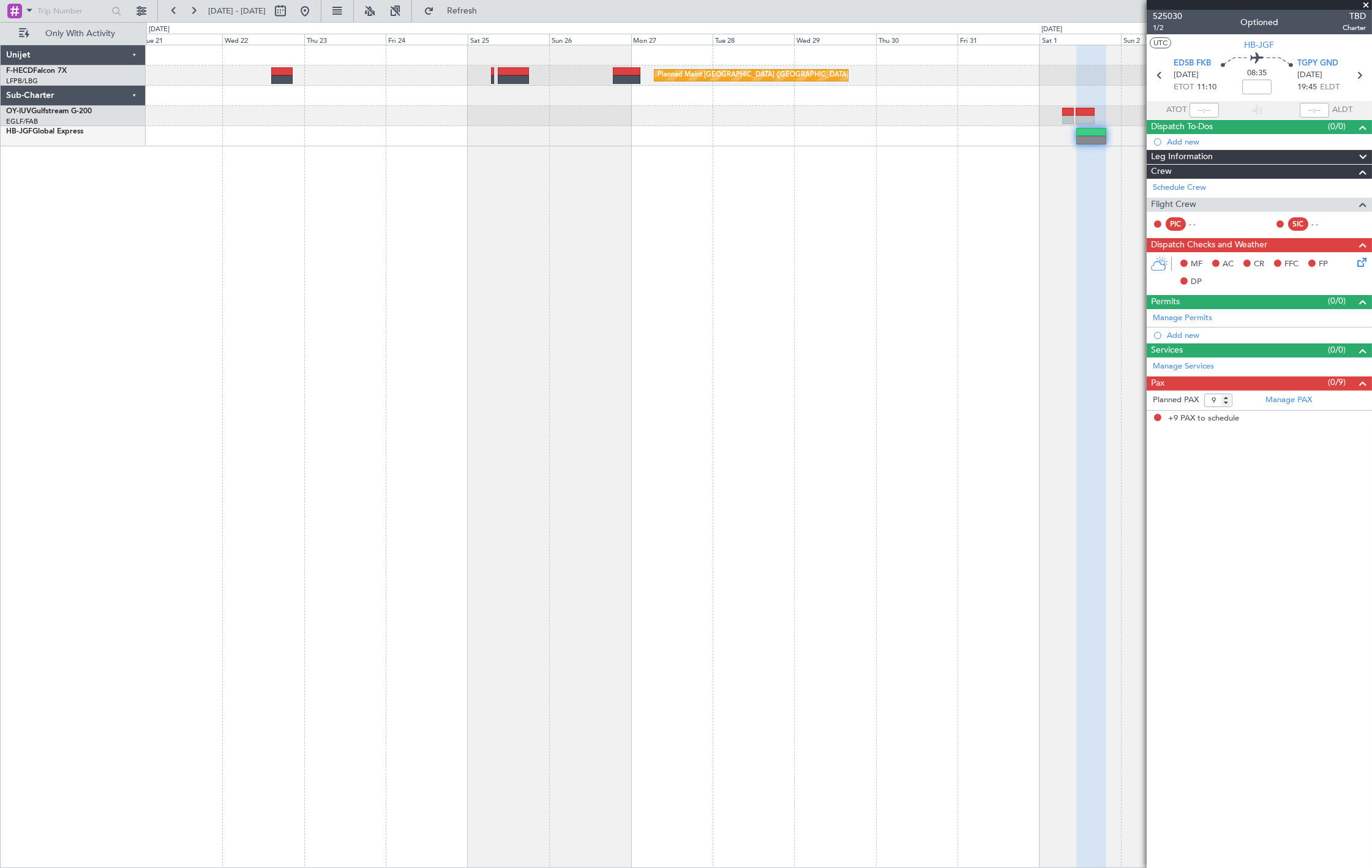
click at [815, 245] on div "Planned Maint [GEOGRAPHIC_DATA] ([GEOGRAPHIC_DATA]) Planned Maint [GEOGRAPHIC_D…" at bounding box center [759, 456] width 1226 height 823
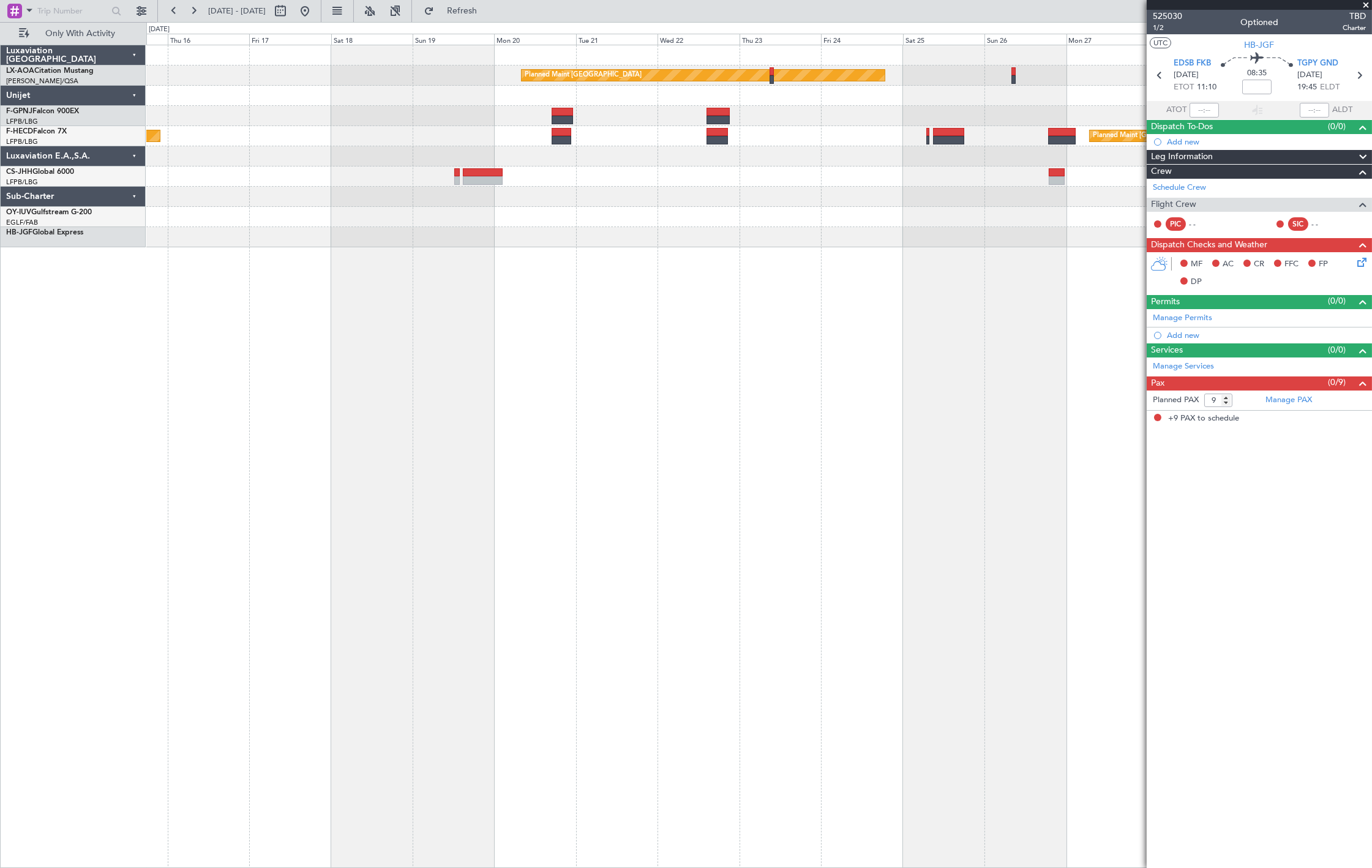
click at [878, 265] on div "Planned Maint [GEOGRAPHIC_DATA] No Crew Sabadell No Crew [GEOGRAPHIC_DATA] ([GE…" at bounding box center [759, 456] width 1226 height 823
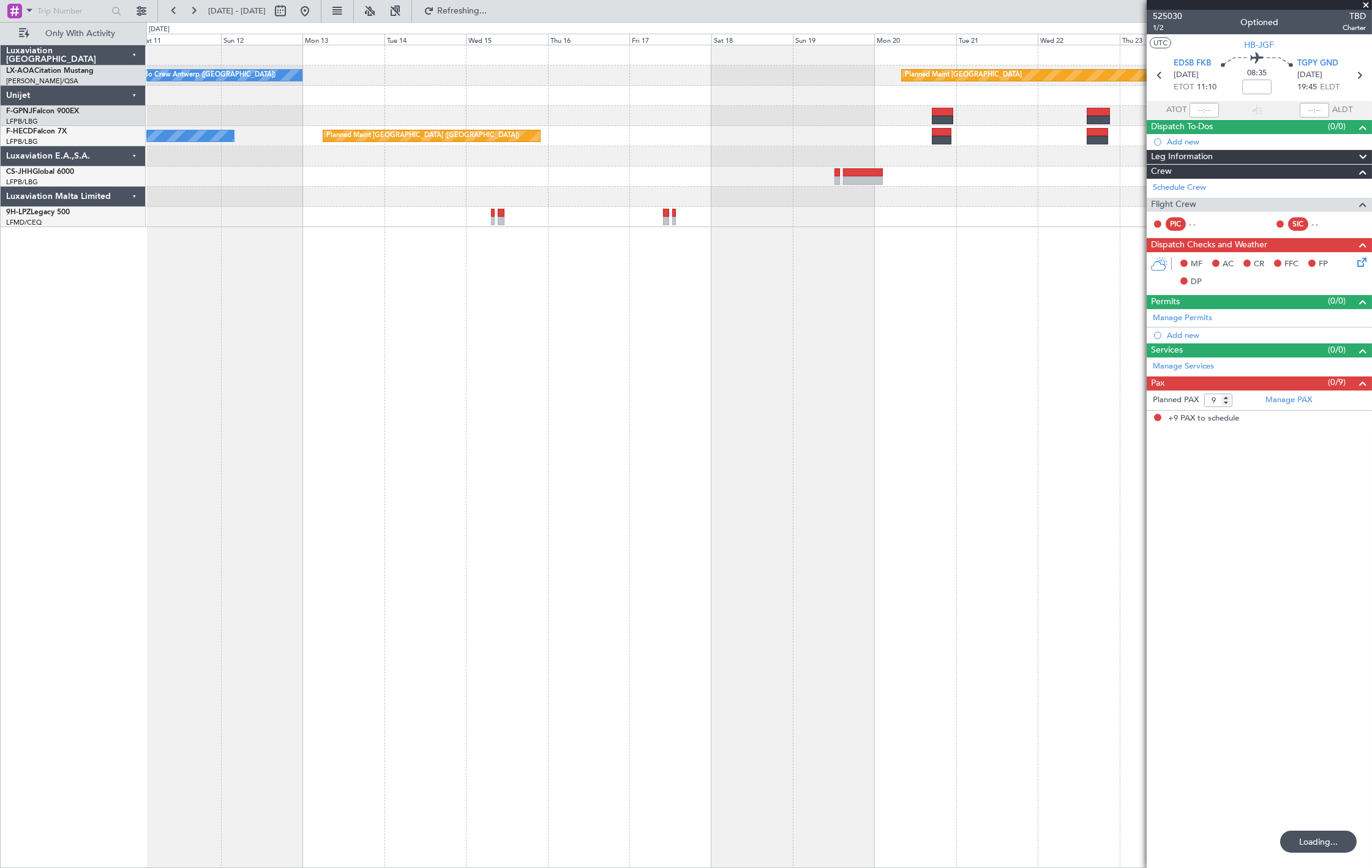
click at [755, 315] on div "Planned Maint [GEOGRAPHIC_DATA] No Crew [GEOGRAPHIC_DATA] ([GEOGRAPHIC_DATA]) P…" at bounding box center [759, 456] width 1226 height 823
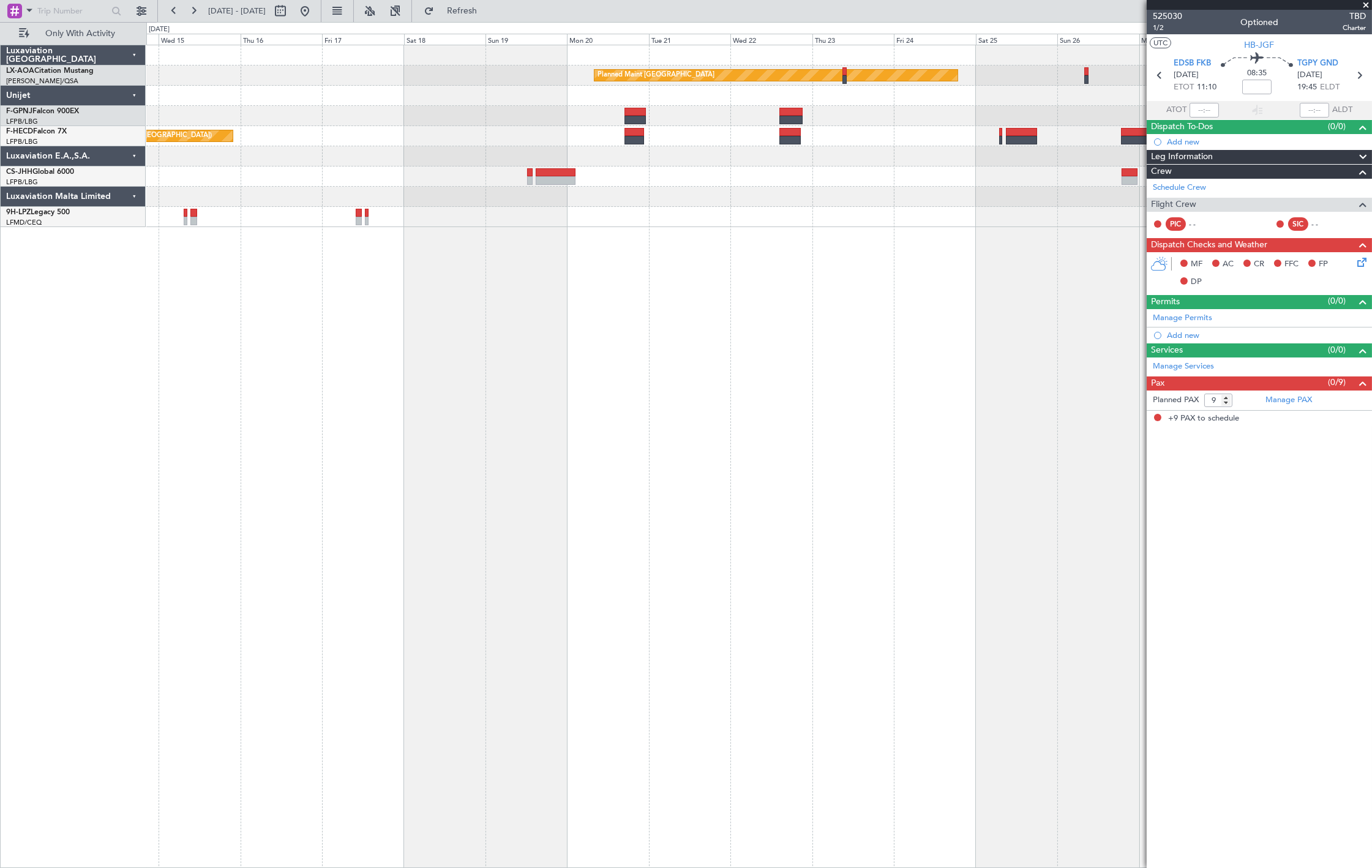
click at [289, 331] on div "Planned Maint [GEOGRAPHIC_DATA] No Crew Sabadell No Crew [GEOGRAPHIC_DATA] ([GE…" at bounding box center [759, 456] width 1226 height 823
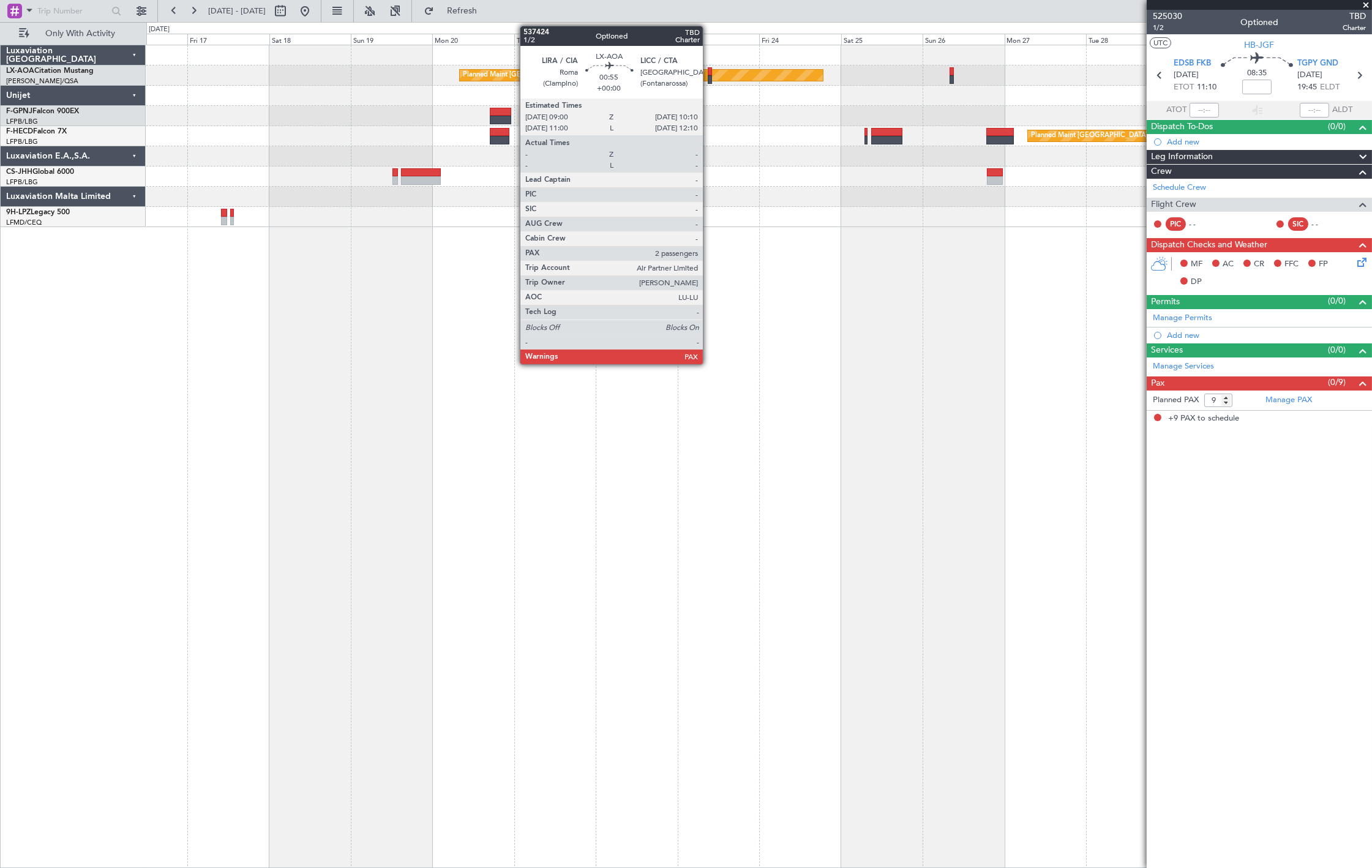
click at [709, 76] on div at bounding box center [710, 79] width 5 height 8
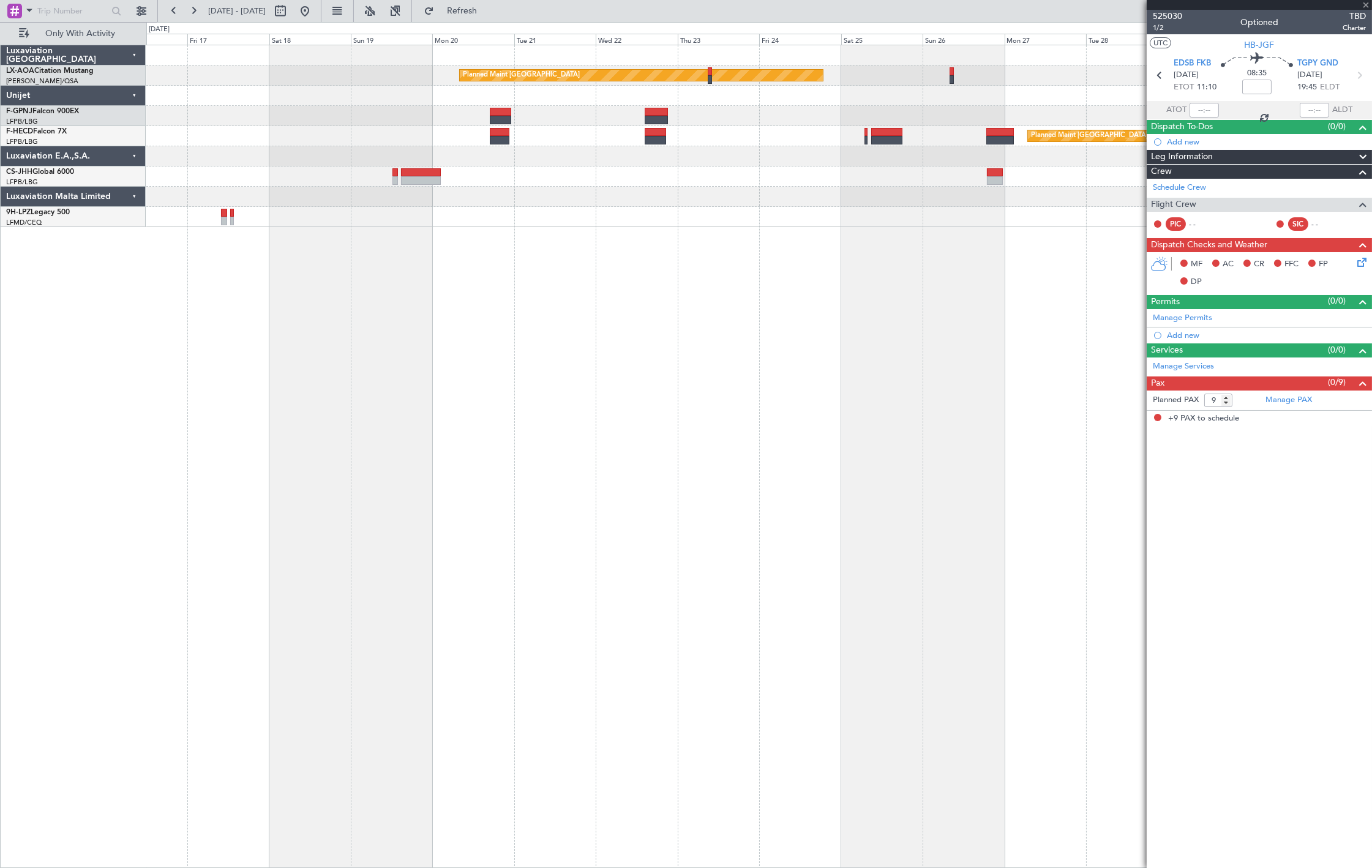
type input "2"
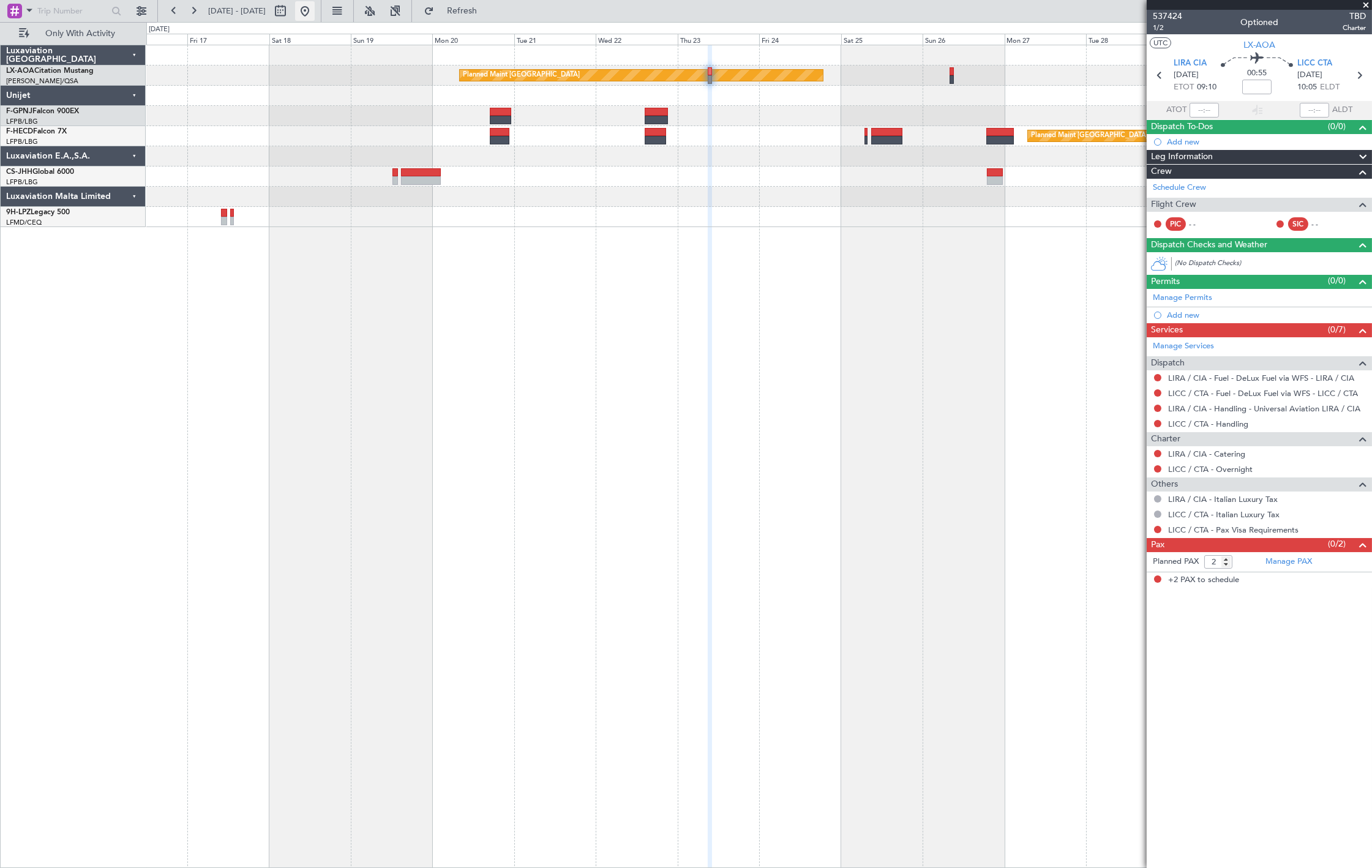
click at [315, 14] on button at bounding box center [304, 11] width 19 height 19
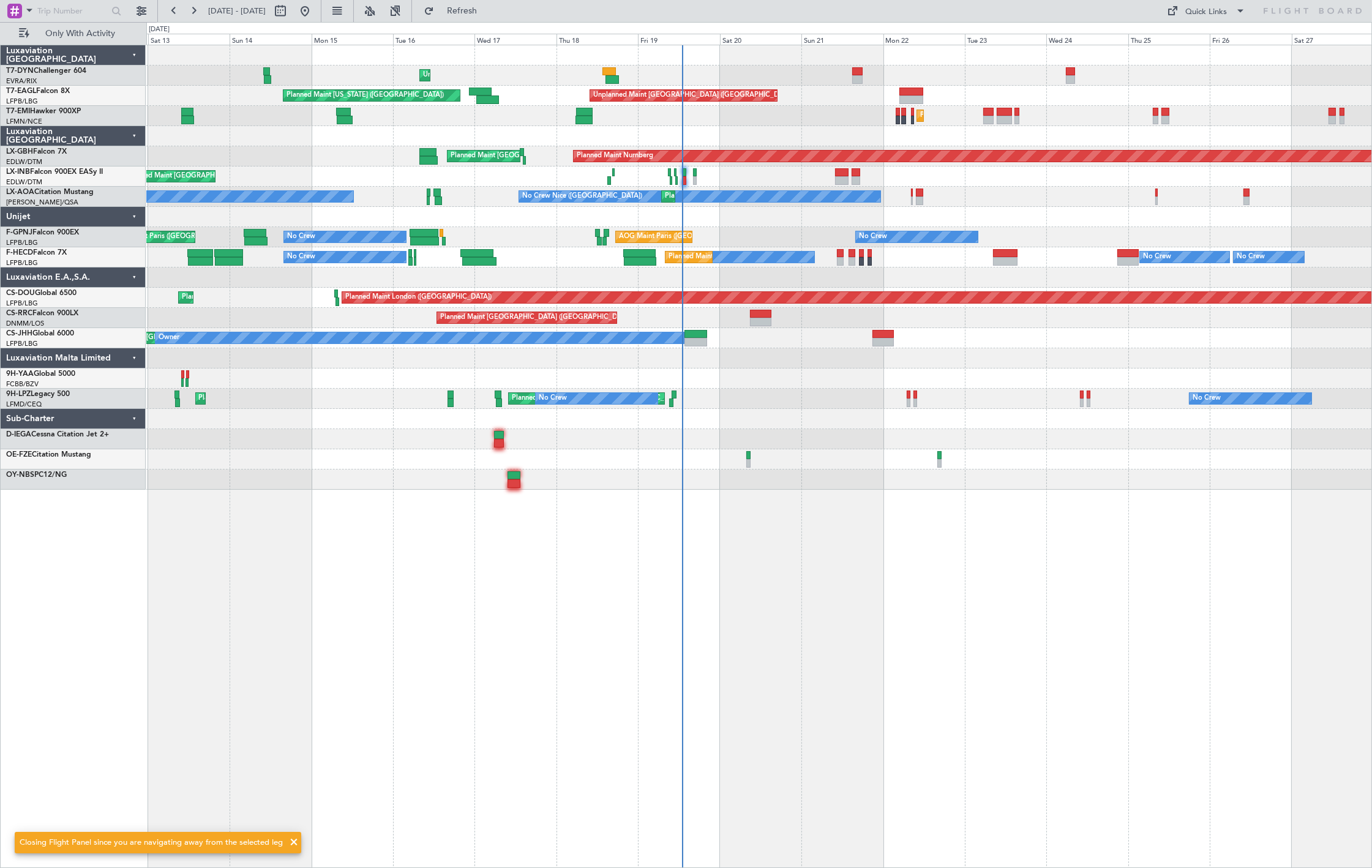
click at [730, 423] on div "Unplanned Maint [GEOGRAPHIC_DATA] (Riga Intl) Planned Maint [US_STATE] ([GEOGRA…" at bounding box center [759, 267] width 1226 height 444
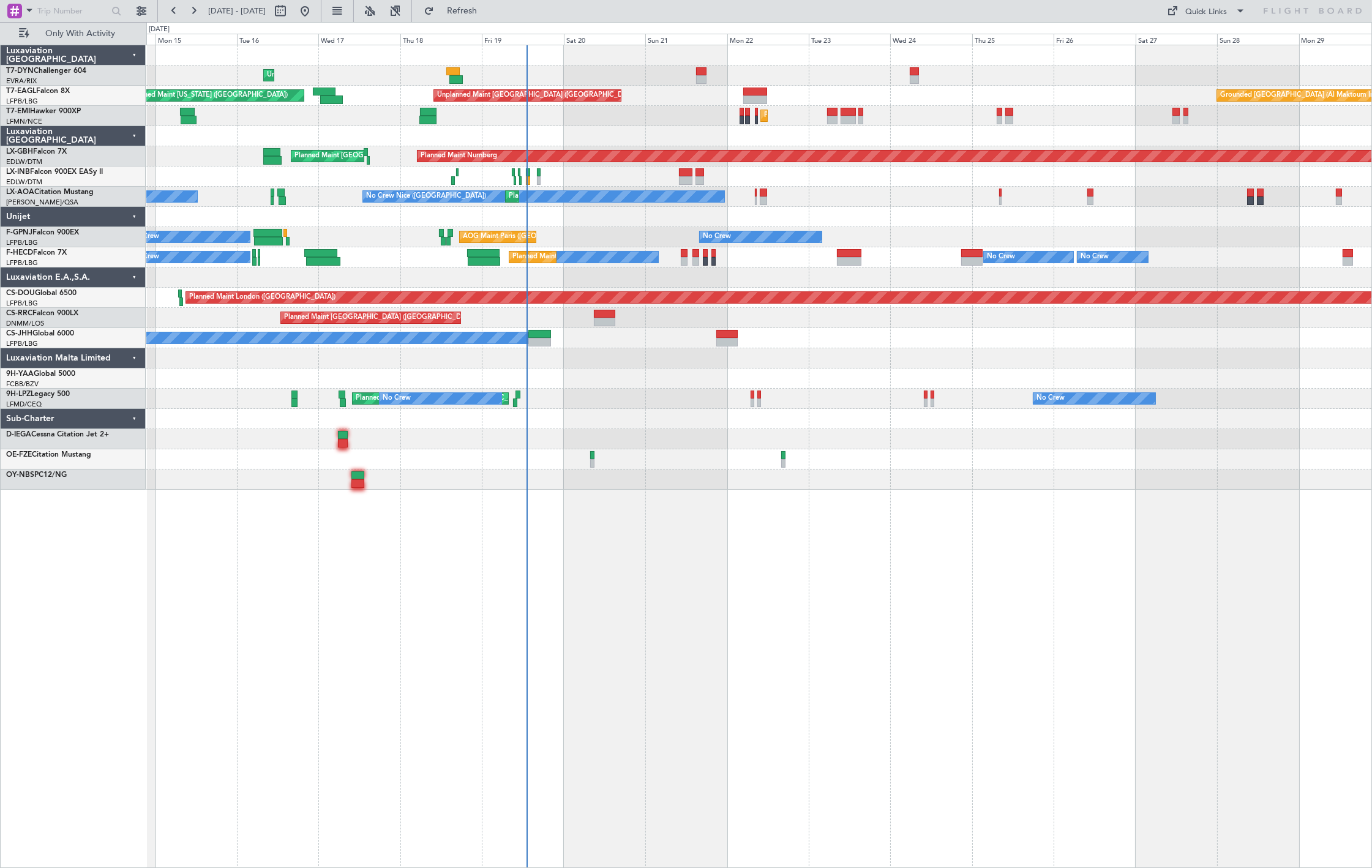
click at [737, 319] on div "Unplanned Maint [GEOGRAPHIC_DATA] (Riga Intl) Planned Maint [US_STATE] ([GEOGRA…" at bounding box center [759, 267] width 1226 height 444
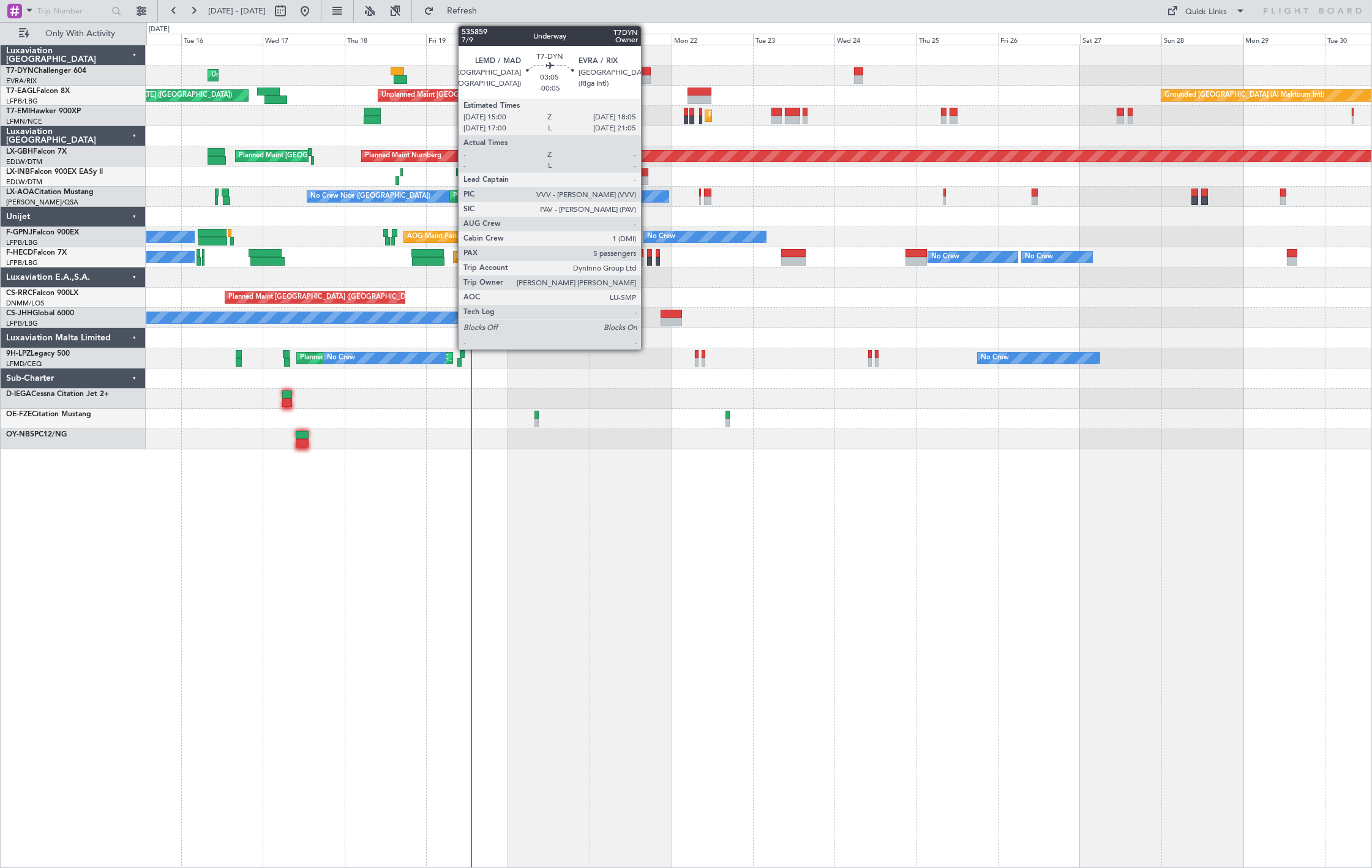
click at [648, 80] on div at bounding box center [646, 79] width 11 height 8
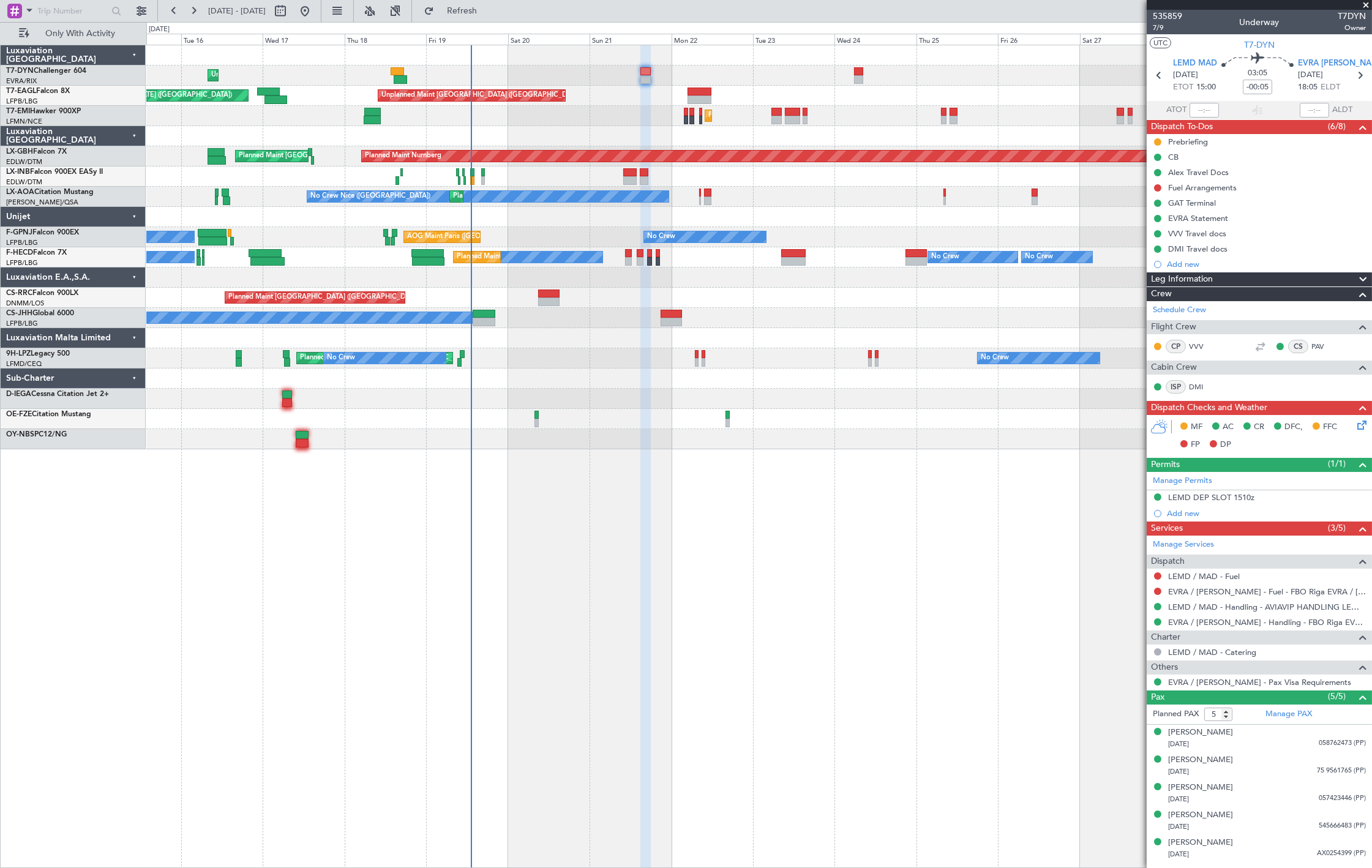
click at [498, 21] on fb-refresh-button "Refresh" at bounding box center [454, 11] width 85 height 22
click at [488, 13] on span "Refresh" at bounding box center [462, 11] width 52 height 8
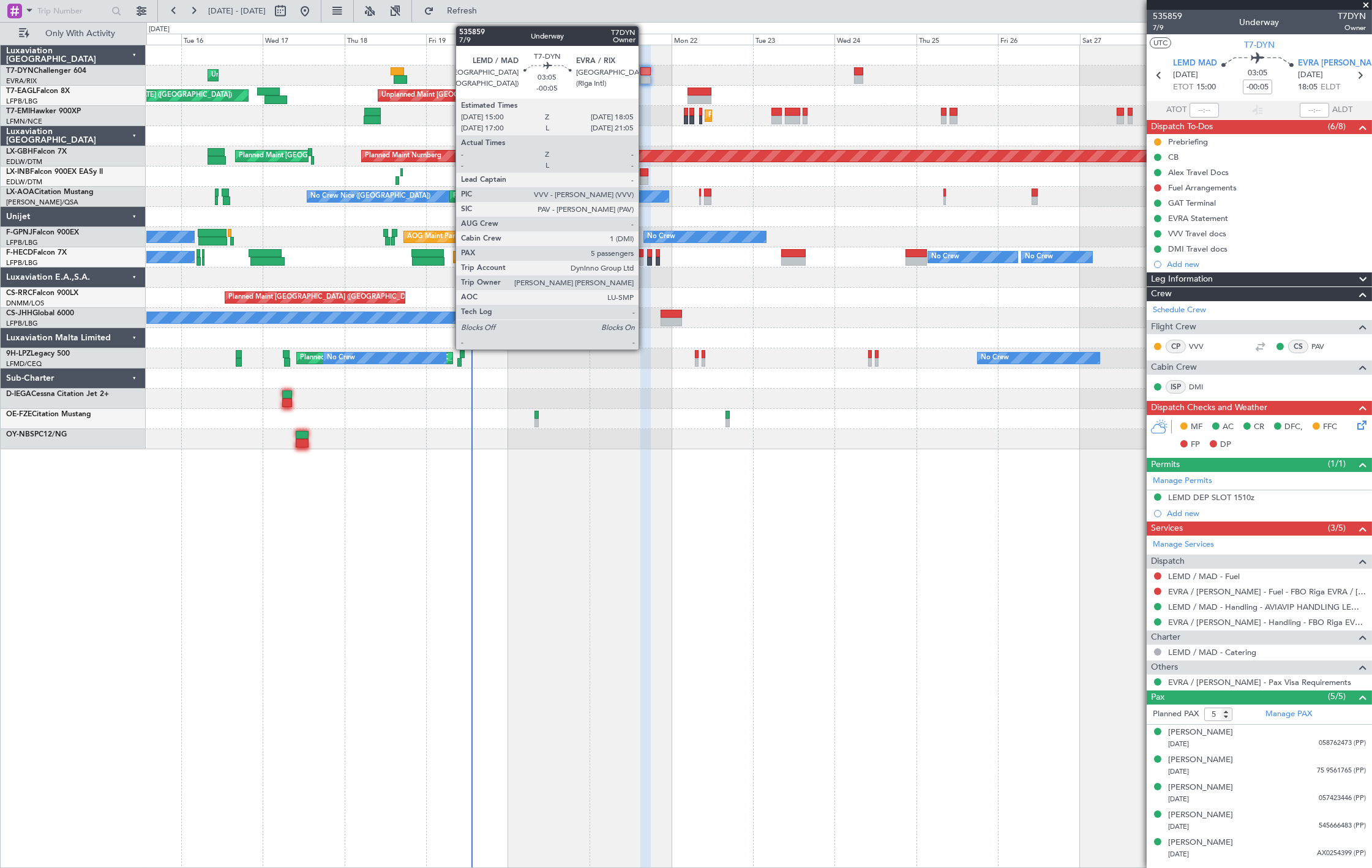
click at [645, 68] on div at bounding box center [646, 71] width 11 height 8
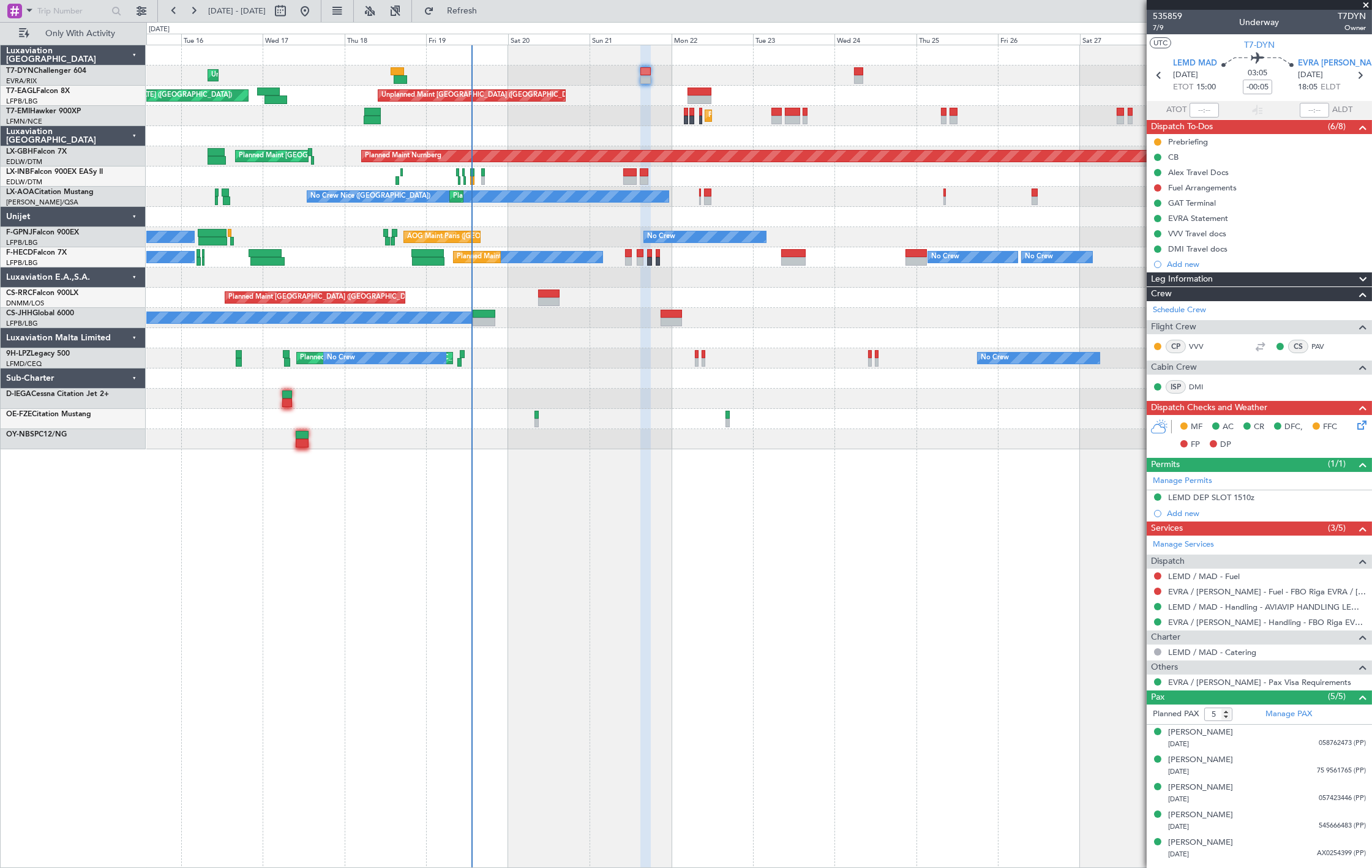
click at [1357, 425] on icon at bounding box center [1360, 422] width 10 height 10
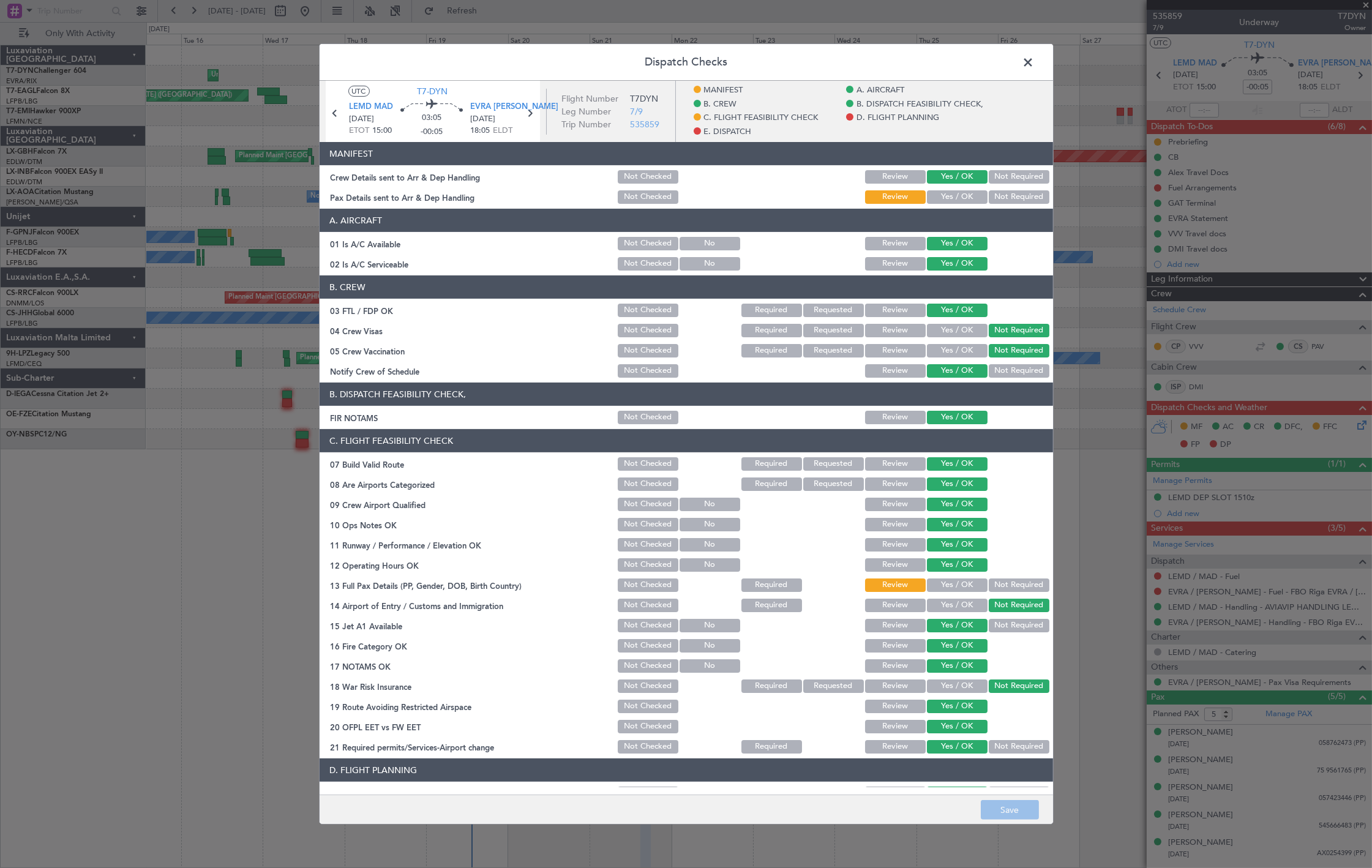
click at [942, 209] on header "A. AIRCRAFT" at bounding box center [686, 220] width 734 height 23
click at [941, 199] on button "Yes / OK" at bounding box center [957, 196] width 61 height 13
click at [1026, 815] on button "Save" at bounding box center [1010, 810] width 59 height 19
click at [1035, 62] on span at bounding box center [1035, 65] width 0 height 25
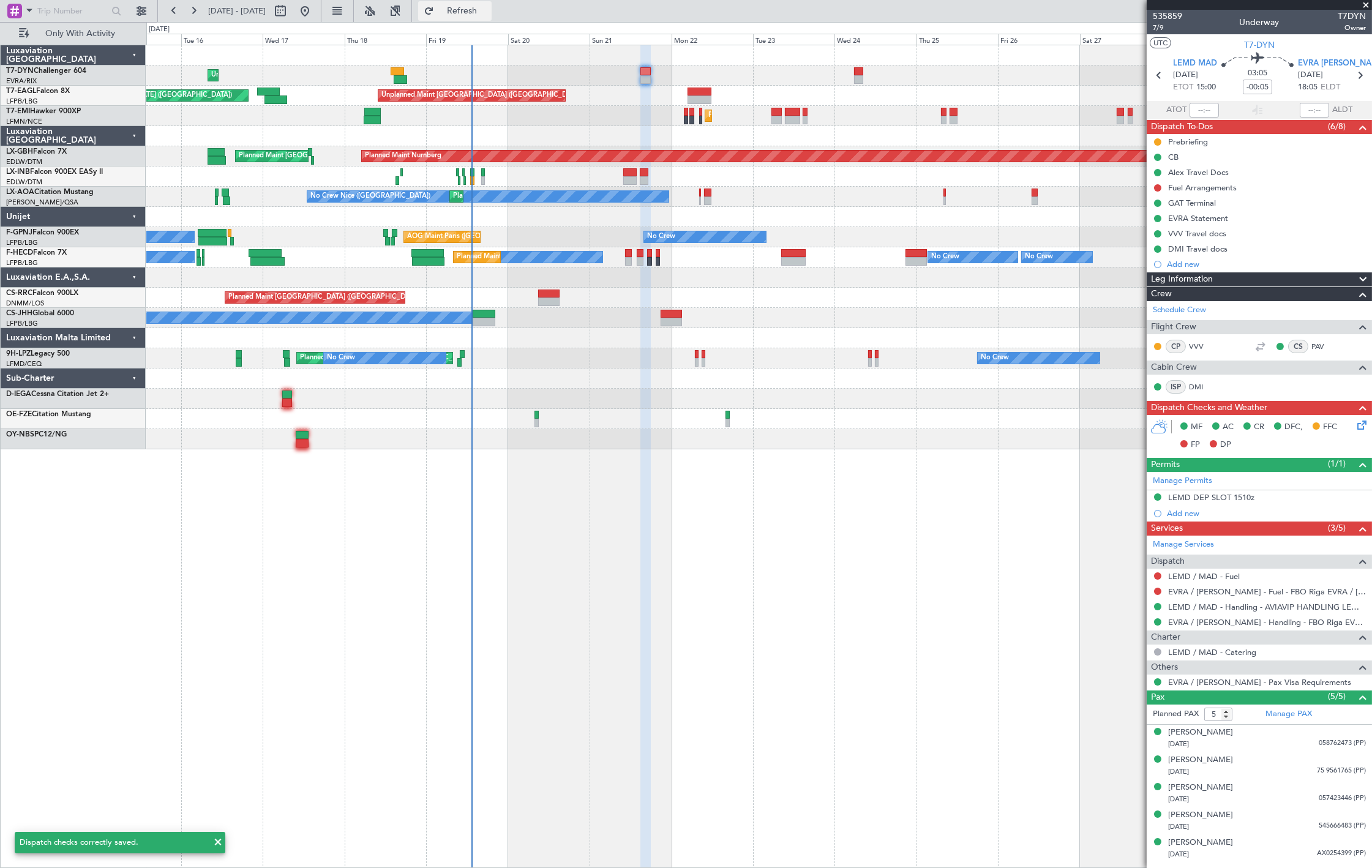
click at [467, 2] on button "Refresh" at bounding box center [454, 11] width 73 height 19
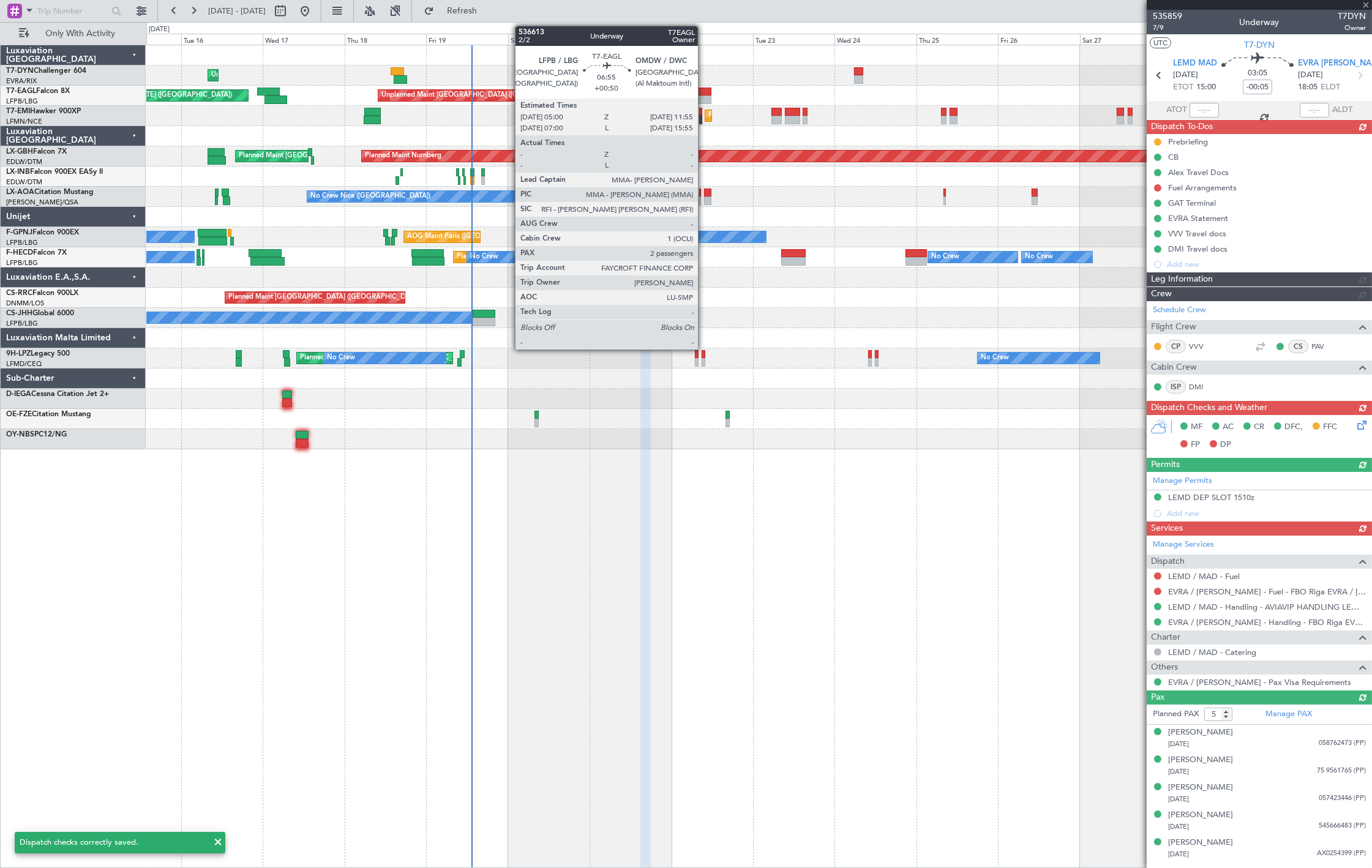
click at [704, 94] on div at bounding box center [699, 92] width 24 height 8
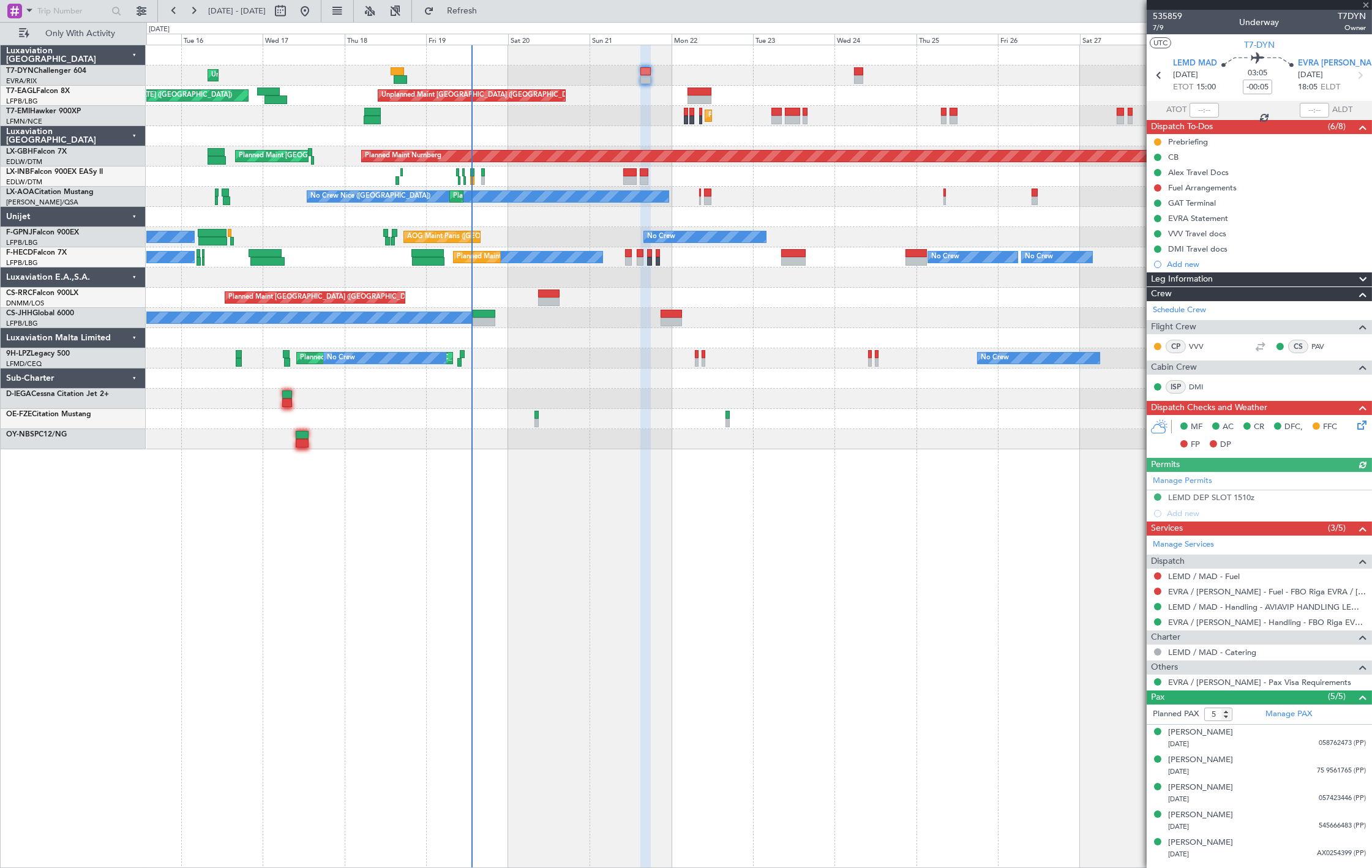
type input "+00:50"
type input "2"
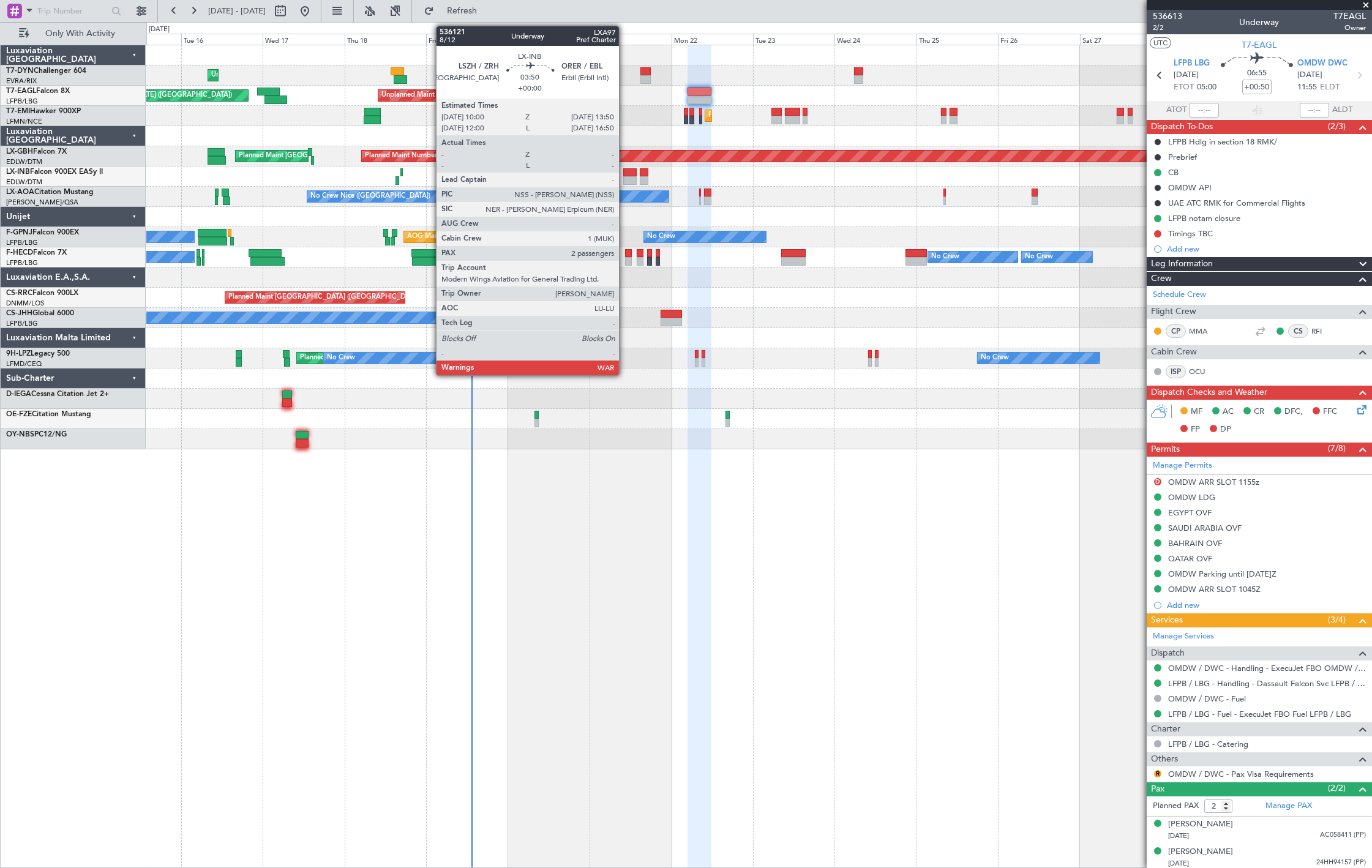
click at [625, 178] on div at bounding box center [630, 180] width 13 height 8
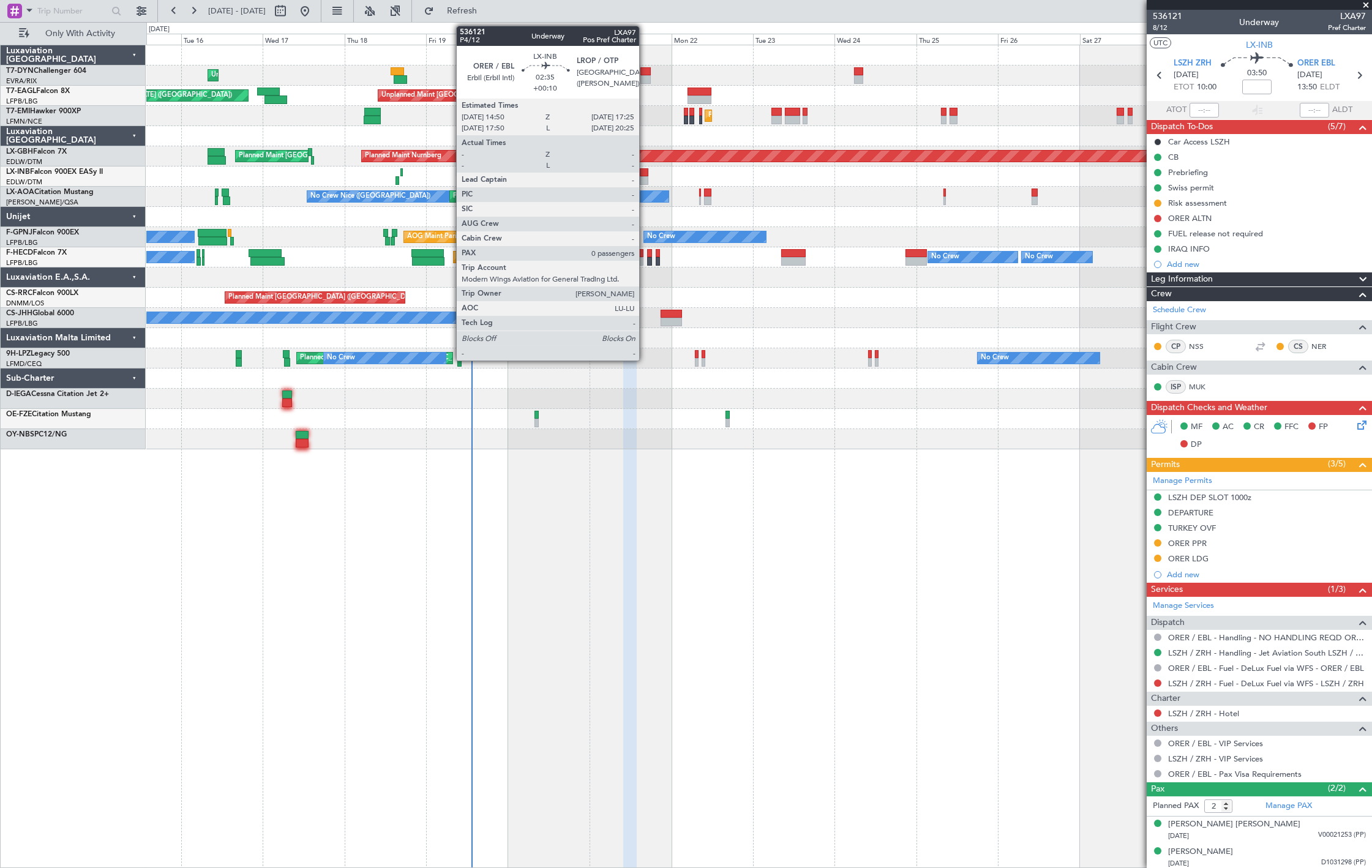
click at [645, 181] on div at bounding box center [644, 180] width 9 height 8
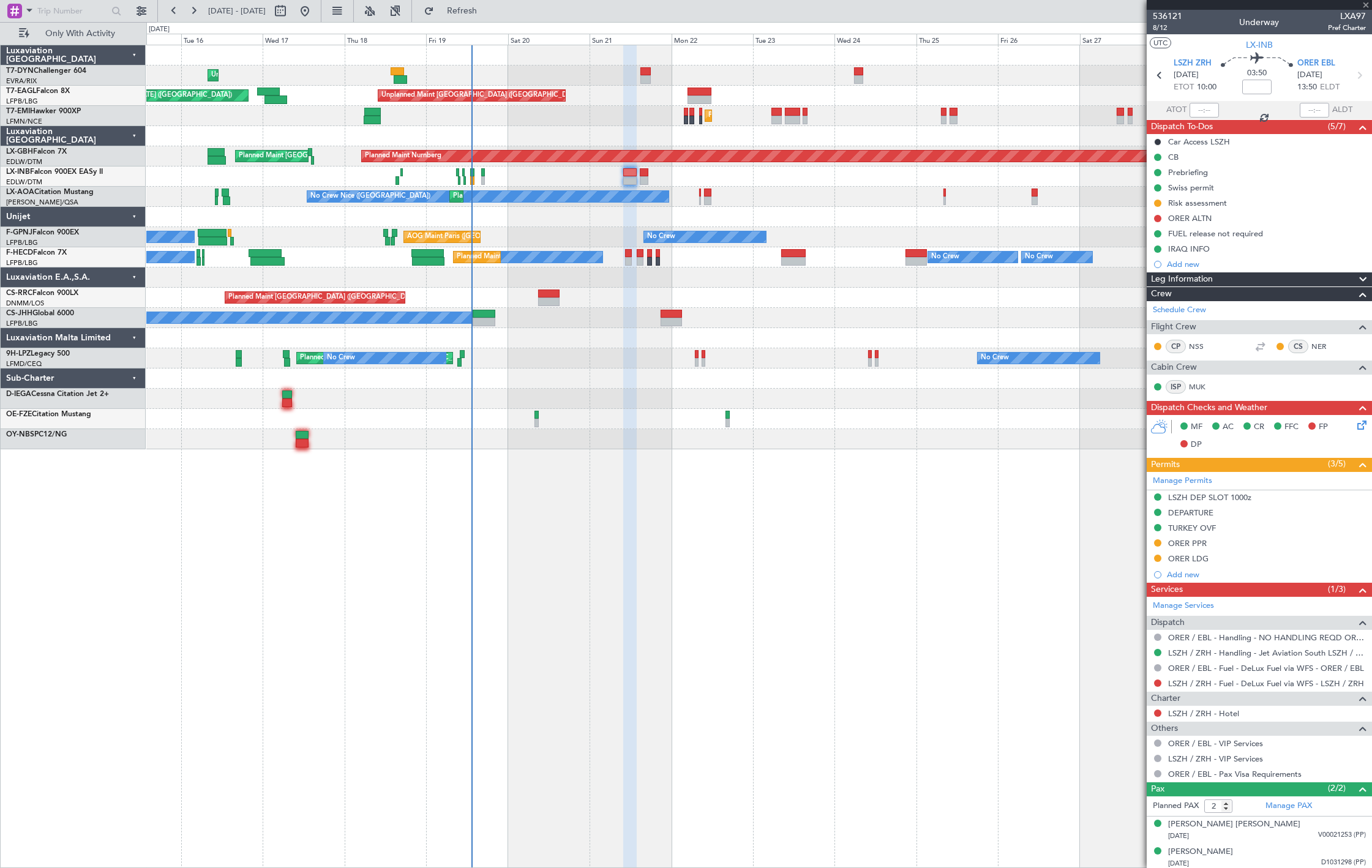
type input "+00:10"
type input "0"
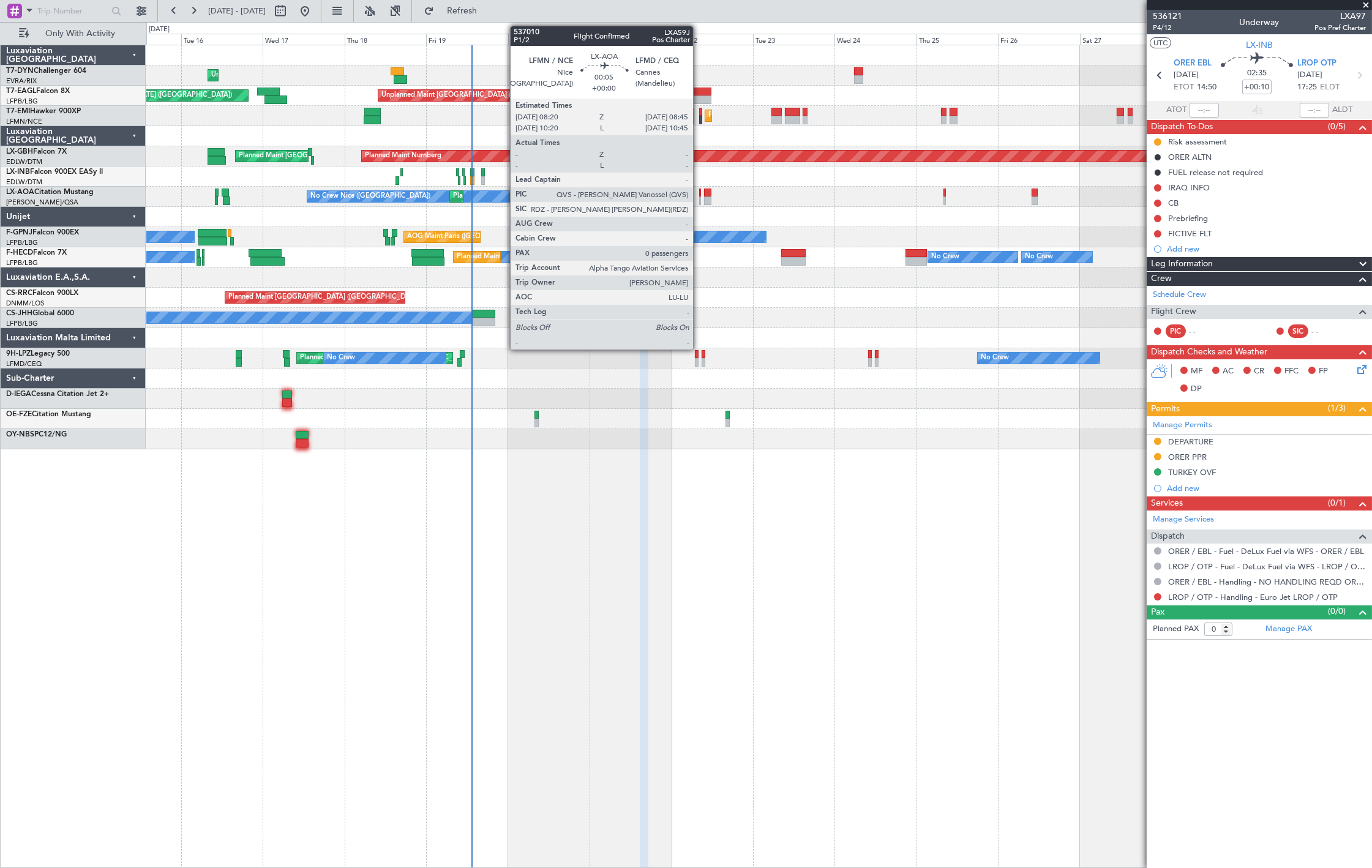
click at [699, 193] on div at bounding box center [700, 192] width 2 height 8
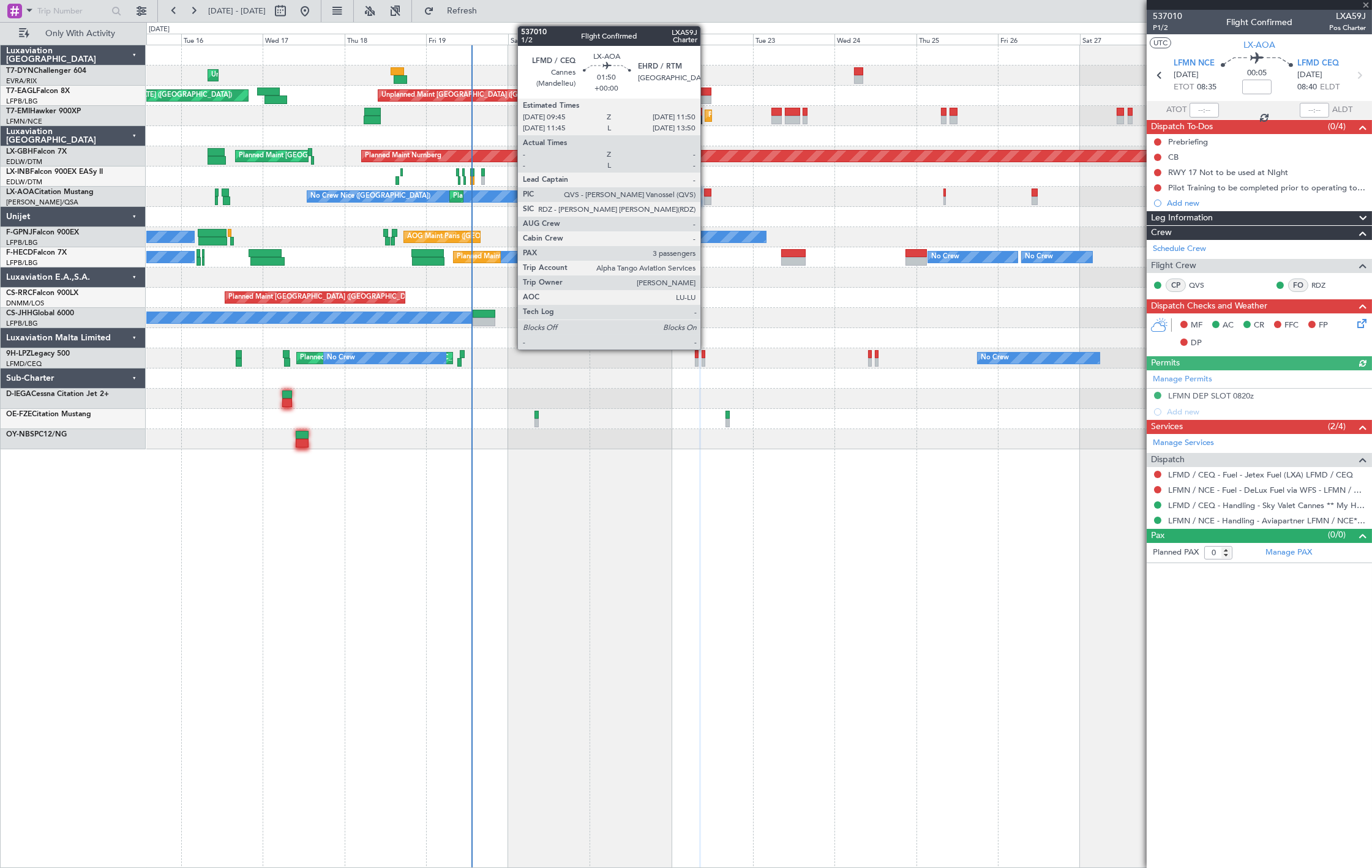
click at [707, 201] on div at bounding box center [708, 200] width 8 height 8
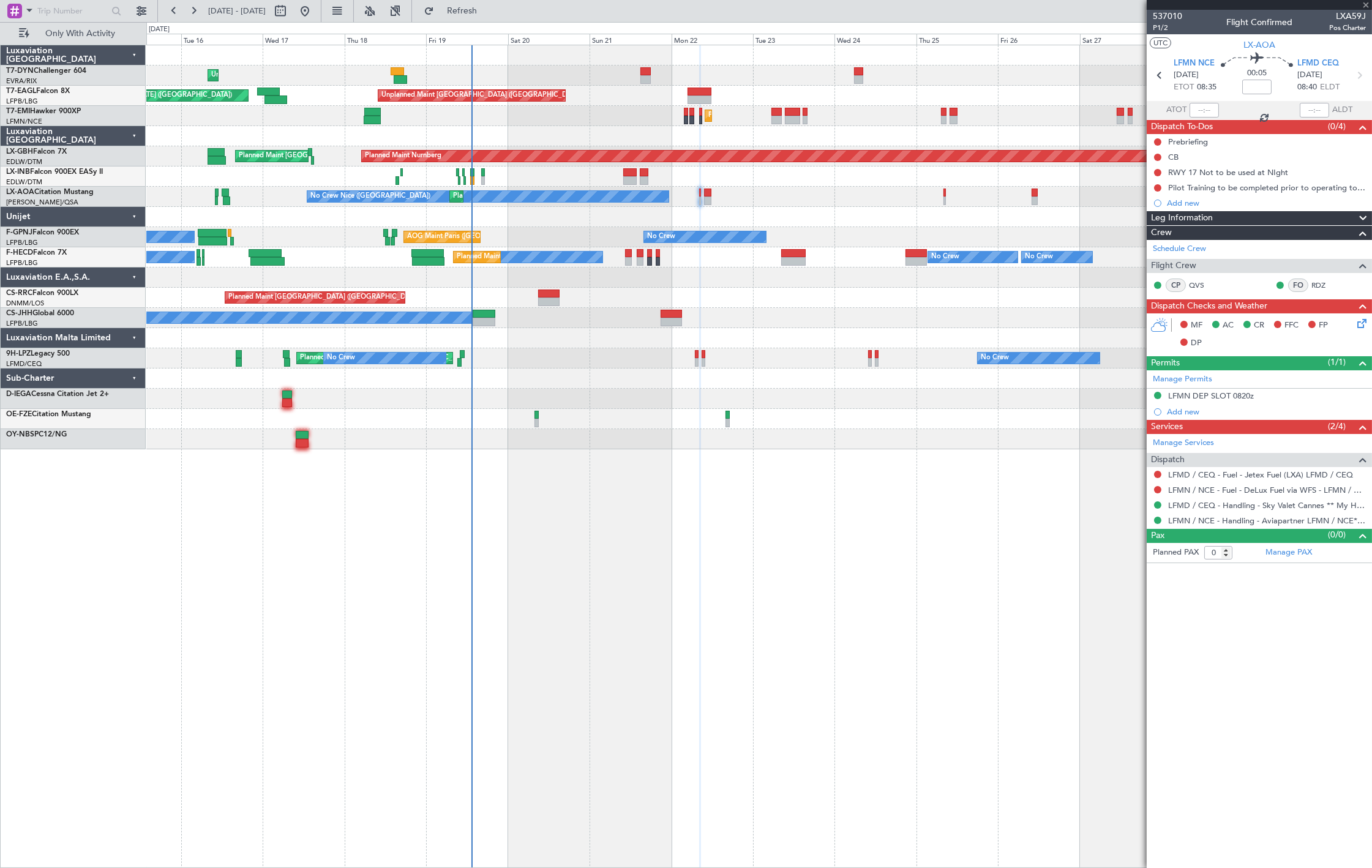
type input "3"
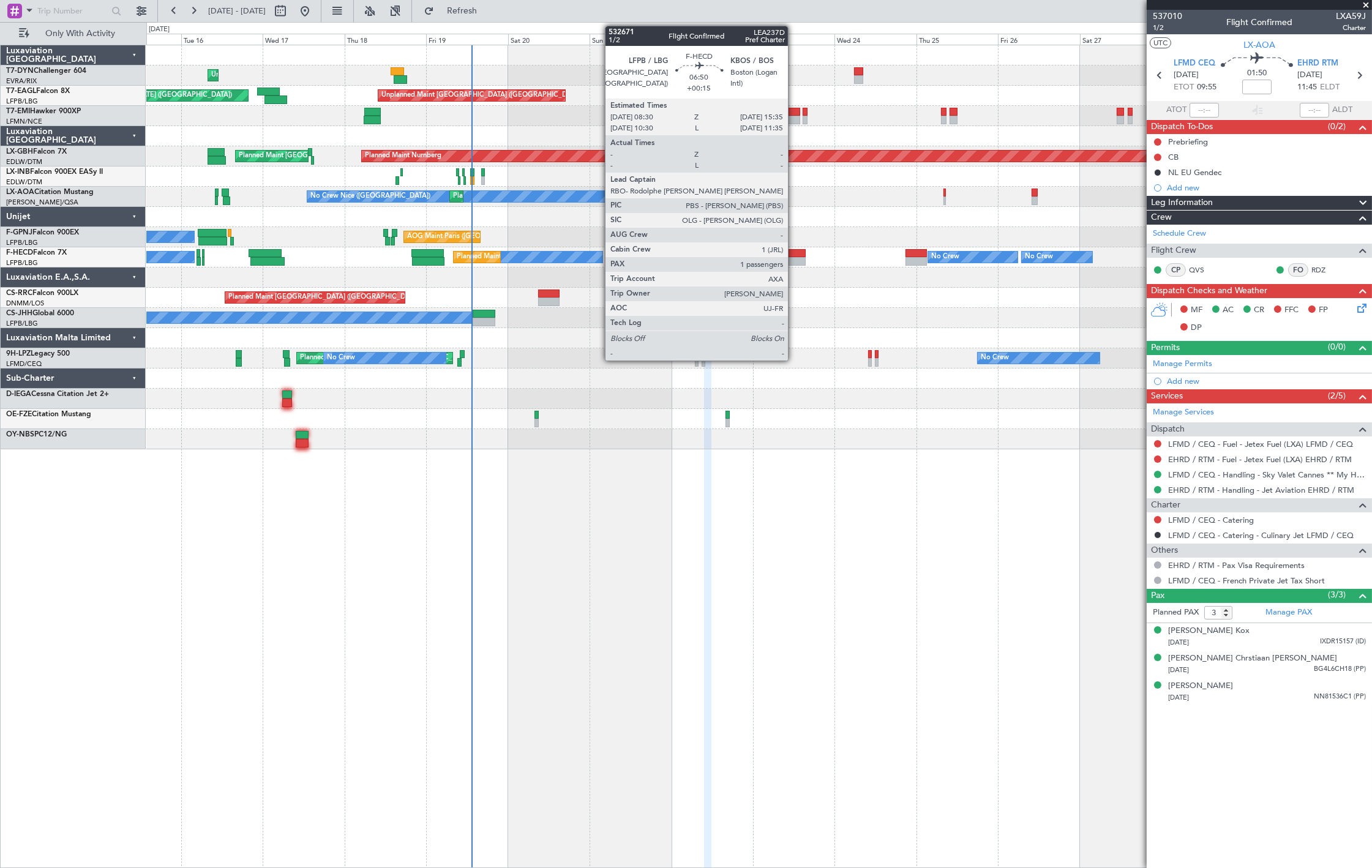
click at [795, 262] on div at bounding box center [794, 261] width 25 height 8
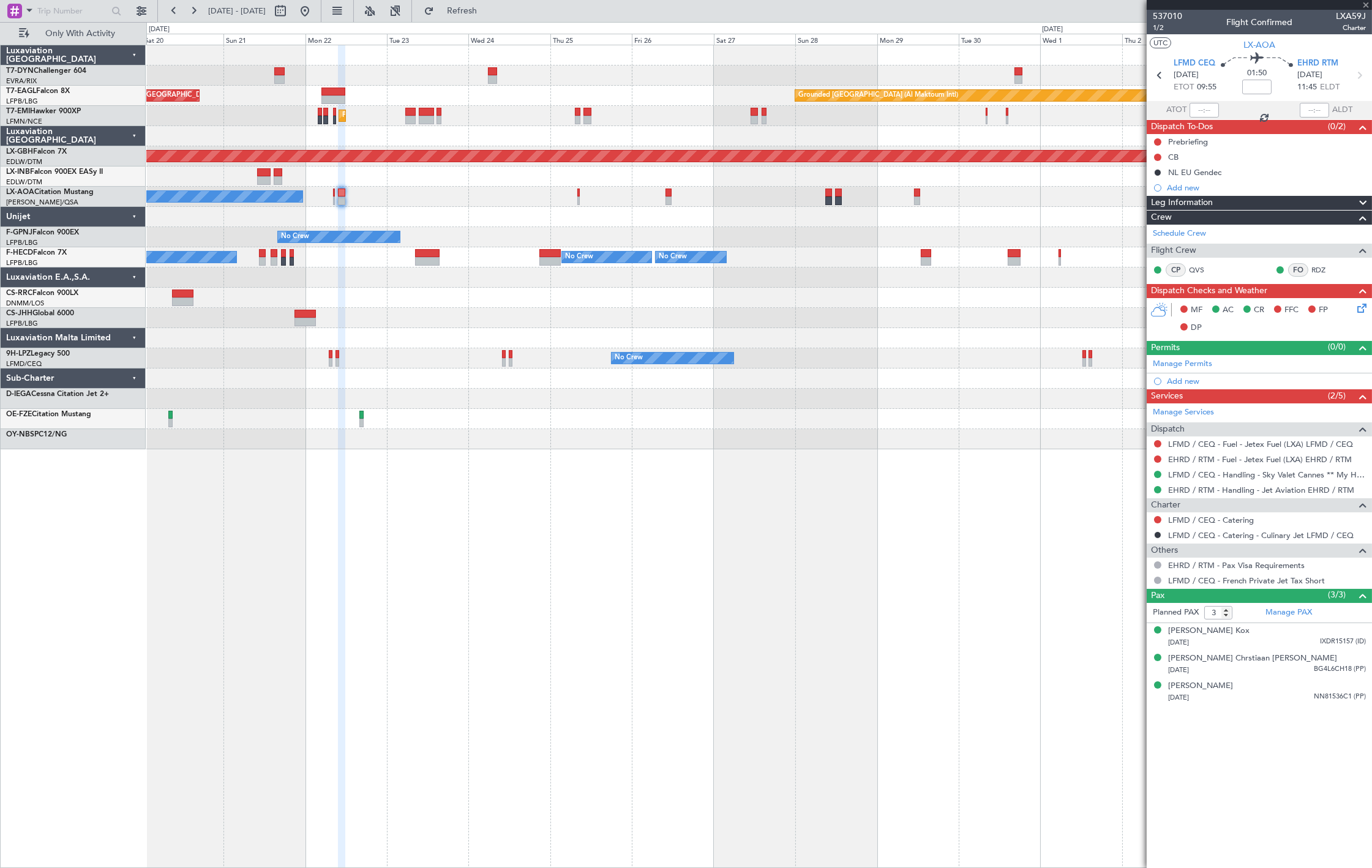
click at [427, 389] on div "Unplanned Maint [GEOGRAPHIC_DATA] (Riga Intl) Grounded [GEOGRAPHIC_DATA] (Al Ma…" at bounding box center [759, 247] width 1226 height 404
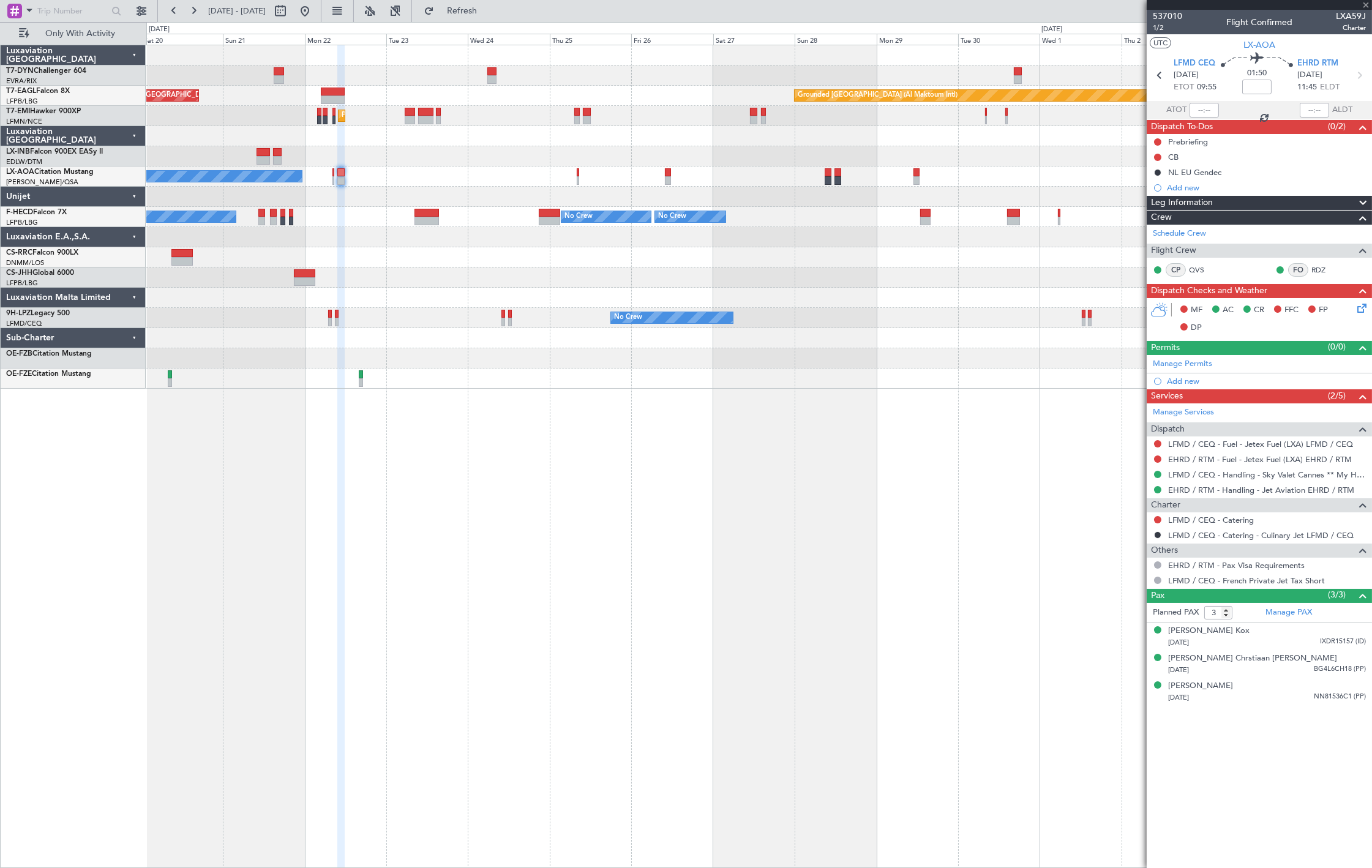
type input "+00:15"
type input "1"
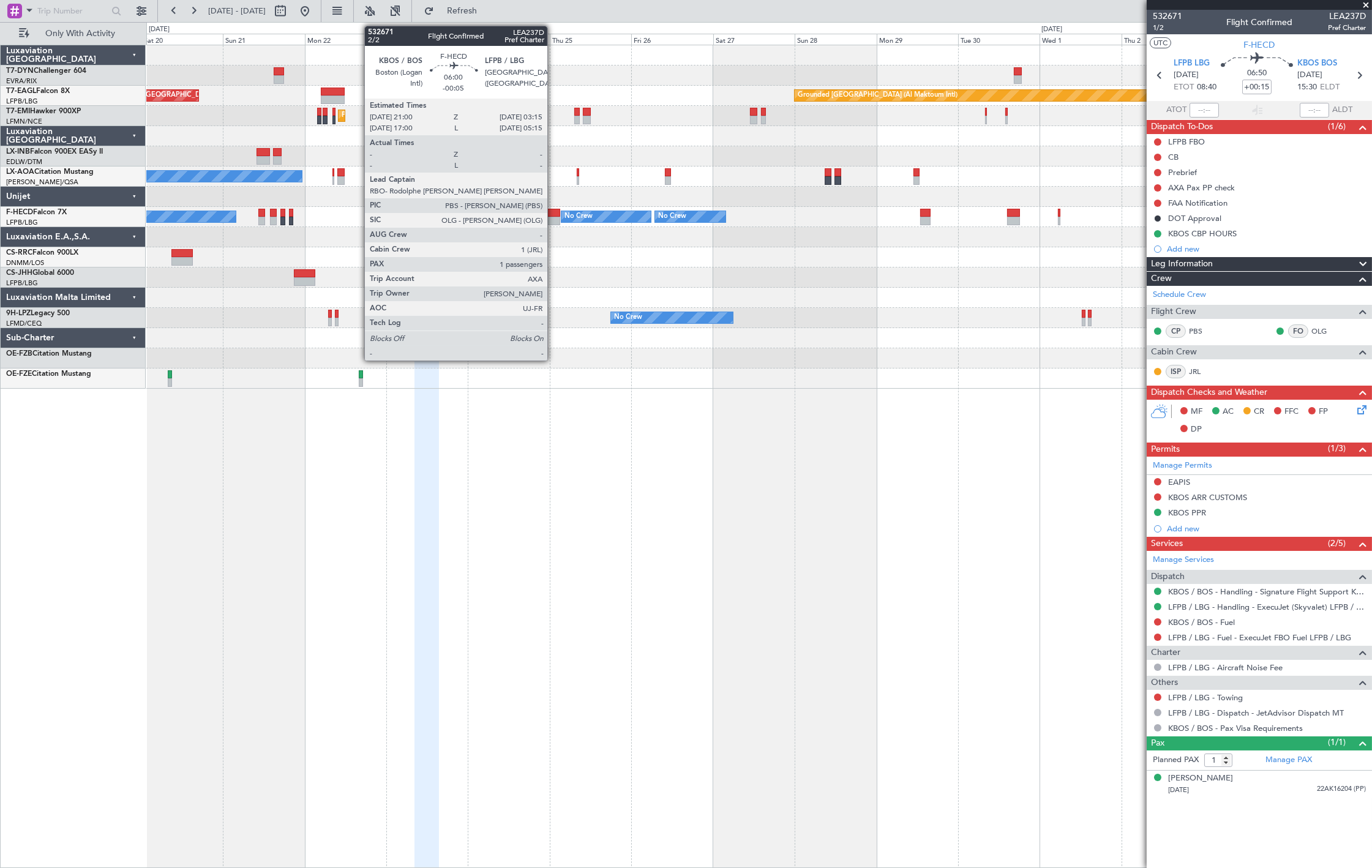
click at [554, 221] on div at bounding box center [550, 221] width 22 height 8
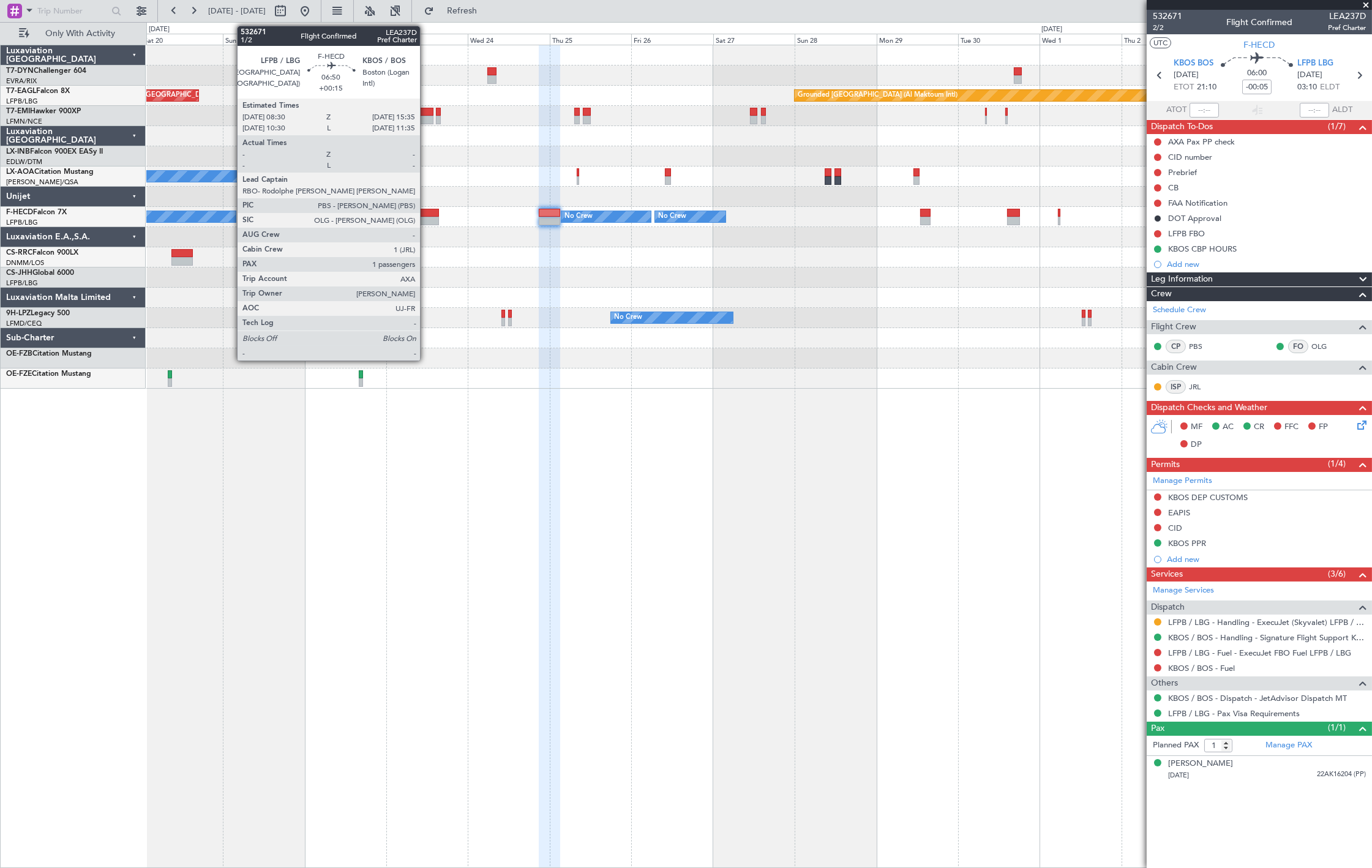
click at [427, 212] on div at bounding box center [427, 212] width 25 height 8
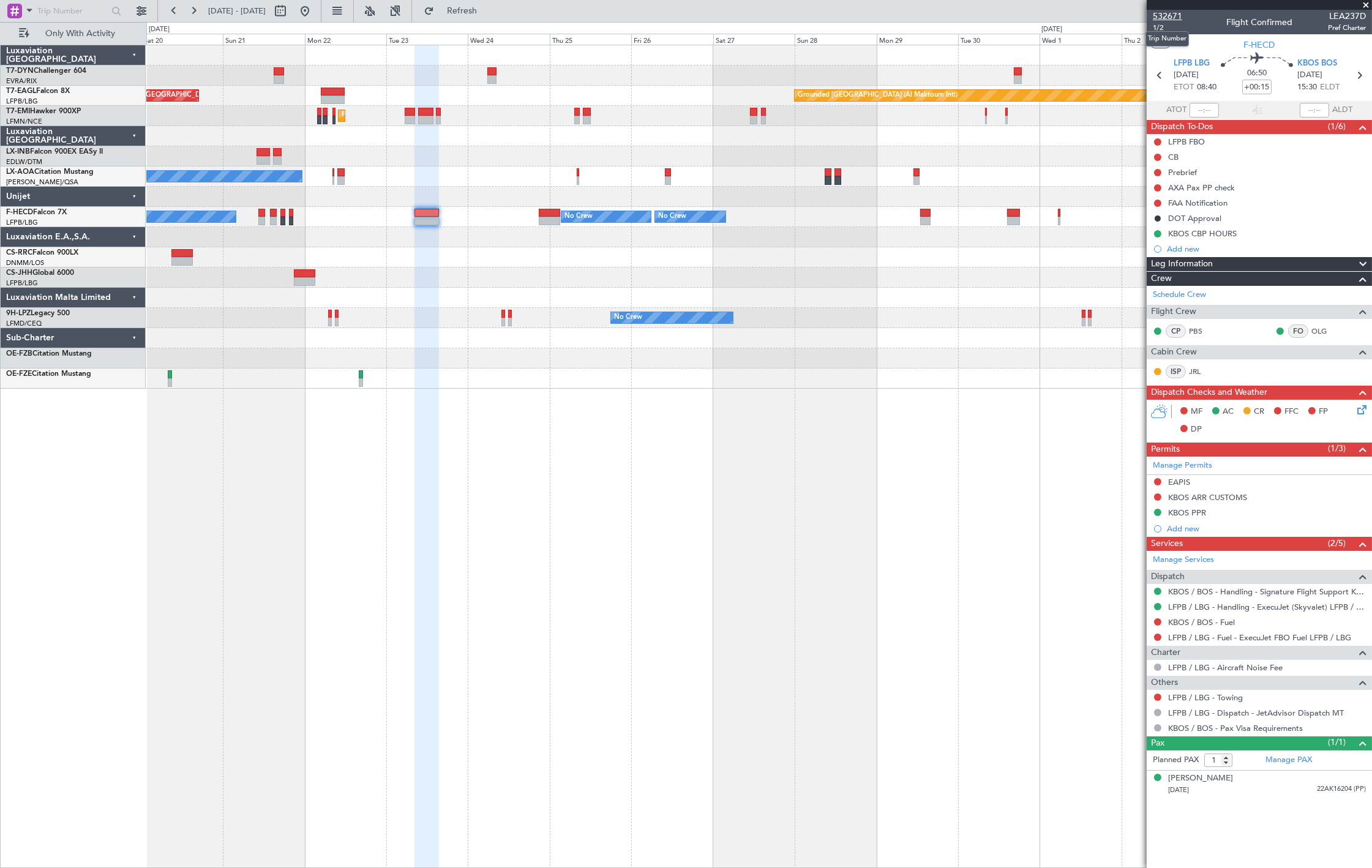
click at [1163, 13] on span "532671" at bounding box center [1168, 16] width 29 height 13
click at [1157, 203] on button at bounding box center [1158, 203] width 8 height 8
click at [1162, 259] on span "Completed" at bounding box center [1163, 257] width 40 height 12
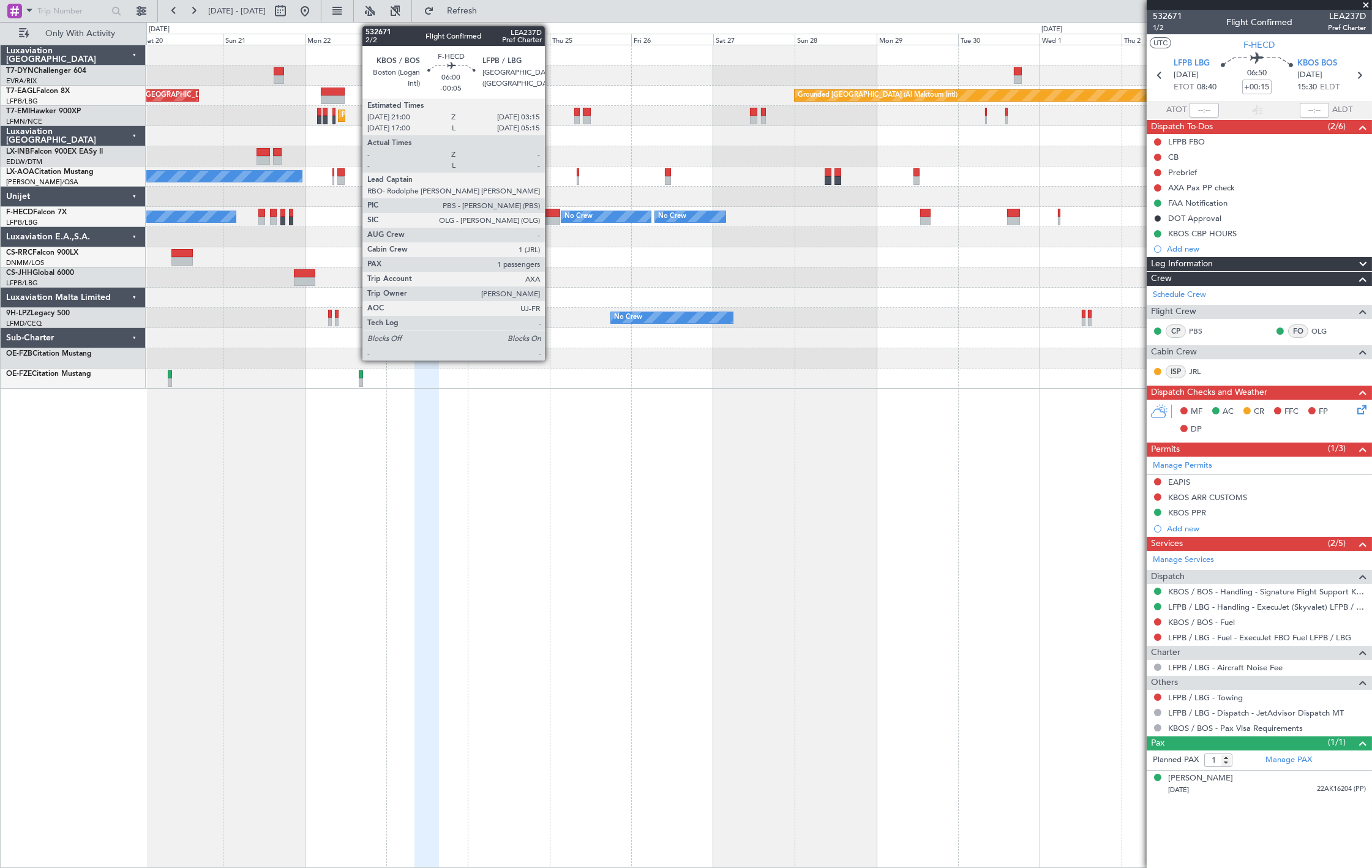
click at [551, 219] on div at bounding box center [550, 221] width 22 height 8
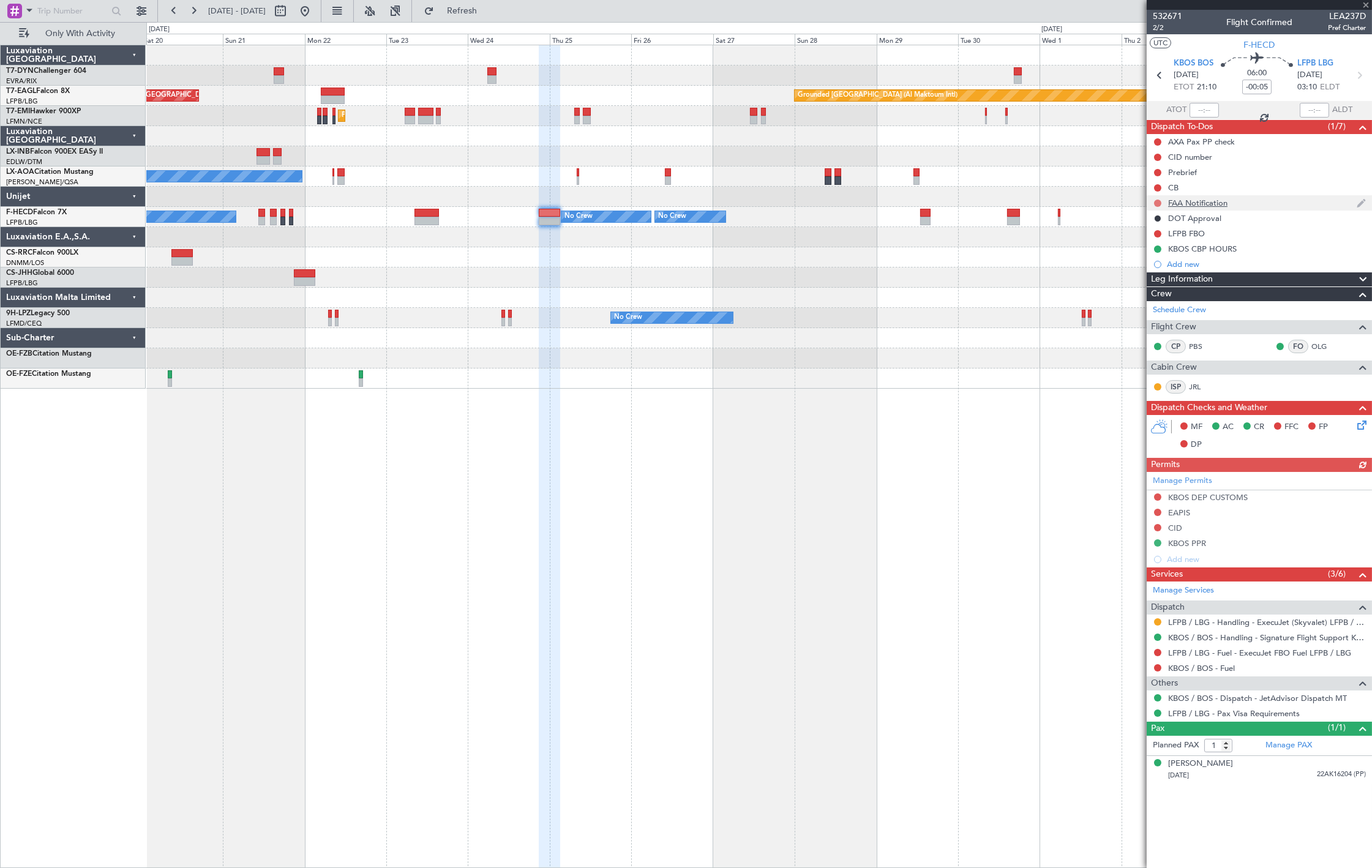
click at [1160, 200] on button at bounding box center [1158, 203] width 8 height 8
click at [1148, 255] on span "Completed" at bounding box center [1163, 257] width 40 height 12
click at [315, 13] on button at bounding box center [304, 11] width 19 height 19
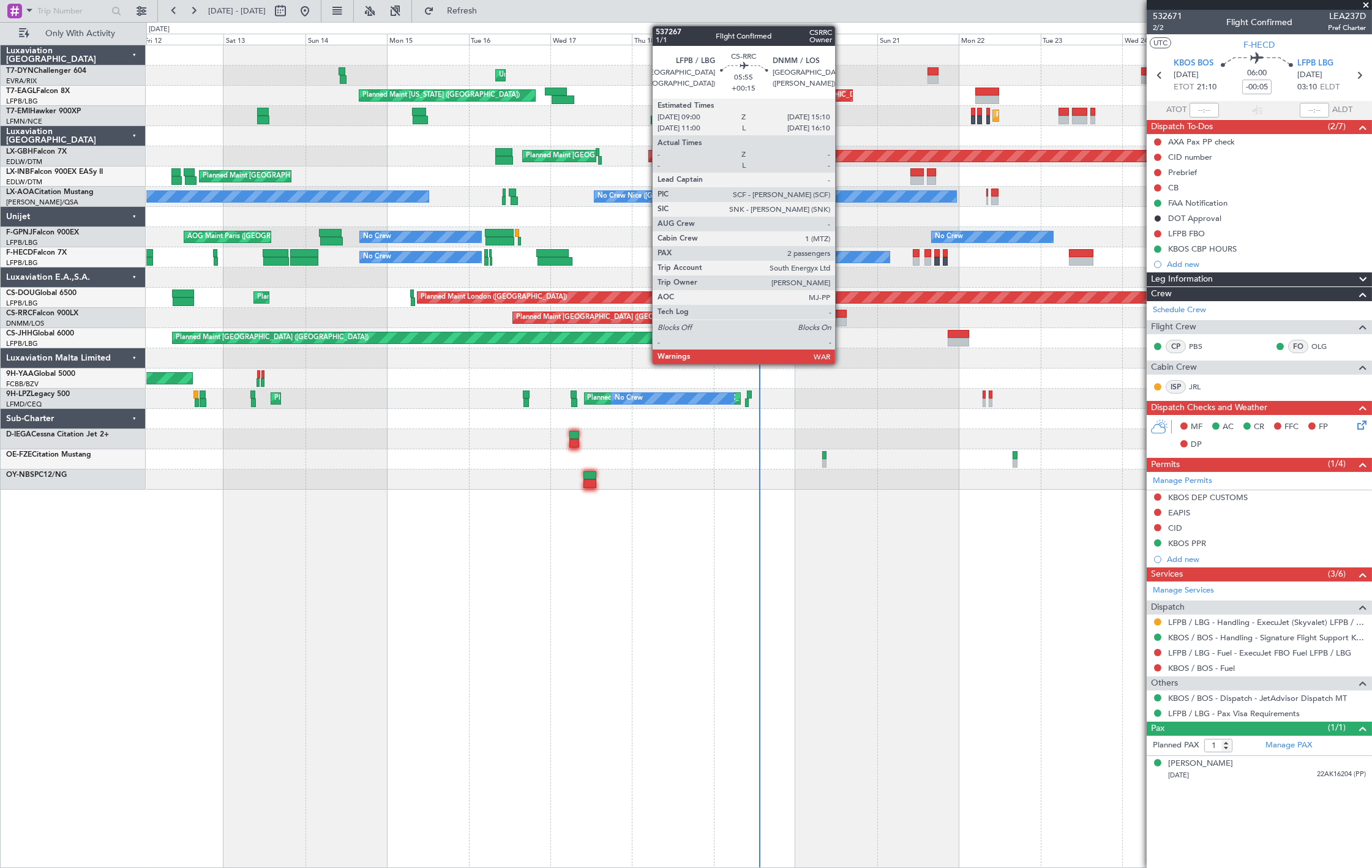
click at [842, 319] on div at bounding box center [836, 322] width 22 height 8
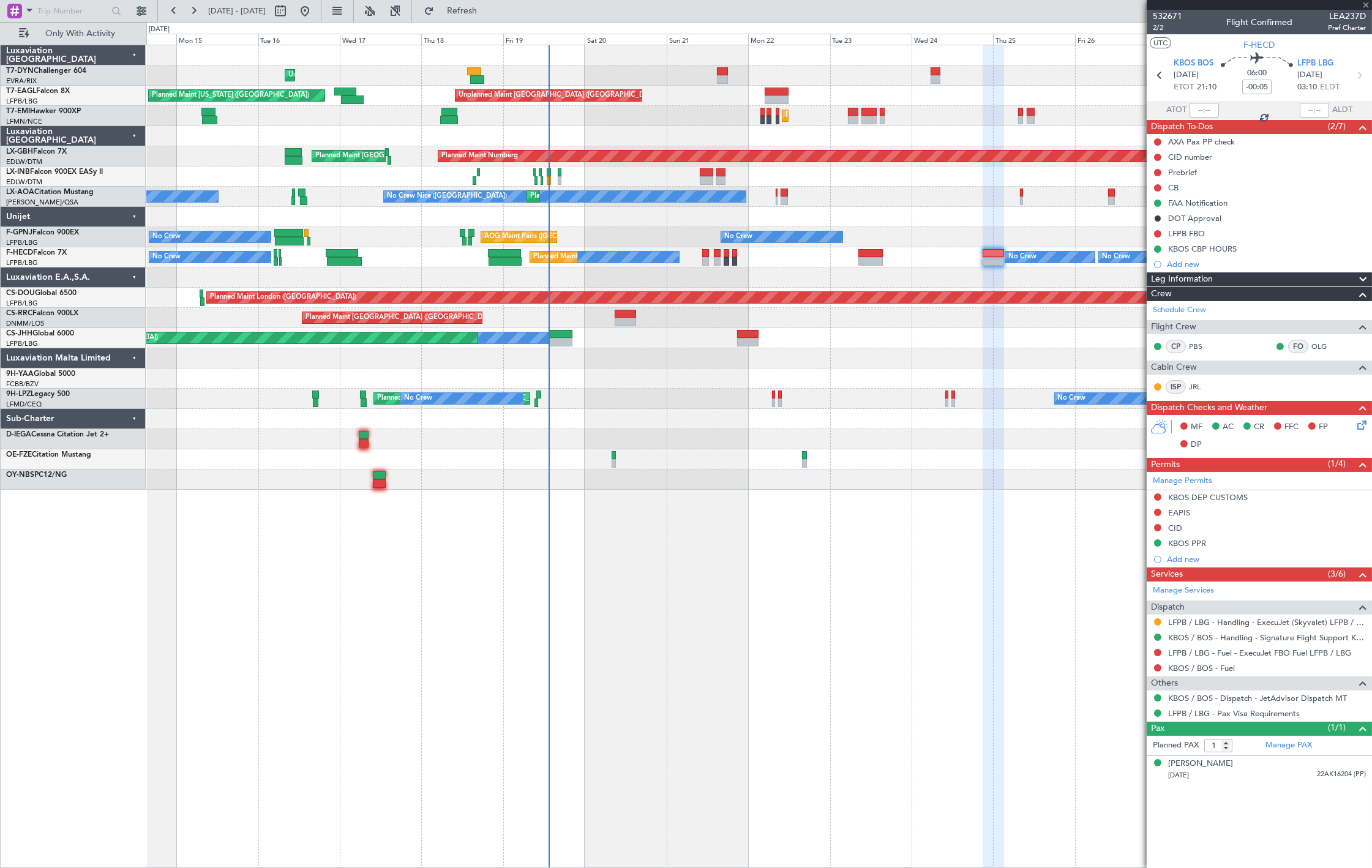
click at [632, 393] on div "Unplanned Maint [GEOGRAPHIC_DATA] (Riga Intl) Unplanned Maint [GEOGRAPHIC_DATA]…" at bounding box center [759, 267] width 1226 height 444
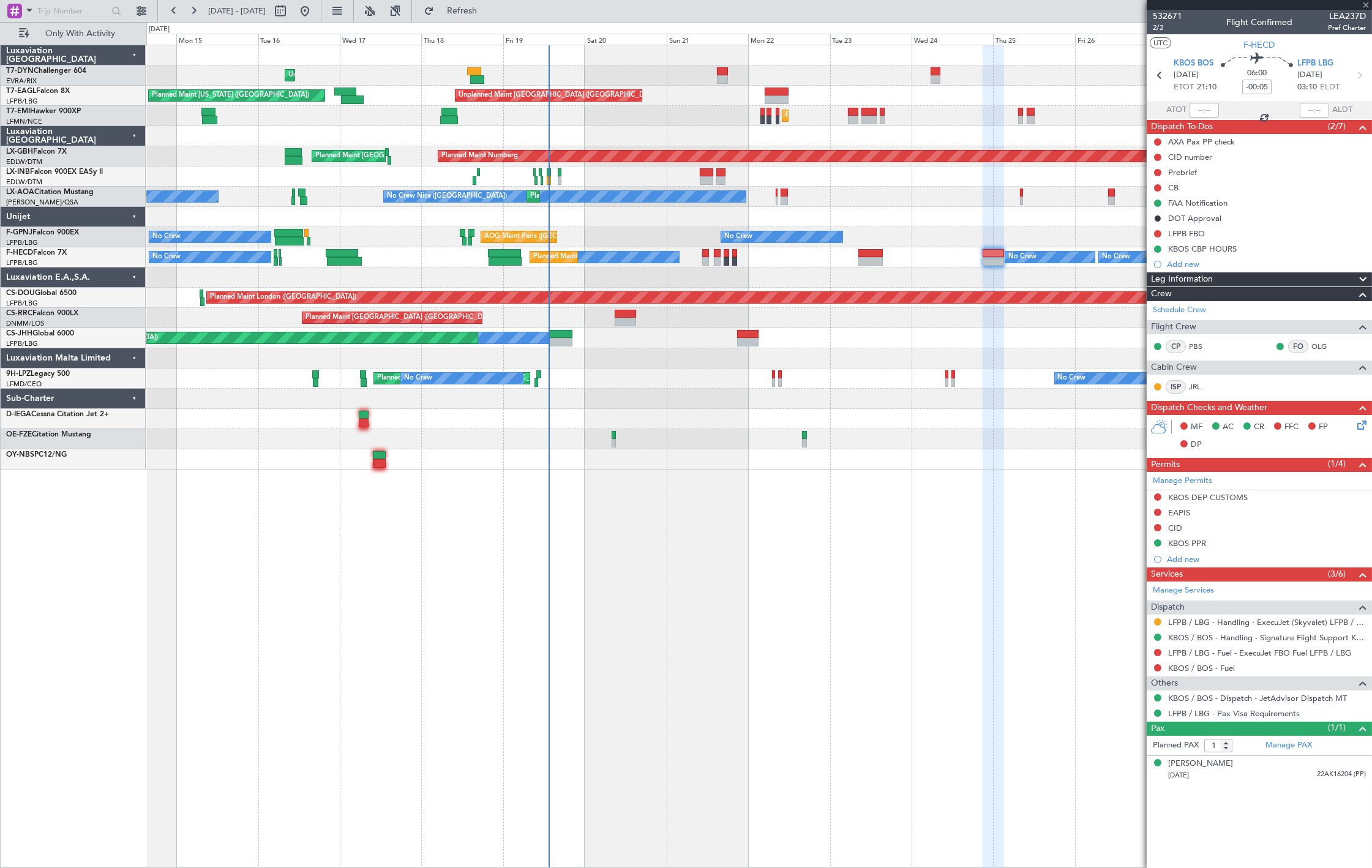
type input "+00:15"
type input "2"
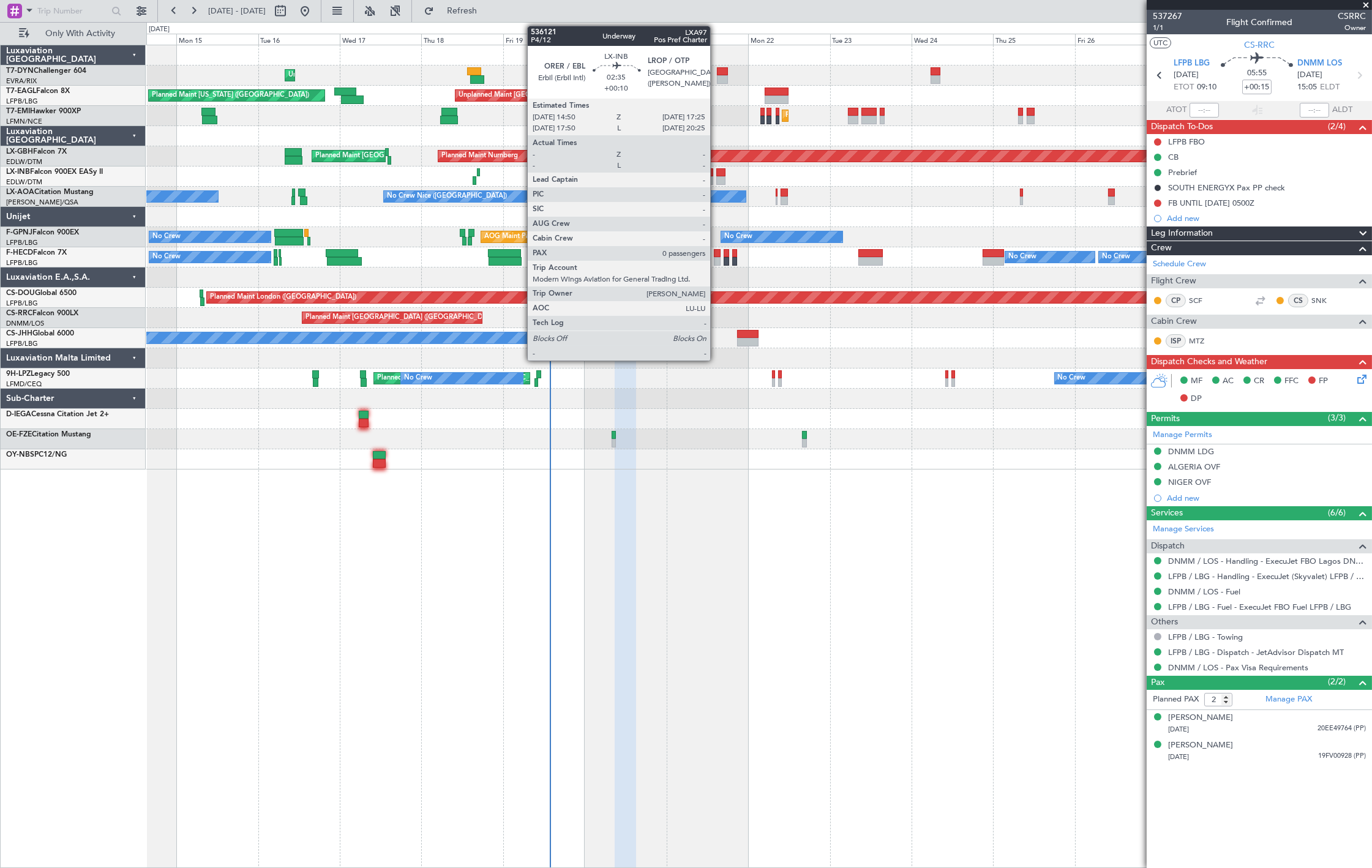
click at [717, 180] on div at bounding box center [721, 180] width 9 height 8
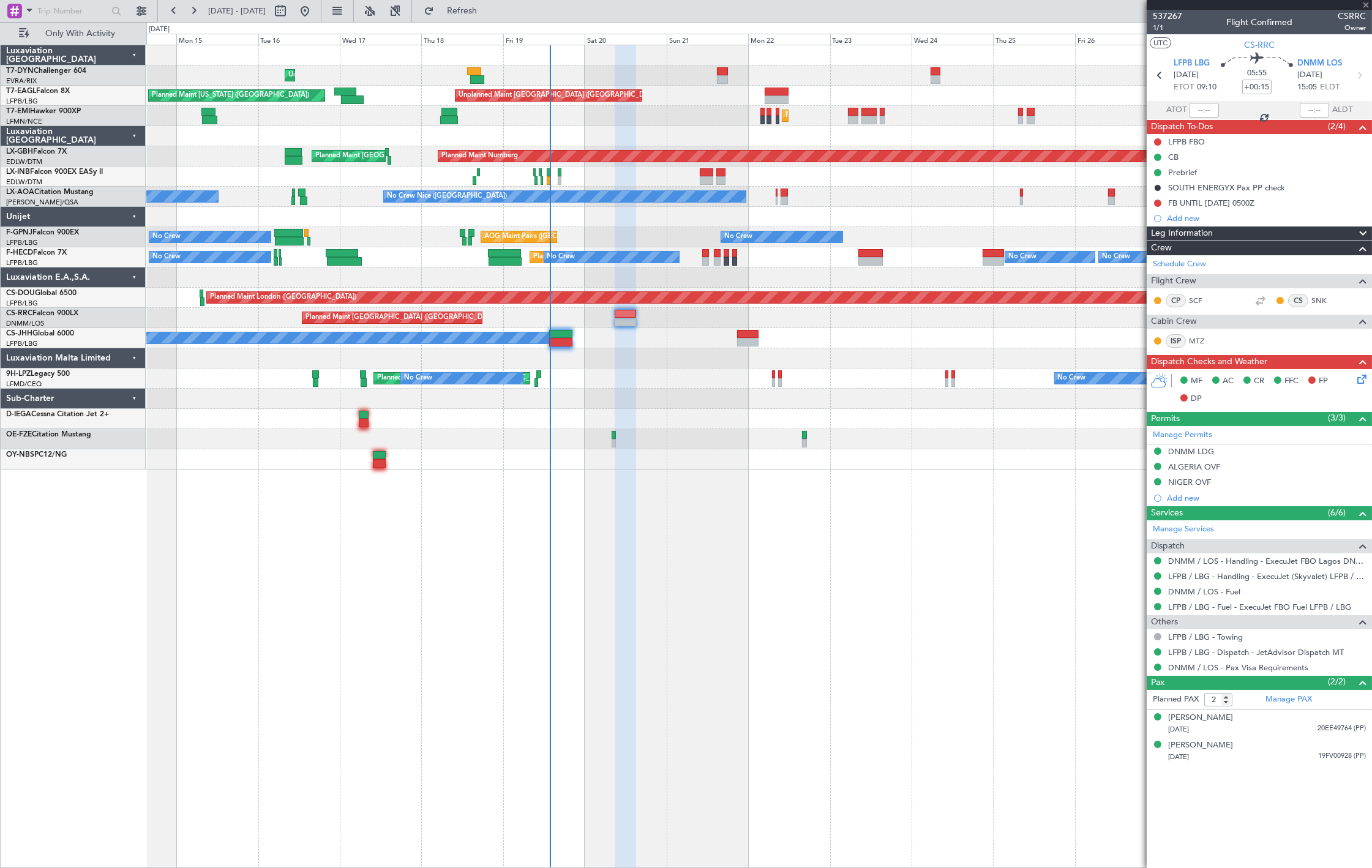
type input "+00:10"
type input "0"
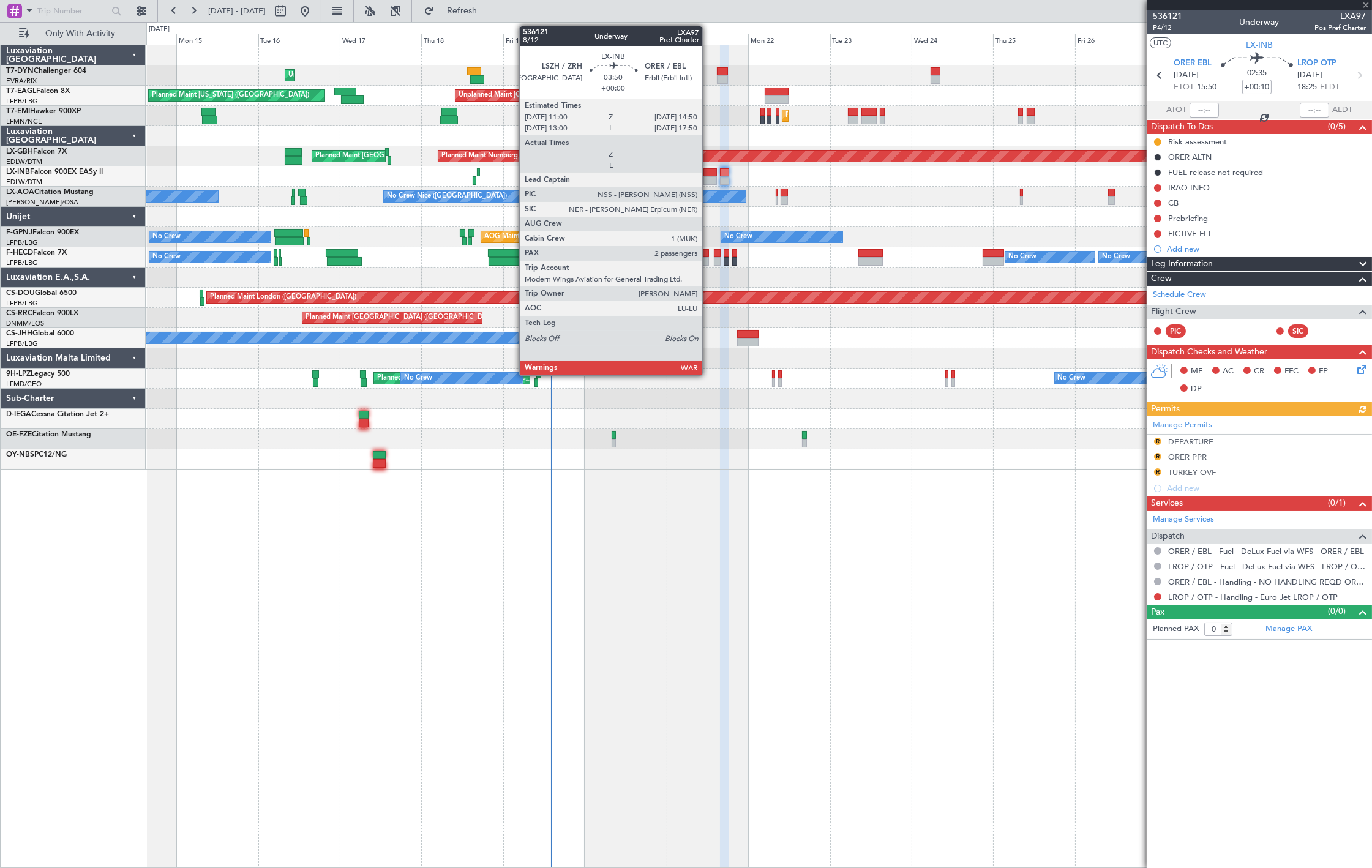
click at [708, 176] on div at bounding box center [710, 180] width 13 height 8
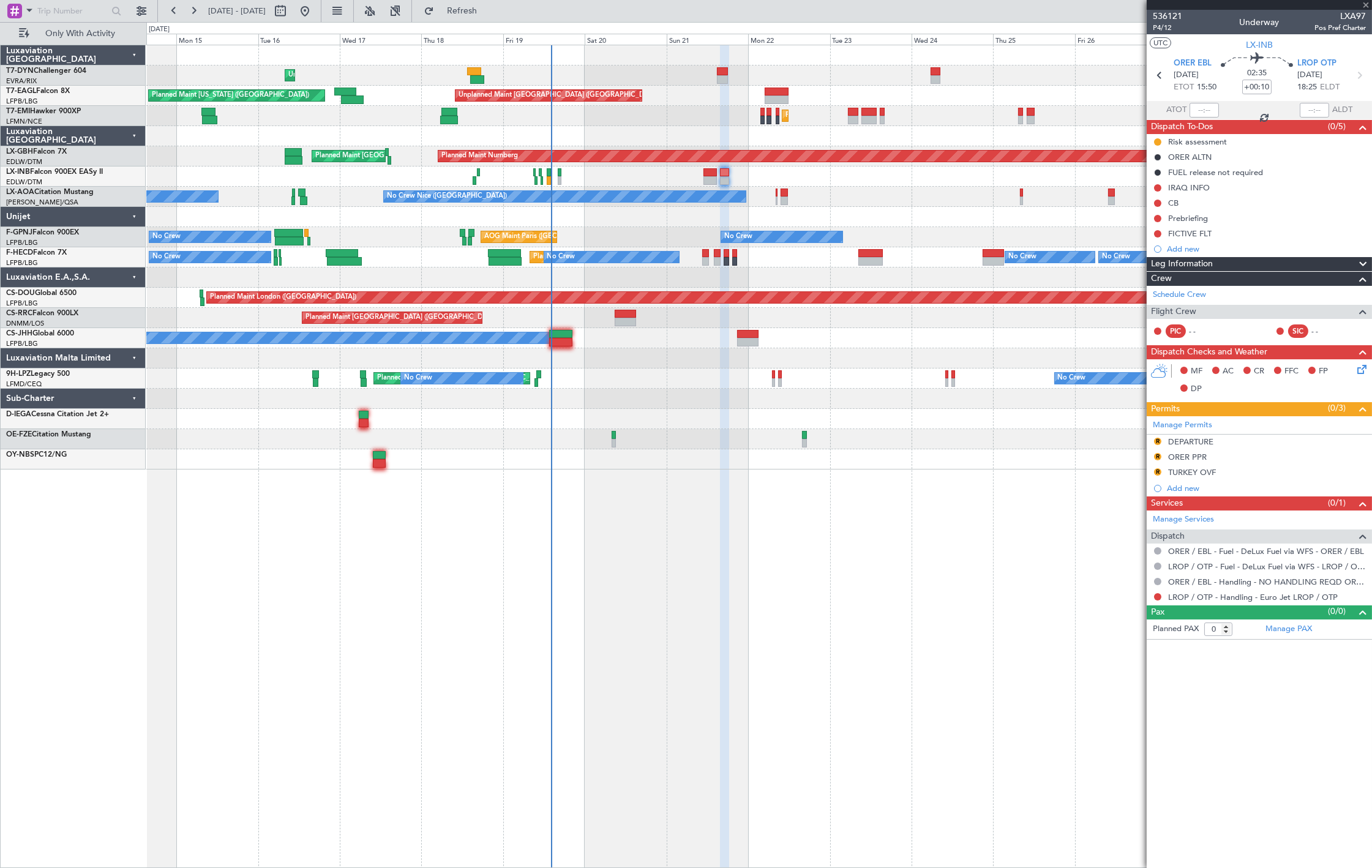
type input "2"
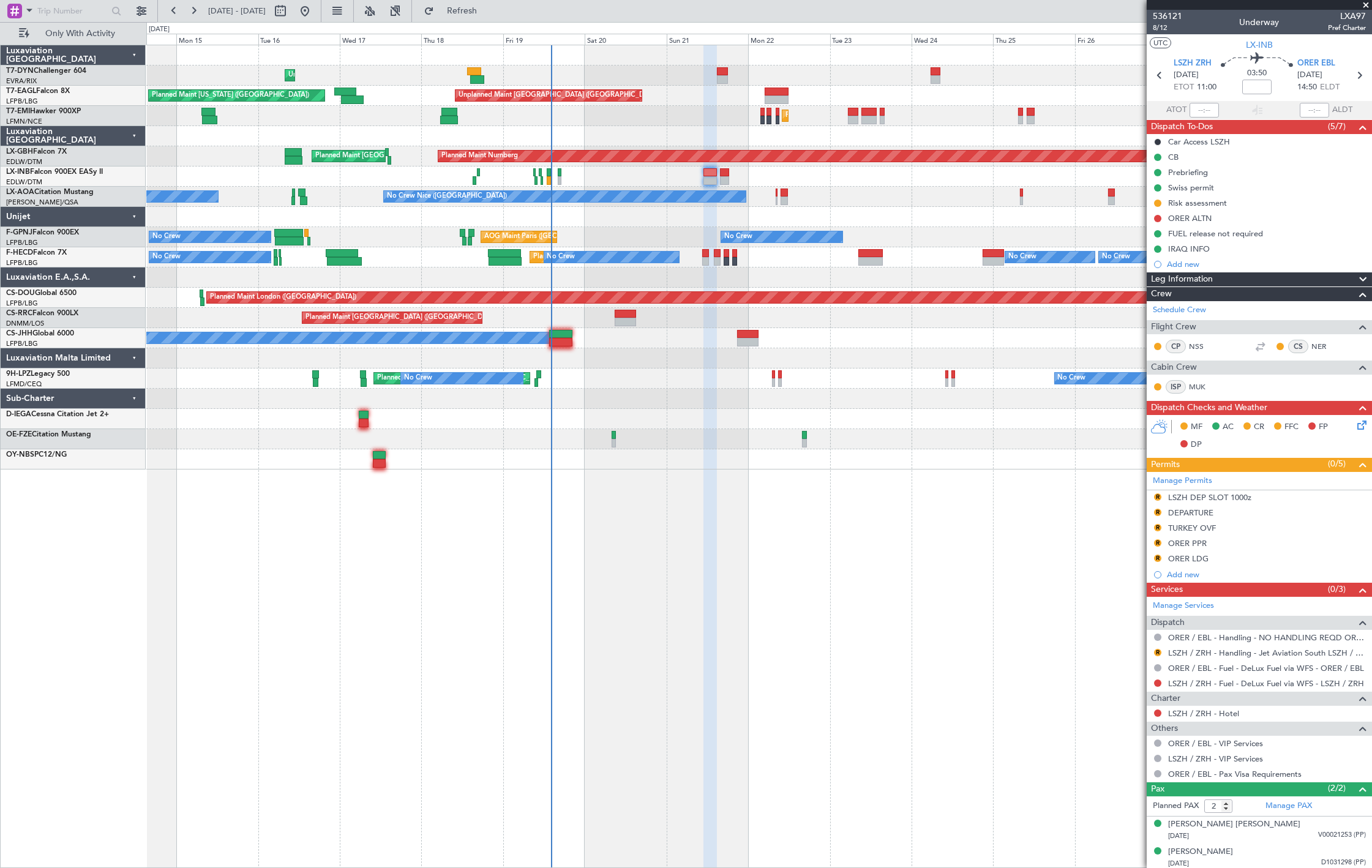
scroll to position [3, 0]
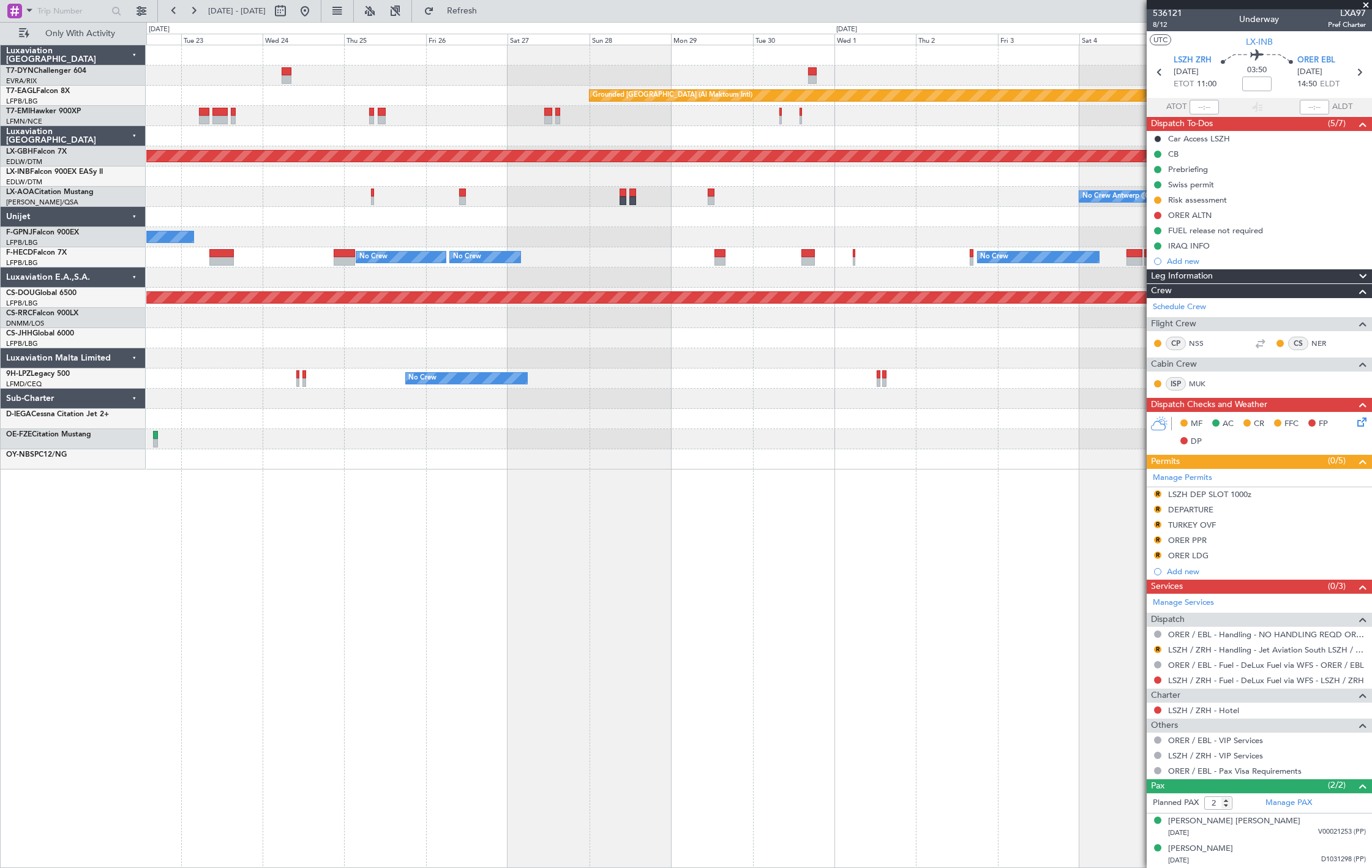
click at [359, 274] on div at bounding box center [759, 278] width 1226 height 20
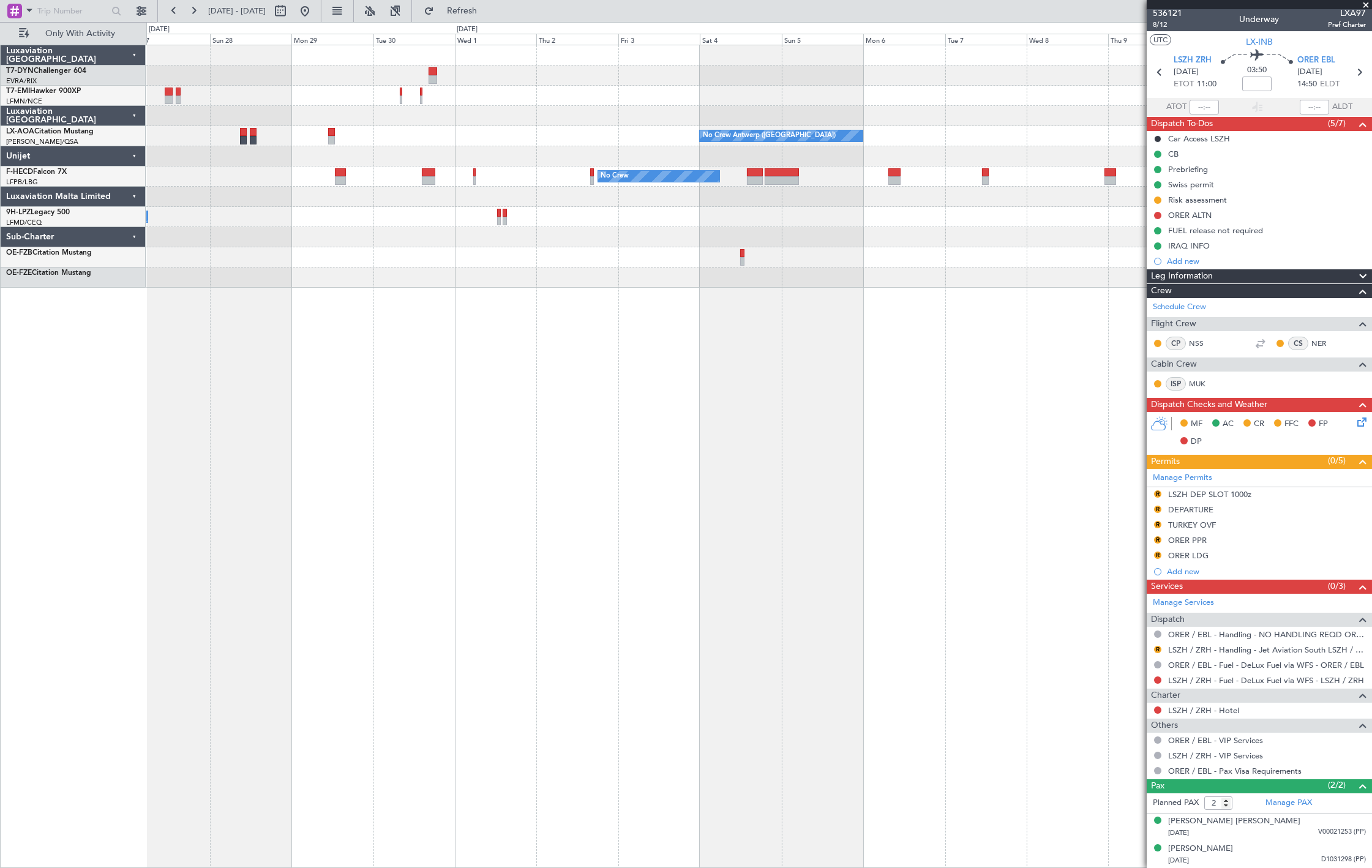
click at [589, 198] on div "No Crew Antwerp (Deurne) No Crew Antwerp (Deurne) No Crew No Crew No Crew Plann…" at bounding box center [759, 166] width 1226 height 242
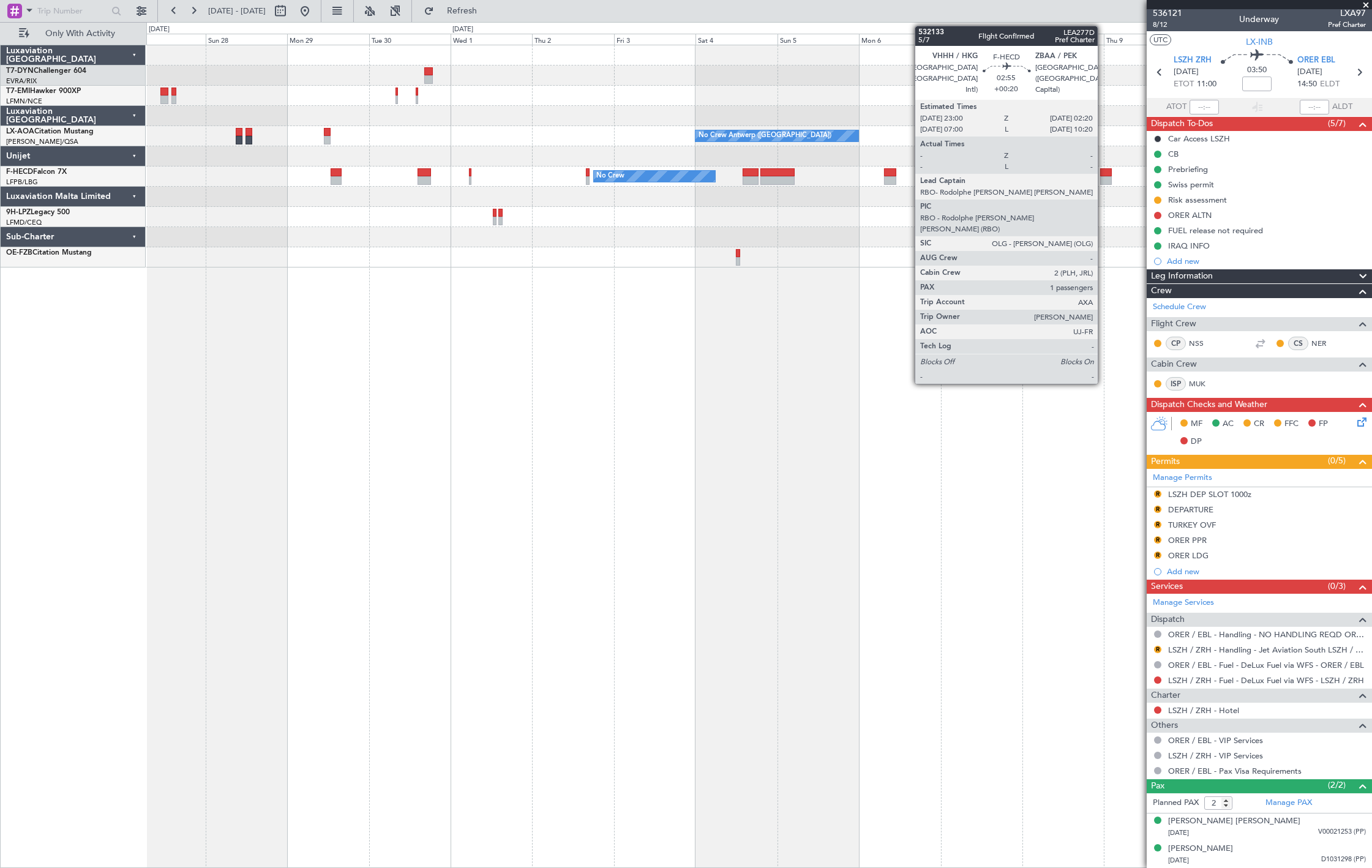
click at [1104, 176] on div at bounding box center [1106, 180] width 12 height 8
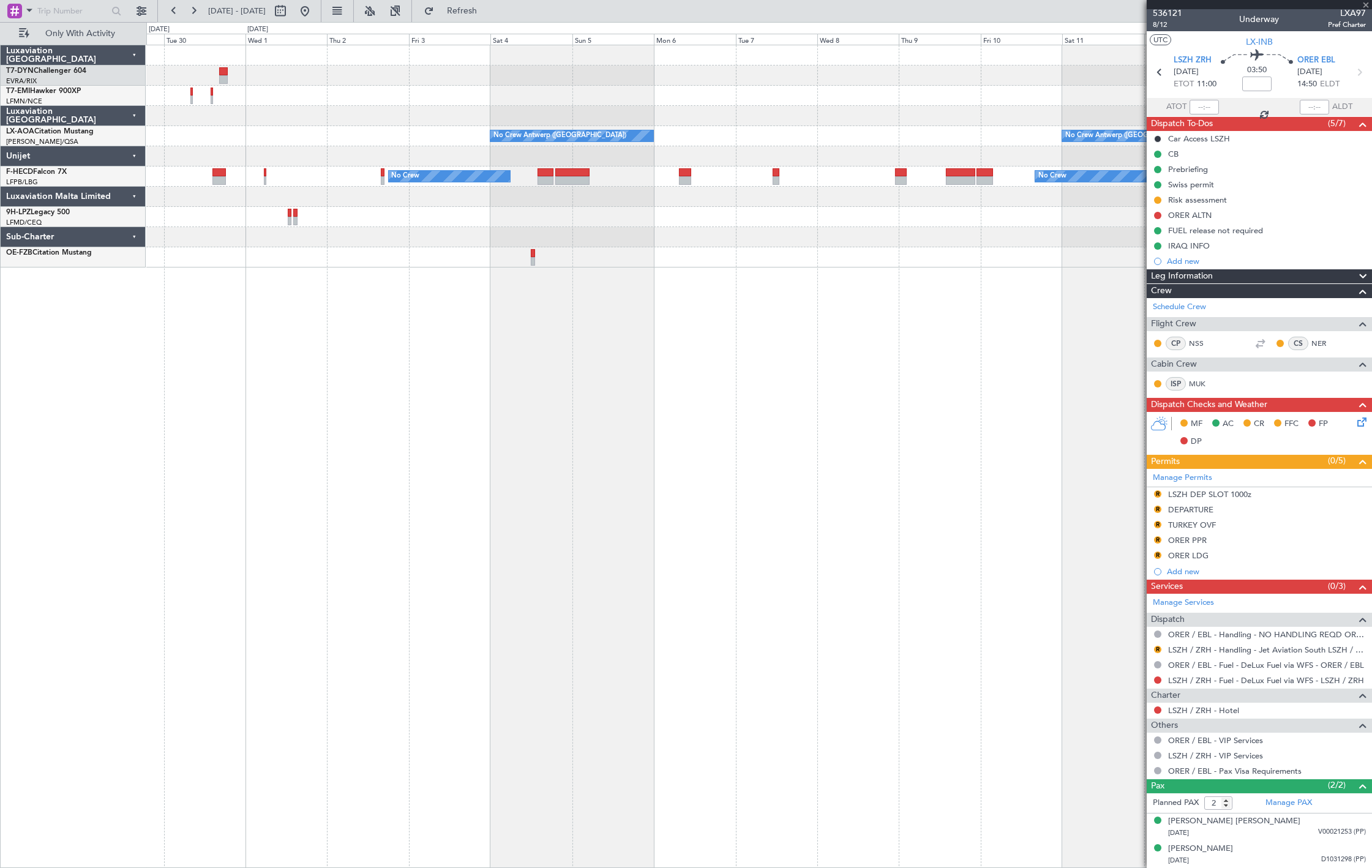
click at [728, 239] on div "No Crew Antwerp (Deurne) No Crew Antwerp (Deurne) No Crew No Crew Planned Maint…" at bounding box center [759, 156] width 1226 height 222
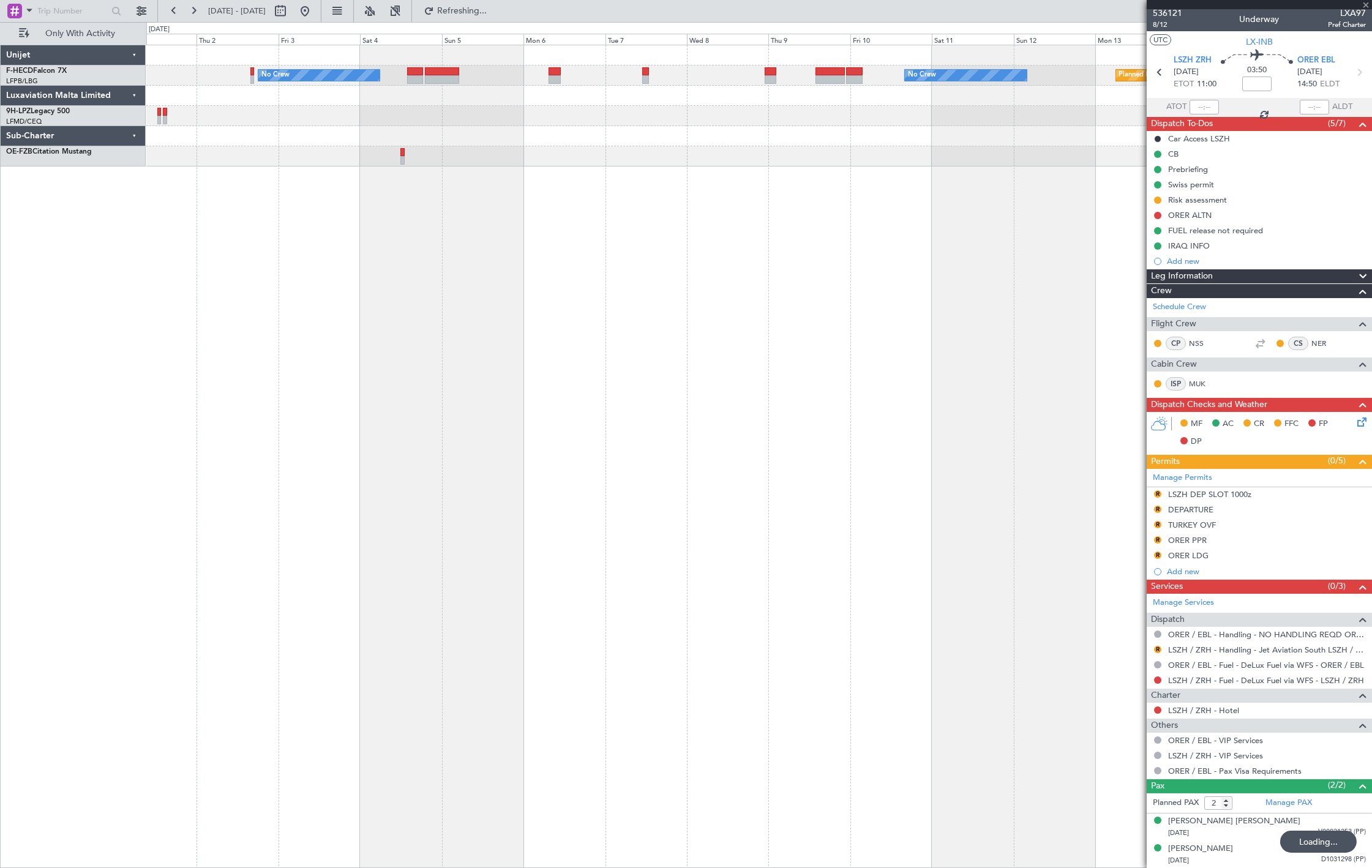
type input "+00:20"
type input "1"
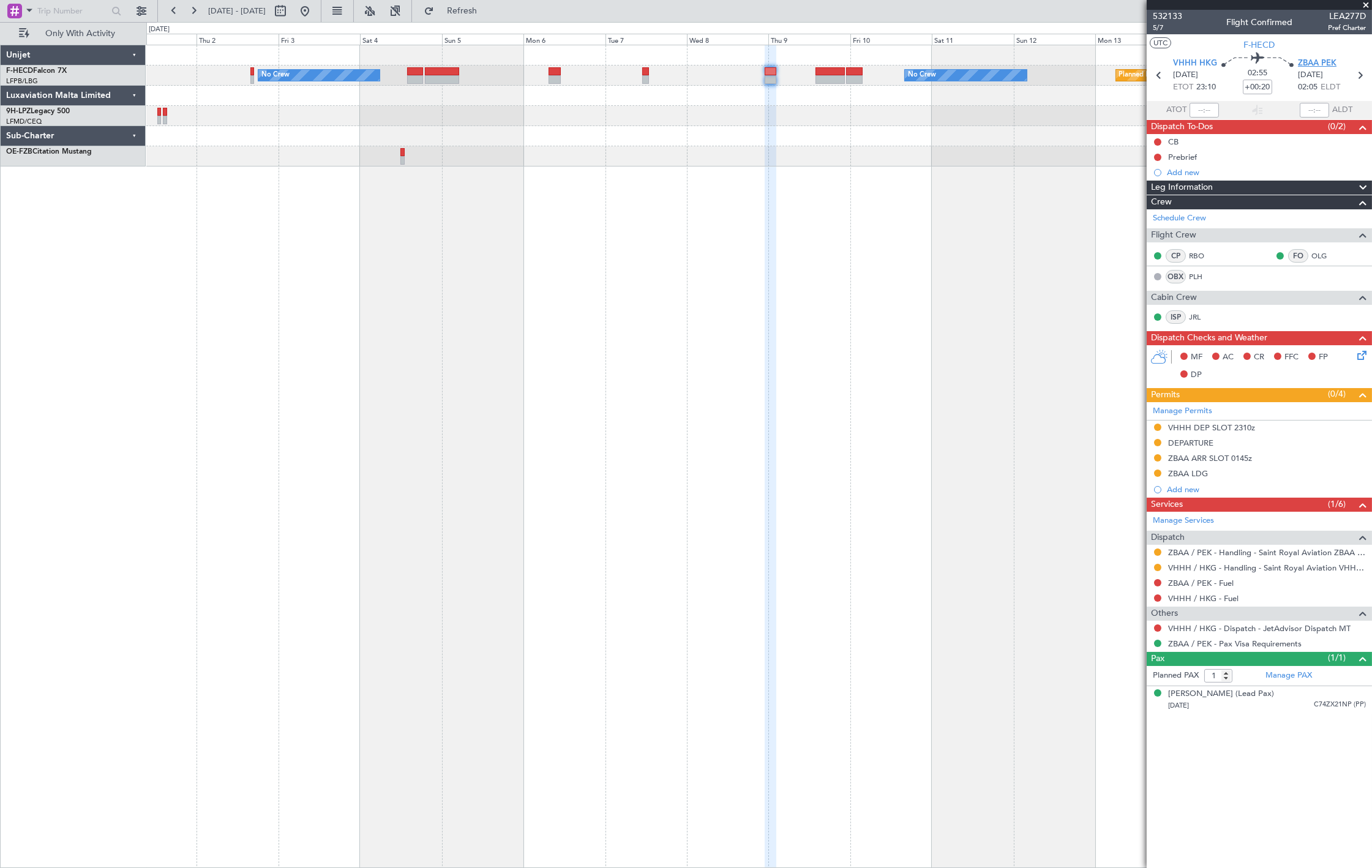
click at [1310, 62] on span "ZBAA PEK" at bounding box center [1317, 64] width 38 height 12
click at [1297, 561] on div "VHHH / HKG - Handling - Saint Royal Aviation VHHH / HKG" at bounding box center [1260, 568] width 226 height 15
click at [1297, 569] on link "VHHH / HKG - Handling - Saint Royal Aviation VHHH / HKG" at bounding box center [1267, 568] width 198 height 11
click at [1301, 555] on link "ZBAA / PEK - Handling - Saint Royal Aviation ZBAA / PEK" at bounding box center [1267, 553] width 198 height 11
click at [315, 11] on button at bounding box center [304, 11] width 19 height 19
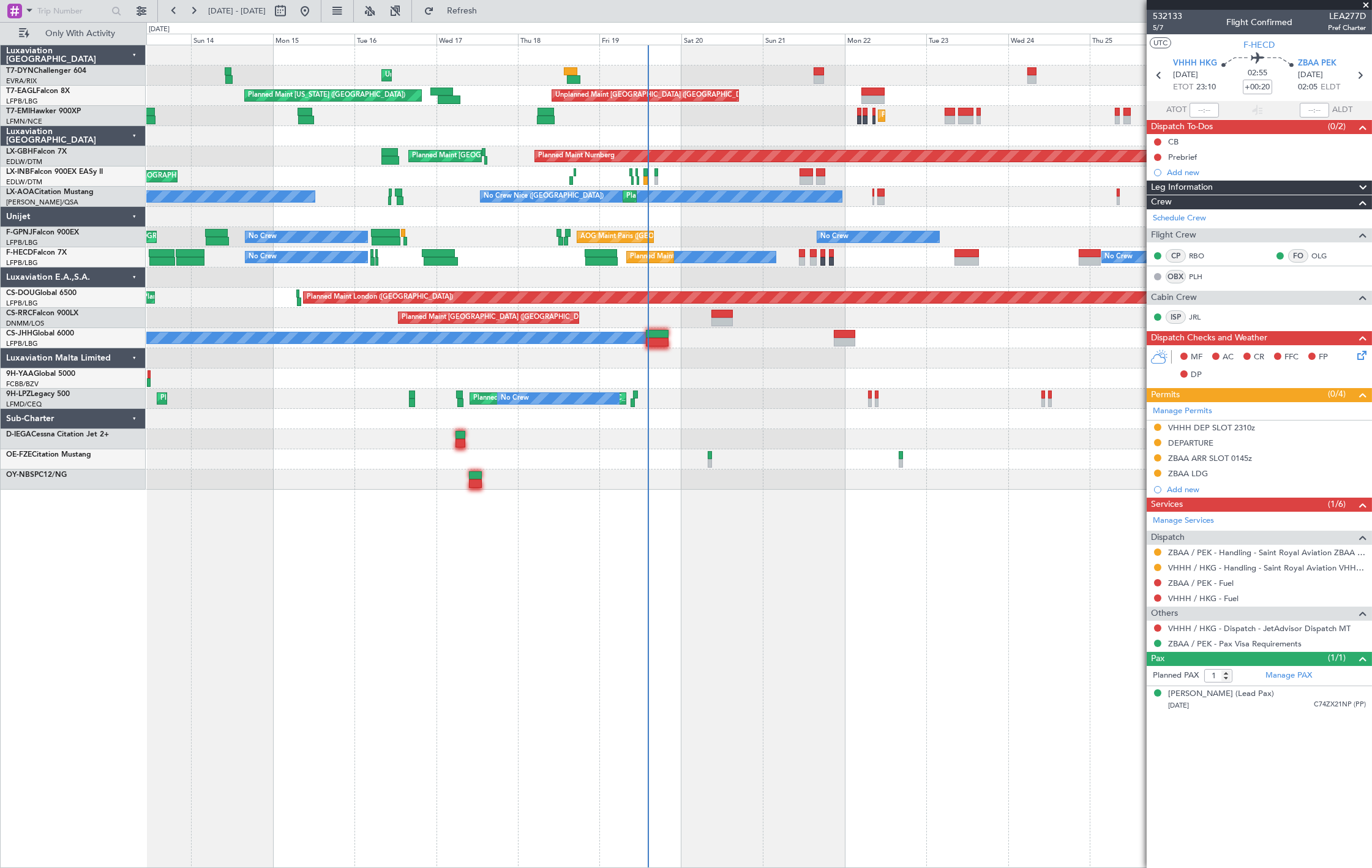
click at [441, 241] on div "Unplanned Maint Riga (Riga Intl) Planned Maint New York (Teterboro) Unplanned M…" at bounding box center [759, 267] width 1226 height 444
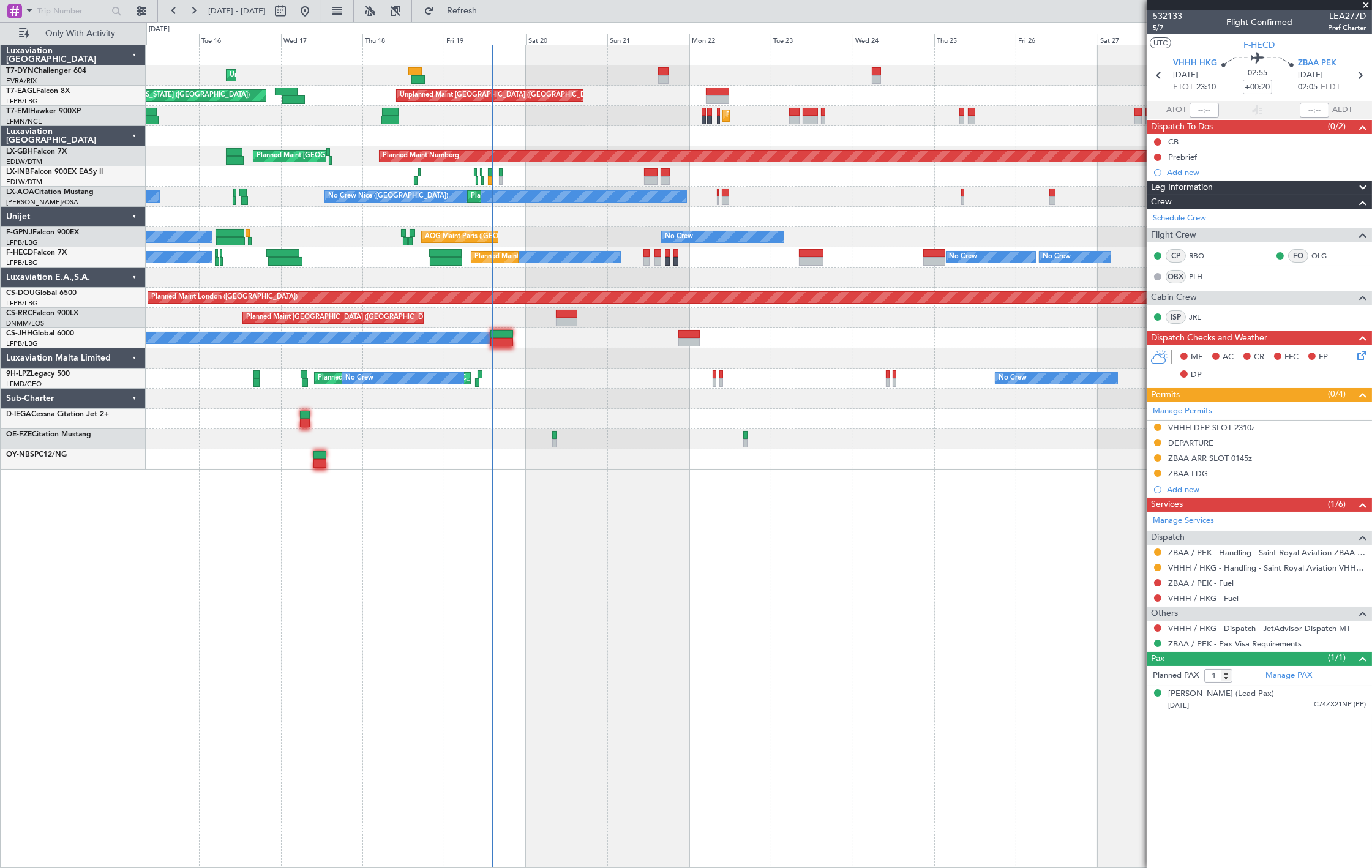
click at [723, 223] on div "Unplanned Maint Riga (Riga Intl) Planned Maint New York (Teterboro) Unplanned M…" at bounding box center [759, 257] width 1226 height 424
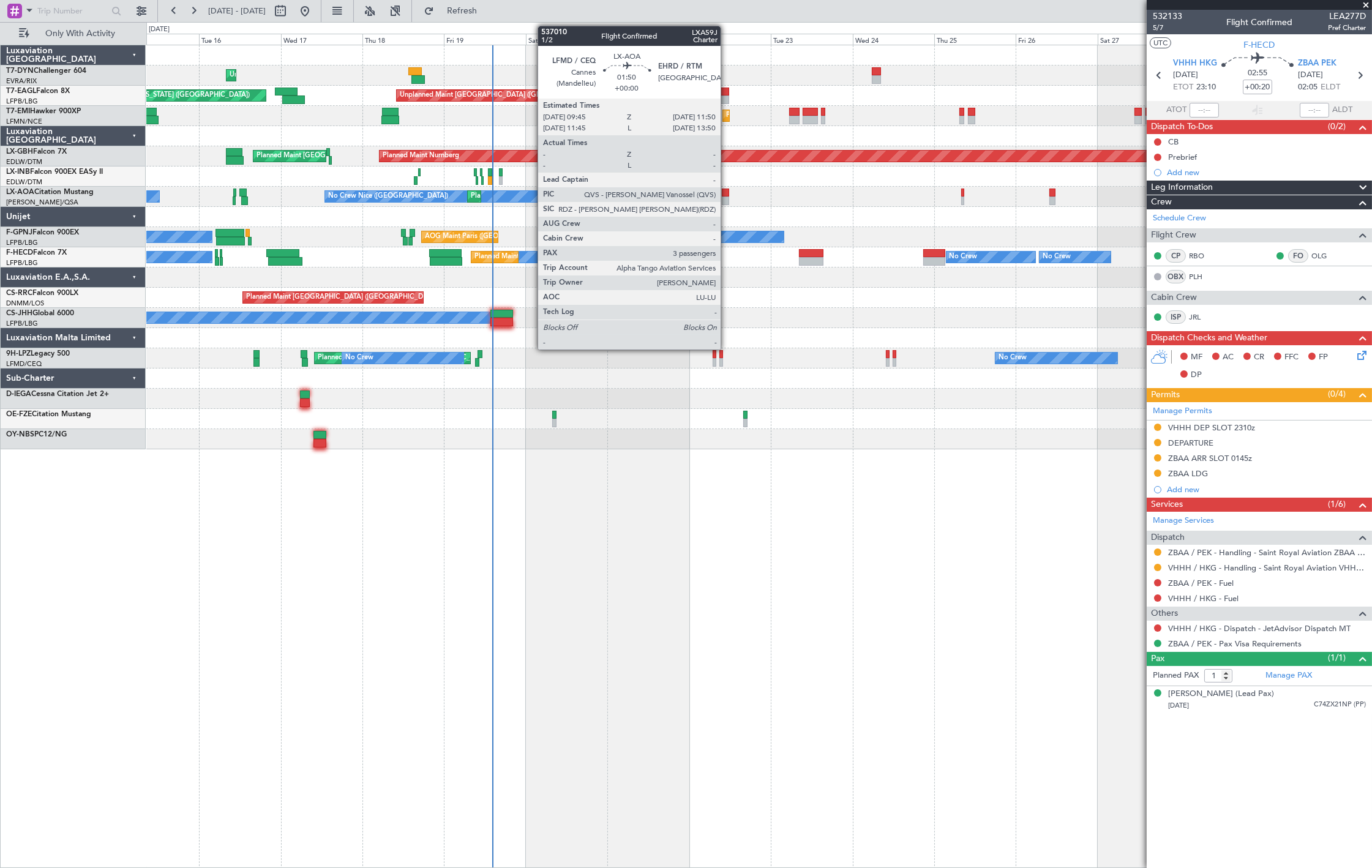
click at [727, 199] on div at bounding box center [726, 200] width 8 height 8
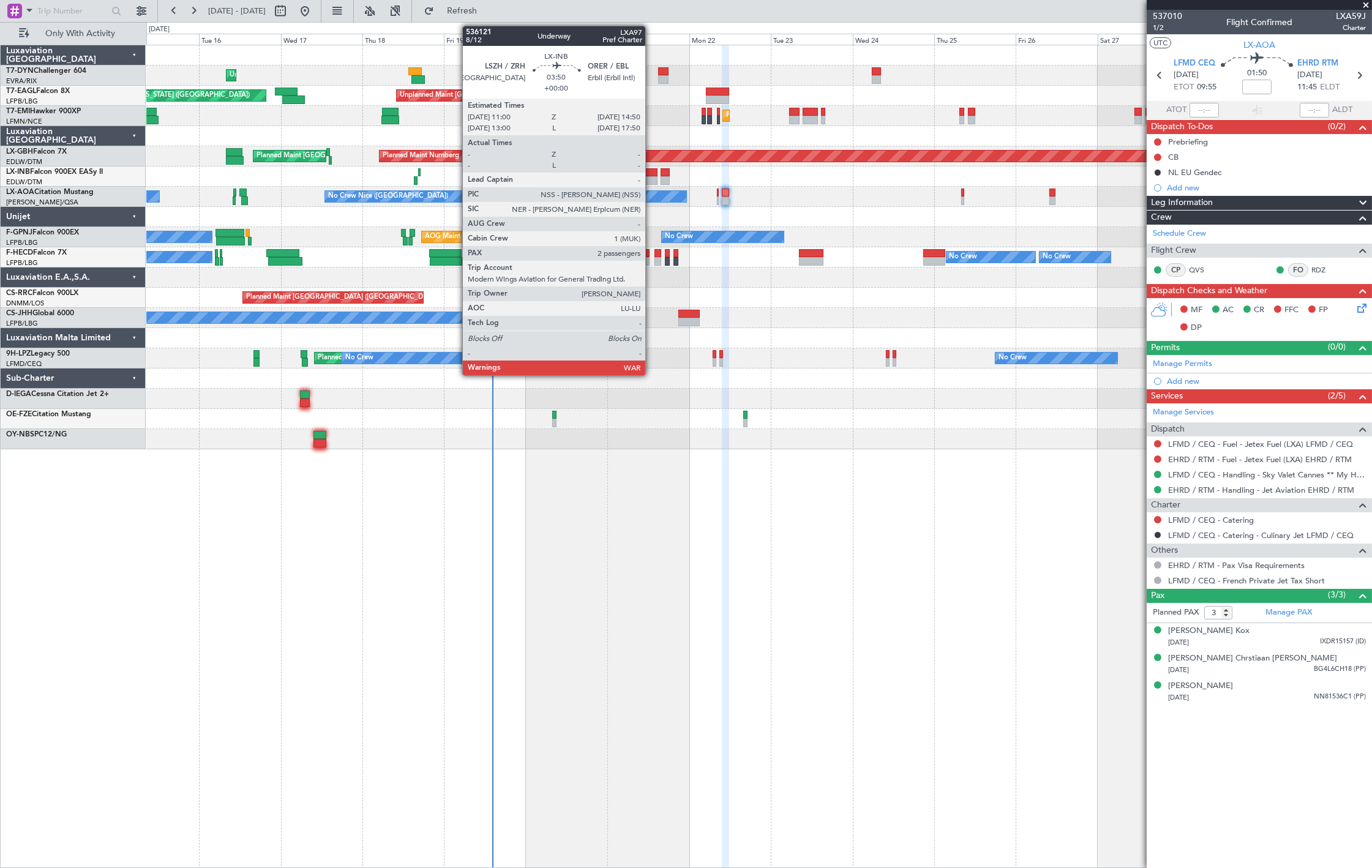
click at [651, 172] on div at bounding box center [651, 172] width 13 height 8
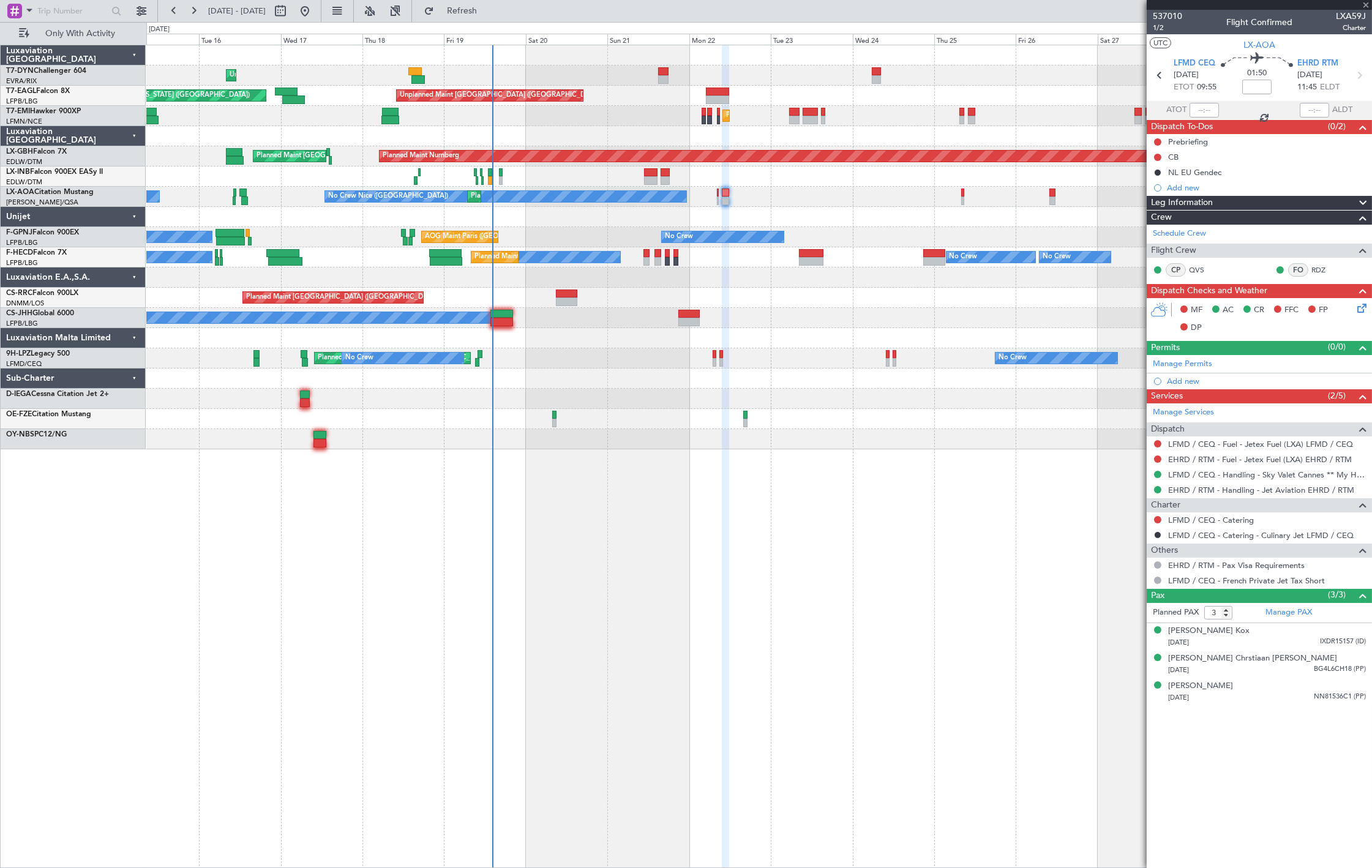
type input "2"
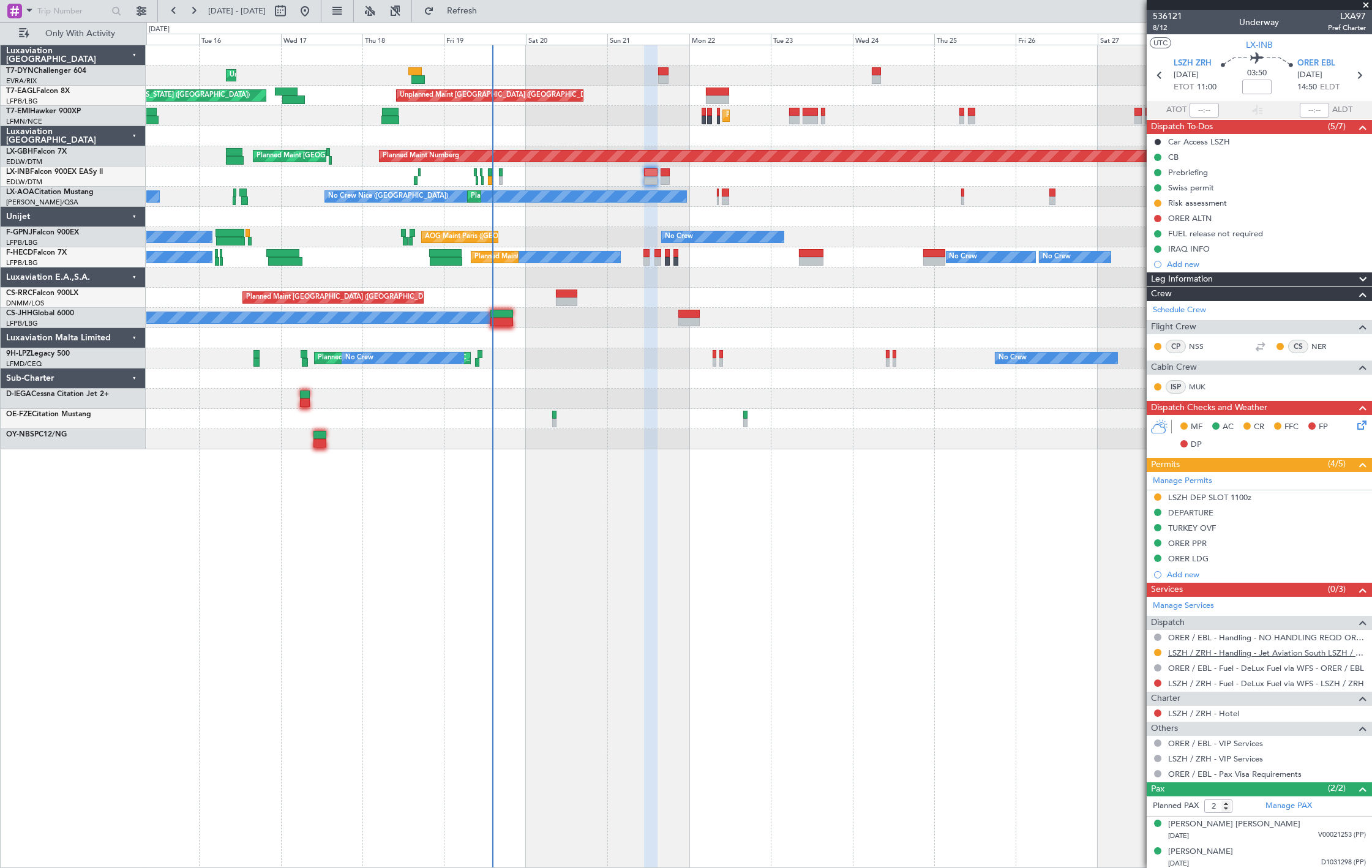
click at [1220, 655] on link "LSZH / ZRH - Handling - Jet Aviation South LSZH / ZRH" at bounding box center [1267, 653] width 198 height 11
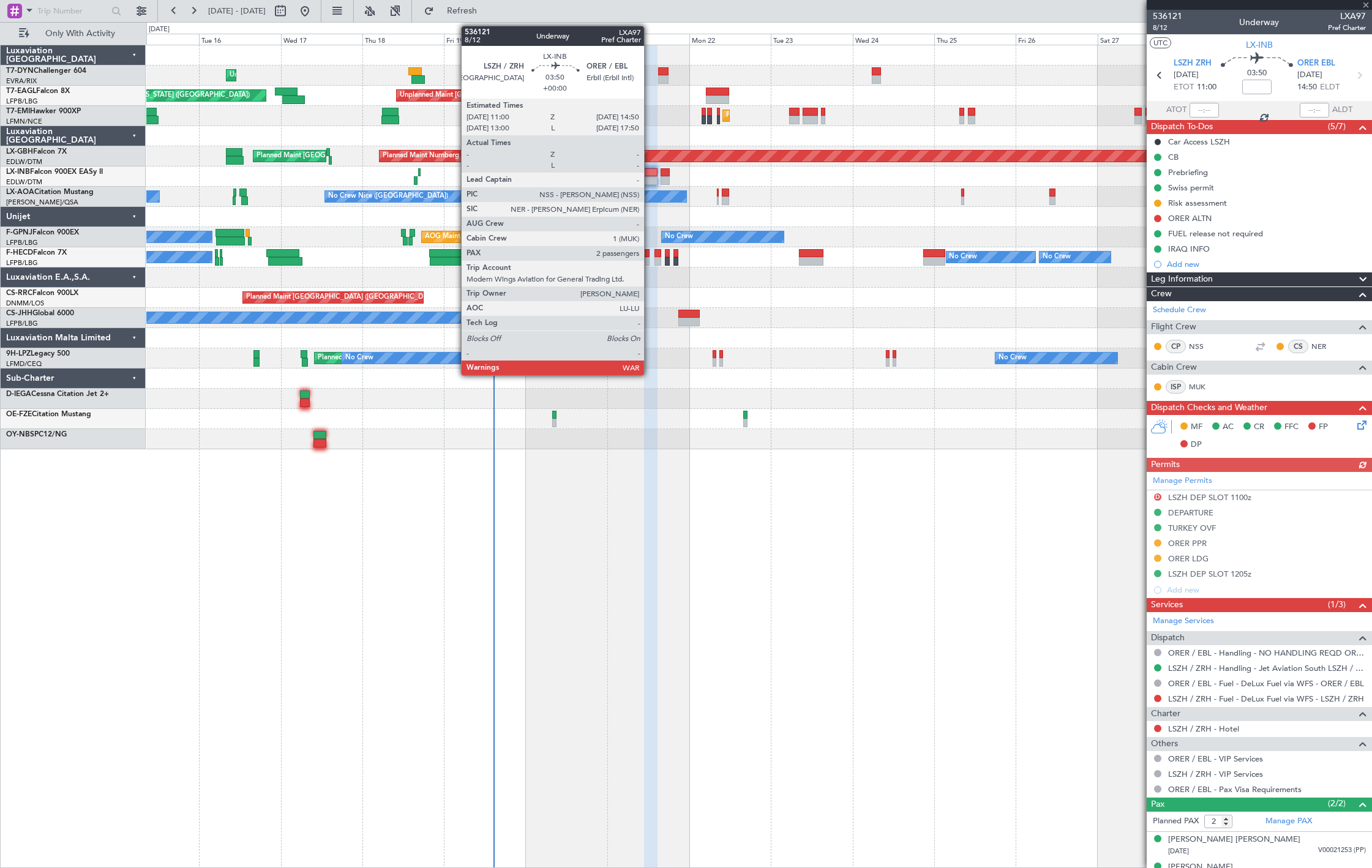
click at [651, 172] on div at bounding box center [651, 172] width 13 height 8
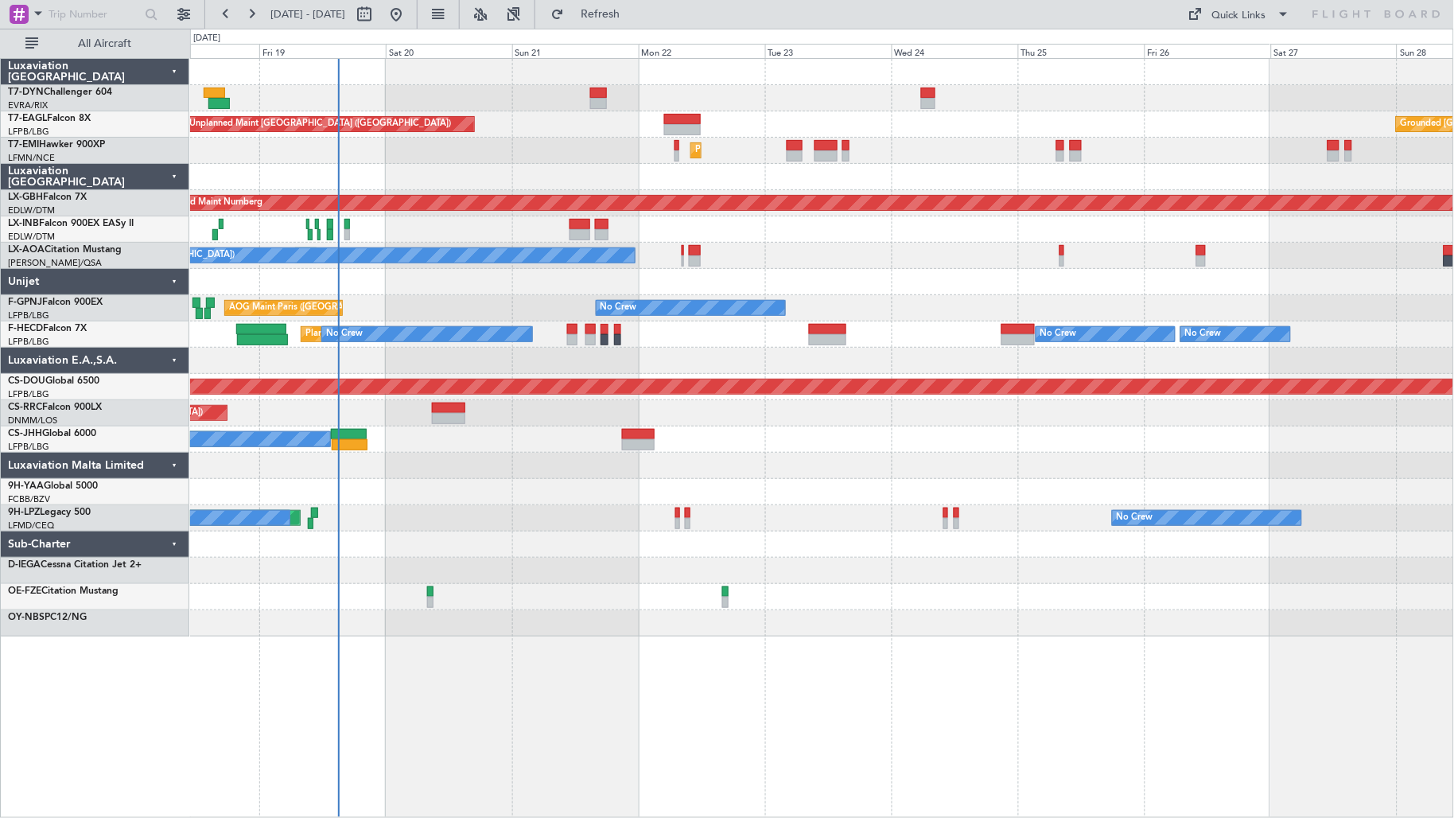
click at [451, 261] on div "Unplanned Maint [GEOGRAPHIC_DATA] (Riga Intl) Unplanned Maint [GEOGRAPHIC_DATA]…" at bounding box center [822, 347] width 1264 height 577
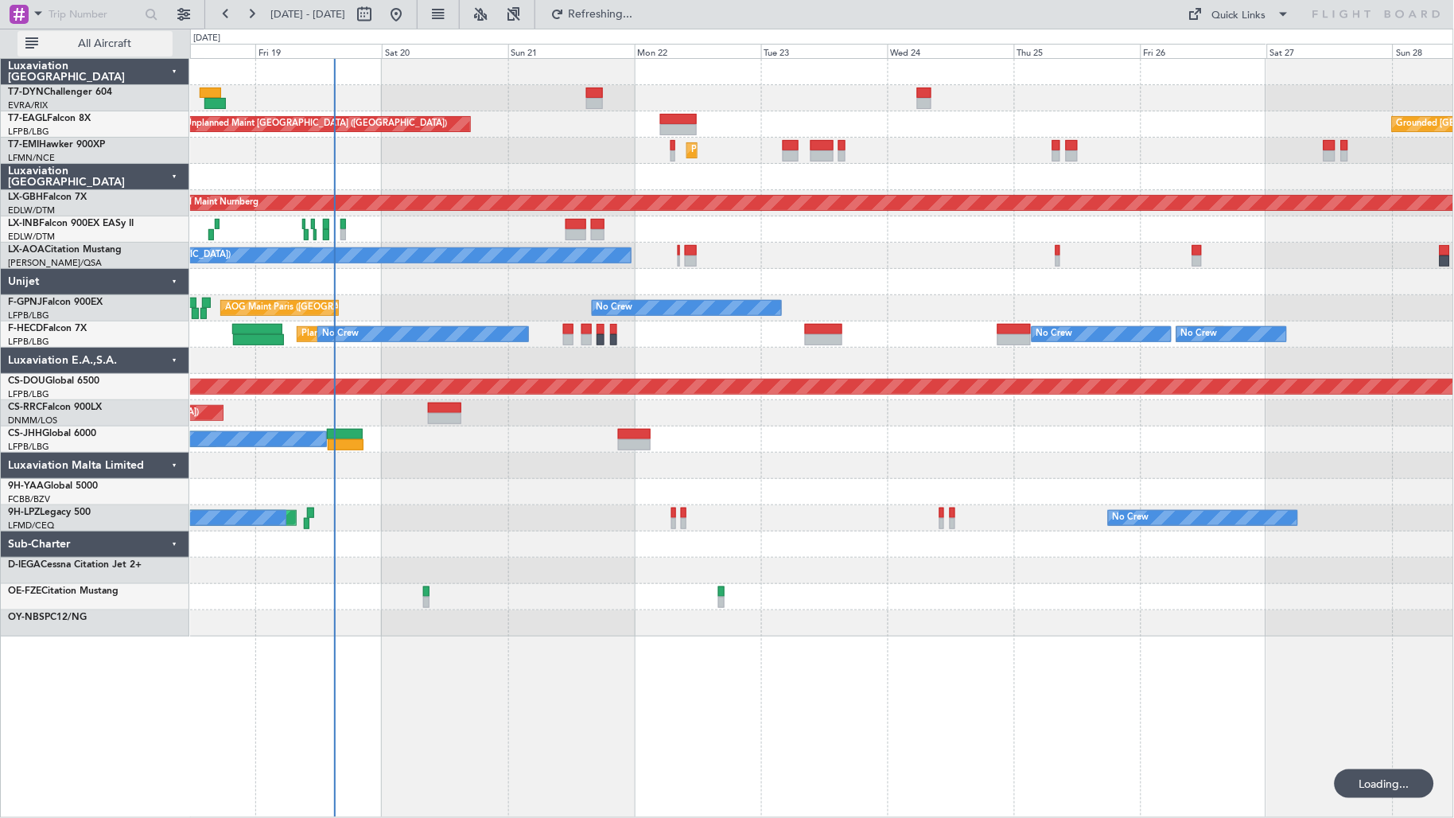
click at [123, 43] on span "All Aircraft" at bounding box center [104, 43] width 126 height 11
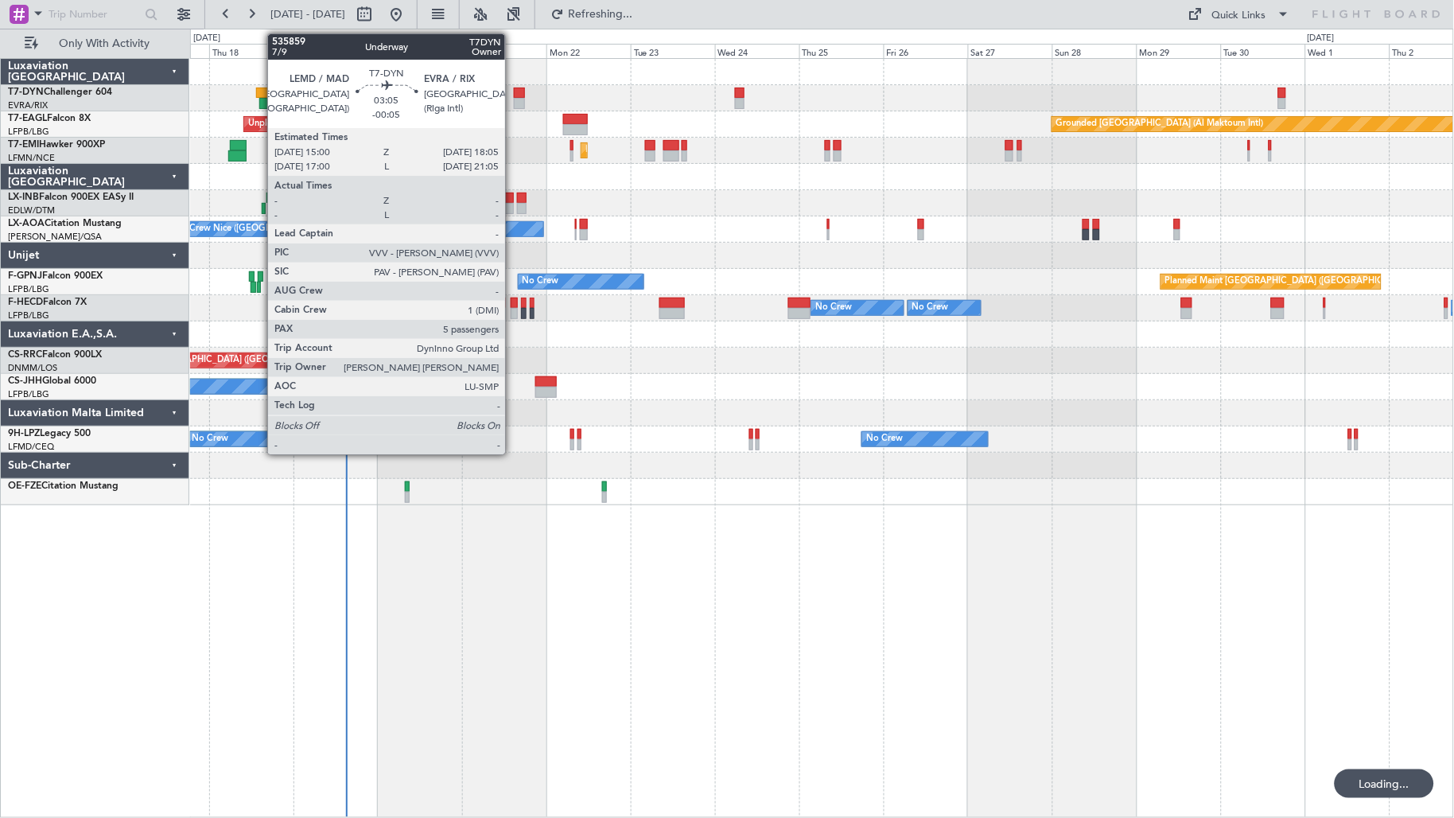
click at [514, 91] on div at bounding box center [519, 92] width 11 height 11
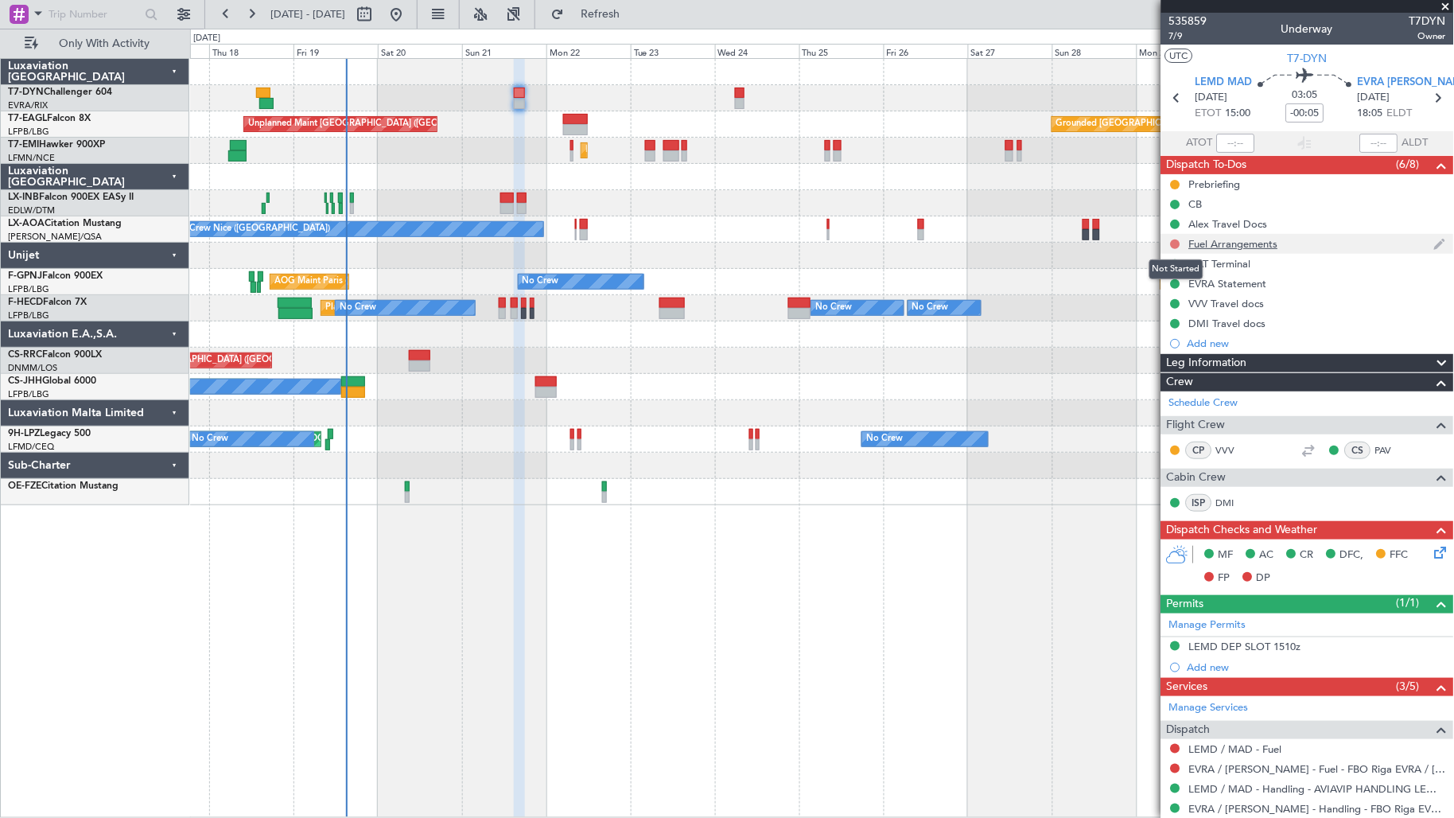
click at [1175, 247] on button at bounding box center [1176, 244] width 10 height 10
click at [1180, 296] on span "In Progress" at bounding box center [1183, 290] width 54 height 16
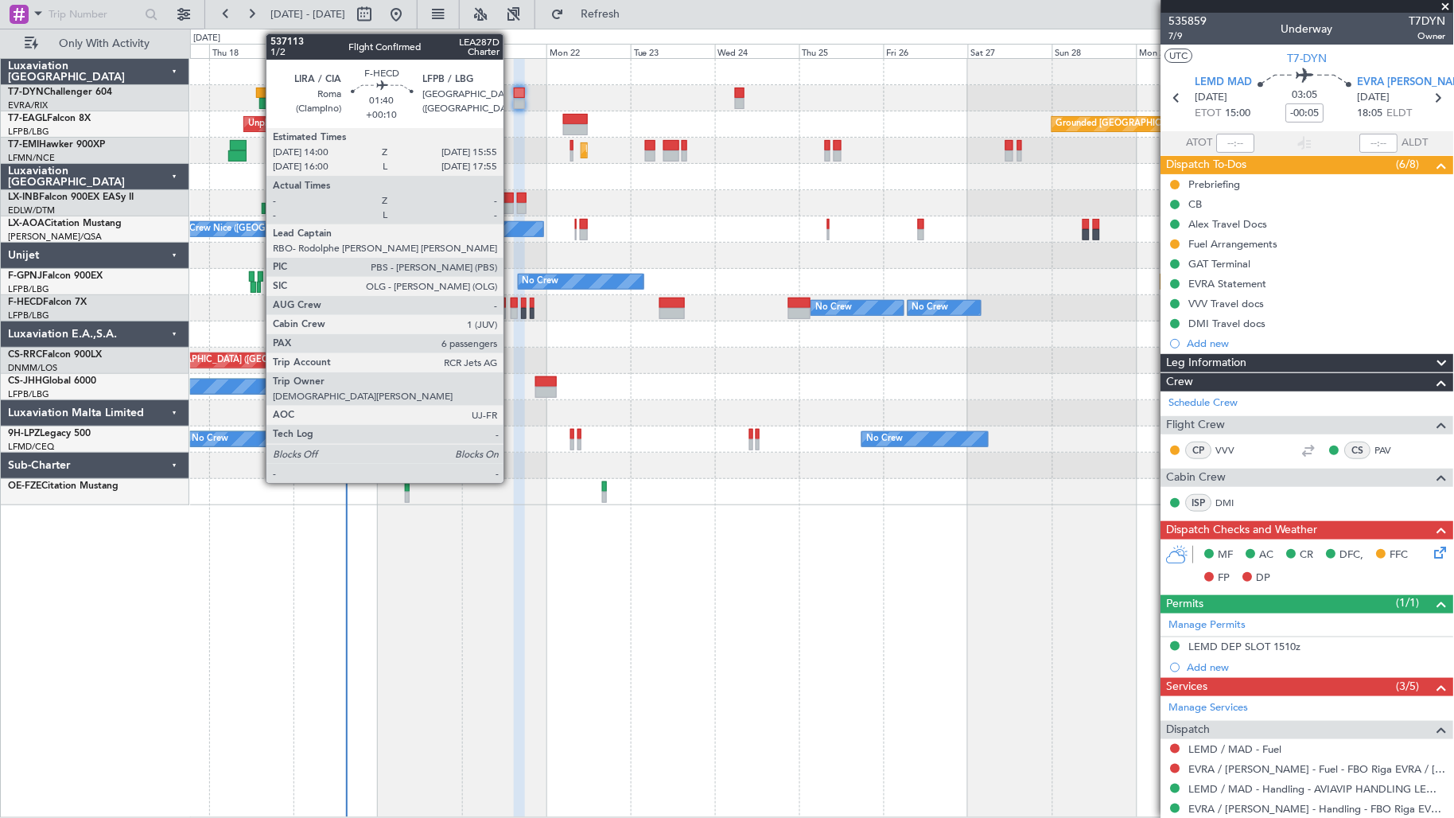
click at [511, 308] on div at bounding box center [514, 313] width 7 height 11
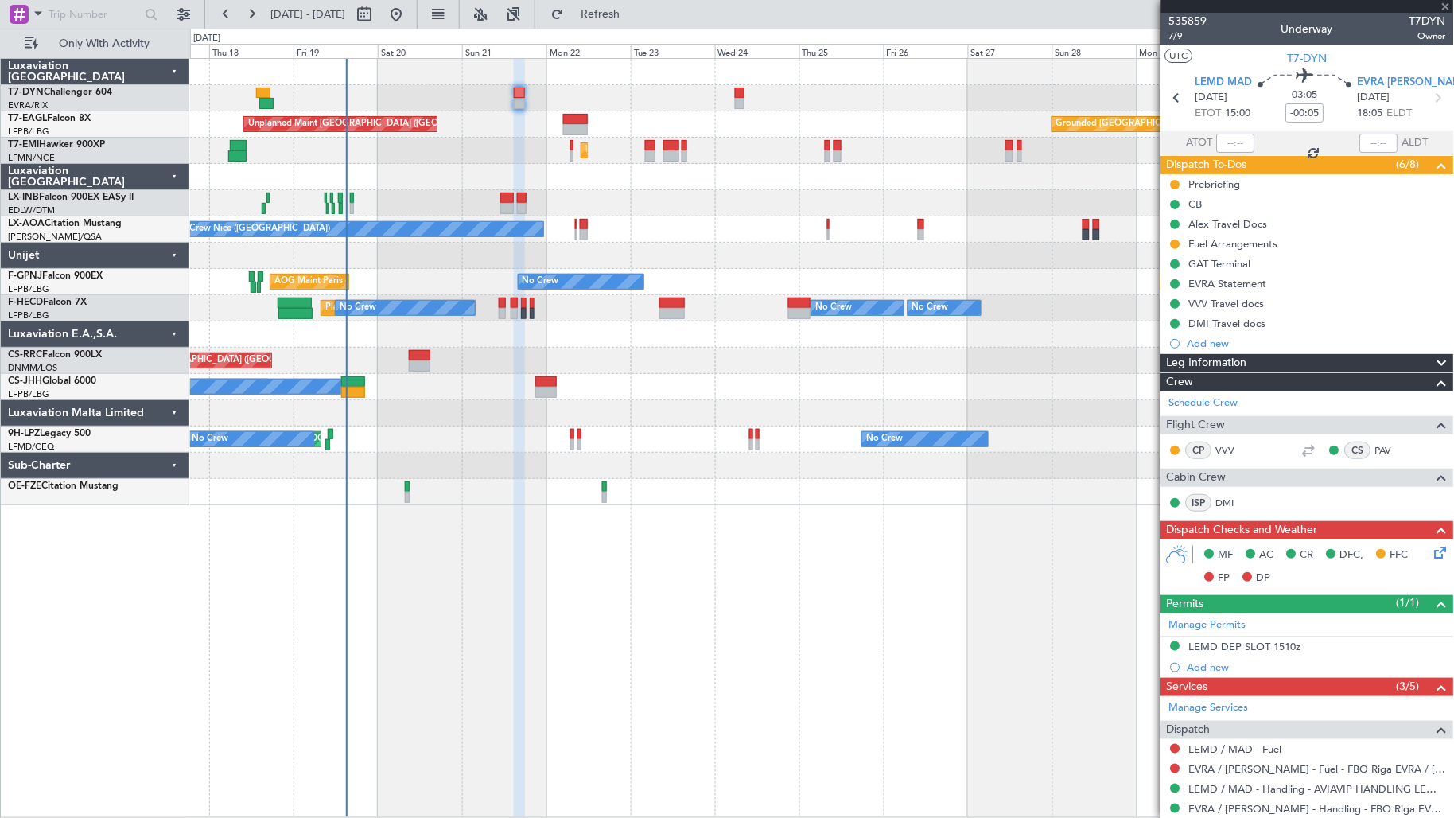
type input "+00:10"
type input "6"
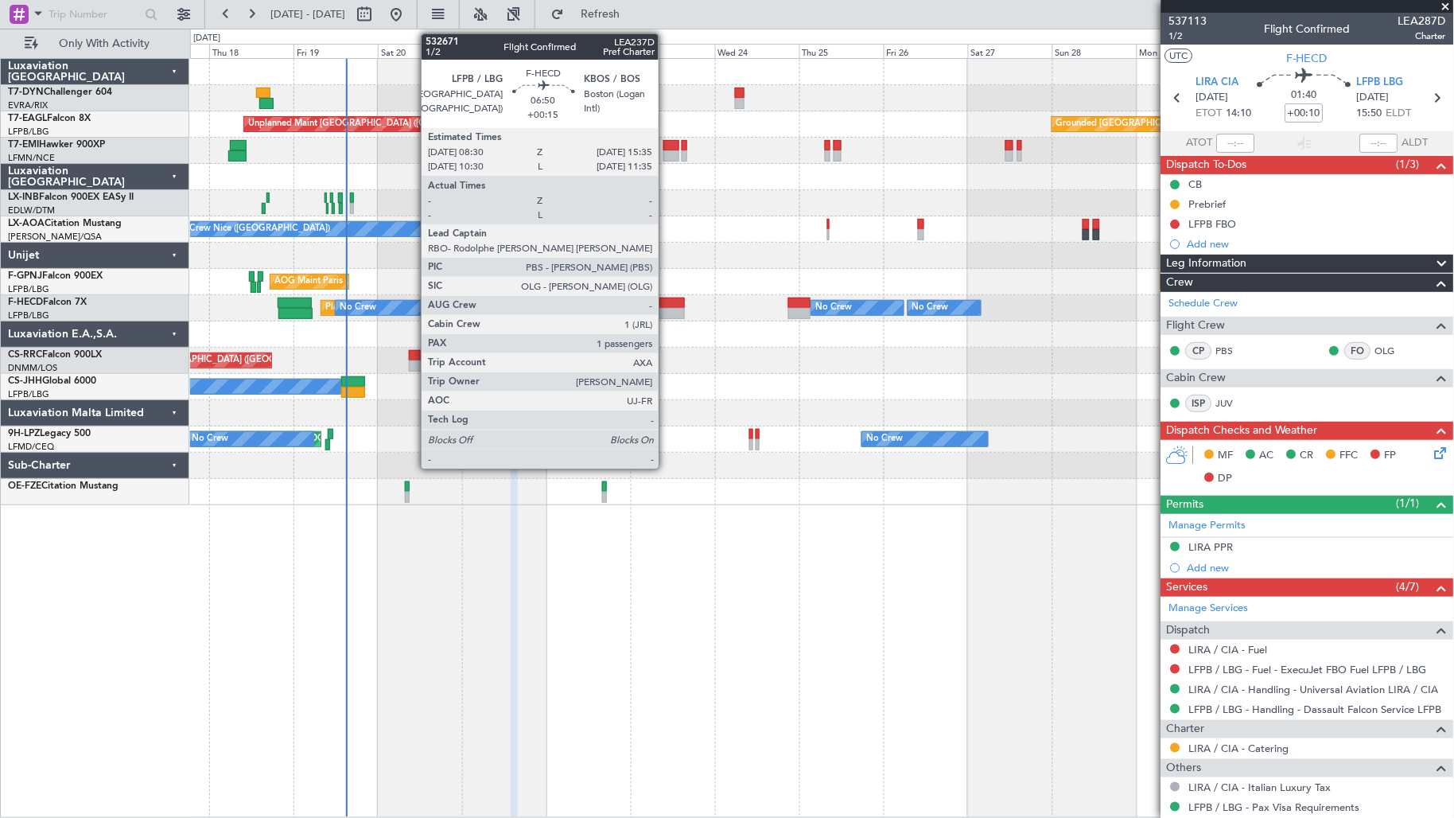
click at [667, 313] on div at bounding box center [671, 313] width 25 height 11
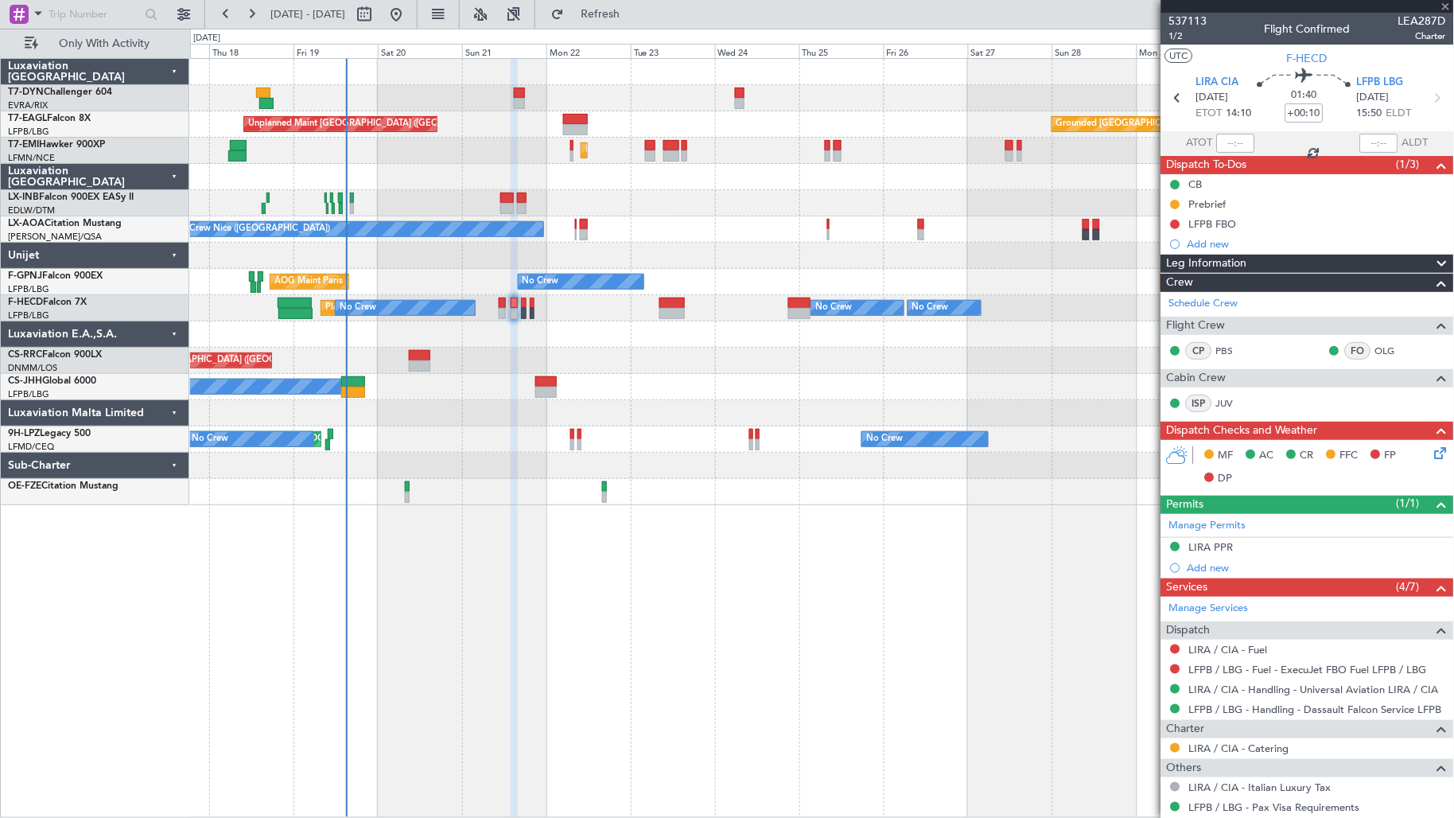
type input "+00:15"
type input "1"
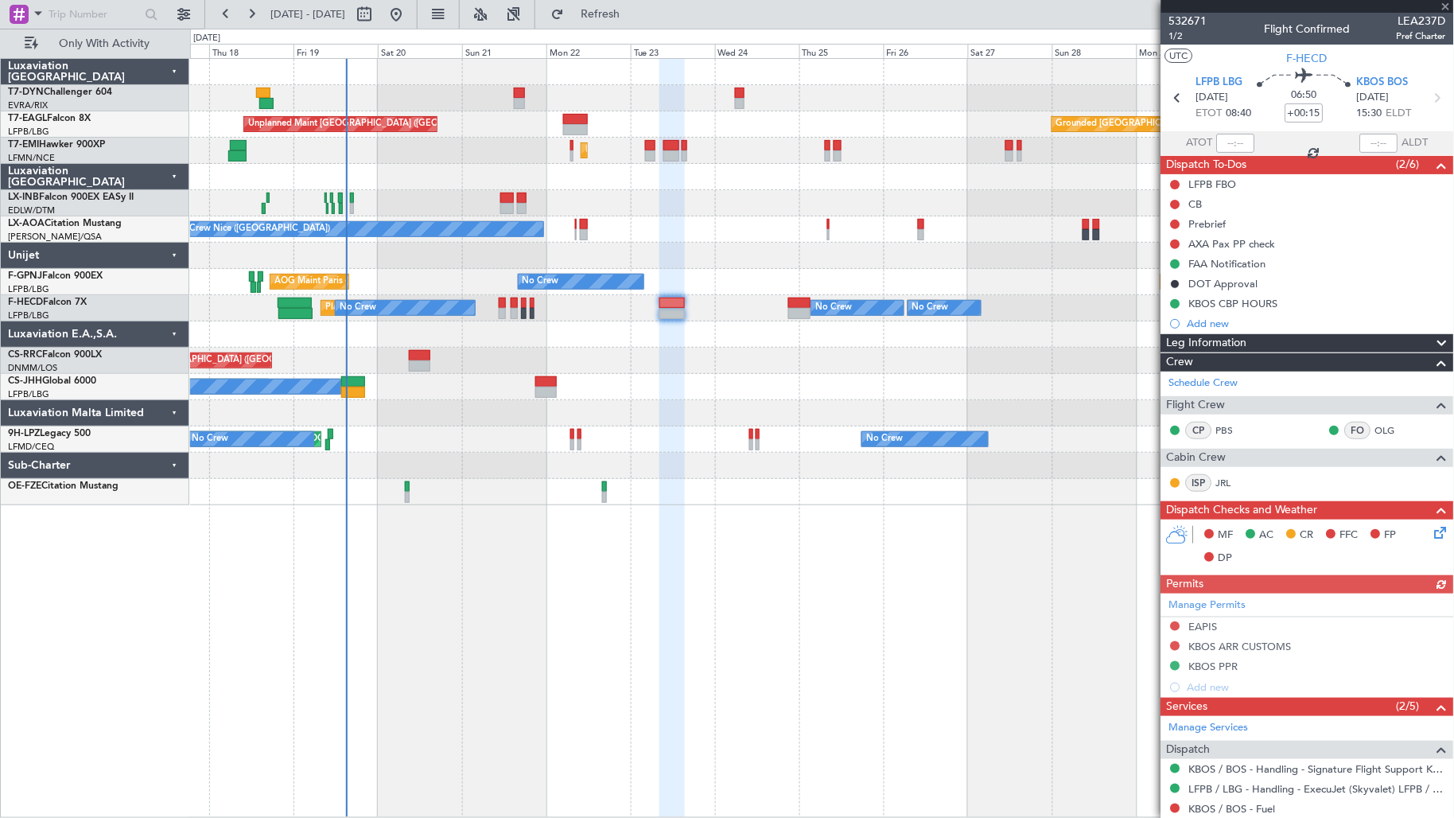
click at [788, 311] on div at bounding box center [799, 313] width 22 height 11
type input "-00:05"
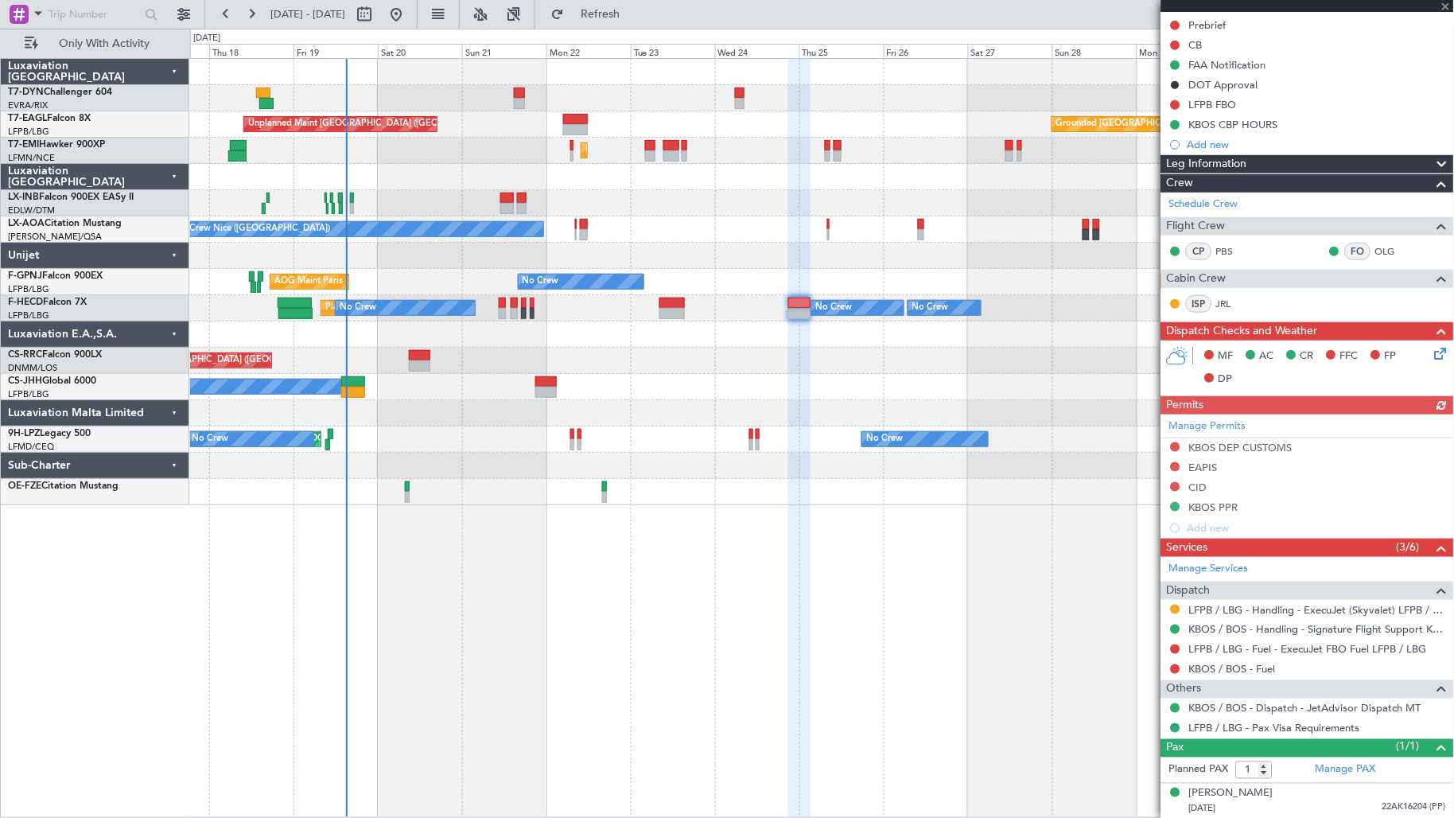
scroll to position [200, 0]
click at [441, 274] on div "Unplanned Maint [GEOGRAPHIC_DATA] (Riga Intl) Unplanned Maint [GEOGRAPHIC_DATA]…" at bounding box center [822, 282] width 1264 height 446
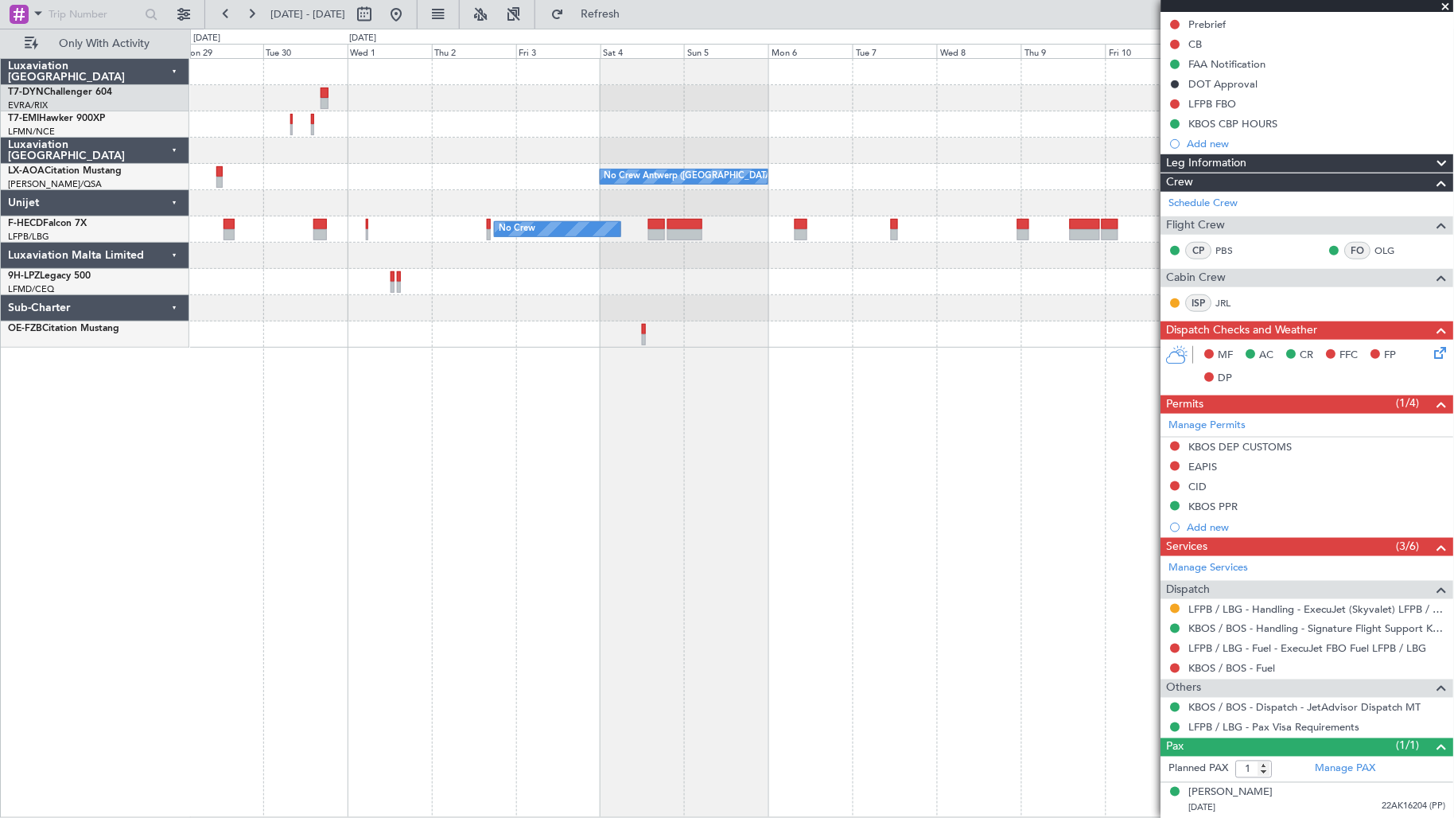
click at [515, 460] on div "No Crew Antwerp ([GEOGRAPHIC_DATA]) No Crew [GEOGRAPHIC_DATA] ([GEOGRAPHIC_DATA…" at bounding box center [822, 438] width 1265 height 760
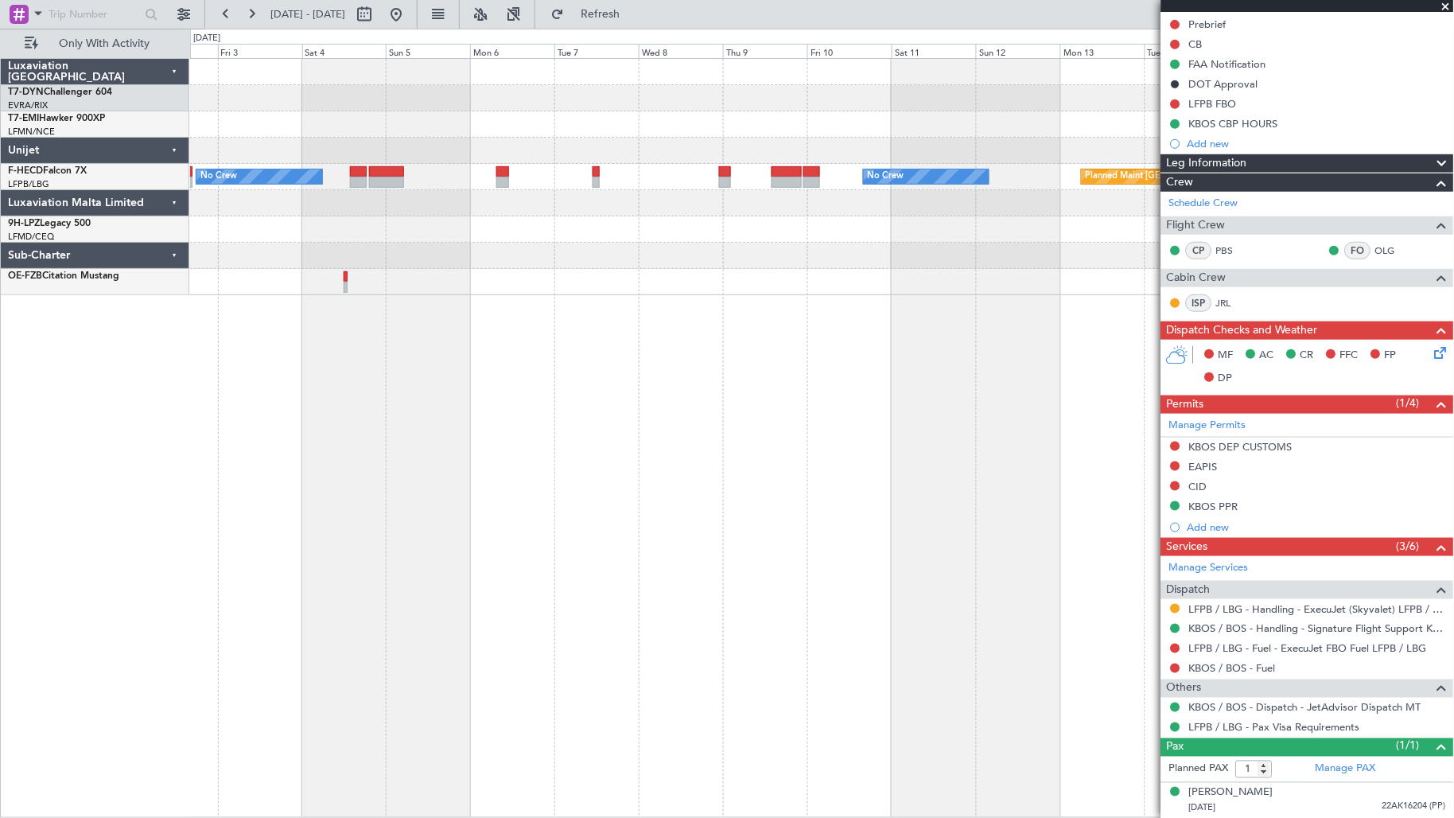
click at [459, 295] on div "No Crew No Crew Planned Maint [GEOGRAPHIC_DATA] ([GEOGRAPHIC_DATA])" at bounding box center [822, 438] width 1265 height 760
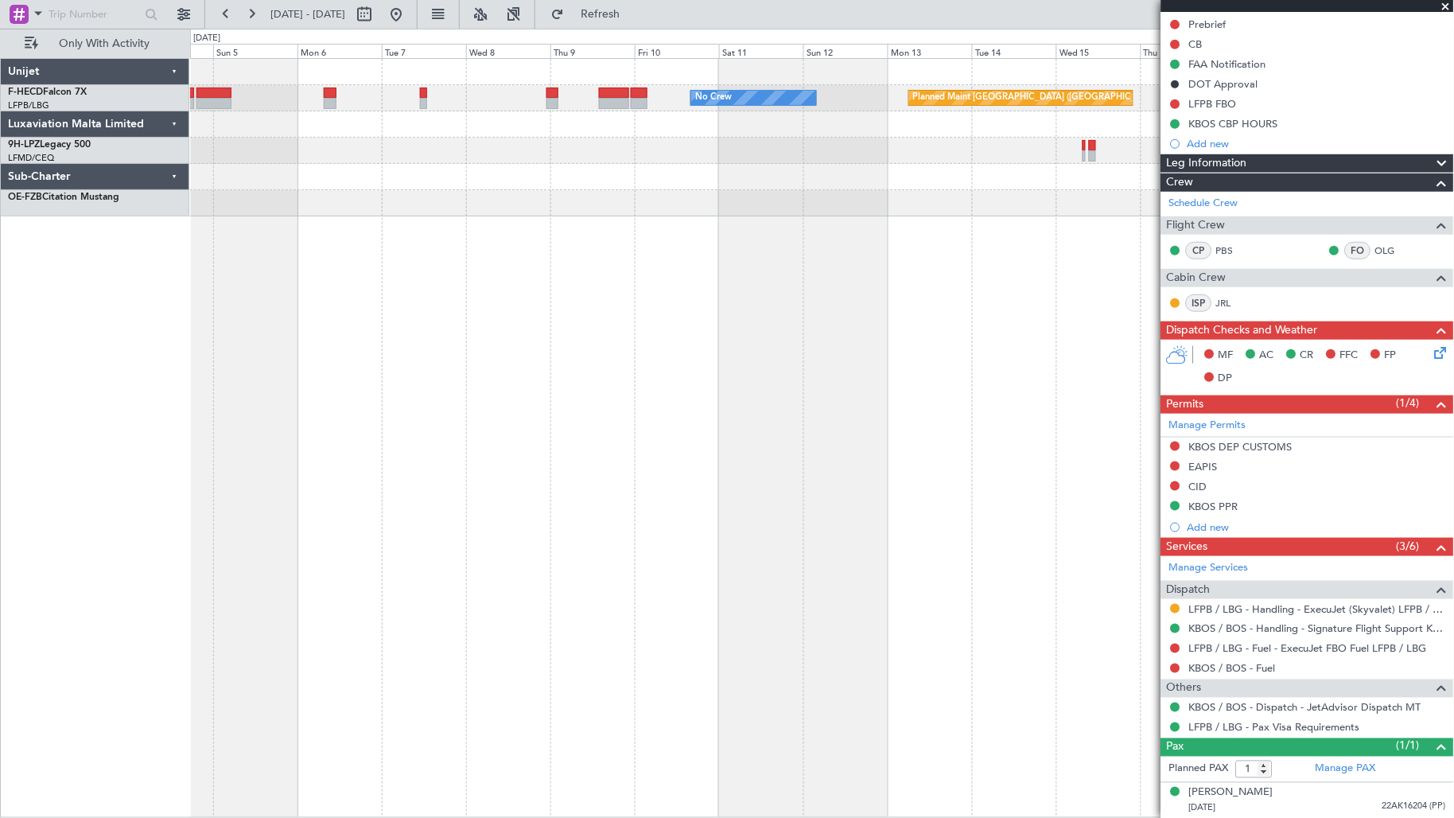
click at [383, 291] on div "No Crew Planned Maint [GEOGRAPHIC_DATA] ([GEOGRAPHIC_DATA]) No Crew" at bounding box center [822, 438] width 1265 height 760
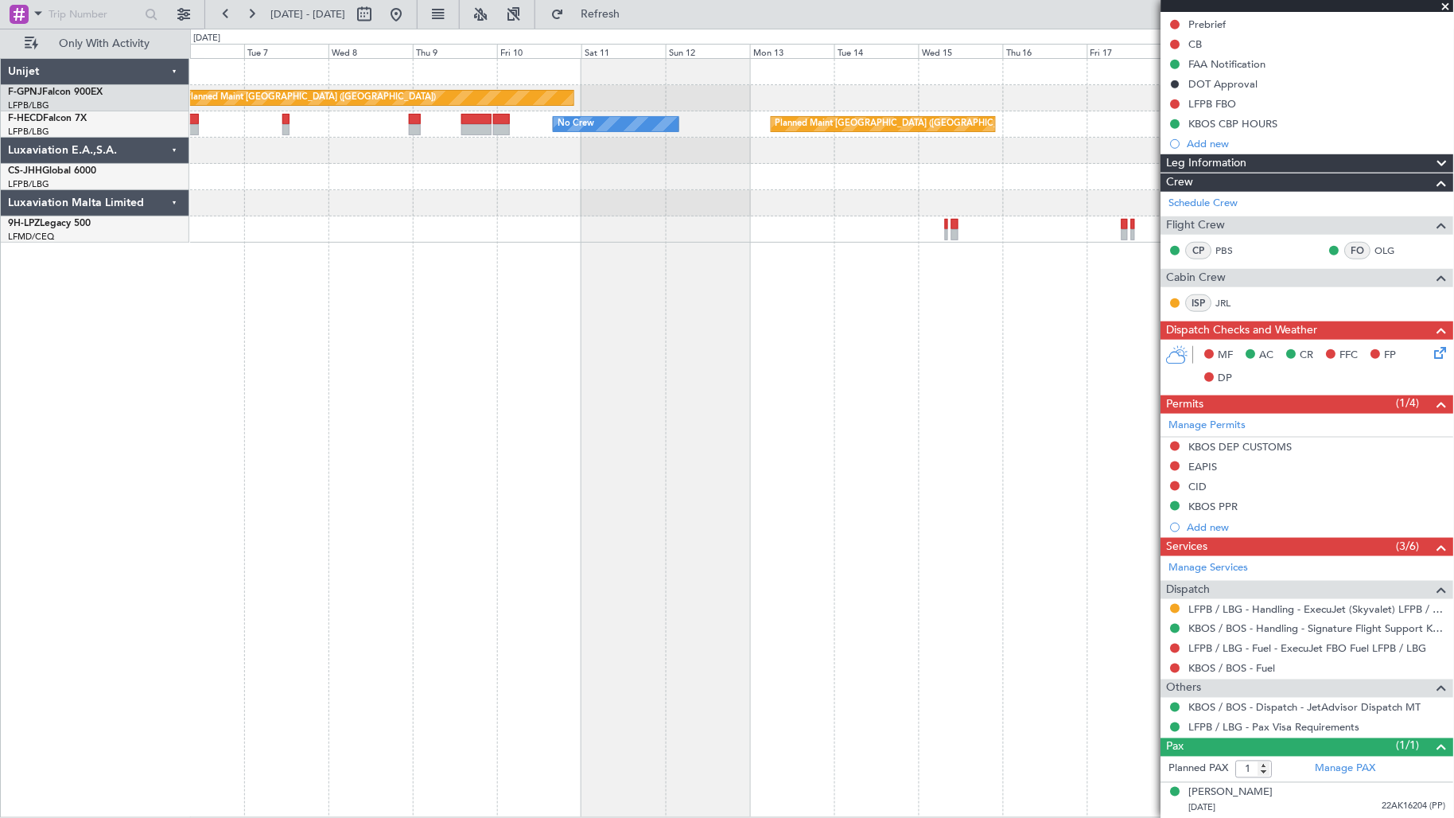
click at [460, 392] on div "Planned Maint [GEOGRAPHIC_DATA] ([GEOGRAPHIC_DATA]) No Crew Planned Maint [GEOG…" at bounding box center [822, 438] width 1265 height 760
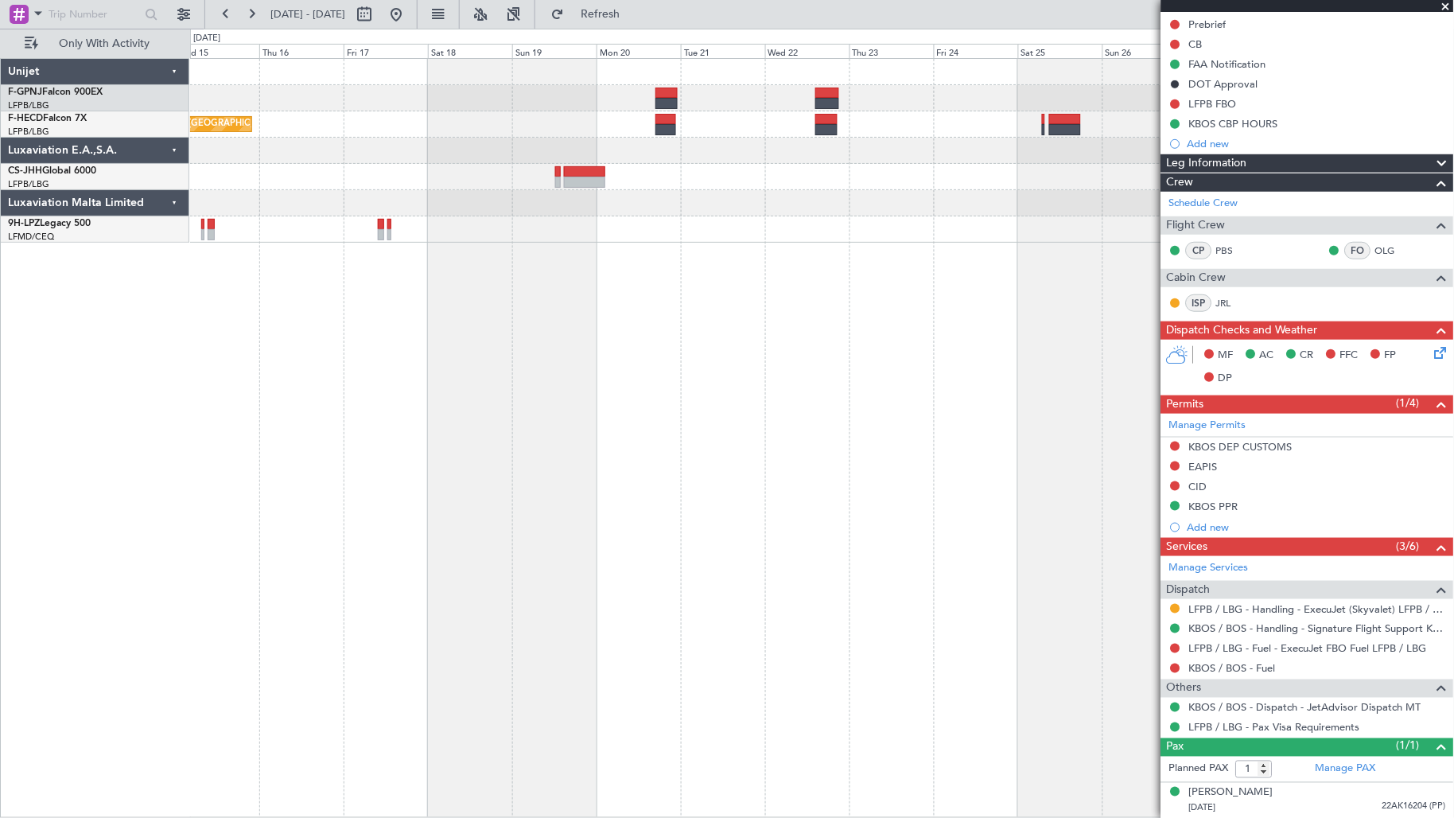
click at [108, 406] on div "Planned Maint [GEOGRAPHIC_DATA] ([GEOGRAPHIC_DATA]) No Crew Unijet F-GPNJ Falco…" at bounding box center [727, 423] width 1454 height 789
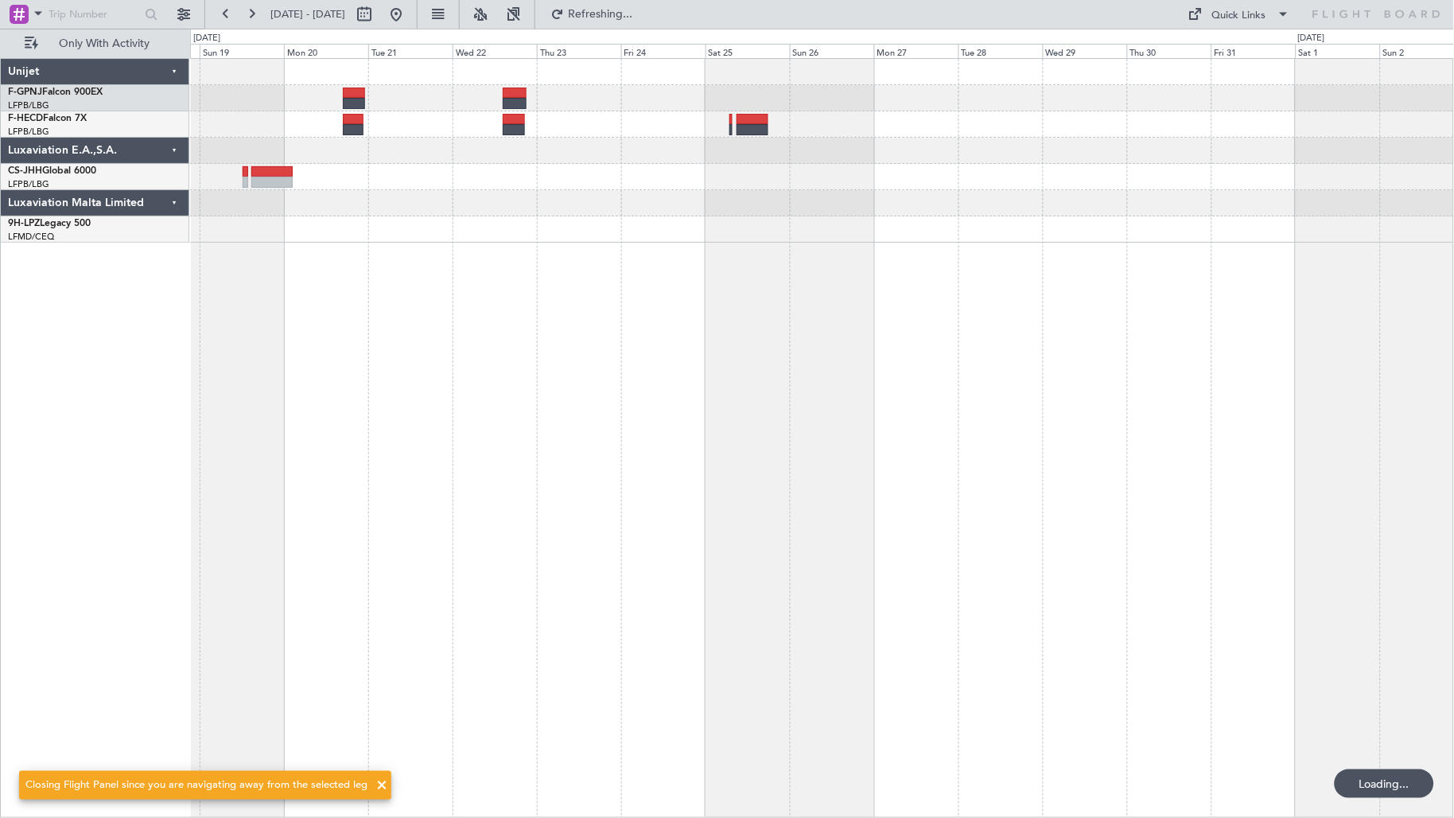
scroll to position [0, 0]
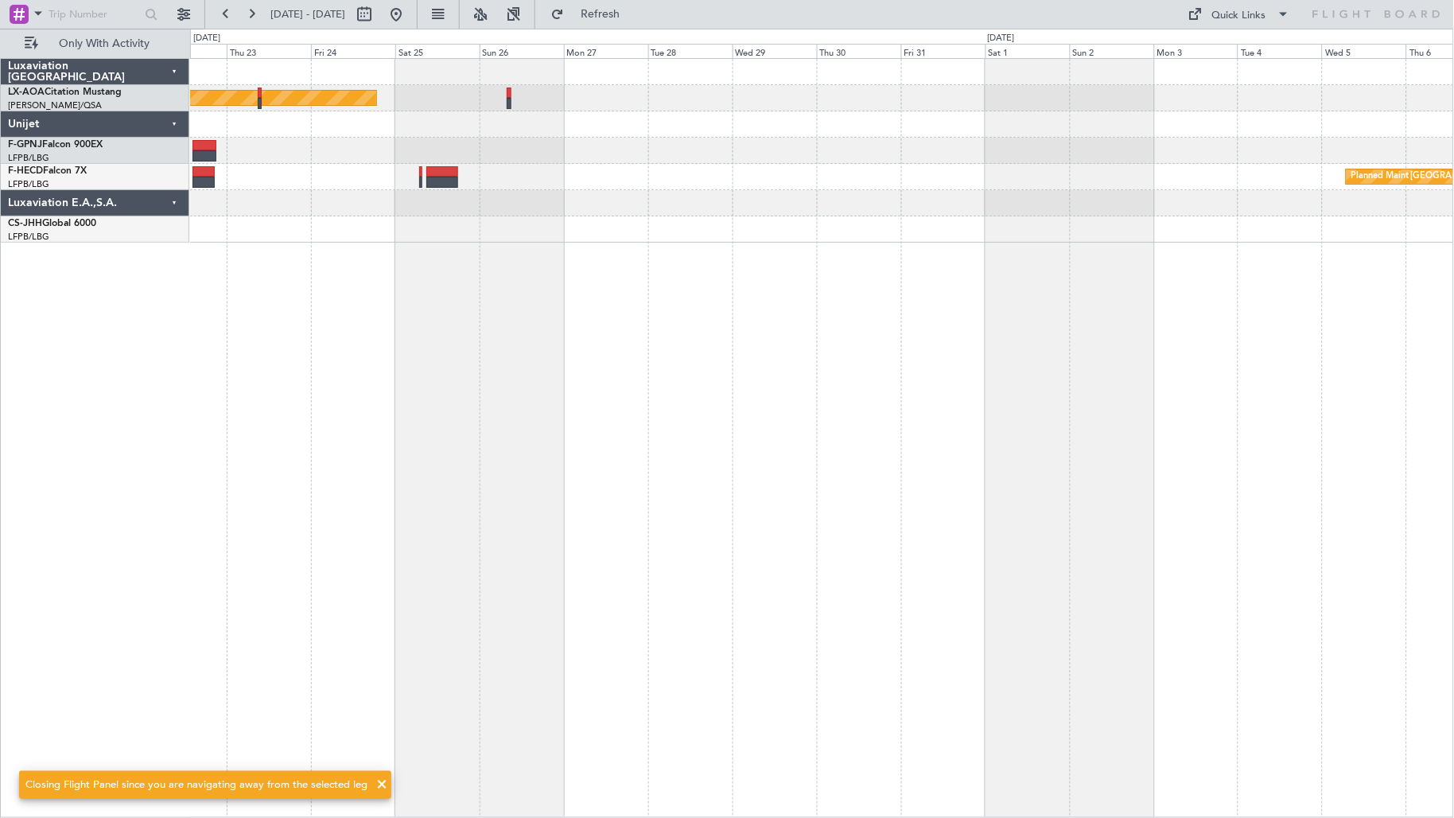
click at [495, 344] on div "Planned Maint [GEOGRAPHIC_DATA] No Crew Sabadell Planned Maint [GEOGRAPHIC_DATA…" at bounding box center [822, 438] width 1265 height 760
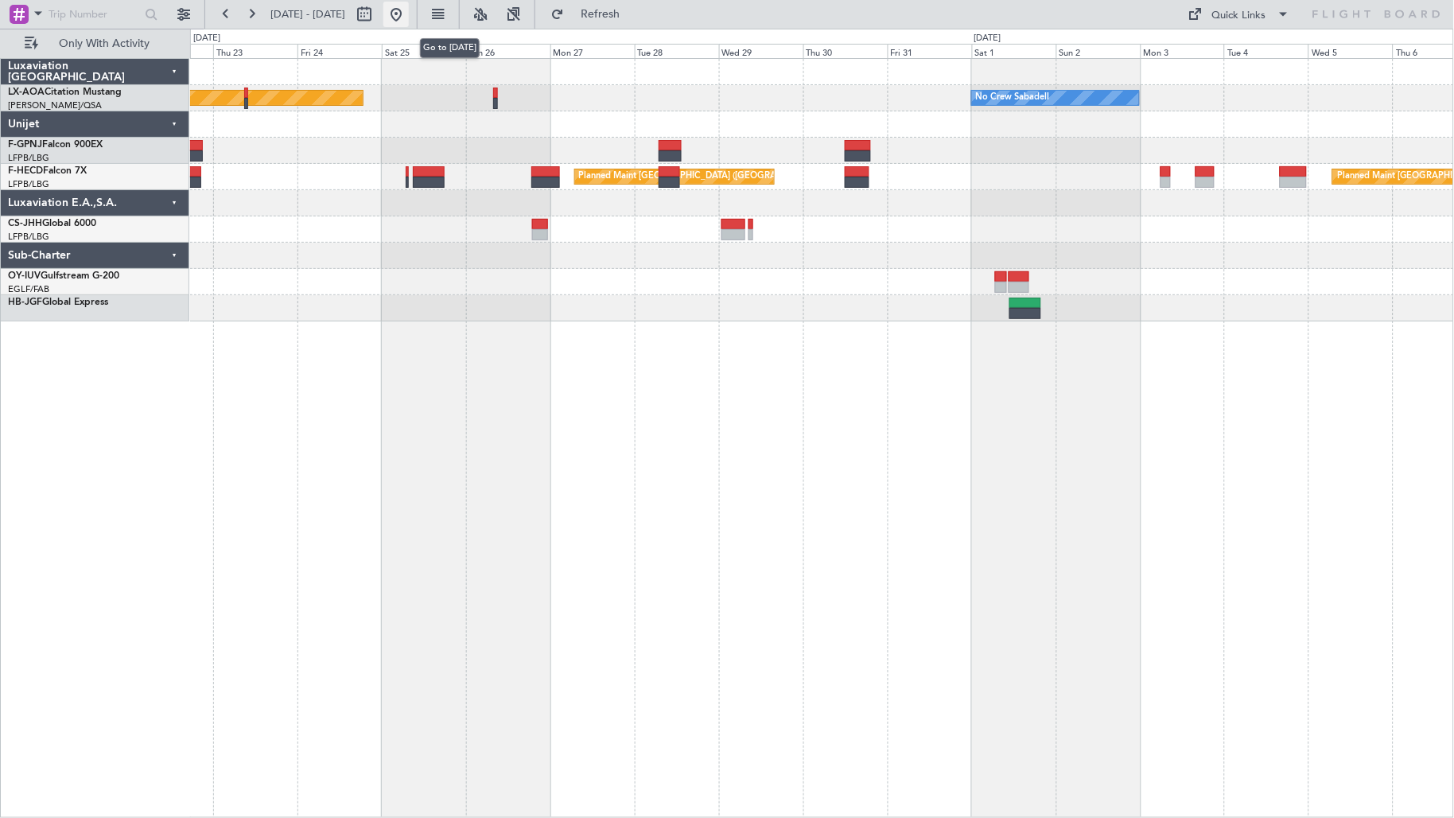
click at [409, 17] on button at bounding box center [395, 14] width 25 height 25
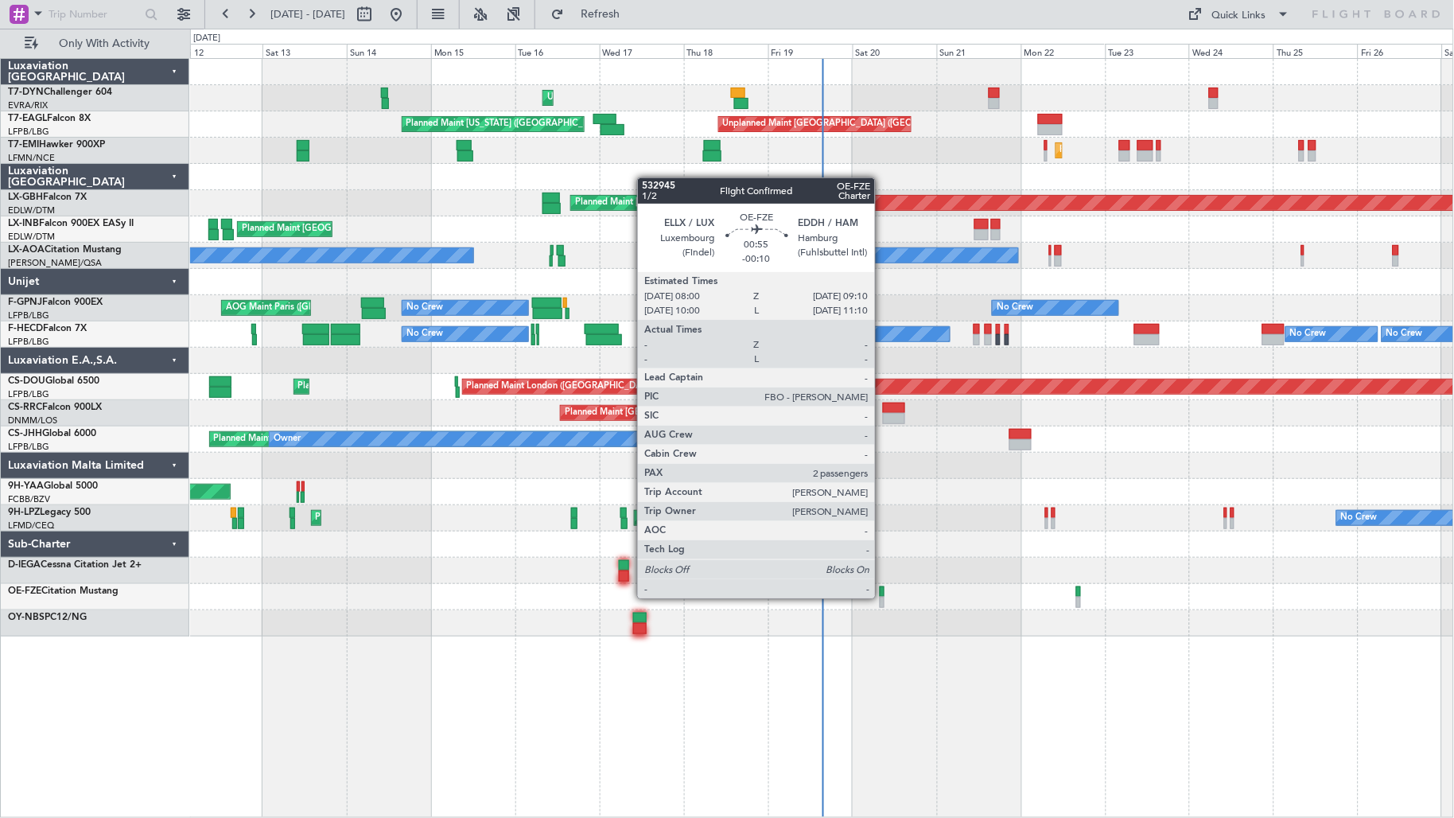
click at [883, 597] on div at bounding box center [882, 602] width 5 height 11
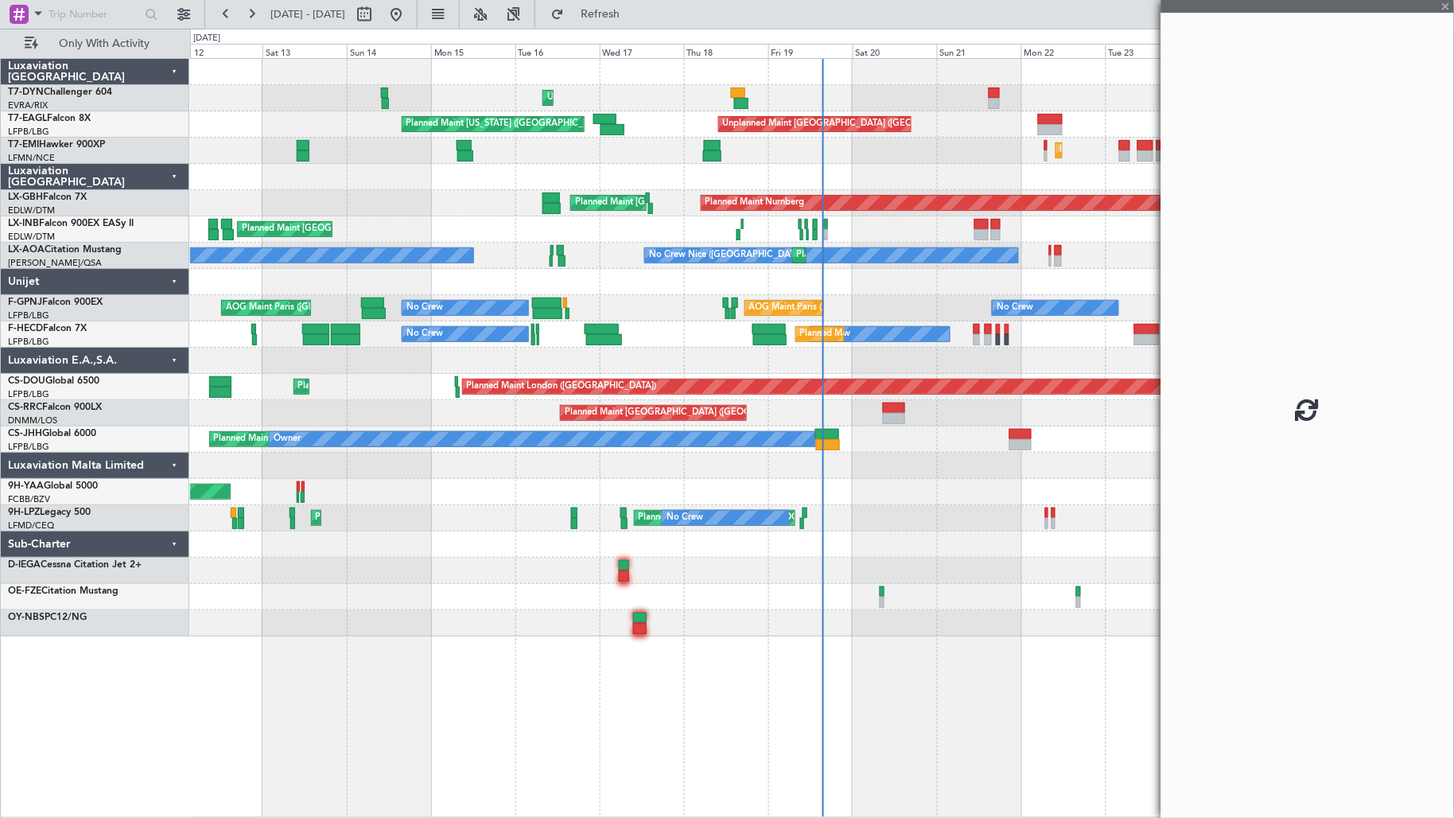
click at [775, 518] on div "No Crew Planned Maint Cannes ([GEOGRAPHIC_DATA]) [GEOGRAPHIC_DATA] ([GEOGRAPHIC…" at bounding box center [822, 518] width 1264 height 26
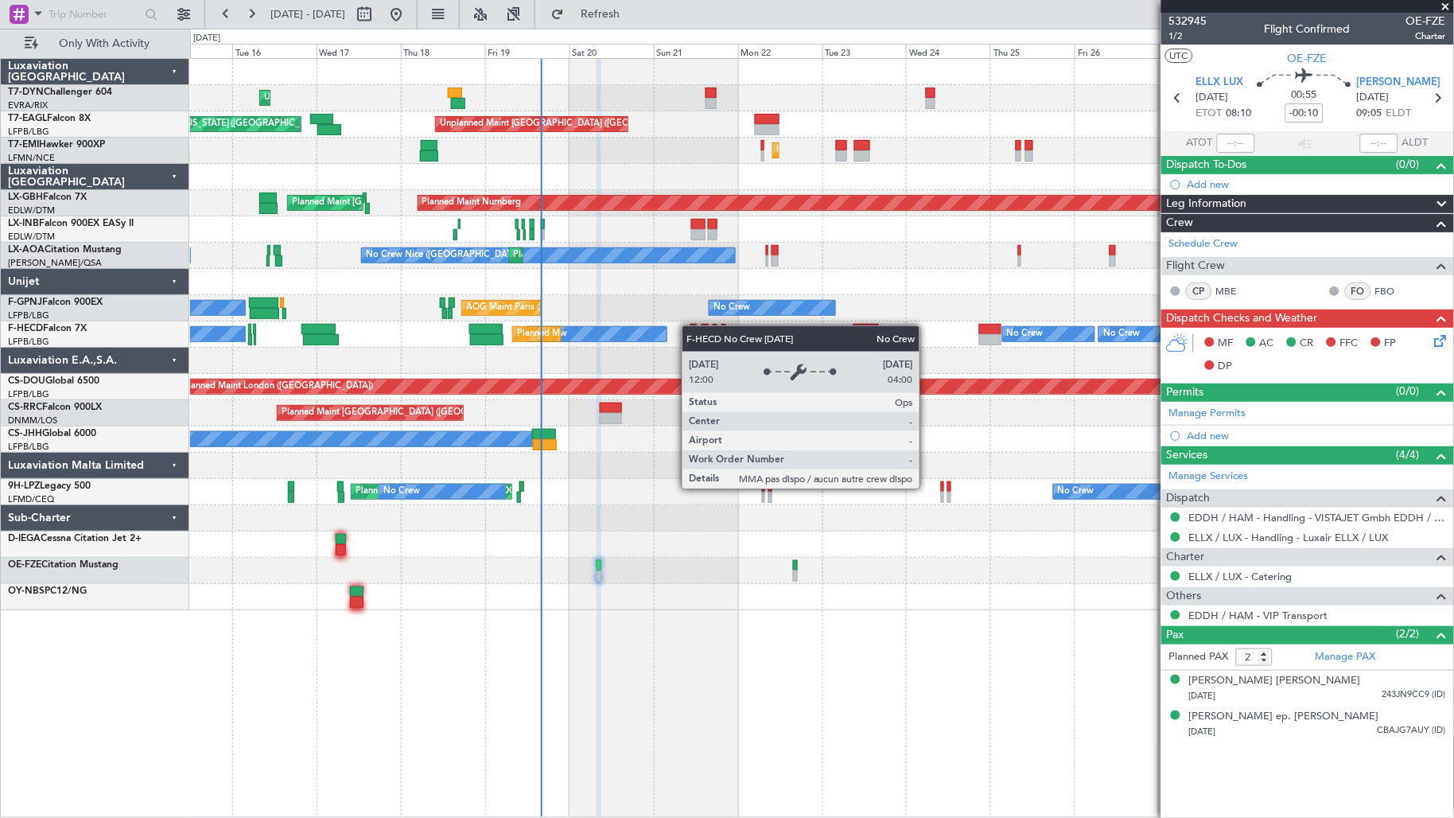
click at [606, 330] on div "Unplanned Maint [GEOGRAPHIC_DATA] (Riga Intl) Unplanned Maint [GEOGRAPHIC_DATA]…" at bounding box center [822, 334] width 1264 height 551
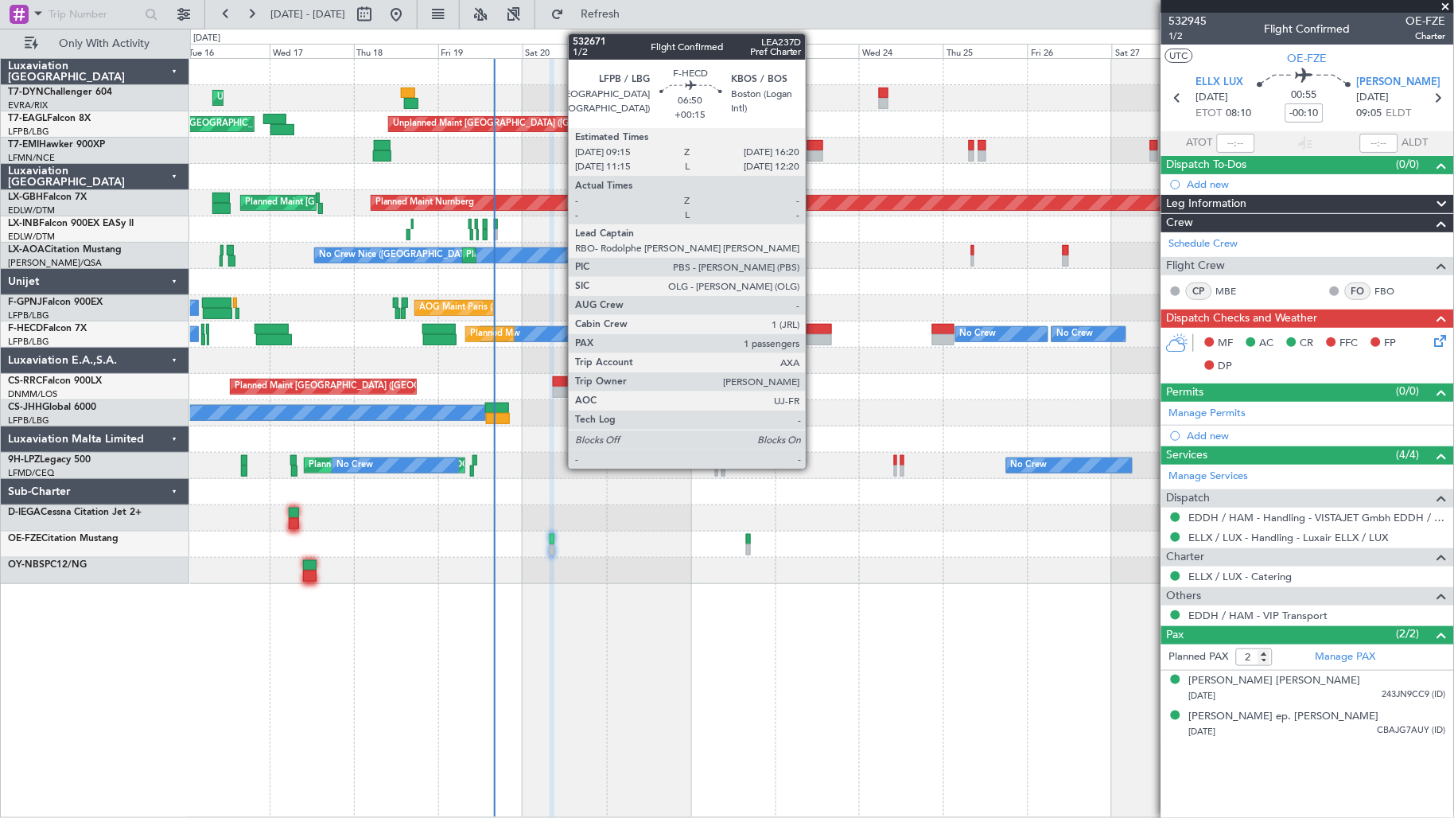
click at [814, 328] on div at bounding box center [819, 329] width 25 height 11
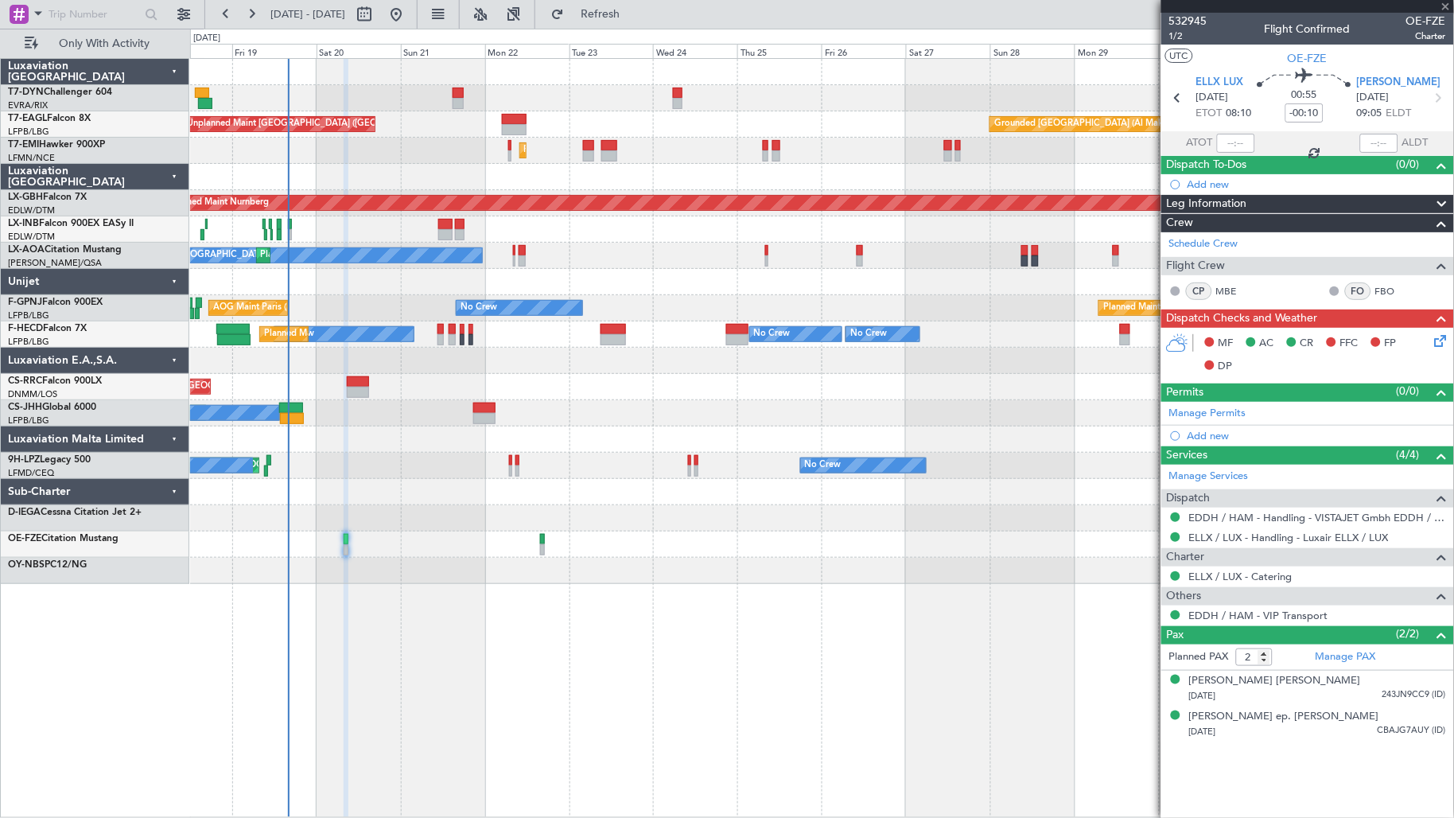
click at [655, 414] on div "Unplanned Maint [GEOGRAPHIC_DATA] (Riga Intl) Unplanned Maint [GEOGRAPHIC_DATA]…" at bounding box center [822, 321] width 1264 height 525
type input "+00:15"
type input "1"
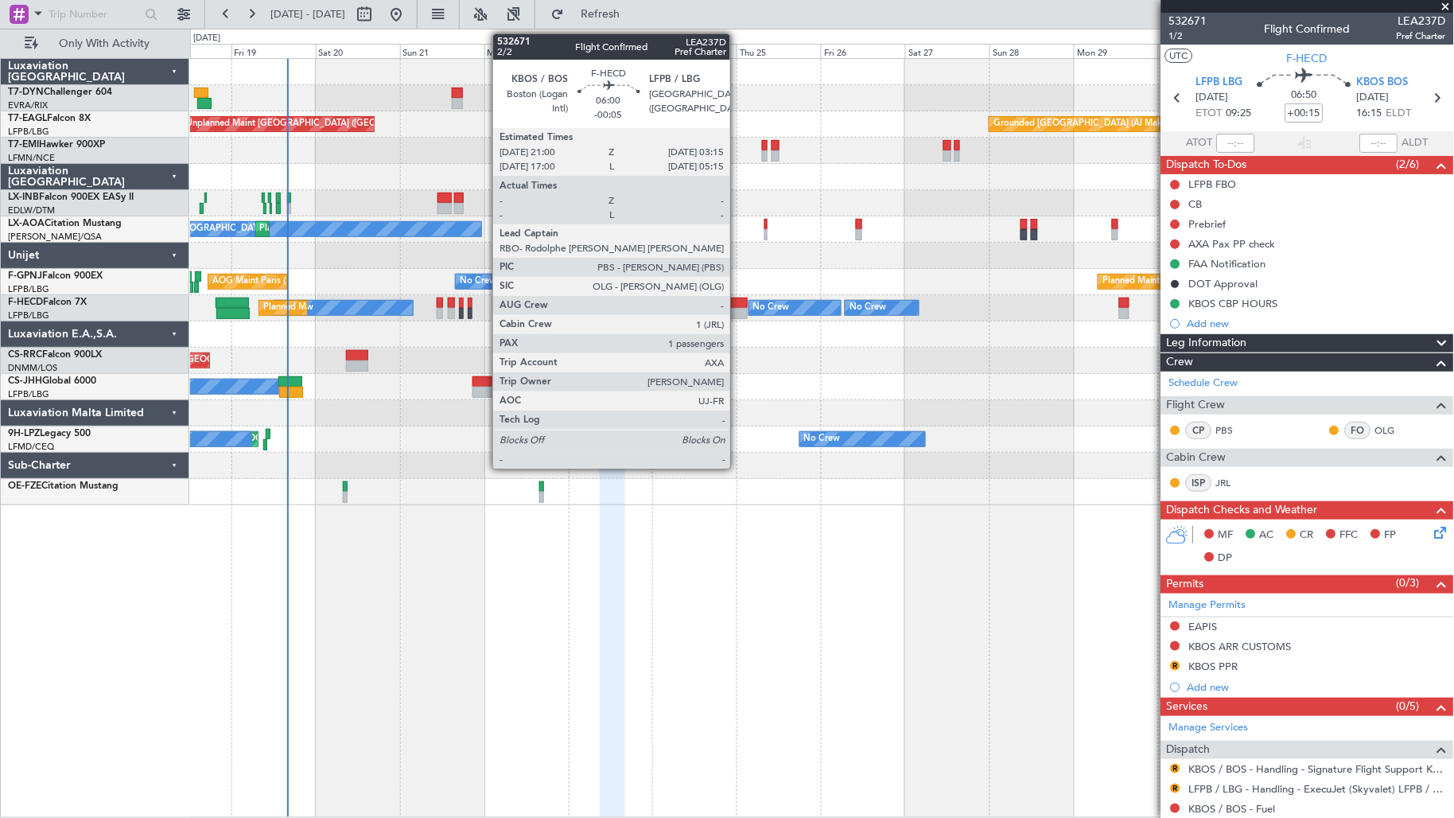
click at [738, 306] on div at bounding box center [736, 302] width 22 height 11
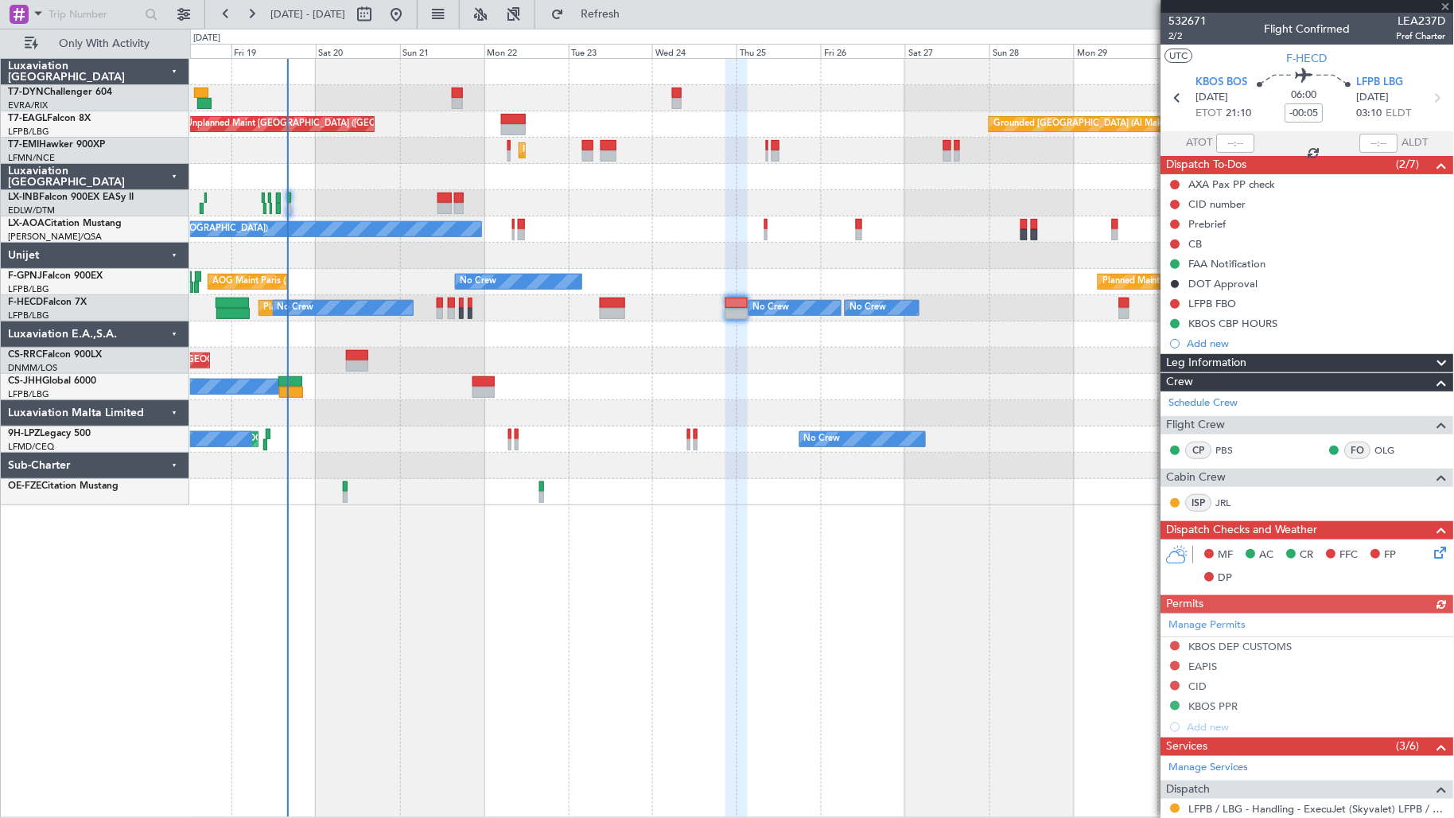
click at [340, 494] on div at bounding box center [822, 492] width 1264 height 26
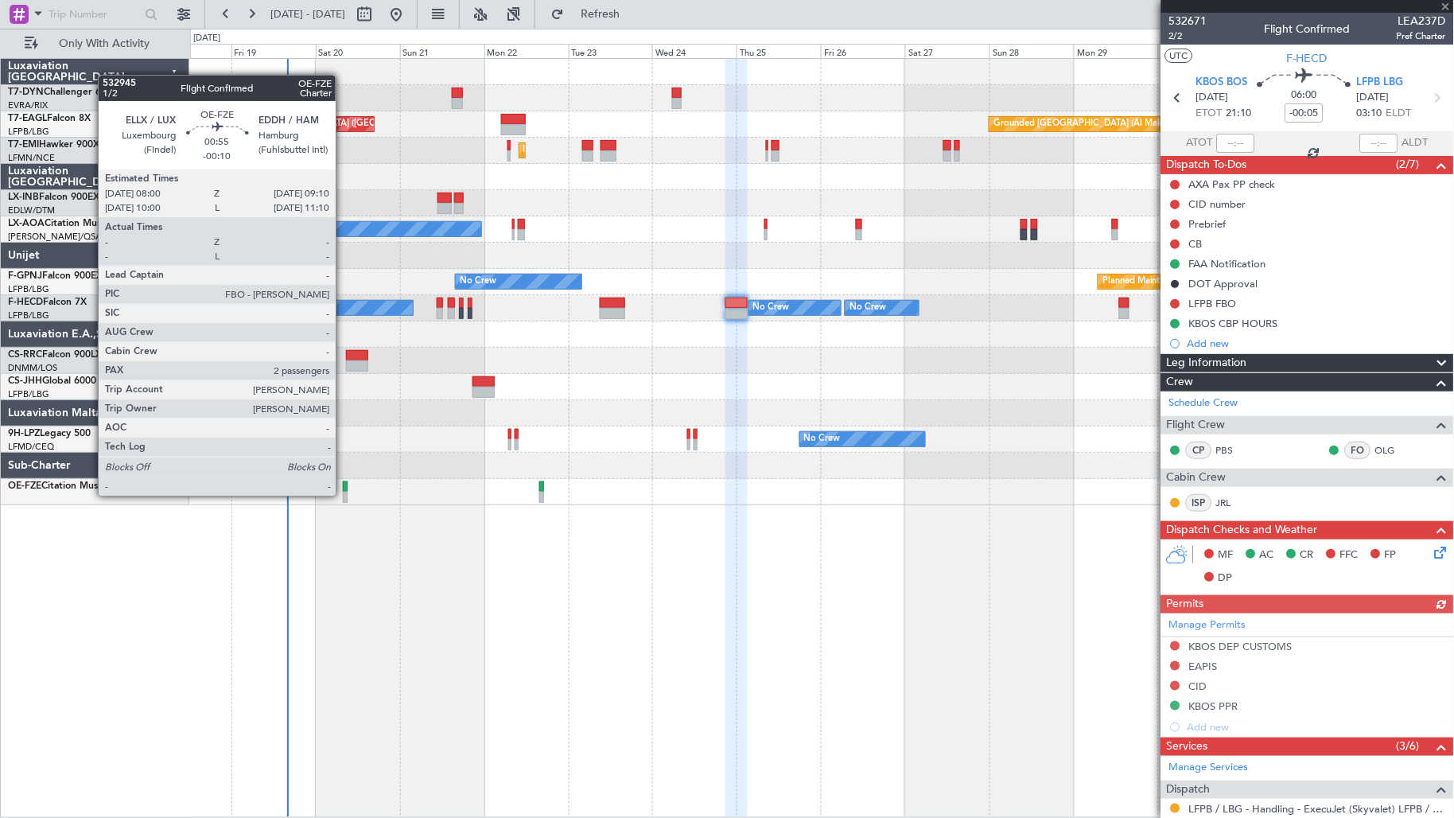
click at [344, 494] on div at bounding box center [345, 497] width 5 height 11
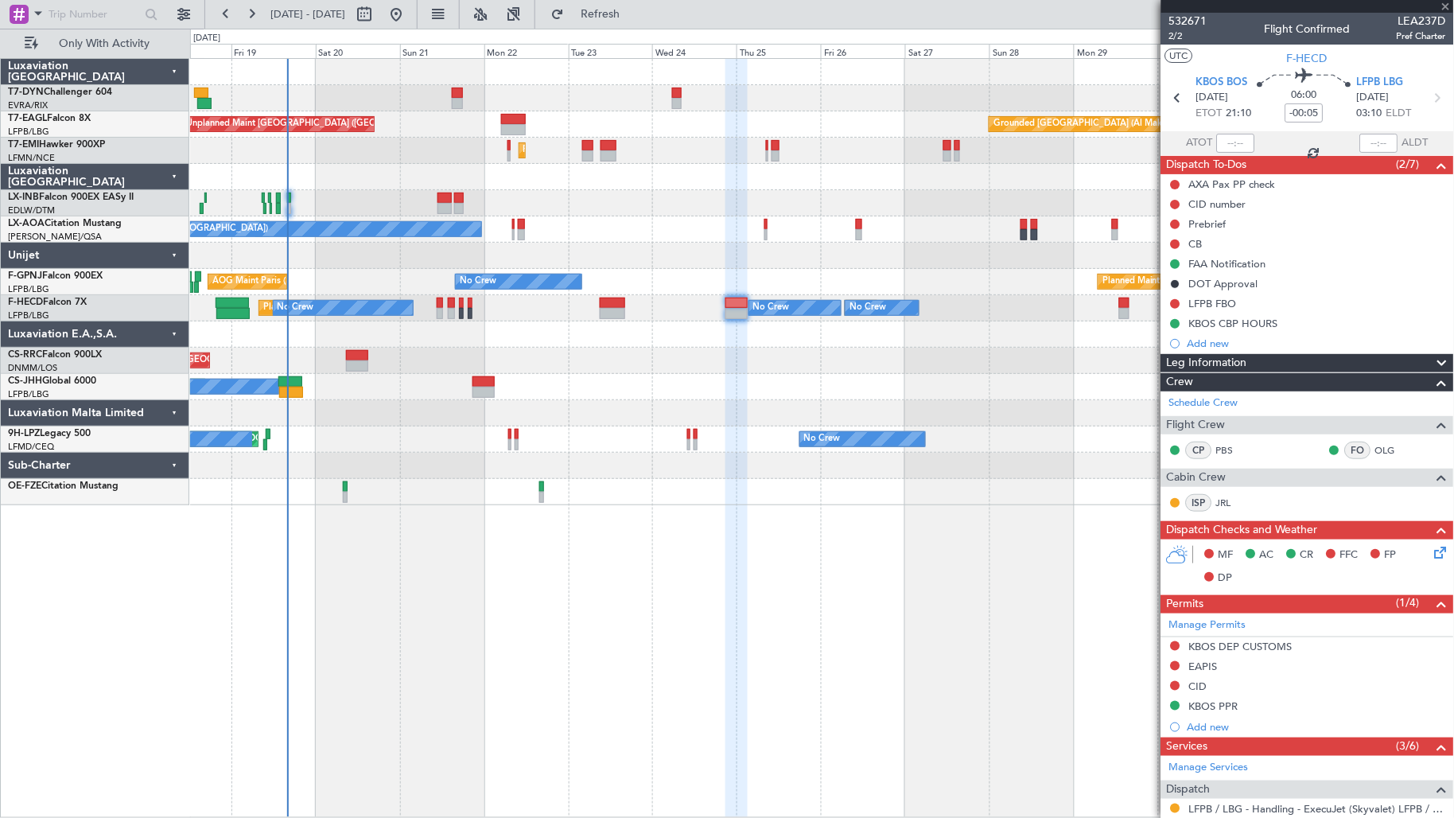
type input "-00:10"
type input "2"
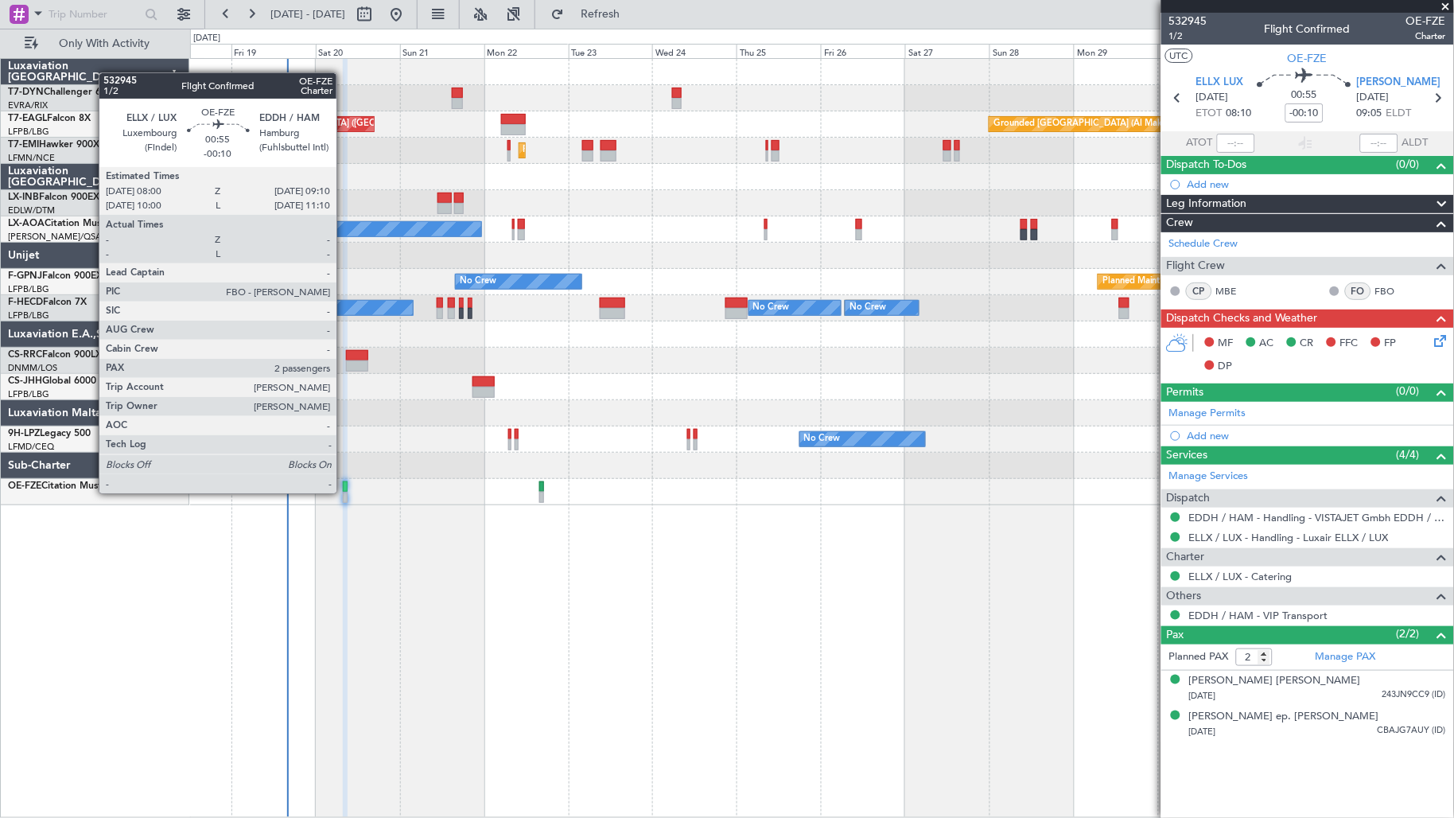
click at [344, 492] on div at bounding box center [345, 497] width 5 height 11
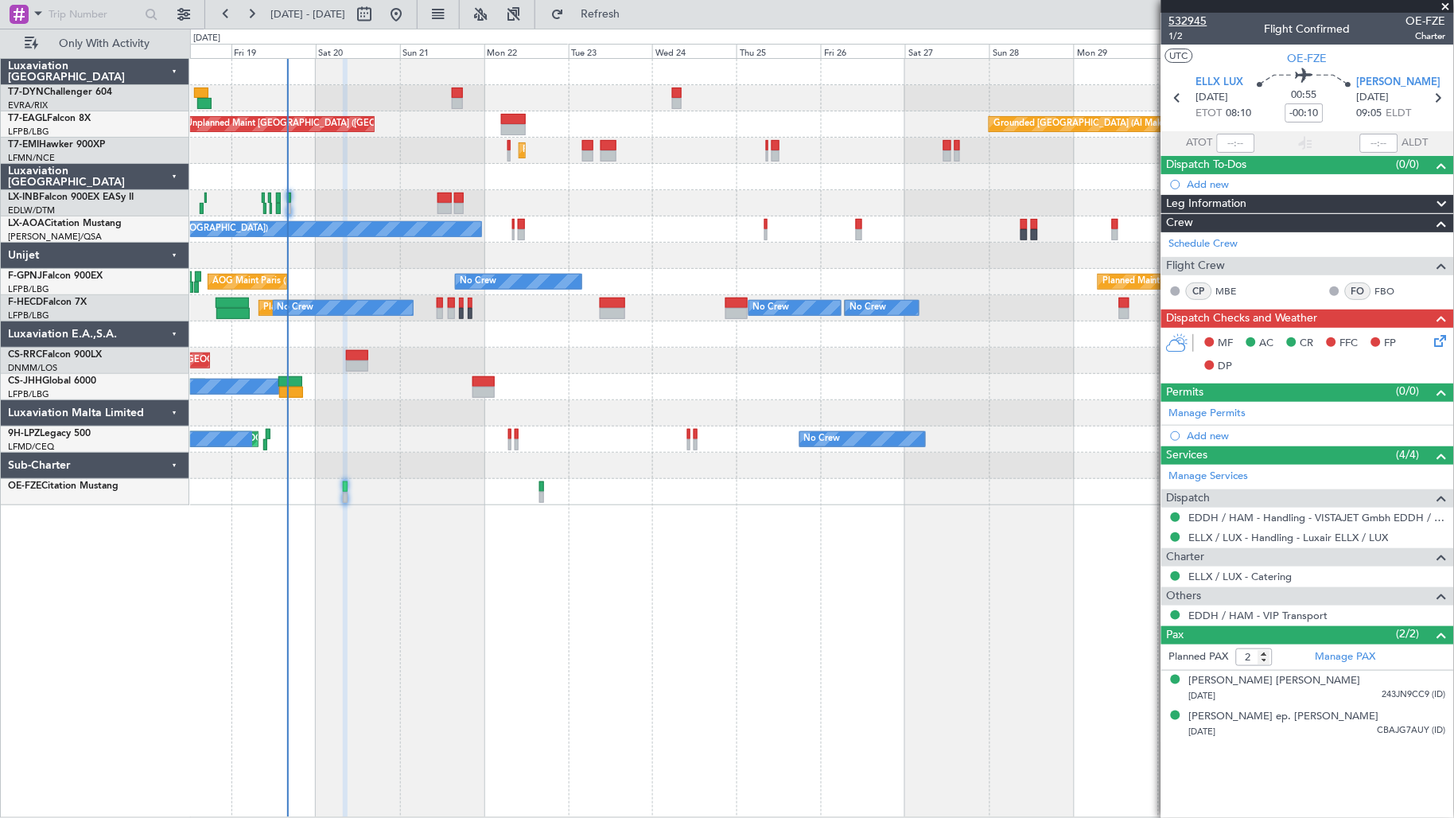
click at [1202, 20] on span "532945" at bounding box center [1188, 21] width 38 height 17
click at [1309, 113] on input "-00:10" at bounding box center [1304, 112] width 38 height 19
click at [1313, 112] on input "-00:10" at bounding box center [1304, 112] width 38 height 19
type input "-00:00"
click at [1342, 114] on div "01:05" at bounding box center [1304, 97] width 105 height 59
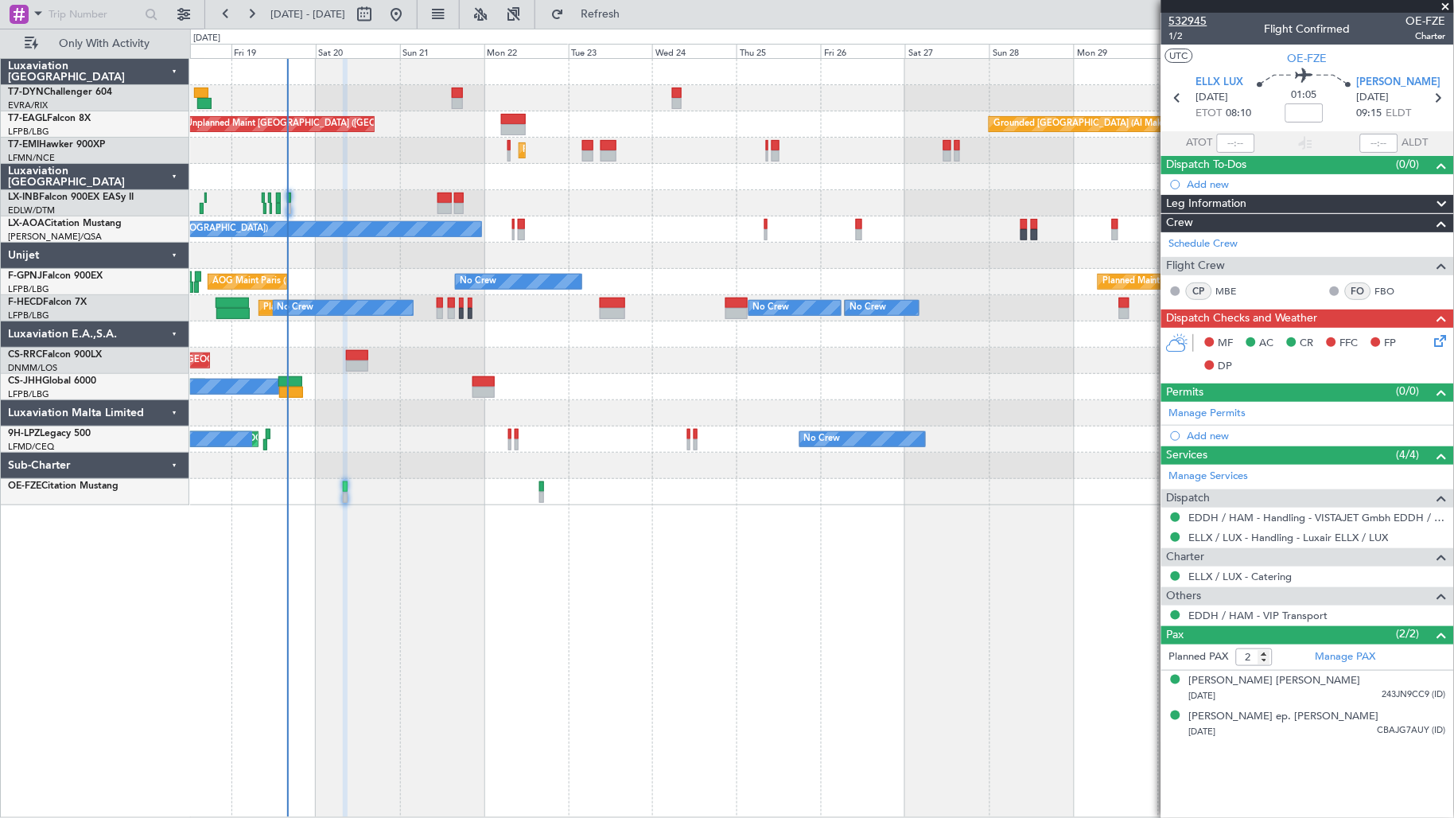
click at [1189, 25] on span "532945" at bounding box center [1188, 21] width 38 height 17
click at [1285, 694] on div "[DATE] 243JN9CC9 (ID)" at bounding box center [1317, 696] width 257 height 16
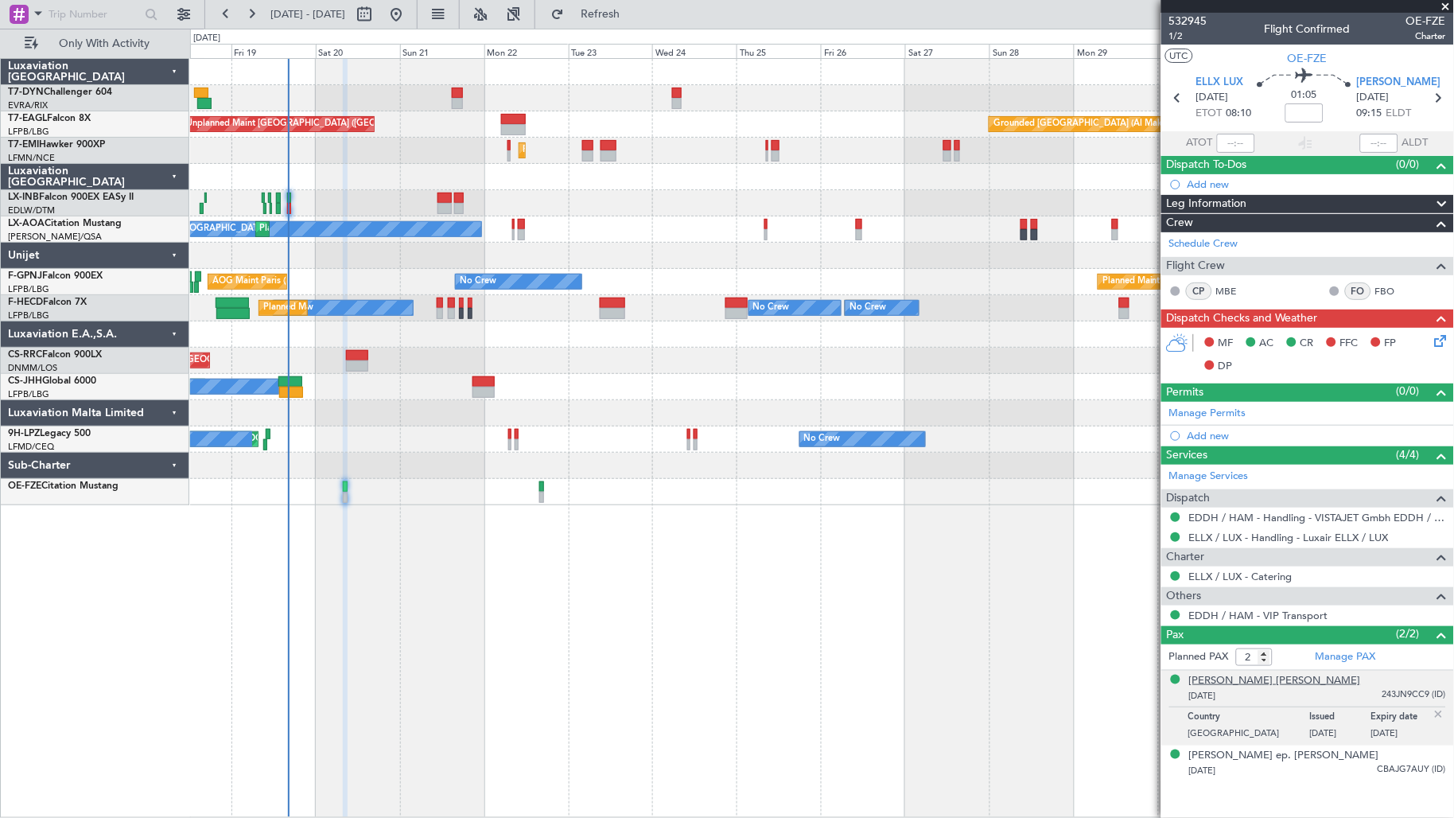
click at [1261, 685] on div "[PERSON_NAME] [PERSON_NAME]" at bounding box center [1275, 681] width 172 height 16
